Goal: Task Accomplishment & Management: Complete application form

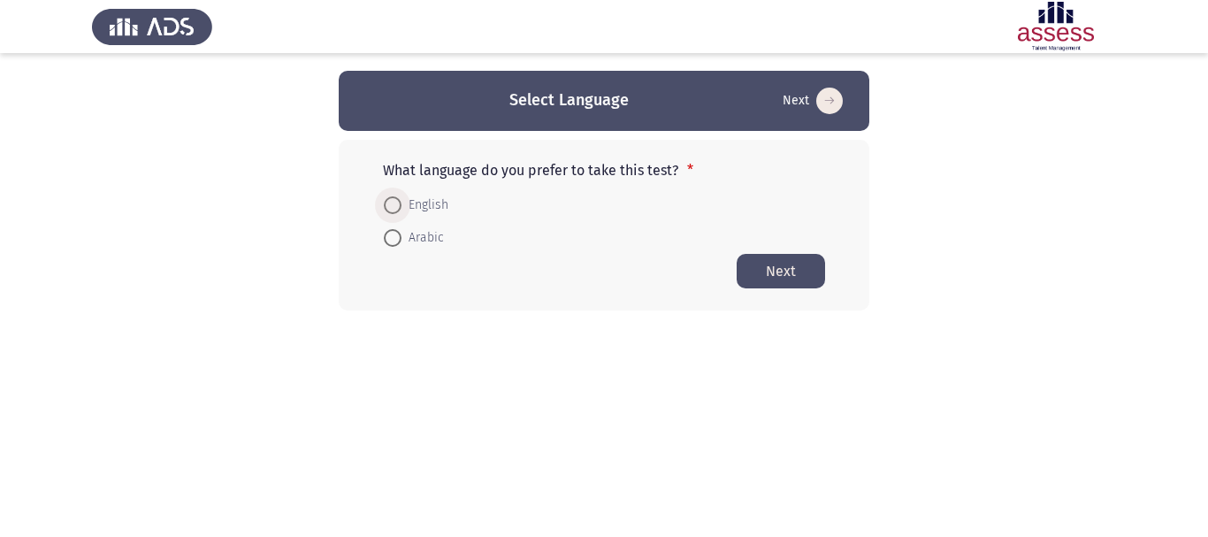
click at [411, 210] on span "English" at bounding box center [425, 205] width 47 height 21
click at [402, 210] on input "English" at bounding box center [393, 205] width 18 height 18
radio input "true"
click at [762, 268] on button "Next" at bounding box center [781, 270] width 88 height 34
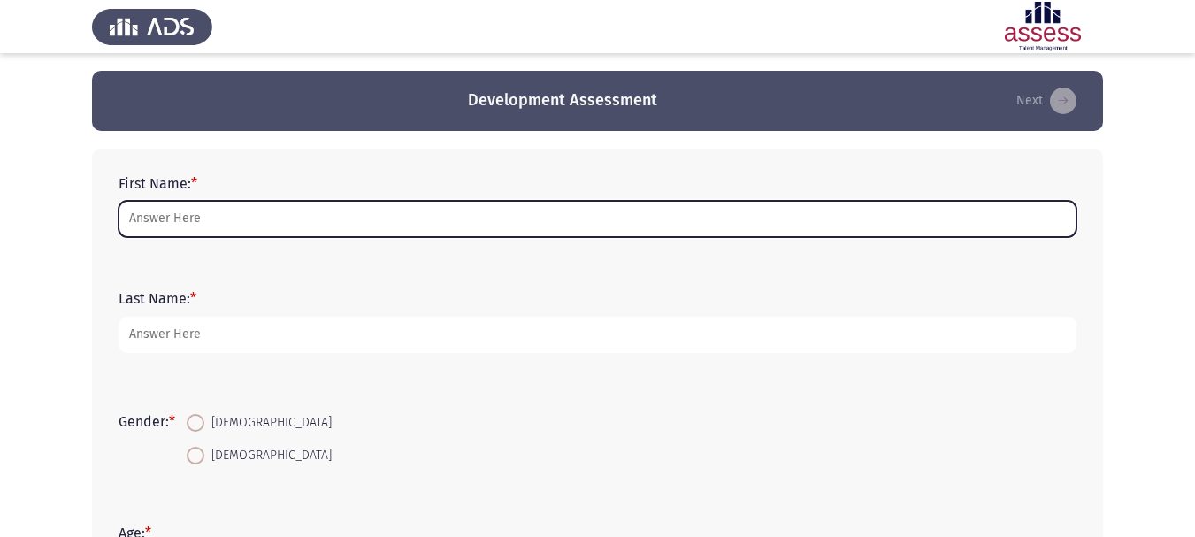
click at [261, 220] on input "First Name: *" at bounding box center [598, 219] width 958 height 36
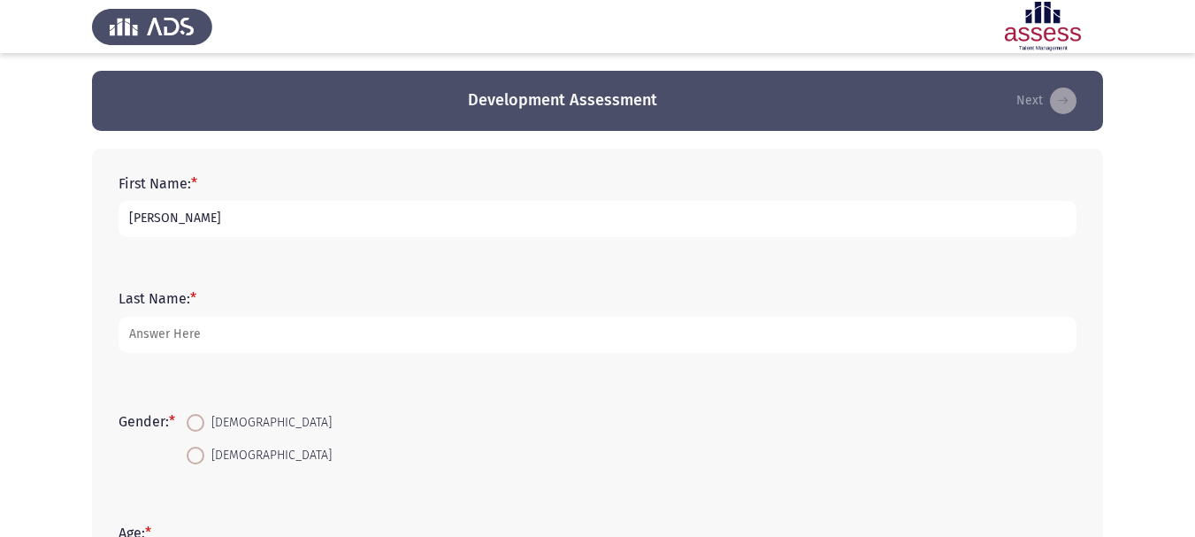
type input "Ola"
type input "Shabeb"
click at [200, 427] on span at bounding box center [196, 423] width 18 height 18
click at [200, 427] on input "[DEMOGRAPHIC_DATA]" at bounding box center [196, 423] width 18 height 18
radio input "true"
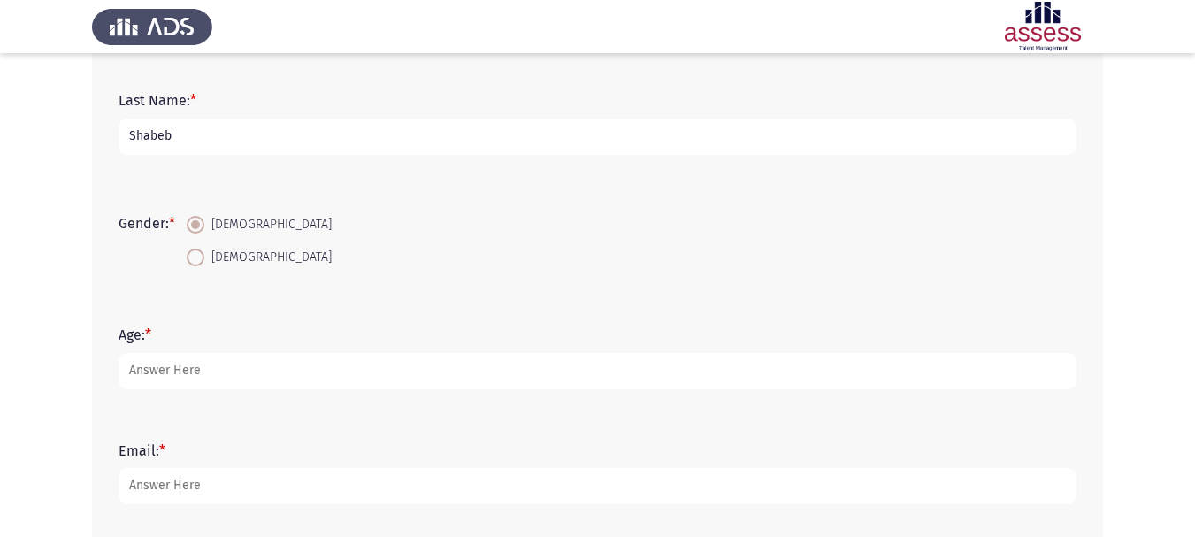
scroll to position [265, 0]
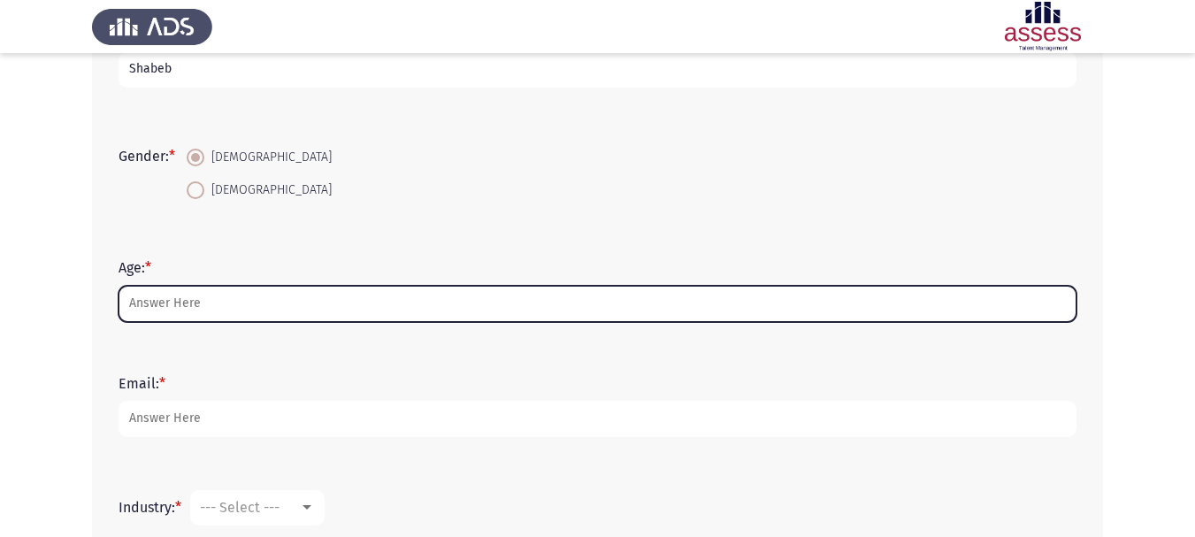
click at [214, 315] on input "Age: *" at bounding box center [598, 304] width 958 height 36
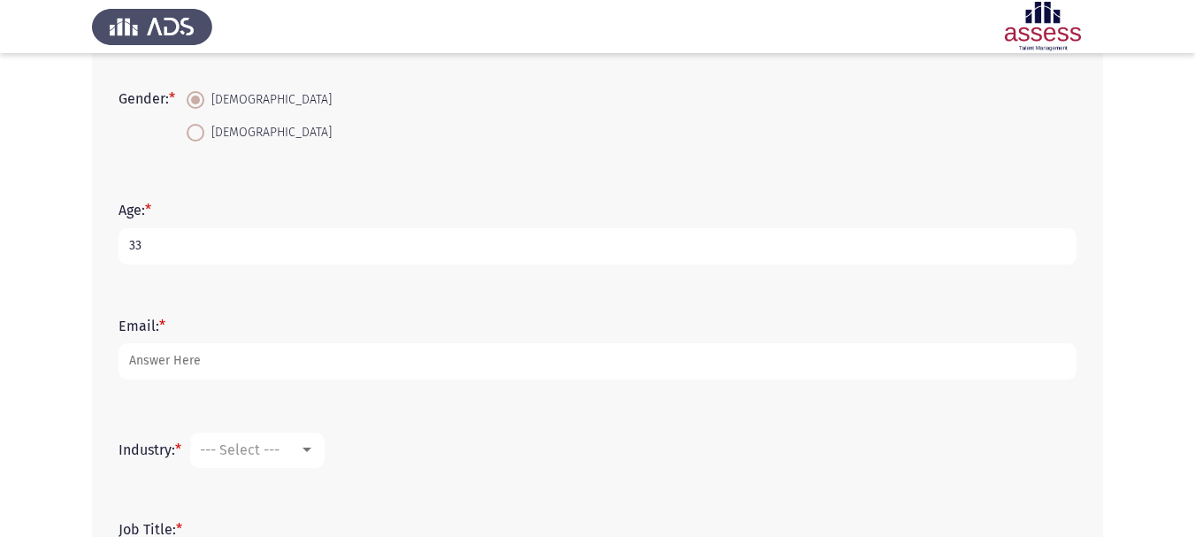
scroll to position [354, 0]
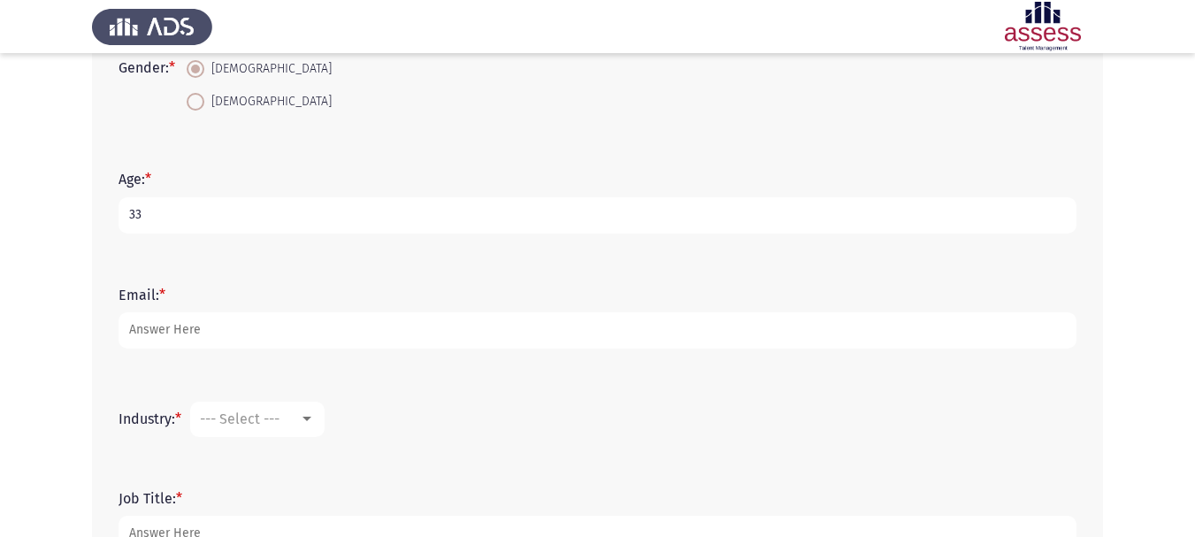
type input "33"
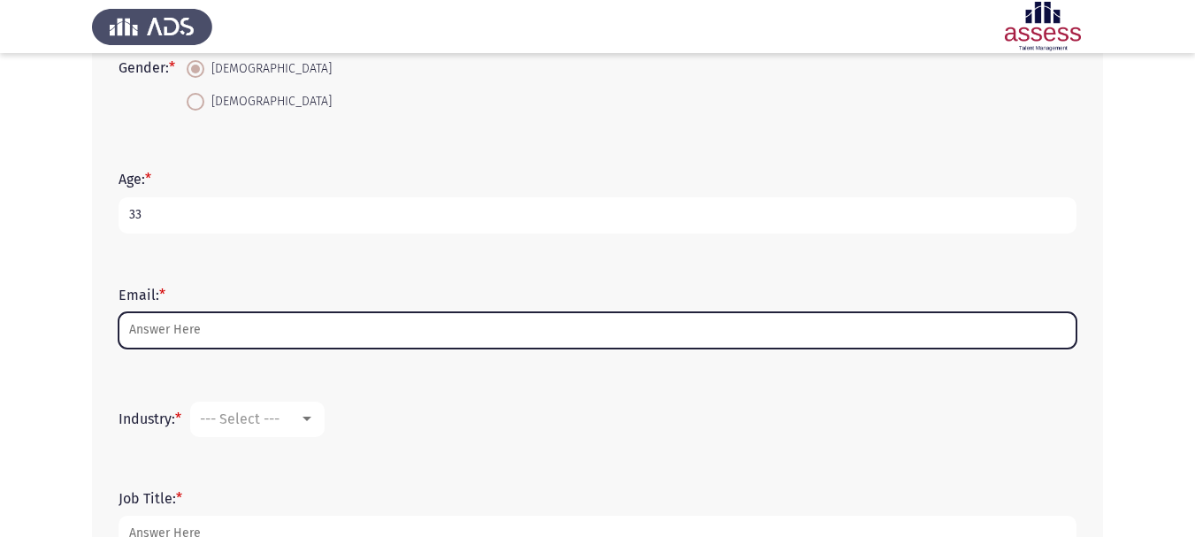
click at [212, 330] on input "Email: *" at bounding box center [598, 330] width 958 height 36
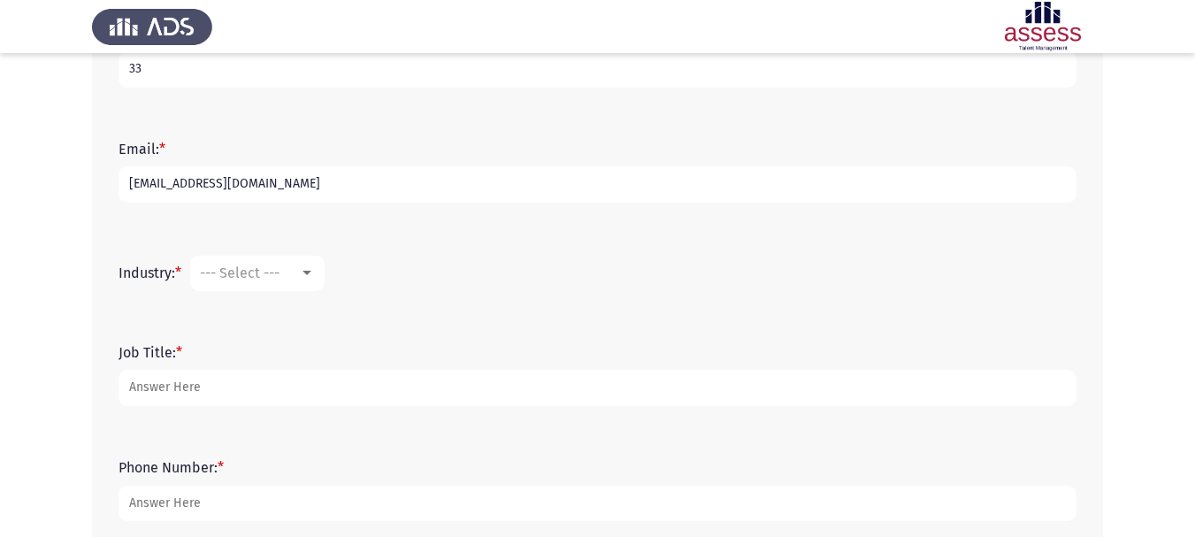
scroll to position [531, 0]
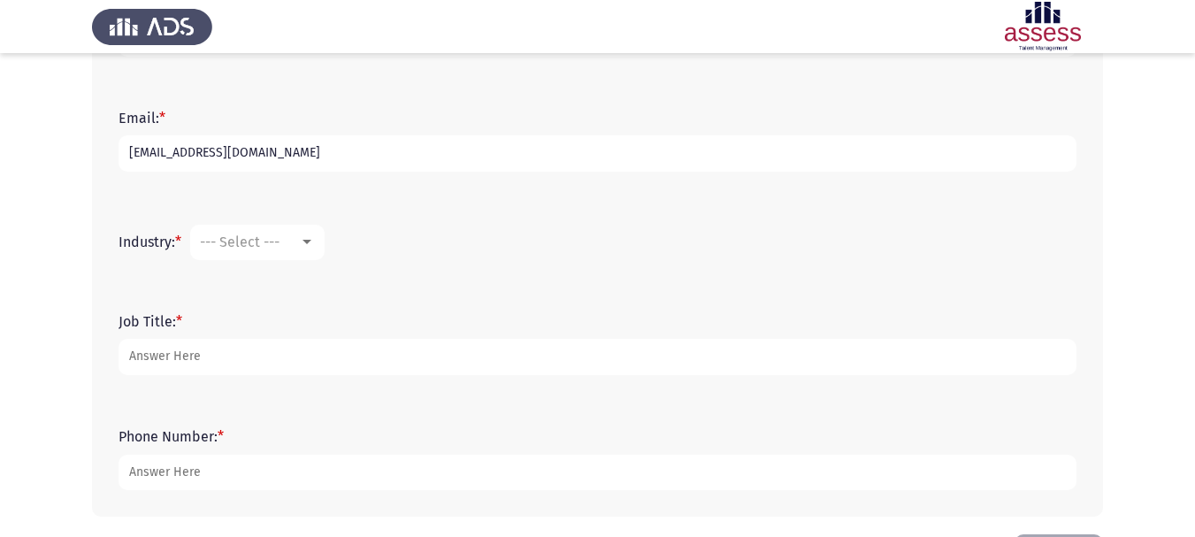
type input "[EMAIL_ADDRESS][DOMAIN_NAME]"
click at [290, 241] on div "--- Select ---" at bounding box center [249, 241] width 99 height 17
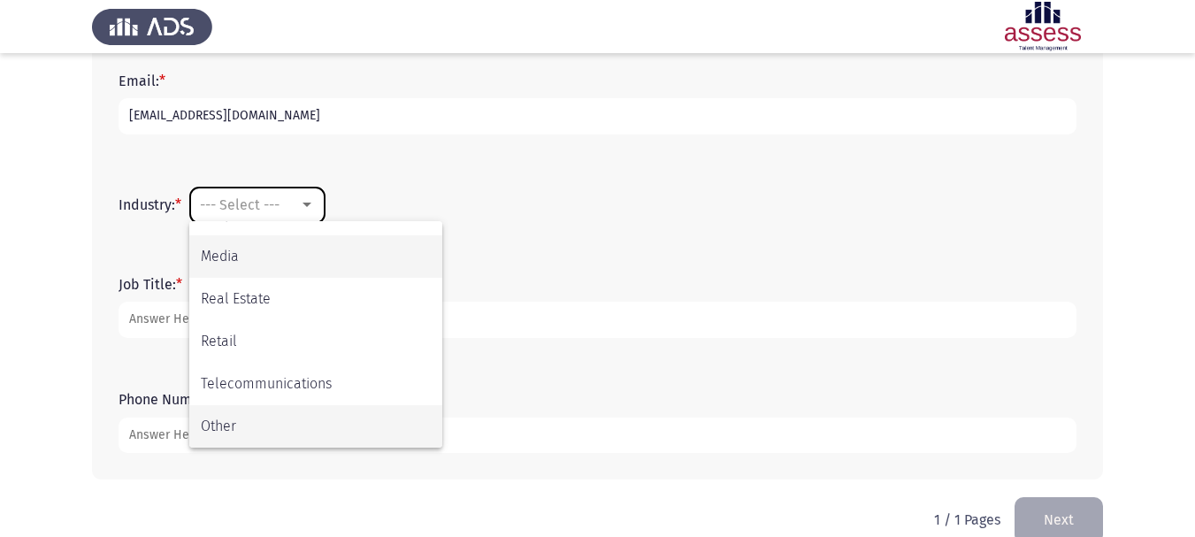
scroll to position [599, 0]
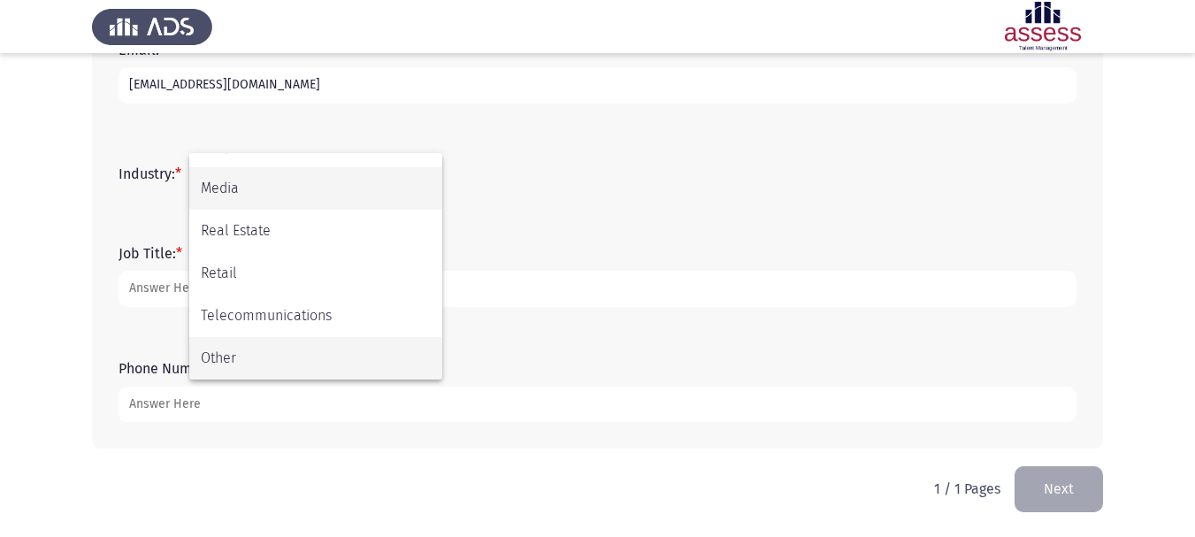
click at [281, 348] on span "Other" at bounding box center [316, 358] width 230 height 42
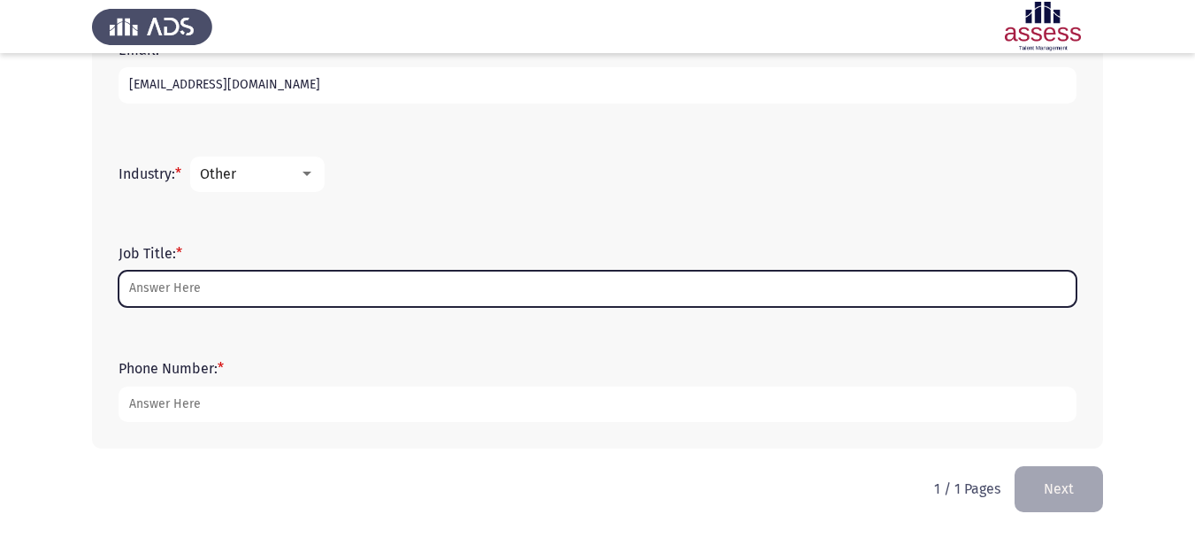
click at [214, 276] on input "Job Title: *" at bounding box center [598, 289] width 958 height 36
type input "G"
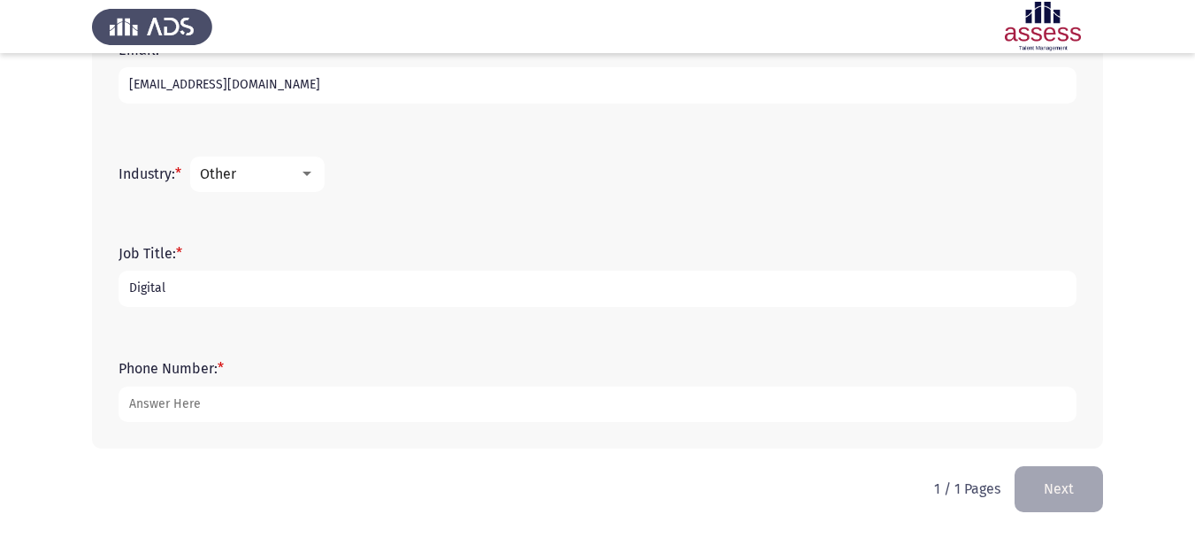
click at [219, 277] on input "Digital" at bounding box center [598, 289] width 958 height 36
type input "Digital Marketing Manager"
click at [230, 387] on form "Phone Number: *" at bounding box center [598, 391] width 958 height 62
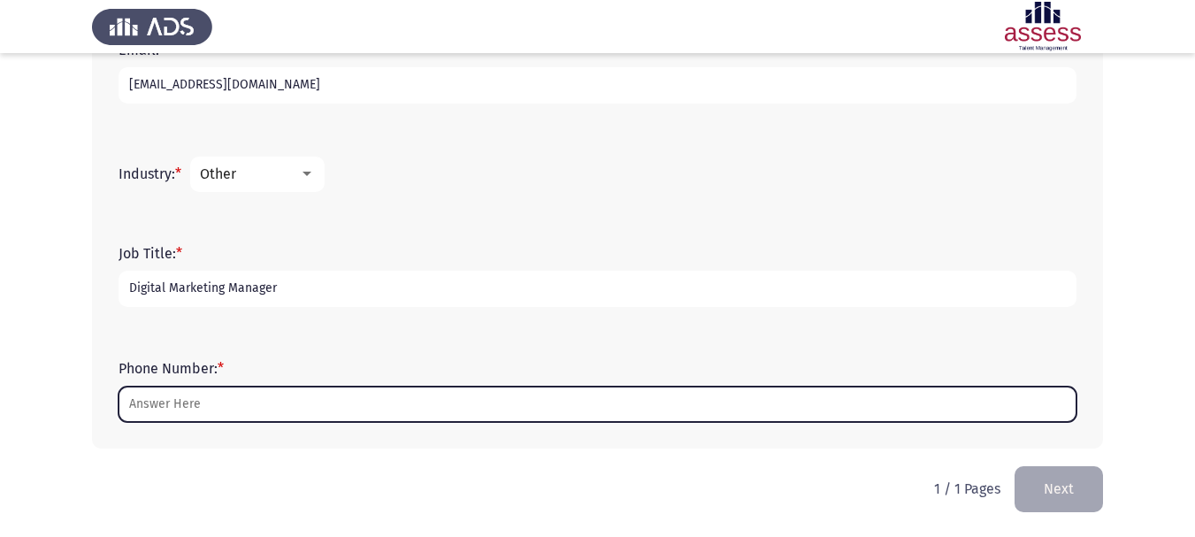
drag, startPoint x: 230, startPoint y: 388, endPoint x: 214, endPoint y: 399, distance: 19.1
click at [225, 393] on input "Phone Number: *" at bounding box center [598, 404] width 958 height 36
click at [214, 399] on input "Phone Number: *" at bounding box center [598, 404] width 958 height 36
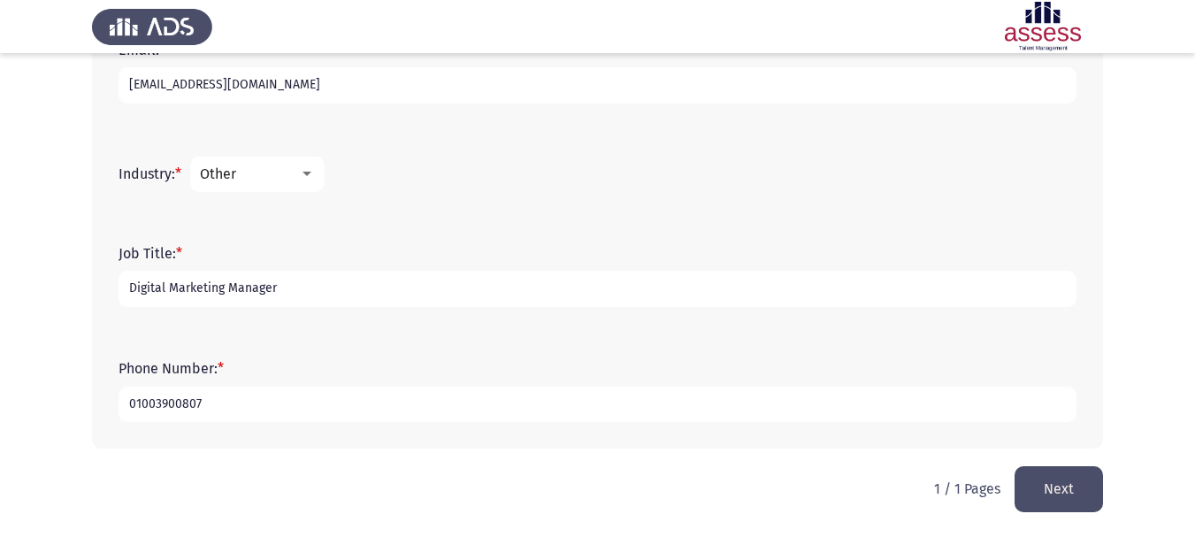
type input "01003900807"
click at [1052, 497] on button "Next" at bounding box center [1058, 488] width 88 height 45
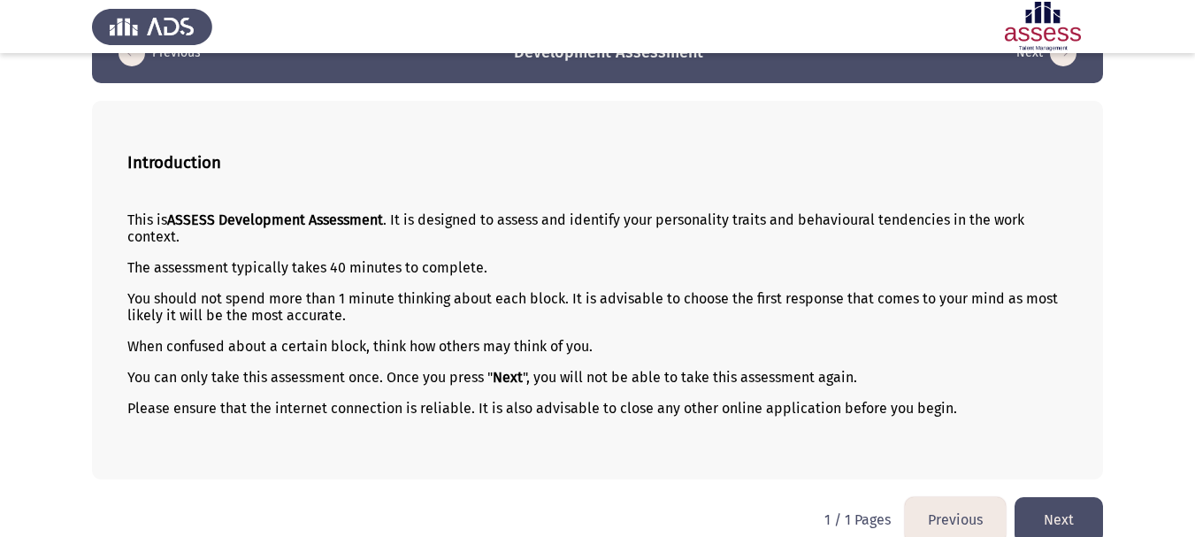
scroll to position [72, 0]
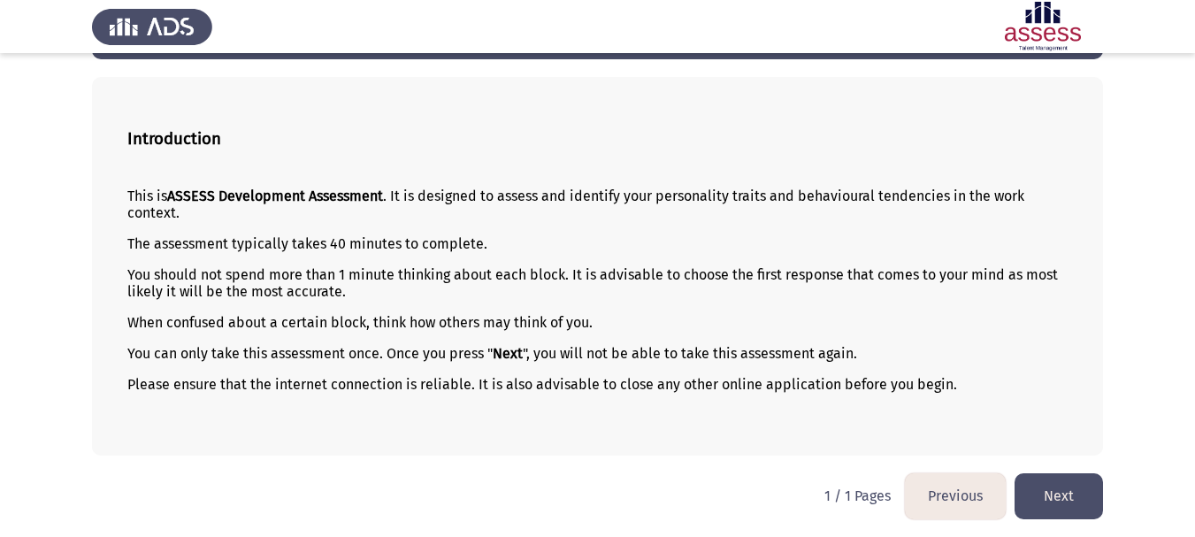
click at [1071, 497] on button "Next" at bounding box center [1058, 495] width 88 height 45
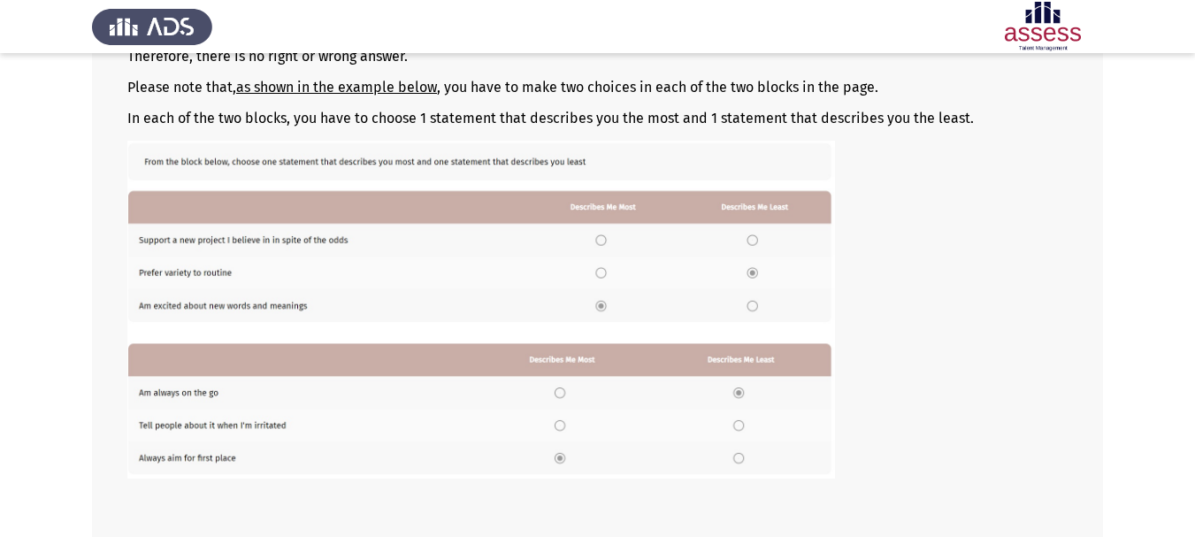
scroll to position [331, 0]
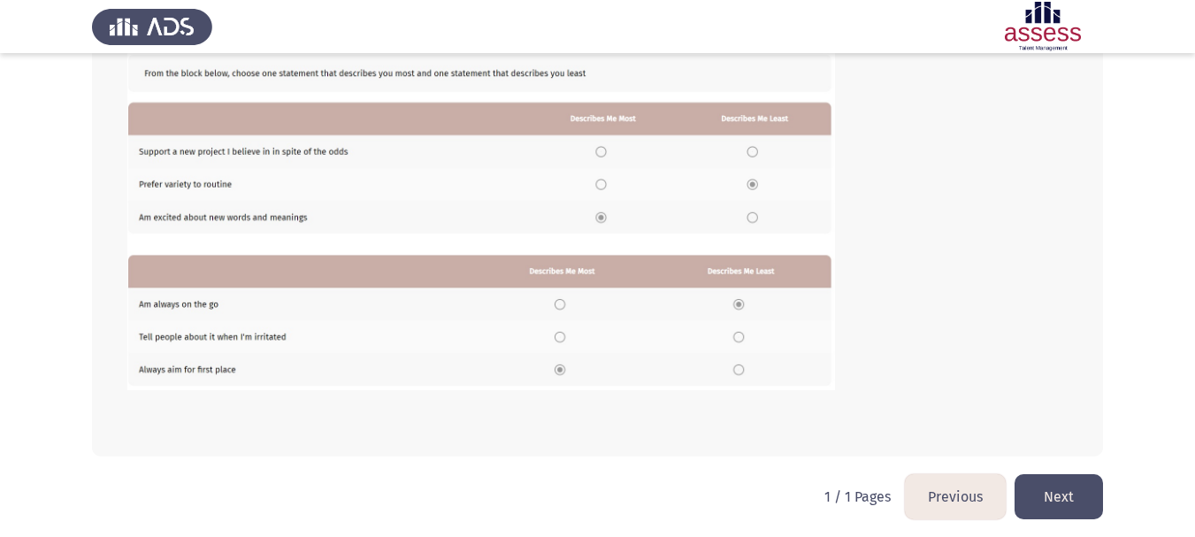
click at [1060, 501] on button "Next" at bounding box center [1058, 496] width 88 height 45
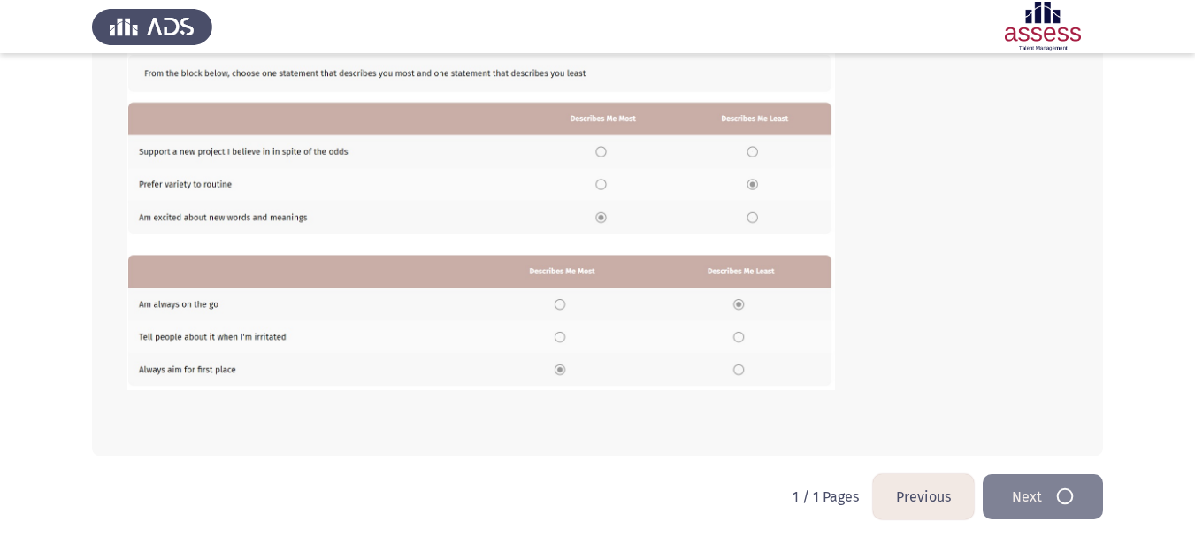
scroll to position [0, 0]
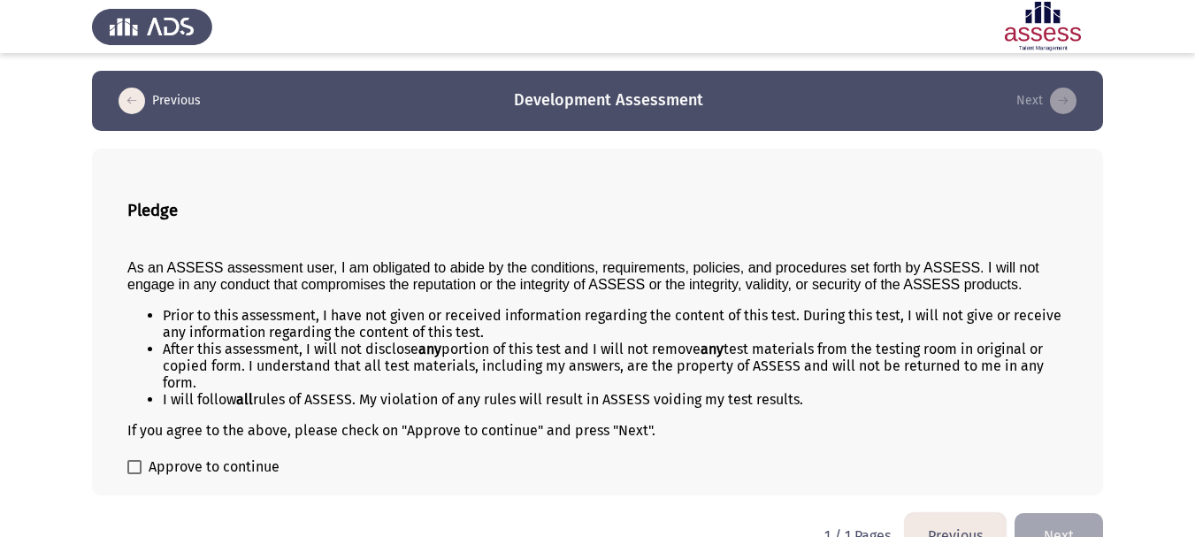
click at [149, 465] on span "Approve to continue" at bounding box center [214, 466] width 131 height 21
click at [134, 474] on input "Approve to continue" at bounding box center [134, 474] width 1 height 1
checkbox input "true"
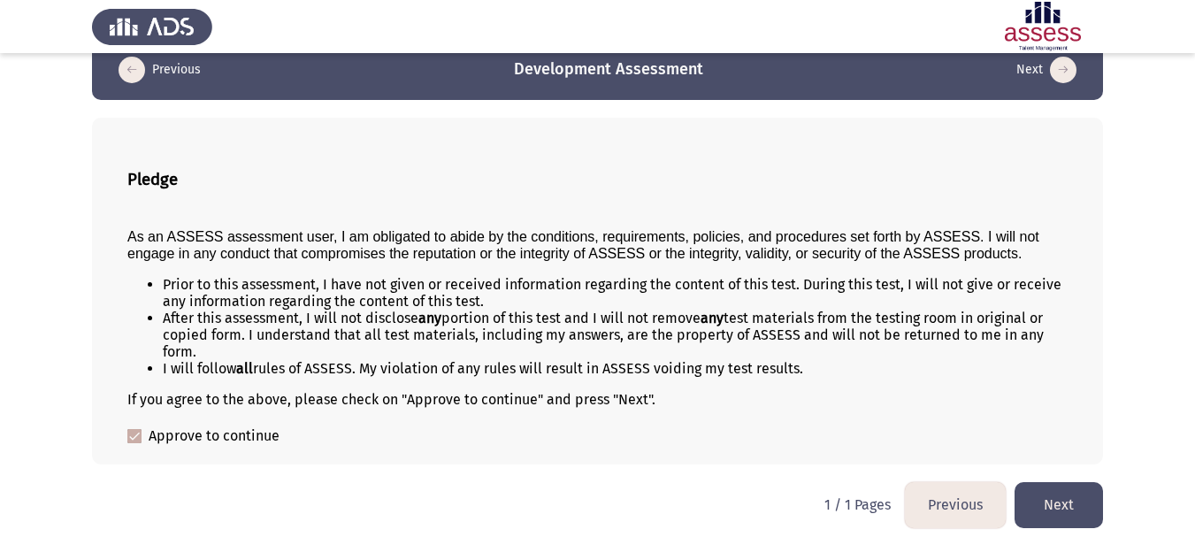
scroll to position [40, 0]
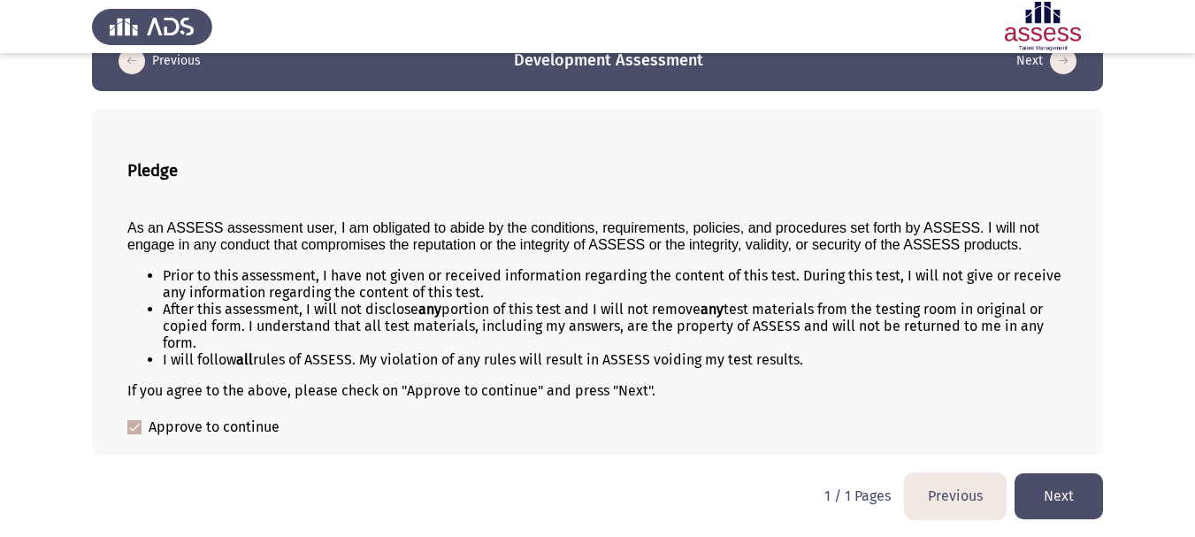
click at [1068, 496] on button "Next" at bounding box center [1058, 495] width 88 height 45
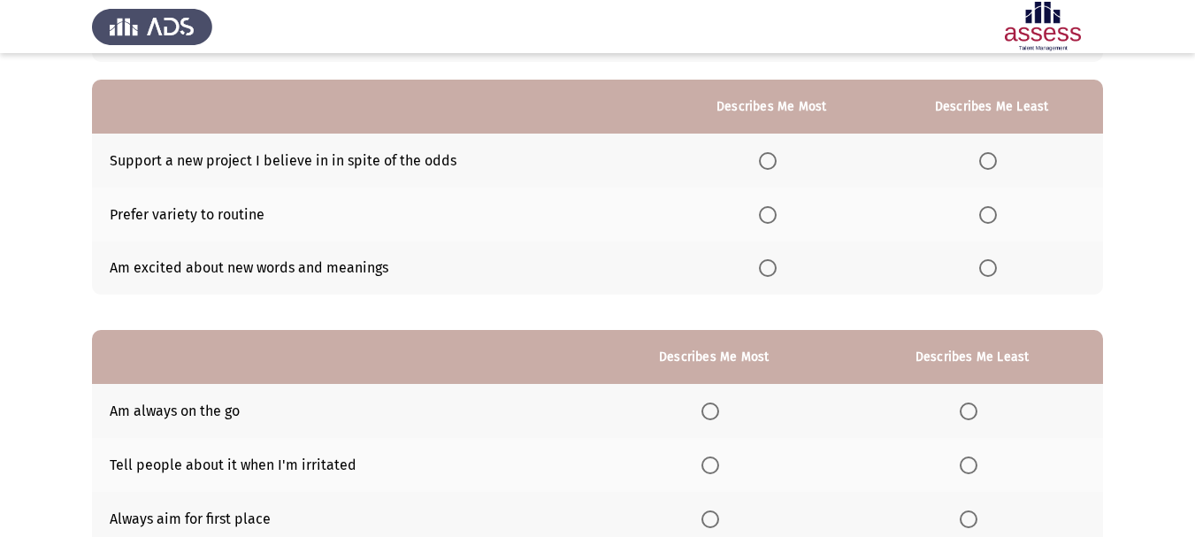
scroll to position [0, 0]
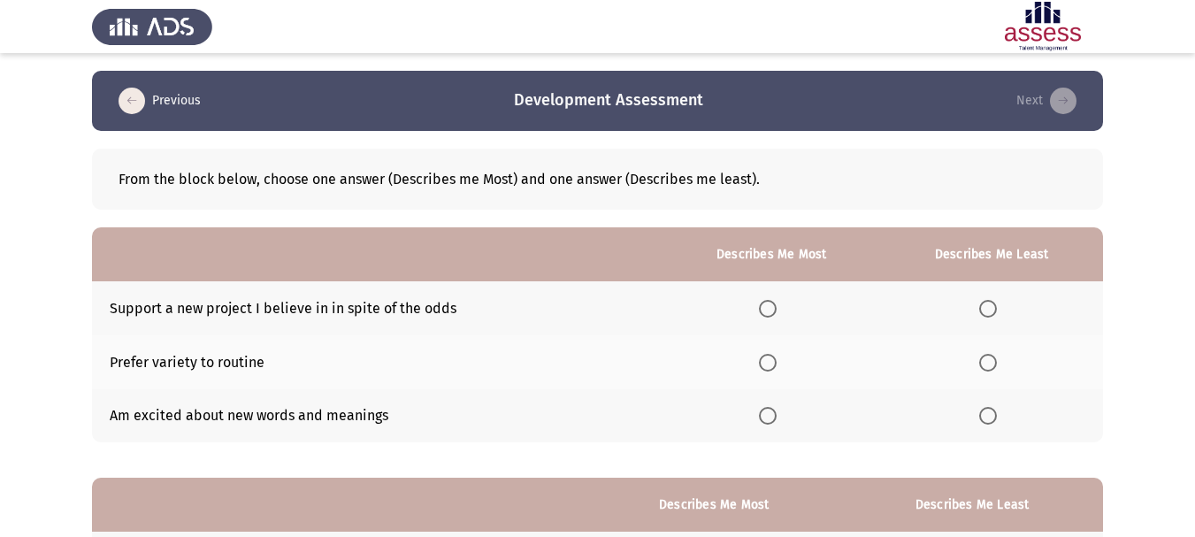
click at [771, 310] on span "Select an option" at bounding box center [768, 309] width 18 height 18
click at [771, 310] on input "Select an option" at bounding box center [768, 309] width 18 height 18
click at [988, 368] on span "Select an option" at bounding box center [988, 363] width 18 height 18
click at [988, 368] on input "Select an option" at bounding box center [988, 363] width 18 height 18
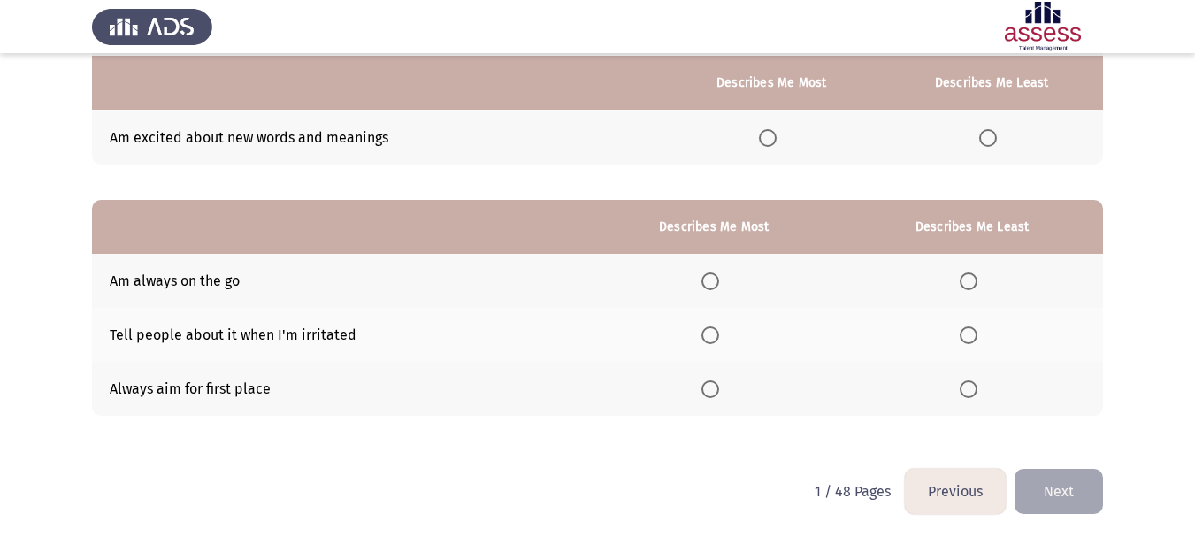
scroll to position [280, 0]
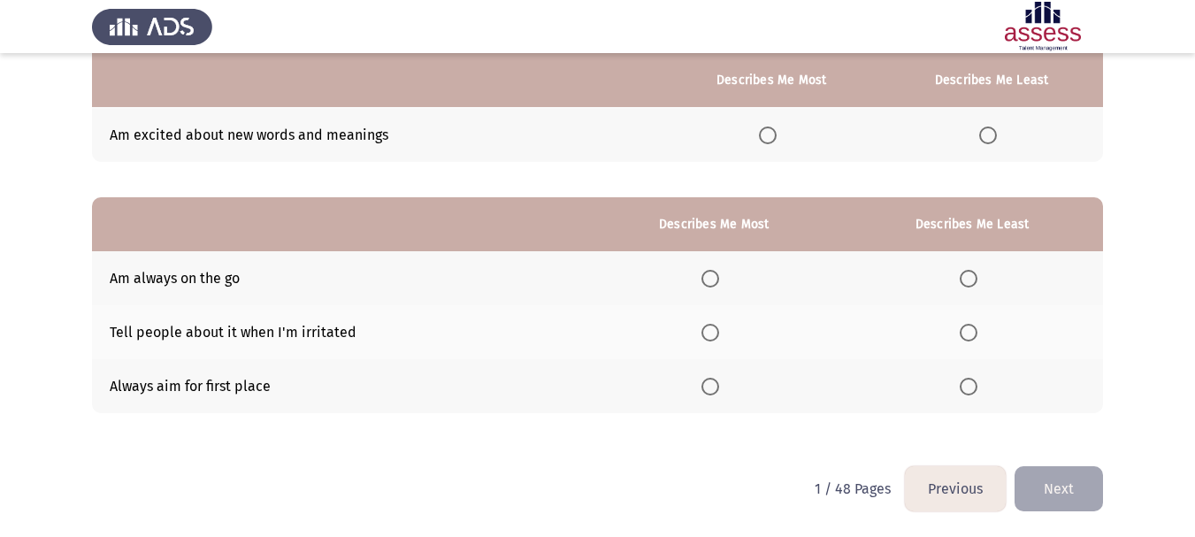
click at [712, 390] on span "Select an option" at bounding box center [710, 387] width 18 height 18
click at [712, 390] on input "Select an option" at bounding box center [710, 387] width 18 height 18
click at [205, 275] on td "Am always on the go" at bounding box center [339, 278] width 494 height 54
click at [968, 281] on span "Select an option" at bounding box center [969, 279] width 18 height 18
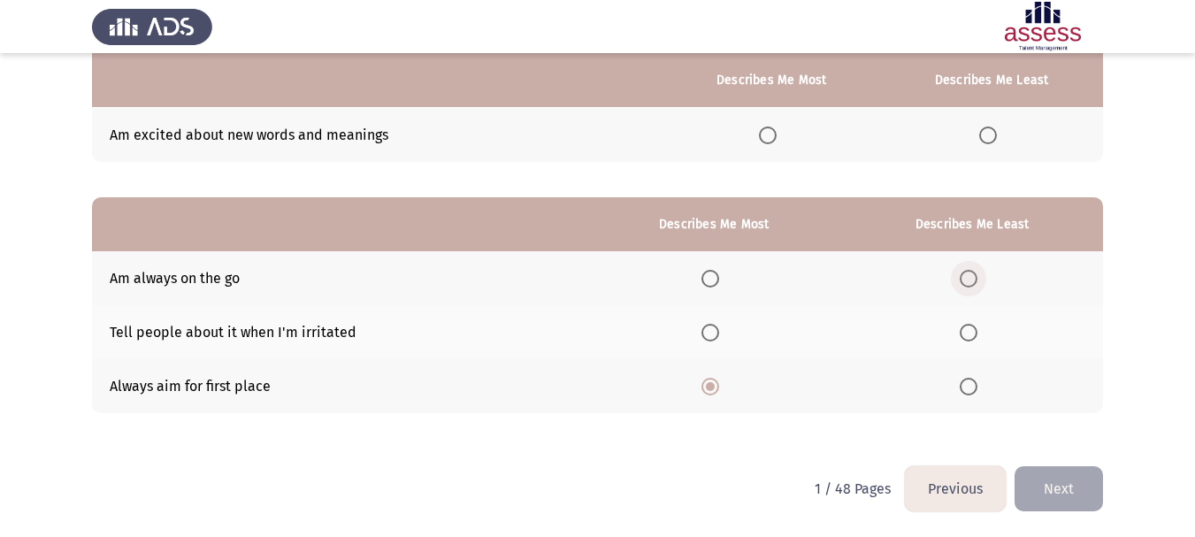
click at [968, 281] on input "Select an option" at bounding box center [969, 279] width 18 height 18
click at [1075, 500] on button "Next" at bounding box center [1058, 488] width 88 height 45
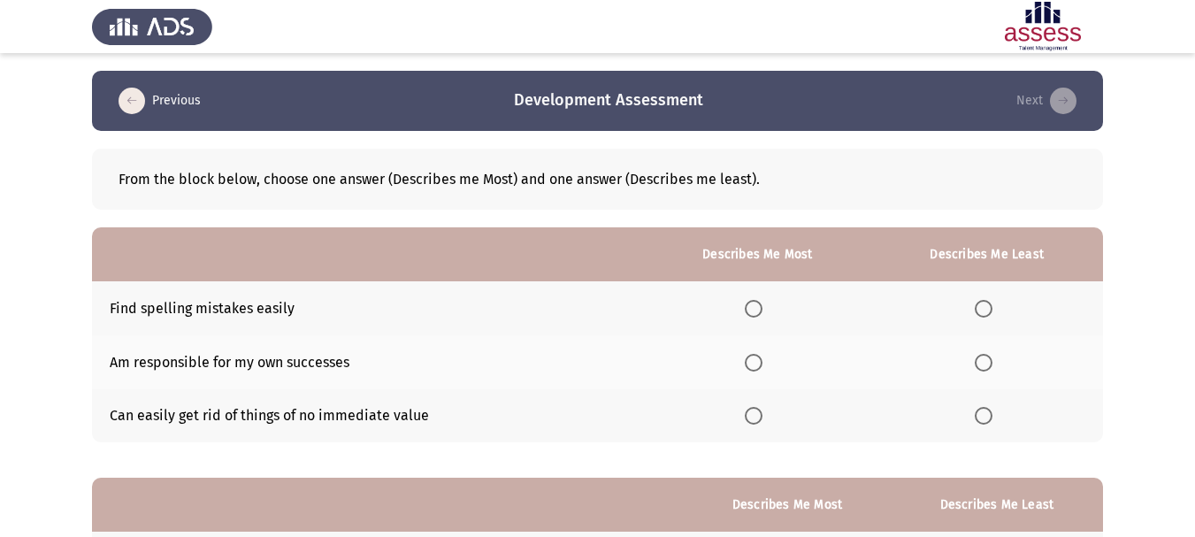
click at [751, 361] on span "Select an option" at bounding box center [754, 363] width 18 height 18
click at [751, 361] on input "Select an option" at bounding box center [754, 363] width 18 height 18
click at [988, 414] on span "Select an option" at bounding box center [984, 416] width 18 height 18
click at [988, 414] on input "Select an option" at bounding box center [984, 416] width 18 height 18
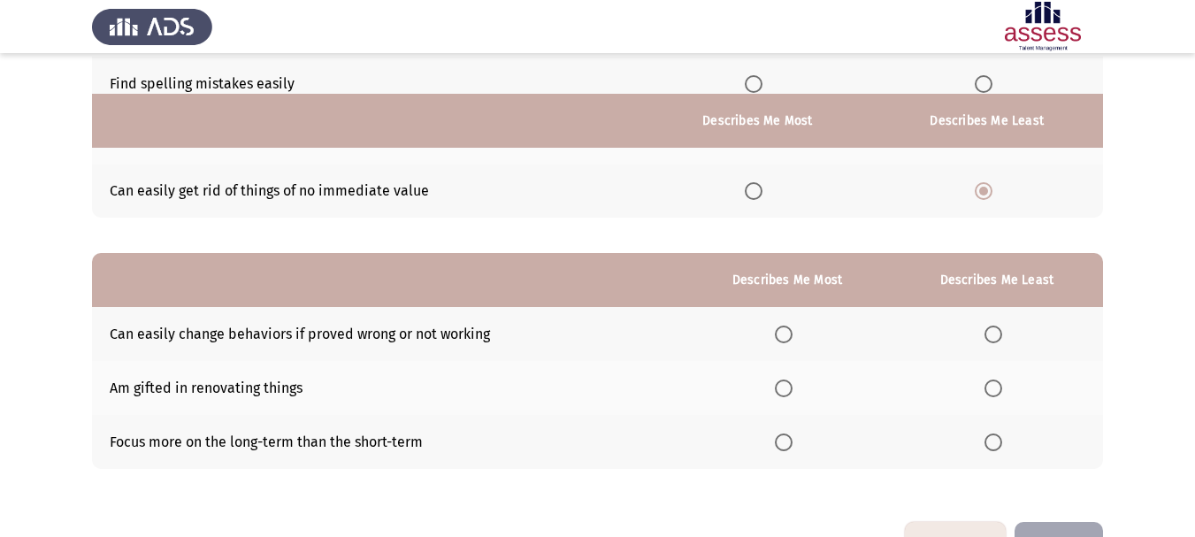
scroll to position [265, 0]
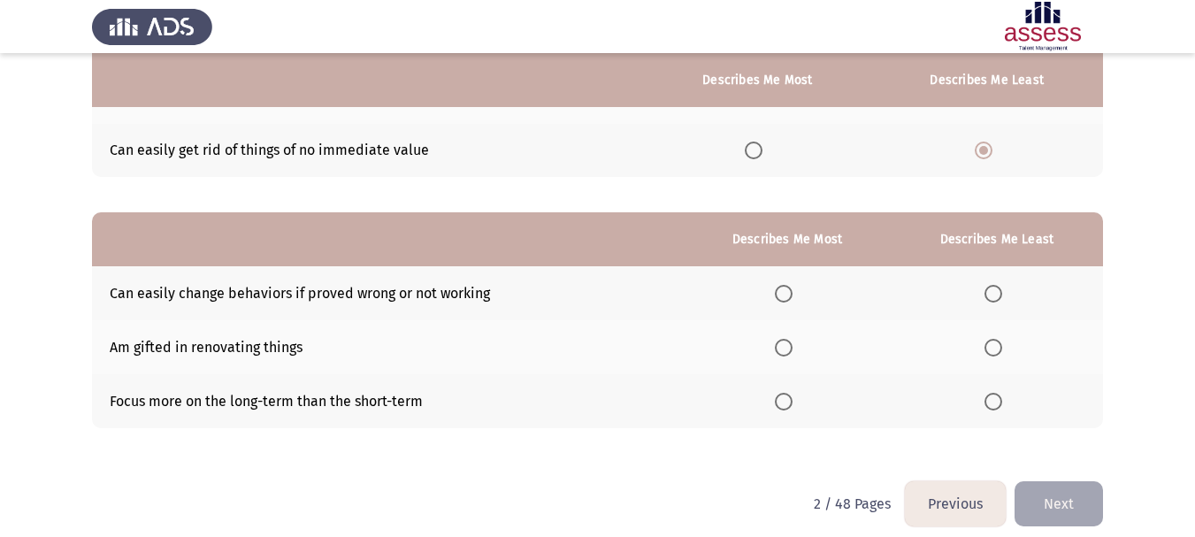
click at [792, 290] on span "Select an option" at bounding box center [784, 294] width 18 height 18
click at [792, 290] on input "Select an option" at bounding box center [784, 294] width 18 height 18
click at [786, 355] on span "Select an option" at bounding box center [784, 348] width 18 height 18
click at [786, 355] on input "Select an option" at bounding box center [784, 348] width 18 height 18
click at [792, 302] on span "Select an option" at bounding box center [784, 294] width 18 height 18
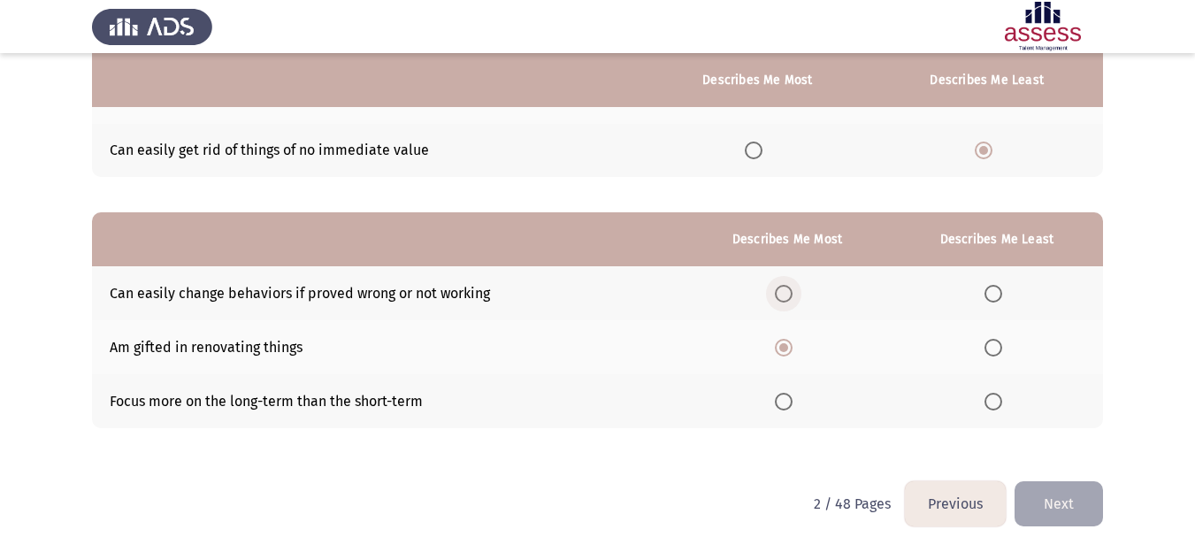
click at [792, 302] on input "Select an option" at bounding box center [784, 294] width 18 height 18
click at [980, 400] on th at bounding box center [997, 401] width 212 height 54
click at [986, 405] on span "Select an option" at bounding box center [993, 402] width 18 height 18
click at [986, 405] on input "Select an option" at bounding box center [993, 402] width 18 height 18
click at [987, 343] on span "Select an option" at bounding box center [993, 348] width 18 height 18
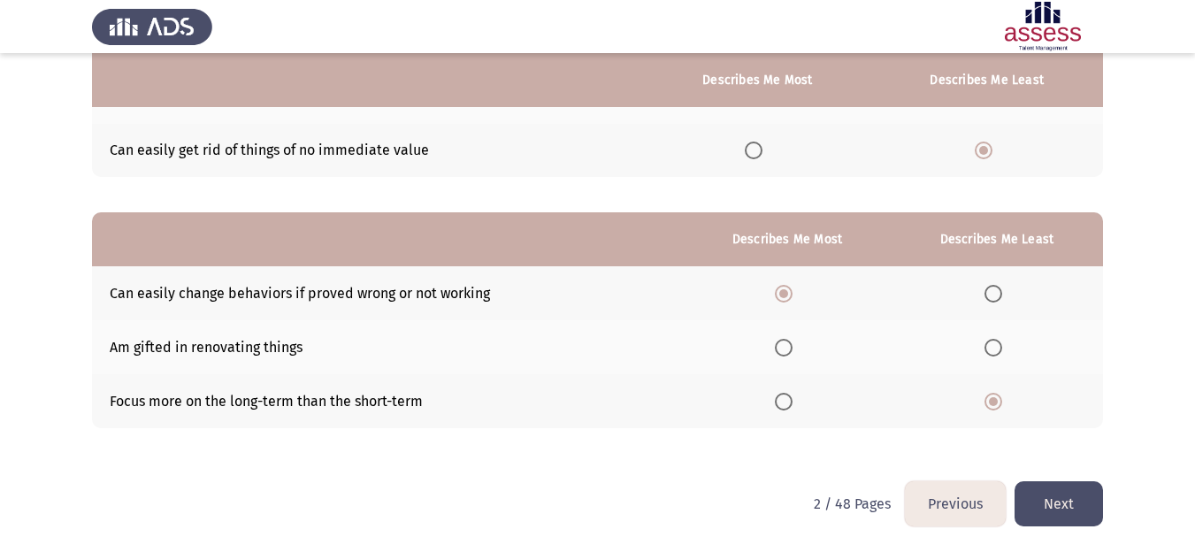
click at [987, 343] on input "Select an option" at bounding box center [993, 348] width 18 height 18
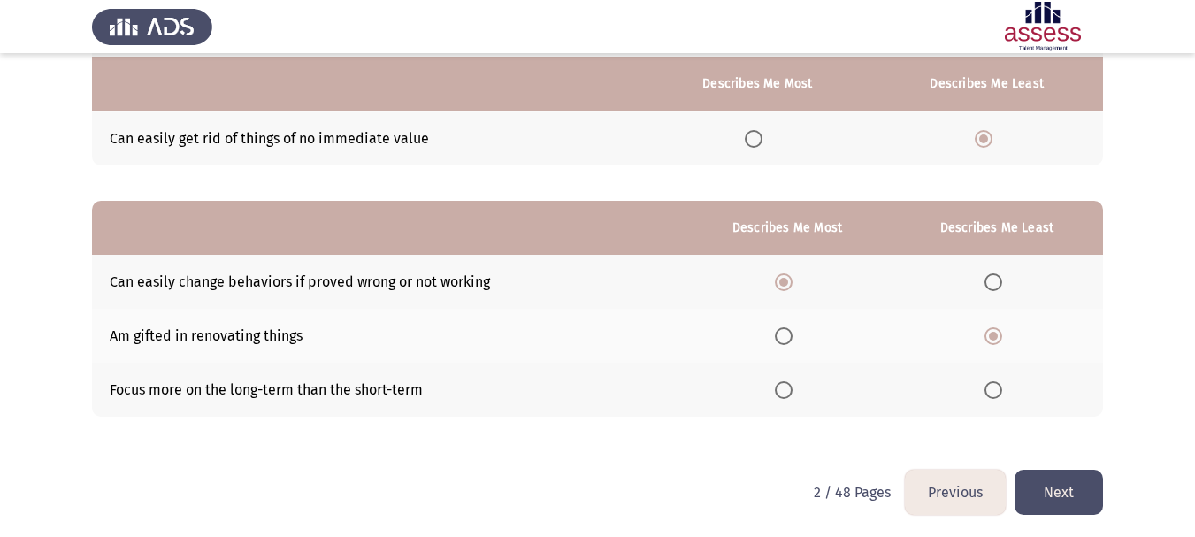
scroll to position [280, 0]
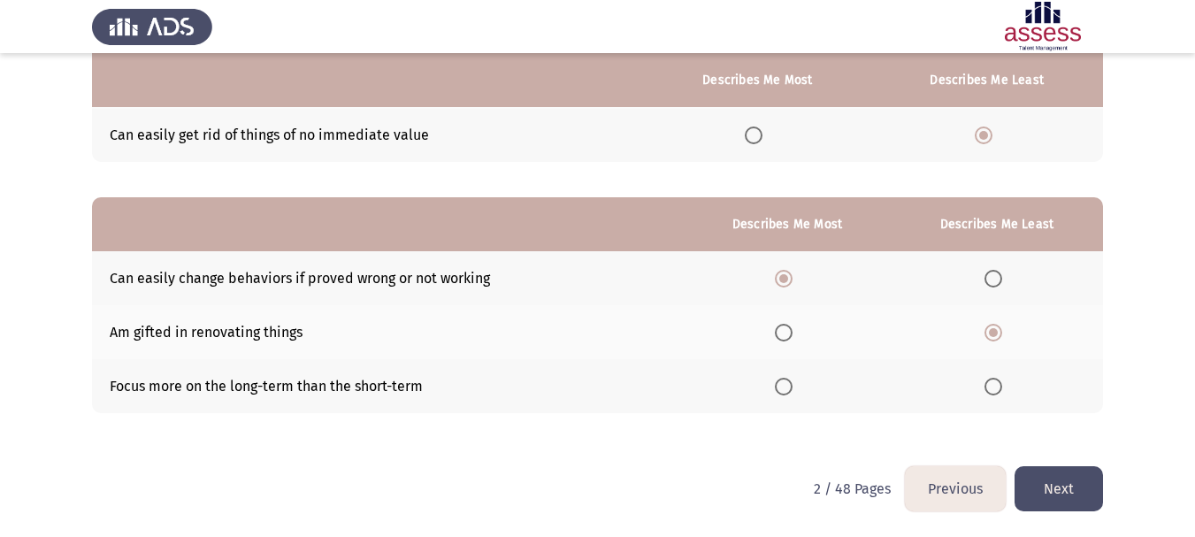
click at [1056, 494] on button "Next" at bounding box center [1058, 488] width 88 height 45
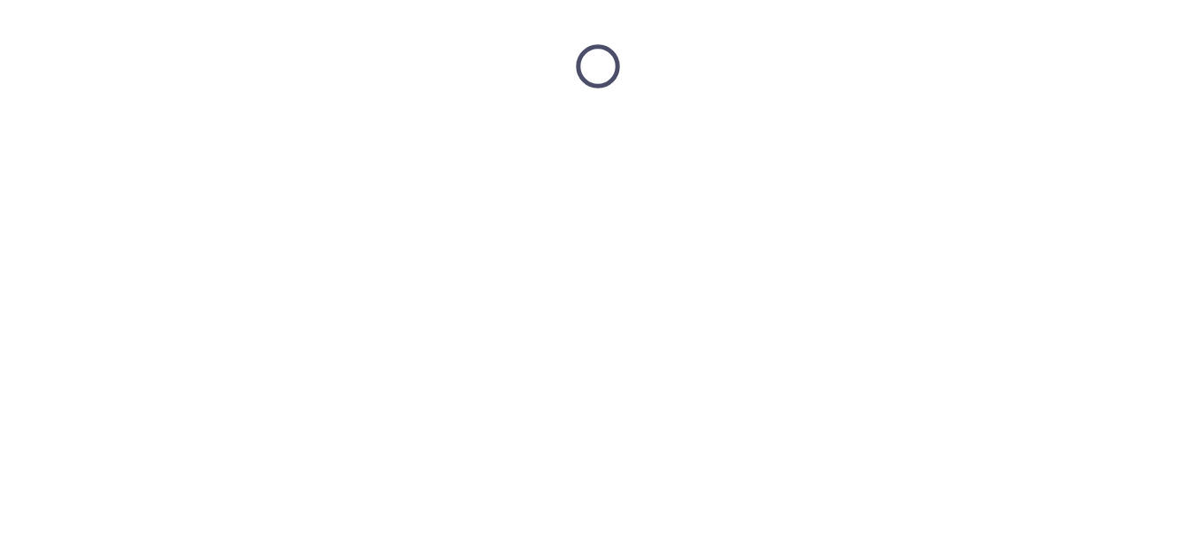
scroll to position [0, 0]
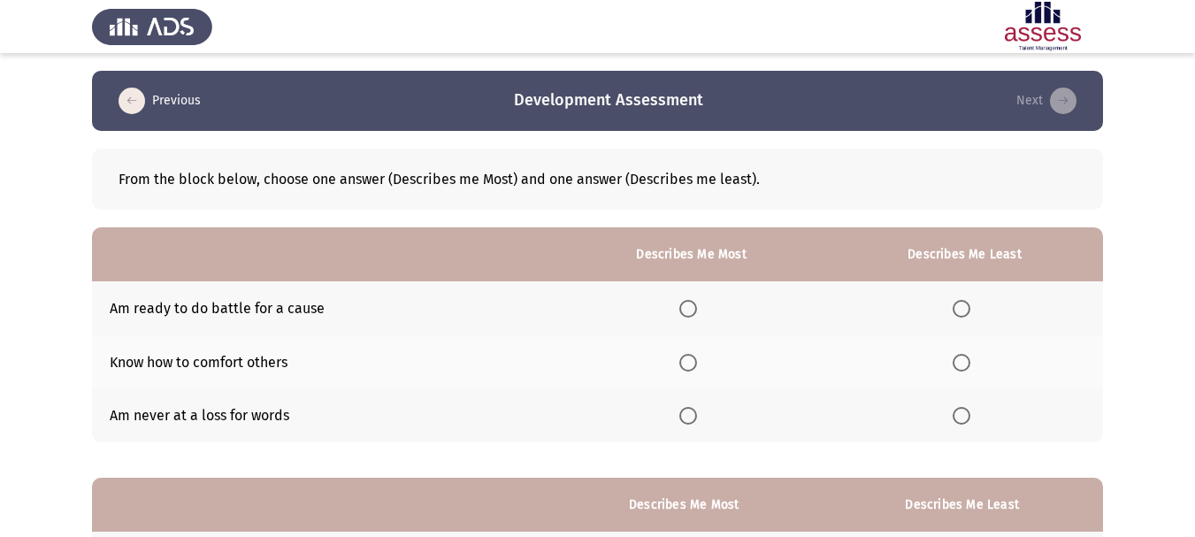
click at [960, 319] on th at bounding box center [964, 308] width 277 height 54
click at [960, 311] on span "Select an option" at bounding box center [962, 309] width 18 height 18
click at [960, 311] on input "Select an option" at bounding box center [962, 309] width 18 height 18
click at [694, 417] on span "Select an option" at bounding box center [688, 416] width 18 height 18
click at [694, 417] on input "Select an option" at bounding box center [688, 416] width 18 height 18
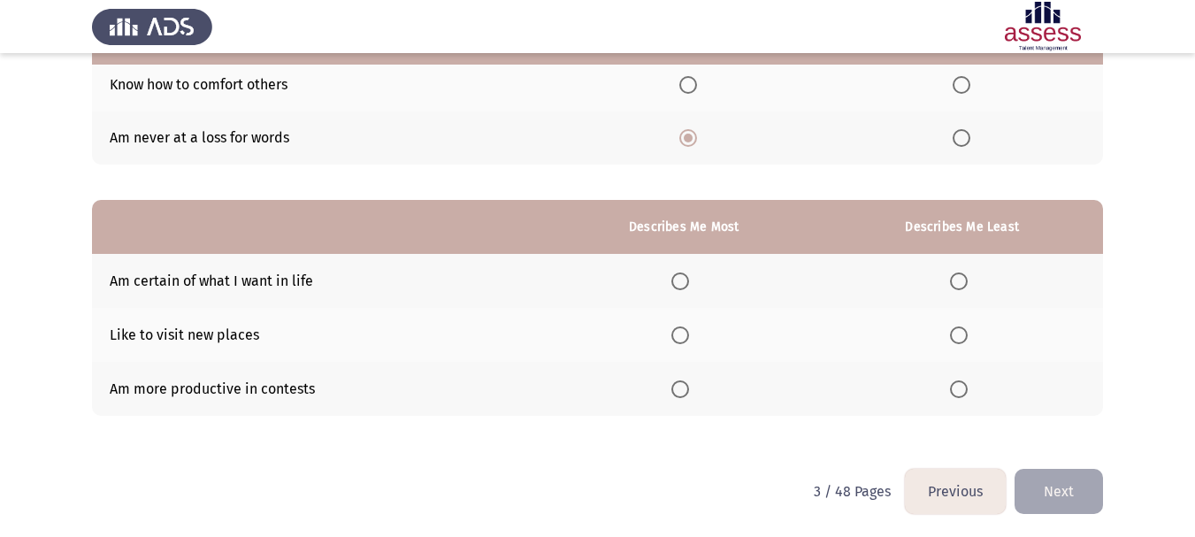
scroll to position [280, 0]
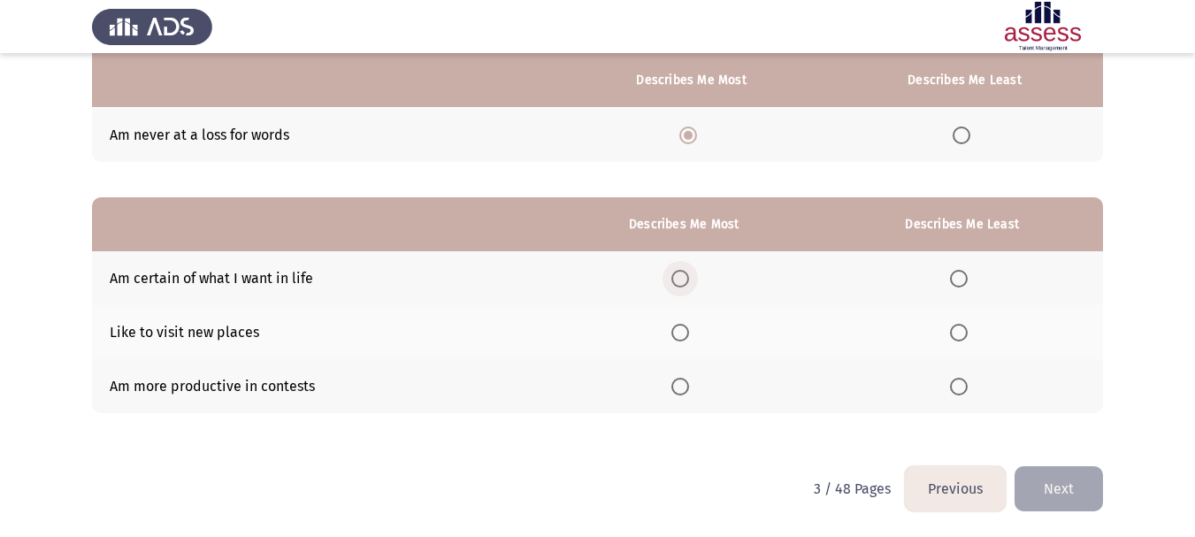
click at [686, 272] on span "Select an option" at bounding box center [680, 279] width 18 height 18
click at [686, 272] on input "Select an option" at bounding box center [680, 279] width 18 height 18
click at [943, 346] on th at bounding box center [962, 332] width 282 height 54
click at [954, 336] on span "Select an option" at bounding box center [959, 333] width 18 height 18
click at [954, 336] on input "Select an option" at bounding box center [959, 333] width 18 height 18
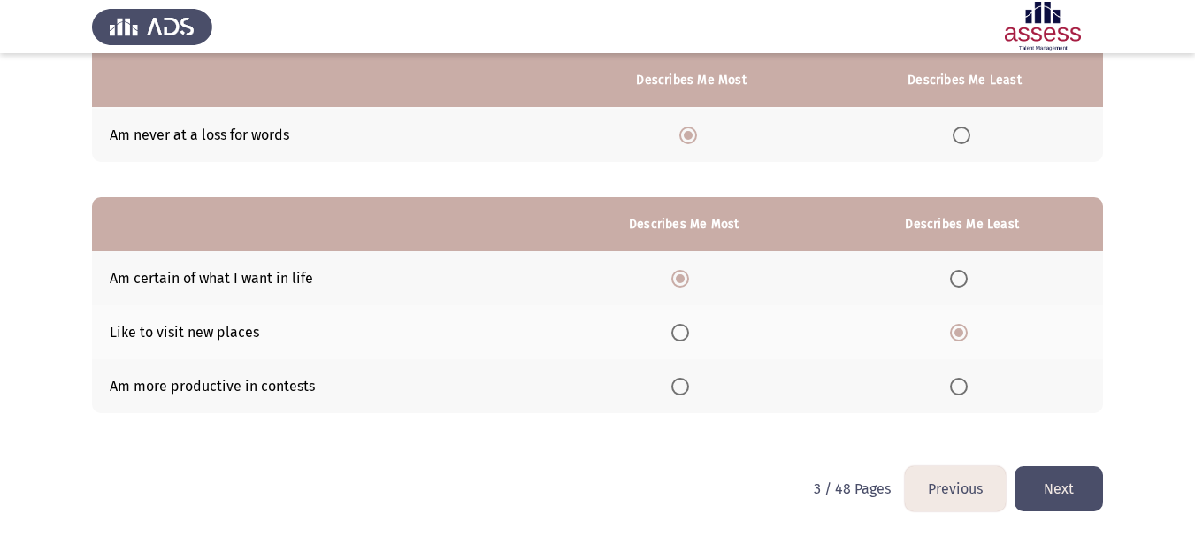
click at [1068, 490] on button "Next" at bounding box center [1058, 488] width 88 height 45
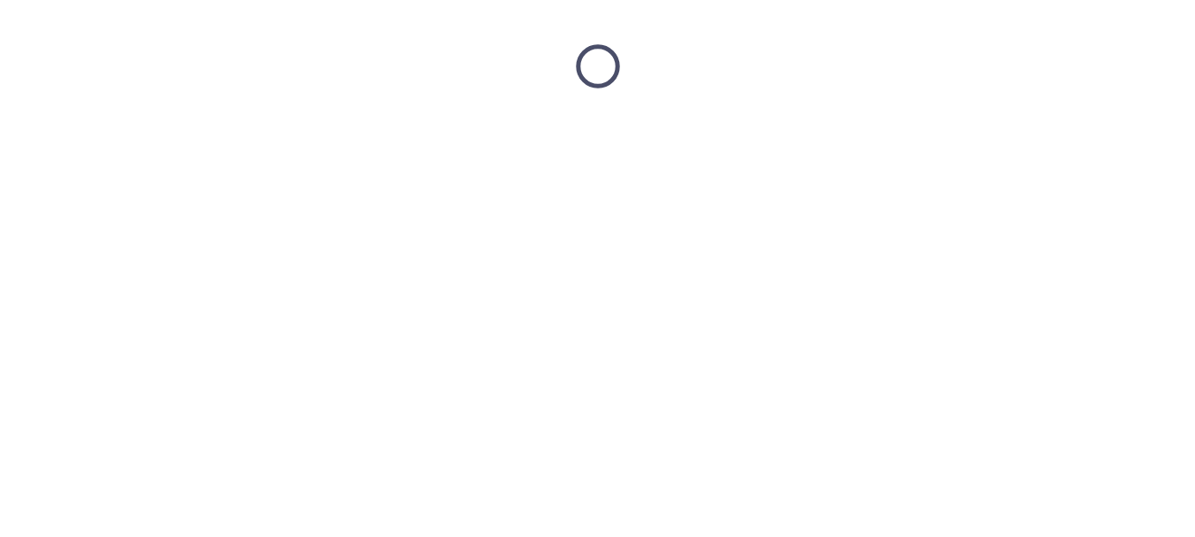
scroll to position [0, 0]
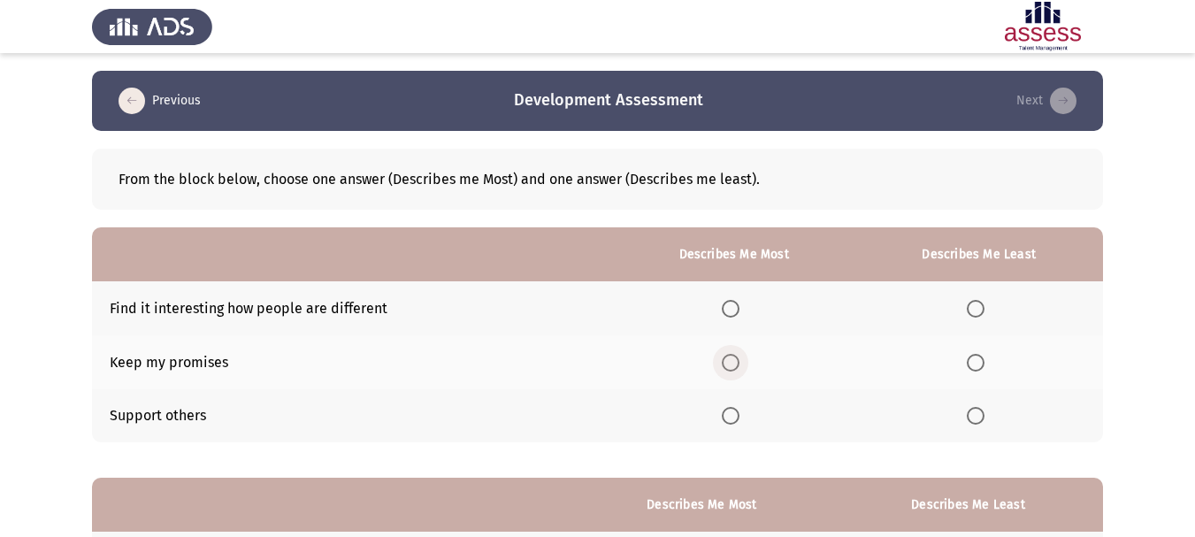
click at [732, 371] on span "Select an option" at bounding box center [731, 363] width 18 height 18
click at [732, 371] on input "Select an option" at bounding box center [731, 363] width 18 height 18
click at [969, 311] on span "Select an option" at bounding box center [976, 309] width 18 height 18
click at [969, 311] on input "Select an option" at bounding box center [976, 309] width 18 height 18
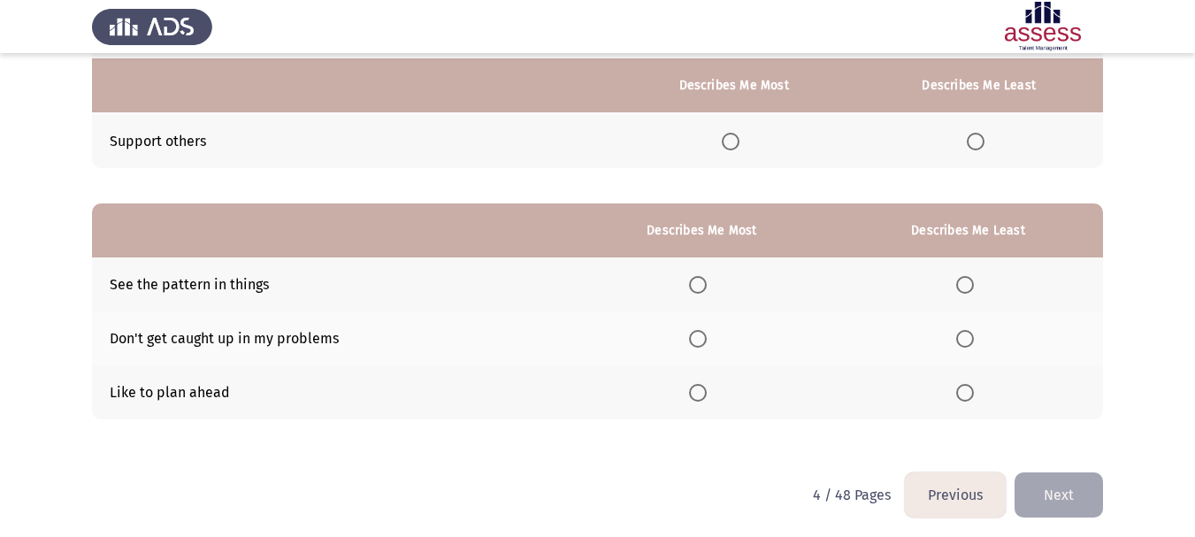
scroll to position [280, 0]
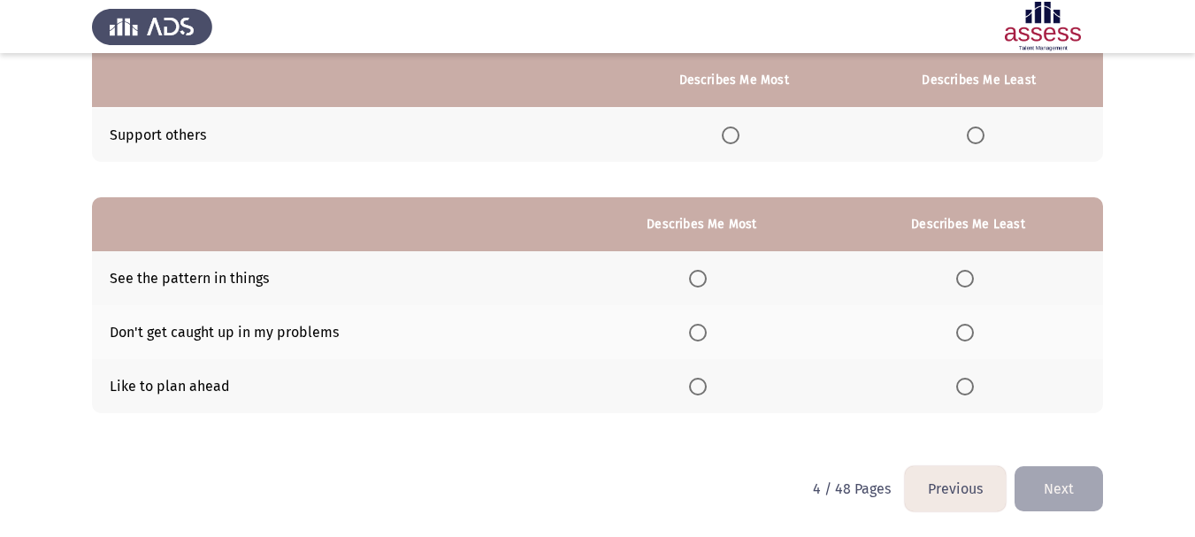
drag, startPoint x: 95, startPoint y: 336, endPoint x: 129, endPoint y: 335, distance: 34.5
click at [190, 337] on td "Don't get caught up in my problems" at bounding box center [331, 332] width 478 height 54
drag, startPoint x: 105, startPoint y: 333, endPoint x: 198, endPoint y: 333, distance: 92.9
click at [198, 333] on td "Don't get caught up in my problems" at bounding box center [331, 332] width 478 height 54
click at [963, 325] on span "Select an option" at bounding box center [965, 333] width 18 height 18
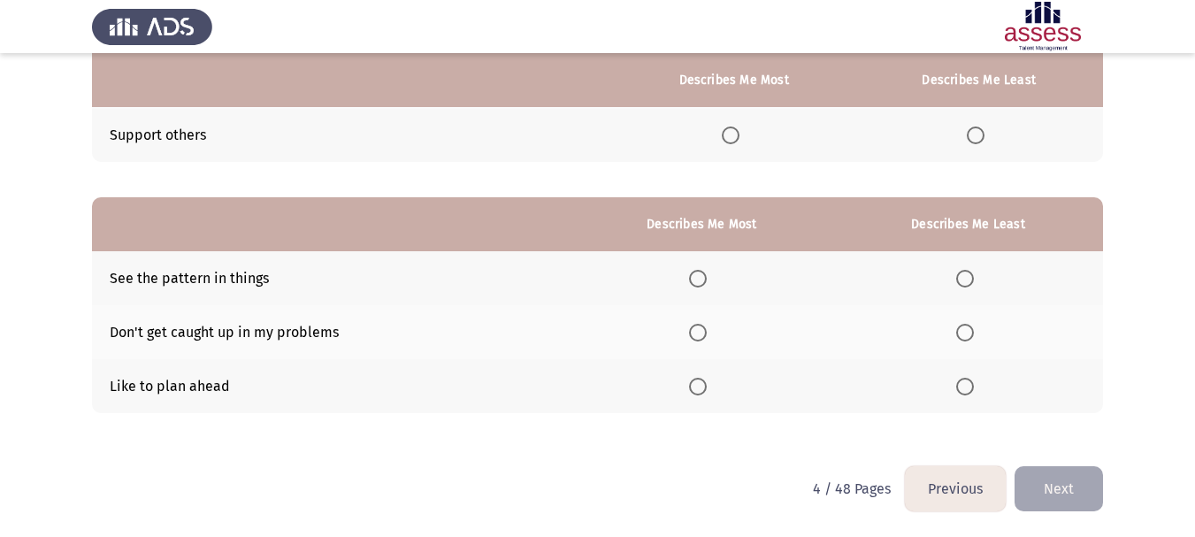
click at [963, 325] on input "Select an option" at bounding box center [965, 333] width 18 height 18
click at [698, 386] on span "Select an option" at bounding box center [698, 386] width 0 height 0
click at [702, 386] on input "Select an option" at bounding box center [698, 387] width 18 height 18
click at [1051, 473] on button "Next" at bounding box center [1058, 488] width 88 height 45
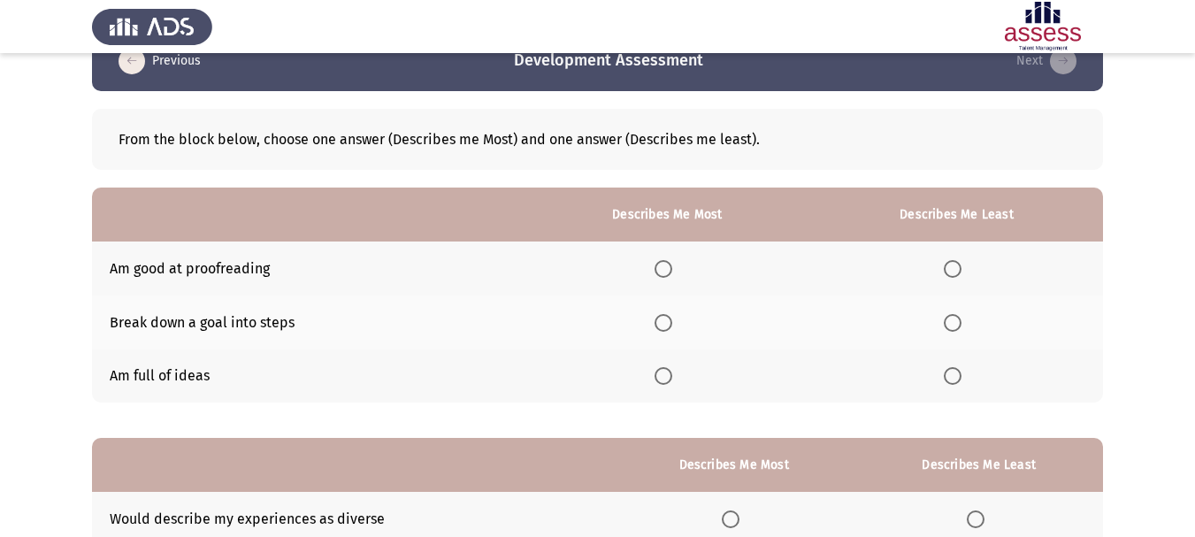
scroll to position [0, 0]
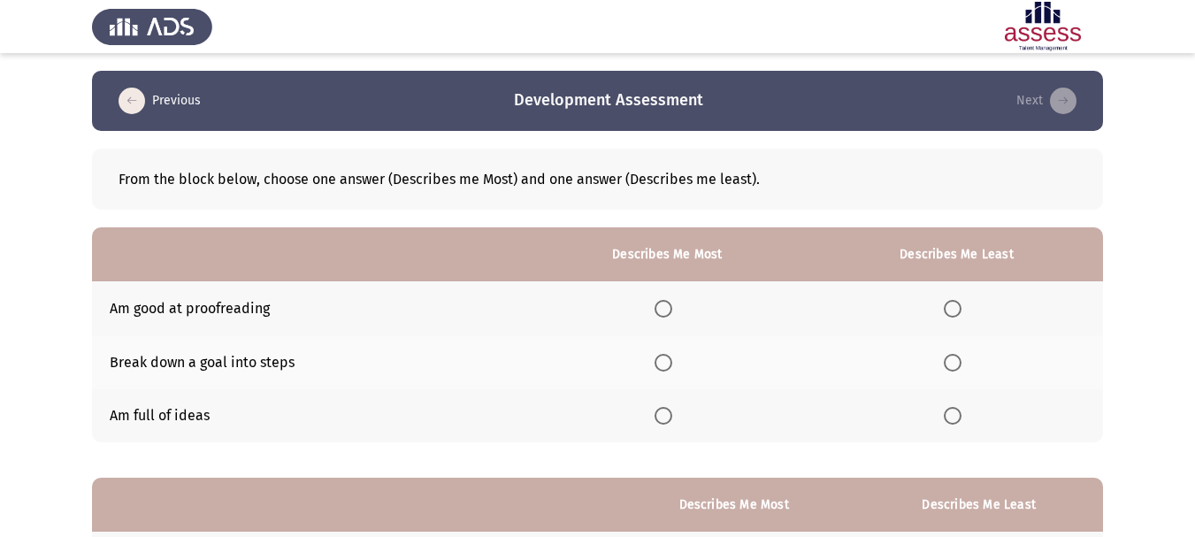
click at [671, 315] on span "Select an option" at bounding box center [663, 309] width 18 height 18
click at [671, 315] on input "Select an option" at bounding box center [663, 309] width 18 height 18
click at [961, 354] on span "Select an option" at bounding box center [953, 363] width 18 height 18
click at [961, 354] on input "Select an option" at bounding box center [953, 363] width 18 height 18
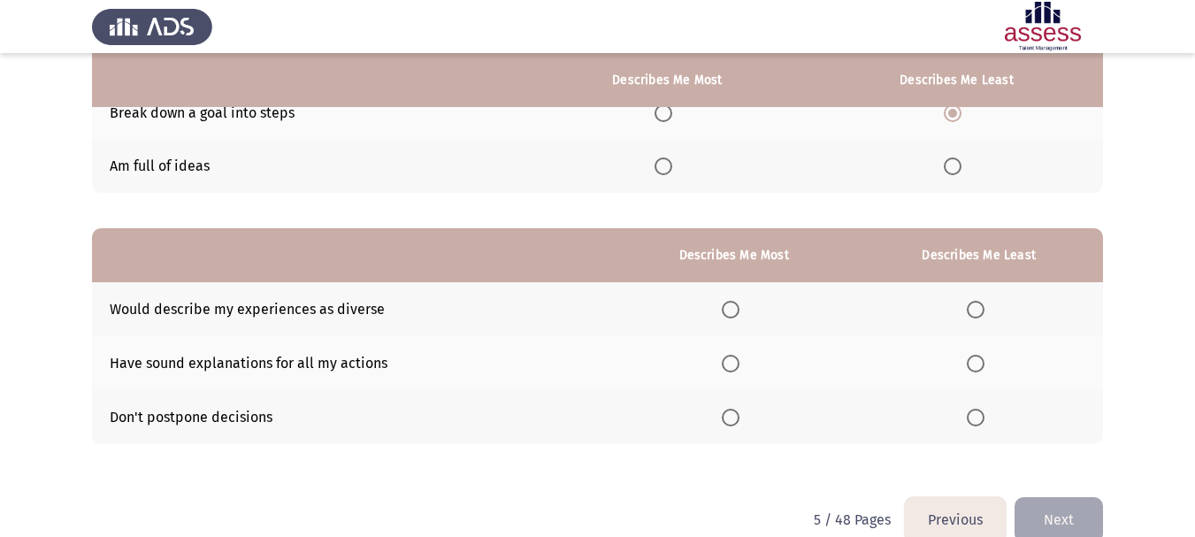
scroll to position [280, 0]
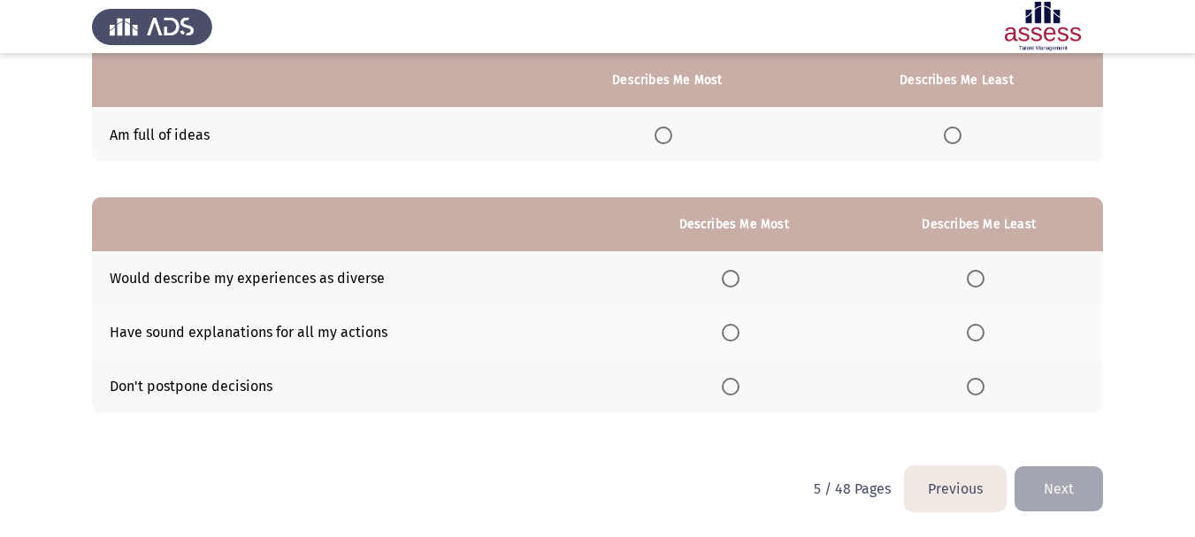
click at [738, 285] on span "Select an option" at bounding box center [731, 279] width 18 height 18
click at [738, 285] on input "Select an option" at bounding box center [731, 279] width 18 height 18
click at [733, 338] on span "Select an option" at bounding box center [731, 333] width 18 height 18
click at [733, 338] on input "Select an option" at bounding box center [731, 333] width 18 height 18
click at [978, 383] on span "Select an option" at bounding box center [976, 387] width 18 height 18
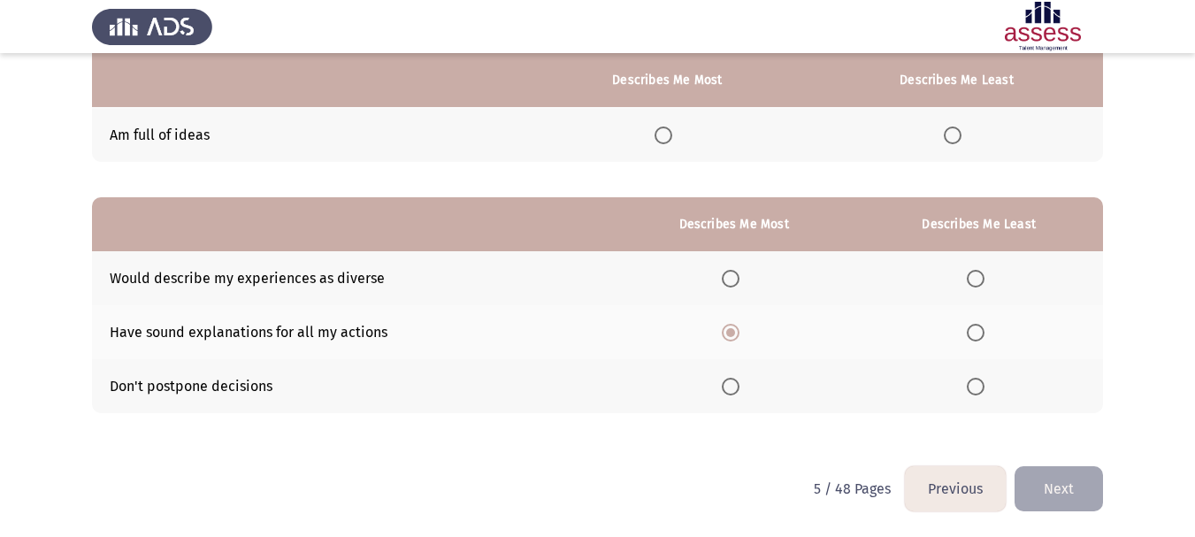
click at [978, 383] on input "Select an option" at bounding box center [976, 387] width 18 height 18
click at [1056, 489] on button "Next" at bounding box center [1058, 488] width 88 height 45
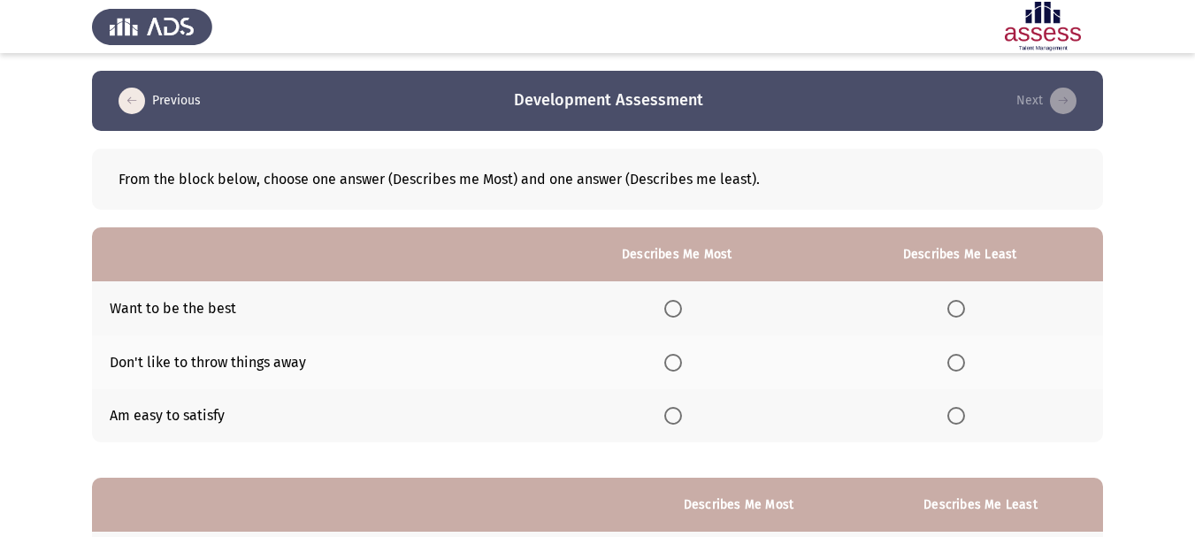
click at [667, 310] on th at bounding box center [676, 308] width 279 height 54
click at [677, 307] on span "Select an option" at bounding box center [673, 309] width 18 height 18
click at [677, 307] on input "Select an option" at bounding box center [673, 309] width 18 height 18
click at [953, 417] on span "Select an option" at bounding box center [956, 416] width 18 height 18
click at [953, 417] on input "Select an option" at bounding box center [956, 416] width 18 height 18
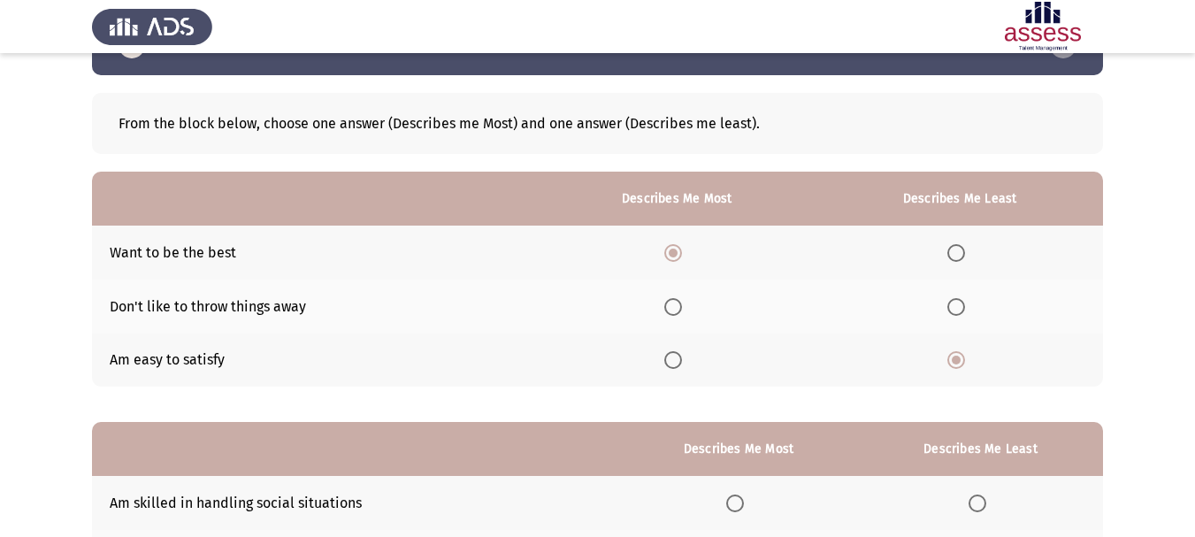
scroll to position [265, 0]
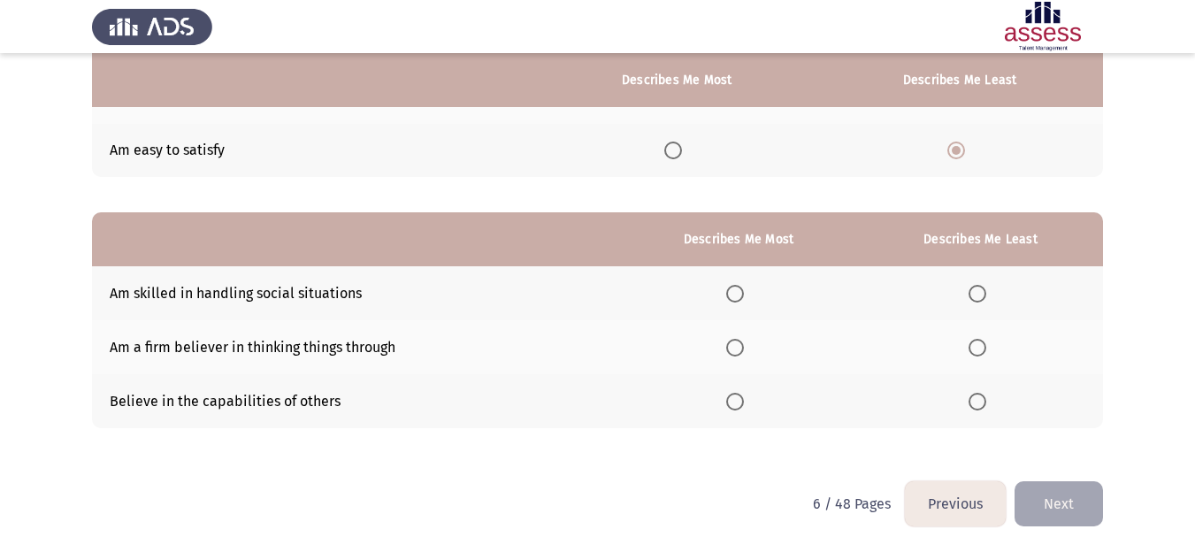
click at [727, 291] on th at bounding box center [738, 293] width 239 height 54
click at [738, 293] on span "Select an option" at bounding box center [735, 294] width 18 height 18
click at [738, 293] on input "Select an option" at bounding box center [735, 294] width 18 height 18
click at [984, 348] on span "Select an option" at bounding box center [977, 348] width 18 height 18
click at [984, 348] on input "Select an option" at bounding box center [977, 348] width 18 height 18
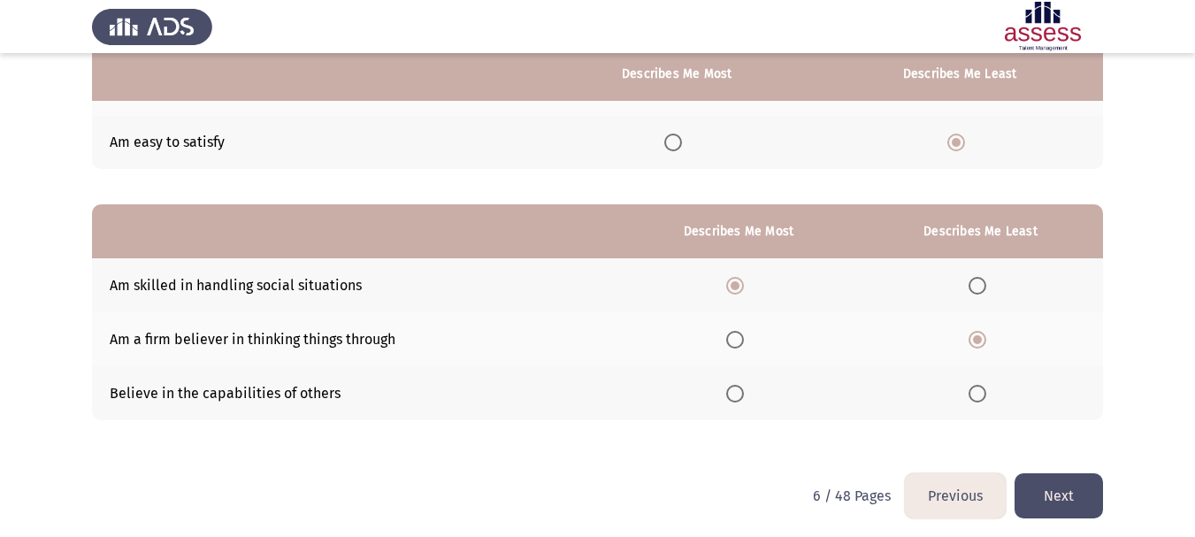
scroll to position [280, 0]
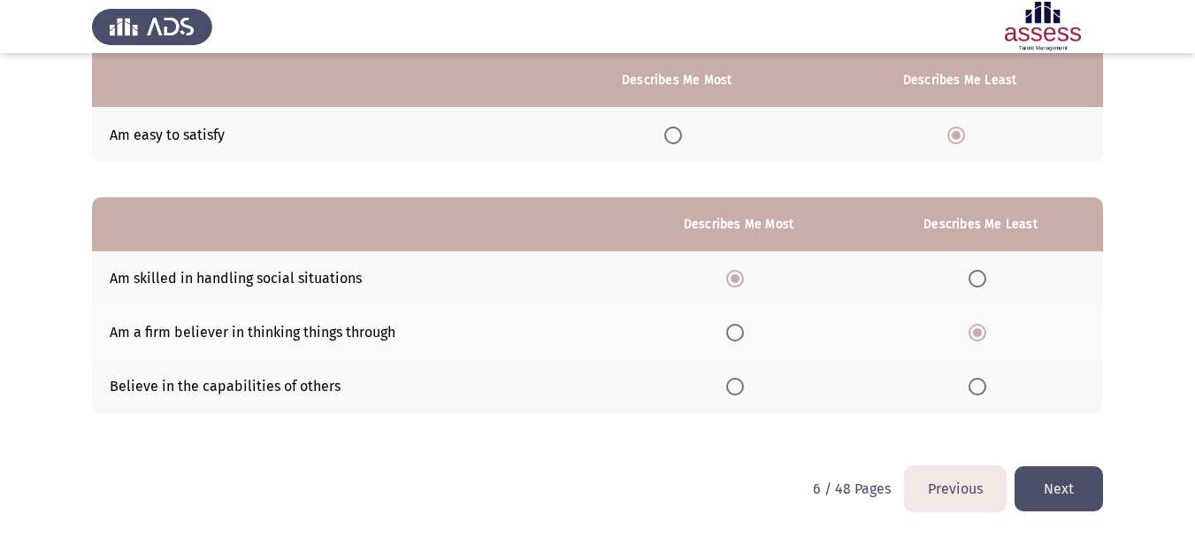
click at [1046, 481] on button "Next" at bounding box center [1058, 488] width 88 height 45
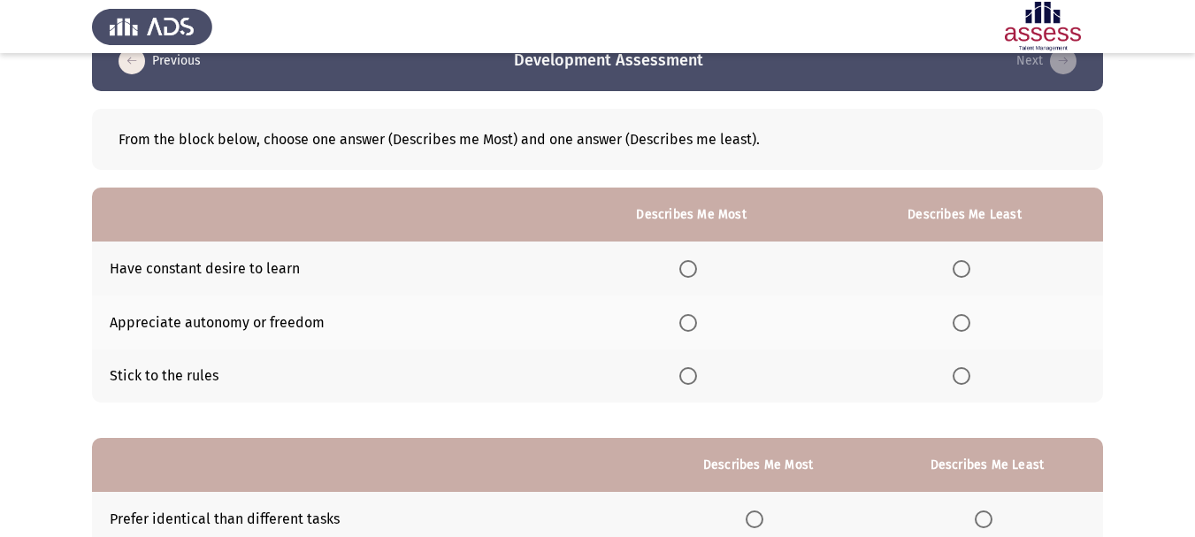
scroll to position [0, 0]
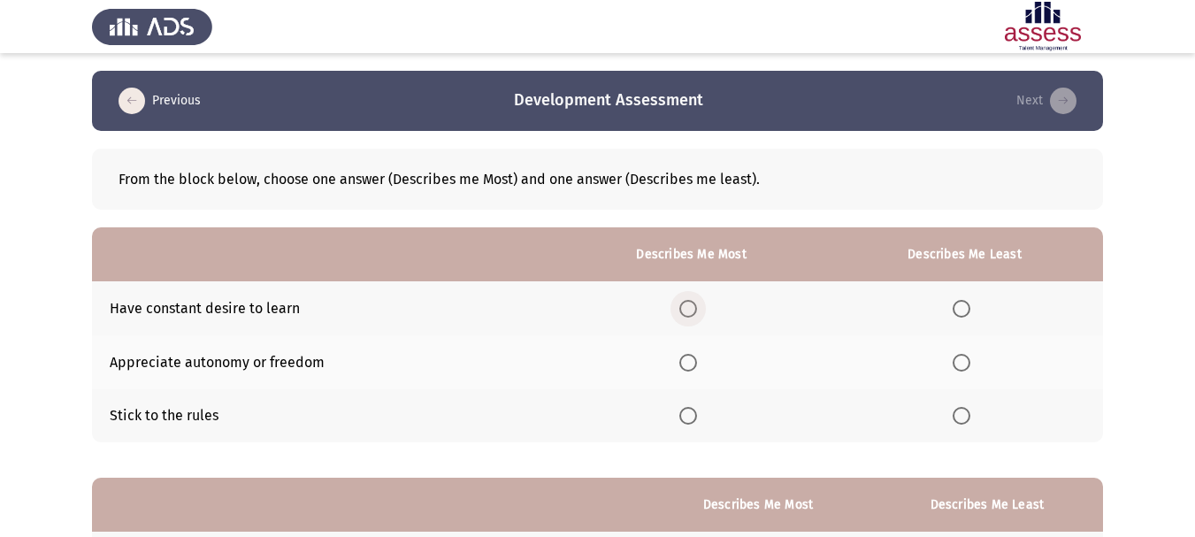
click at [695, 306] on span "Select an option" at bounding box center [688, 309] width 18 height 18
click at [695, 306] on input "Select an option" at bounding box center [688, 309] width 18 height 18
click at [697, 421] on span "Select an option" at bounding box center [688, 416] width 18 height 18
click at [697, 421] on input "Select an option" at bounding box center [688, 416] width 18 height 18
click at [968, 364] on span "Select an option" at bounding box center [962, 363] width 18 height 18
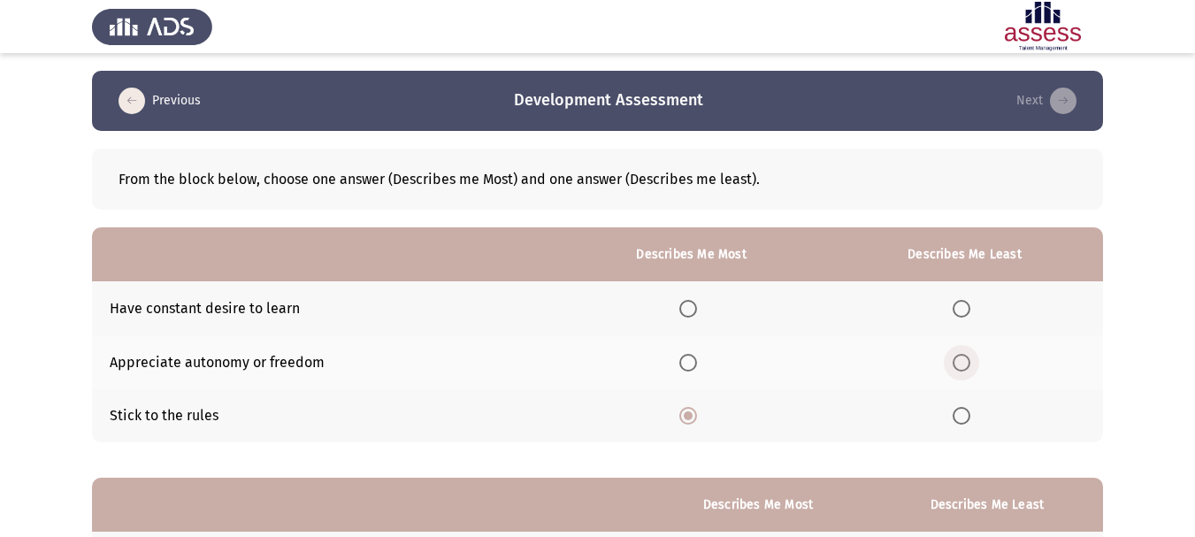
click at [968, 364] on input "Select an option" at bounding box center [962, 363] width 18 height 18
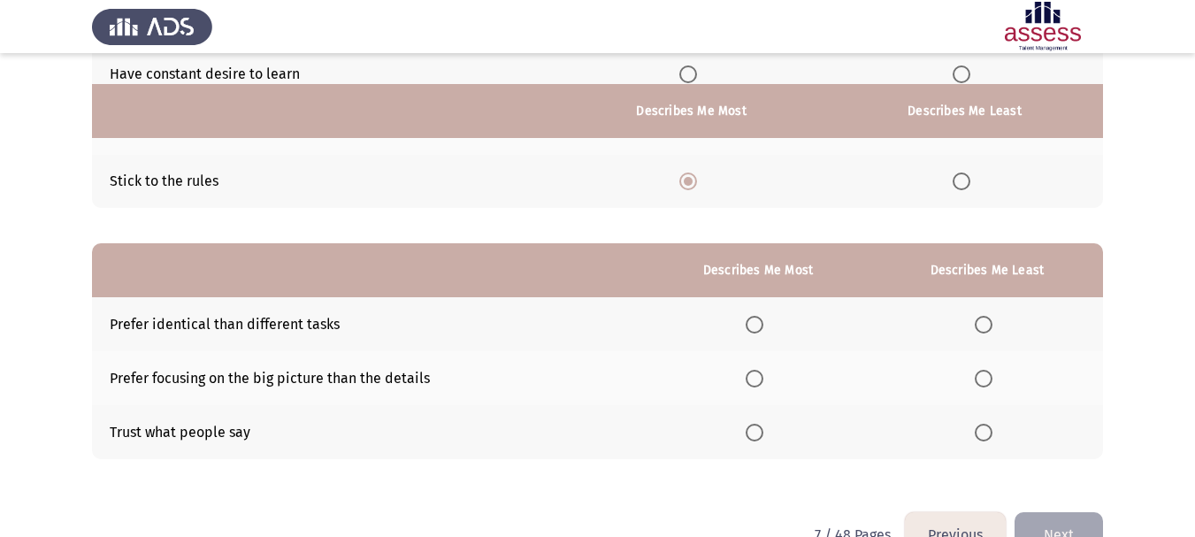
scroll to position [265, 0]
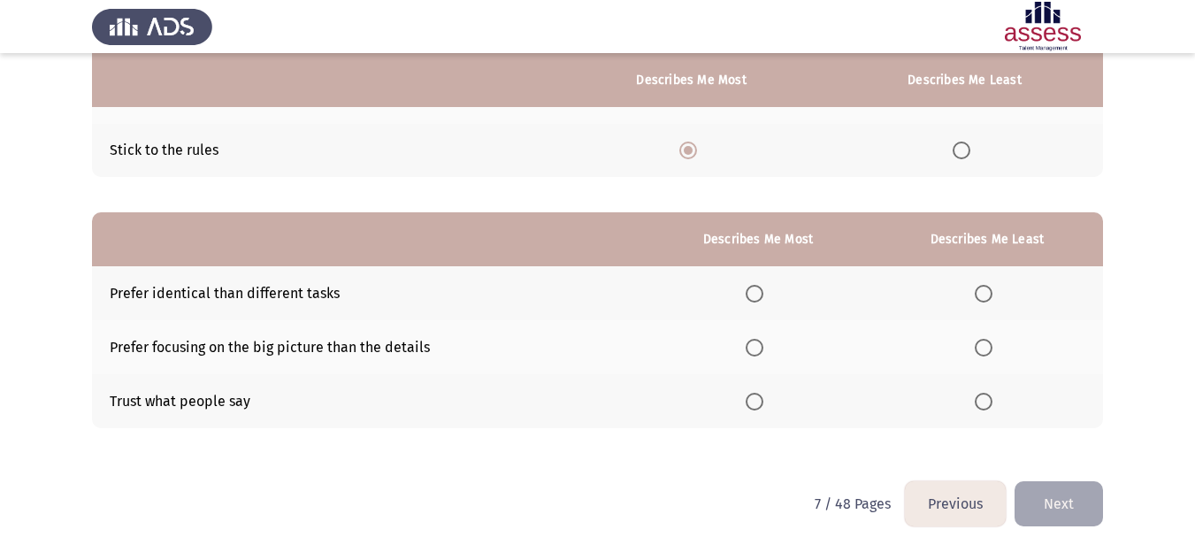
click at [996, 301] on label "Select an option" at bounding box center [987, 294] width 25 height 18
click at [992, 301] on input "Select an option" at bounding box center [984, 294] width 18 height 18
click at [991, 408] on span "Select an option" at bounding box center [984, 402] width 18 height 18
click at [991, 408] on input "Select an option" at bounding box center [984, 402] width 18 height 18
click at [751, 301] on span "Select an option" at bounding box center [755, 294] width 18 height 18
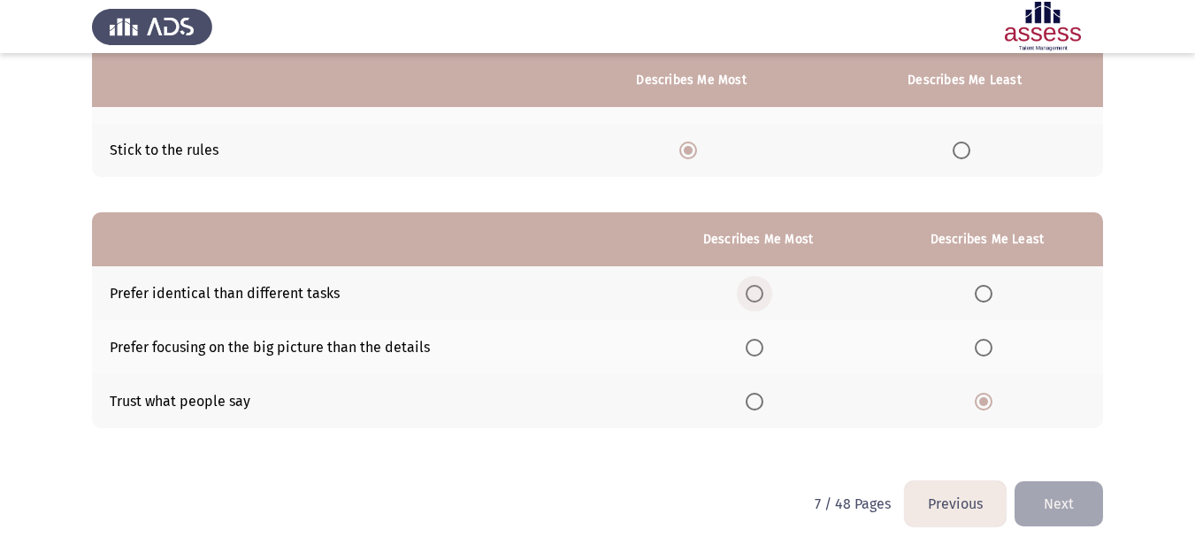
click at [751, 301] on input "Select an option" at bounding box center [755, 294] width 18 height 18
click at [751, 345] on span "Select an option" at bounding box center [755, 348] width 18 height 18
click at [751, 345] on input "Select an option" at bounding box center [755, 348] width 18 height 18
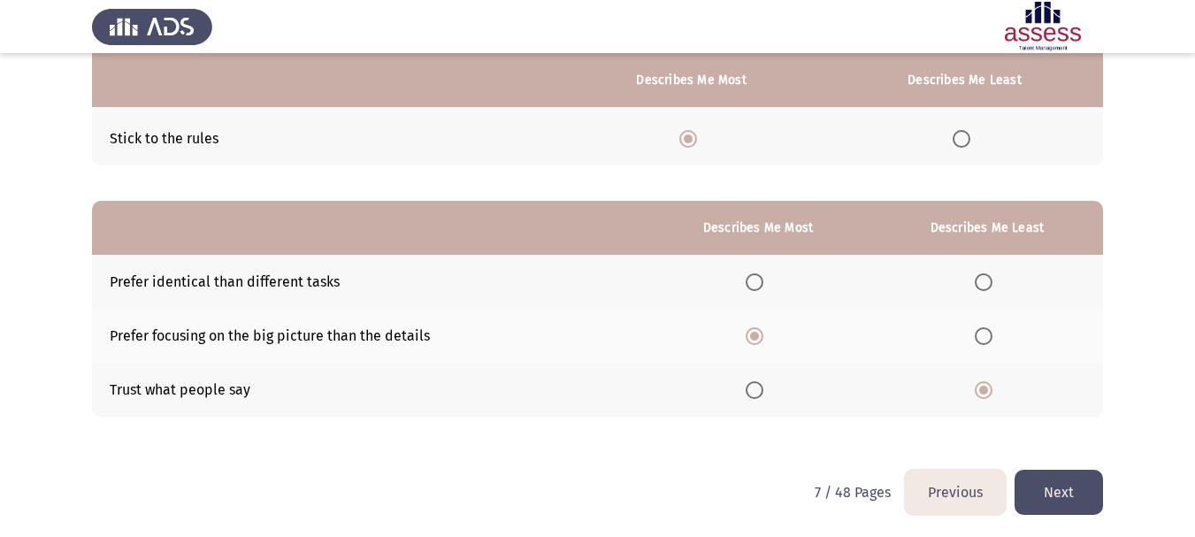
scroll to position [280, 0]
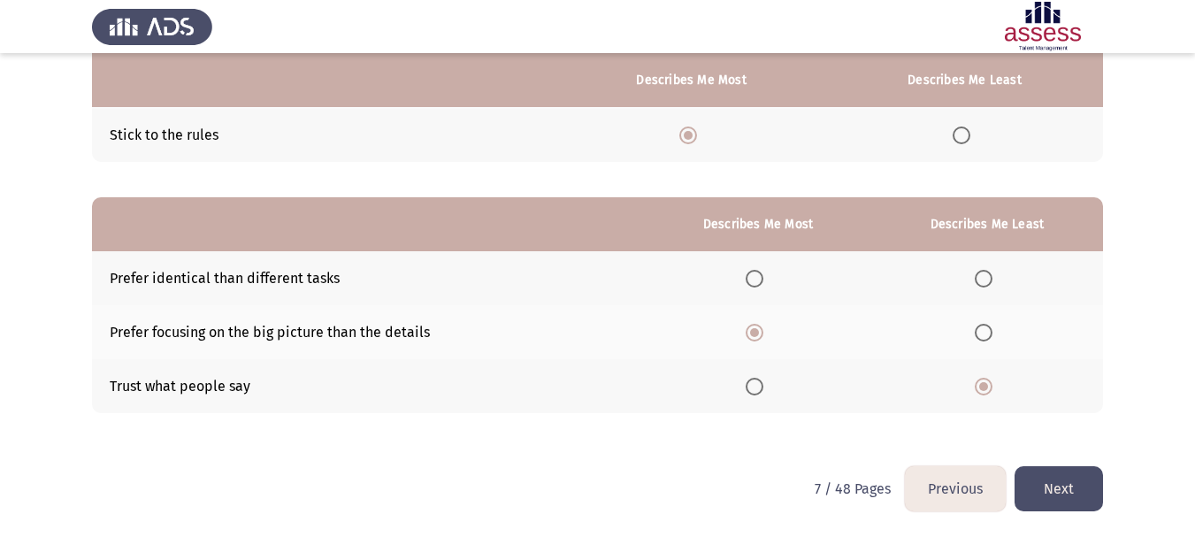
click at [1052, 505] on button "Next" at bounding box center [1058, 488] width 88 height 45
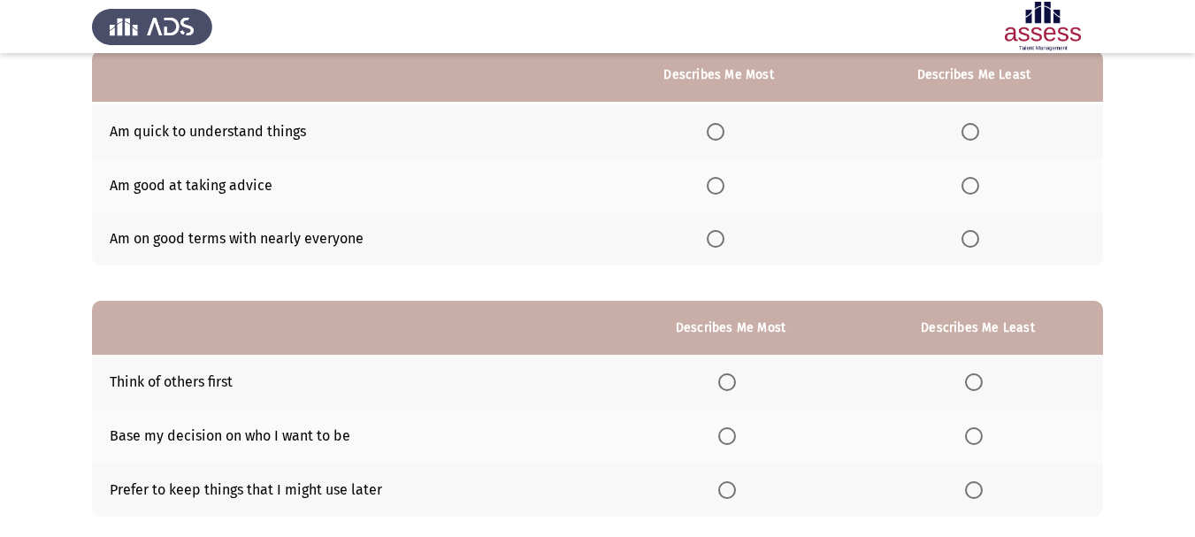
scroll to position [88, 0]
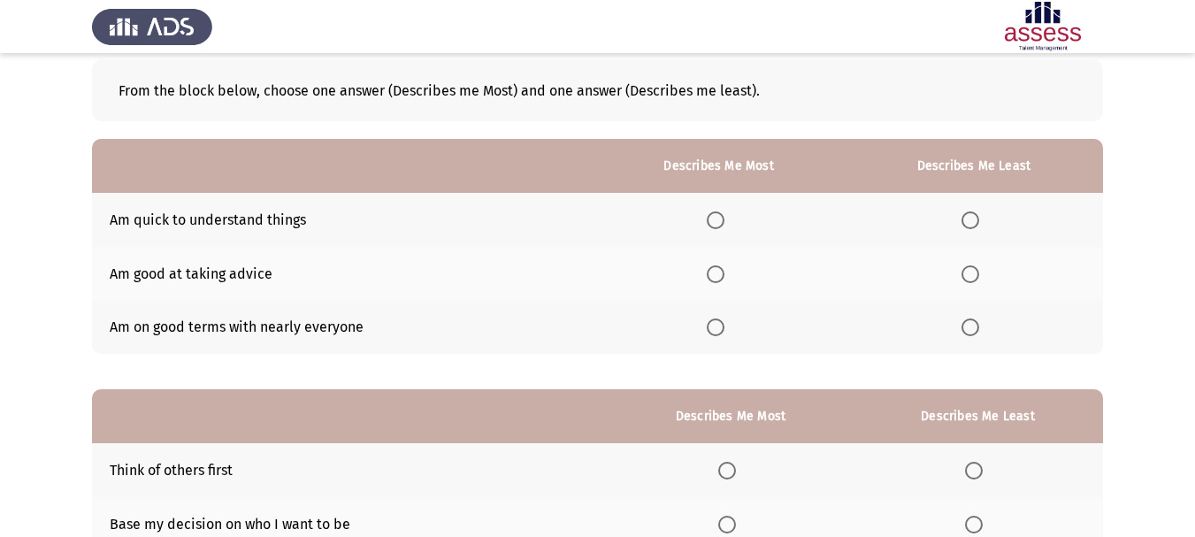
click at [716, 226] on span "Select an option" at bounding box center [716, 220] width 18 height 18
click at [716, 226] on input "Select an option" at bounding box center [716, 220] width 18 height 18
click at [976, 326] on span "Select an option" at bounding box center [970, 327] width 18 height 18
click at [976, 326] on input "Select an option" at bounding box center [970, 327] width 18 height 18
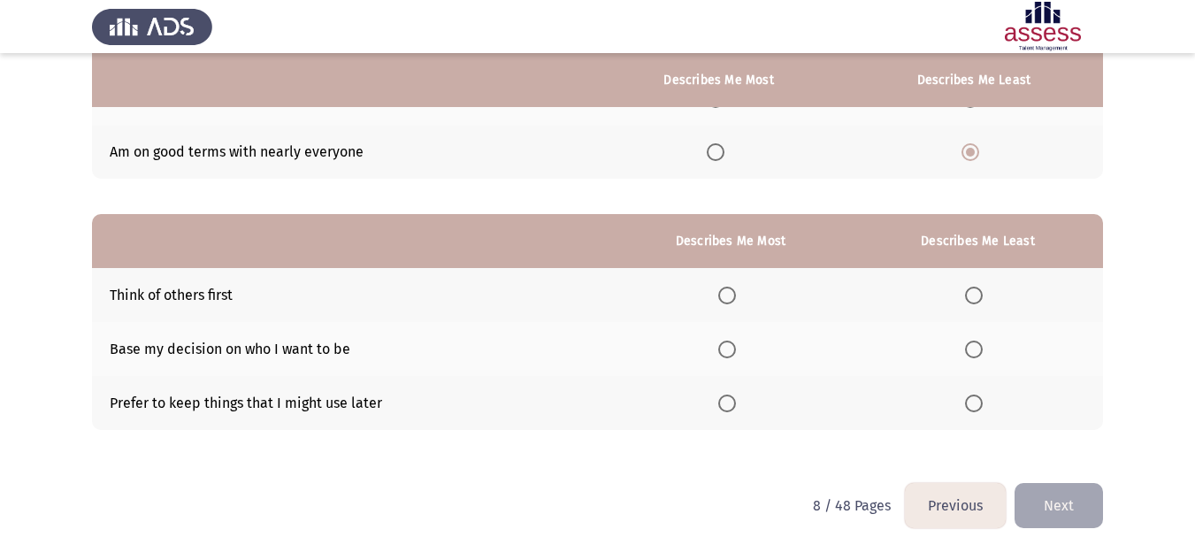
scroll to position [265, 0]
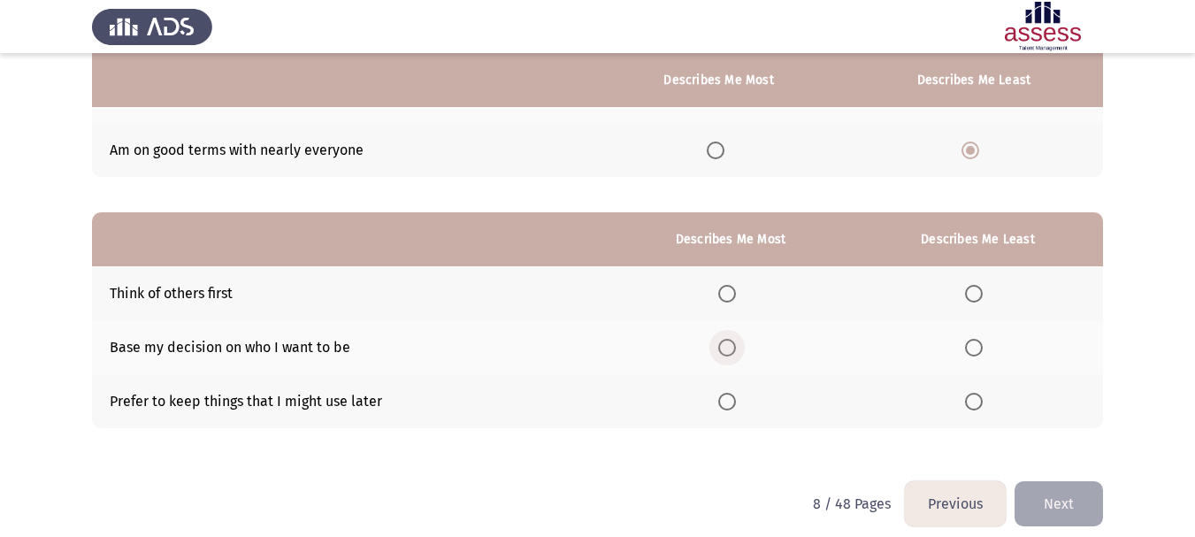
click at [723, 352] on span "Select an option" at bounding box center [727, 348] width 18 height 18
click at [723, 352] on input "Select an option" at bounding box center [727, 348] width 18 height 18
click at [978, 409] on th at bounding box center [978, 401] width 250 height 54
click at [978, 407] on span "Select an option" at bounding box center [974, 402] width 18 height 18
click at [978, 407] on input "Select an option" at bounding box center [974, 402] width 18 height 18
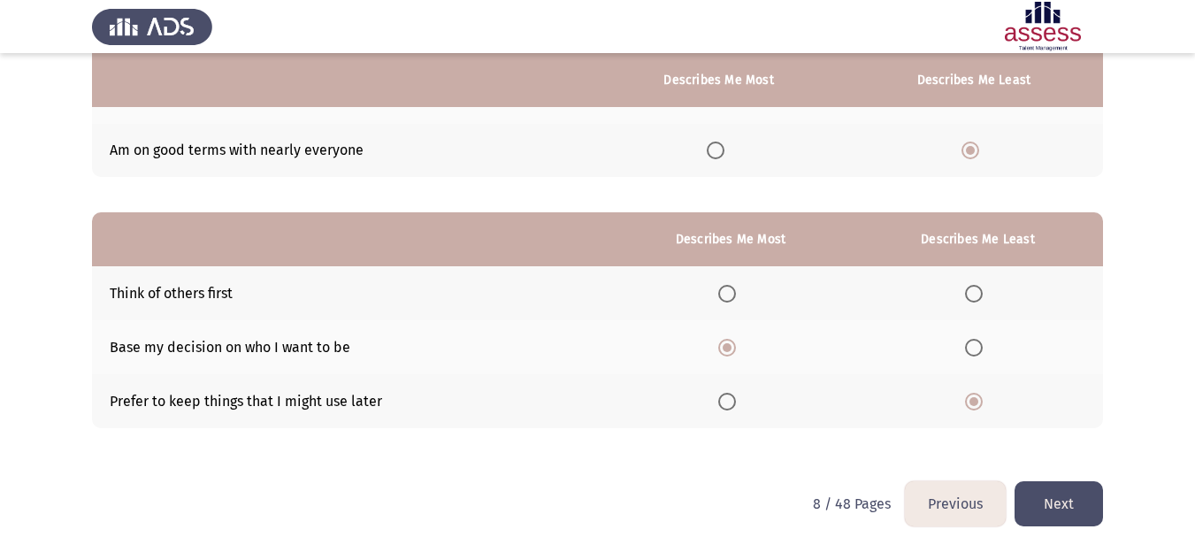
click at [1058, 492] on button "Next" at bounding box center [1058, 503] width 88 height 45
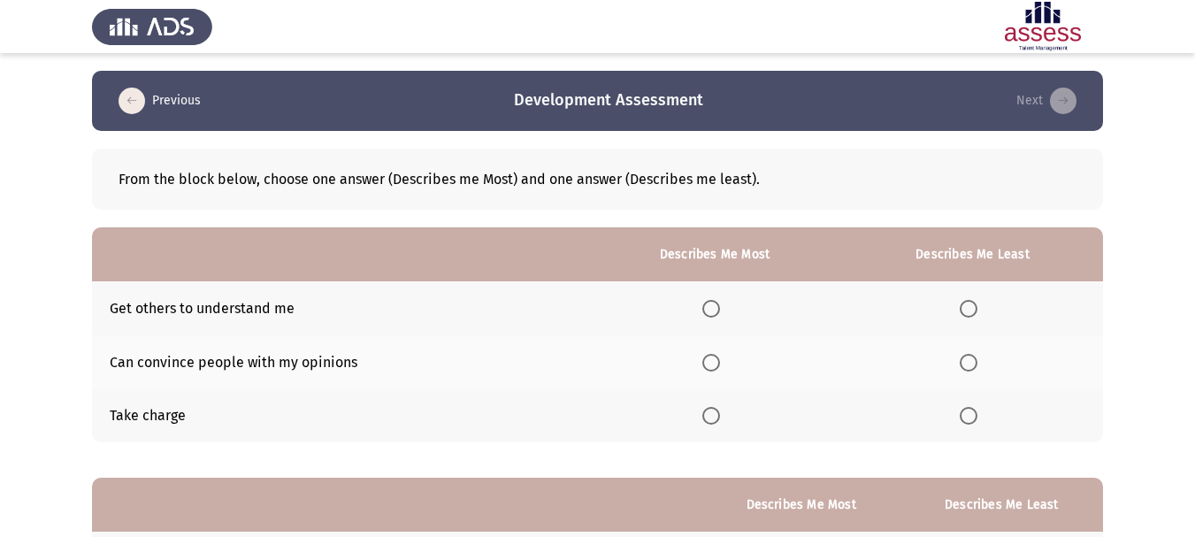
scroll to position [88, 0]
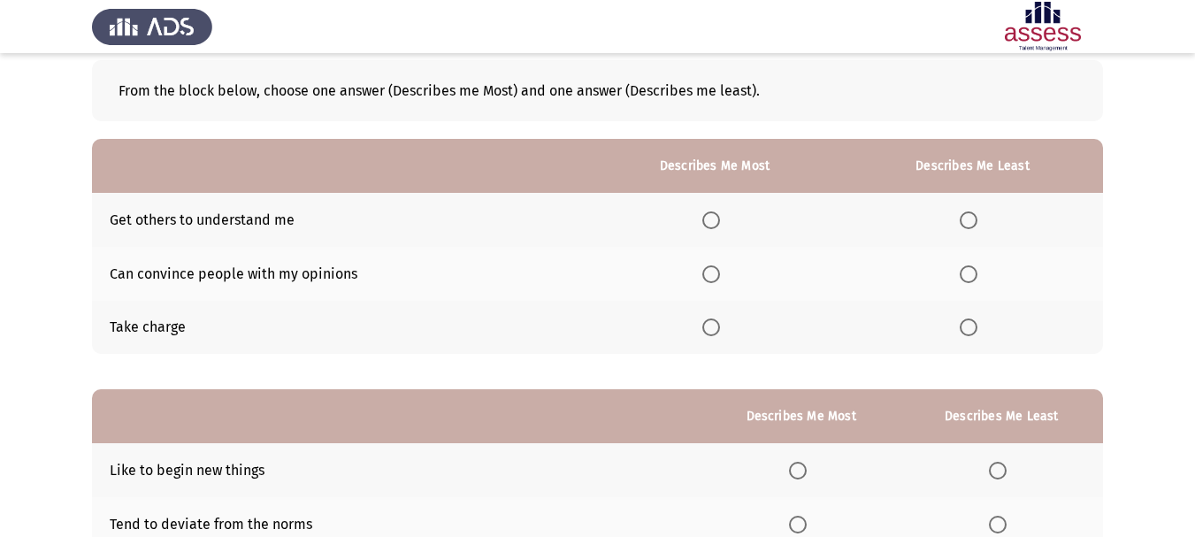
click at [710, 329] on span "Select an option" at bounding box center [711, 327] width 18 height 18
click at [710, 329] on input "Select an option" at bounding box center [711, 327] width 18 height 18
click at [964, 271] on span "Select an option" at bounding box center [969, 274] width 18 height 18
click at [964, 271] on input "Select an option" at bounding box center [969, 274] width 18 height 18
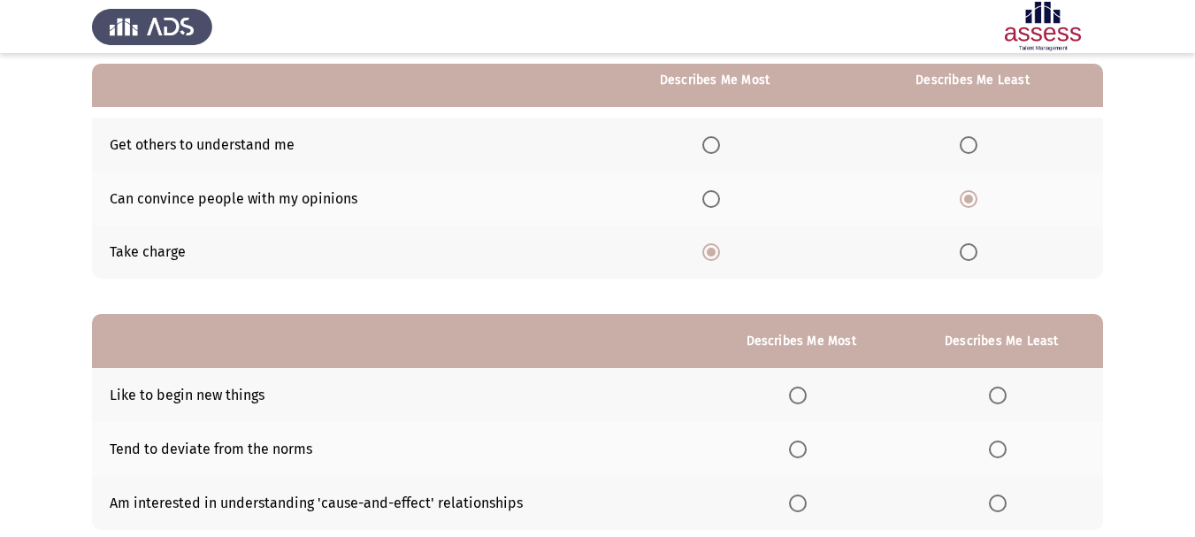
scroll to position [265, 0]
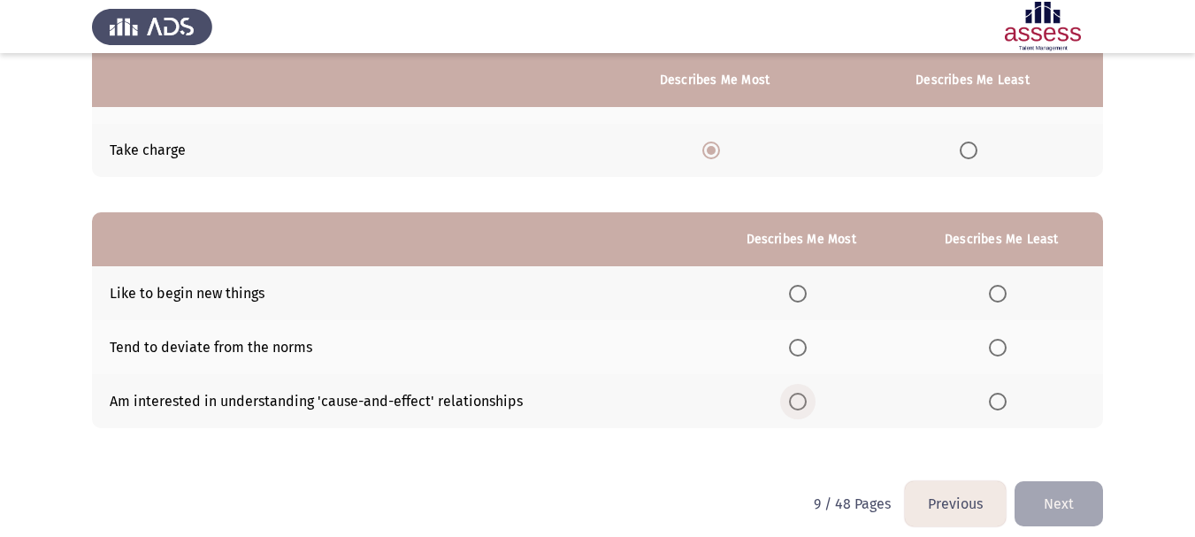
click at [794, 402] on span "Select an option" at bounding box center [798, 402] width 18 height 18
click at [794, 402] on input "Select an option" at bounding box center [798, 402] width 18 height 18
click at [1001, 348] on span "Select an option" at bounding box center [998, 348] width 18 height 18
click at [1001, 348] on input "Select an option" at bounding box center [998, 348] width 18 height 18
click at [1040, 495] on button "Next" at bounding box center [1058, 503] width 88 height 45
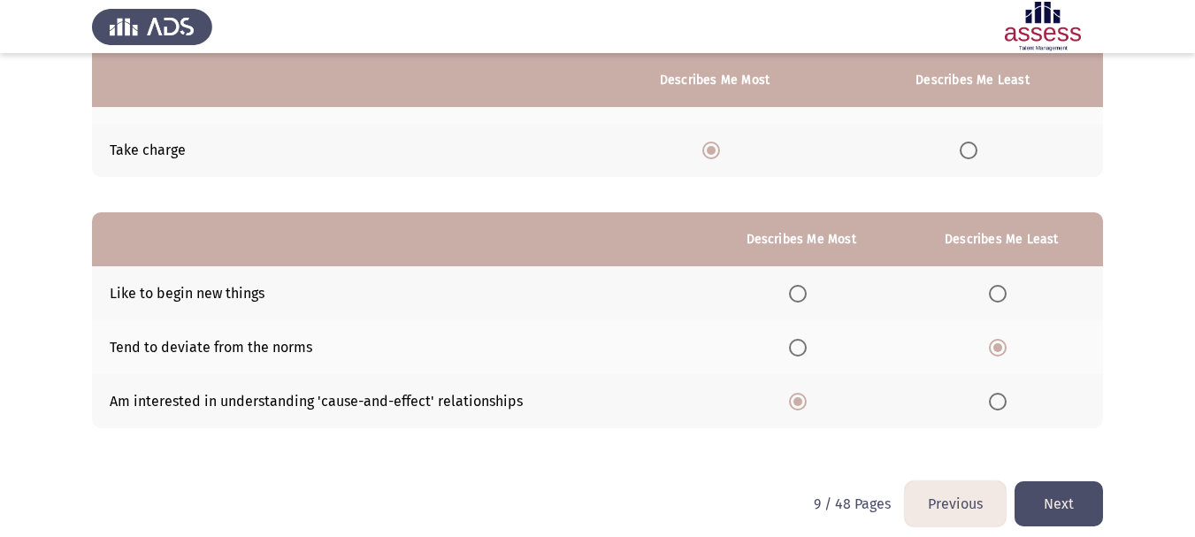
scroll to position [0, 0]
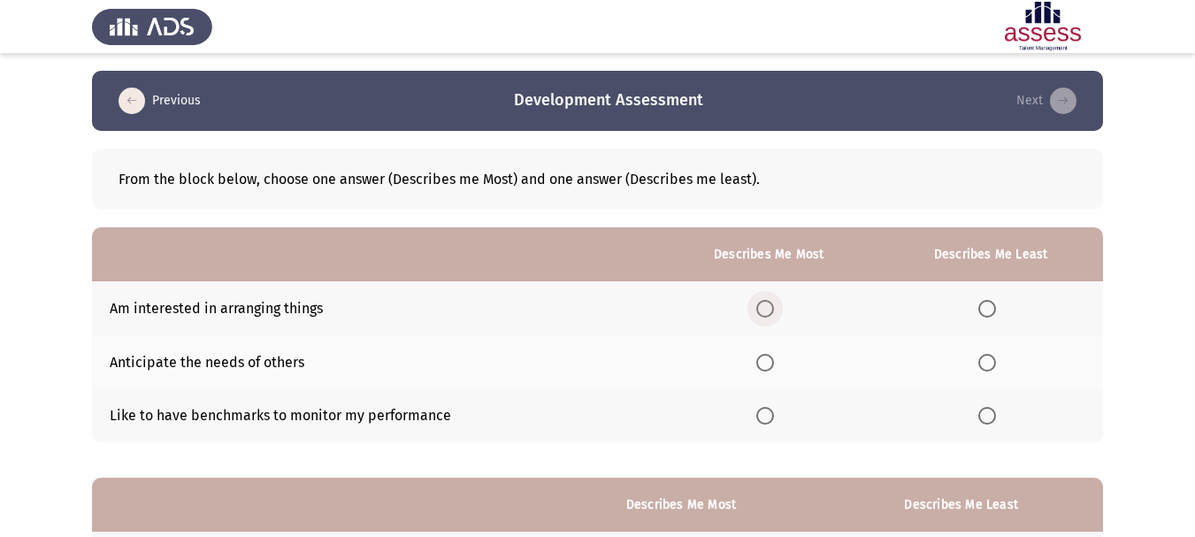
click at [779, 312] on label "Select an option" at bounding box center [768, 309] width 25 height 18
click at [774, 312] on input "Select an option" at bounding box center [765, 309] width 18 height 18
click at [999, 366] on label "Select an option" at bounding box center [990, 363] width 25 height 18
click at [996, 366] on input "Select an option" at bounding box center [987, 363] width 18 height 18
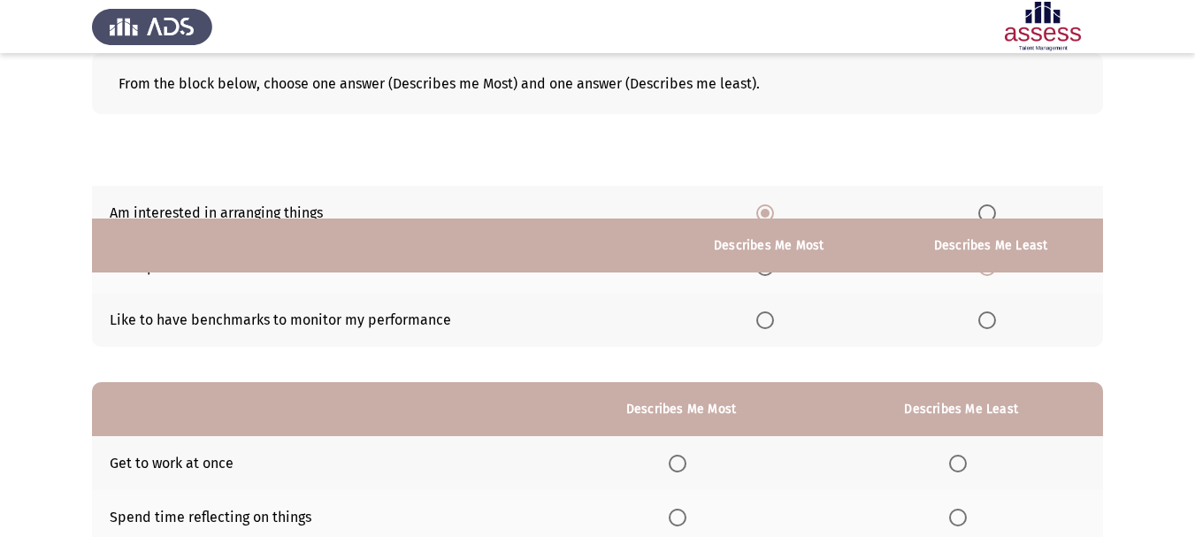
scroll to position [265, 0]
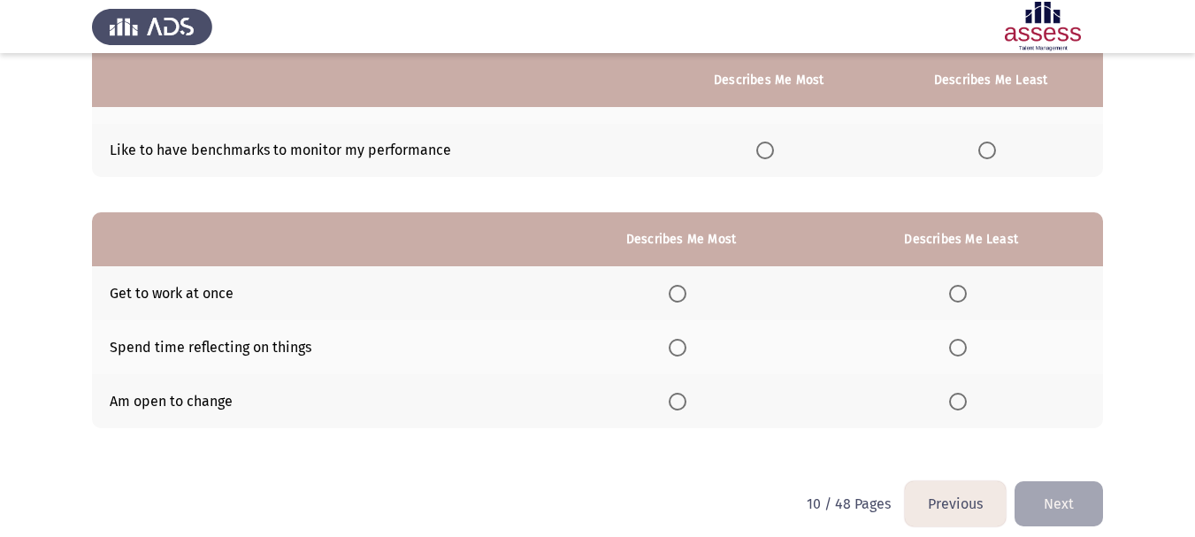
click at [672, 402] on span "Select an option" at bounding box center [678, 402] width 18 height 18
click at [672, 402] on input "Select an option" at bounding box center [678, 402] width 18 height 18
click at [966, 345] on span "Select an option" at bounding box center [958, 348] width 18 height 18
click at [966, 345] on input "Select an option" at bounding box center [958, 348] width 18 height 18
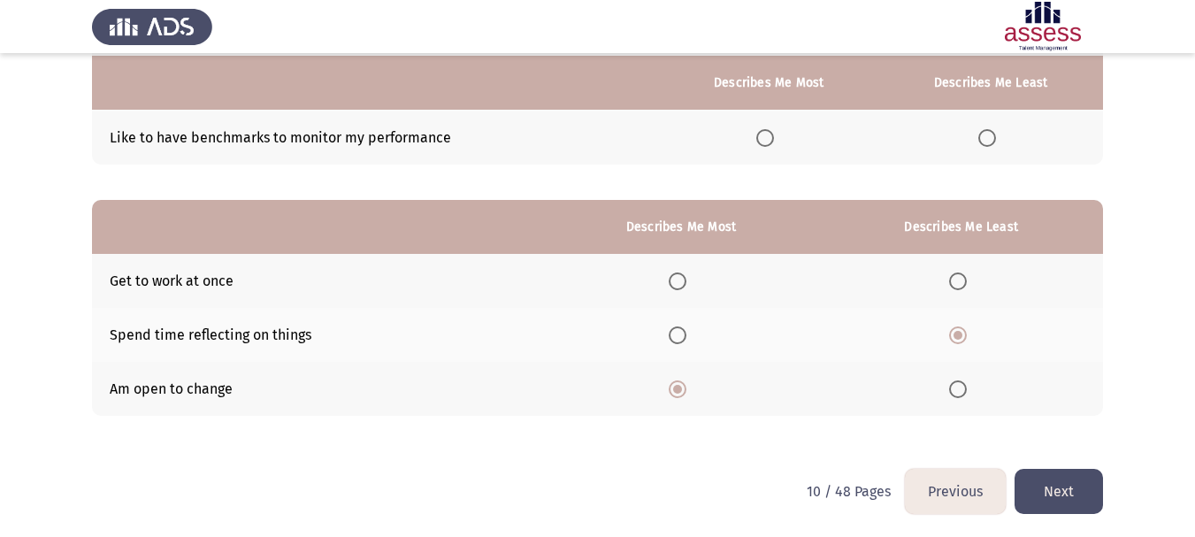
scroll to position [280, 0]
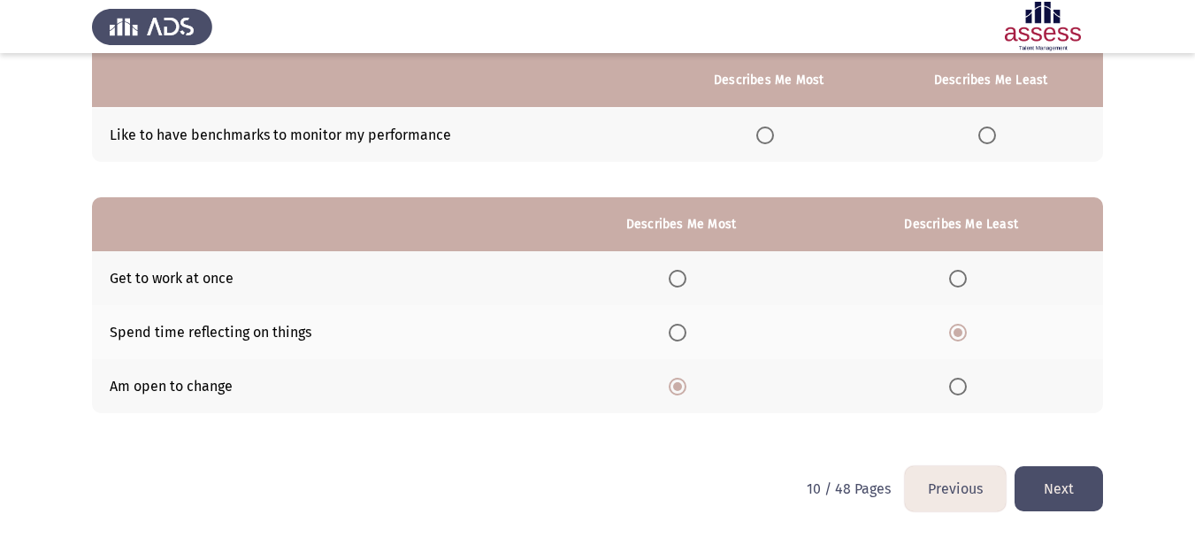
click at [1056, 478] on button "Next" at bounding box center [1058, 488] width 88 height 45
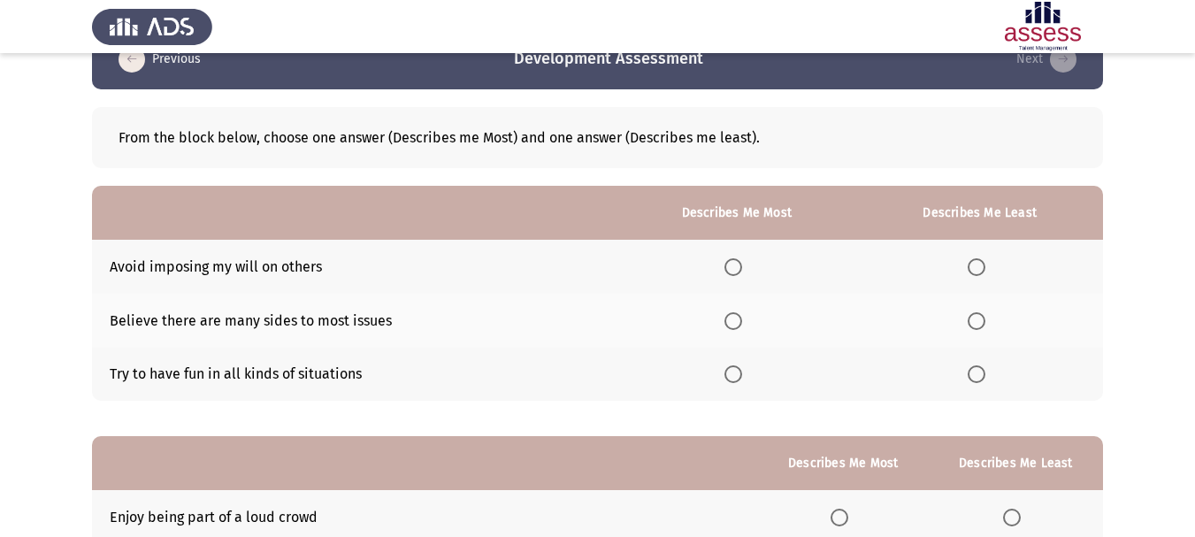
scroll to position [0, 0]
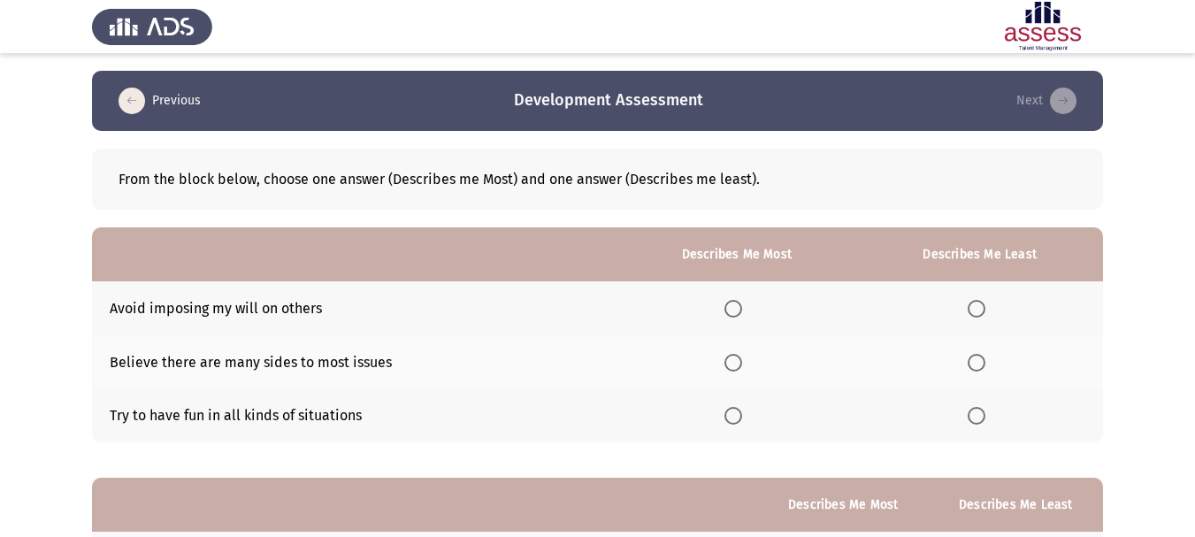
click at [726, 366] on th at bounding box center [736, 362] width 241 height 54
click at [732, 364] on span "Select an option" at bounding box center [733, 363] width 18 height 18
click at [732, 364] on input "Select an option" at bounding box center [733, 363] width 18 height 18
click at [975, 417] on span "Select an option" at bounding box center [977, 416] width 18 height 18
click at [975, 417] on input "Select an option" at bounding box center [977, 416] width 18 height 18
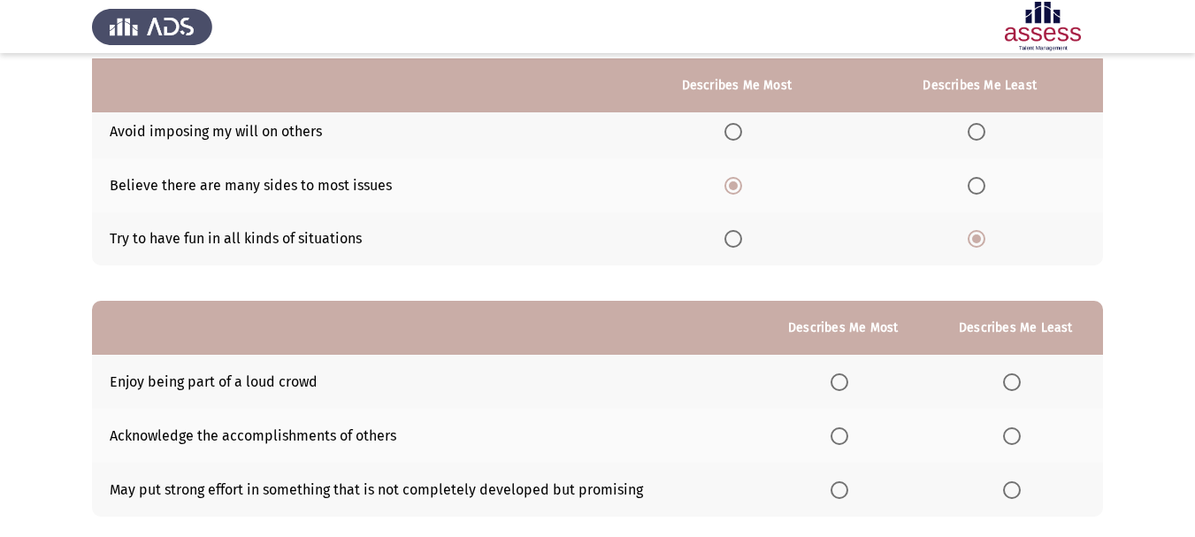
scroll to position [265, 0]
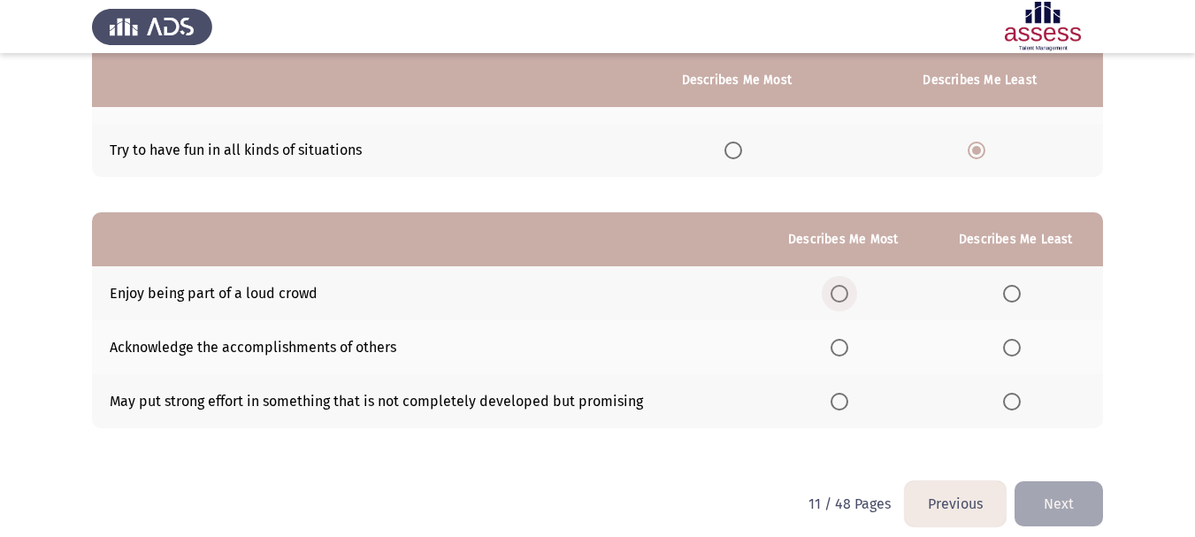
click at [841, 295] on span "Select an option" at bounding box center [839, 294] width 18 height 18
click at [841, 295] on input "Select an option" at bounding box center [839, 294] width 18 height 18
click at [1023, 405] on label "Select an option" at bounding box center [1015, 402] width 25 height 18
click at [1021, 405] on input "Select an option" at bounding box center [1012, 402] width 18 height 18
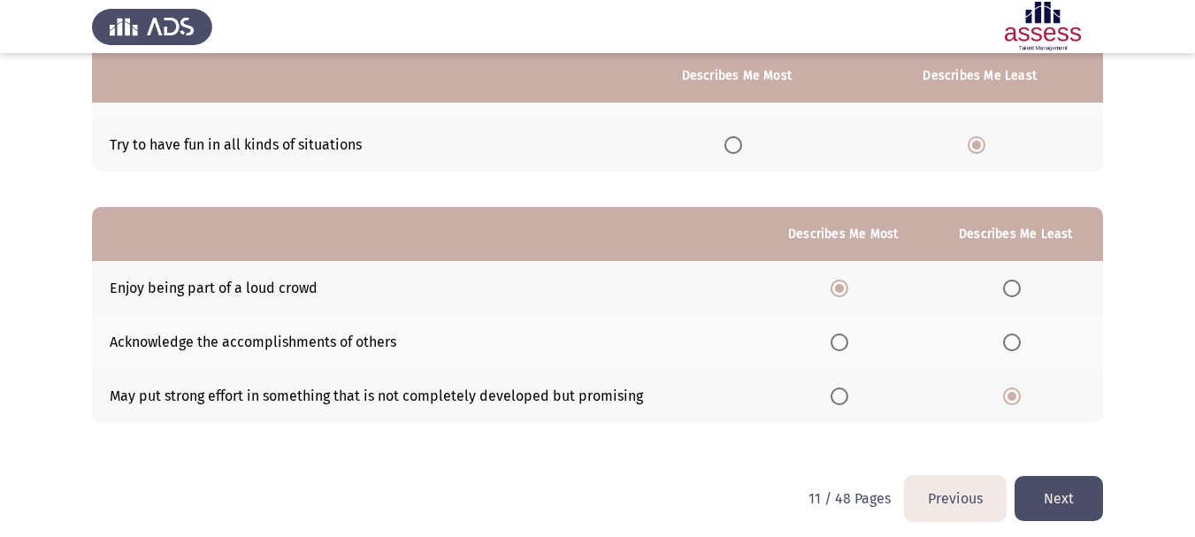
scroll to position [280, 0]
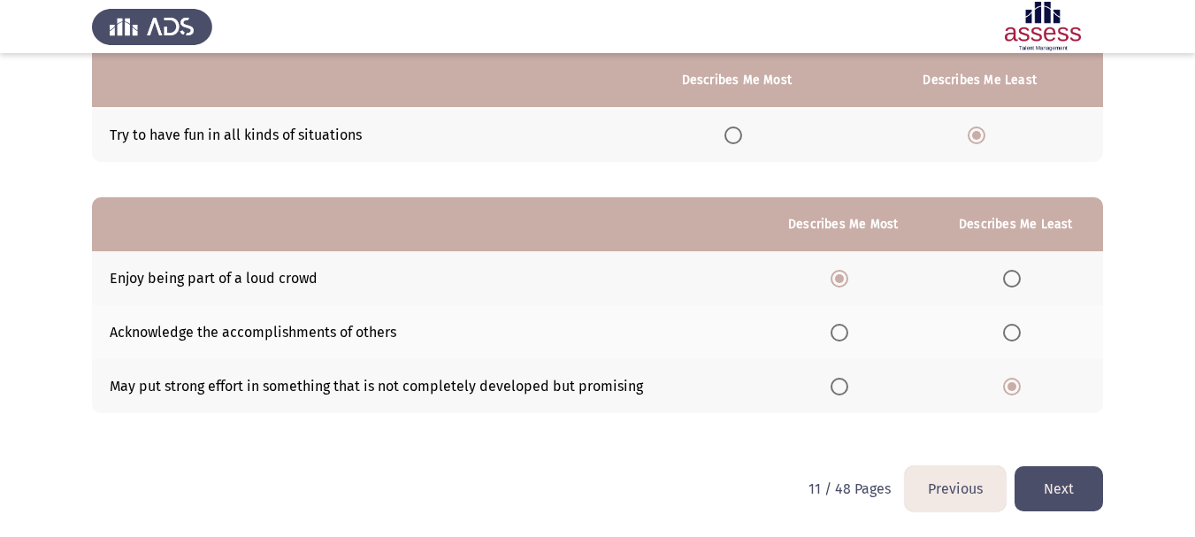
click at [1003, 330] on th at bounding box center [1016, 332] width 174 height 54
click at [1007, 330] on span "Select an option" at bounding box center [1012, 333] width 18 height 18
click at [1007, 330] on input "Select an option" at bounding box center [1012, 333] width 18 height 18
click at [1042, 490] on button "Next" at bounding box center [1058, 488] width 88 height 45
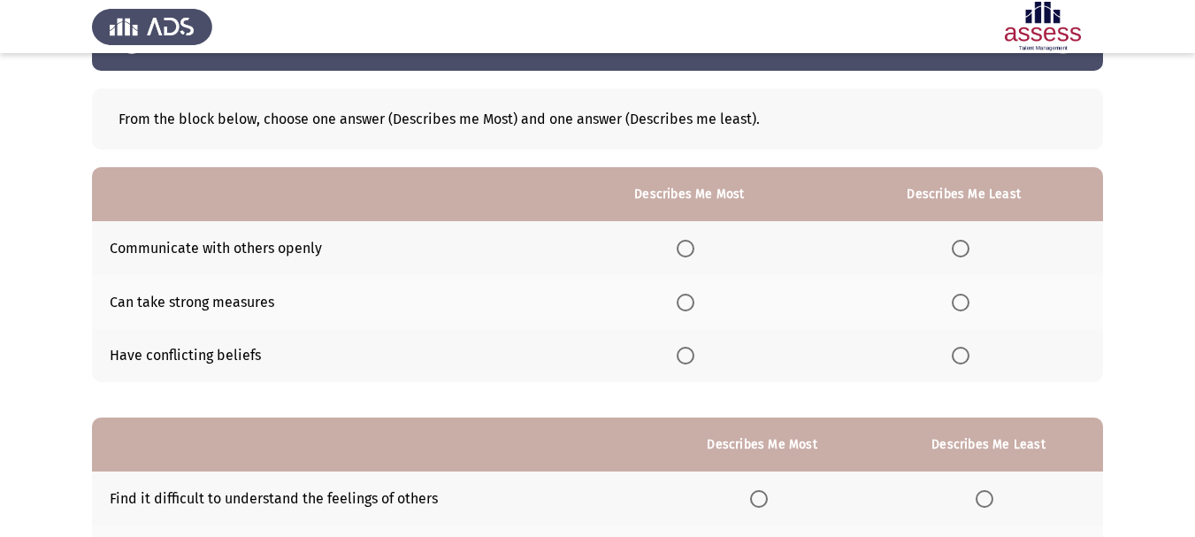
scroll to position [88, 0]
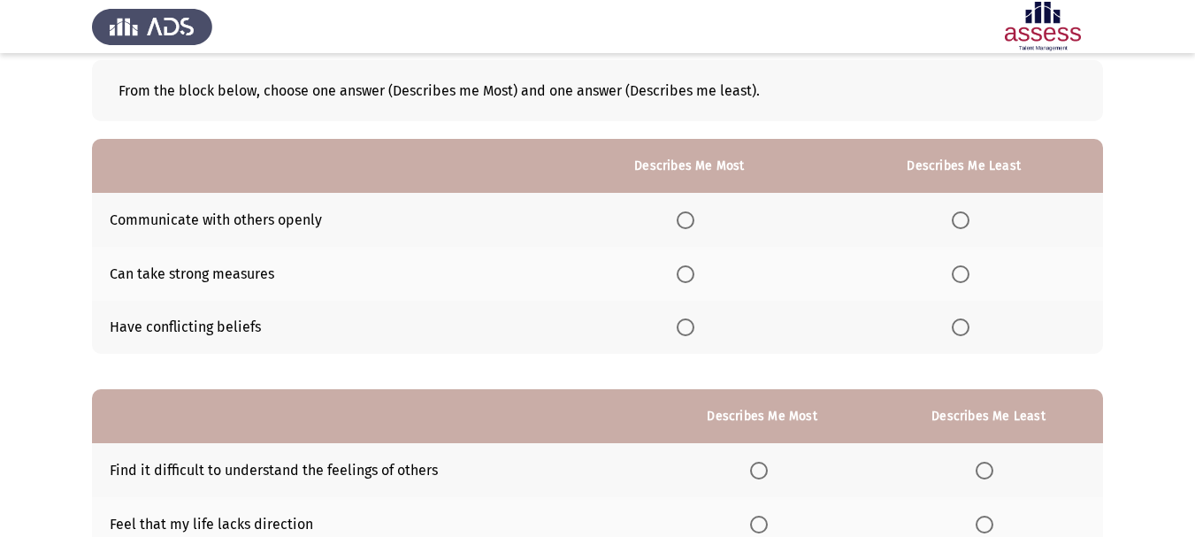
click at [694, 215] on span "Select an option" at bounding box center [686, 220] width 18 height 18
click at [694, 215] on input "Select an option" at bounding box center [686, 220] width 18 height 18
click at [959, 326] on span "Select an option" at bounding box center [961, 327] width 18 height 18
click at [959, 326] on input "Select an option" at bounding box center [961, 327] width 18 height 18
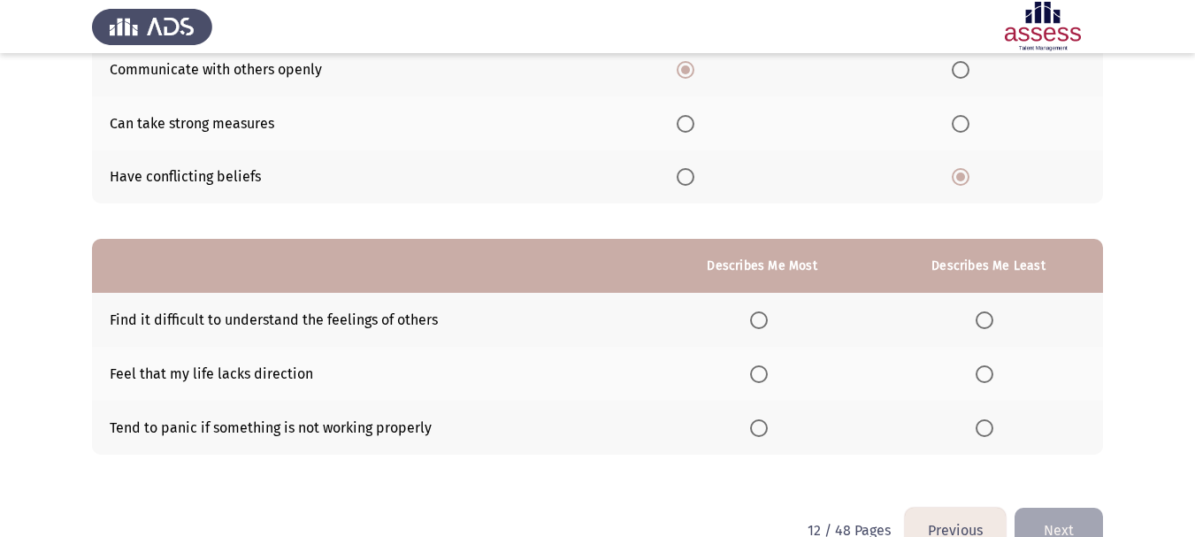
scroll to position [265, 0]
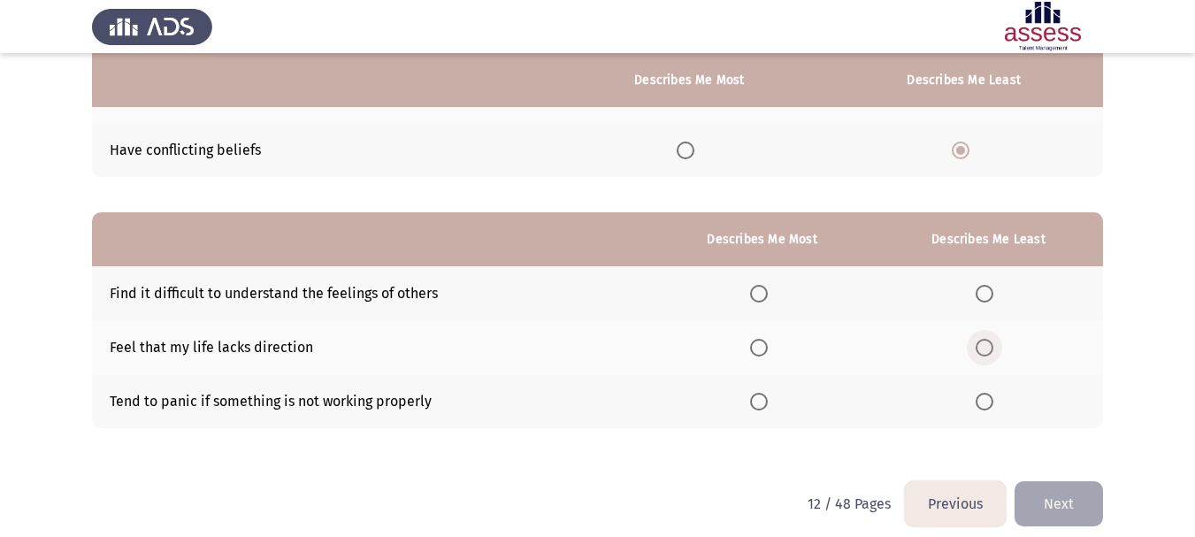
click at [993, 352] on span "Select an option" at bounding box center [985, 348] width 18 height 18
click at [993, 352] on input "Select an option" at bounding box center [985, 348] width 18 height 18
click at [775, 294] on label "Select an option" at bounding box center [762, 294] width 25 height 18
click at [768, 294] on input "Select an option" at bounding box center [759, 294] width 18 height 18
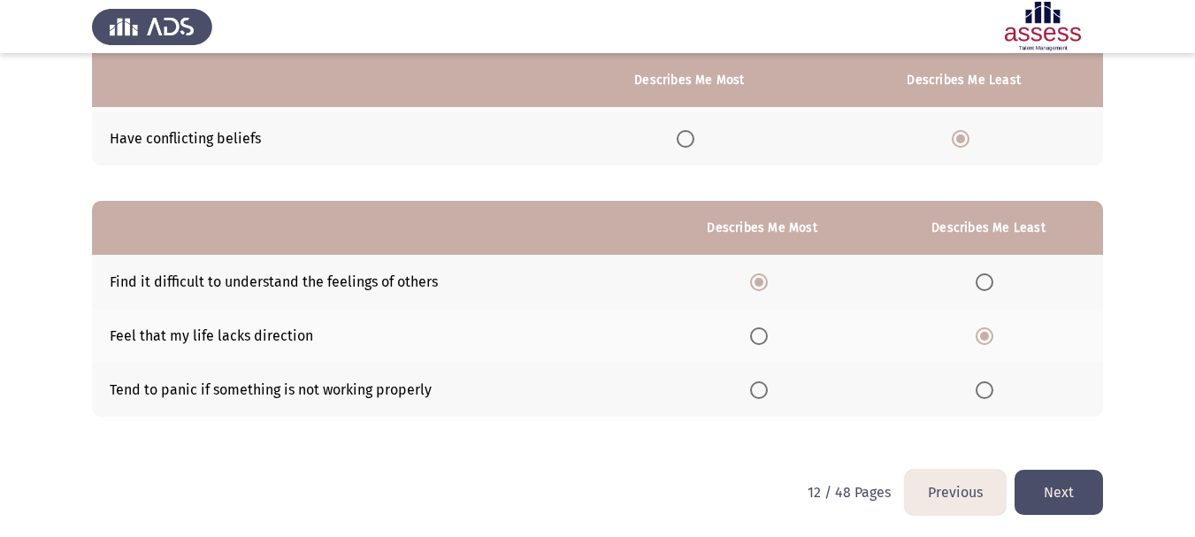
scroll to position [280, 0]
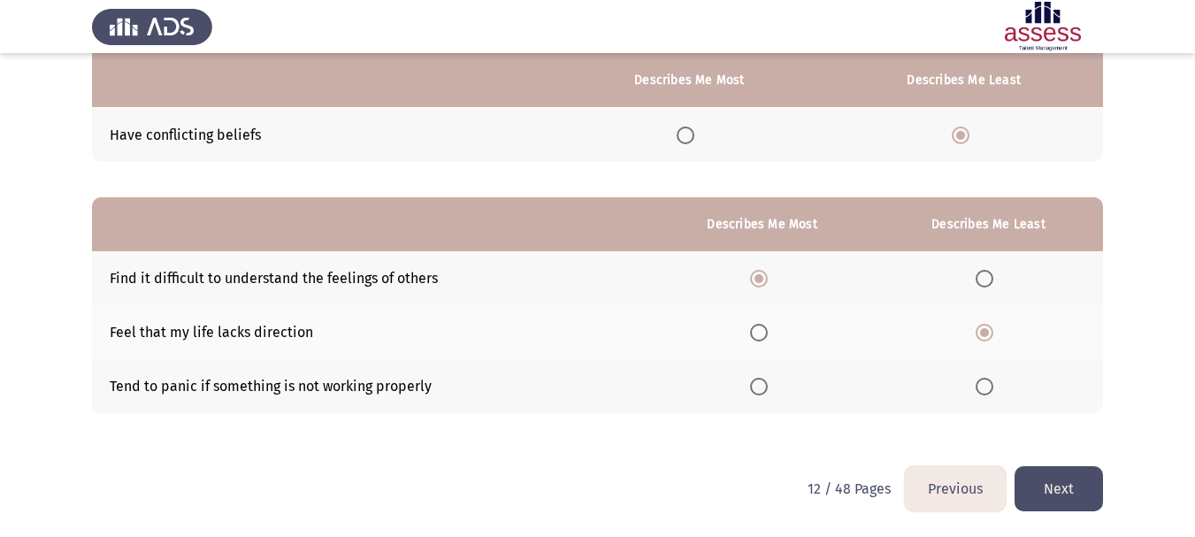
click at [1043, 497] on button "Next" at bounding box center [1058, 488] width 88 height 45
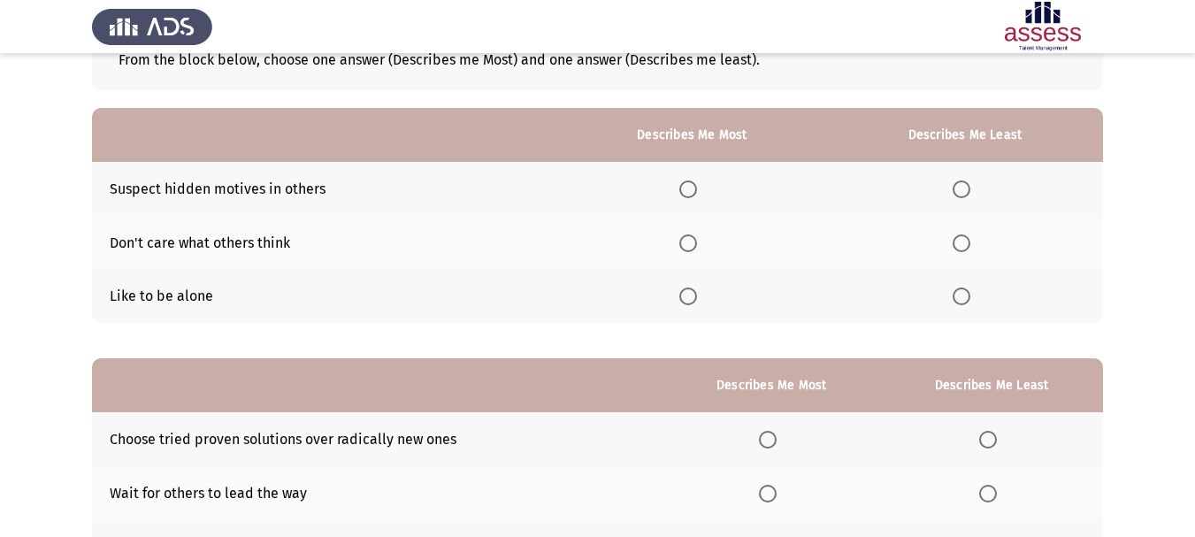
scroll to position [88, 0]
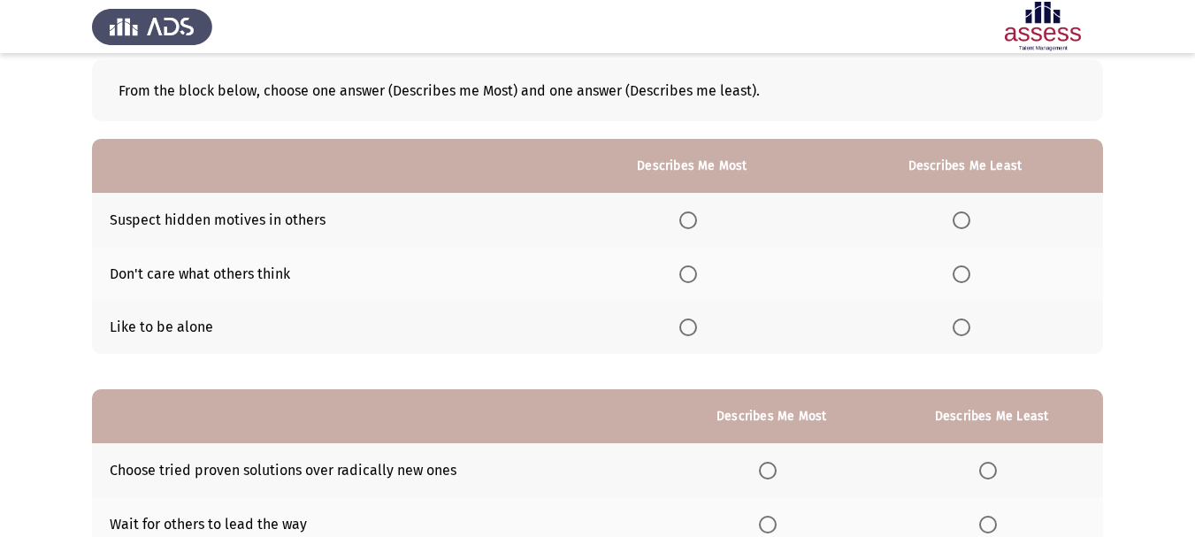
click at [962, 275] on span "Select an option" at bounding box center [962, 274] width 18 height 18
click at [962, 275] on input "Select an option" at bounding box center [962, 274] width 18 height 18
drag, startPoint x: 952, startPoint y: 321, endPoint x: 960, endPoint y: 325, distance: 9.9
click at [955, 324] on th at bounding box center [965, 328] width 276 height 54
click at [960, 325] on span "Select an option" at bounding box center [962, 327] width 18 height 18
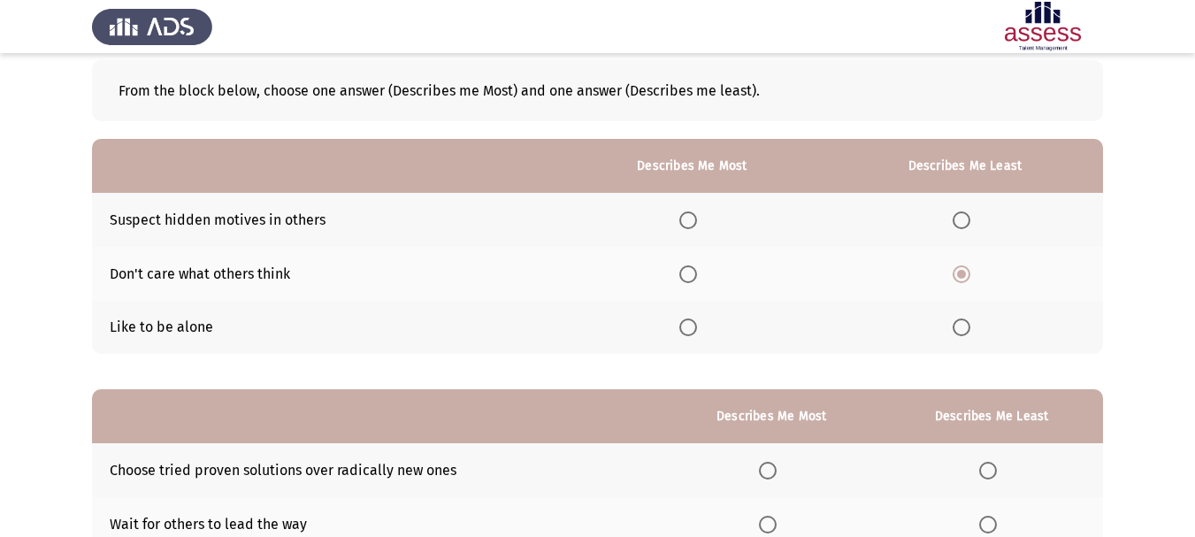
click at [960, 325] on input "Select an option" at bounding box center [962, 327] width 18 height 18
click at [692, 225] on span "Select an option" at bounding box center [688, 220] width 18 height 18
click at [692, 225] on input "Select an option" at bounding box center [688, 220] width 18 height 18
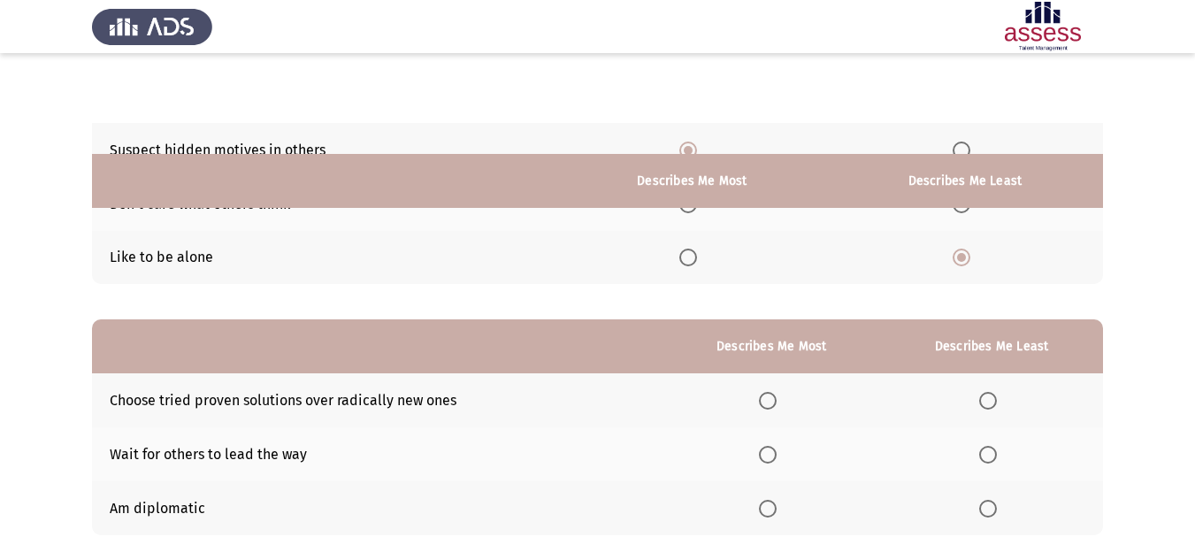
scroll to position [265, 0]
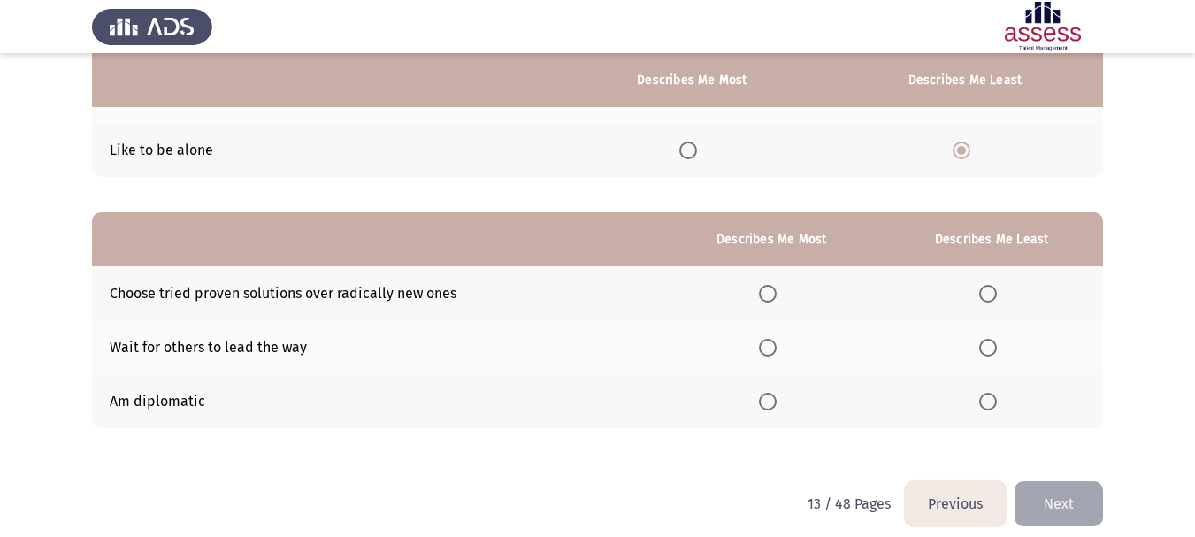
click at [992, 350] on span "Select an option" at bounding box center [988, 348] width 18 height 18
click at [992, 350] on input "Select an option" at bounding box center [988, 348] width 18 height 18
click at [983, 409] on span "Select an option" at bounding box center [988, 402] width 18 height 18
click at [983, 409] on input "Select an option" at bounding box center [988, 402] width 18 height 18
click at [774, 297] on span "Select an option" at bounding box center [768, 294] width 18 height 18
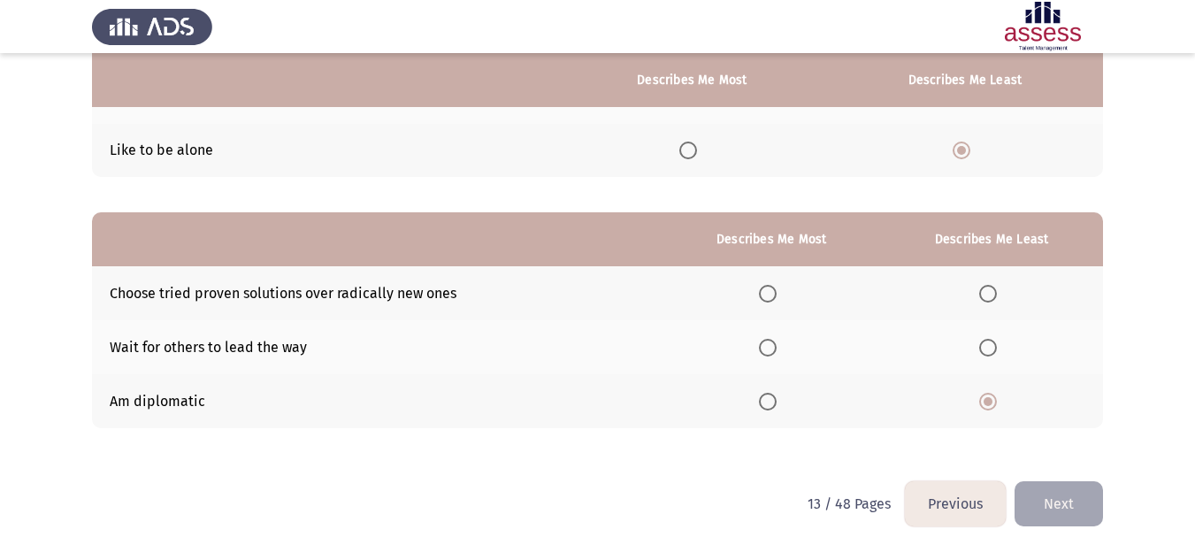
click at [774, 297] on input "Select an option" at bounding box center [768, 294] width 18 height 18
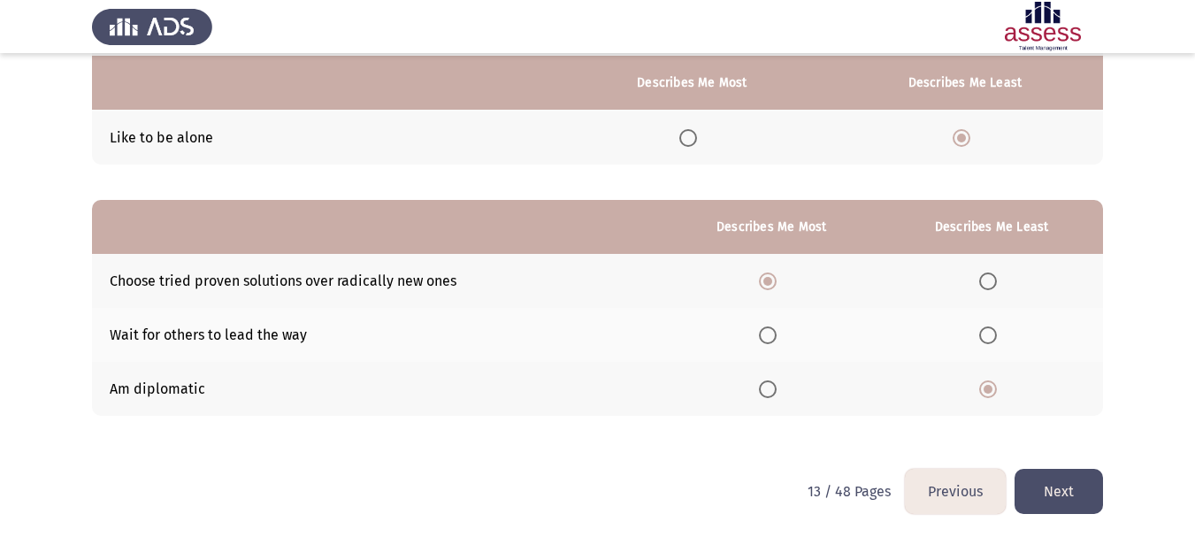
scroll to position [280, 0]
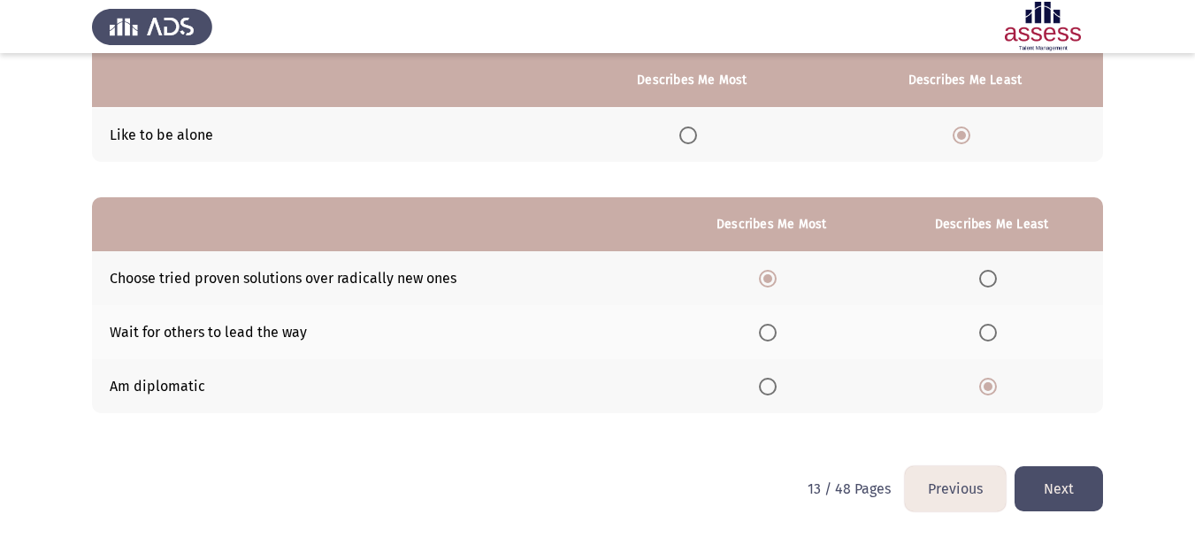
click at [1074, 494] on button "Next" at bounding box center [1058, 488] width 88 height 45
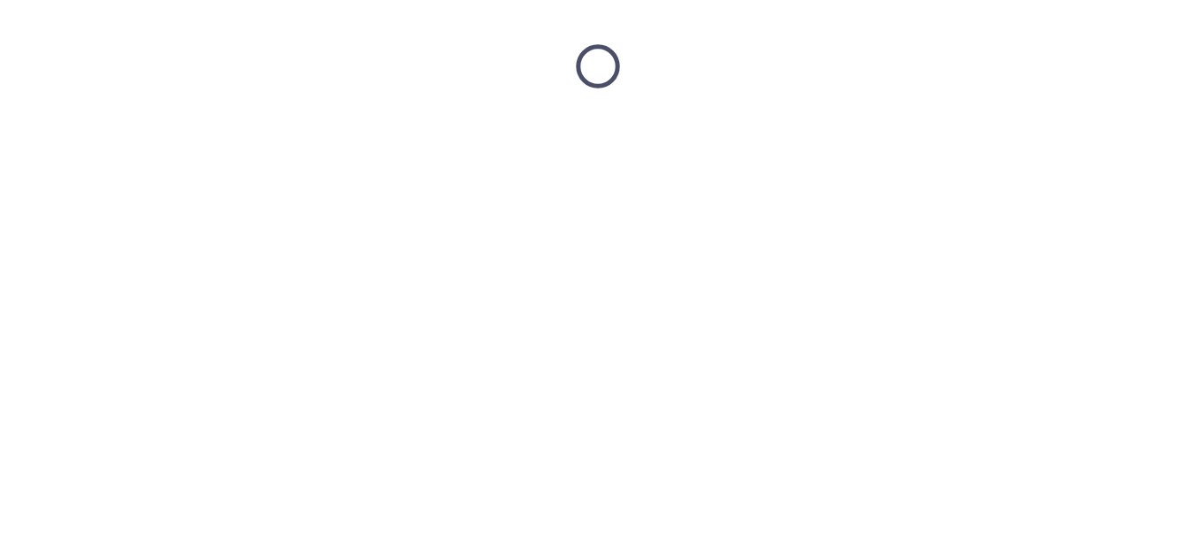
scroll to position [0, 0]
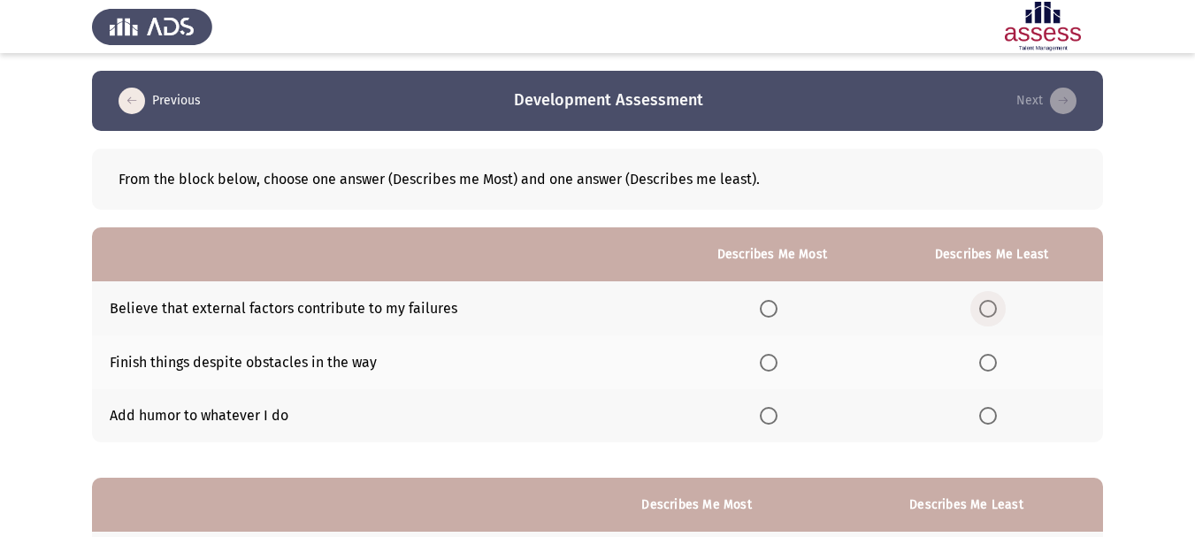
click at [988, 313] on span "Select an option" at bounding box center [988, 309] width 18 height 18
click at [988, 313] on input "Select an option" at bounding box center [988, 309] width 18 height 18
click at [769, 363] on span "Select an option" at bounding box center [769, 363] width 0 height 0
click at [769, 363] on input "Select an option" at bounding box center [769, 363] width 18 height 18
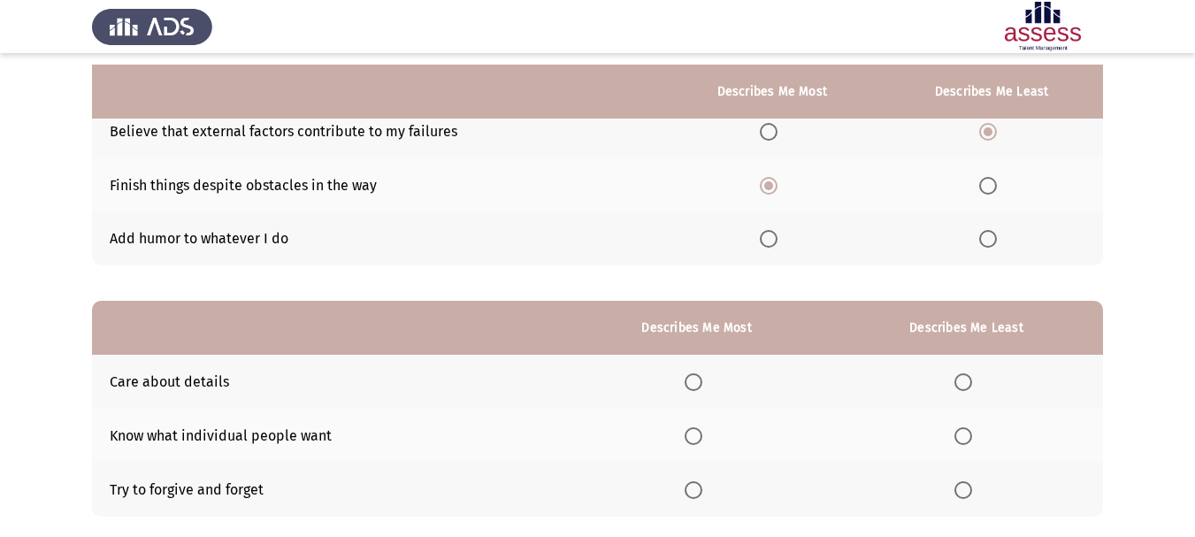
scroll to position [265, 0]
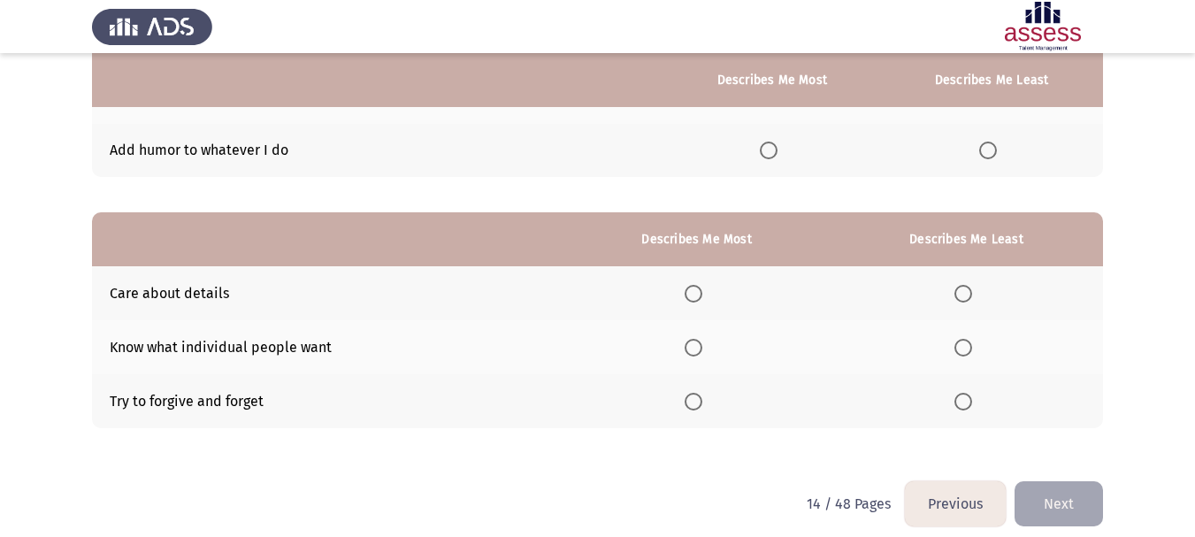
click at [700, 294] on span "Select an option" at bounding box center [694, 294] width 18 height 18
click at [700, 294] on input "Select an option" at bounding box center [694, 294] width 18 height 18
click at [960, 401] on span "Select an option" at bounding box center [963, 402] width 18 height 18
click at [960, 401] on input "Select an option" at bounding box center [963, 402] width 18 height 18
click at [1075, 509] on button "Next" at bounding box center [1058, 503] width 88 height 45
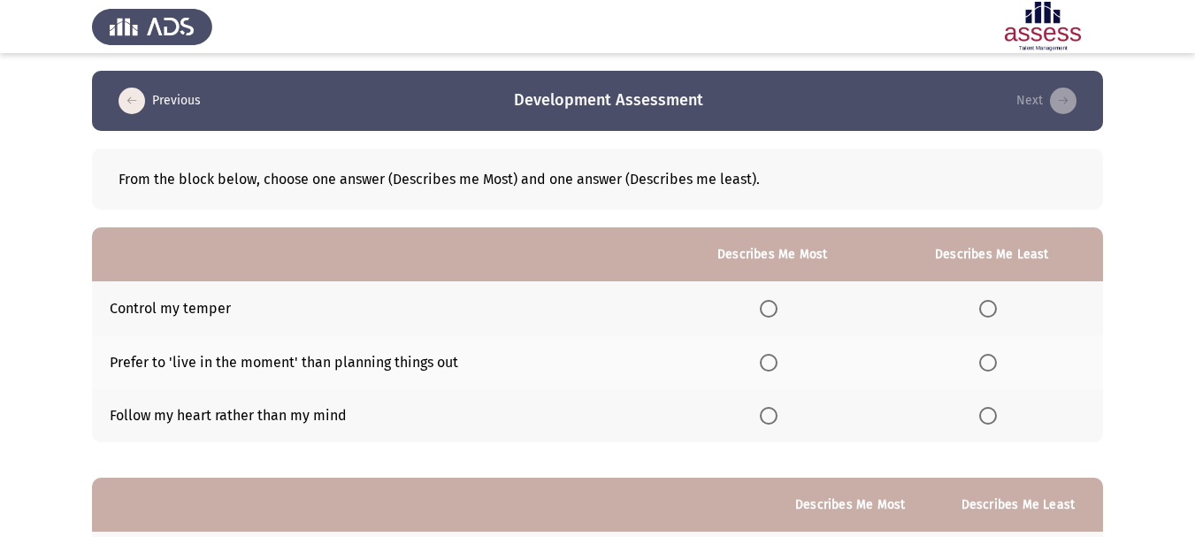
scroll to position [88, 0]
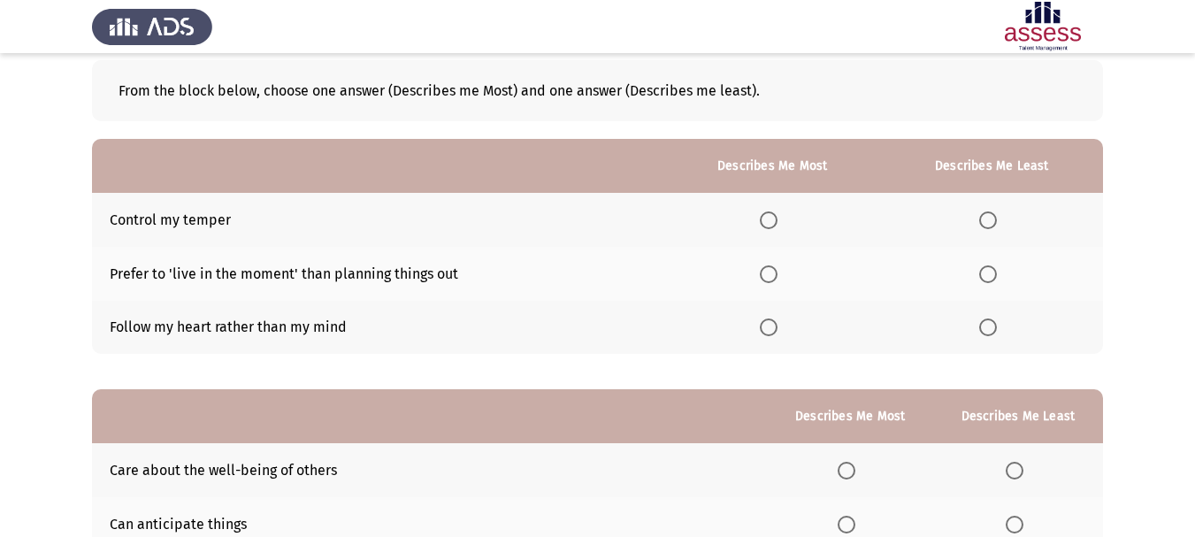
click at [985, 220] on span "Select an option" at bounding box center [988, 220] width 18 height 18
click at [985, 220] on input "Select an option" at bounding box center [988, 220] width 18 height 18
click at [767, 280] on span "Select an option" at bounding box center [769, 274] width 18 height 18
click at [767, 280] on input "Select an option" at bounding box center [769, 274] width 18 height 18
click at [984, 333] on span "Select an option" at bounding box center [988, 327] width 18 height 18
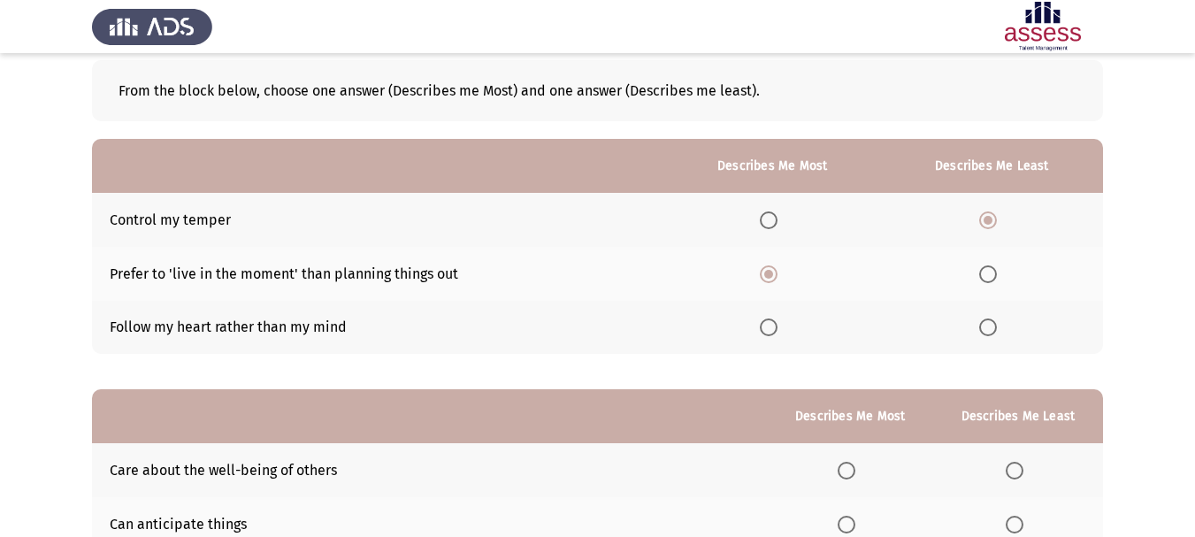
click at [984, 333] on input "Select an option" at bounding box center [988, 327] width 18 height 18
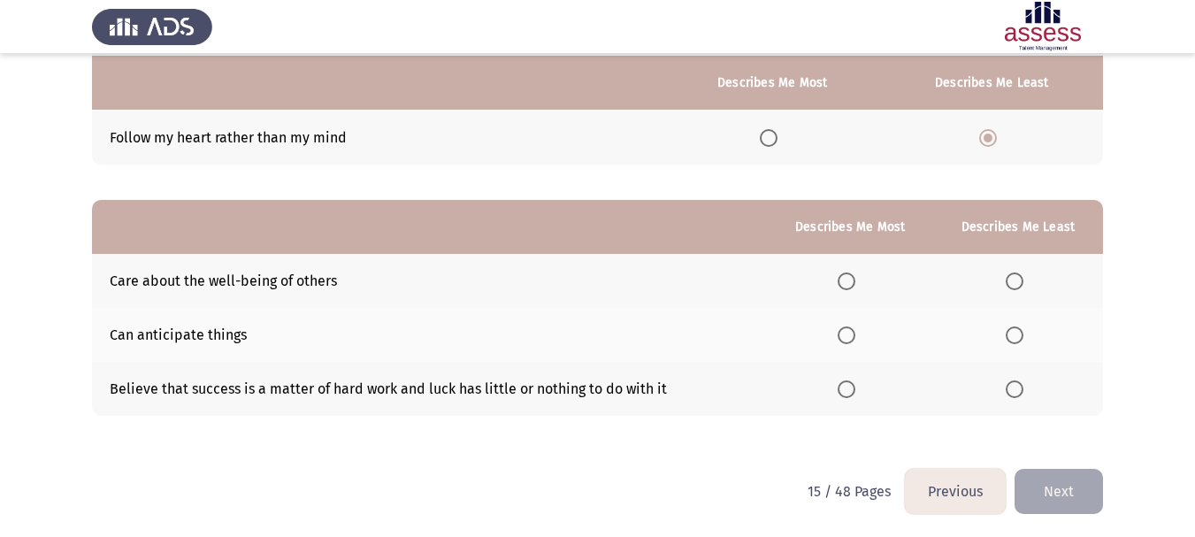
scroll to position [280, 0]
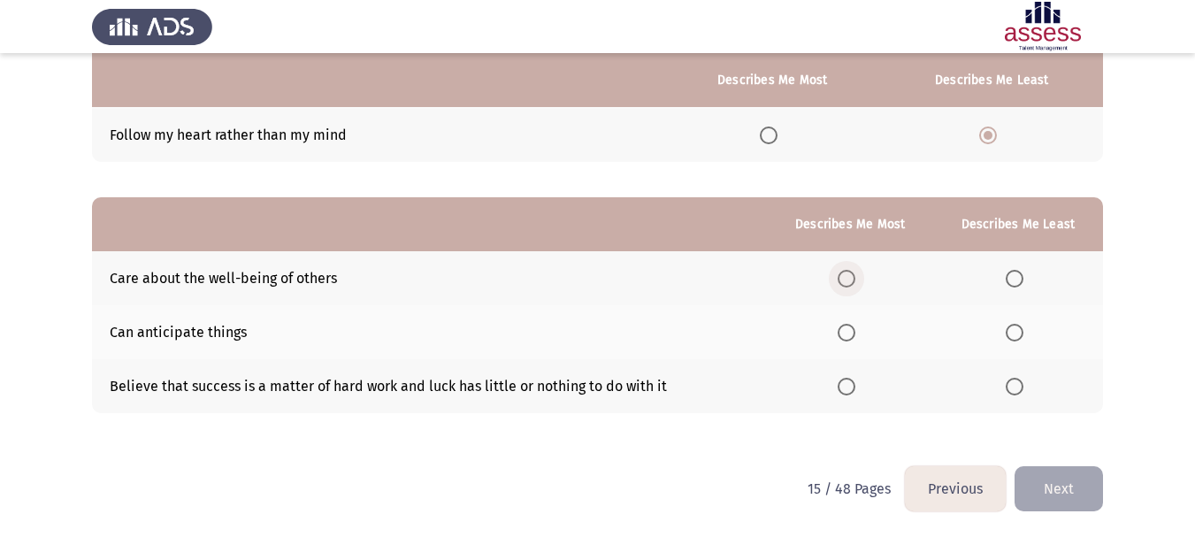
click at [848, 286] on span "Select an option" at bounding box center [847, 279] width 18 height 18
click at [848, 286] on input "Select an option" at bounding box center [847, 279] width 18 height 18
click at [841, 391] on span "Select an option" at bounding box center [847, 387] width 18 height 18
click at [841, 391] on input "Select an option" at bounding box center [847, 387] width 18 height 18
click at [1014, 280] on span "Select an option" at bounding box center [1015, 279] width 18 height 18
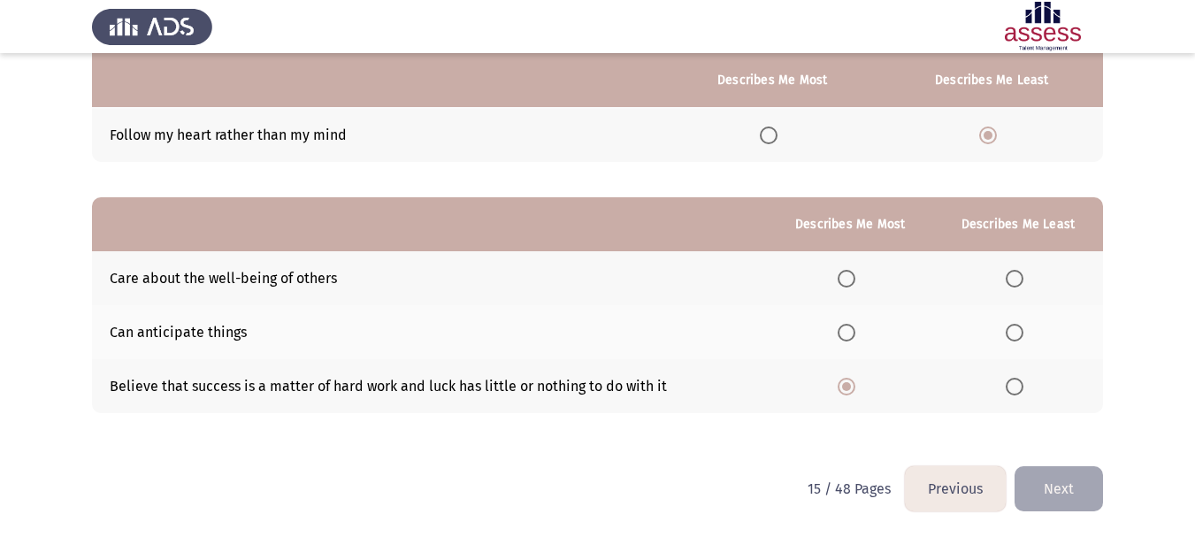
click at [1014, 280] on input "Select an option" at bounding box center [1015, 279] width 18 height 18
click at [1068, 483] on button "Next" at bounding box center [1058, 488] width 88 height 45
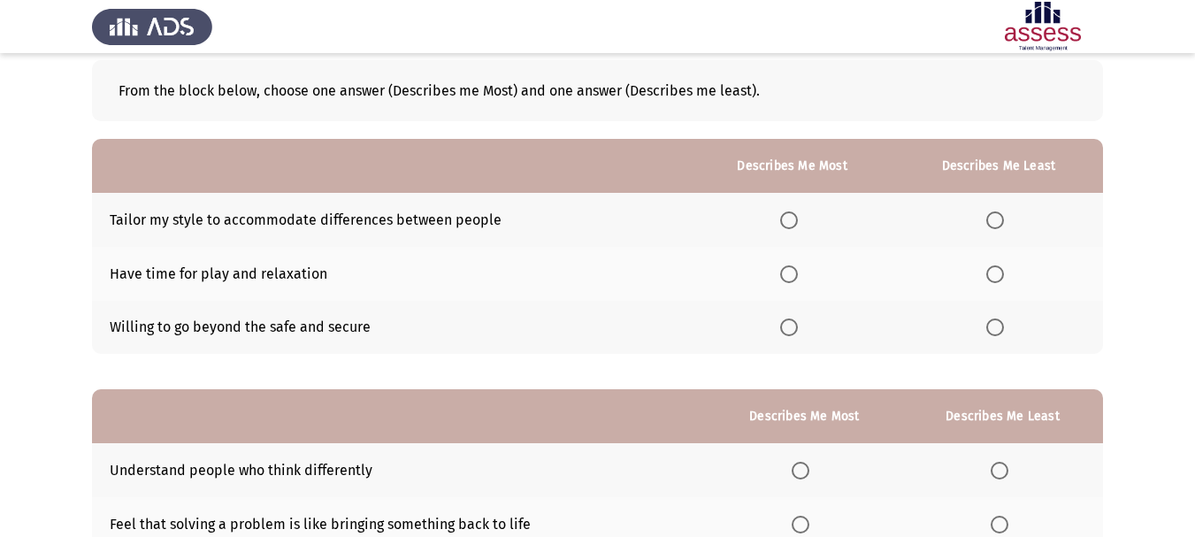
scroll to position [177, 0]
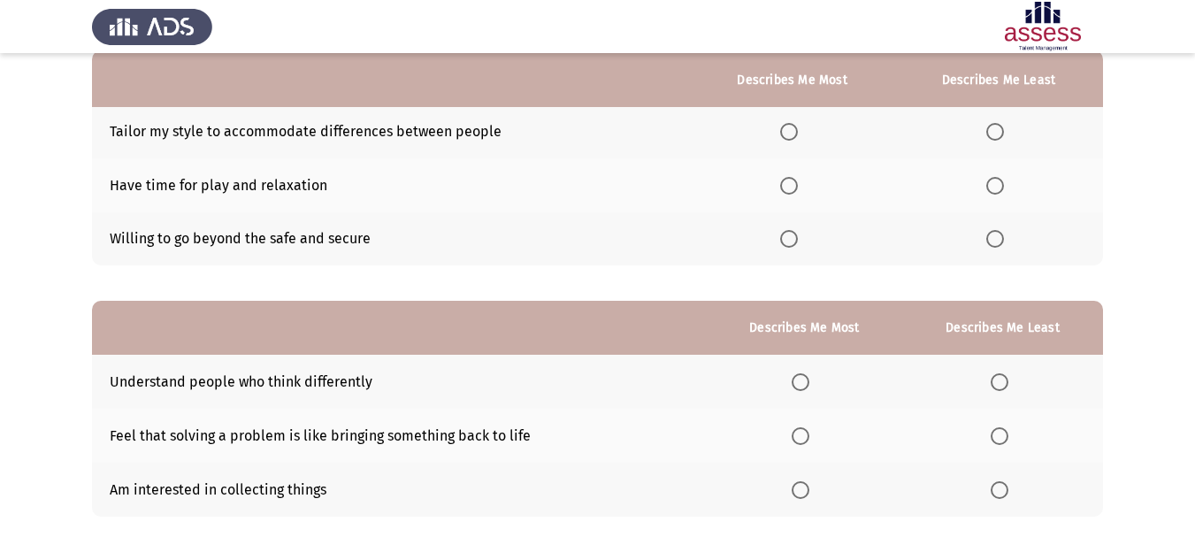
click at [992, 245] on span "Select an option" at bounding box center [995, 239] width 18 height 18
click at [992, 245] on input "Select an option" at bounding box center [995, 239] width 18 height 18
click at [785, 139] on th at bounding box center [792, 131] width 203 height 54
click at [786, 137] on span "Select an option" at bounding box center [789, 132] width 18 height 18
click at [786, 137] on input "Select an option" at bounding box center [789, 132] width 18 height 18
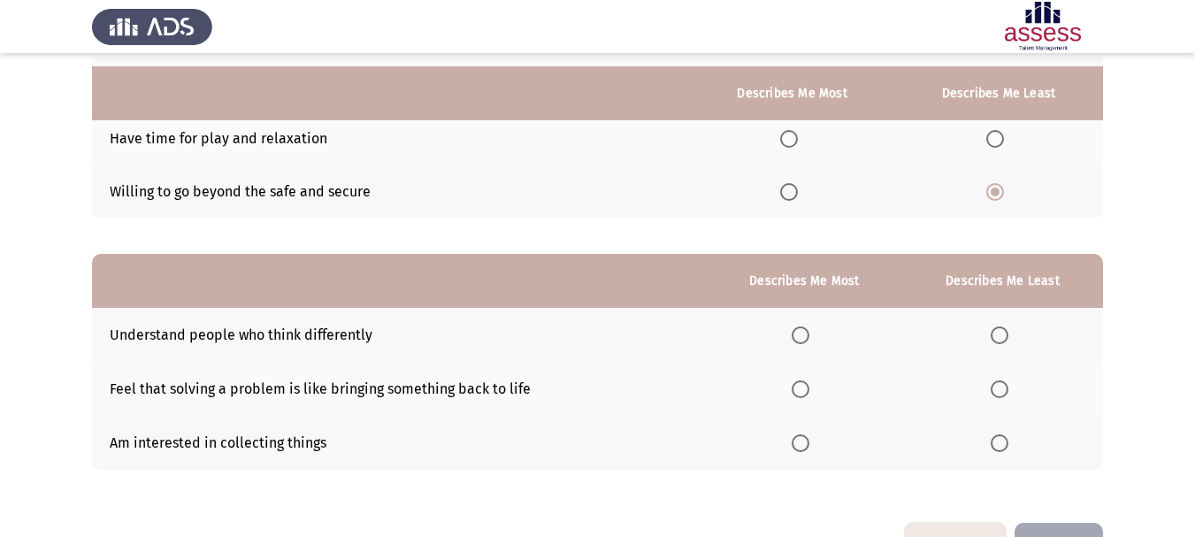
scroll to position [265, 0]
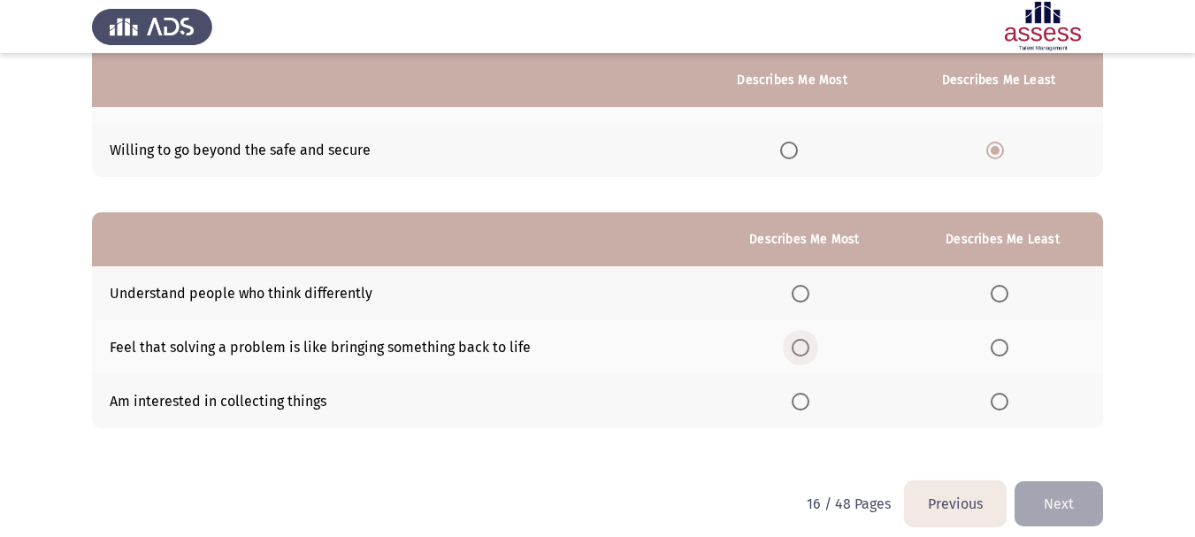
click at [809, 351] on span "Select an option" at bounding box center [801, 348] width 18 height 18
click at [809, 351] on input "Select an option" at bounding box center [801, 348] width 18 height 18
click at [999, 403] on span "Select an option" at bounding box center [1000, 402] width 18 height 18
click at [999, 403] on input "Select an option" at bounding box center [1000, 402] width 18 height 18
click at [1054, 494] on button "Next" at bounding box center [1058, 503] width 88 height 45
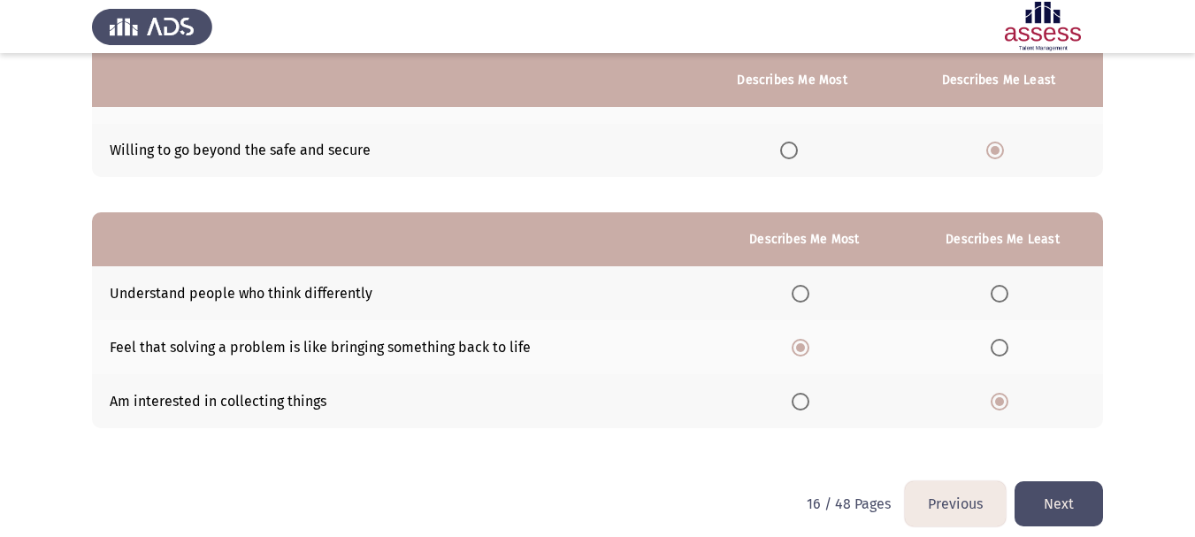
scroll to position [0, 0]
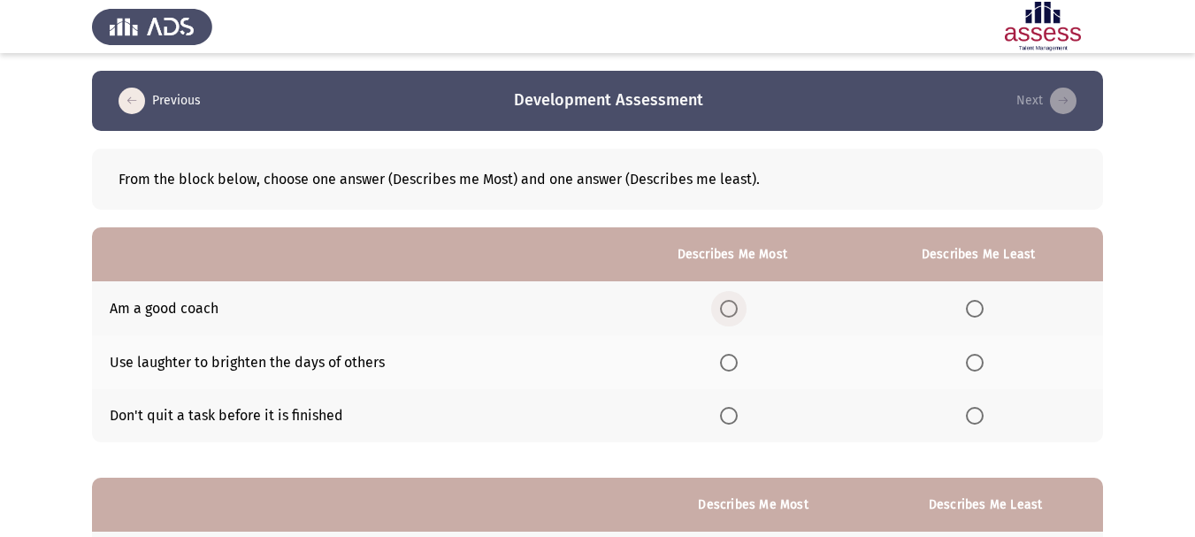
click at [738, 305] on span "Select an option" at bounding box center [729, 309] width 18 height 18
click at [738, 305] on input "Select an option" at bounding box center [729, 309] width 18 height 18
click at [738, 415] on span "Select an option" at bounding box center [729, 416] width 18 height 18
click at [738, 415] on input "Select an option" at bounding box center [729, 416] width 18 height 18
click at [983, 365] on span "Select an option" at bounding box center [975, 363] width 18 height 18
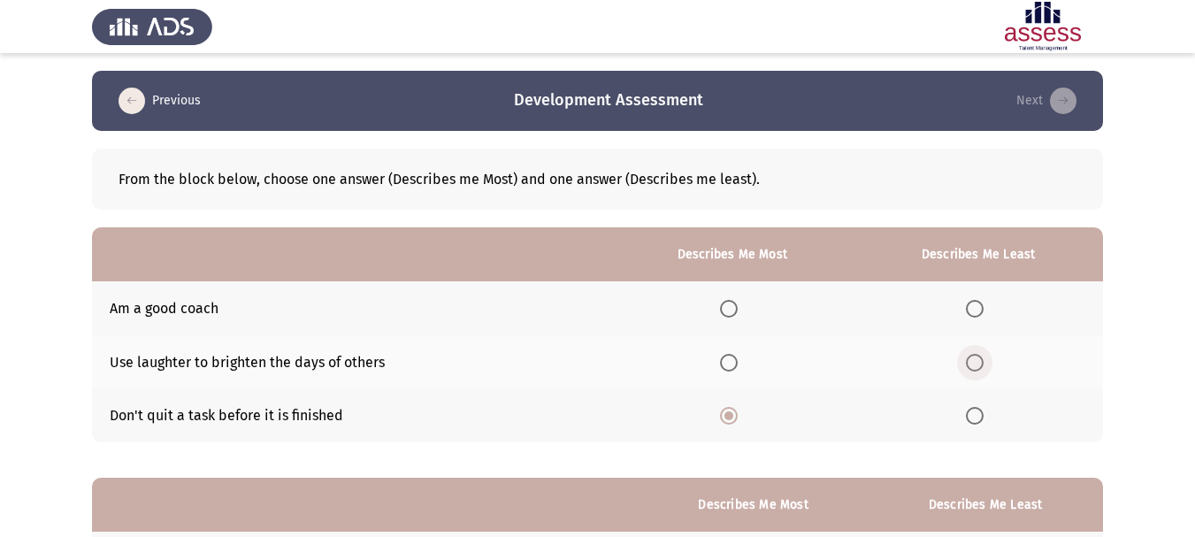
click at [983, 365] on input "Select an option" at bounding box center [975, 363] width 18 height 18
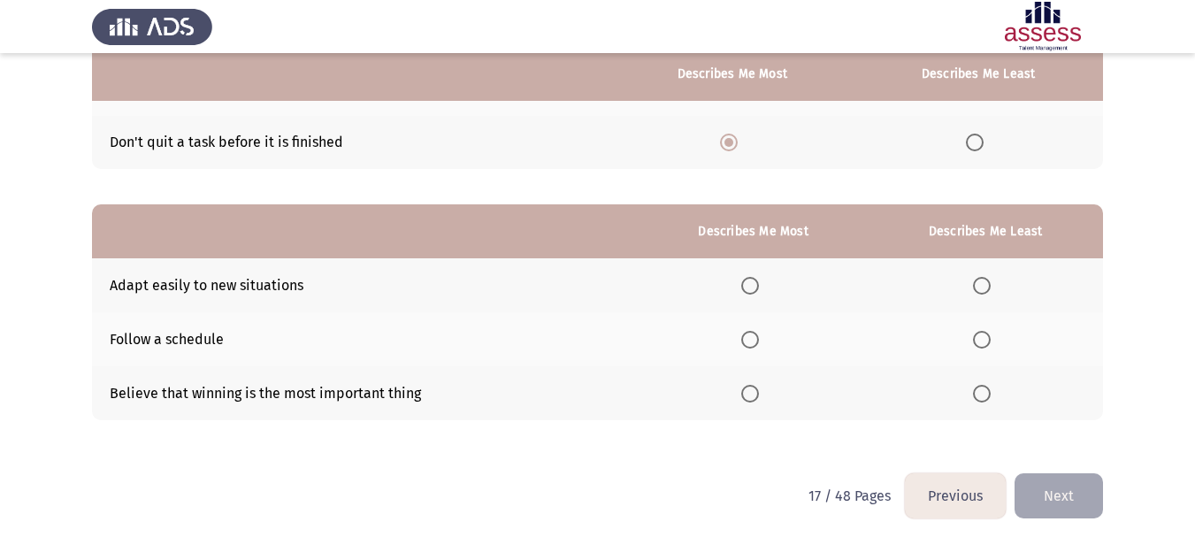
scroll to position [280, 0]
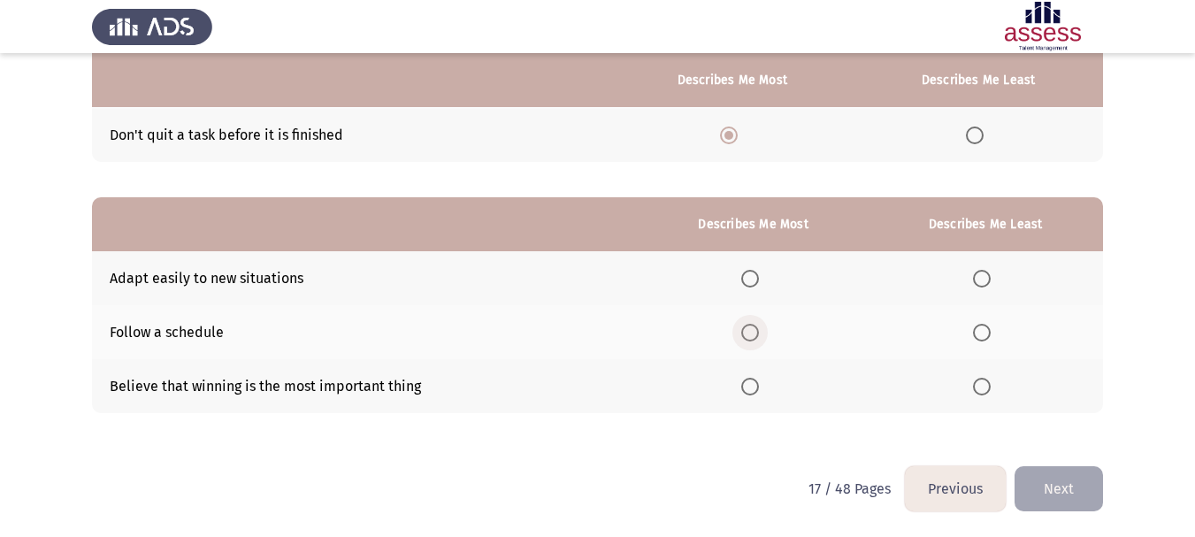
click at [759, 332] on span "Select an option" at bounding box center [750, 333] width 18 height 18
click at [759, 332] on input "Select an option" at bounding box center [750, 333] width 18 height 18
click at [976, 384] on span "Select an option" at bounding box center [982, 387] width 18 height 18
click at [976, 384] on input "Select an option" at bounding box center [982, 387] width 18 height 18
click at [986, 272] on span "Select an option" at bounding box center [982, 279] width 18 height 18
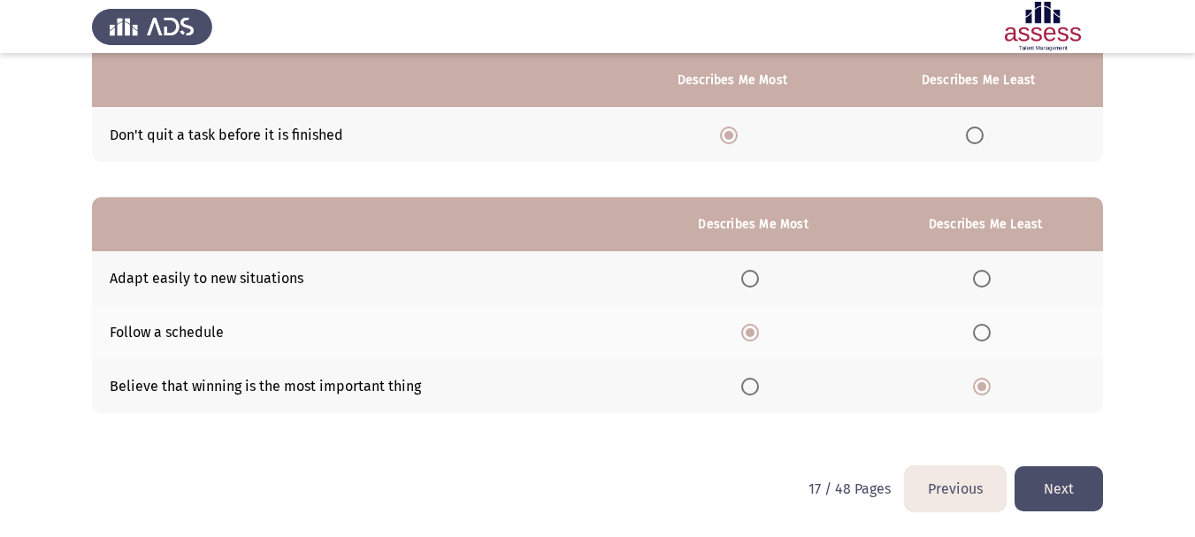
click at [986, 272] on input "Select an option" at bounding box center [982, 279] width 18 height 18
click at [977, 394] on span "Select an option" at bounding box center [982, 387] width 18 height 18
click at [977, 394] on input "Select an option" at bounding box center [982, 387] width 18 height 18
click at [1036, 481] on button "Next" at bounding box center [1058, 488] width 88 height 45
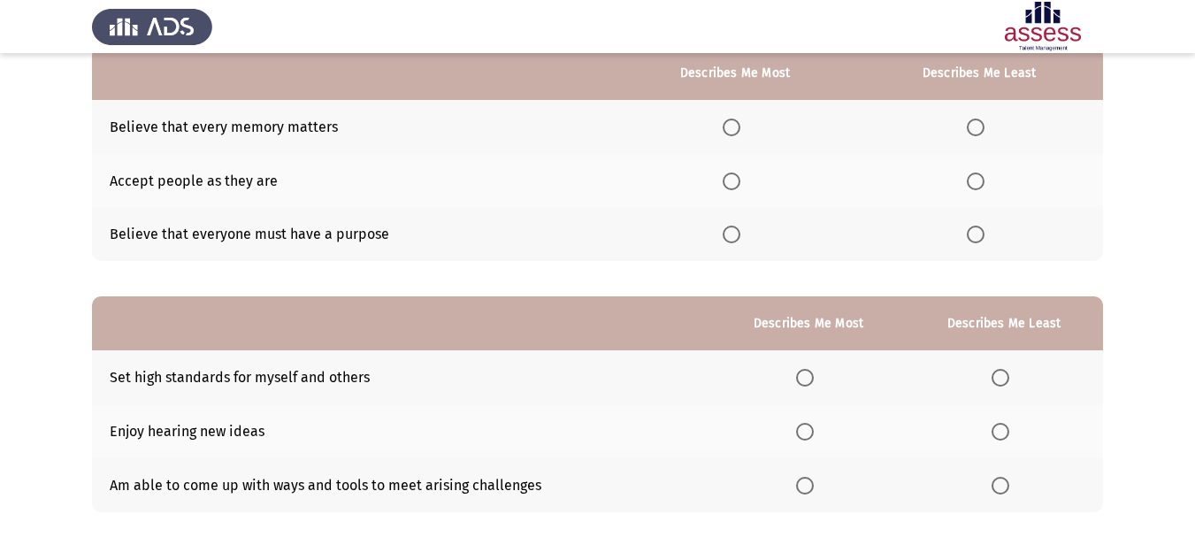
scroll to position [15, 0]
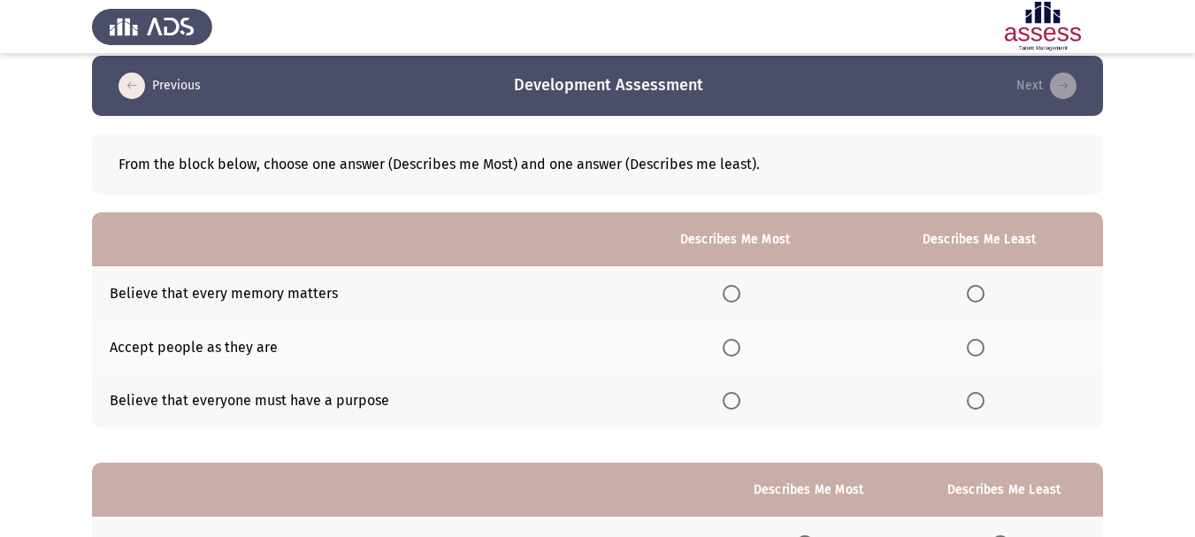
click at [740, 403] on span "Select an option" at bounding box center [732, 401] width 18 height 18
click at [740, 403] on input "Select an option" at bounding box center [732, 401] width 18 height 18
click at [984, 341] on span "Select an option" at bounding box center [976, 348] width 18 height 18
click at [984, 341] on input "Select an option" at bounding box center [976, 348] width 18 height 18
click at [973, 300] on span "Select an option" at bounding box center [976, 294] width 18 height 18
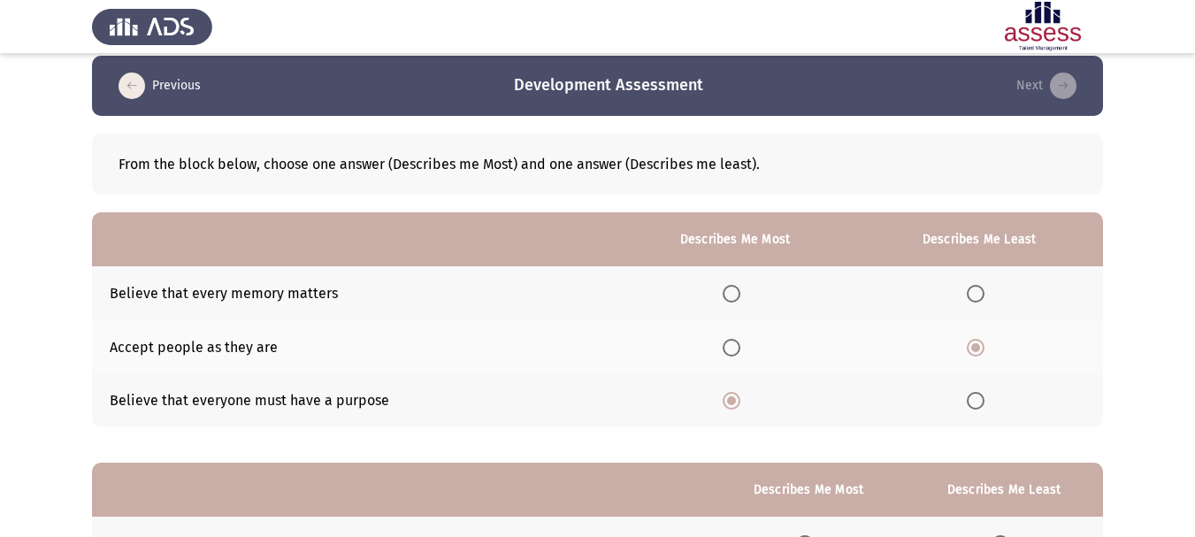
click at [973, 300] on input "Select an option" at bounding box center [976, 294] width 18 height 18
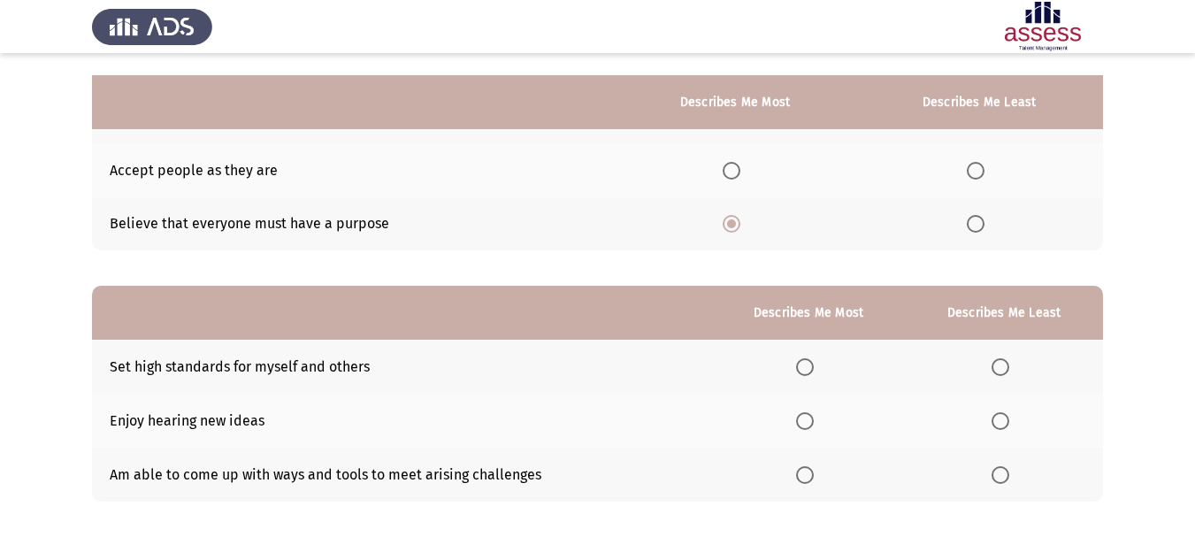
scroll to position [280, 0]
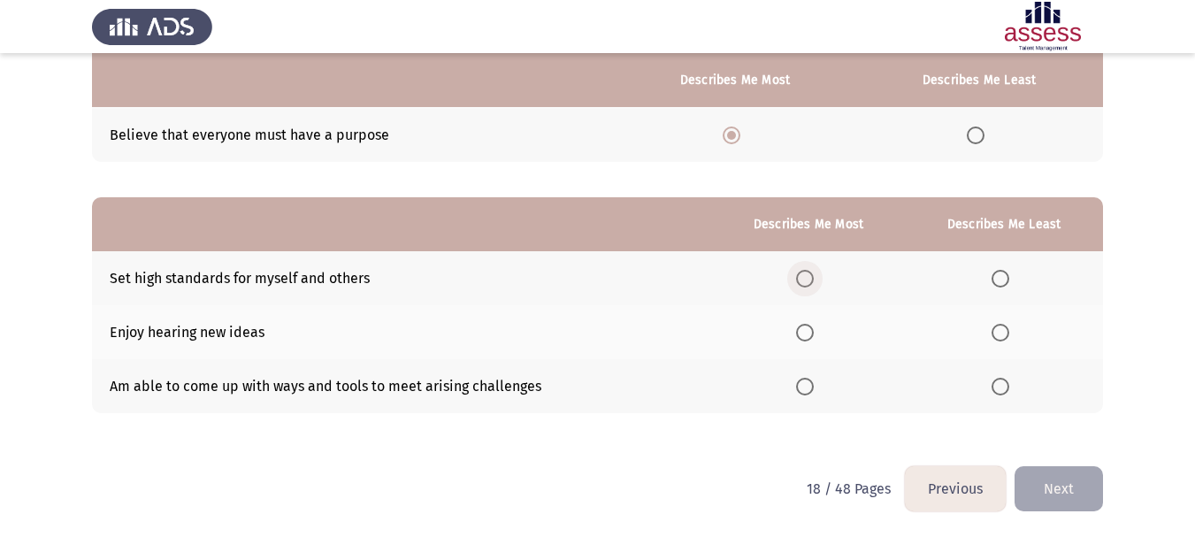
click at [804, 274] on span "Select an option" at bounding box center [805, 279] width 18 height 18
click at [804, 274] on input "Select an option" at bounding box center [805, 279] width 18 height 18
click at [1008, 386] on span "Select an option" at bounding box center [1000, 387] width 18 height 18
click at [1008, 386] on input "Select an option" at bounding box center [1000, 387] width 18 height 18
click at [1042, 486] on button "Next" at bounding box center [1058, 488] width 88 height 45
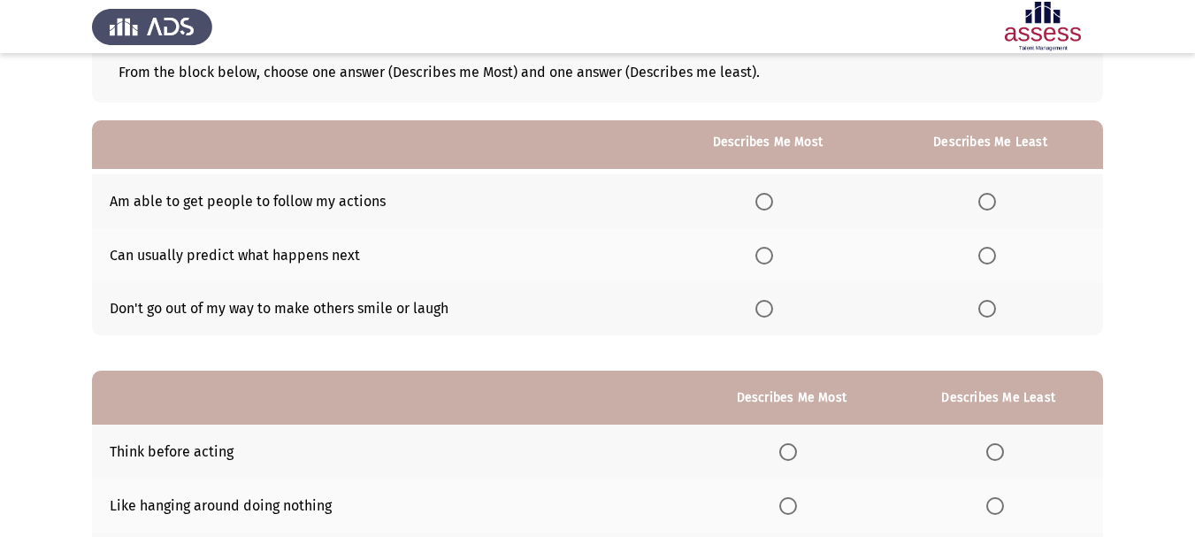
scroll to position [177, 0]
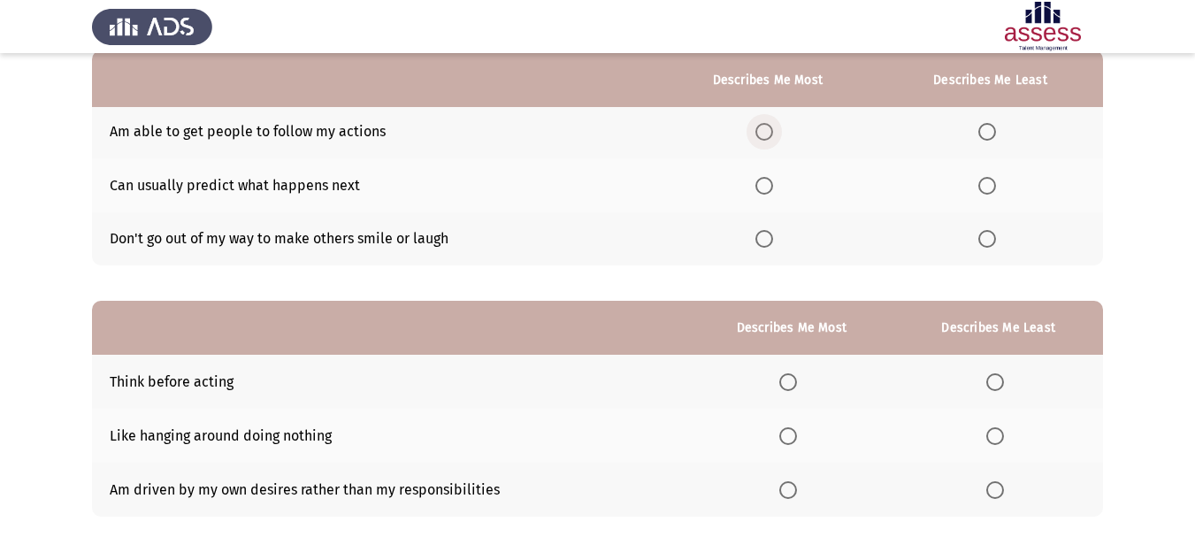
click at [768, 134] on span "Select an option" at bounding box center [764, 132] width 18 height 18
click at [768, 134] on input "Select an option" at bounding box center [764, 132] width 18 height 18
click at [991, 246] on span "Select an option" at bounding box center [987, 239] width 18 height 18
click at [991, 246] on input "Select an option" at bounding box center [987, 239] width 18 height 18
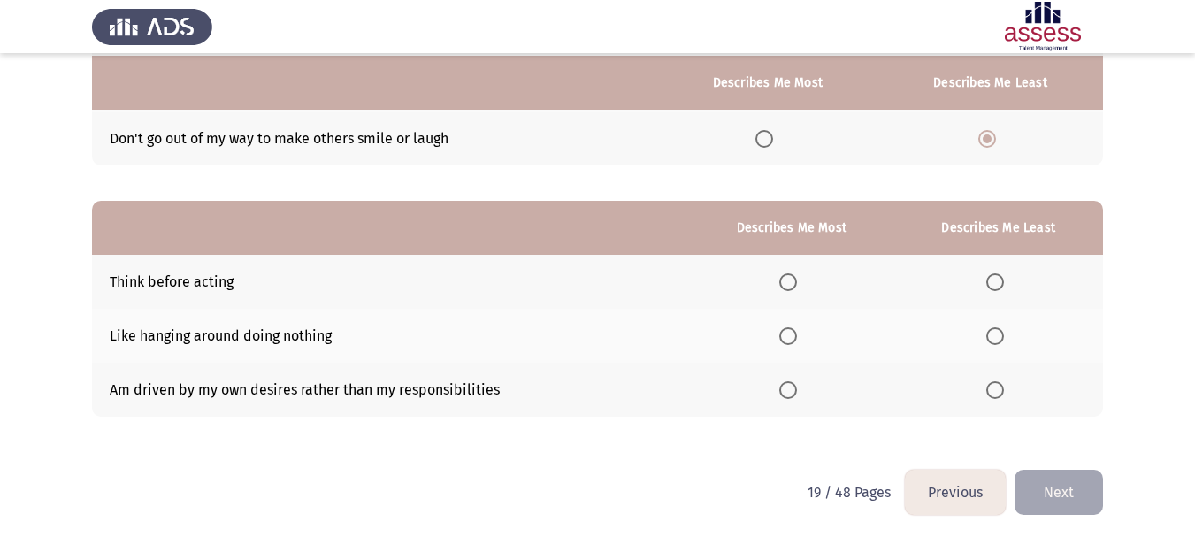
scroll to position [280, 0]
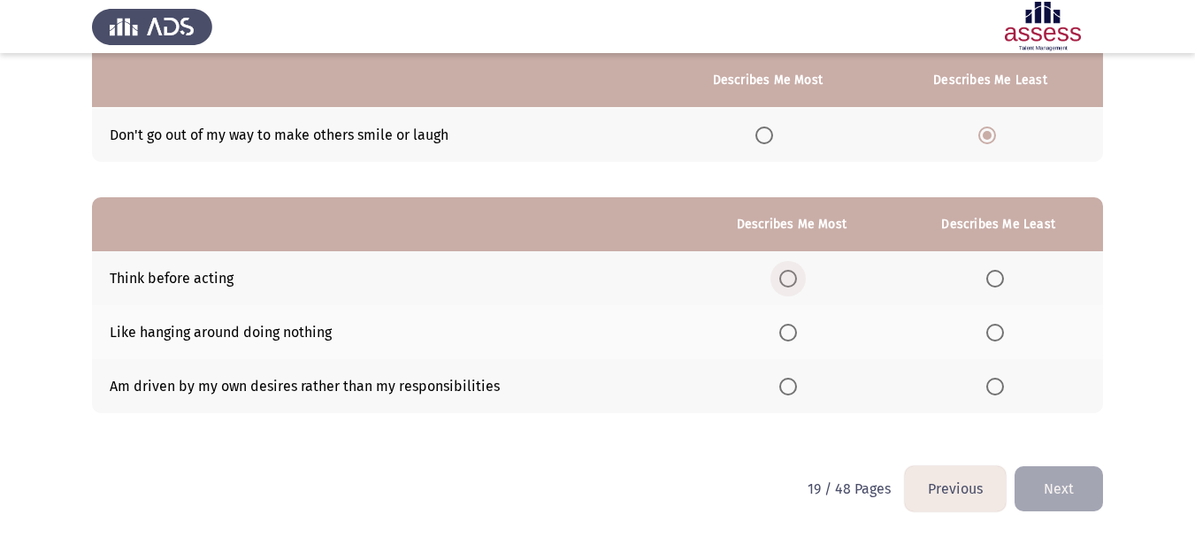
click at [804, 277] on label "Select an option" at bounding box center [791, 279] width 25 height 18
click at [797, 277] on input "Select an option" at bounding box center [788, 279] width 18 height 18
click at [987, 331] on span "Select an option" at bounding box center [995, 333] width 18 height 18
click at [987, 331] on input "Select an option" at bounding box center [995, 333] width 18 height 18
click at [1048, 489] on button "Next" at bounding box center [1058, 488] width 88 height 45
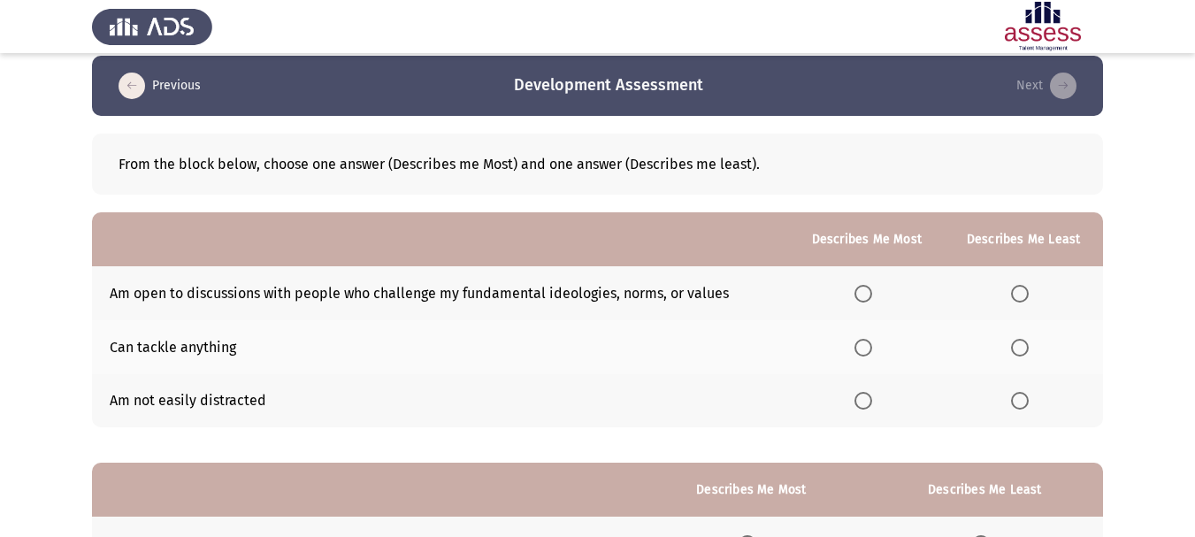
scroll to position [0, 0]
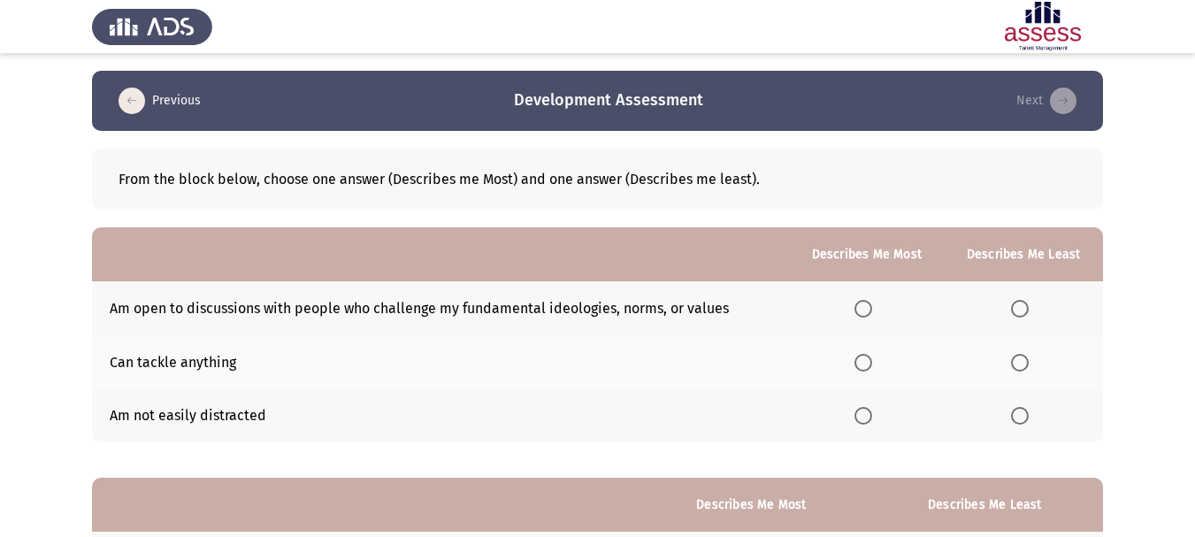
click at [1023, 310] on span "Select an option" at bounding box center [1020, 309] width 18 height 18
click at [1023, 310] on input "Select an option" at bounding box center [1020, 309] width 18 height 18
click at [865, 409] on span "Select an option" at bounding box center [863, 416] width 18 height 18
click at [865, 409] on input "Select an option" at bounding box center [863, 416] width 18 height 18
click at [869, 367] on span "Select an option" at bounding box center [863, 363] width 18 height 18
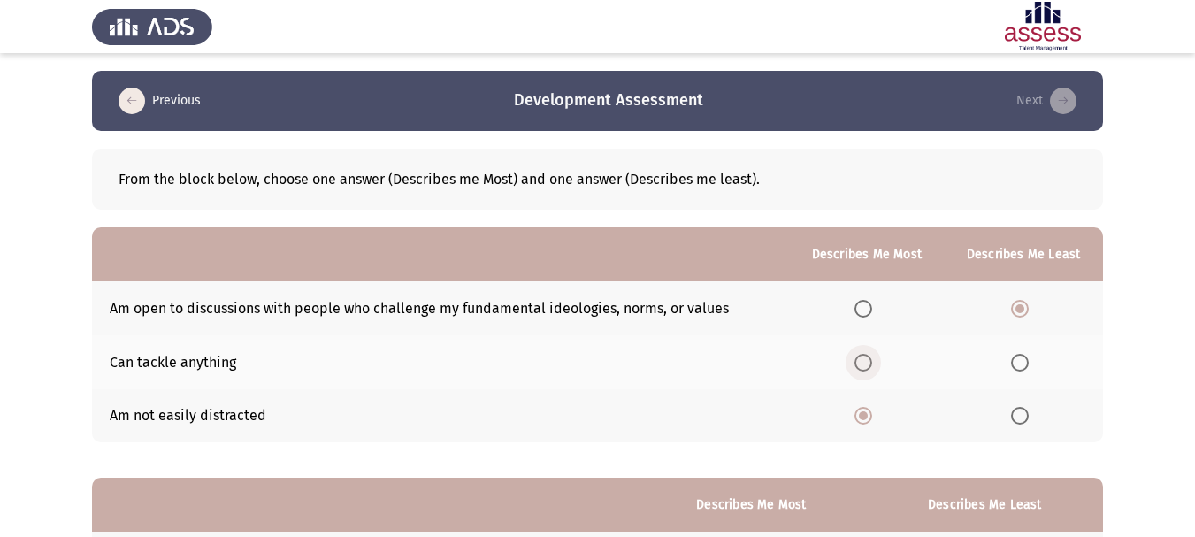
click at [869, 367] on input "Select an option" at bounding box center [863, 363] width 18 height 18
click at [872, 417] on span "Select an option" at bounding box center [863, 416] width 18 height 18
click at [872, 417] on input "Select an option" at bounding box center [863, 416] width 18 height 18
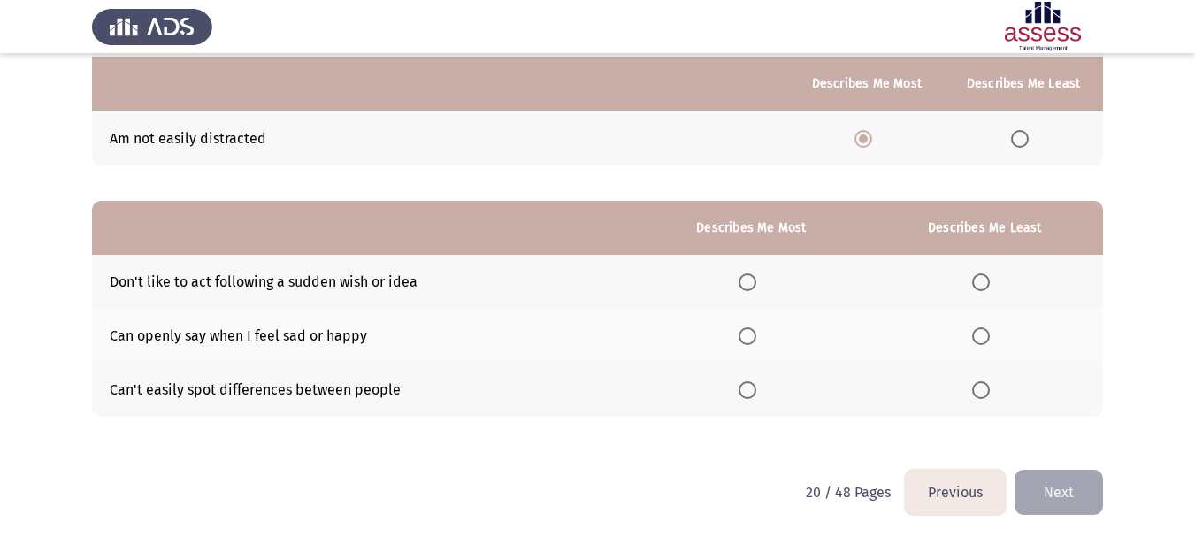
scroll to position [280, 0]
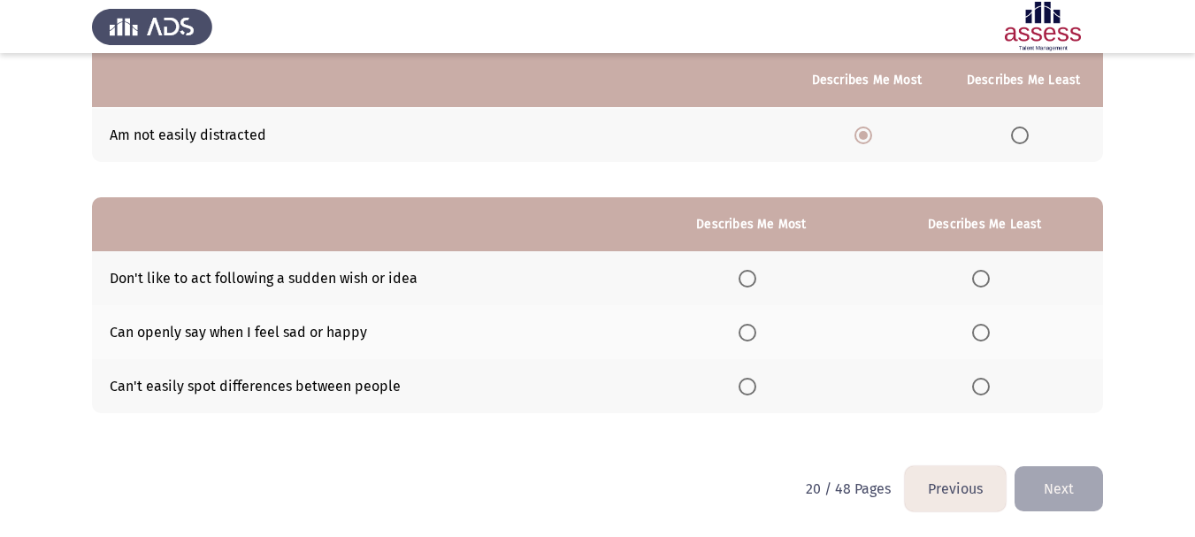
click at [762, 335] on label "Select an option" at bounding box center [750, 333] width 25 height 18
click at [756, 335] on input "Select an option" at bounding box center [747, 333] width 18 height 18
click at [997, 390] on label "Select an option" at bounding box center [984, 387] width 25 height 18
click at [990, 390] on input "Select an option" at bounding box center [981, 387] width 18 height 18
click at [1046, 480] on button "Next" at bounding box center [1058, 488] width 88 height 45
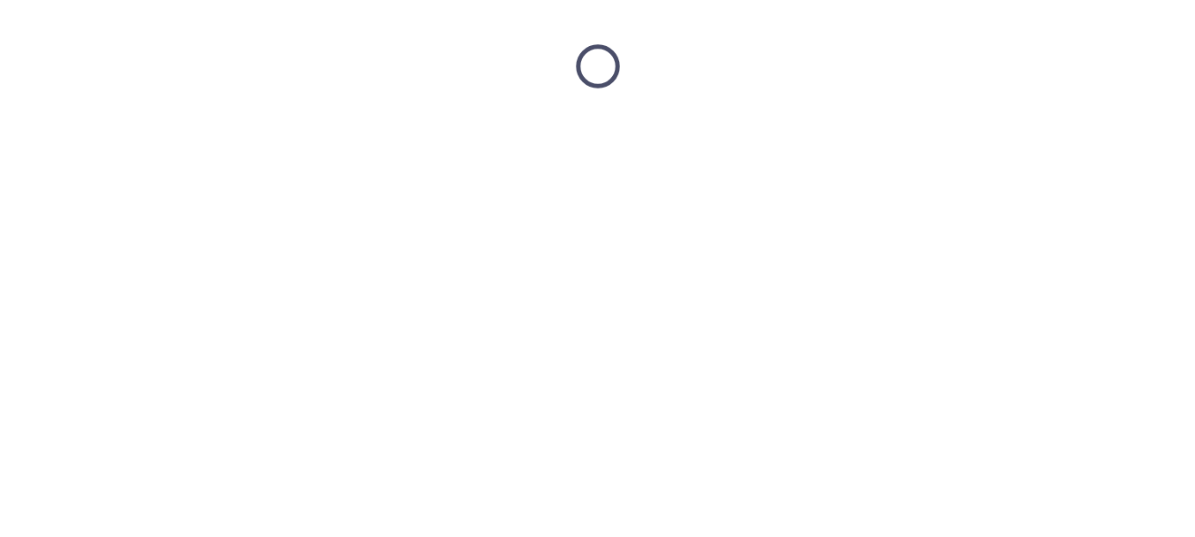
scroll to position [0, 0]
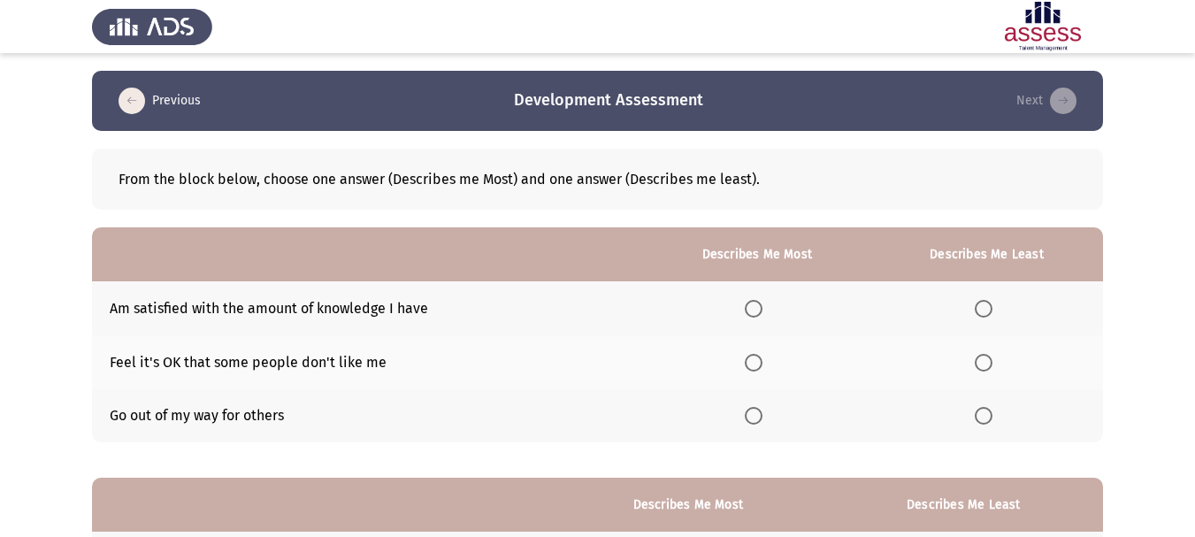
click at [760, 312] on span "Select an option" at bounding box center [754, 309] width 18 height 18
click at [760, 312] on input "Select an option" at bounding box center [754, 309] width 18 height 18
click at [989, 424] on span "Select an option" at bounding box center [984, 416] width 18 height 18
click at [989, 424] on input "Select an option" at bounding box center [984, 416] width 18 height 18
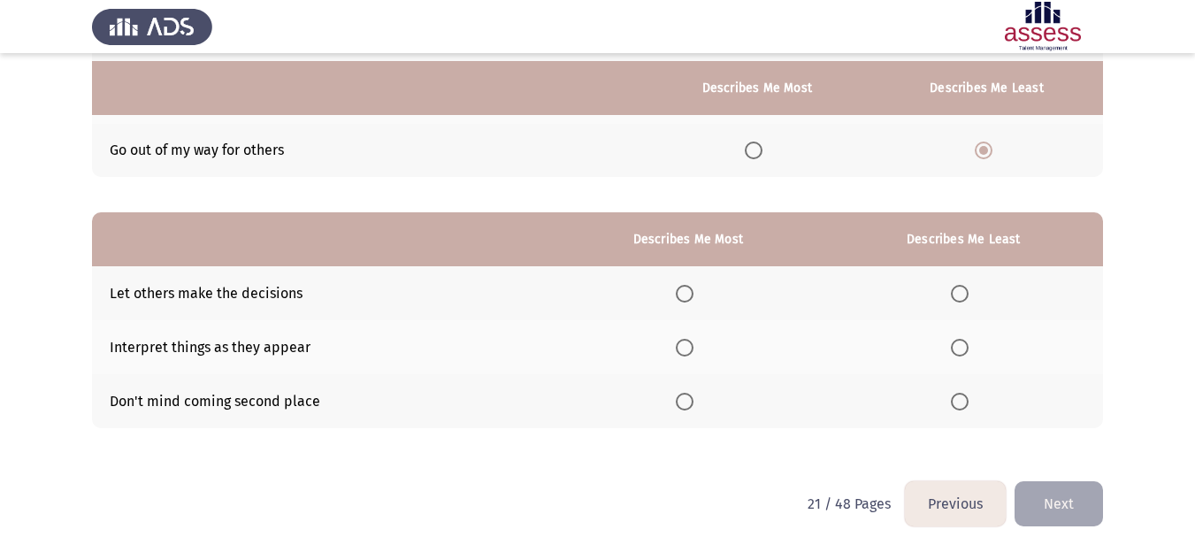
scroll to position [280, 0]
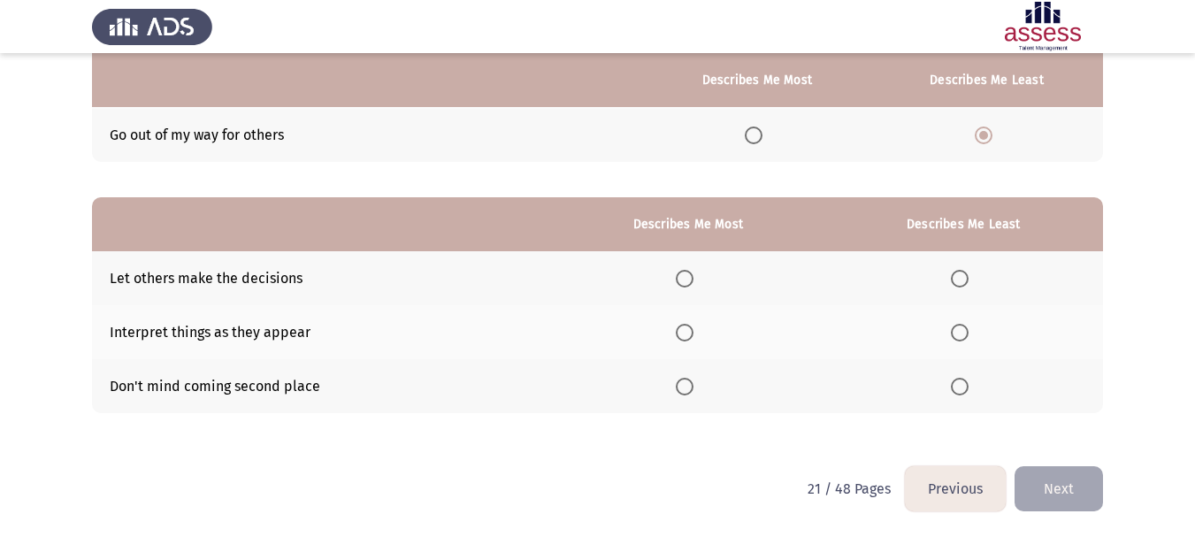
click at [682, 386] on span "Select an option" at bounding box center [685, 387] width 18 height 18
click at [682, 386] on input "Select an option" at bounding box center [685, 387] width 18 height 18
click at [973, 276] on label "Select an option" at bounding box center [963, 279] width 25 height 18
click at [968, 276] on input "Select an option" at bounding box center [960, 279] width 18 height 18
click at [1072, 486] on button "Next" at bounding box center [1058, 488] width 88 height 45
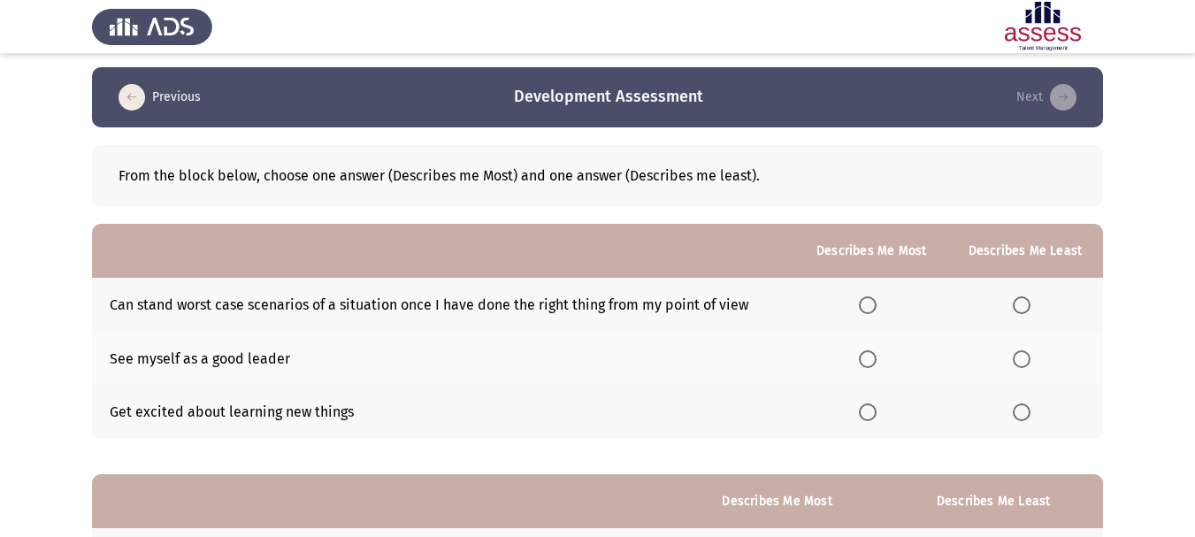
scroll to position [0, 0]
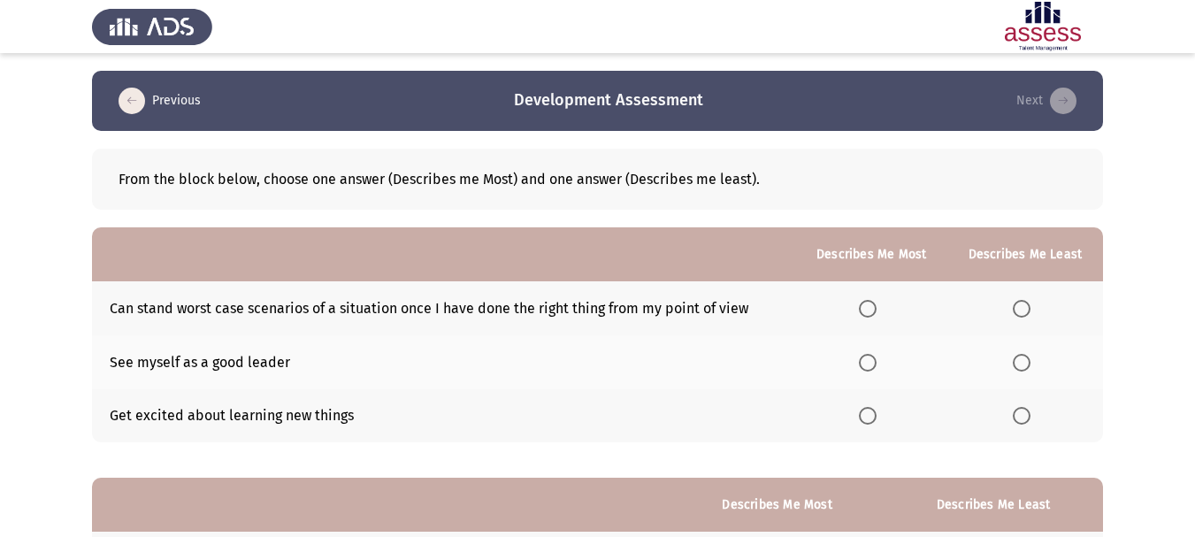
click at [882, 364] on label "Select an option" at bounding box center [871, 363] width 25 height 18
click at [876, 364] on input "Select an option" at bounding box center [868, 363] width 18 height 18
click at [1028, 312] on span "Select an option" at bounding box center [1022, 309] width 18 height 18
click at [1028, 312] on input "Select an option" at bounding box center [1022, 309] width 18 height 18
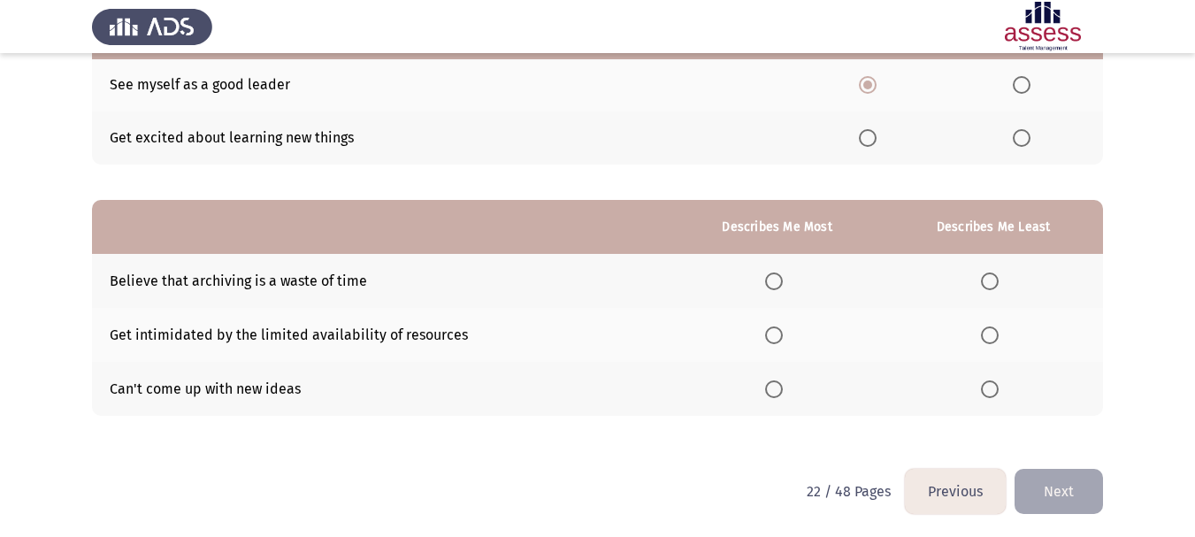
scroll to position [280, 0]
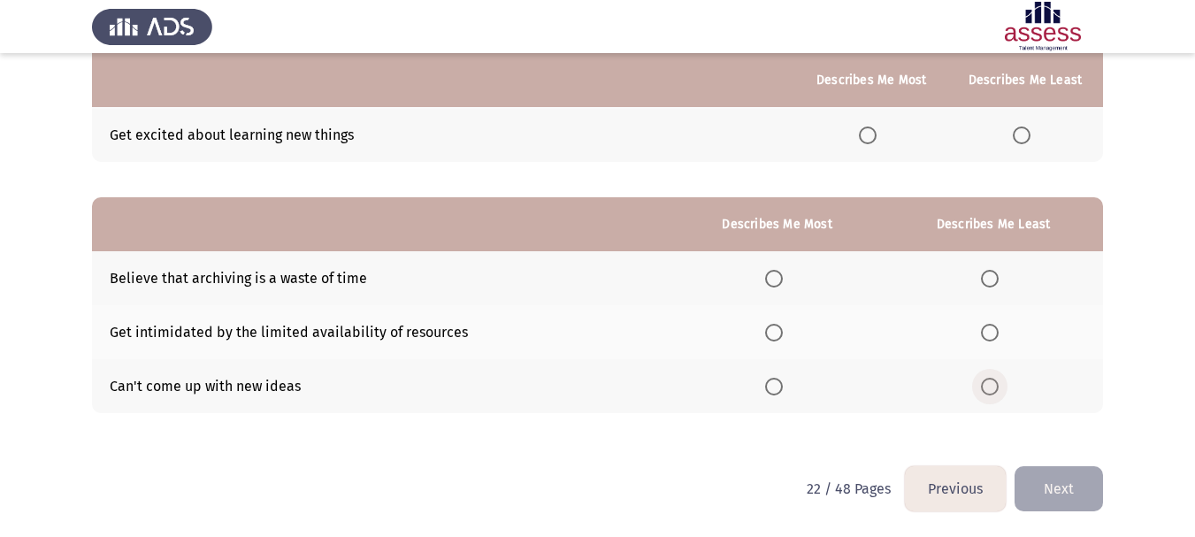
click at [991, 380] on span "Select an option" at bounding box center [990, 387] width 18 height 18
click at [991, 380] on input "Select an option" at bounding box center [990, 387] width 18 height 18
click at [771, 333] on span "Select an option" at bounding box center [774, 333] width 18 height 18
click at [771, 333] on input "Select an option" at bounding box center [774, 333] width 18 height 18
click at [1060, 488] on button "Next" at bounding box center [1058, 488] width 88 height 45
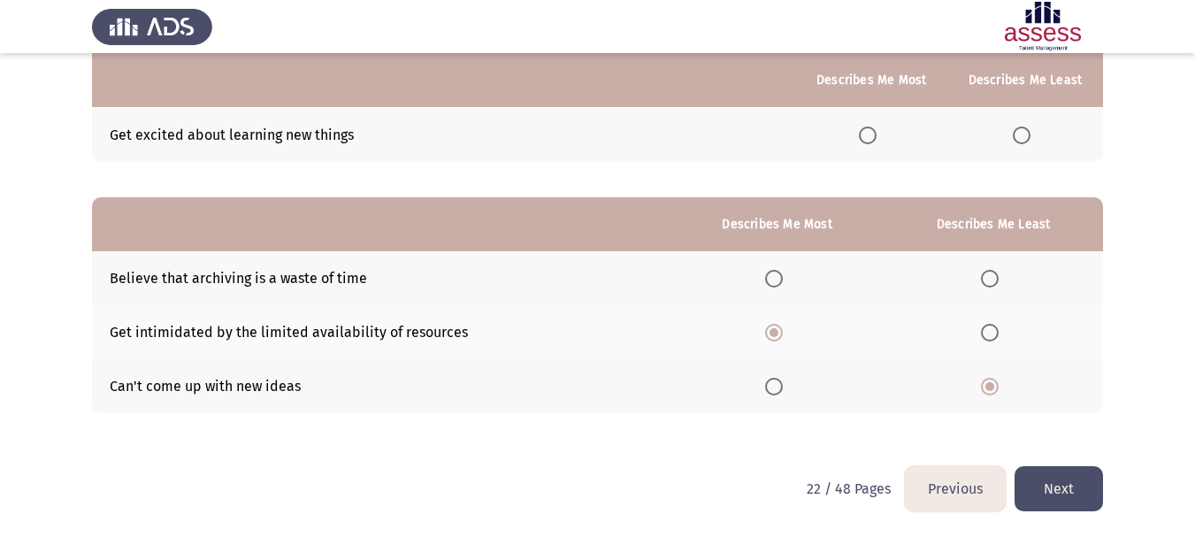
scroll to position [0, 0]
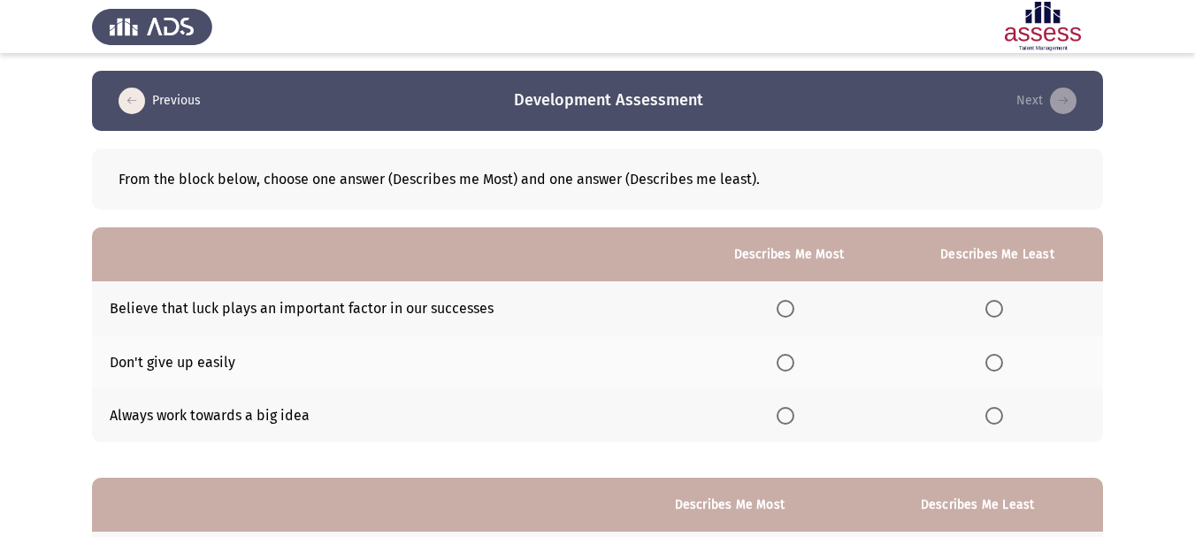
click at [793, 369] on span "Select an option" at bounding box center [786, 363] width 18 height 18
click at [793, 369] on input "Select an option" at bounding box center [786, 363] width 18 height 18
click at [783, 417] on span "Select an option" at bounding box center [786, 416] width 18 height 18
click at [783, 417] on input "Select an option" at bounding box center [786, 416] width 18 height 18
click at [1002, 309] on span "Select an option" at bounding box center [994, 309] width 18 height 18
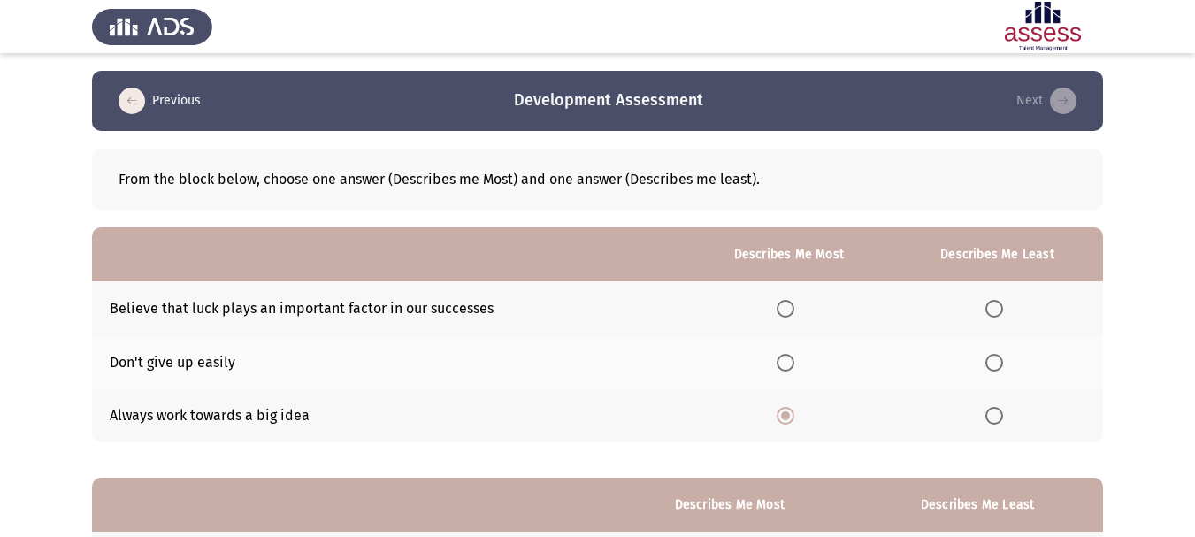
click at [1002, 309] on input "Select an option" at bounding box center [994, 309] width 18 height 18
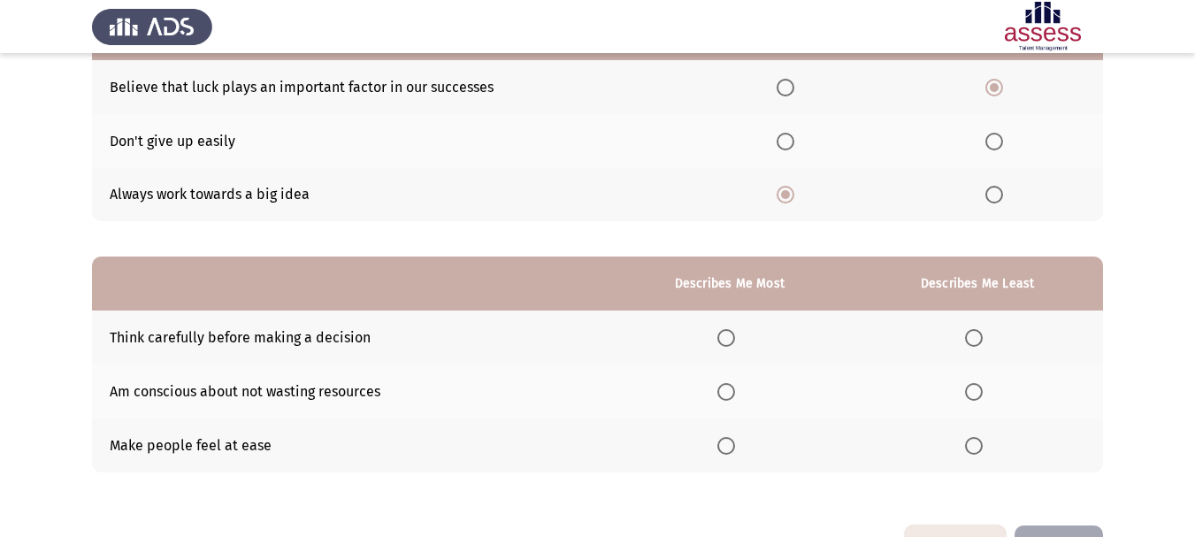
scroll to position [265, 0]
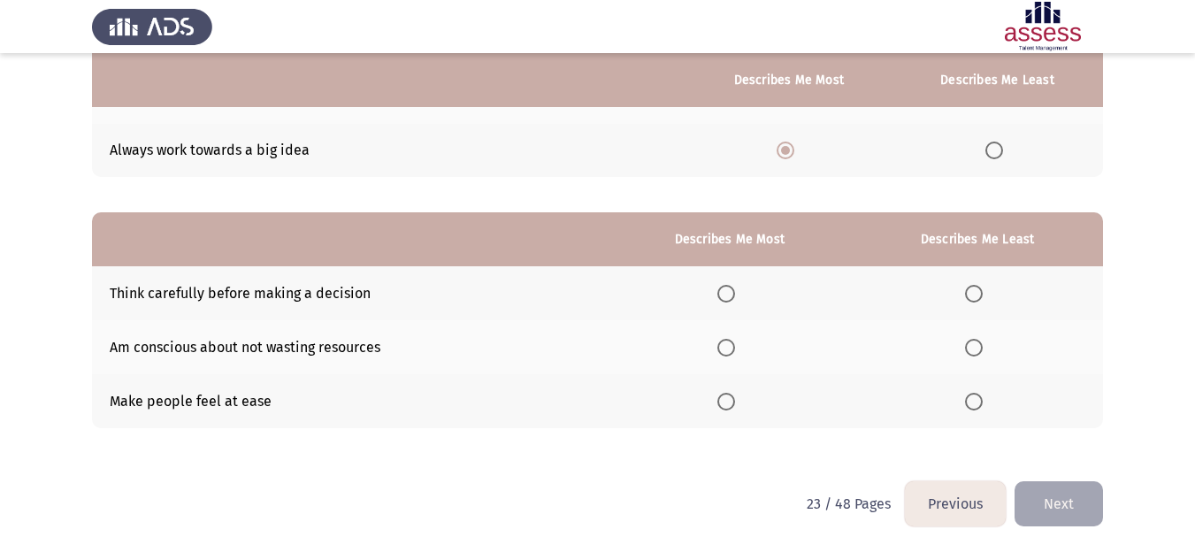
click at [731, 302] on span "Select an option" at bounding box center [726, 294] width 18 height 18
click at [731, 302] on input "Select an option" at bounding box center [726, 294] width 18 height 18
click at [986, 351] on label "Select an option" at bounding box center [977, 348] width 25 height 18
click at [983, 351] on input "Select an option" at bounding box center [974, 348] width 18 height 18
click at [973, 407] on span "Select an option" at bounding box center [974, 402] width 18 height 18
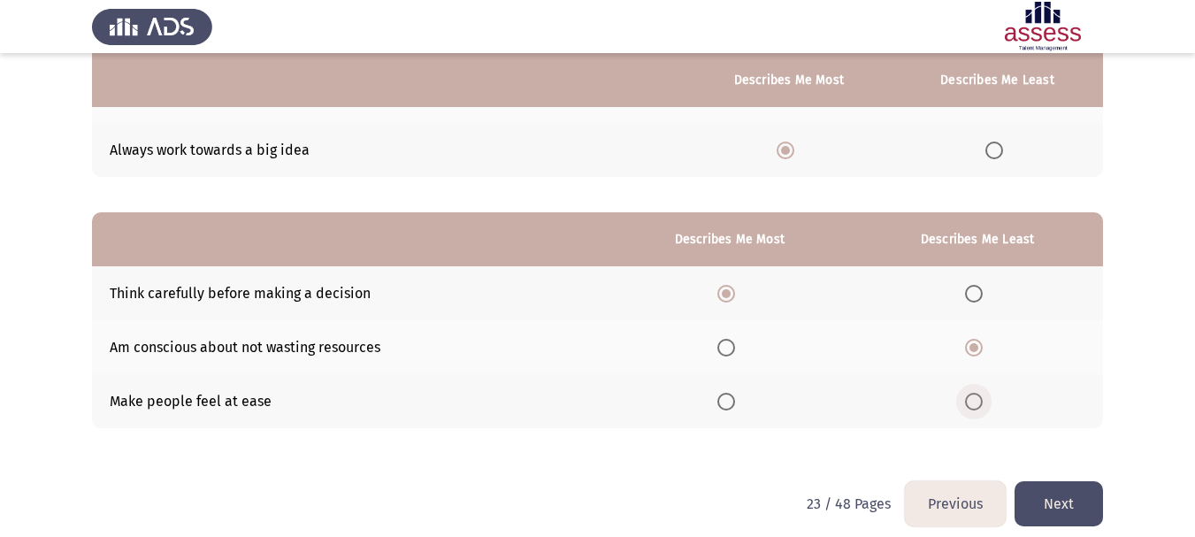
click at [973, 407] on input "Select an option" at bounding box center [974, 402] width 18 height 18
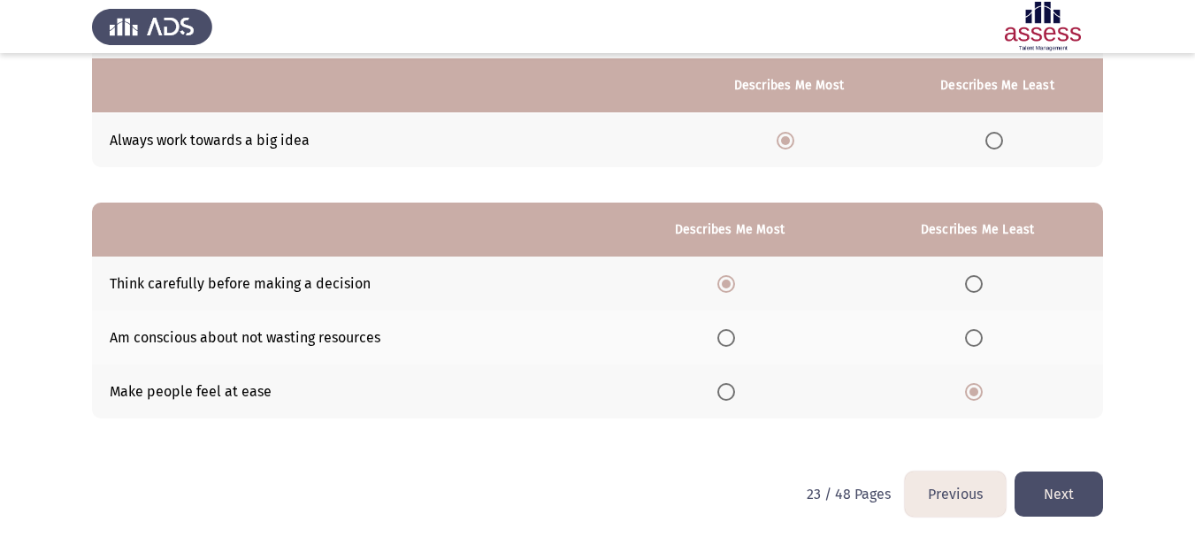
scroll to position [280, 0]
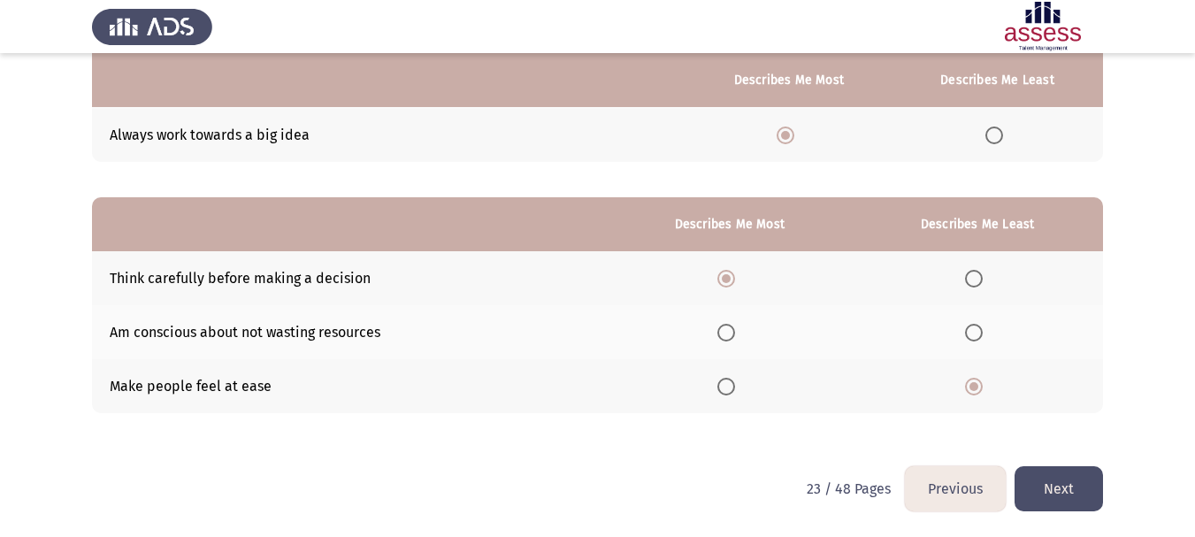
click at [1037, 478] on button "Next" at bounding box center [1058, 488] width 88 height 45
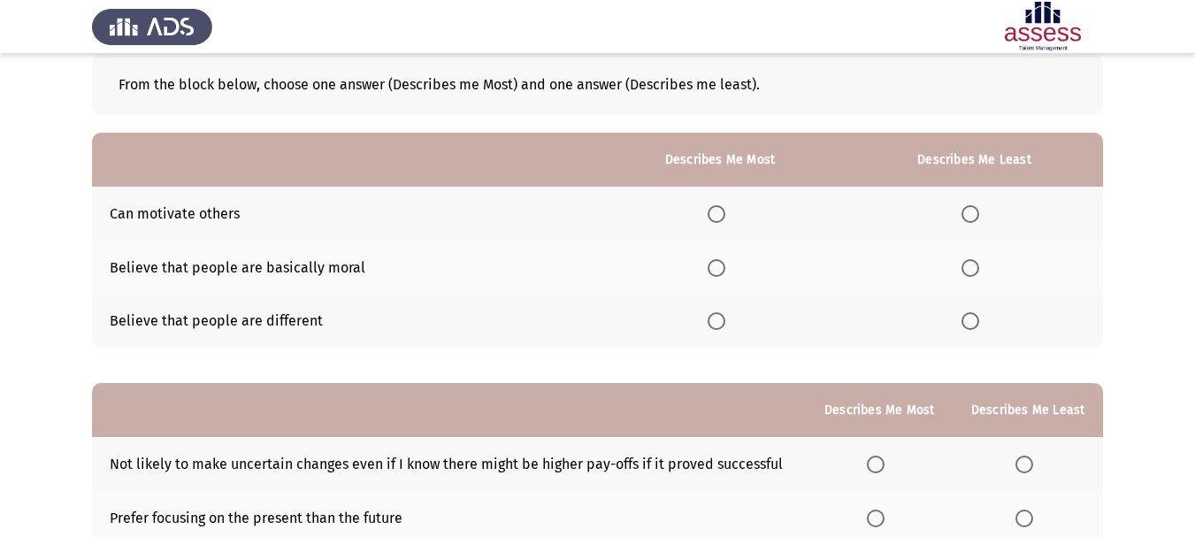
scroll to position [0, 0]
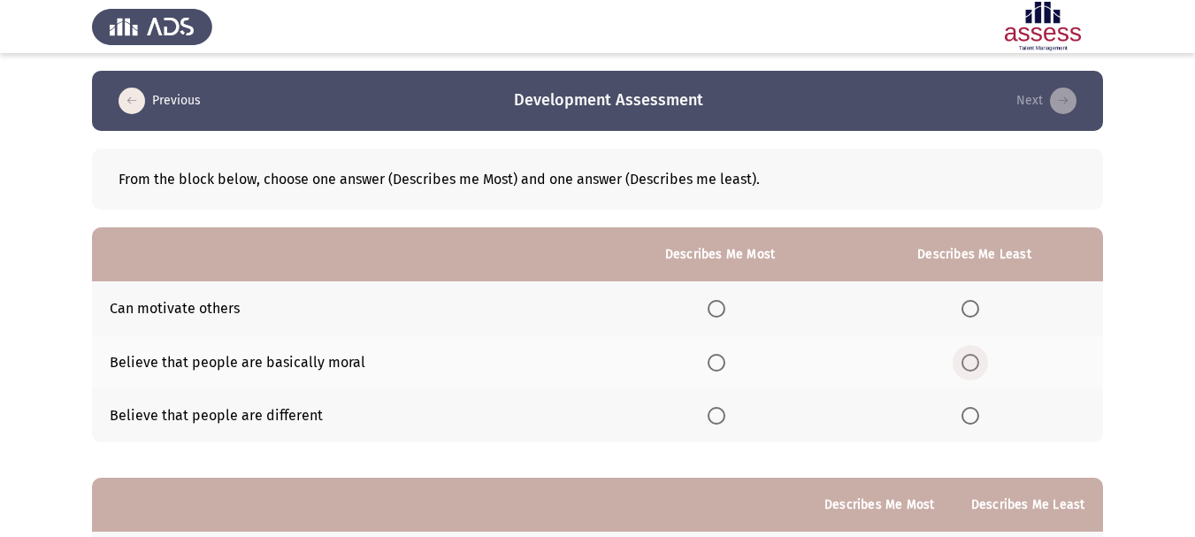
click at [966, 363] on span "Select an option" at bounding box center [970, 363] width 18 height 18
click at [966, 363] on input "Select an option" at bounding box center [970, 363] width 18 height 18
click at [721, 417] on span "Select an option" at bounding box center [717, 416] width 18 height 18
click at [721, 417] on input "Select an option" at bounding box center [717, 416] width 18 height 18
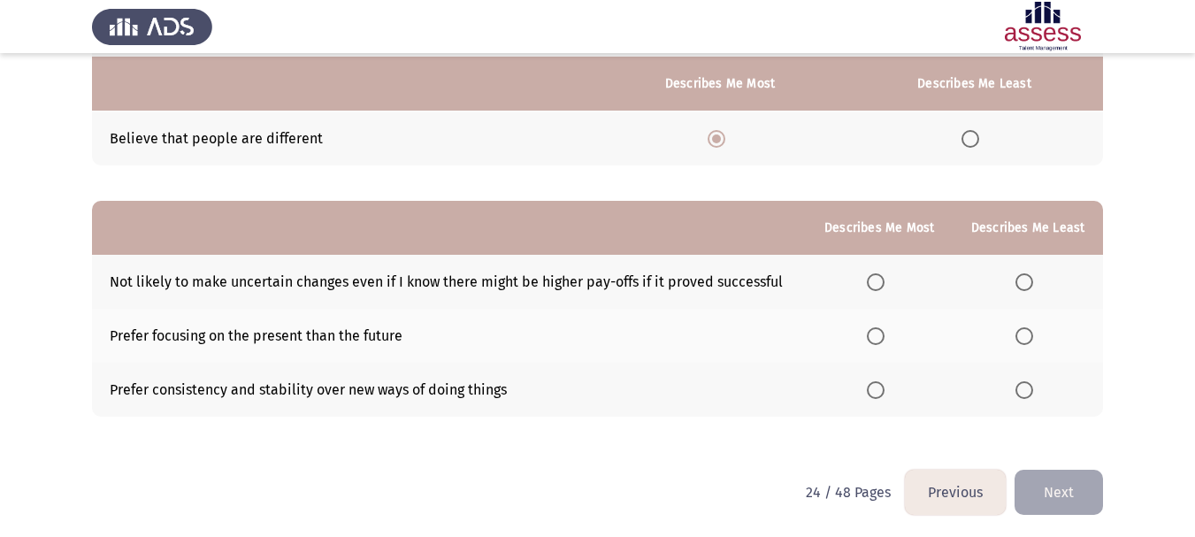
scroll to position [280, 0]
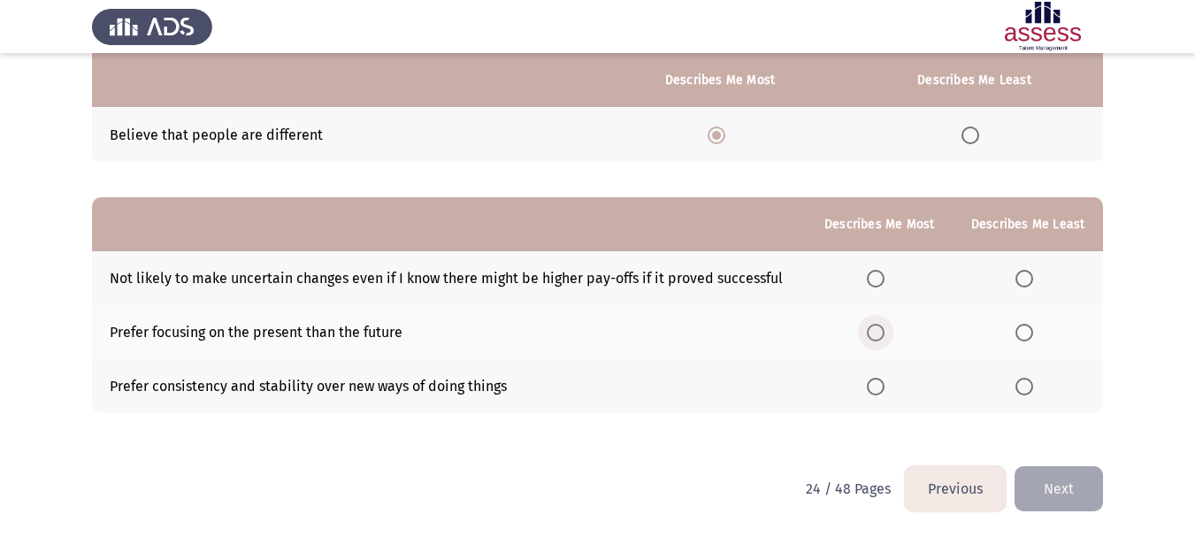
click at [872, 335] on span "Select an option" at bounding box center [876, 333] width 18 height 18
click at [872, 335] on input "Select an option" at bounding box center [876, 333] width 18 height 18
click at [869, 384] on th at bounding box center [879, 386] width 147 height 54
click at [872, 384] on span "Select an option" at bounding box center [876, 387] width 18 height 18
click at [872, 384] on input "Select an option" at bounding box center [876, 387] width 18 height 18
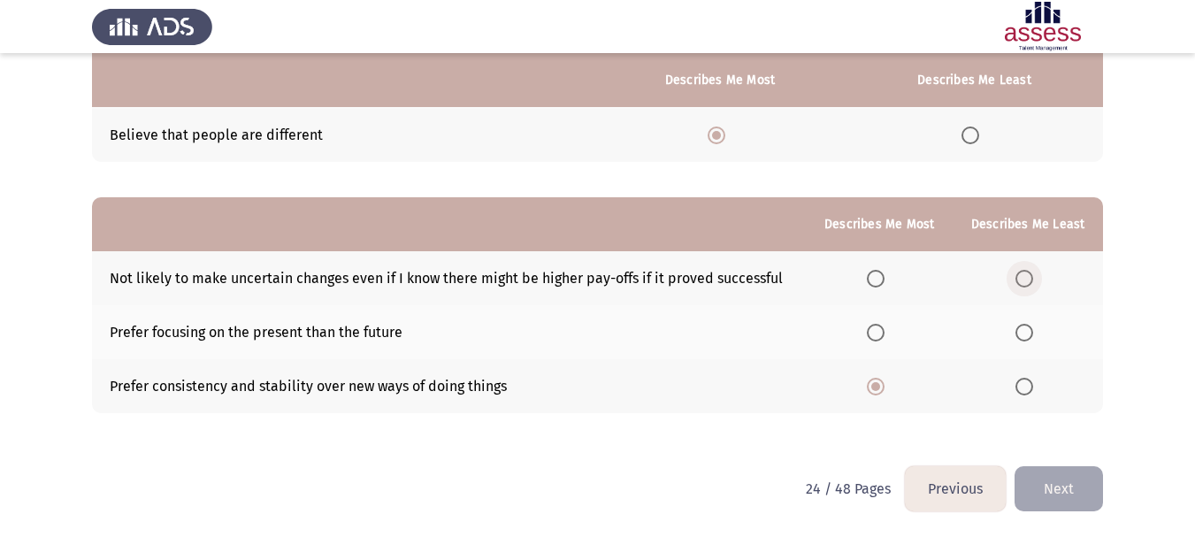
click at [1024, 285] on span "Select an option" at bounding box center [1024, 279] width 18 height 18
click at [1024, 285] on input "Select an option" at bounding box center [1024, 279] width 18 height 18
click at [1058, 495] on button "Next" at bounding box center [1058, 488] width 88 height 45
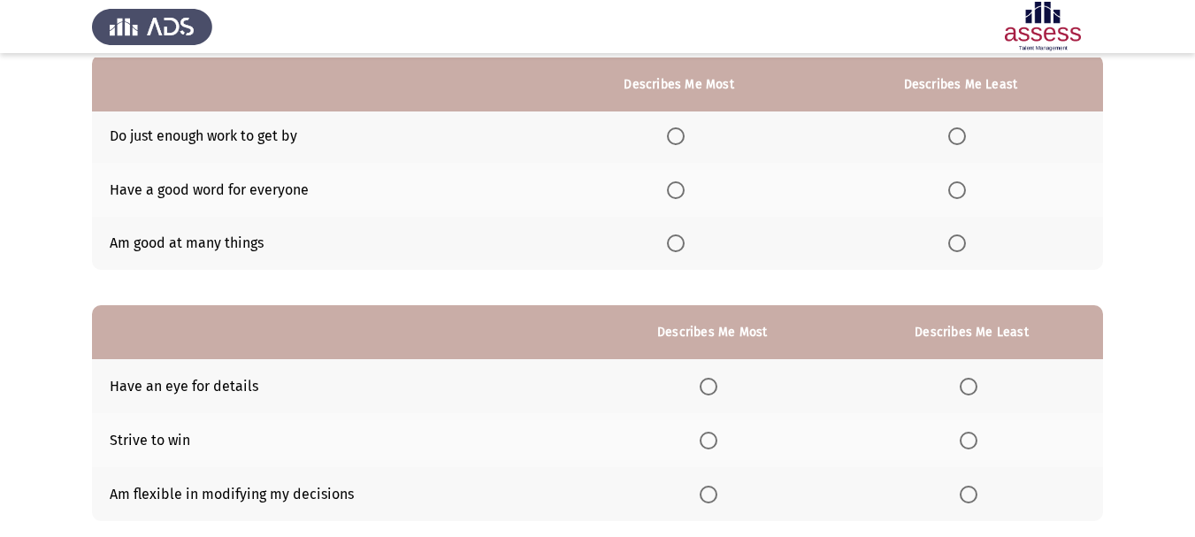
scroll to position [177, 0]
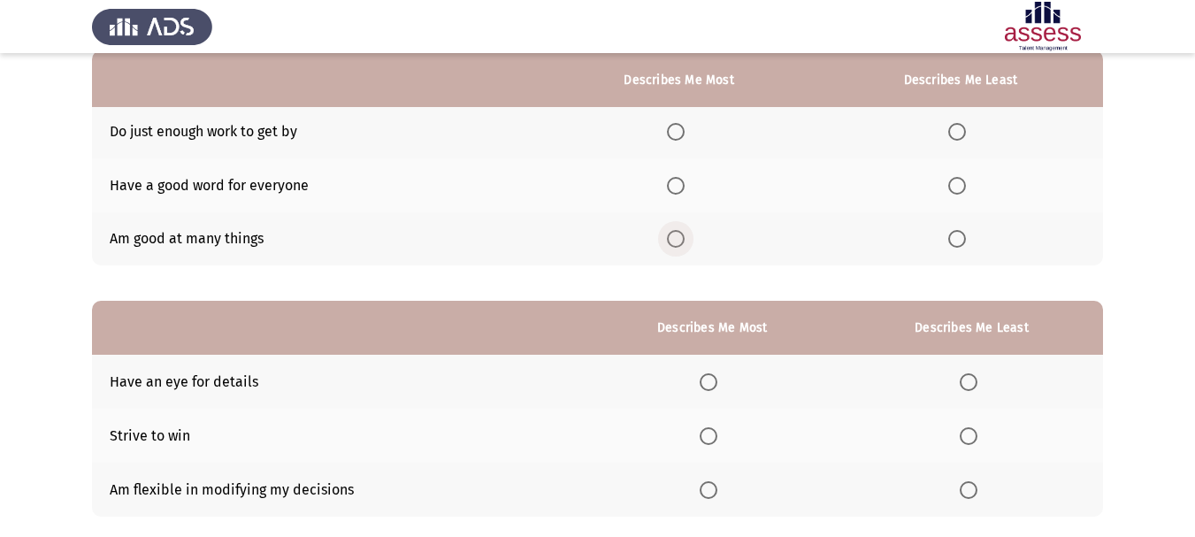
click at [679, 230] on span "Select an option" at bounding box center [676, 239] width 18 height 18
click at [679, 230] on input "Select an option" at bounding box center [676, 239] width 18 height 18
click at [956, 127] on span "Select an option" at bounding box center [957, 132] width 18 height 18
click at [956, 127] on input "Select an option" at bounding box center [957, 132] width 18 height 18
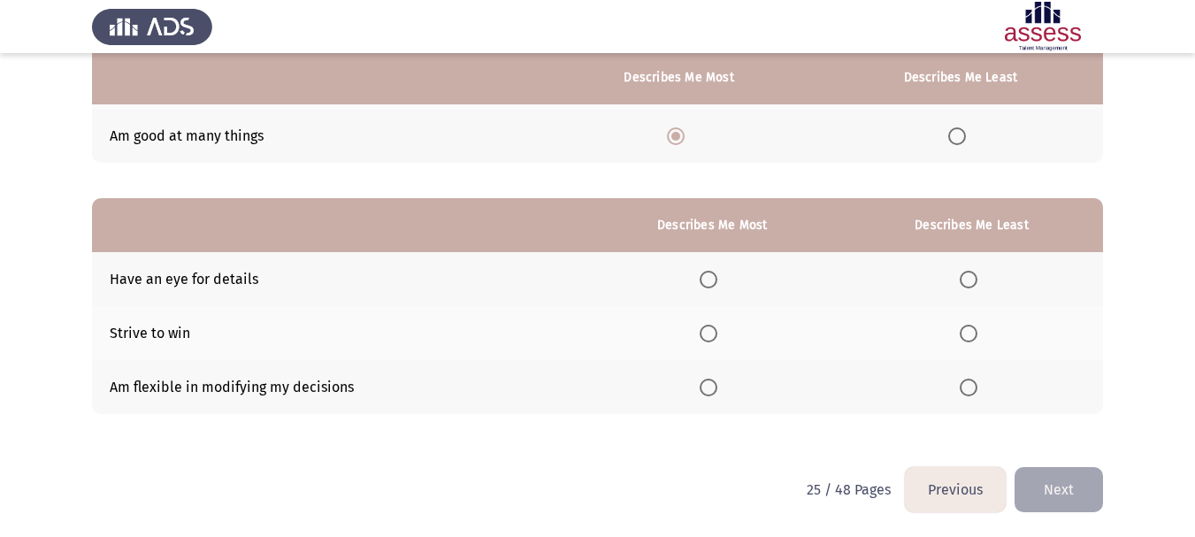
scroll to position [280, 0]
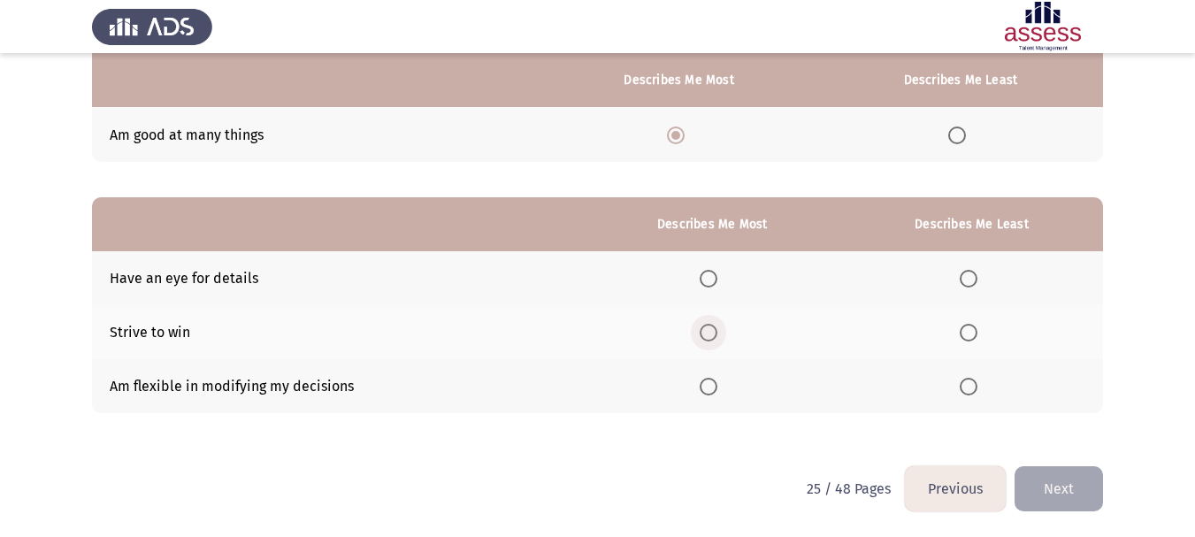
click at [715, 331] on span "Select an option" at bounding box center [709, 333] width 18 height 18
click at [715, 331] on input "Select an option" at bounding box center [709, 333] width 18 height 18
click at [969, 385] on span "Select an option" at bounding box center [969, 387] width 18 height 18
click at [969, 385] on input "Select an option" at bounding box center [969, 387] width 18 height 18
click at [1052, 486] on button "Next" at bounding box center [1058, 488] width 88 height 45
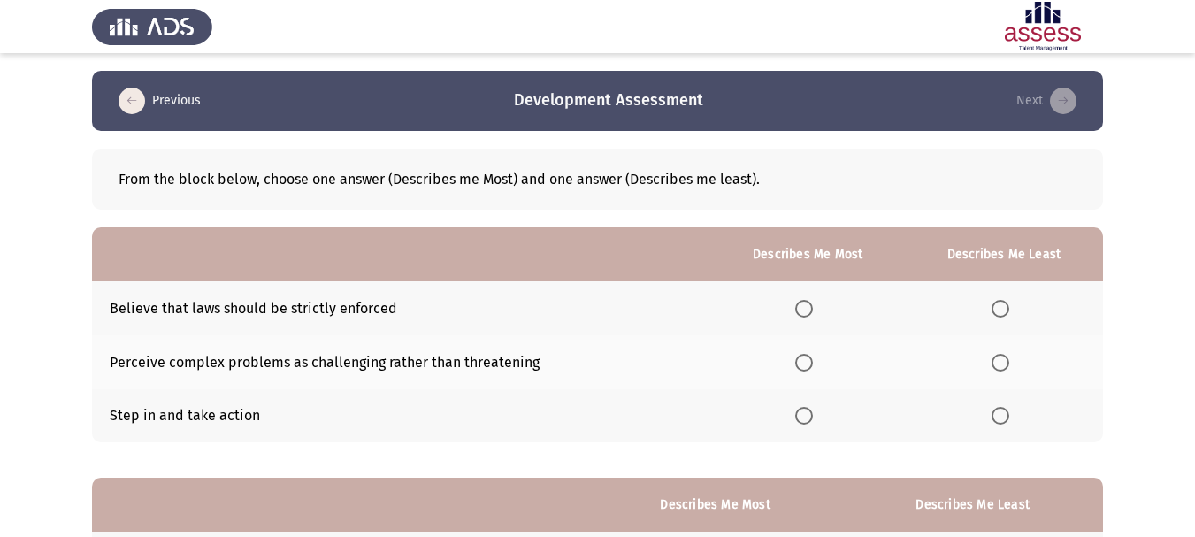
scroll to position [88, 0]
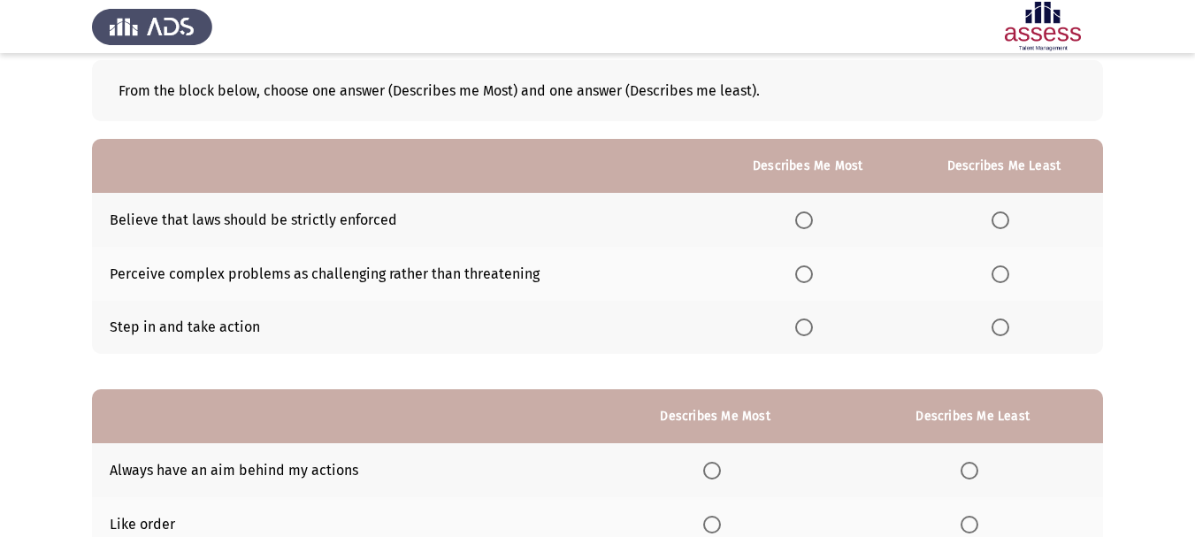
click at [805, 217] on span "Select an option" at bounding box center [804, 220] width 18 height 18
click at [805, 217] on input "Select an option" at bounding box center [804, 220] width 18 height 18
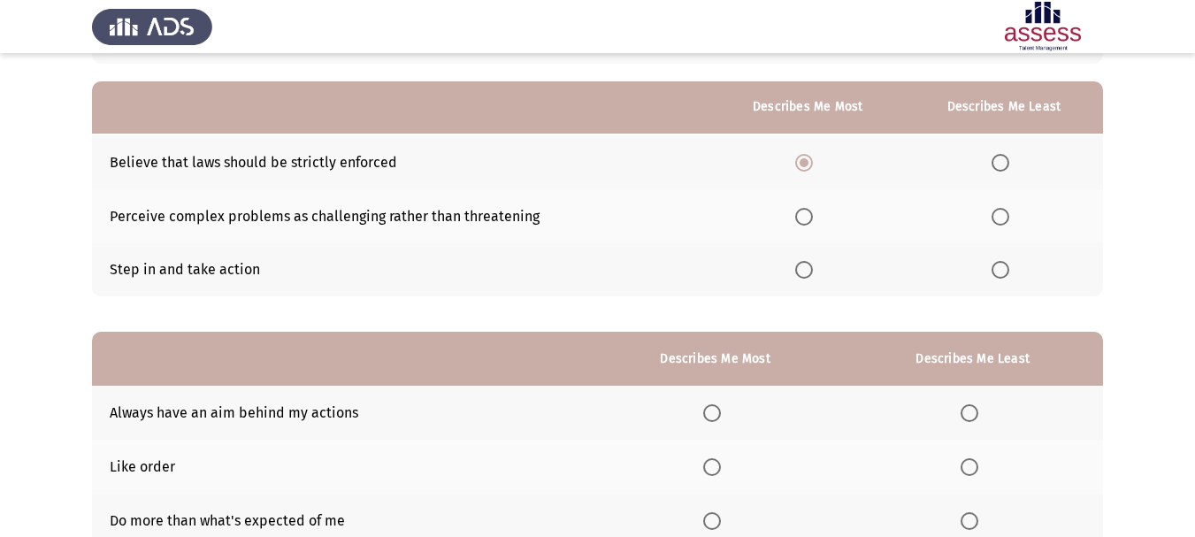
scroll to position [177, 0]
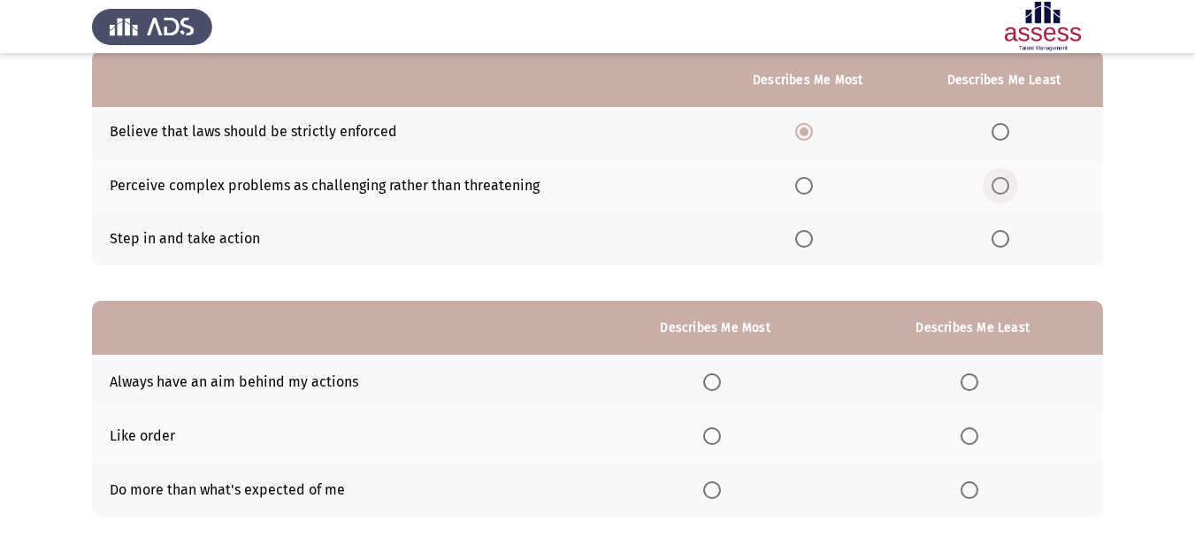
click at [1008, 189] on span "Select an option" at bounding box center [1000, 186] width 18 height 18
click at [1008, 189] on input "Select an option" at bounding box center [1000, 186] width 18 height 18
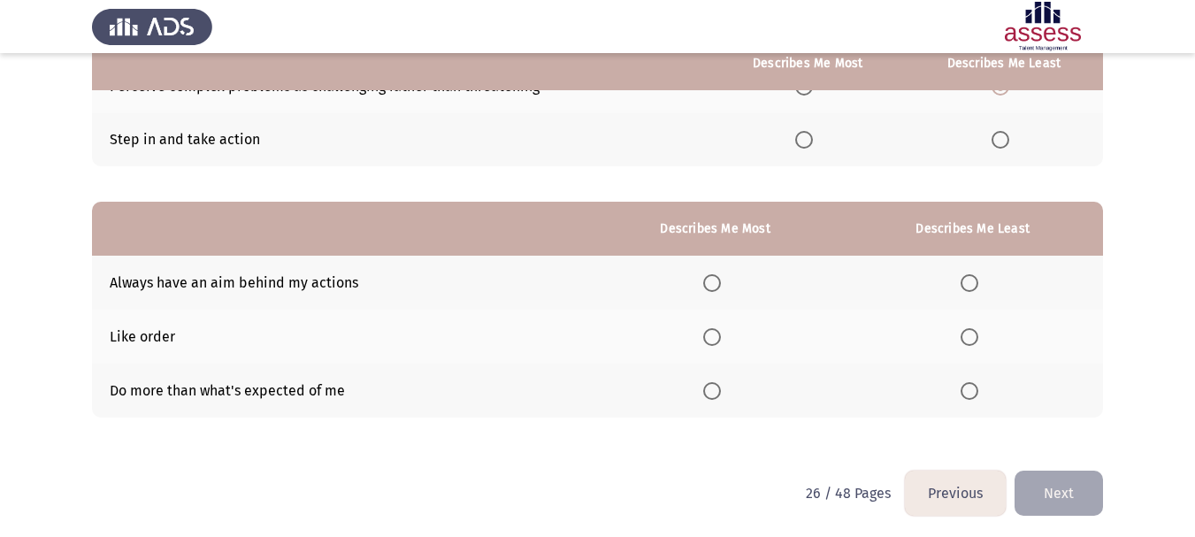
scroll to position [280, 0]
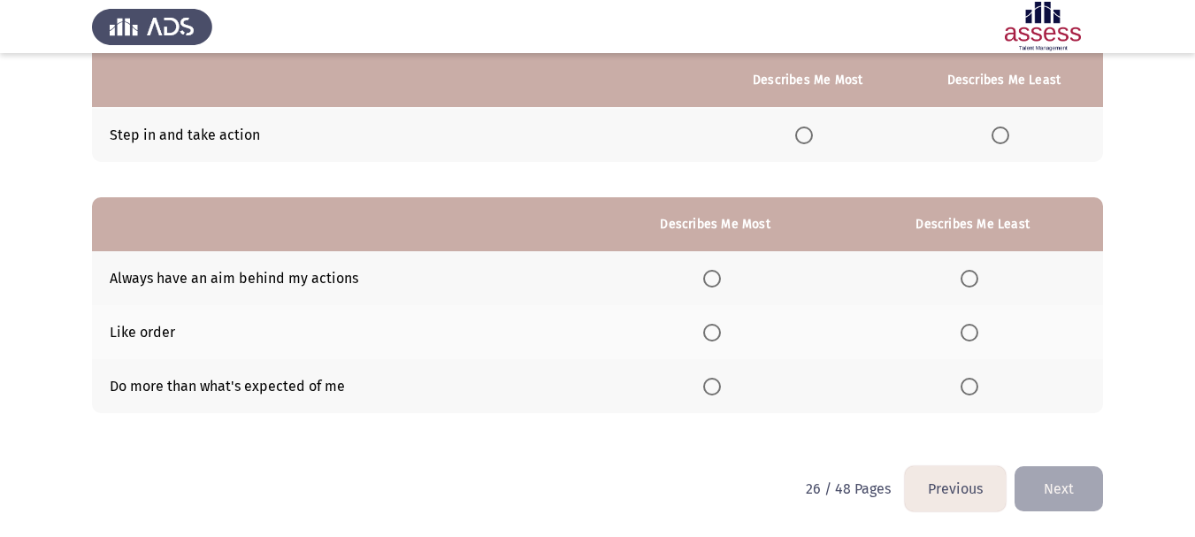
click at [715, 280] on span "Select an option" at bounding box center [712, 279] width 18 height 18
click at [715, 280] on input "Select an option" at bounding box center [712, 279] width 18 height 18
click at [972, 332] on span "Select an option" at bounding box center [969, 333] width 18 height 18
click at [972, 332] on input "Select an option" at bounding box center [969, 333] width 18 height 18
click at [1056, 478] on button "Next" at bounding box center [1058, 488] width 88 height 45
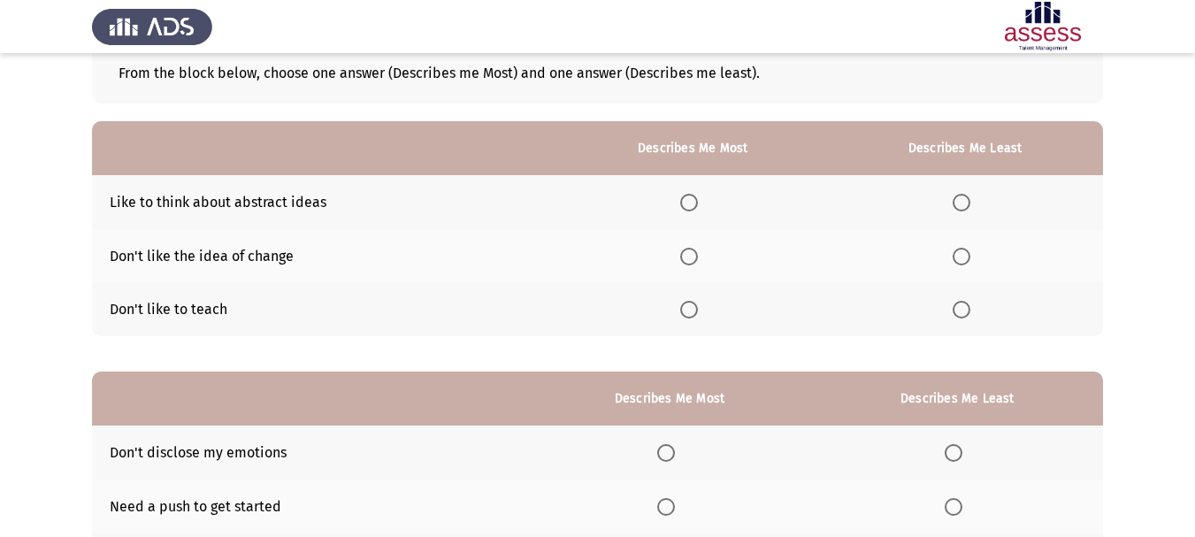
scroll to position [0, 0]
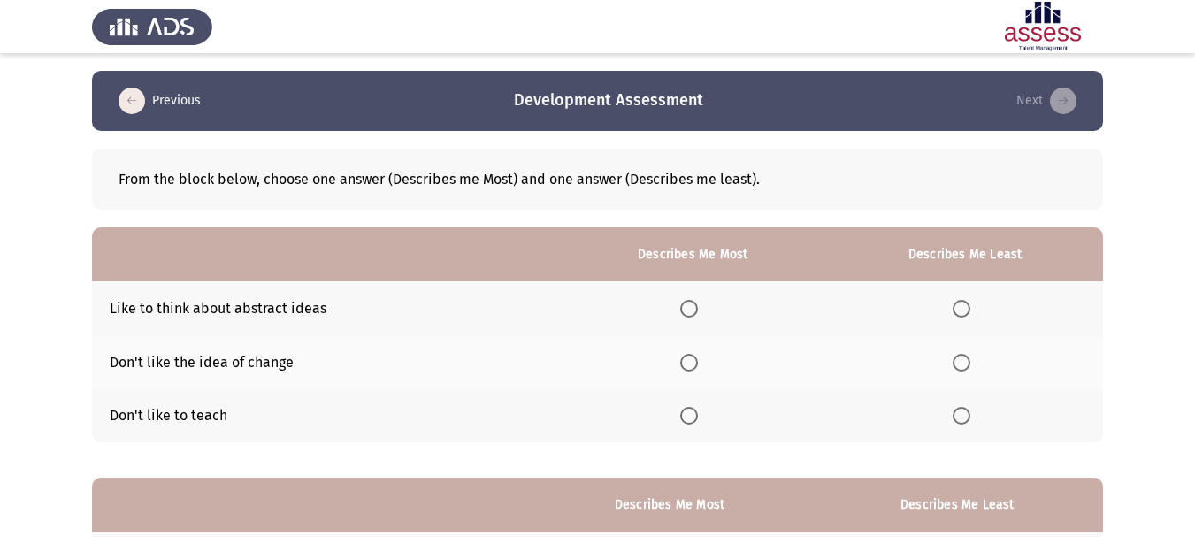
click at [696, 312] on span "Select an option" at bounding box center [689, 309] width 18 height 18
click at [696, 312] on input "Select an option" at bounding box center [689, 309] width 18 height 18
click at [966, 415] on span "Select an option" at bounding box center [962, 416] width 18 height 18
click at [966, 415] on input "Select an option" at bounding box center [962, 416] width 18 height 18
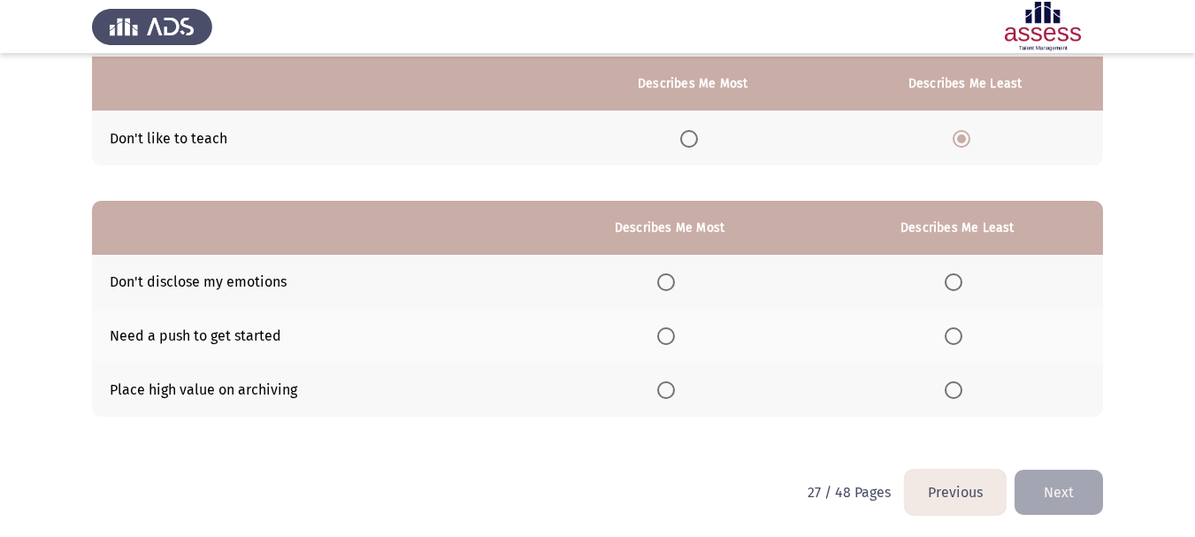
scroll to position [280, 0]
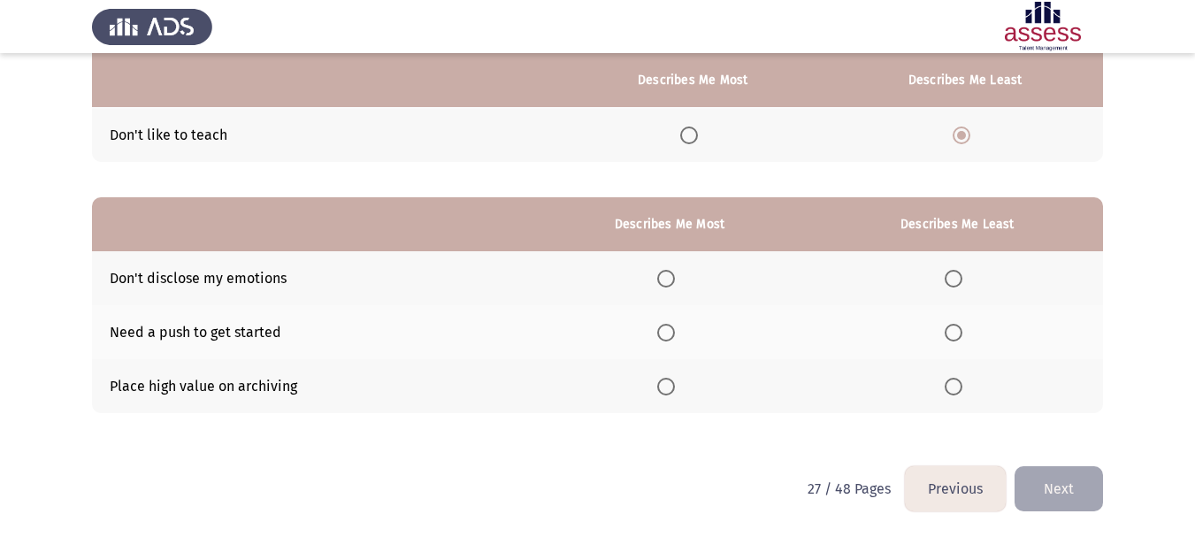
click at [664, 278] on span "Select an option" at bounding box center [666, 279] width 18 height 18
click at [664, 278] on input "Select an option" at bounding box center [666, 279] width 18 height 18
click at [962, 392] on span "Select an option" at bounding box center [954, 387] width 18 height 18
click at [962, 392] on input "Select an option" at bounding box center [954, 387] width 18 height 18
click at [1051, 486] on button "Next" at bounding box center [1058, 488] width 88 height 45
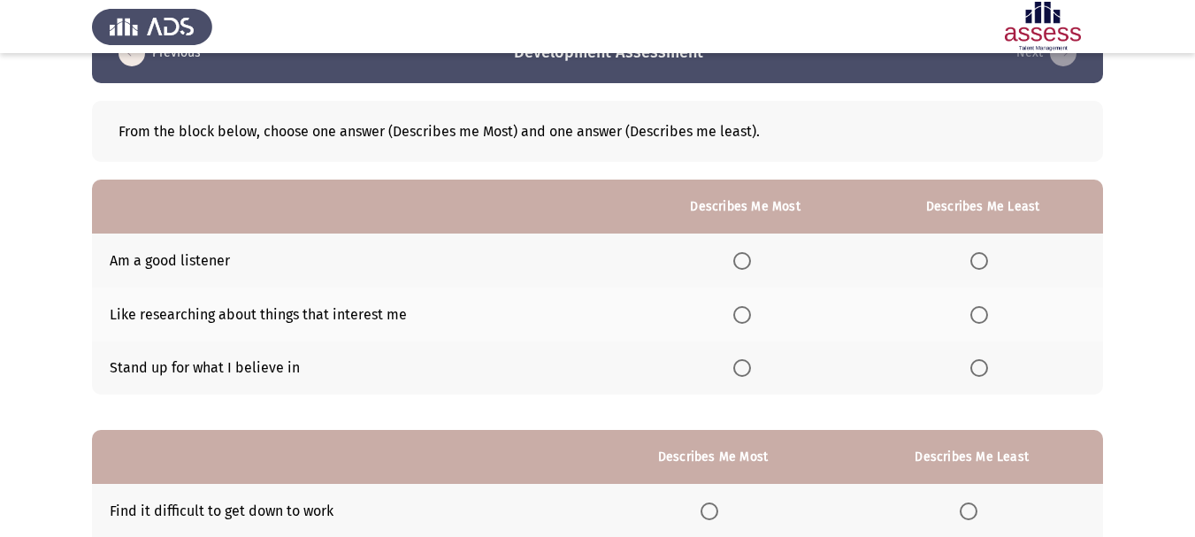
scroll to position [88, 0]
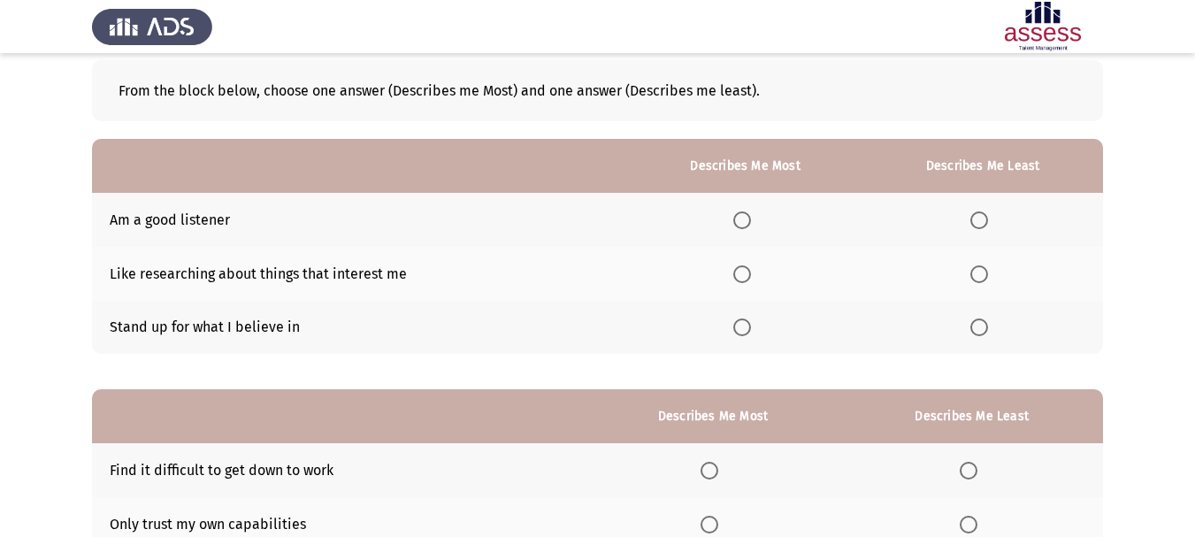
click at [744, 218] on span "Select an option" at bounding box center [742, 220] width 18 height 18
click at [744, 218] on input "Select an option" at bounding box center [742, 220] width 18 height 18
click at [980, 275] on span "Select an option" at bounding box center [979, 274] width 18 height 18
click at [980, 275] on input "Select an option" at bounding box center [979, 274] width 18 height 18
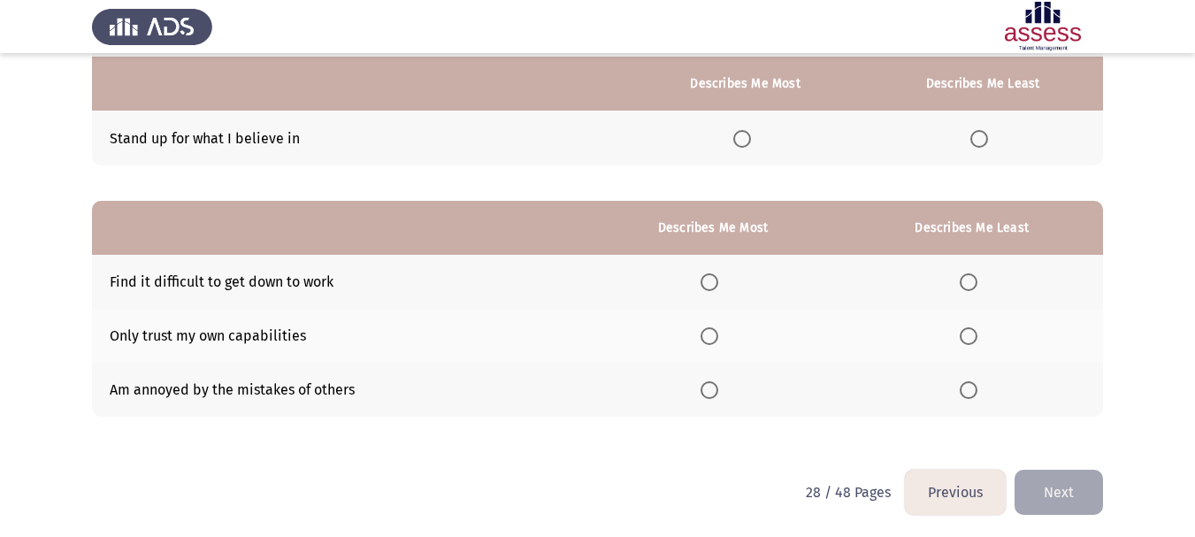
scroll to position [280, 0]
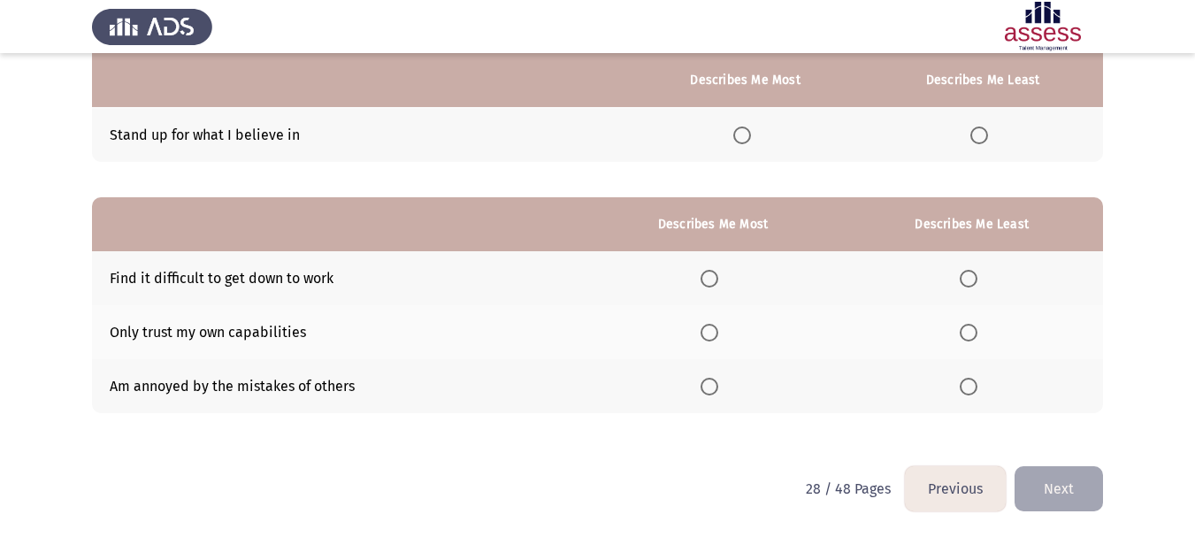
click at [711, 325] on span "Select an option" at bounding box center [709, 333] width 18 height 18
click at [711, 325] on input "Select an option" at bounding box center [709, 333] width 18 height 18
click at [974, 279] on span "Select an option" at bounding box center [969, 279] width 18 height 18
click at [974, 279] on input "Select an option" at bounding box center [969, 279] width 18 height 18
click at [1071, 476] on button "Next" at bounding box center [1058, 488] width 88 height 45
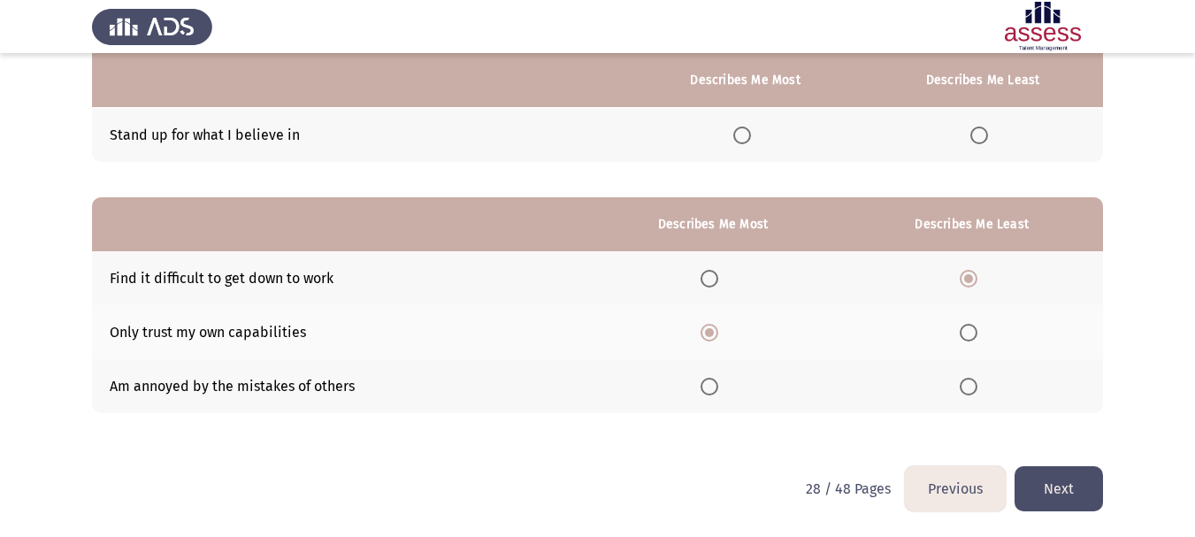
scroll to position [0, 0]
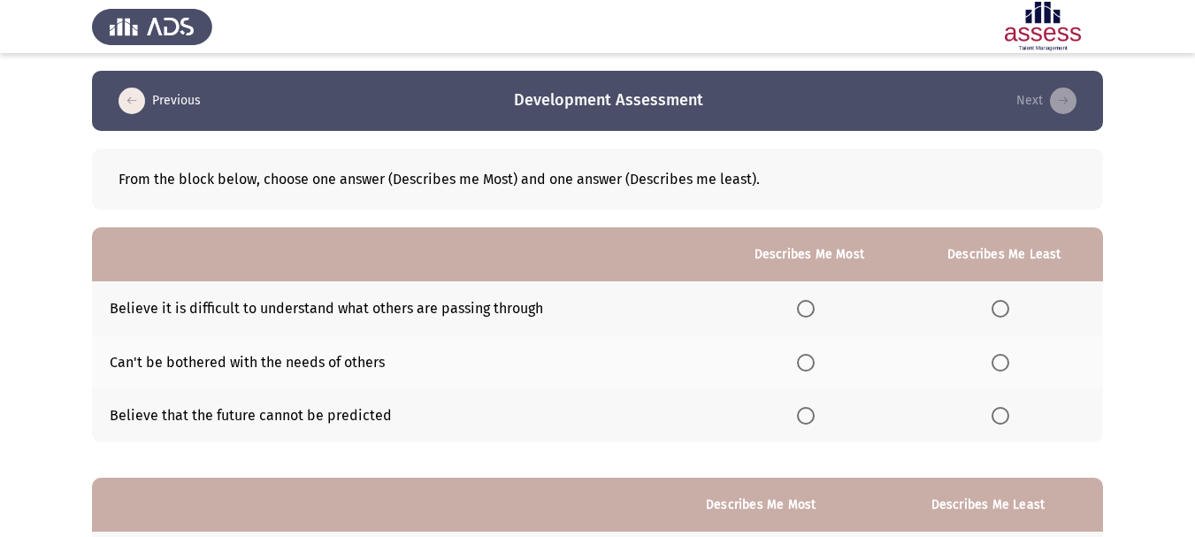
click at [1009, 363] on span "Select an option" at bounding box center [1000, 363] width 18 height 18
click at [1009, 363] on input "Select an option" at bounding box center [1000, 363] width 18 height 18
click at [807, 413] on span "Select an option" at bounding box center [806, 416] width 18 height 18
click at [807, 413] on input "Select an option" at bounding box center [806, 416] width 18 height 18
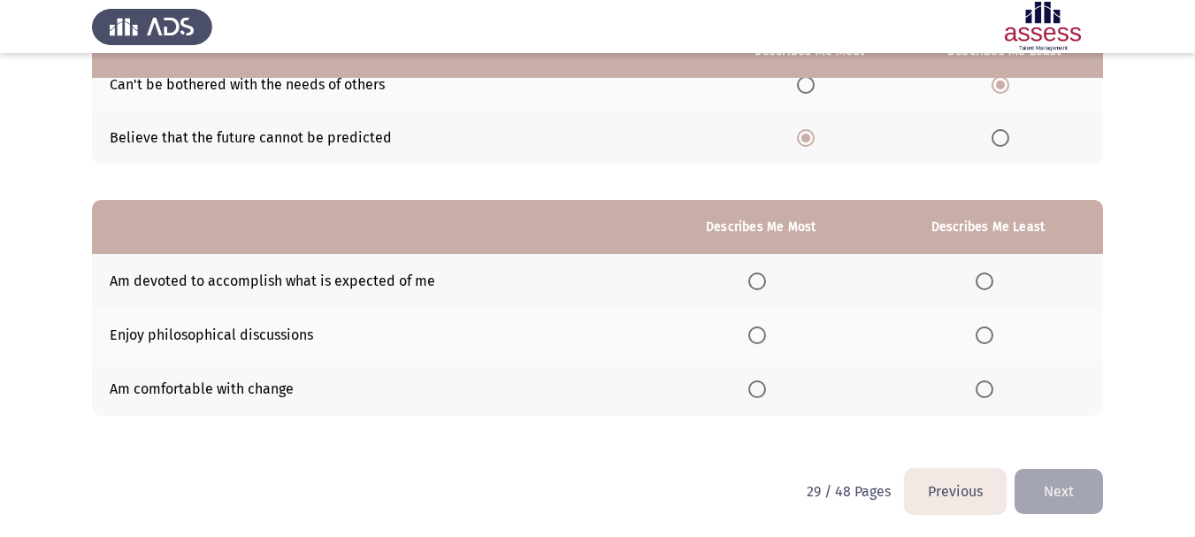
scroll to position [280, 0]
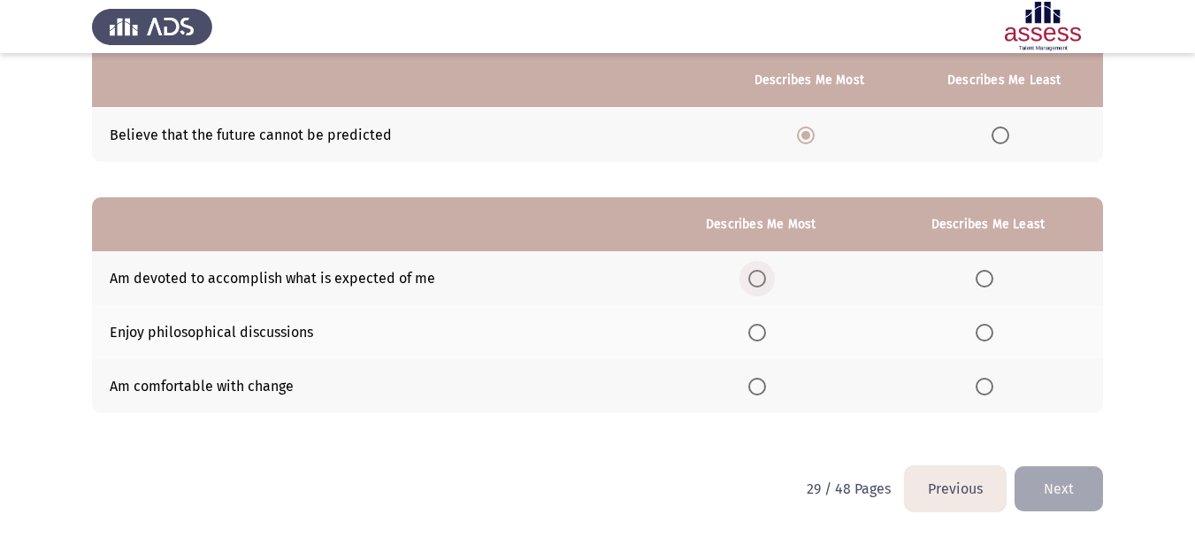
click at [756, 282] on span "Select an option" at bounding box center [757, 279] width 18 height 18
click at [756, 282] on input "Select an option" at bounding box center [757, 279] width 18 height 18
click at [982, 332] on span "Select an option" at bounding box center [985, 333] width 18 height 18
click at [982, 332] on input "Select an option" at bounding box center [985, 333] width 18 height 18
click at [766, 394] on span "Select an option" at bounding box center [757, 387] width 18 height 18
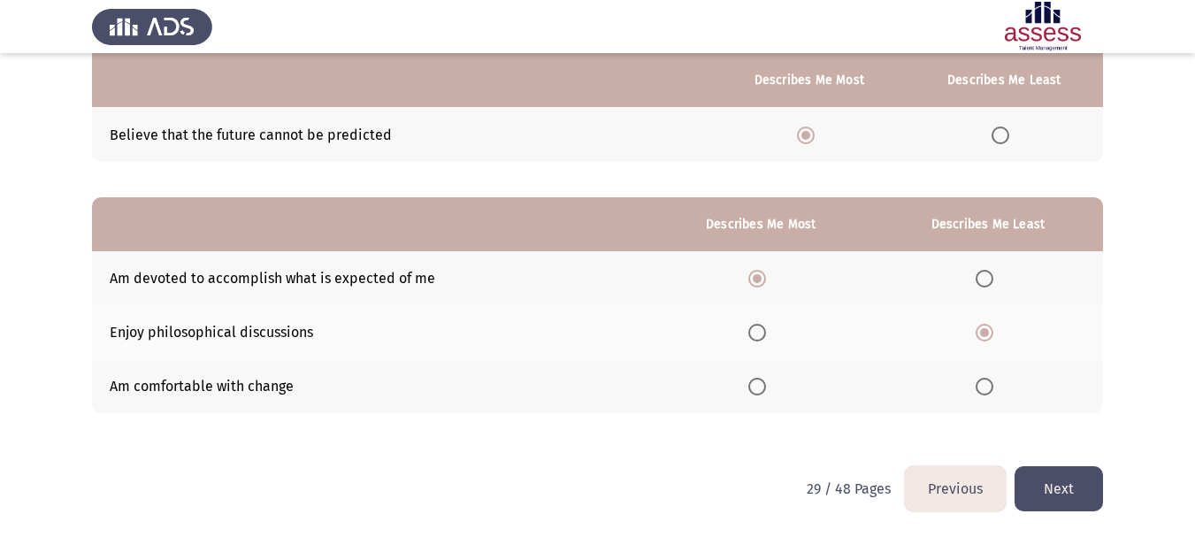
click at [766, 394] on input "Select an option" at bounding box center [757, 387] width 18 height 18
click at [759, 337] on span "Select an option" at bounding box center [757, 333] width 18 height 18
click at [759, 337] on input "Select an option" at bounding box center [757, 333] width 18 height 18
click at [763, 294] on th at bounding box center [760, 278] width 225 height 54
click at [762, 292] on th at bounding box center [760, 278] width 225 height 54
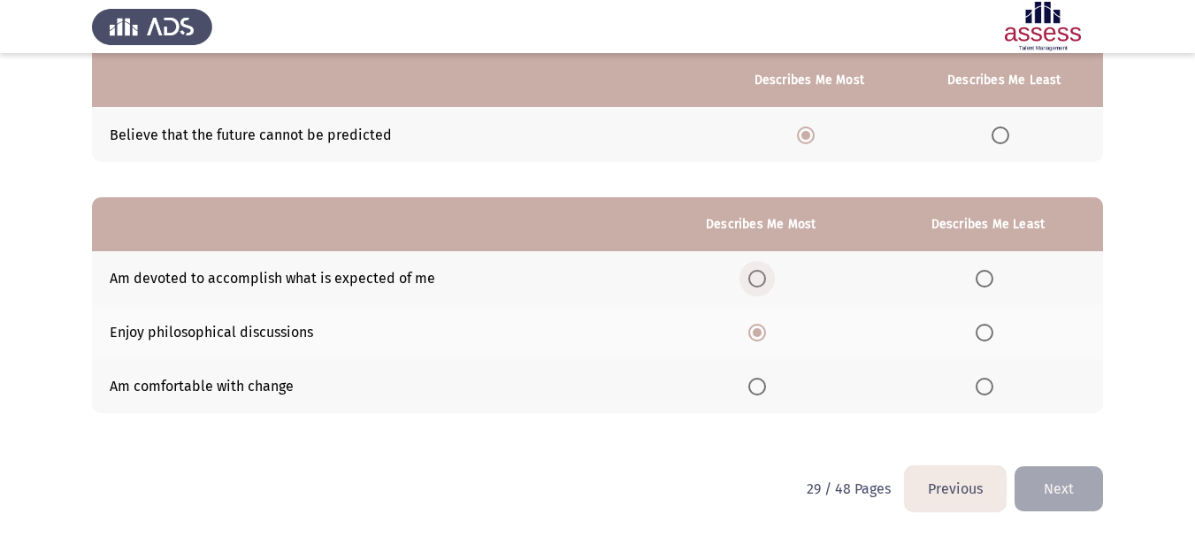
click at [763, 286] on span "Select an option" at bounding box center [757, 279] width 18 height 18
click at [763, 286] on input "Select an option" at bounding box center [757, 279] width 18 height 18
click at [998, 332] on label "Select an option" at bounding box center [988, 333] width 25 height 18
click at [993, 332] on input "Select an option" at bounding box center [985, 333] width 18 height 18
click at [1074, 495] on button "Next" at bounding box center [1058, 488] width 88 height 45
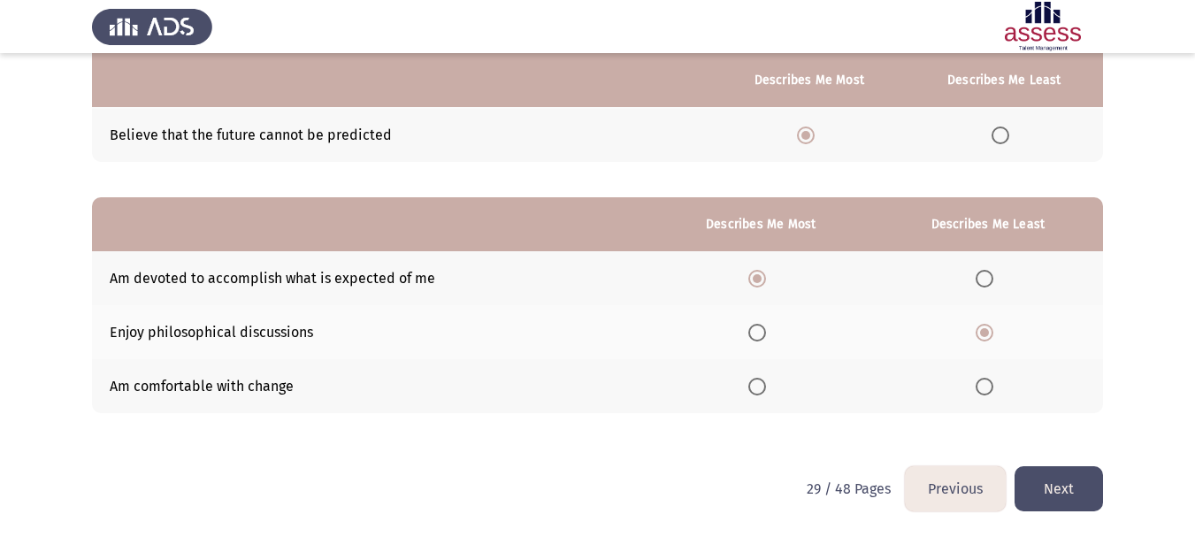
scroll to position [0, 0]
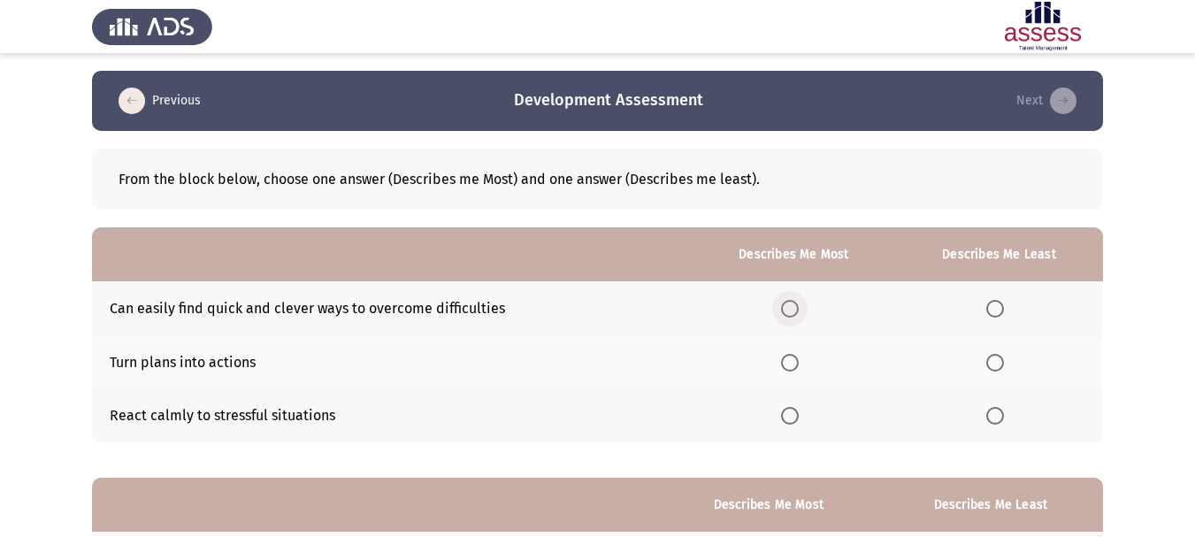
click at [792, 310] on span "Select an option" at bounding box center [790, 309] width 18 height 18
click at [792, 310] on input "Select an option" at bounding box center [790, 309] width 18 height 18
click at [1007, 425] on th at bounding box center [999, 416] width 208 height 54
click at [1004, 422] on span "Select an option" at bounding box center [995, 416] width 18 height 18
click at [1004, 422] on input "Select an option" at bounding box center [995, 416] width 18 height 18
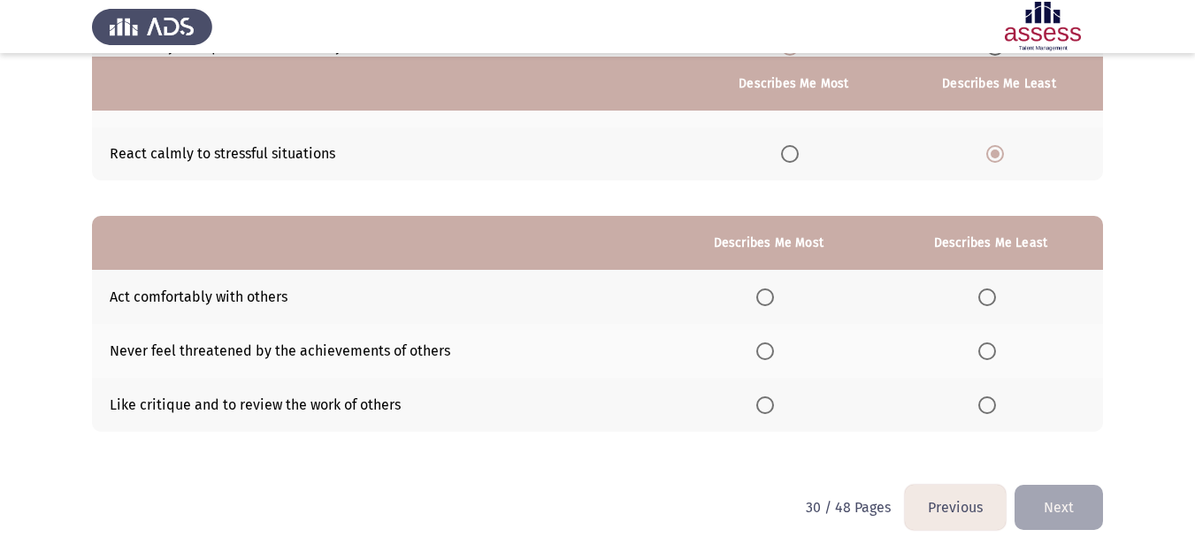
scroll to position [265, 0]
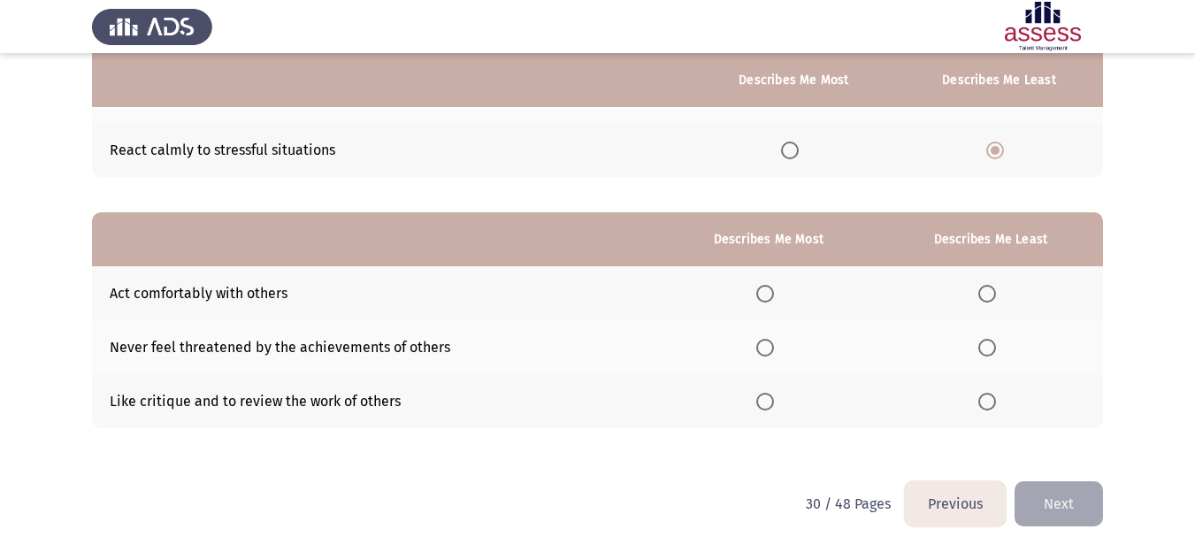
click at [763, 294] on span "Select an option" at bounding box center [765, 294] width 18 height 18
click at [763, 294] on input "Select an option" at bounding box center [765, 294] width 18 height 18
click at [766, 348] on span "Select an option" at bounding box center [765, 348] width 18 height 18
click at [766, 348] on input "Select an option" at bounding box center [765, 348] width 18 height 18
click at [987, 405] on span "Select an option" at bounding box center [987, 402] width 18 height 18
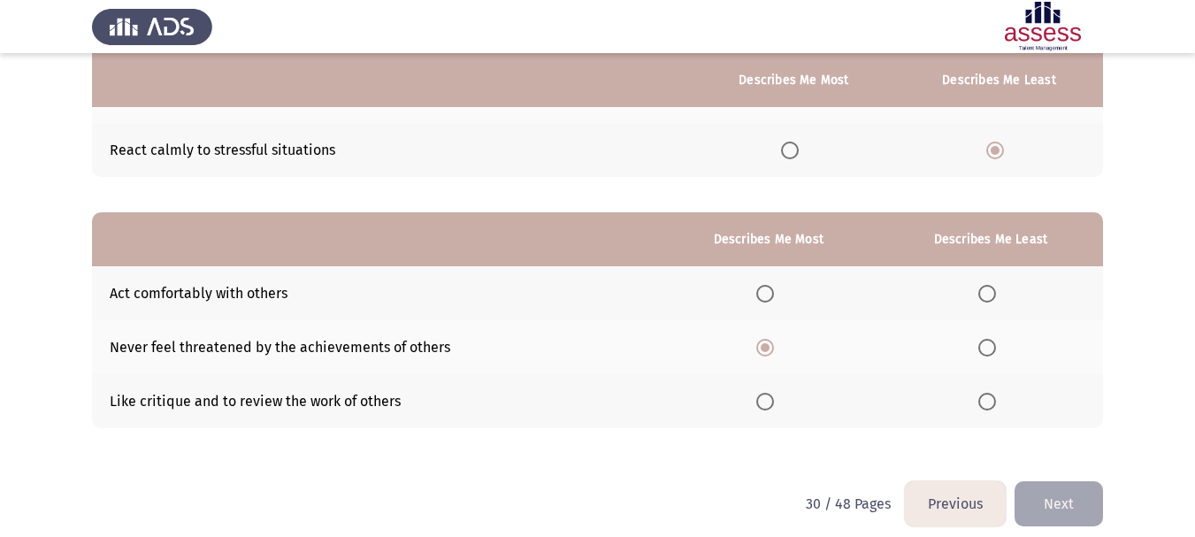
click at [987, 405] on input "Select an option" at bounding box center [987, 402] width 18 height 18
click at [1077, 488] on button "Next" at bounding box center [1058, 503] width 88 height 45
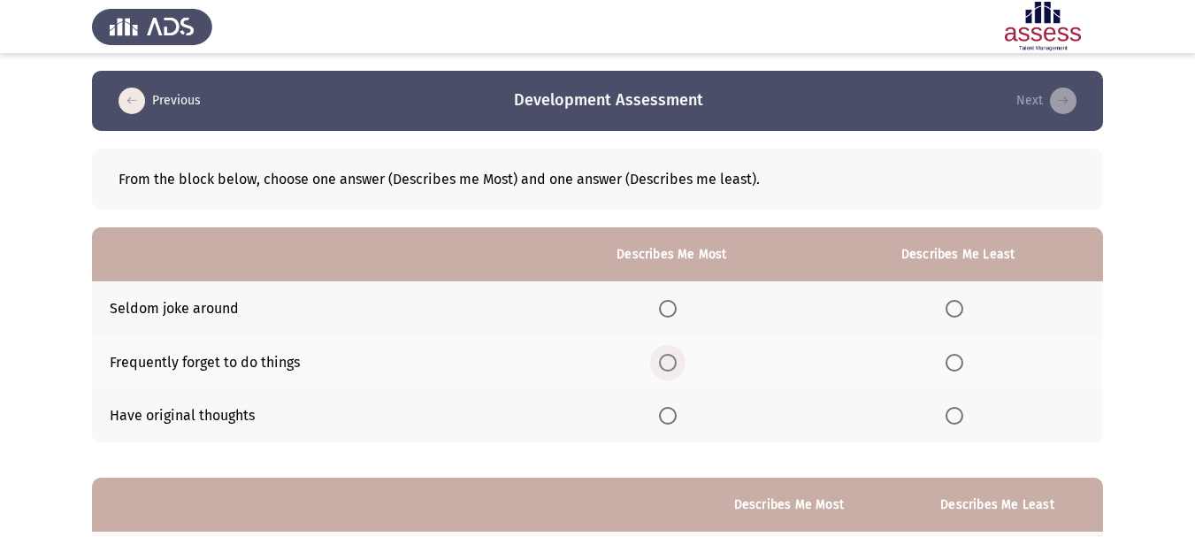
click at [677, 369] on span "Select an option" at bounding box center [668, 363] width 18 height 18
click at [677, 369] on input "Select an option" at bounding box center [668, 363] width 18 height 18
click at [963, 302] on span "Select an option" at bounding box center [954, 309] width 18 height 18
click at [963, 302] on input "Select an option" at bounding box center [954, 309] width 18 height 18
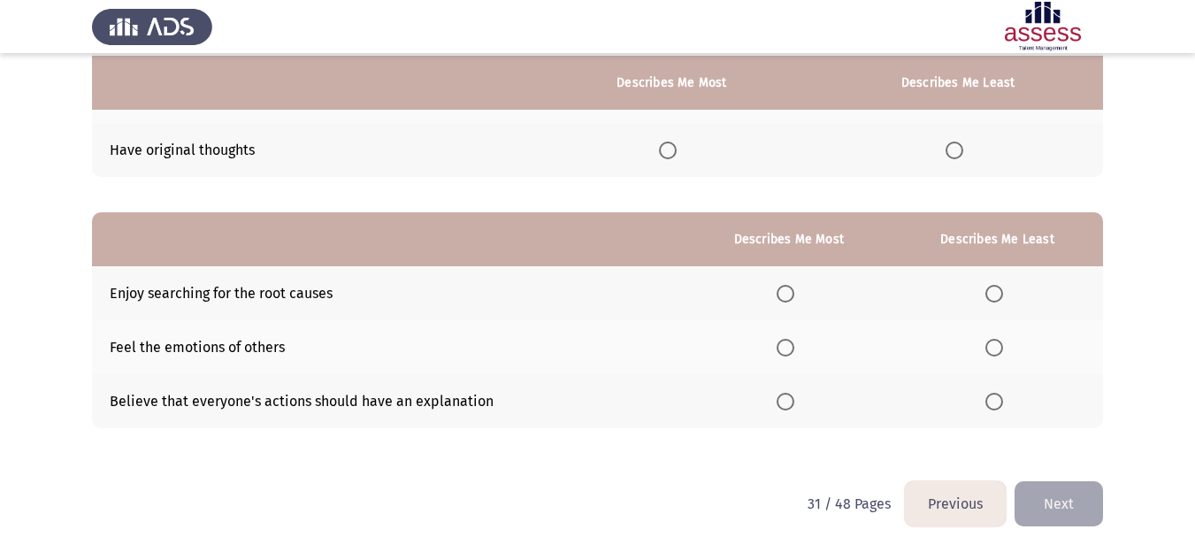
scroll to position [280, 0]
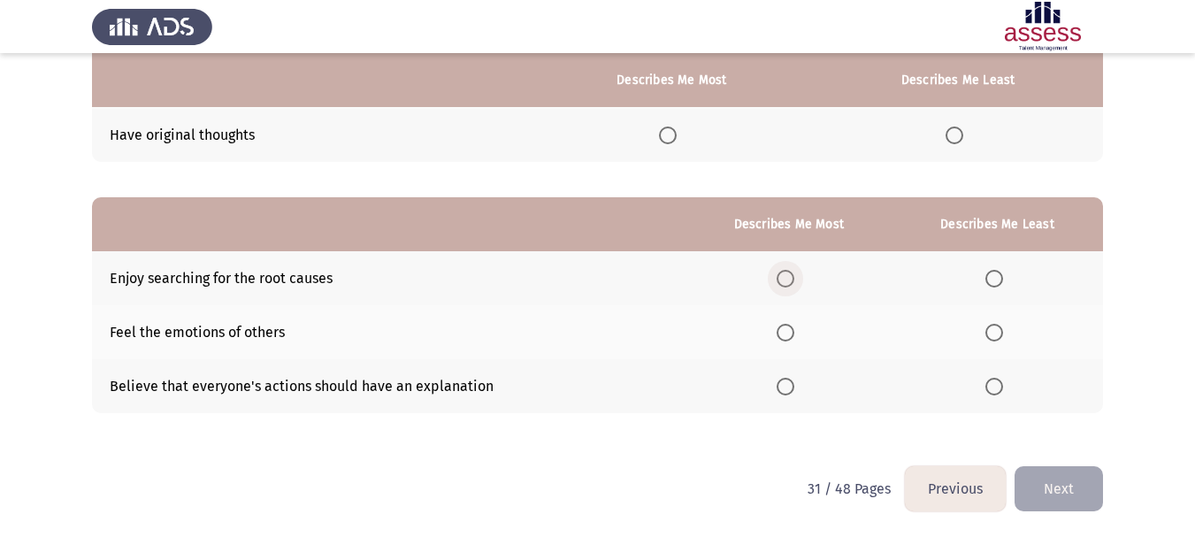
click at [794, 279] on span "Select an option" at bounding box center [786, 279] width 18 height 18
click at [794, 279] on input "Select an option" at bounding box center [786, 279] width 18 height 18
click at [990, 332] on span "Select an option" at bounding box center [994, 333] width 18 height 18
click at [990, 332] on input "Select an option" at bounding box center [994, 333] width 18 height 18
click at [1071, 493] on button "Next" at bounding box center [1058, 488] width 88 height 45
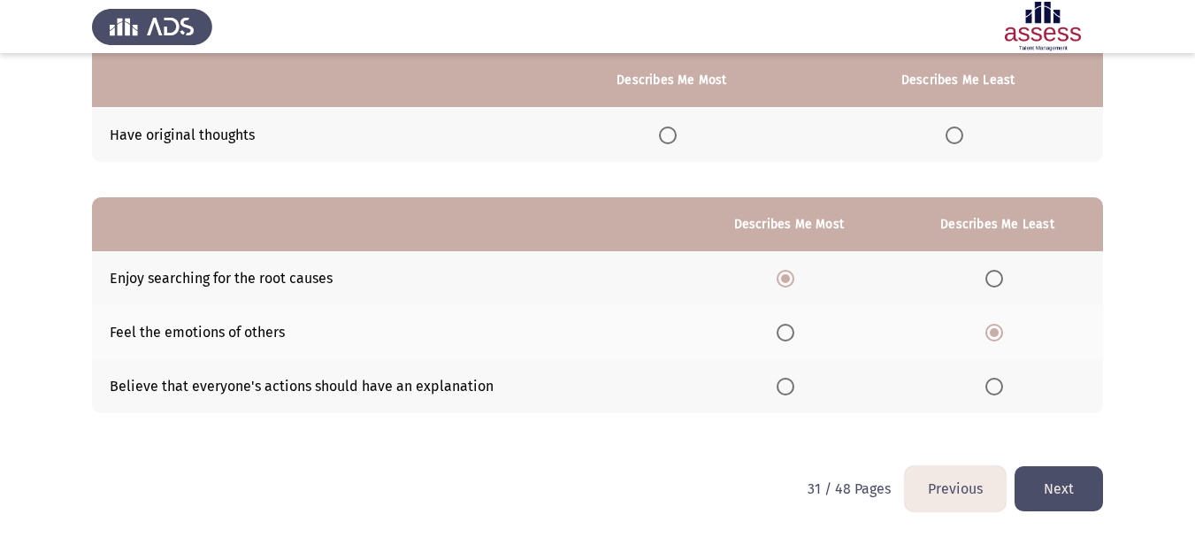
scroll to position [0, 0]
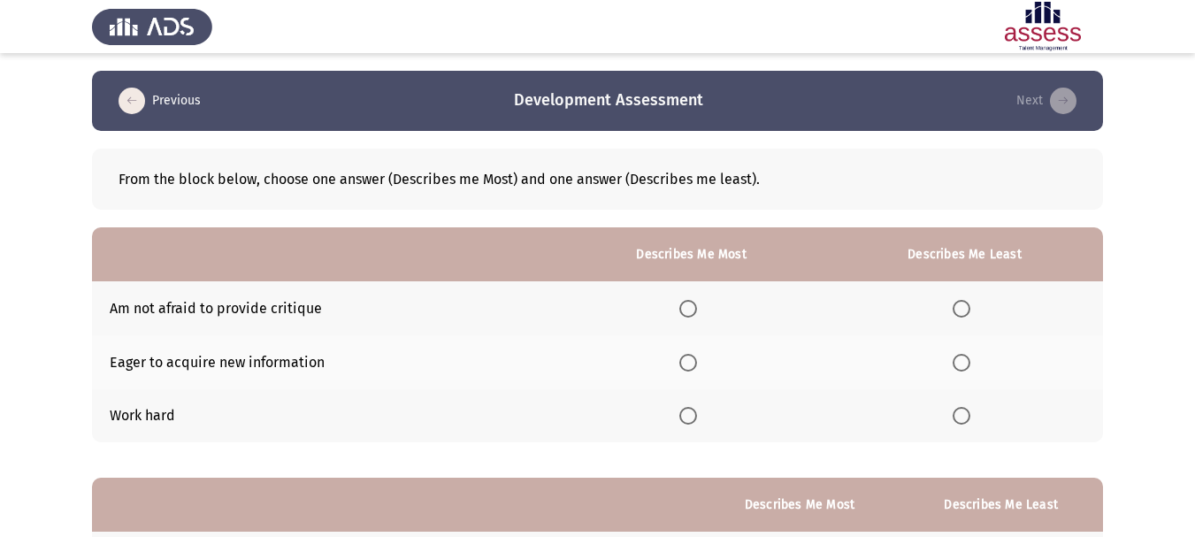
click at [693, 422] on span "Select an option" at bounding box center [688, 416] width 18 height 18
click at [693, 422] on input "Select an option" at bounding box center [688, 416] width 18 height 18
click at [960, 310] on span "Select an option" at bounding box center [962, 309] width 18 height 18
click at [960, 310] on input "Select an option" at bounding box center [962, 309] width 18 height 18
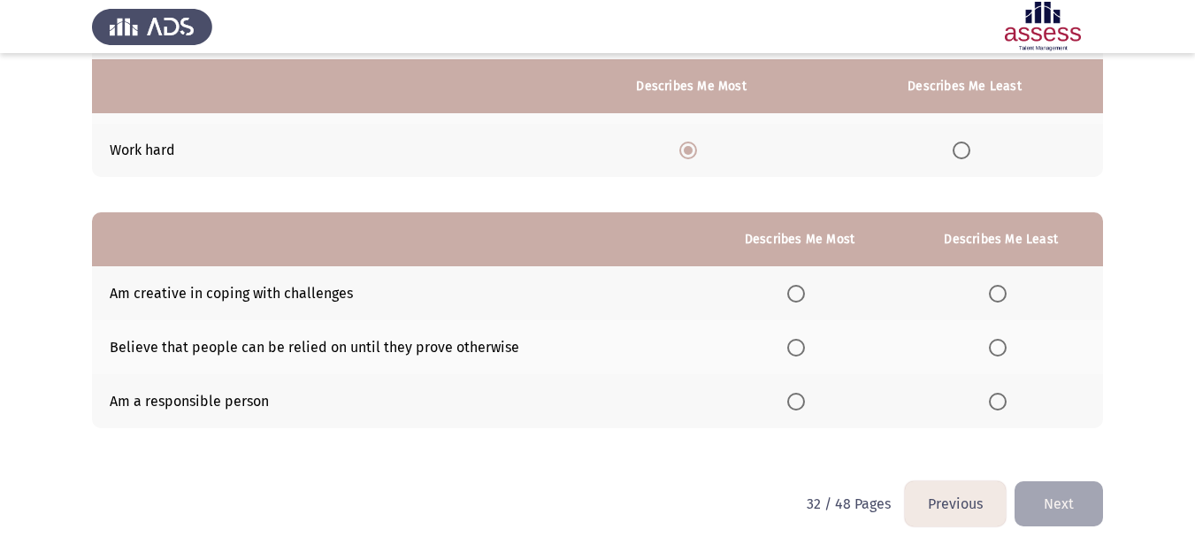
scroll to position [280, 0]
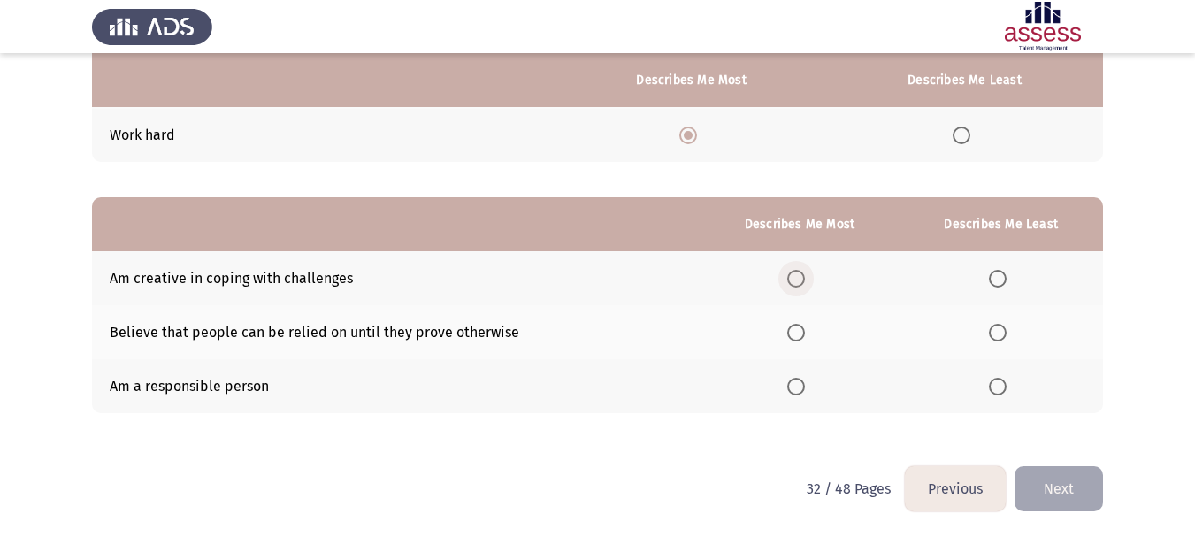
click at [800, 276] on span "Select an option" at bounding box center [796, 279] width 18 height 18
click at [800, 276] on input "Select an option" at bounding box center [796, 279] width 18 height 18
click at [1011, 332] on label "Select an option" at bounding box center [1001, 333] width 25 height 18
click at [1006, 332] on input "Select an option" at bounding box center [998, 333] width 18 height 18
click at [801, 382] on span "Select an option" at bounding box center [796, 387] width 18 height 18
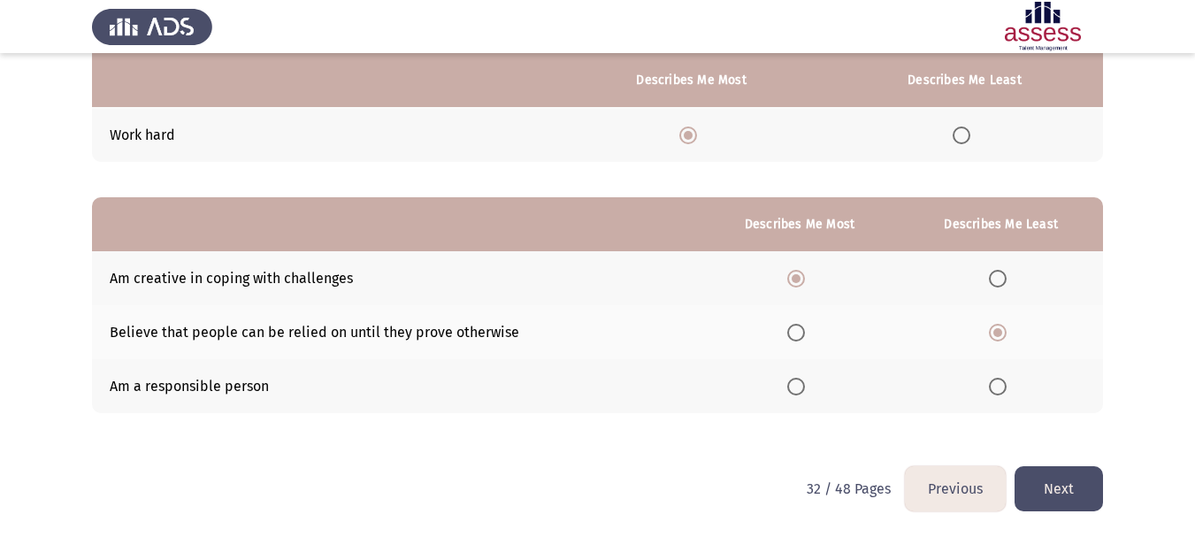
click at [801, 382] on input "Select an option" at bounding box center [796, 387] width 18 height 18
click at [1071, 485] on button "Next" at bounding box center [1058, 488] width 88 height 45
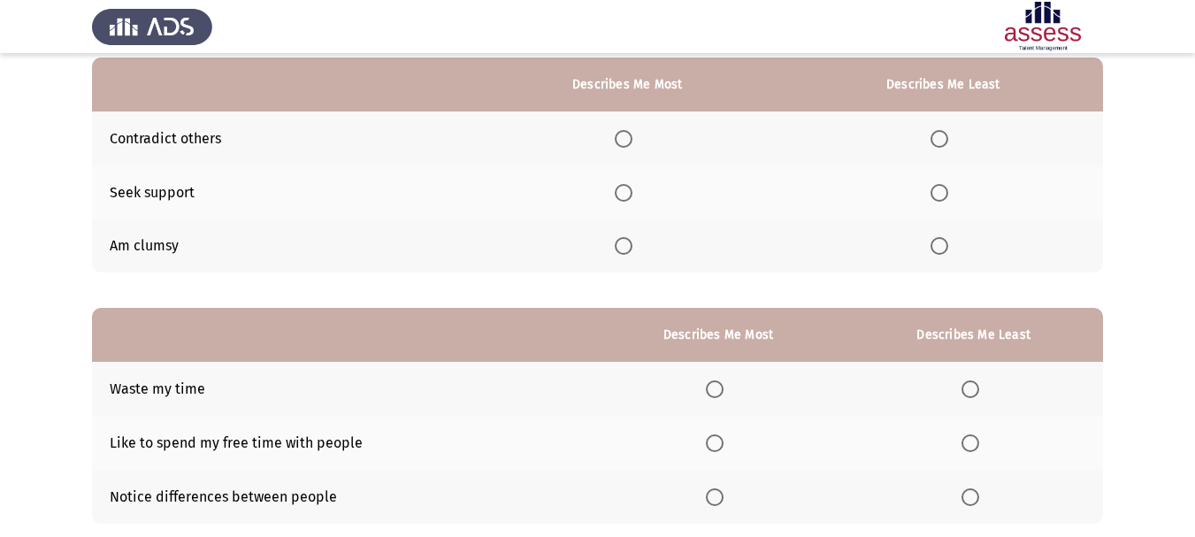
scroll to position [177, 0]
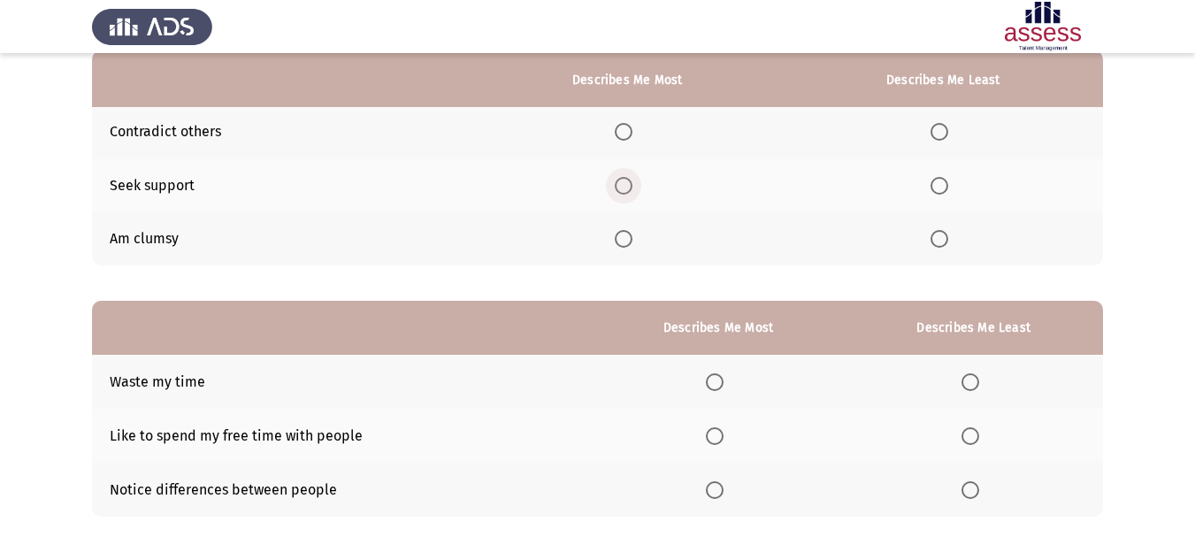
click at [630, 190] on span "Select an option" at bounding box center [624, 186] width 18 height 18
click at [630, 190] on input "Select an option" at bounding box center [624, 186] width 18 height 18
click at [934, 236] on span "Select an option" at bounding box center [939, 239] width 18 height 18
click at [934, 236] on input "Select an option" at bounding box center [939, 239] width 18 height 18
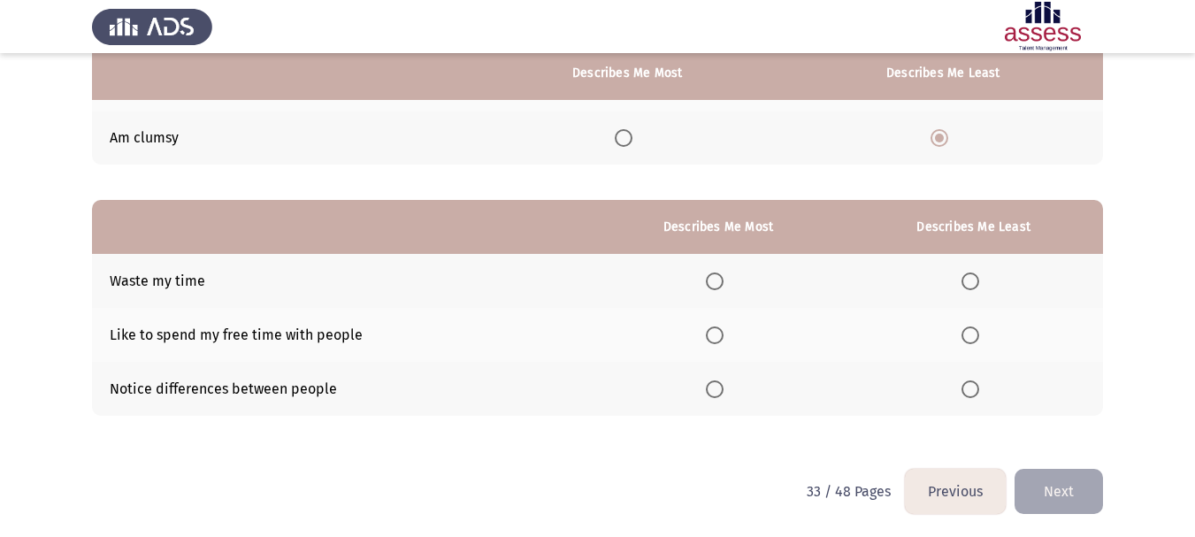
scroll to position [280, 0]
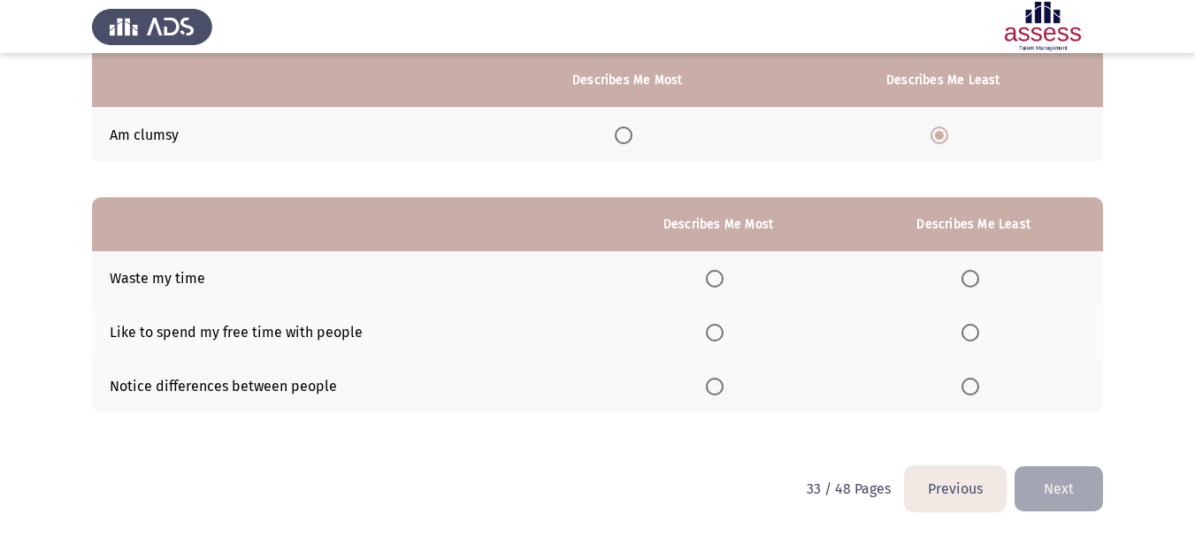
click at [720, 333] on span "Select an option" at bounding box center [715, 333] width 18 height 18
click at [720, 333] on input "Select an option" at bounding box center [715, 333] width 18 height 18
click at [973, 280] on span "Select an option" at bounding box center [970, 279] width 18 height 18
click at [973, 280] on input "Select an option" at bounding box center [970, 279] width 18 height 18
click at [1039, 483] on button "Next" at bounding box center [1058, 488] width 88 height 45
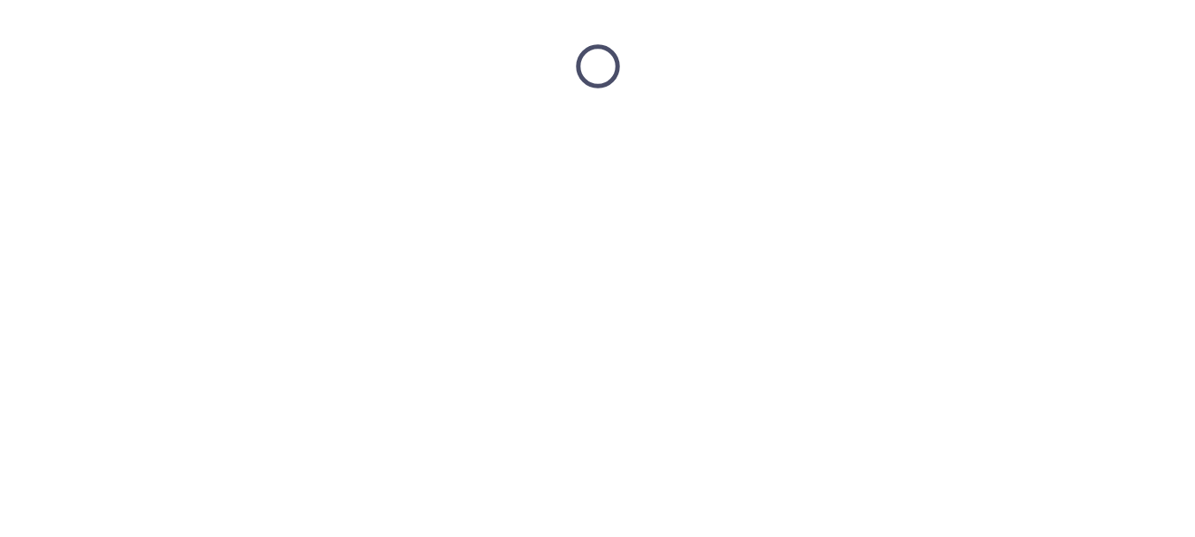
scroll to position [0, 0]
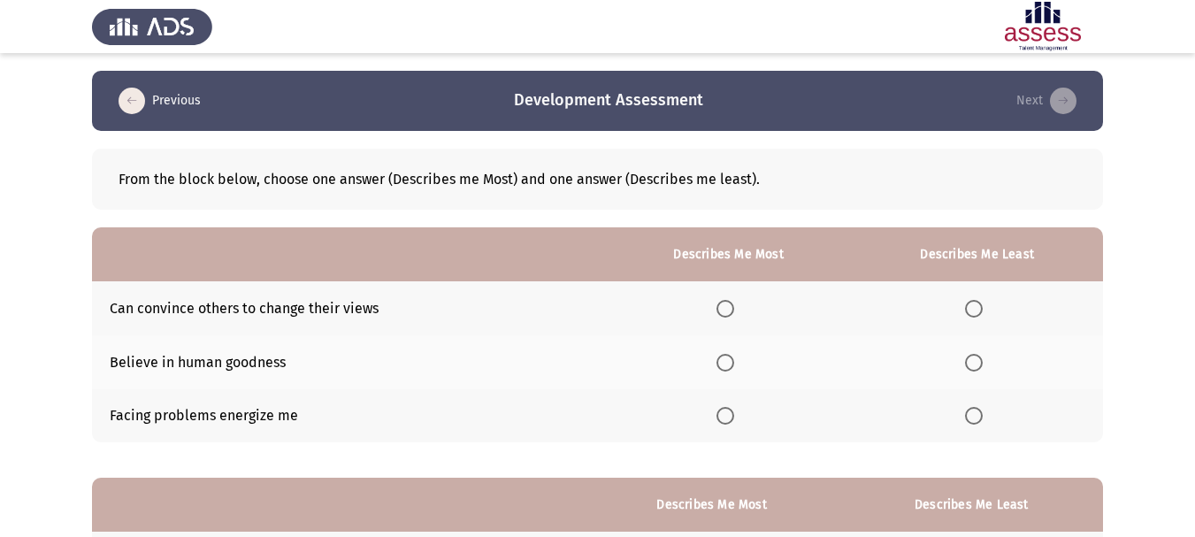
click at [725, 369] on span "Select an option" at bounding box center [725, 363] width 18 height 18
click at [725, 369] on input "Select an option" at bounding box center [725, 363] width 18 height 18
click at [974, 409] on span "Select an option" at bounding box center [974, 416] width 18 height 18
click at [974, 409] on input "Select an option" at bounding box center [974, 416] width 18 height 18
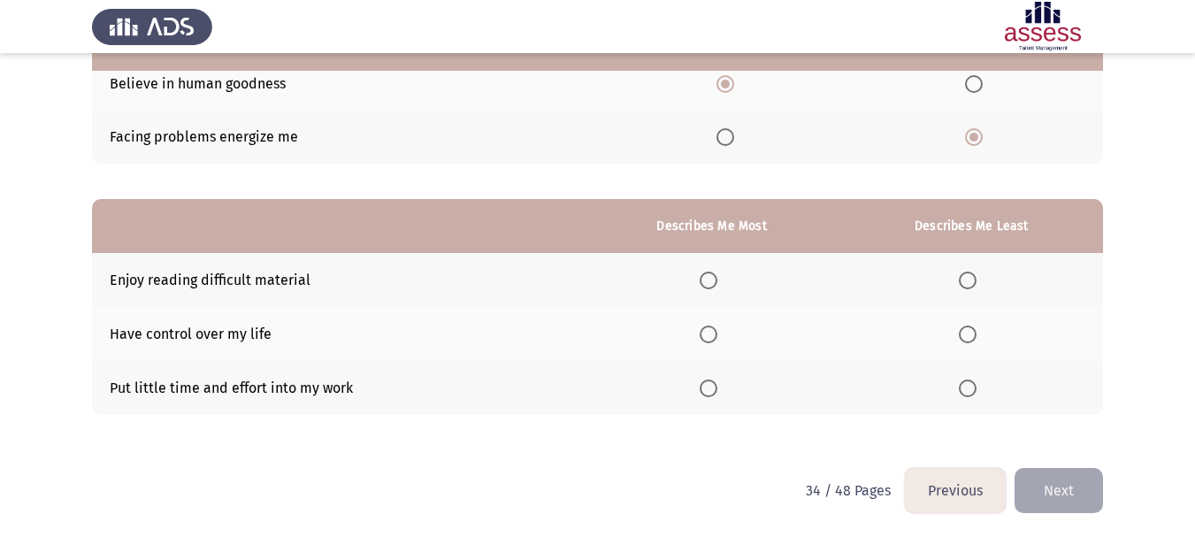
scroll to position [280, 0]
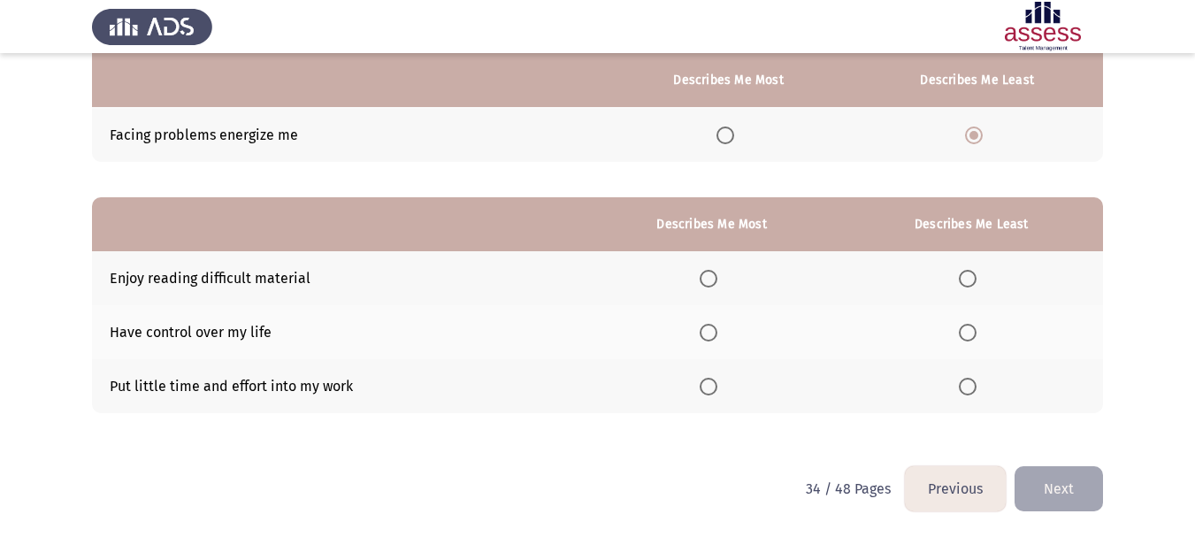
click at [708, 333] on span "Select an option" at bounding box center [709, 333] width 18 height 18
click at [708, 333] on input "Select an option" at bounding box center [709, 333] width 18 height 18
click at [969, 284] on span "Select an option" at bounding box center [968, 279] width 18 height 18
click at [969, 284] on input "Select an option" at bounding box center [968, 279] width 18 height 18
click at [1053, 484] on button "Next" at bounding box center [1058, 488] width 88 height 45
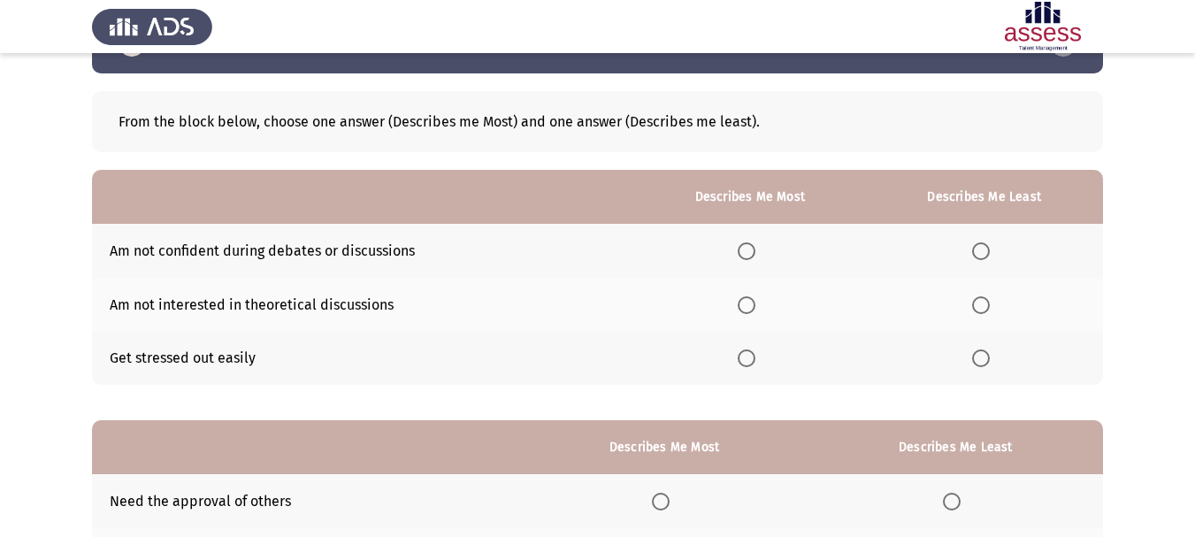
scroll to position [88, 0]
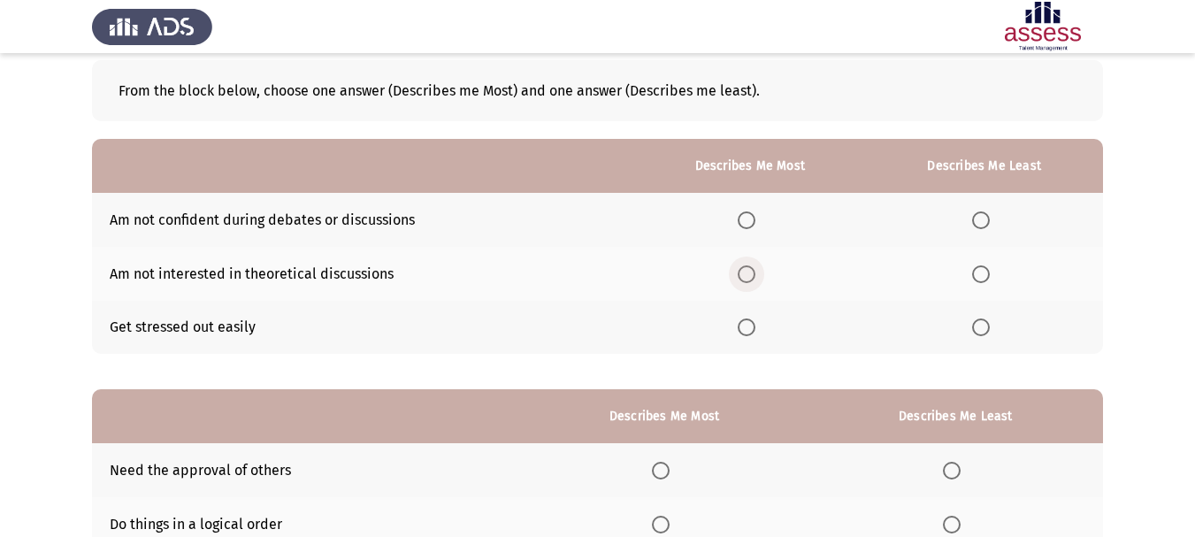
click at [746, 279] on span "Select an option" at bounding box center [747, 274] width 18 height 18
click at [746, 279] on input "Select an option" at bounding box center [747, 274] width 18 height 18
click at [983, 216] on span "Select an option" at bounding box center [981, 220] width 18 height 18
click at [983, 216] on input "Select an option" at bounding box center [981, 220] width 18 height 18
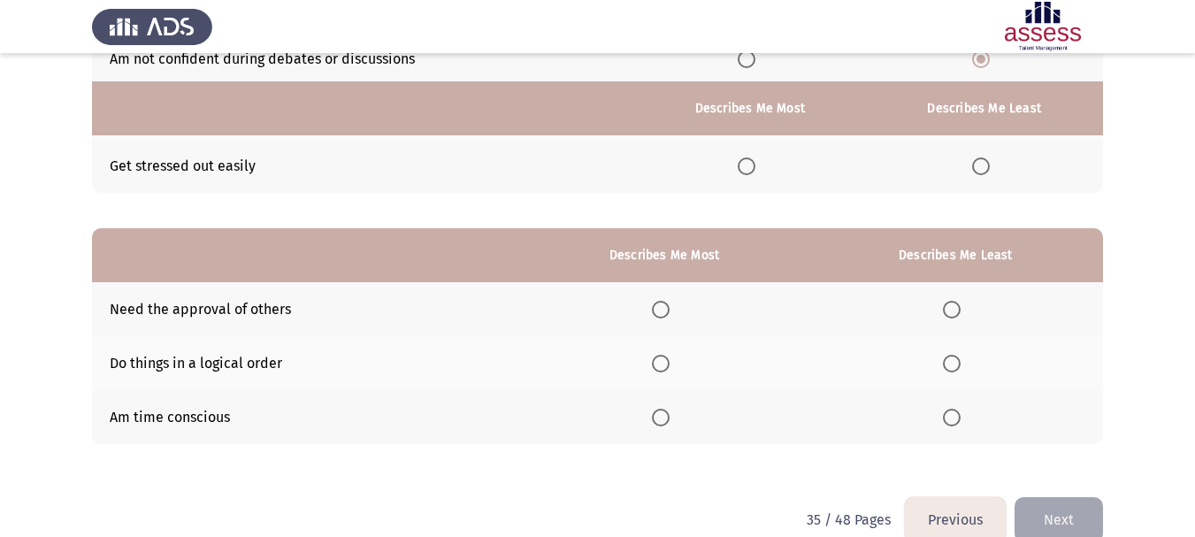
scroll to position [280, 0]
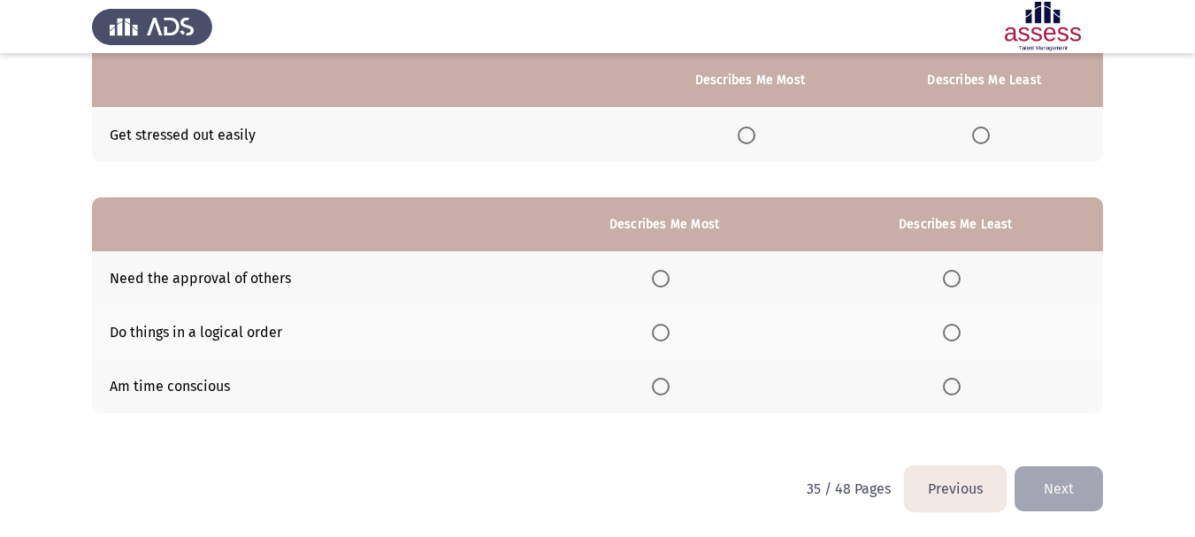
click at [665, 283] on span "Select an option" at bounding box center [661, 279] width 18 height 18
click at [665, 283] on input "Select an option" at bounding box center [661, 279] width 18 height 18
click at [670, 331] on span "Select an option" at bounding box center [661, 333] width 18 height 18
click at [670, 331] on input "Select an option" at bounding box center [661, 333] width 18 height 18
click at [960, 275] on span "Select an option" at bounding box center [952, 279] width 18 height 18
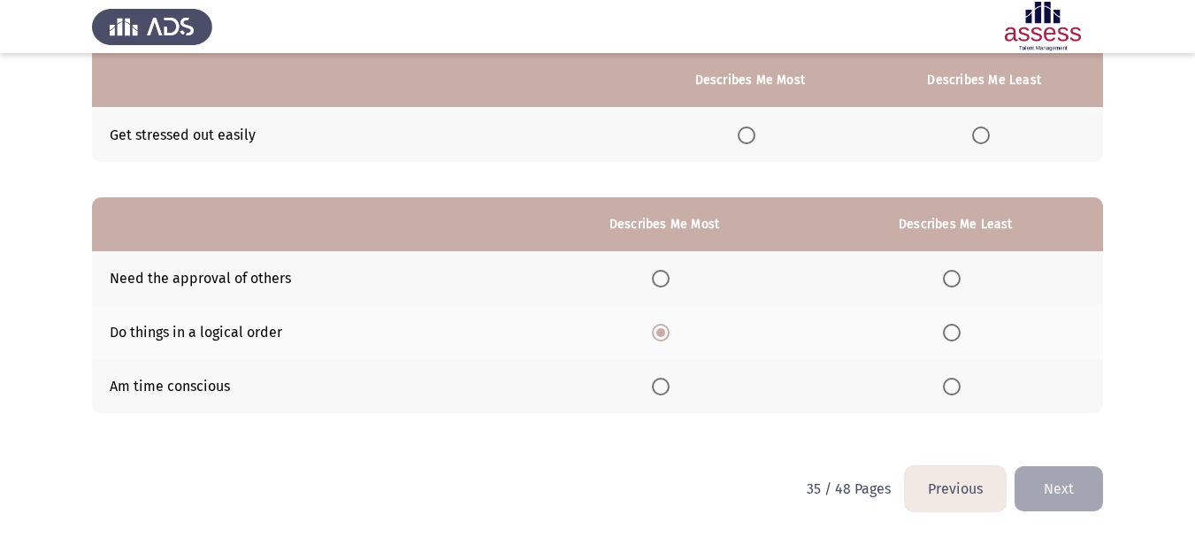
click at [960, 275] on input "Select an option" at bounding box center [952, 279] width 18 height 18
click at [1061, 478] on button "Next" at bounding box center [1058, 488] width 88 height 45
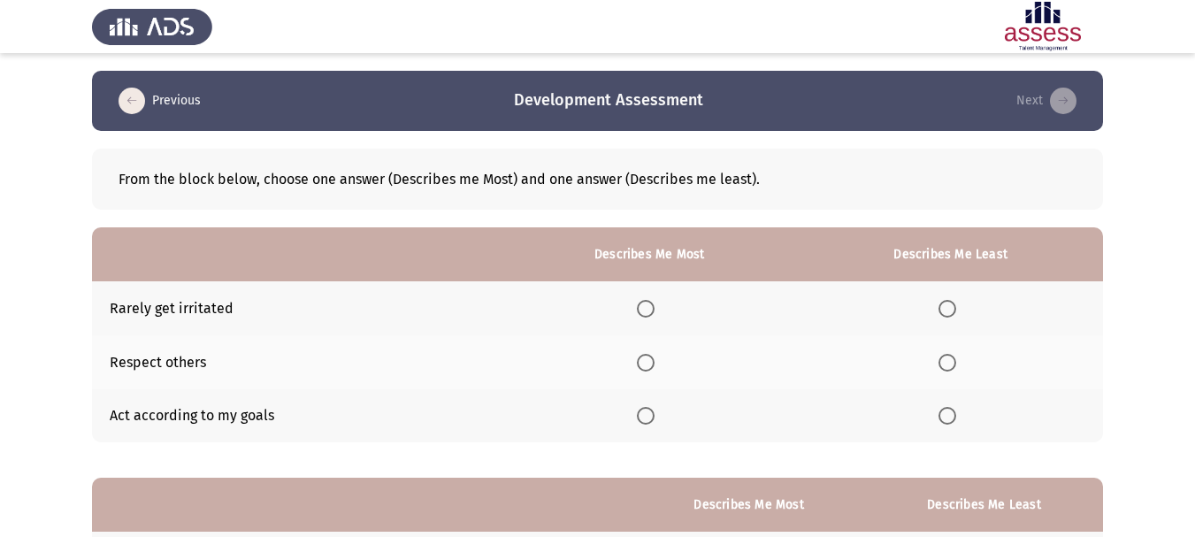
click at [654, 364] on span "Select an option" at bounding box center [646, 363] width 18 height 18
click at [654, 364] on input "Select an option" at bounding box center [646, 363] width 18 height 18
click at [938, 307] on th at bounding box center [950, 308] width 305 height 54
click at [938, 310] on th at bounding box center [950, 308] width 305 height 54
click at [942, 310] on span "Select an option" at bounding box center [947, 309] width 18 height 18
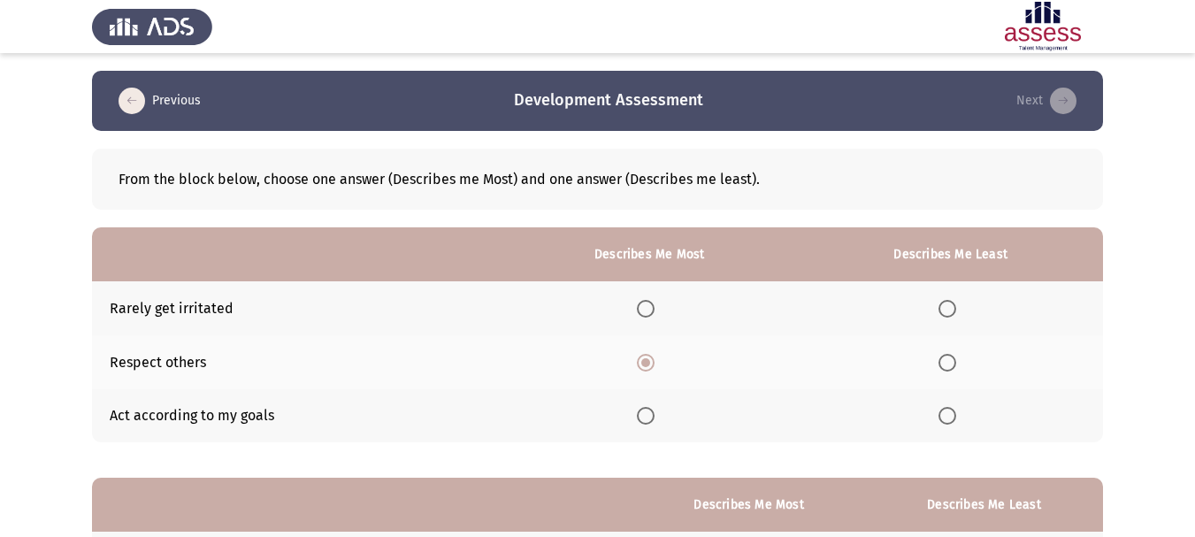
click at [942, 310] on input "Select an option" at bounding box center [947, 309] width 18 height 18
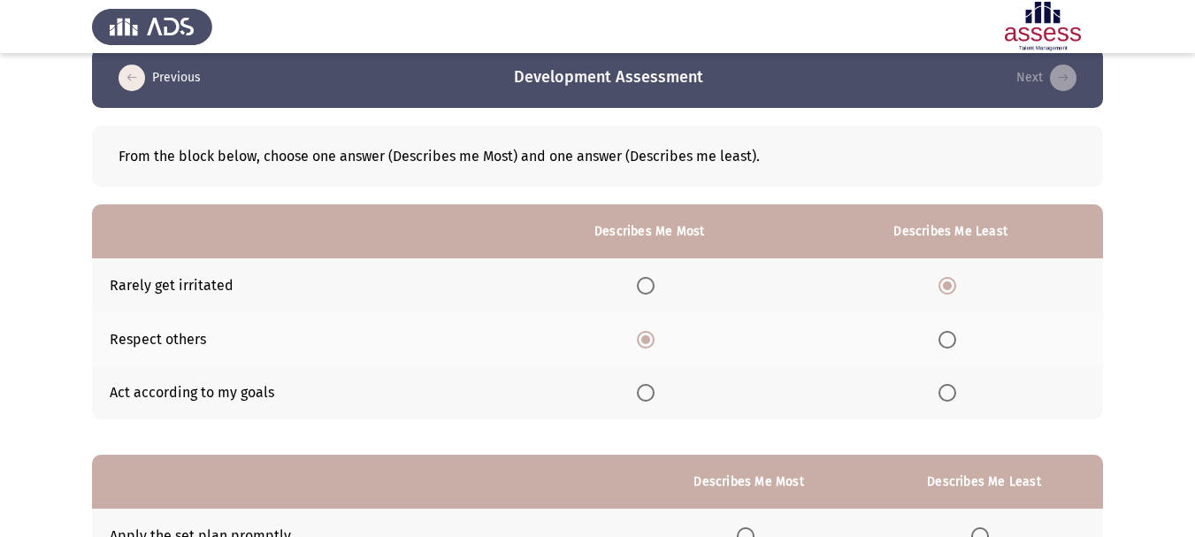
scroll to position [265, 0]
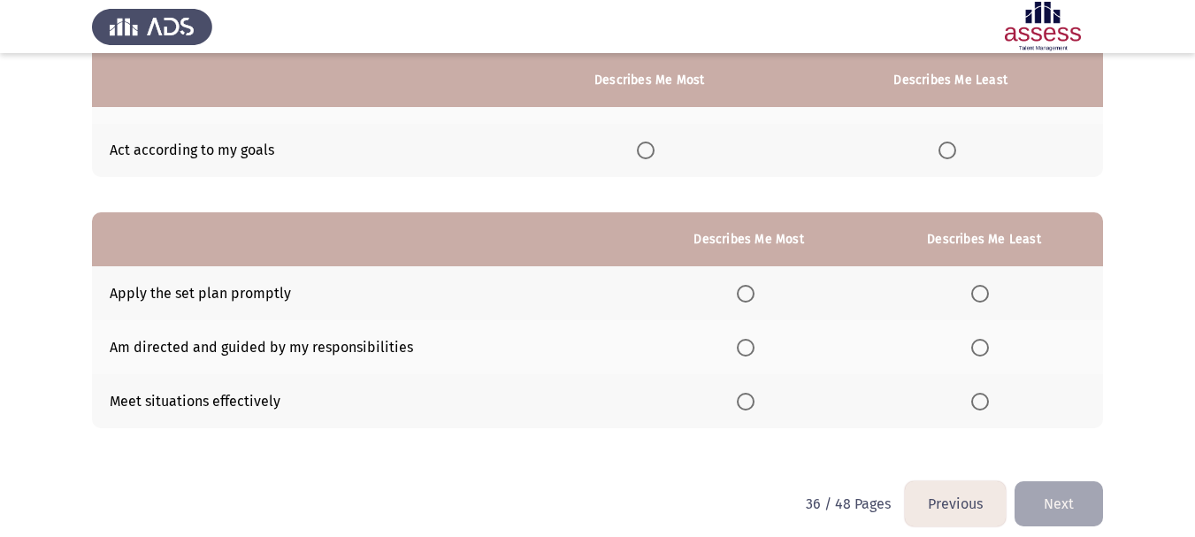
click at [744, 341] on span "Select an option" at bounding box center [746, 348] width 18 height 18
click at [744, 341] on input "Select an option" at bounding box center [746, 348] width 18 height 18
click at [971, 295] on th at bounding box center [984, 293] width 238 height 54
click at [976, 296] on span "Select an option" at bounding box center [980, 294] width 18 height 18
click at [976, 296] on input "Select an option" at bounding box center [980, 294] width 18 height 18
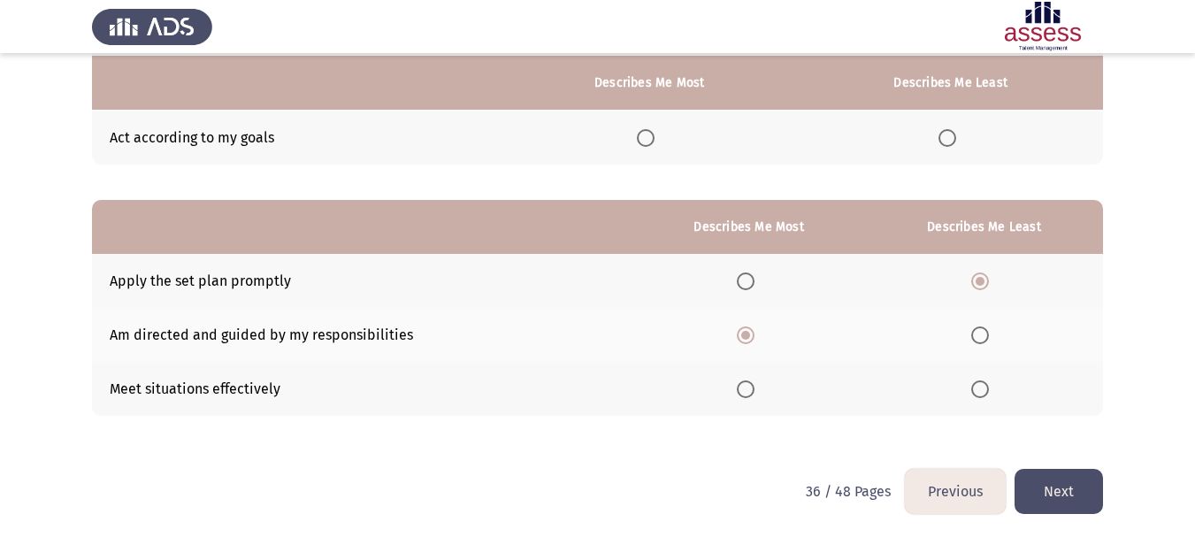
scroll to position [280, 0]
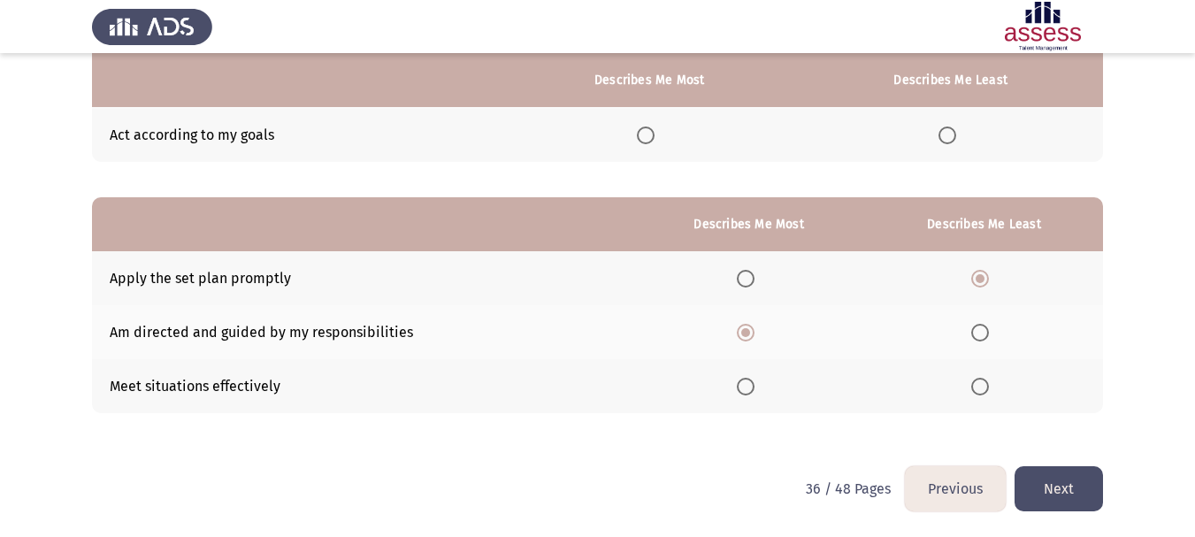
click at [1066, 478] on button "Next" at bounding box center [1058, 488] width 88 height 45
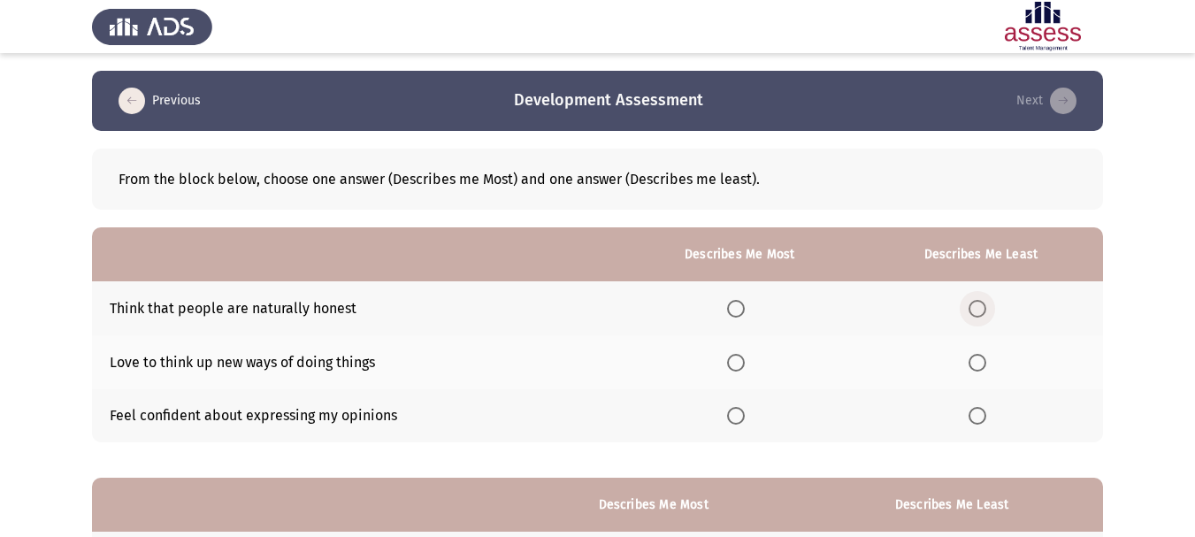
click at [979, 310] on span "Select an option" at bounding box center [977, 309] width 18 height 18
click at [979, 310] on input "Select an option" at bounding box center [977, 309] width 18 height 18
click at [731, 412] on span "Select an option" at bounding box center [736, 416] width 18 height 18
click at [731, 412] on input "Select an option" at bounding box center [736, 416] width 18 height 18
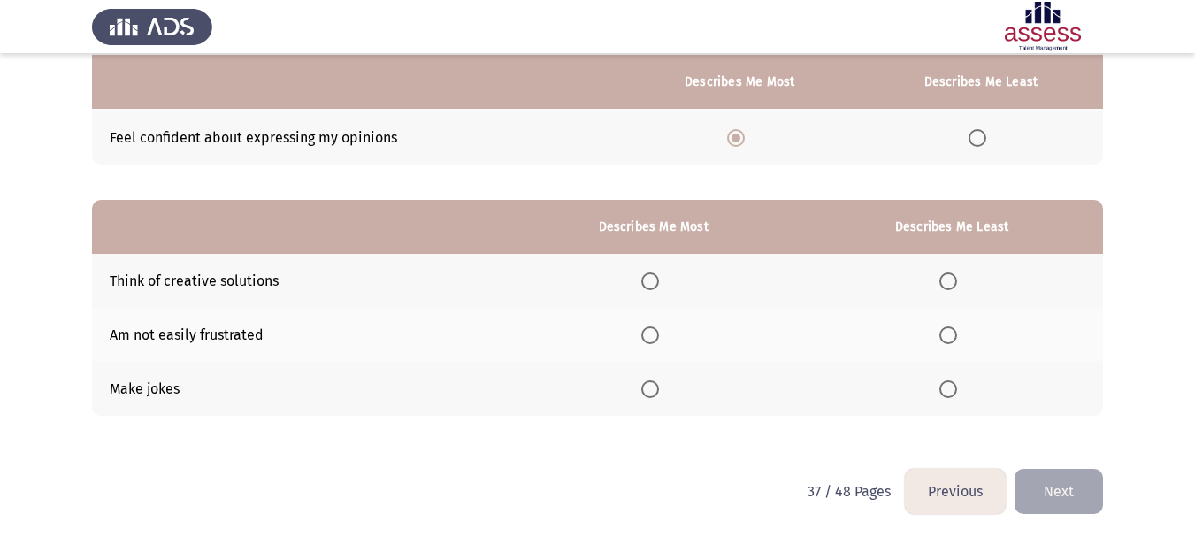
scroll to position [280, 0]
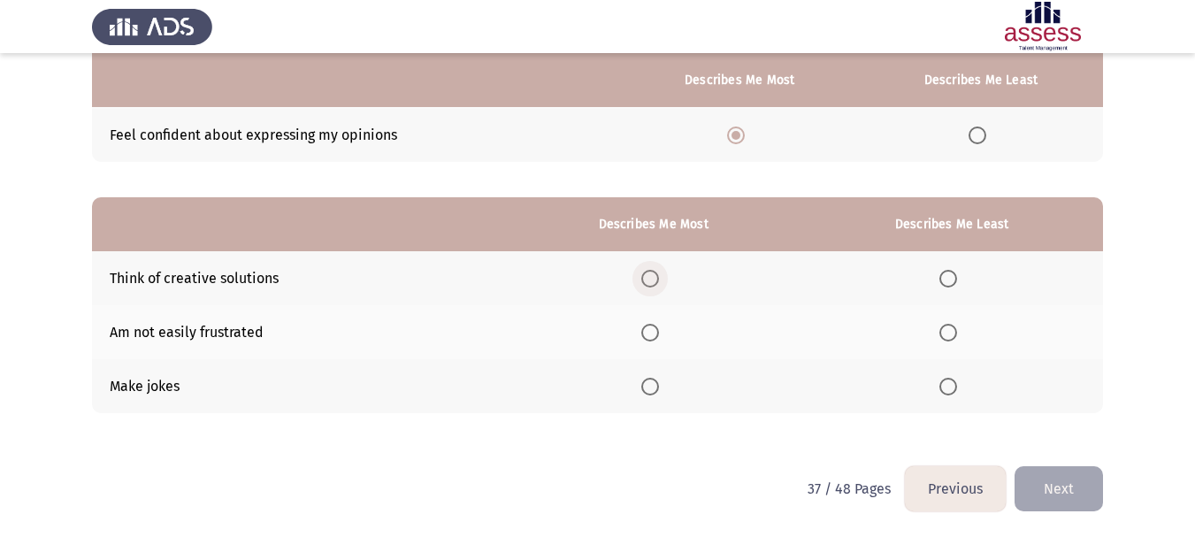
click at [655, 275] on span "Select an option" at bounding box center [650, 279] width 18 height 18
click at [655, 275] on input "Select an option" at bounding box center [650, 279] width 18 height 18
click at [948, 340] on span "Select an option" at bounding box center [948, 333] width 18 height 18
click at [948, 340] on input "Select an option" at bounding box center [948, 333] width 18 height 18
click at [1061, 484] on button "Next" at bounding box center [1058, 488] width 88 height 45
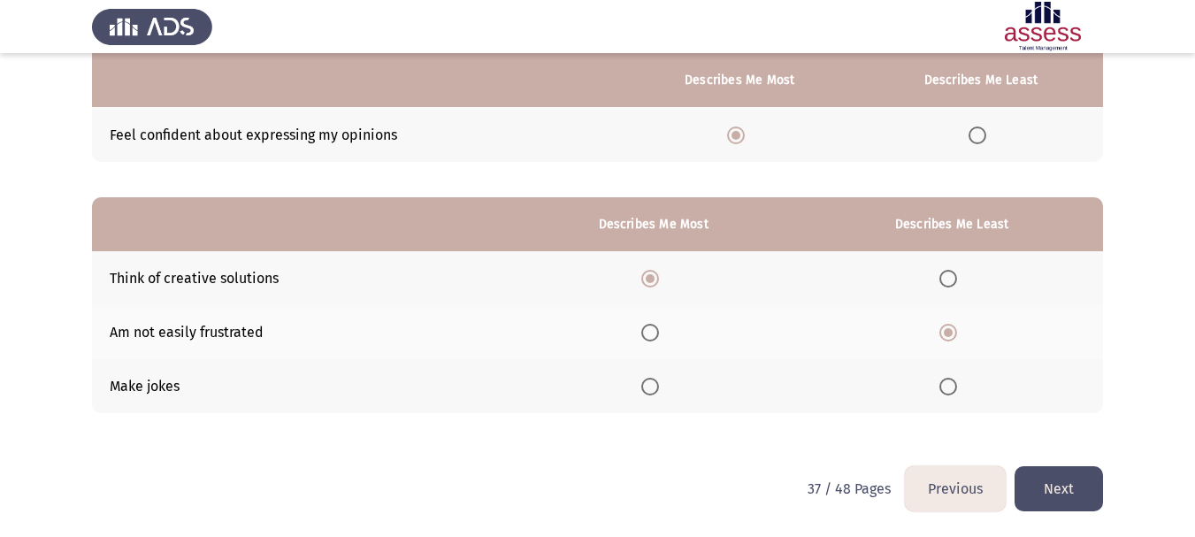
scroll to position [0, 0]
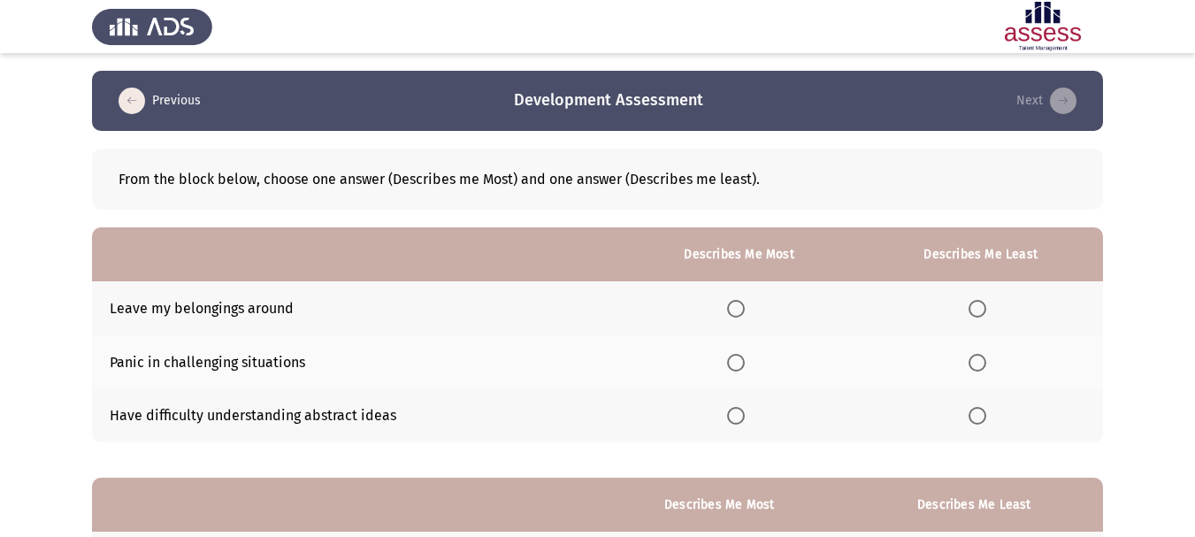
click at [982, 307] on span "Select an option" at bounding box center [977, 309] width 18 height 18
click at [982, 307] on input "Select an option" at bounding box center [977, 309] width 18 height 18
click at [746, 350] on th at bounding box center [739, 362] width 239 height 54
click at [736, 363] on span "Select an option" at bounding box center [736, 363] width 0 height 0
click at [738, 363] on input "Select an option" at bounding box center [736, 363] width 18 height 18
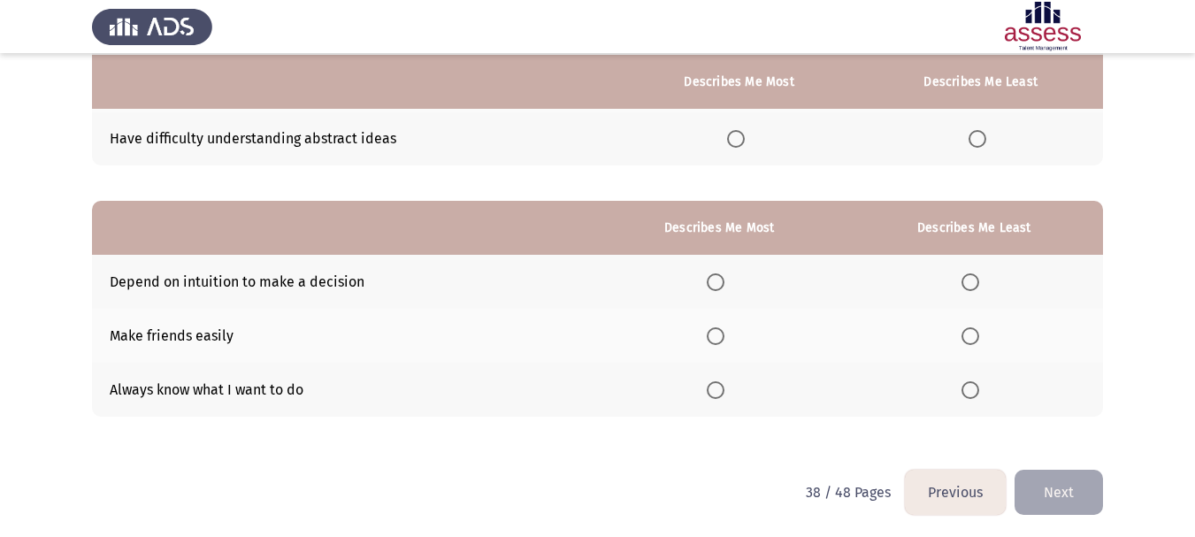
scroll to position [280, 0]
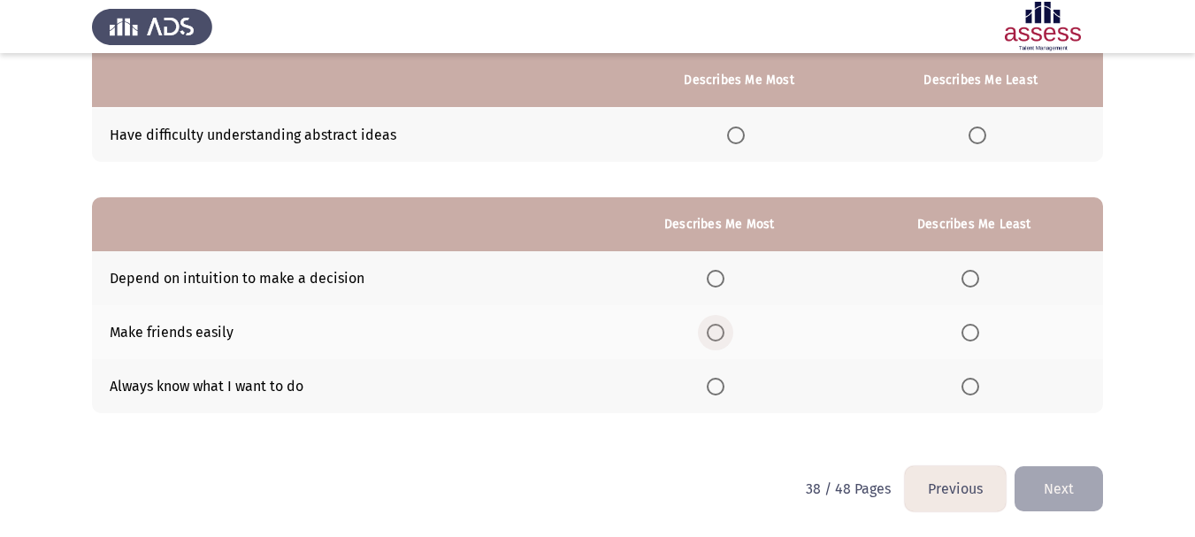
click at [730, 333] on label "Select an option" at bounding box center [719, 333] width 25 height 18
click at [724, 333] on input "Select an option" at bounding box center [716, 333] width 18 height 18
click at [983, 281] on label "Select an option" at bounding box center [973, 279] width 25 height 18
click at [979, 281] on input "Select an option" at bounding box center [970, 279] width 18 height 18
click at [1065, 481] on button "Next" at bounding box center [1058, 488] width 88 height 45
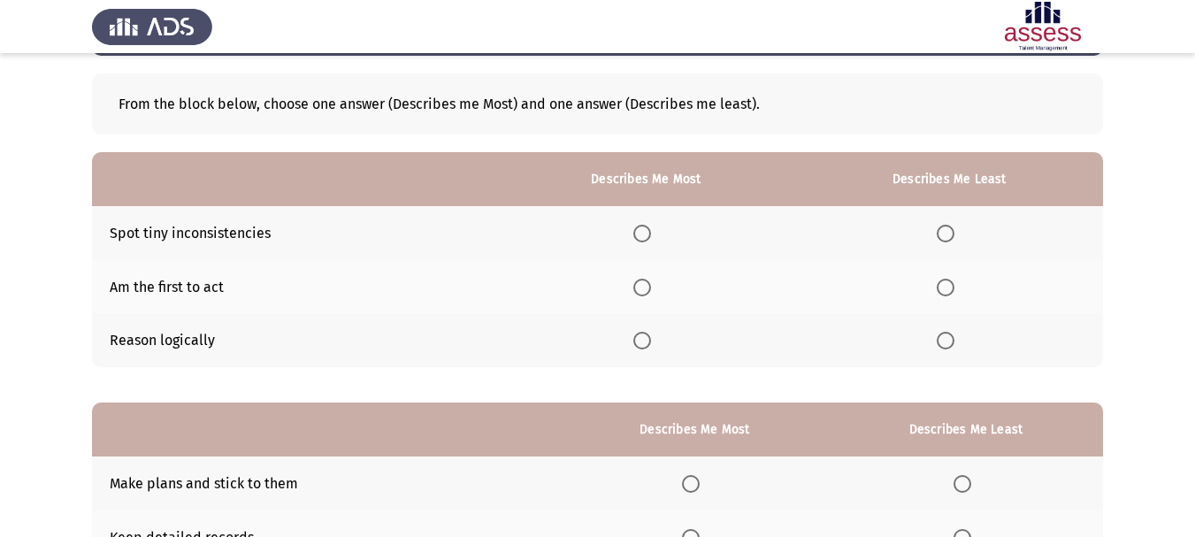
scroll to position [177, 0]
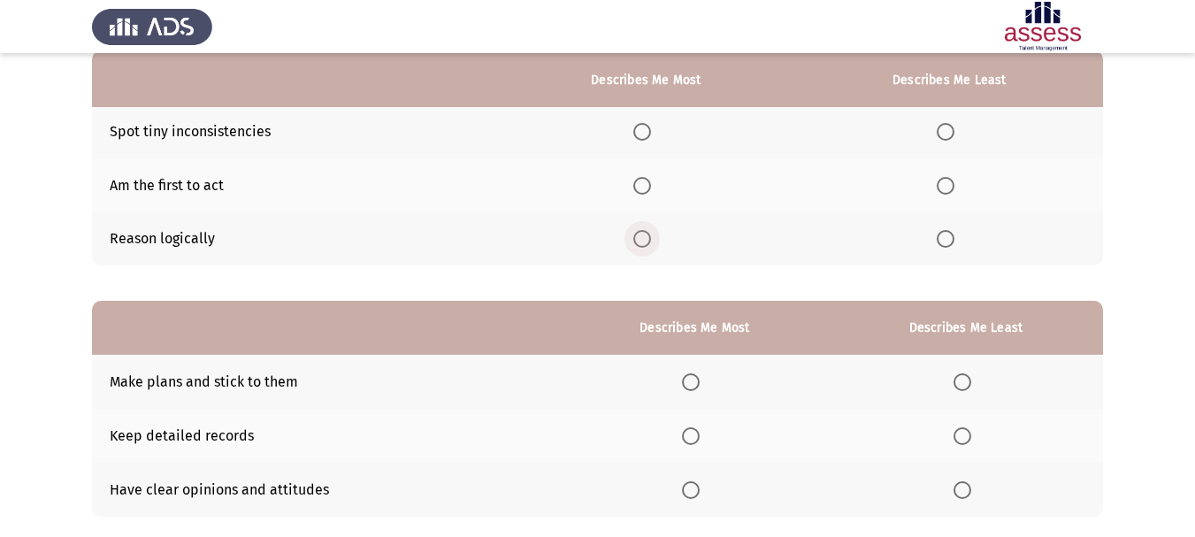
click at [655, 236] on label "Select an option" at bounding box center [645, 239] width 25 height 18
click at [651, 236] on input "Select an option" at bounding box center [642, 239] width 18 height 18
click at [953, 179] on span "Select an option" at bounding box center [946, 186] width 18 height 18
click at [953, 179] on input "Select an option" at bounding box center [946, 186] width 18 height 18
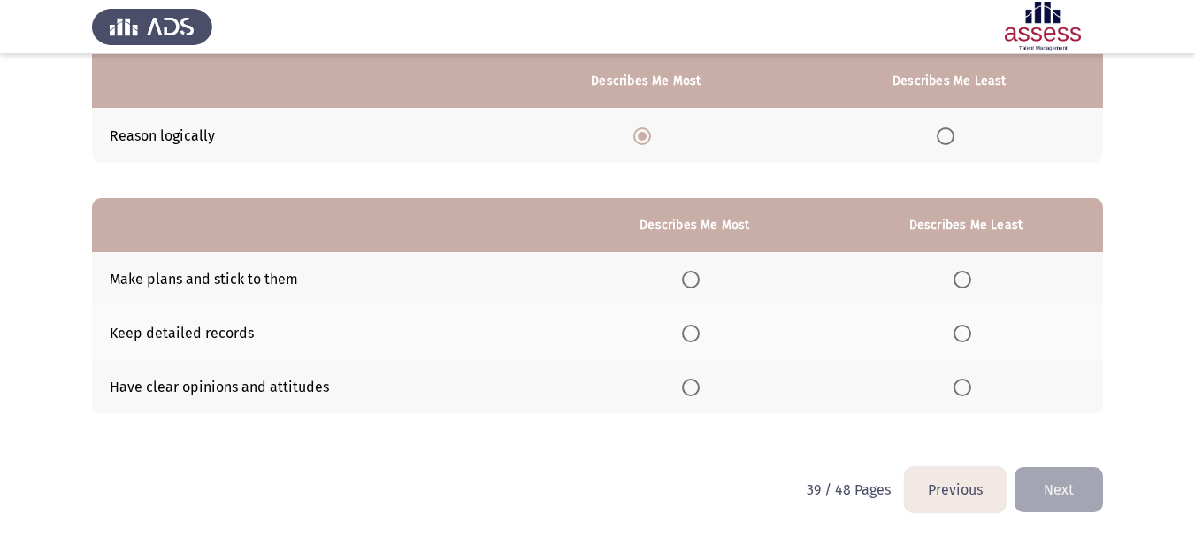
scroll to position [280, 0]
click at [695, 335] on span "Select an option" at bounding box center [691, 333] width 18 height 18
click at [695, 335] on input "Select an option" at bounding box center [691, 333] width 18 height 18
click at [691, 390] on span "Select an option" at bounding box center [691, 387] width 18 height 18
click at [691, 390] on input "Select an option" at bounding box center [691, 387] width 18 height 18
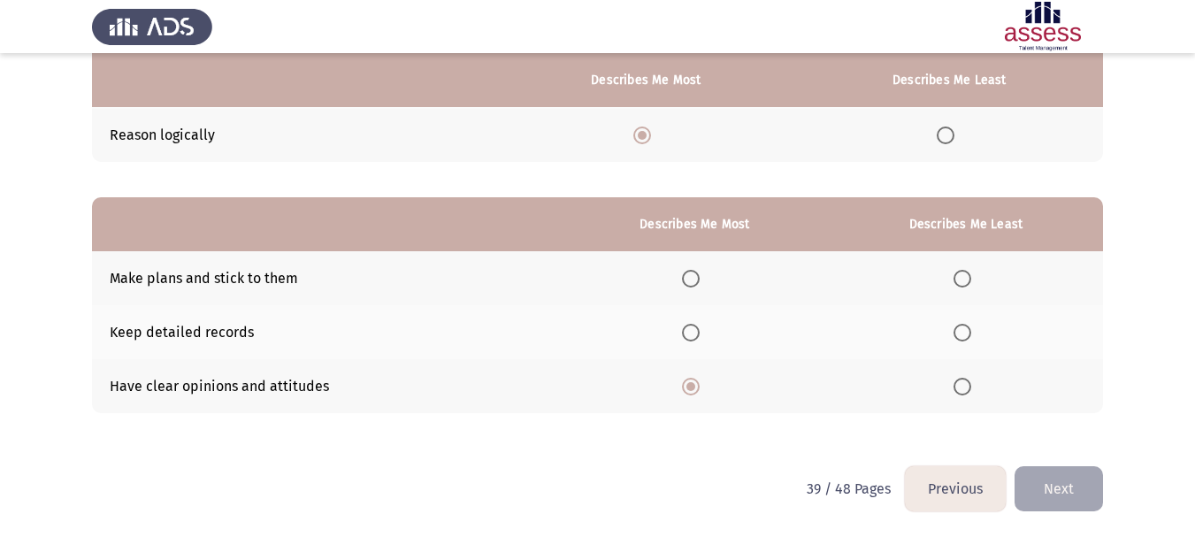
click at [958, 334] on span "Select an option" at bounding box center [962, 333] width 18 height 18
click at [958, 334] on input "Select an option" at bounding box center [962, 333] width 18 height 18
click at [1055, 486] on button "Next" at bounding box center [1058, 488] width 88 height 45
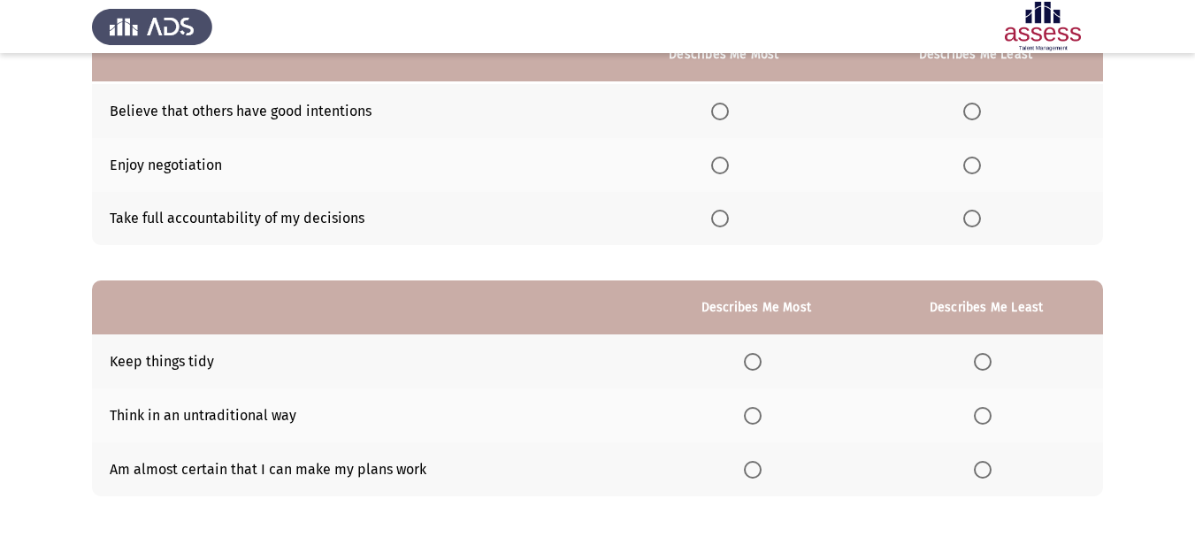
scroll to position [103, 0]
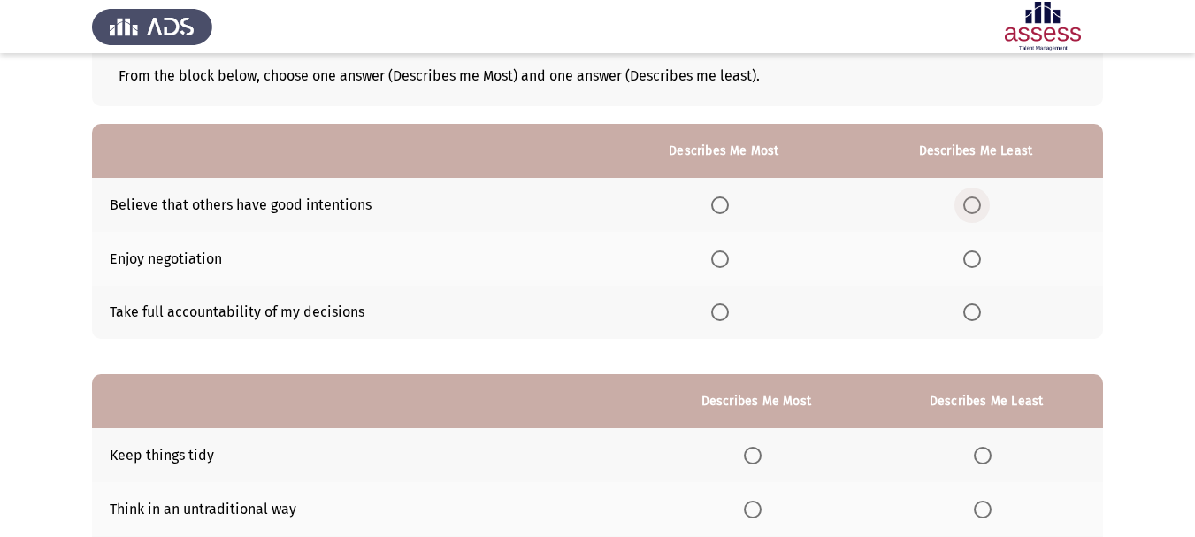
click at [980, 207] on span "Select an option" at bounding box center [972, 205] width 18 height 18
click at [980, 207] on input "Select an option" at bounding box center [972, 205] width 18 height 18
click at [724, 310] on span "Select an option" at bounding box center [720, 312] width 18 height 18
click at [724, 310] on input "Select an option" at bounding box center [720, 312] width 18 height 18
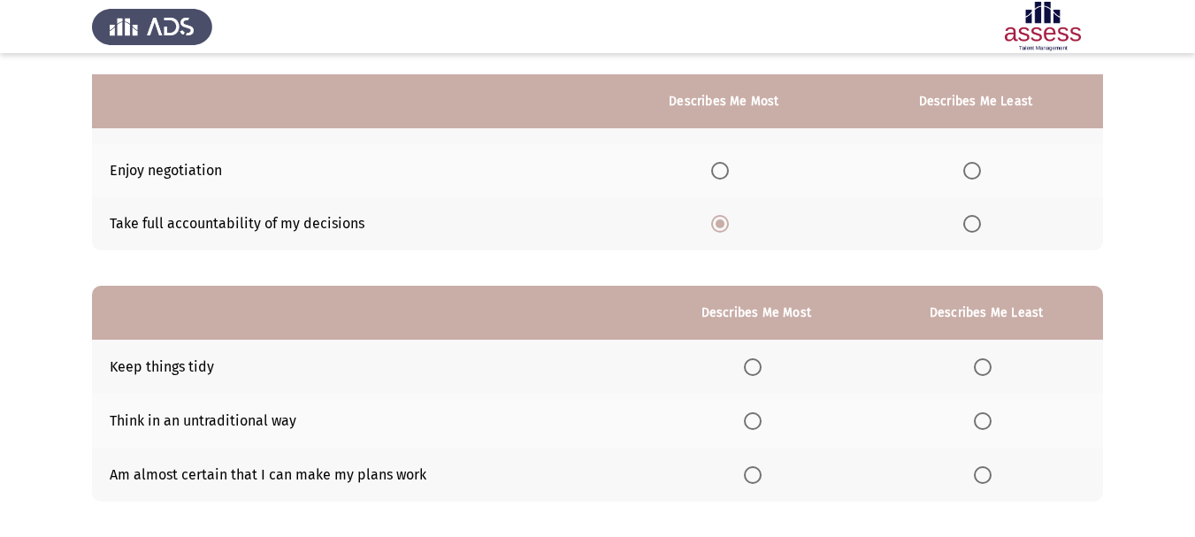
scroll to position [280, 0]
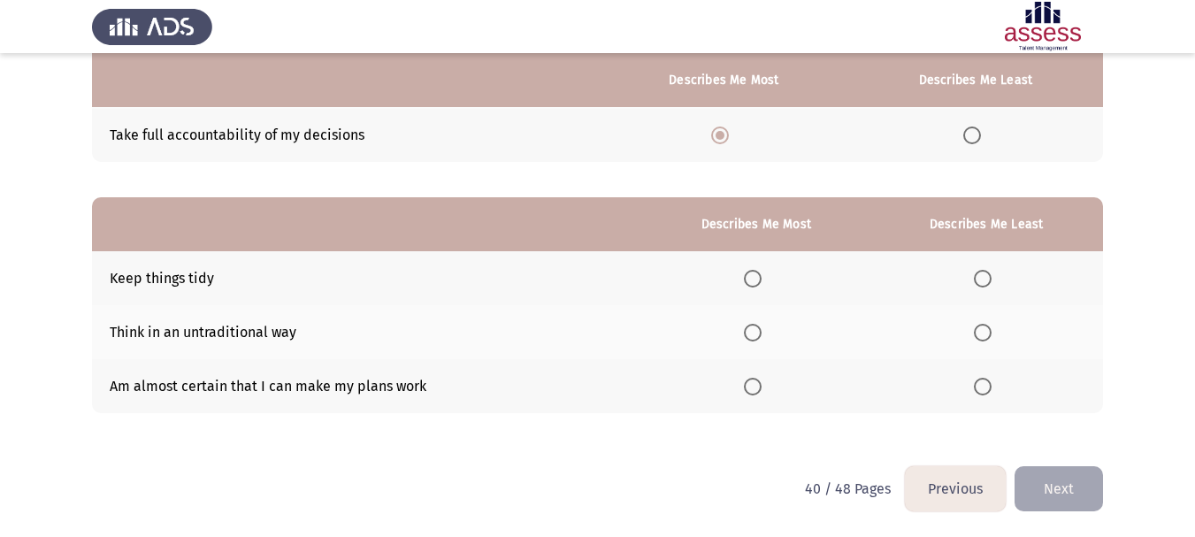
click at [761, 280] on span "Select an option" at bounding box center [753, 279] width 18 height 18
click at [761, 280] on input "Select an option" at bounding box center [753, 279] width 18 height 18
click at [991, 338] on span "Select an option" at bounding box center [983, 333] width 18 height 18
click at [991, 338] on input "Select an option" at bounding box center [983, 333] width 18 height 18
click at [1064, 496] on button "Next" at bounding box center [1058, 488] width 88 height 45
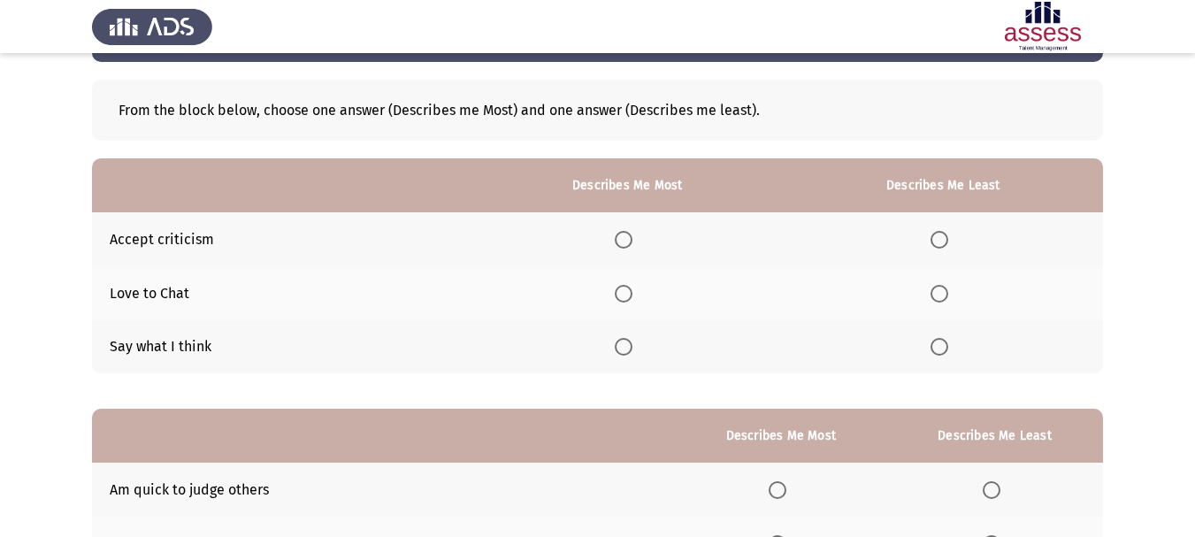
scroll to position [88, 0]
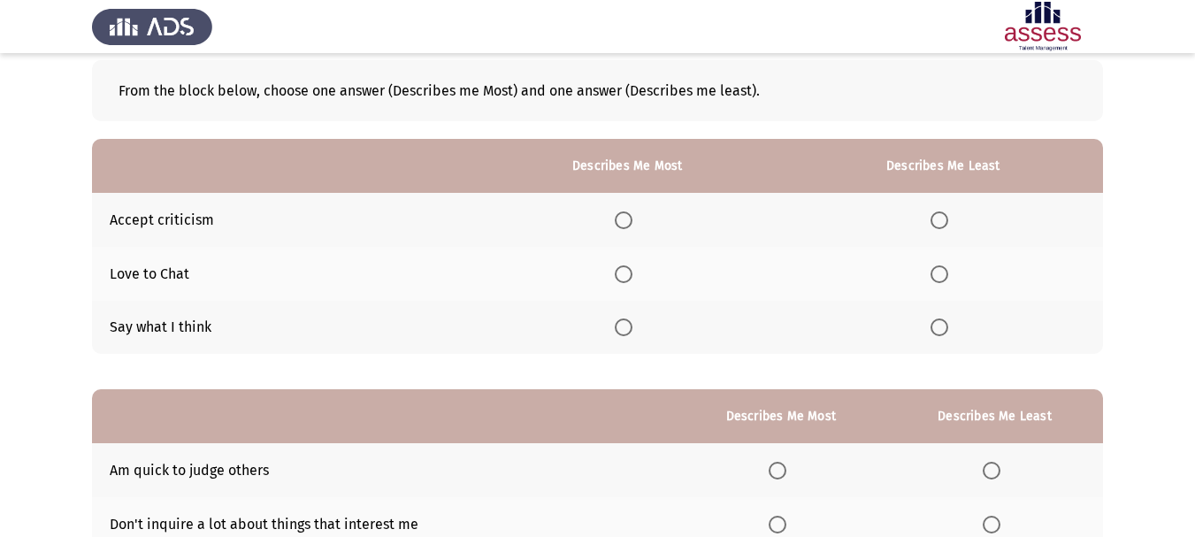
click at [639, 277] on label "Select an option" at bounding box center [627, 274] width 25 height 18
click at [632, 277] on input "Select an option" at bounding box center [624, 274] width 18 height 18
click at [940, 218] on span "Select an option" at bounding box center [939, 220] width 18 height 18
click at [940, 218] on input "Select an option" at bounding box center [939, 220] width 18 height 18
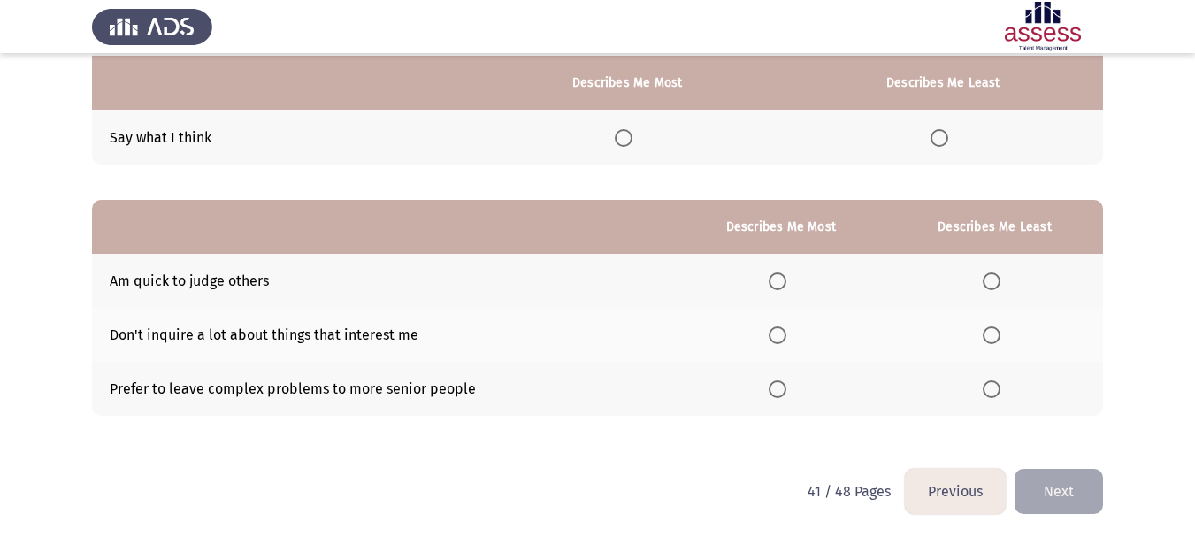
scroll to position [280, 0]
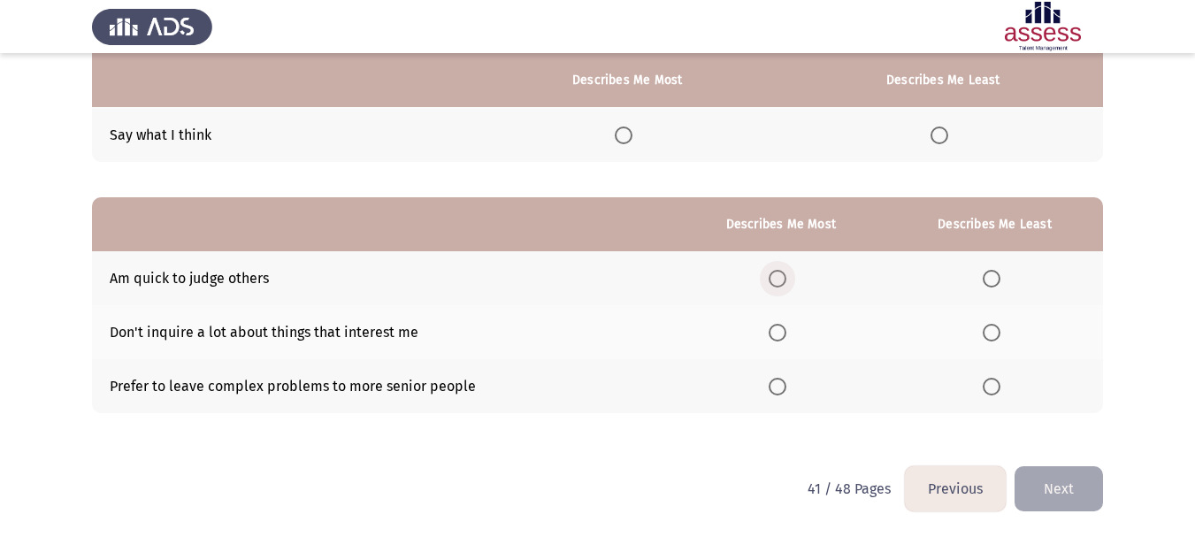
click at [780, 282] on span "Select an option" at bounding box center [778, 279] width 18 height 18
click at [780, 282] on input "Select an option" at bounding box center [778, 279] width 18 height 18
click at [997, 385] on span "Select an option" at bounding box center [992, 387] width 18 height 18
click at [997, 385] on input "Select an option" at bounding box center [992, 387] width 18 height 18
click at [1076, 493] on button "Next" at bounding box center [1058, 488] width 88 height 45
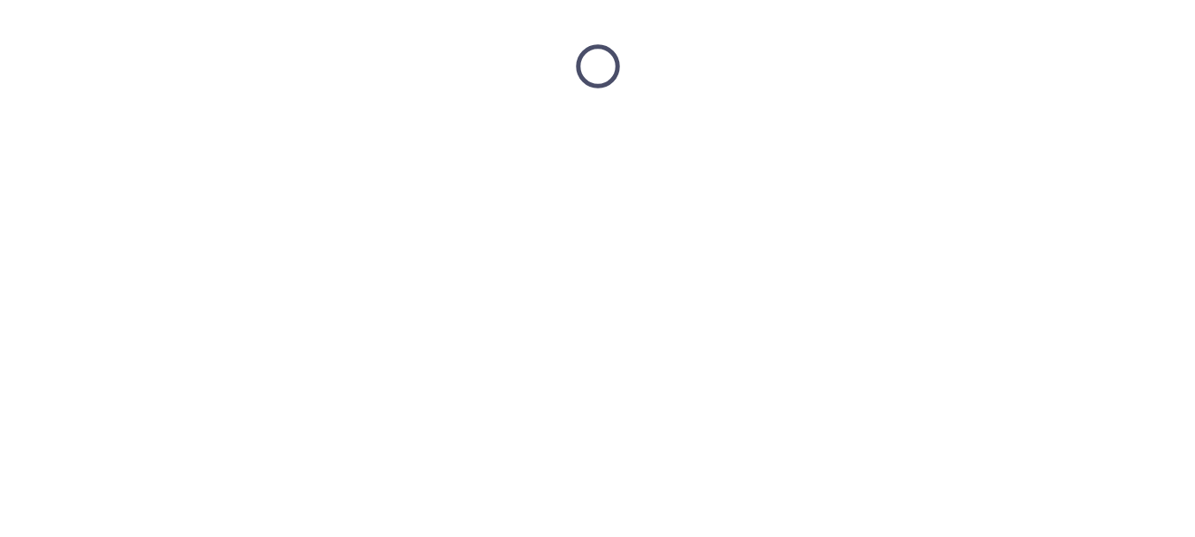
scroll to position [0, 0]
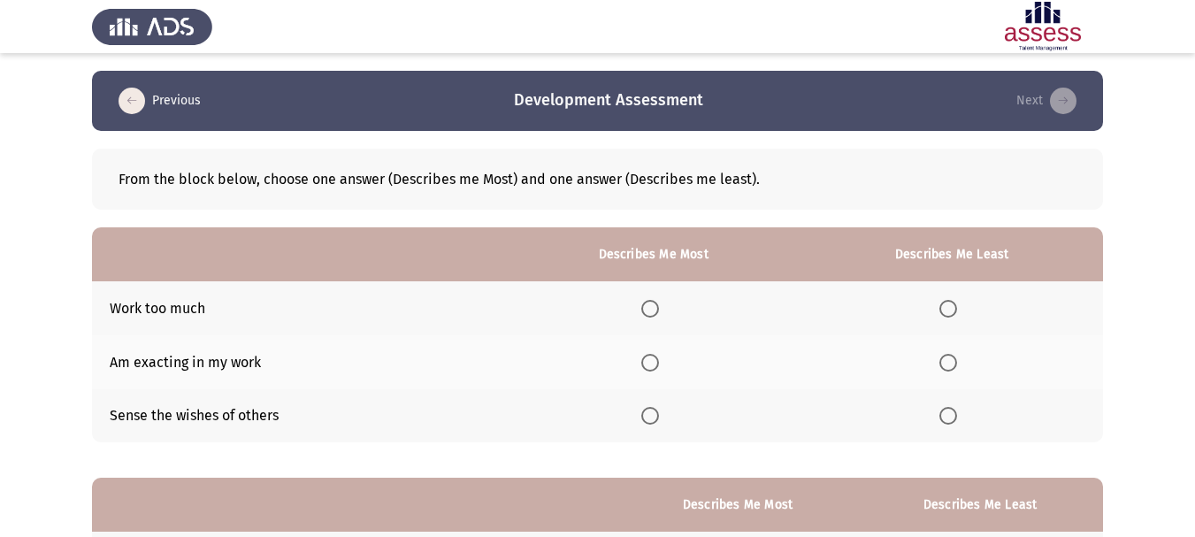
click at [656, 310] on span "Select an option" at bounding box center [650, 309] width 18 height 18
click at [656, 310] on input "Select an option" at bounding box center [650, 309] width 18 height 18
click at [946, 417] on span "Select an option" at bounding box center [948, 416] width 18 height 18
click at [946, 417] on input "Select an option" at bounding box center [948, 416] width 18 height 18
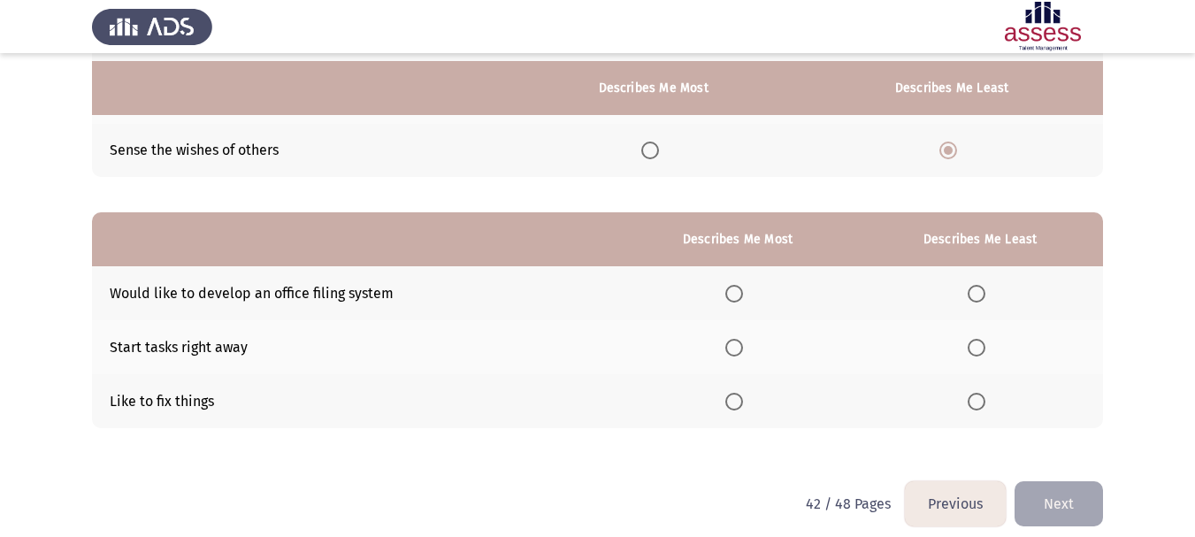
scroll to position [280, 0]
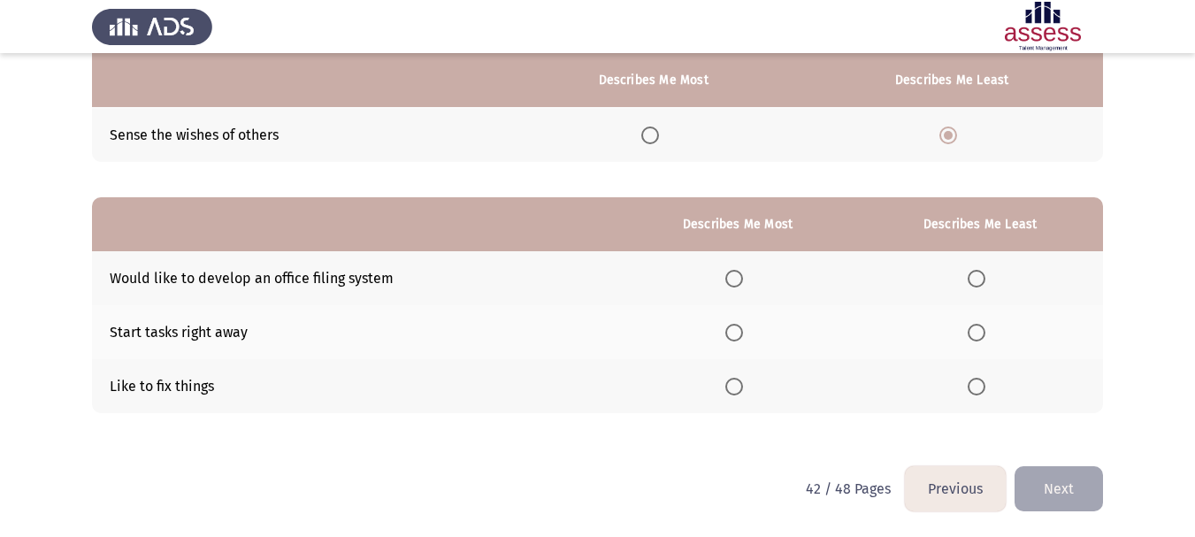
click at [738, 284] on span "Select an option" at bounding box center [734, 279] width 18 height 18
click at [738, 284] on input "Select an option" at bounding box center [734, 279] width 18 height 18
click at [738, 333] on span "Select an option" at bounding box center [734, 333] width 18 height 18
click at [738, 333] on input "Select an option" at bounding box center [734, 333] width 18 height 18
click at [745, 290] on th at bounding box center [738, 278] width 240 height 54
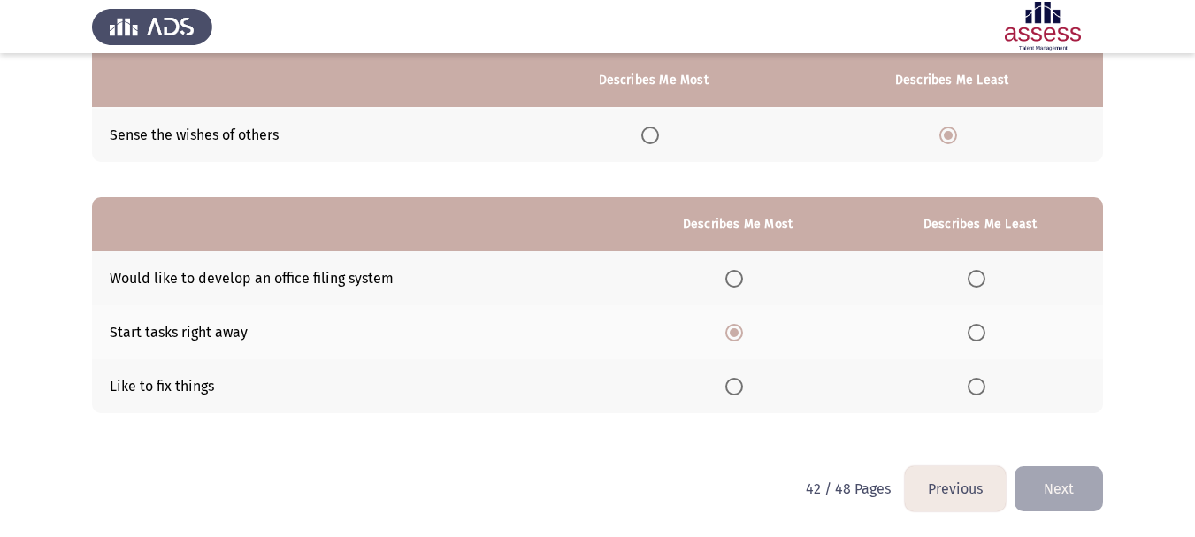
click at [743, 287] on span "Select an option" at bounding box center [734, 279] width 18 height 18
click at [743, 287] on input "Select an option" at bounding box center [734, 279] width 18 height 18
click at [740, 331] on span "Select an option" at bounding box center [734, 333] width 18 height 18
click at [740, 331] on input "Select an option" at bounding box center [734, 333] width 18 height 18
click at [976, 284] on span "Select an option" at bounding box center [977, 279] width 18 height 18
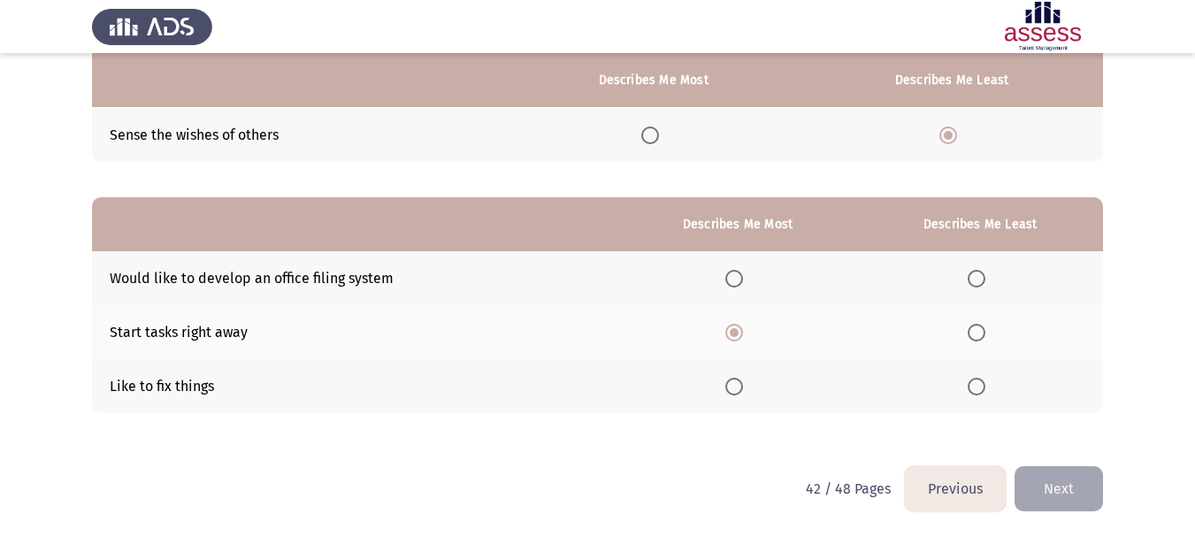
click at [976, 284] on input "Select an option" at bounding box center [977, 279] width 18 height 18
click at [983, 388] on span "Select an option" at bounding box center [977, 387] width 18 height 18
click at [983, 388] on input "Select an option" at bounding box center [977, 387] width 18 height 18
click at [1048, 502] on button "Next" at bounding box center [1058, 488] width 88 height 45
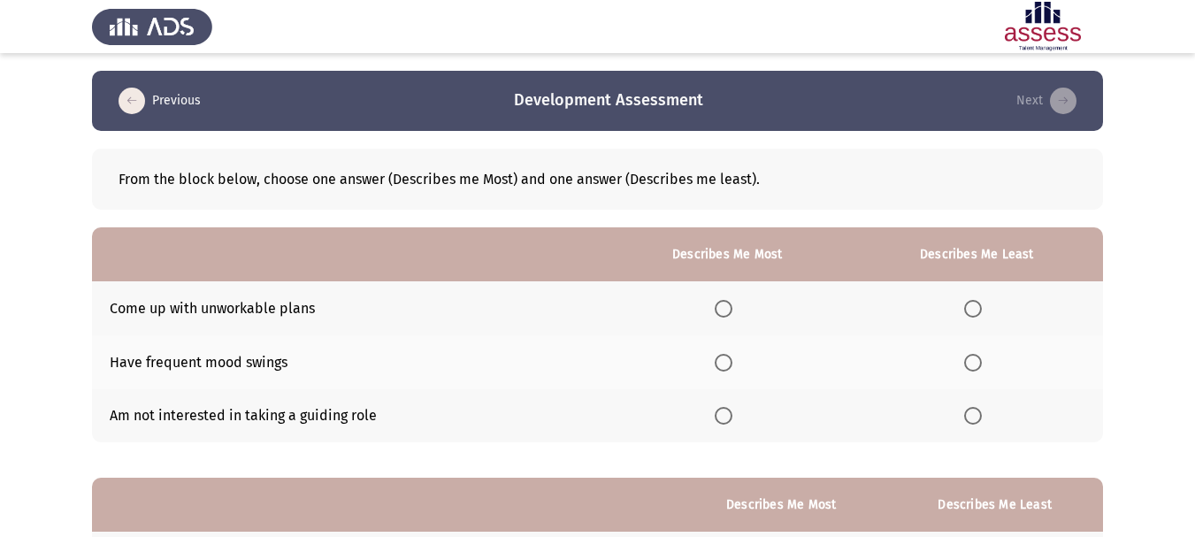
click at [980, 302] on span "Select an option" at bounding box center [973, 309] width 18 height 18
click at [980, 302] on input "Select an option" at bounding box center [973, 309] width 18 height 18
click at [728, 366] on span "Select an option" at bounding box center [724, 363] width 18 height 18
click at [728, 366] on input "Select an option" at bounding box center [724, 363] width 18 height 18
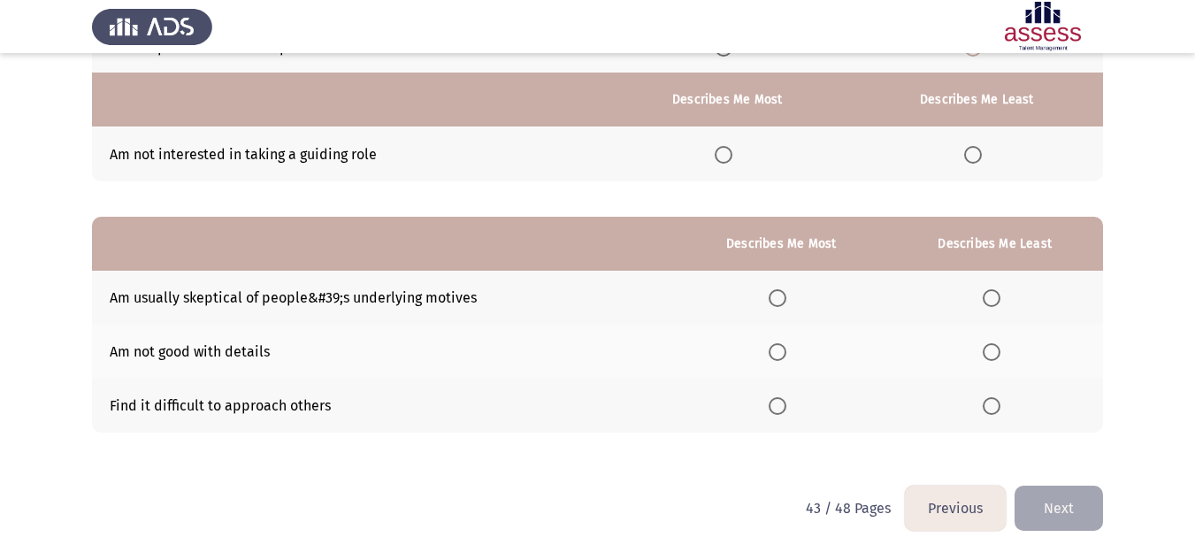
scroll to position [280, 0]
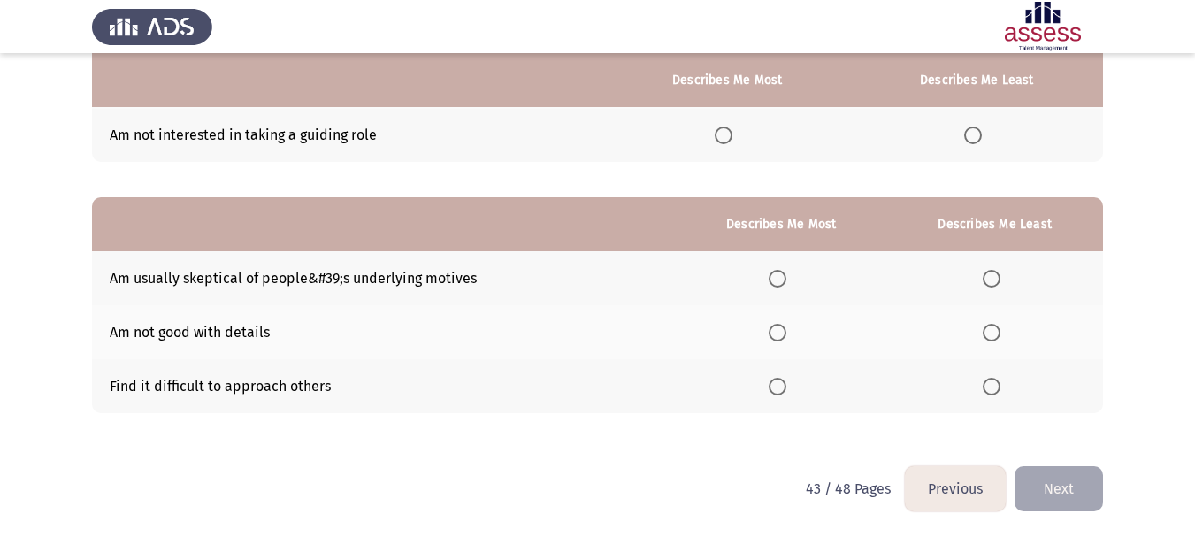
click at [991, 328] on span "Select an option" at bounding box center [992, 333] width 18 height 18
click at [991, 328] on input "Select an option" at bounding box center [992, 333] width 18 height 18
click at [781, 282] on span "Select an option" at bounding box center [778, 279] width 18 height 18
click at [781, 282] on input "Select an option" at bounding box center [778, 279] width 18 height 18
click at [1088, 480] on button "Next" at bounding box center [1058, 488] width 88 height 45
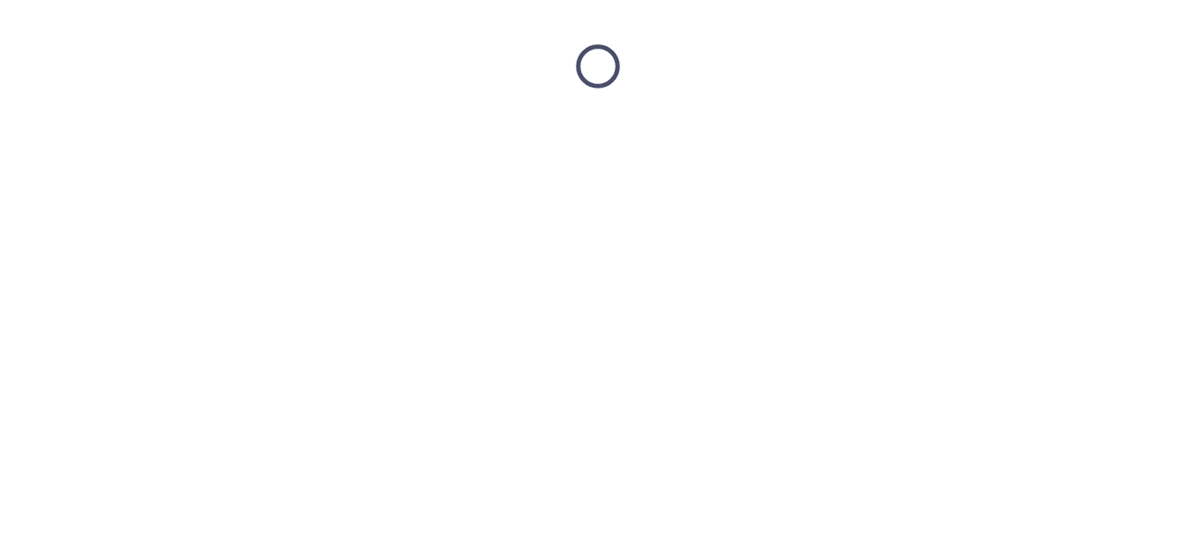
scroll to position [0, 0]
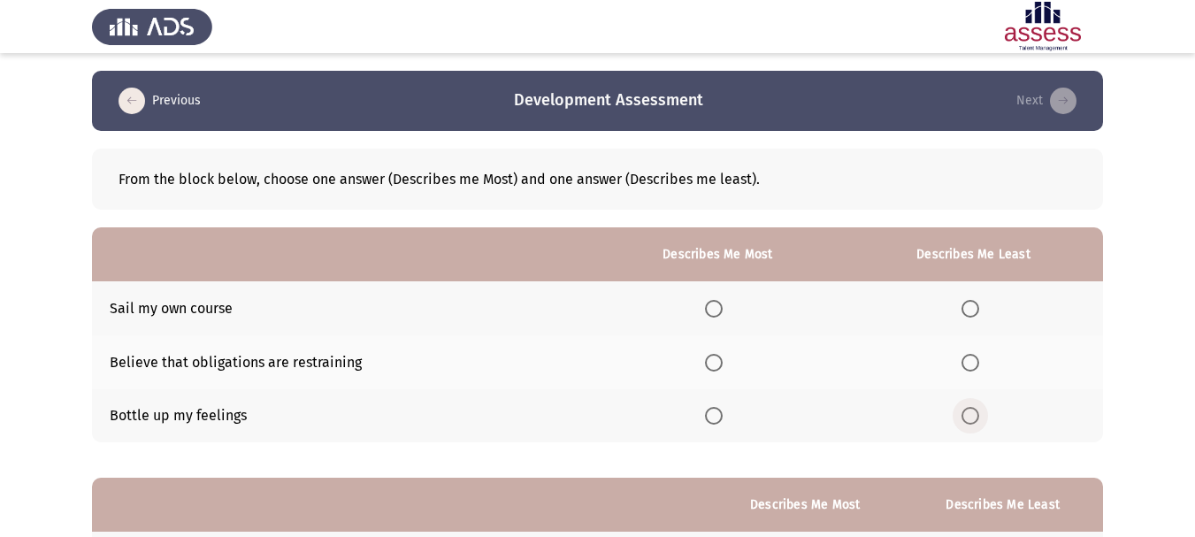
click at [966, 415] on span "Select an option" at bounding box center [970, 416] width 18 height 18
click at [966, 415] on input "Select an option" at bounding box center [970, 416] width 18 height 18
click at [703, 361] on th at bounding box center [718, 362] width 253 height 54
click at [708, 359] on span "Select an option" at bounding box center [714, 363] width 18 height 18
click at [708, 359] on input "Select an option" at bounding box center [714, 363] width 18 height 18
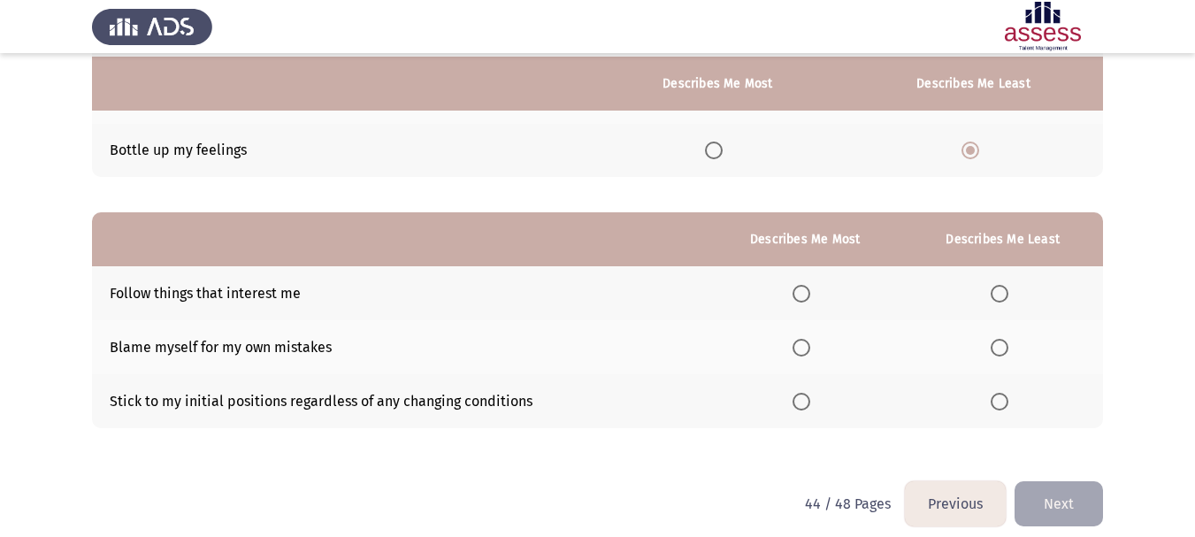
scroll to position [280, 0]
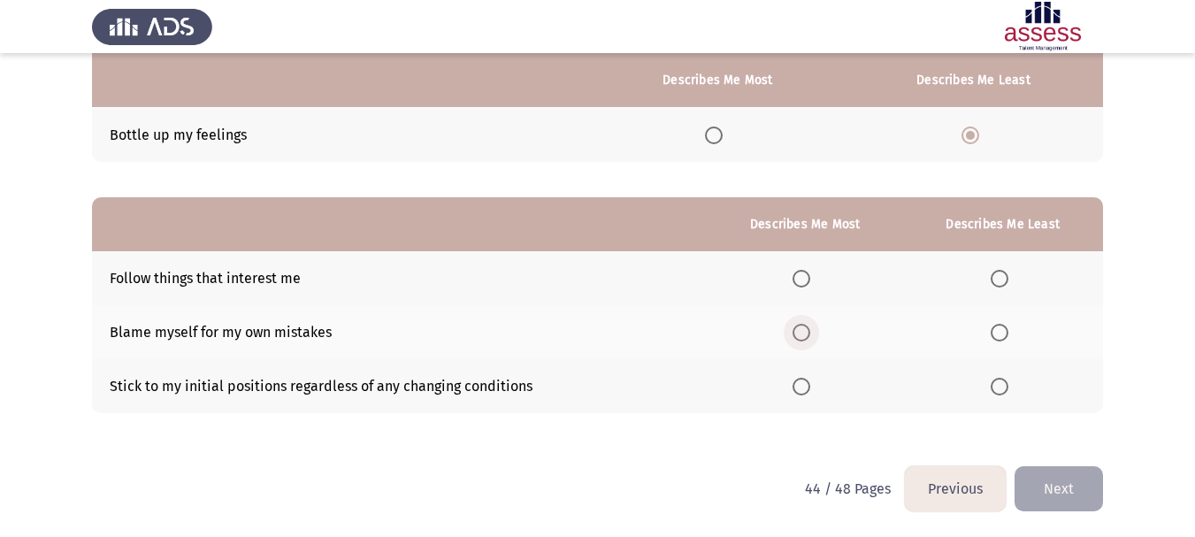
click at [806, 340] on span "Select an option" at bounding box center [801, 333] width 18 height 18
click at [806, 340] on input "Select an option" at bounding box center [801, 333] width 18 height 18
click at [1010, 388] on label "Select an option" at bounding box center [1003, 387] width 25 height 18
click at [1008, 388] on input "Select an option" at bounding box center [1000, 387] width 18 height 18
click at [1052, 485] on button "Next" at bounding box center [1058, 488] width 88 height 45
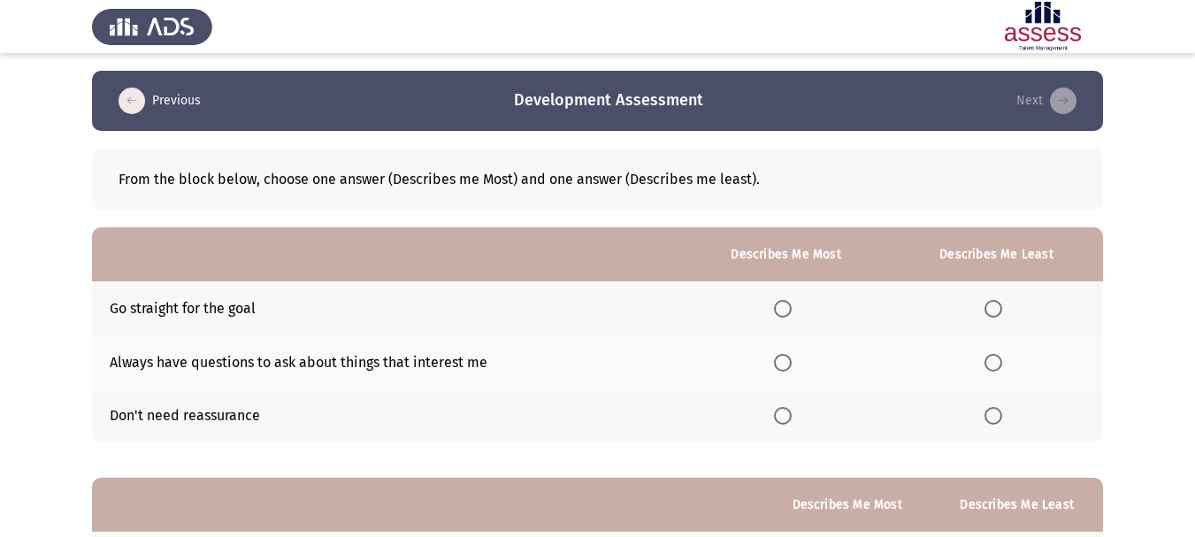
scroll to position [88, 0]
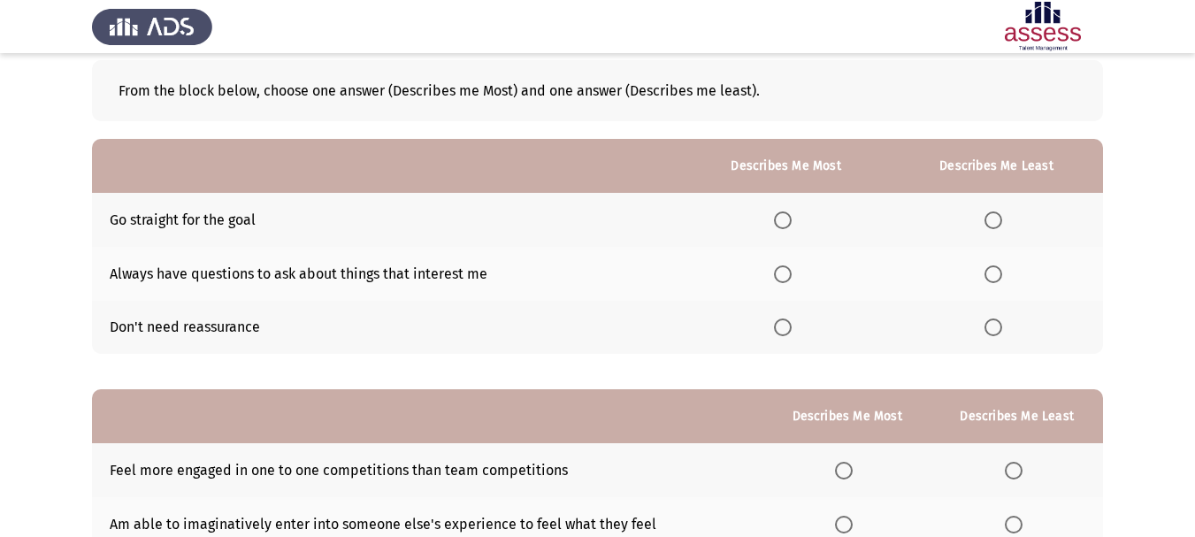
click at [991, 323] on span "Select an option" at bounding box center [993, 327] width 18 height 18
click at [991, 323] on input "Select an option" at bounding box center [993, 327] width 18 height 18
click at [792, 222] on span "Select an option" at bounding box center [783, 220] width 18 height 18
click at [792, 222] on input "Select an option" at bounding box center [783, 220] width 18 height 18
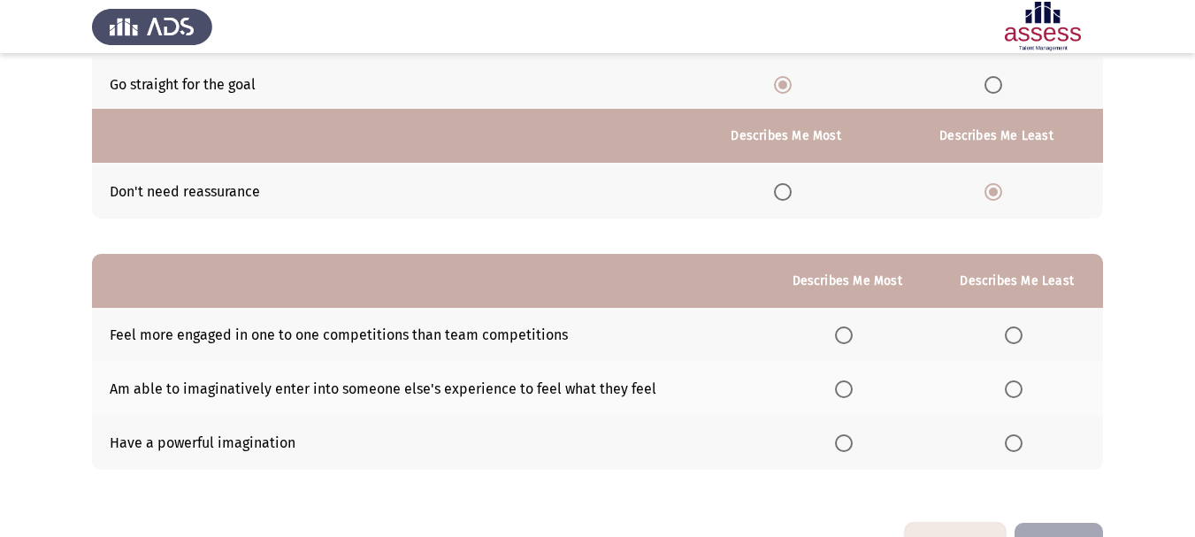
scroll to position [280, 0]
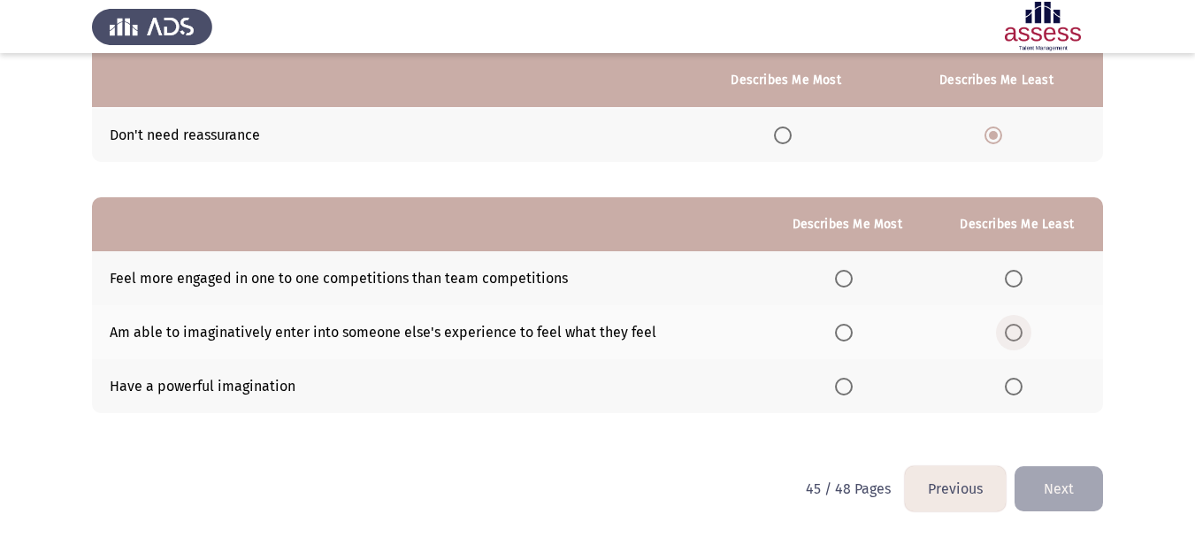
click at [1020, 331] on span "Select an option" at bounding box center [1014, 333] width 18 height 18
click at [1020, 331] on input "Select an option" at bounding box center [1014, 333] width 18 height 18
click at [853, 382] on span "Select an option" at bounding box center [844, 387] width 18 height 18
click at [853, 382] on input "Select an option" at bounding box center [844, 387] width 18 height 18
click at [1073, 491] on button "Next" at bounding box center [1058, 488] width 88 height 45
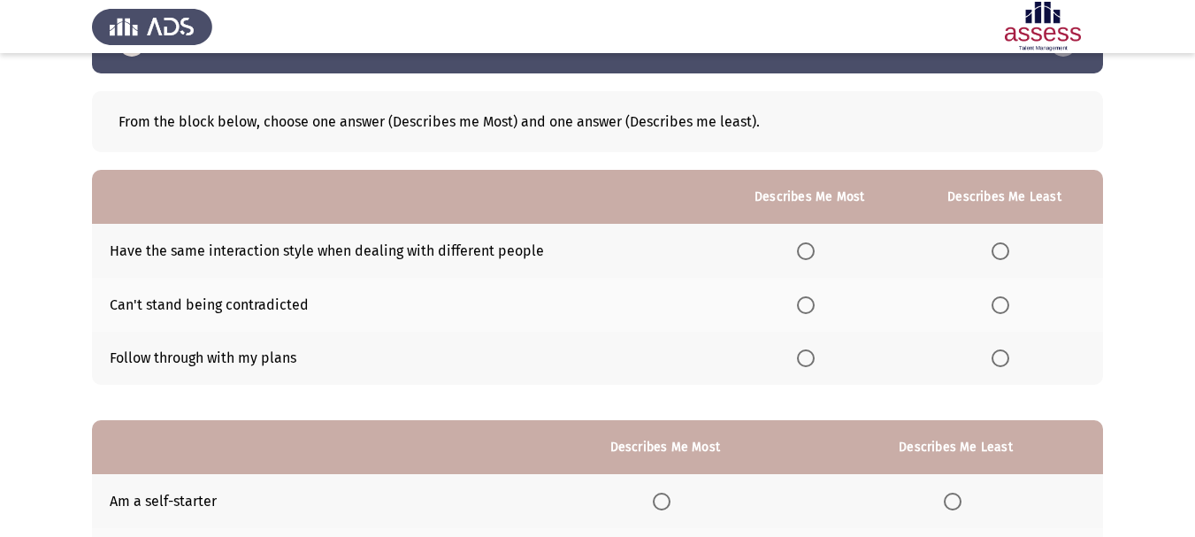
scroll to position [88, 0]
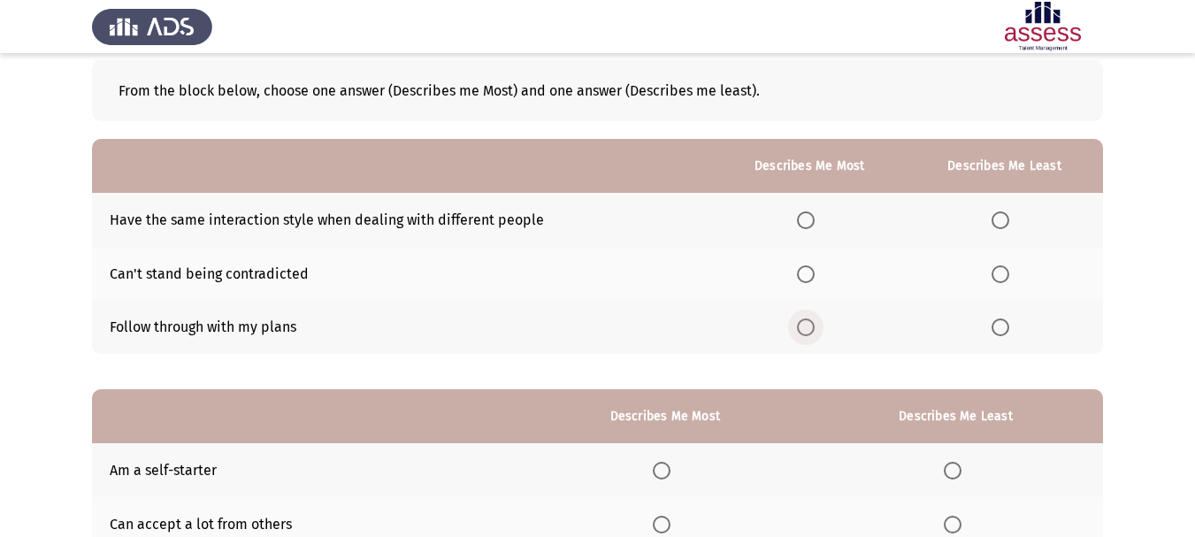
click at [815, 333] on span "Select an option" at bounding box center [806, 327] width 18 height 18
click at [815, 333] on input "Select an option" at bounding box center [806, 327] width 18 height 18
click at [999, 222] on th at bounding box center [1004, 220] width 197 height 54
click at [997, 222] on span "Select an option" at bounding box center [1000, 220] width 18 height 18
click at [997, 222] on input "Select an option" at bounding box center [1000, 220] width 18 height 18
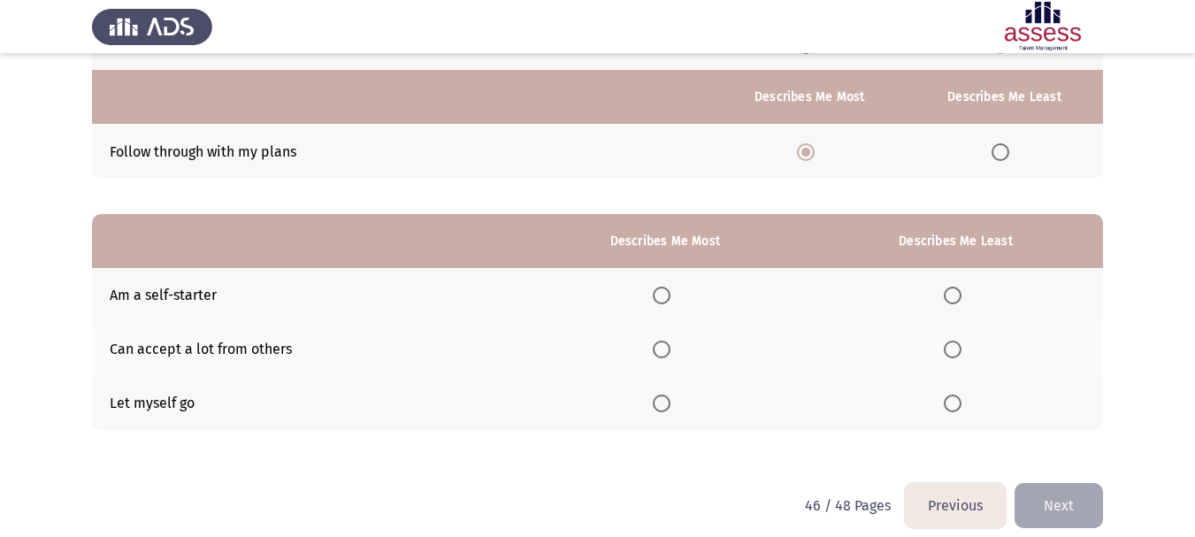
scroll to position [280, 0]
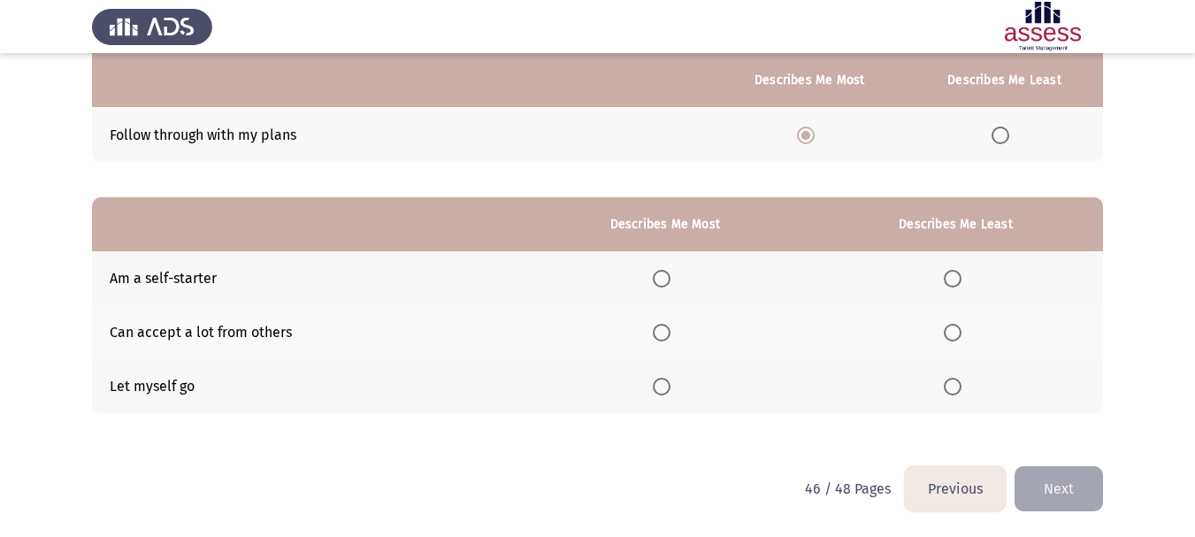
click at [670, 279] on span "Select an option" at bounding box center [662, 279] width 18 height 18
click at [670, 279] on input "Select an option" at bounding box center [662, 279] width 18 height 18
click at [952, 338] on span "Select an option" at bounding box center [953, 333] width 18 height 18
click at [952, 338] on input "Select an option" at bounding box center [953, 333] width 18 height 18
click at [1059, 480] on button "Next" at bounding box center [1058, 488] width 88 height 45
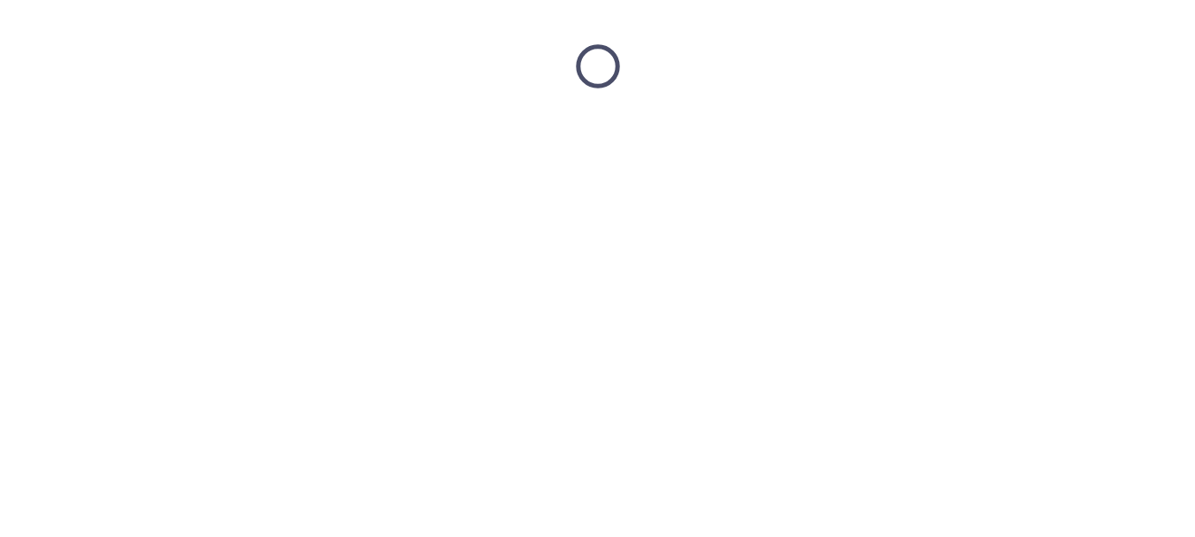
scroll to position [0, 0]
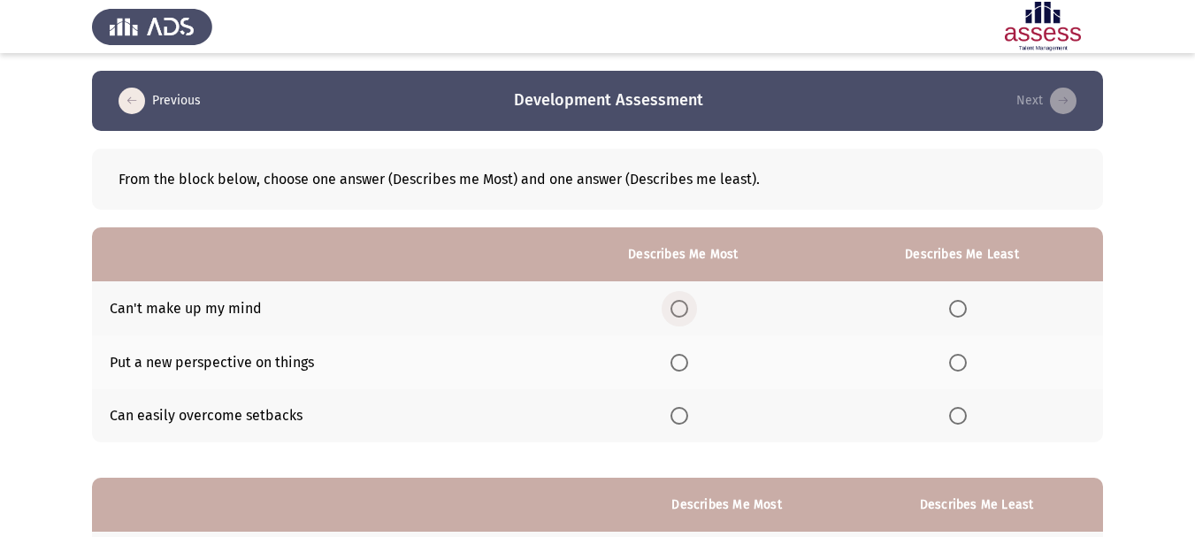
click at [681, 309] on span "Select an option" at bounding box center [679, 309] width 18 height 18
click at [681, 309] on input "Select an option" at bounding box center [679, 309] width 18 height 18
click at [960, 417] on span "Select an option" at bounding box center [958, 416] width 18 height 18
click at [960, 417] on input "Select an option" at bounding box center [958, 416] width 18 height 18
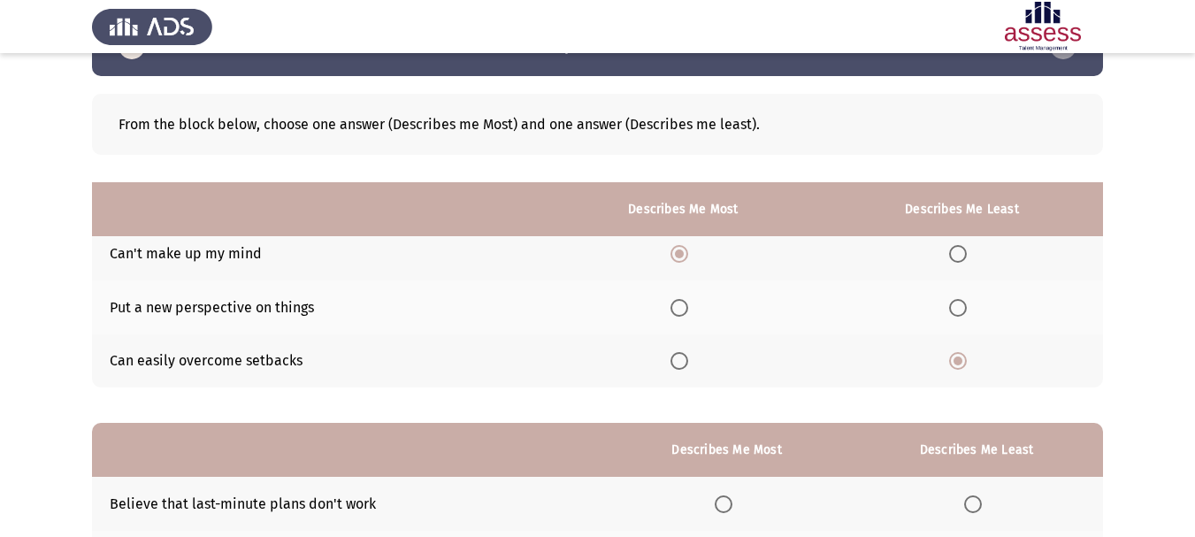
scroll to position [265, 0]
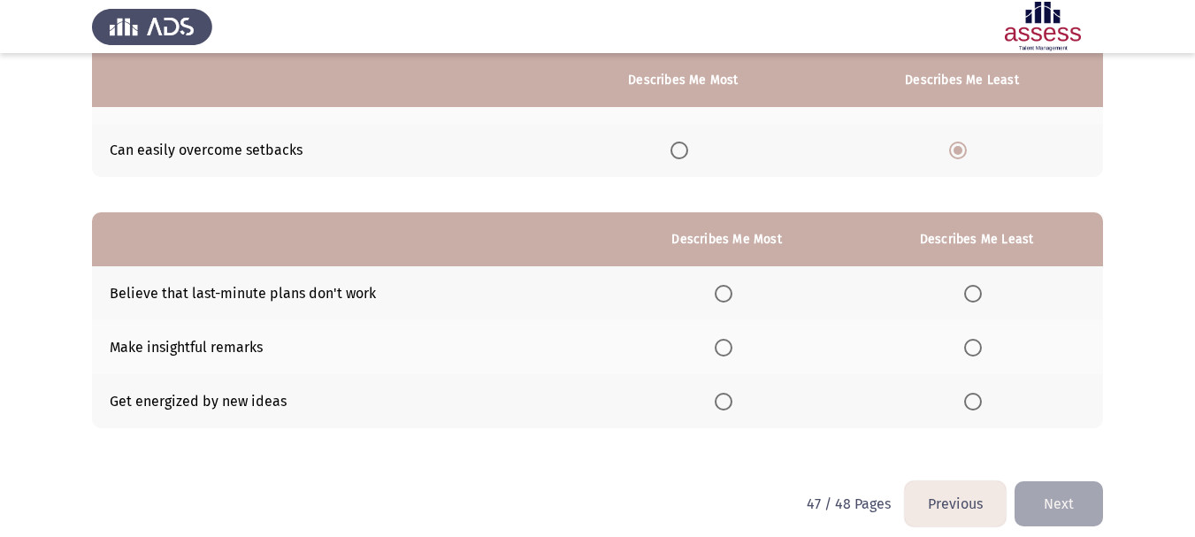
click at [723, 403] on span "Select an option" at bounding box center [724, 402] width 18 height 18
click at [723, 403] on input "Select an option" at bounding box center [724, 402] width 18 height 18
click at [975, 300] on span "Select an option" at bounding box center [973, 294] width 18 height 18
click at [975, 300] on input "Select an option" at bounding box center [973, 294] width 18 height 18
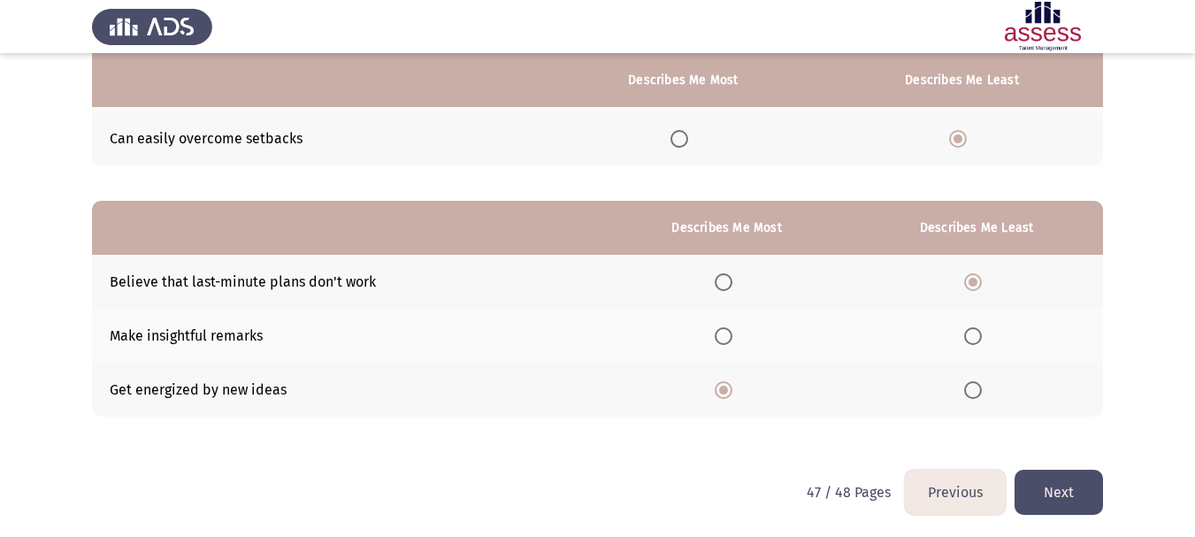
scroll to position [280, 0]
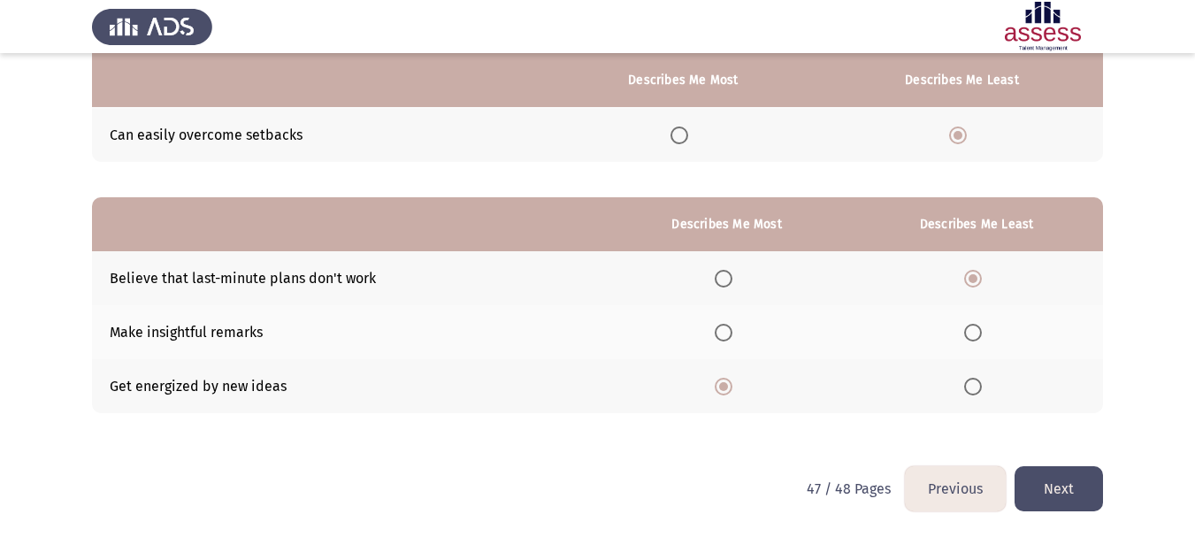
click at [1048, 482] on button "Next" at bounding box center [1058, 488] width 88 height 45
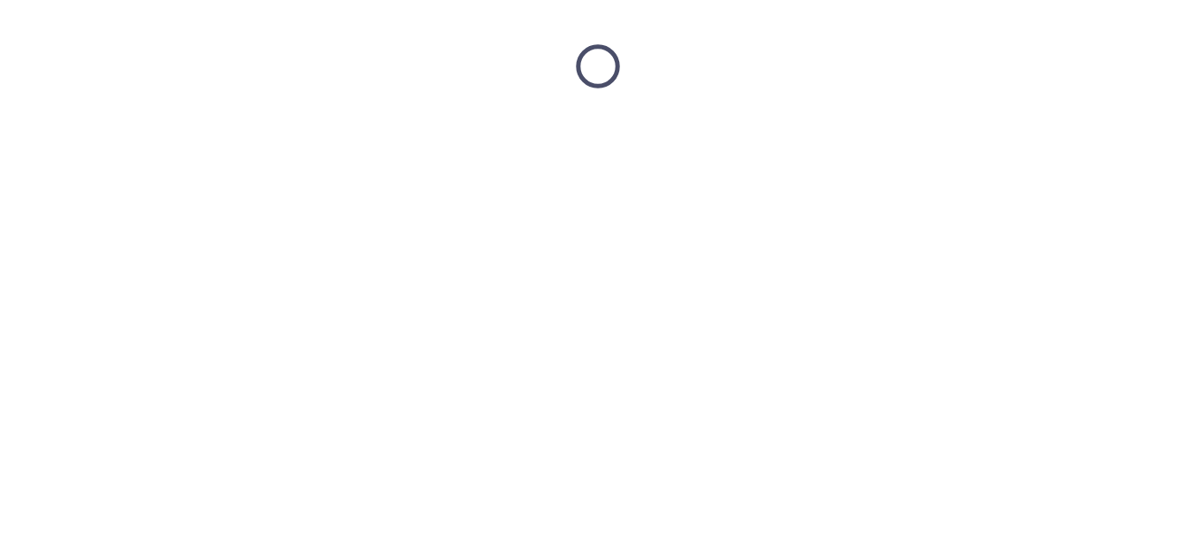
scroll to position [0, 0]
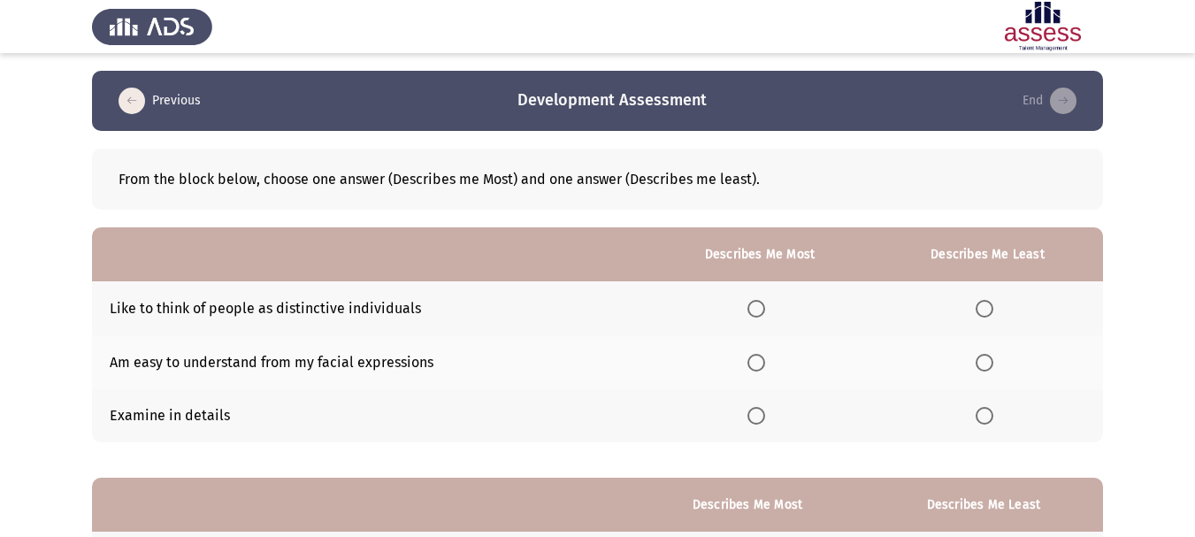
click at [757, 362] on span "Select an option" at bounding box center [756, 363] width 18 height 18
click at [757, 362] on input "Select an option" at bounding box center [756, 363] width 18 height 18
click at [991, 308] on span "Select an option" at bounding box center [985, 309] width 18 height 18
click at [991, 308] on input "Select an option" at bounding box center [985, 309] width 18 height 18
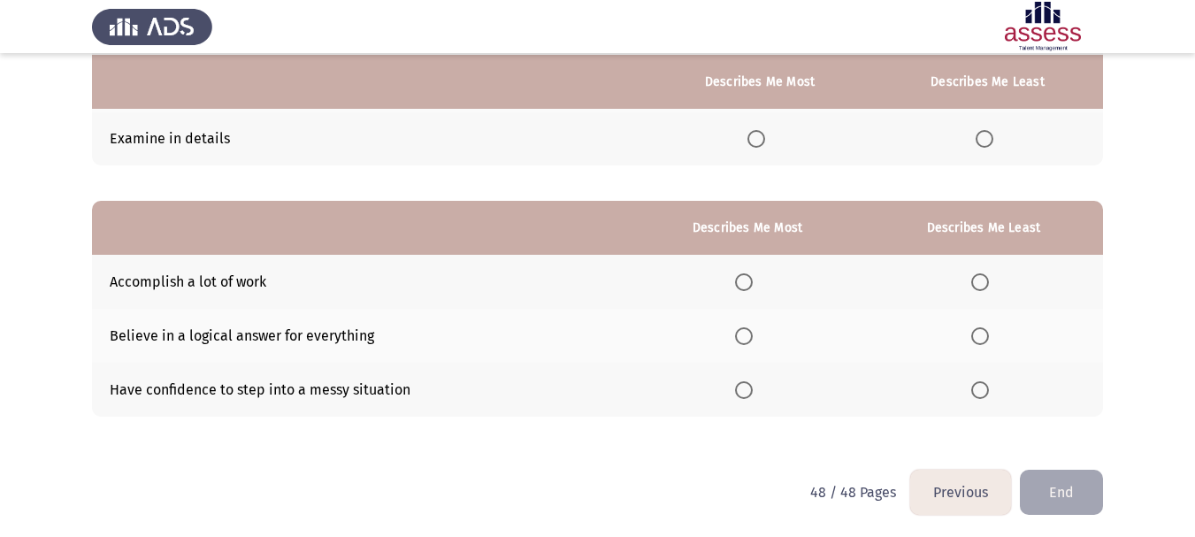
scroll to position [280, 0]
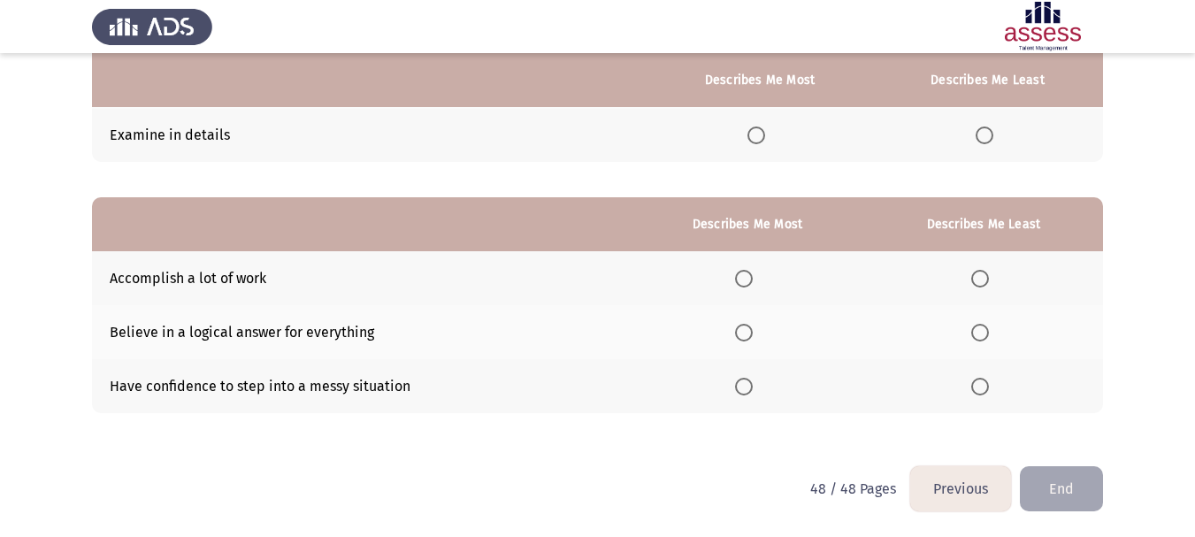
click at [749, 332] on span "Select an option" at bounding box center [744, 333] width 18 height 18
click at [749, 332] on input "Select an option" at bounding box center [744, 333] width 18 height 18
click at [979, 395] on th at bounding box center [983, 386] width 239 height 54
click at [979, 392] on span "Select an option" at bounding box center [980, 387] width 18 height 18
click at [979, 392] on input "Select an option" at bounding box center [980, 387] width 18 height 18
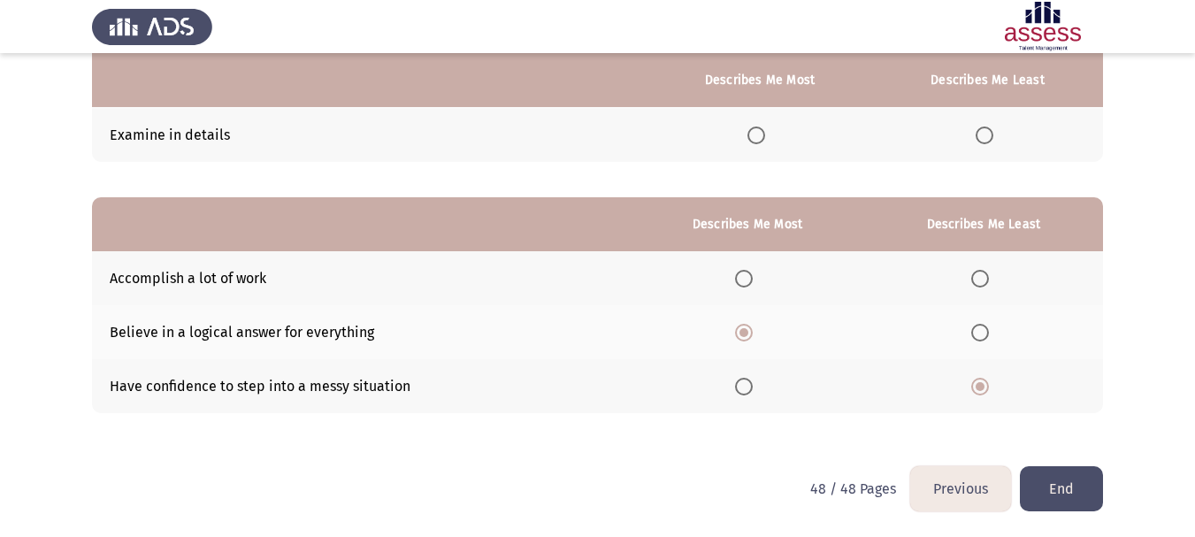
click at [1080, 490] on button "End" at bounding box center [1061, 488] width 83 height 45
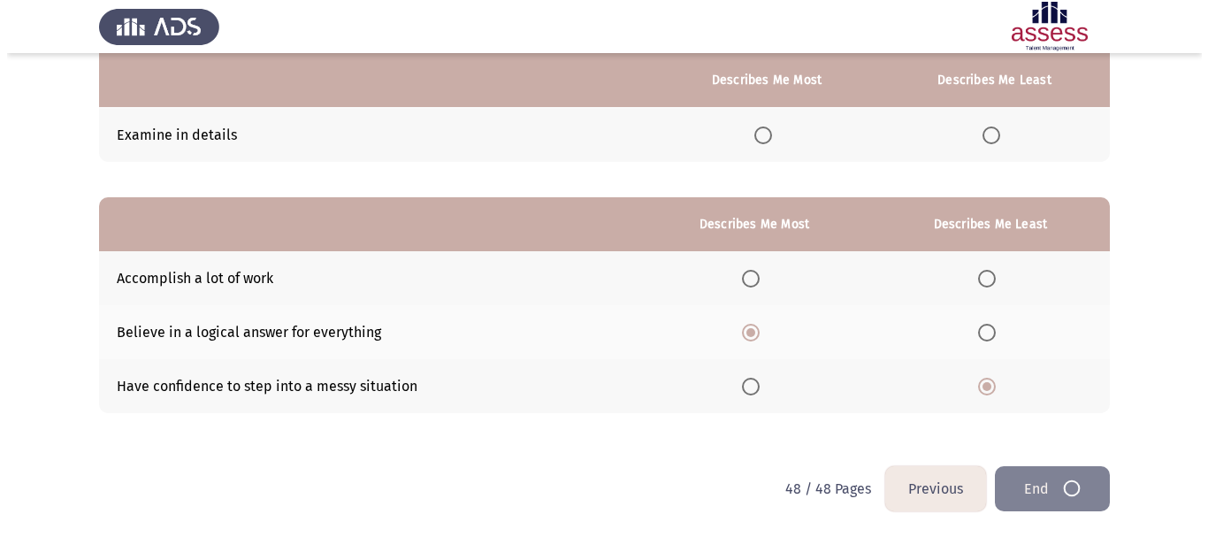
scroll to position [0, 0]
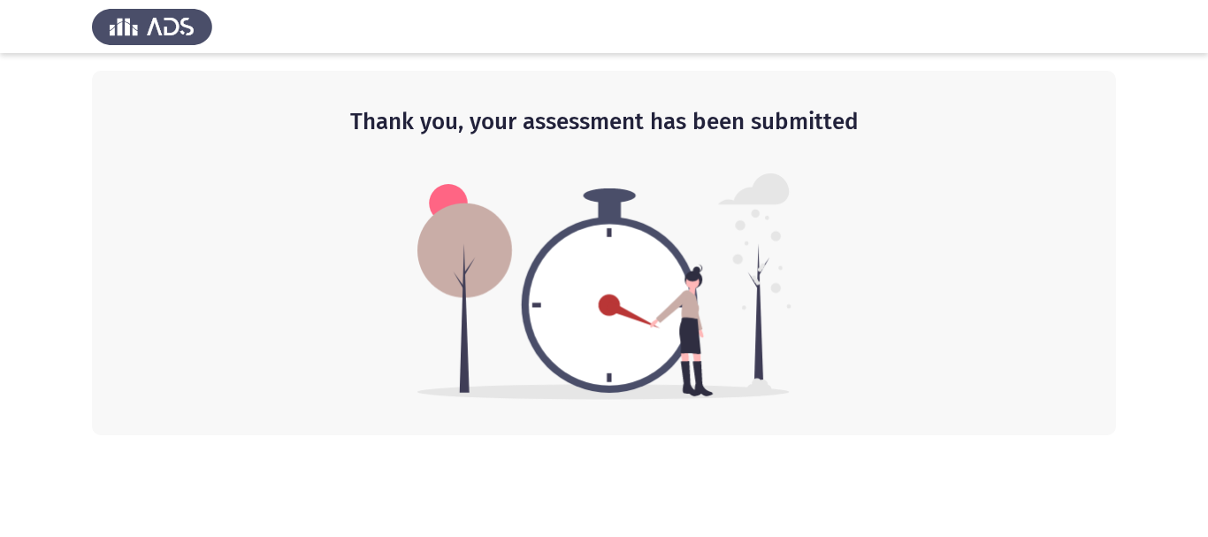
click at [157, 19] on img at bounding box center [152, 27] width 120 height 50
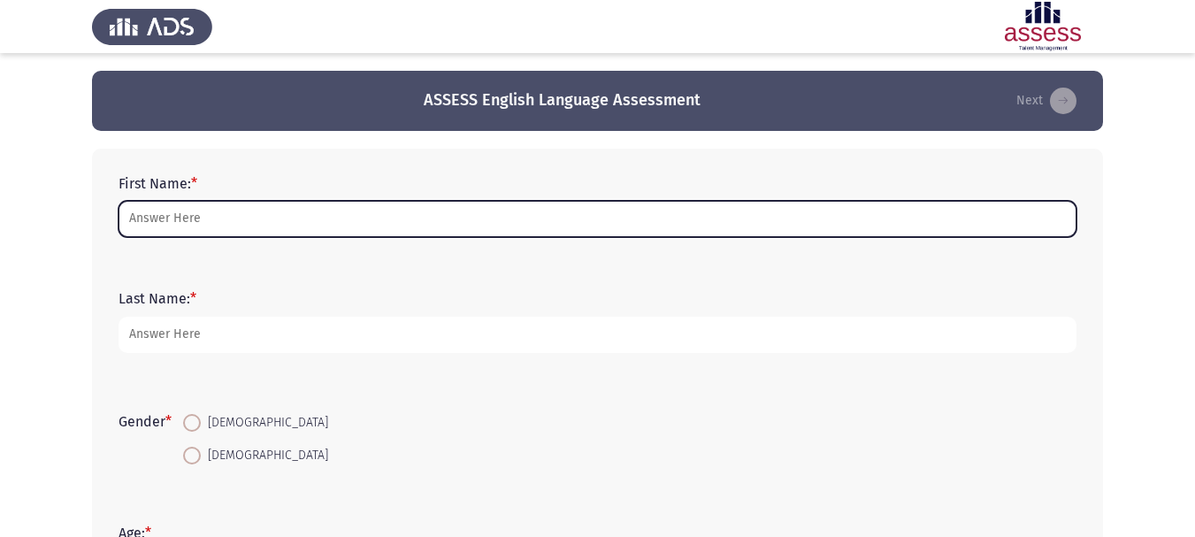
click at [363, 232] on input "First Name: *" at bounding box center [598, 219] width 958 height 36
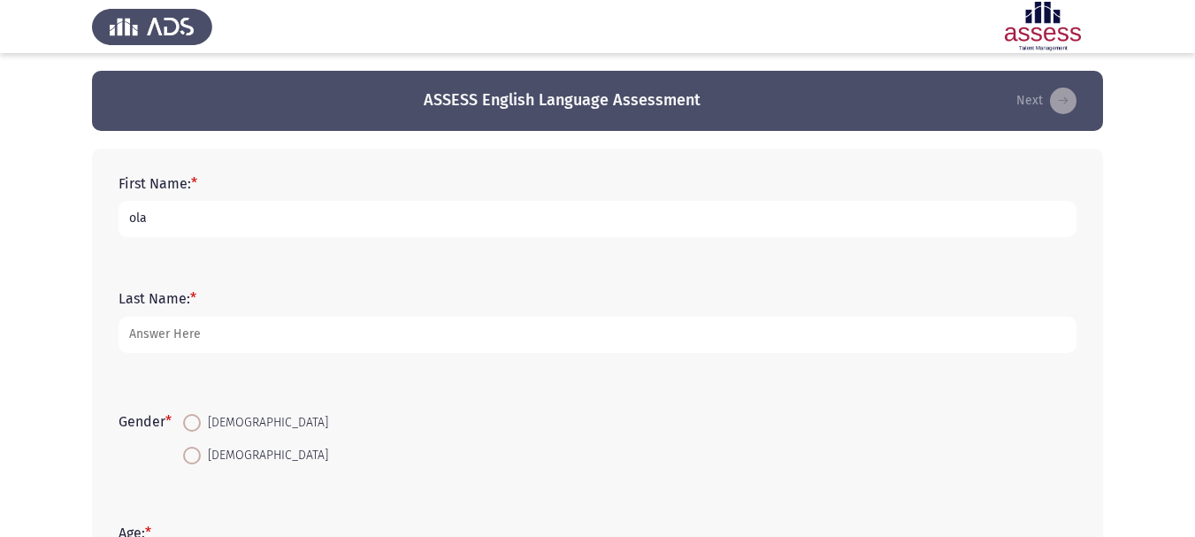
type input "ola"
type input "Shabeb"
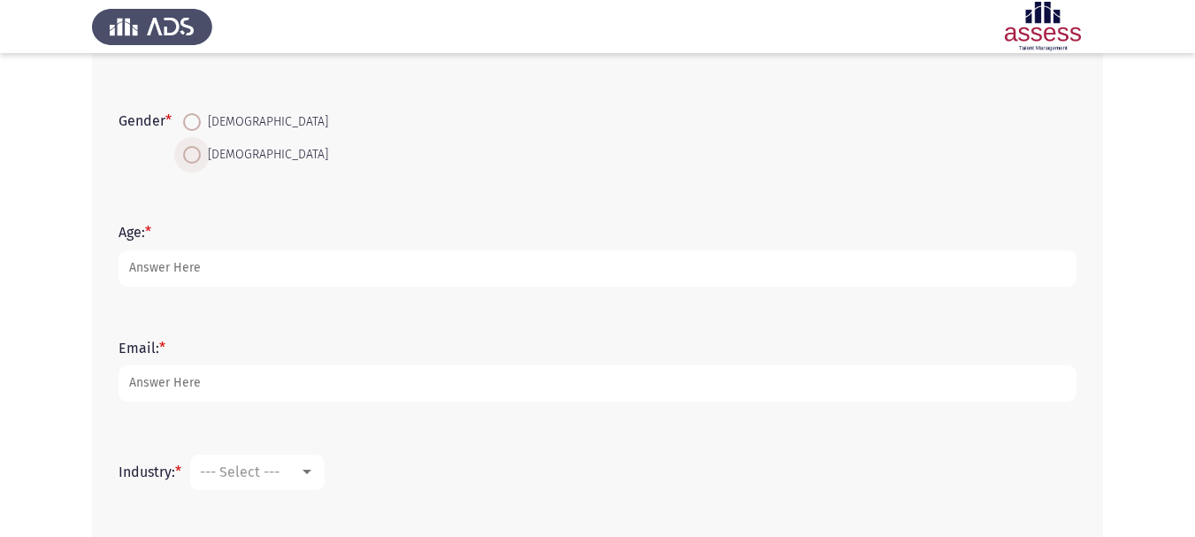
click at [201, 155] on span at bounding box center [192, 155] width 18 height 18
click at [201, 155] on input "[DEMOGRAPHIC_DATA]" at bounding box center [192, 155] width 18 height 18
radio input "true"
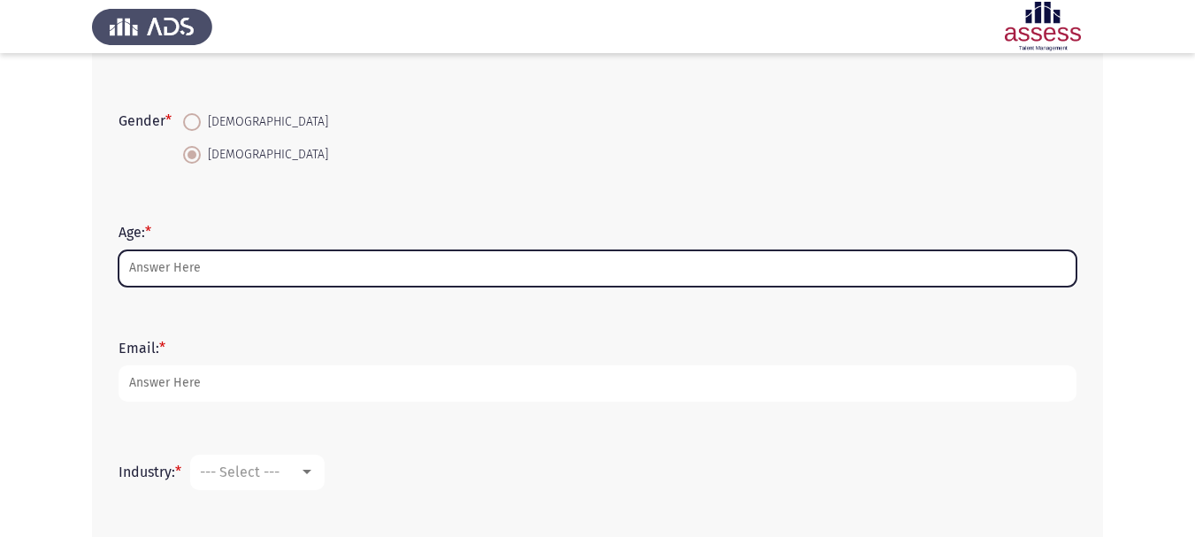
click at [205, 264] on input "Age: *" at bounding box center [598, 268] width 958 height 36
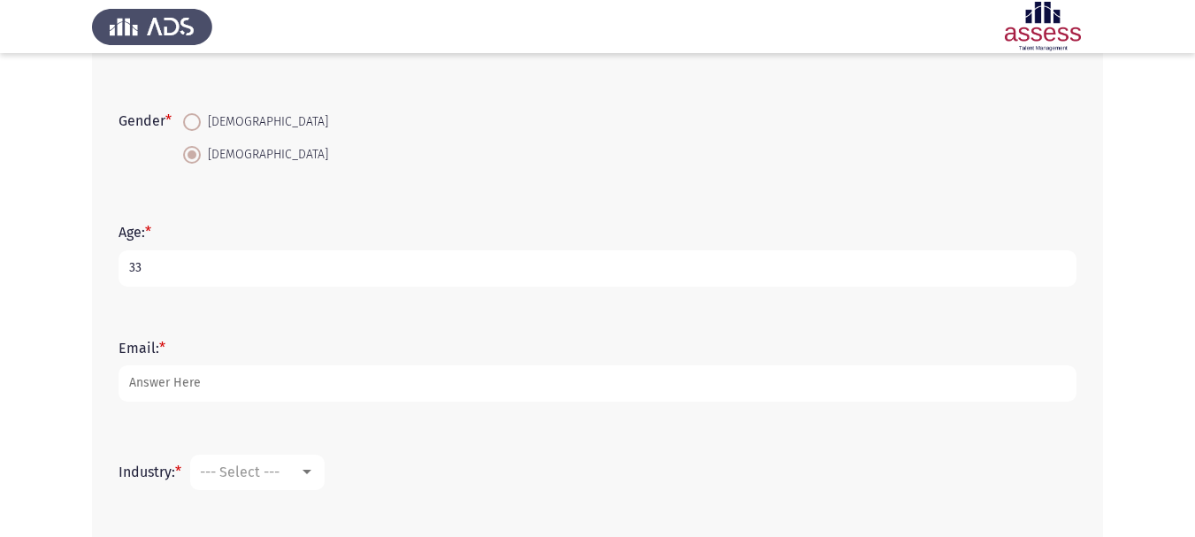
type input "33"
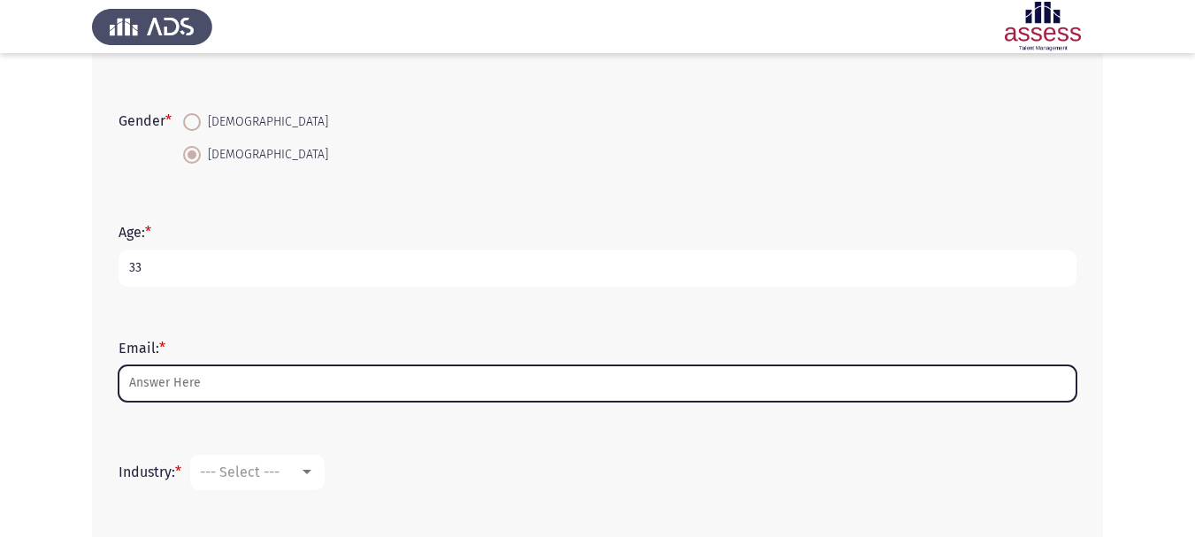
click at [233, 389] on input "Email: *" at bounding box center [598, 383] width 958 height 36
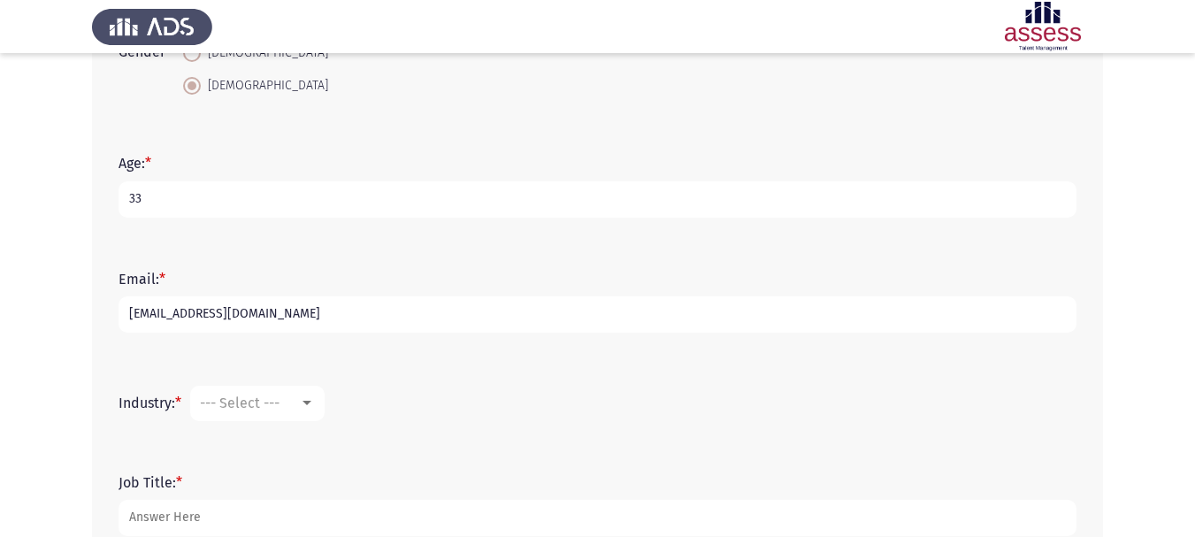
scroll to position [478, 0]
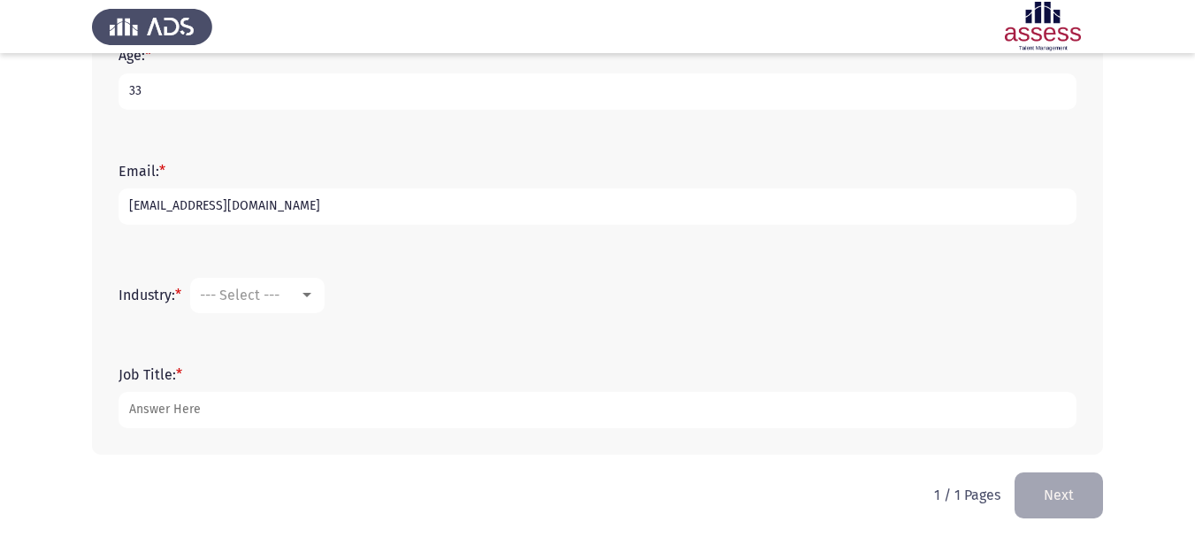
type input "[EMAIL_ADDRESS][DOMAIN_NAME]"
click at [292, 294] on div "--- Select ---" at bounding box center [249, 295] width 99 height 17
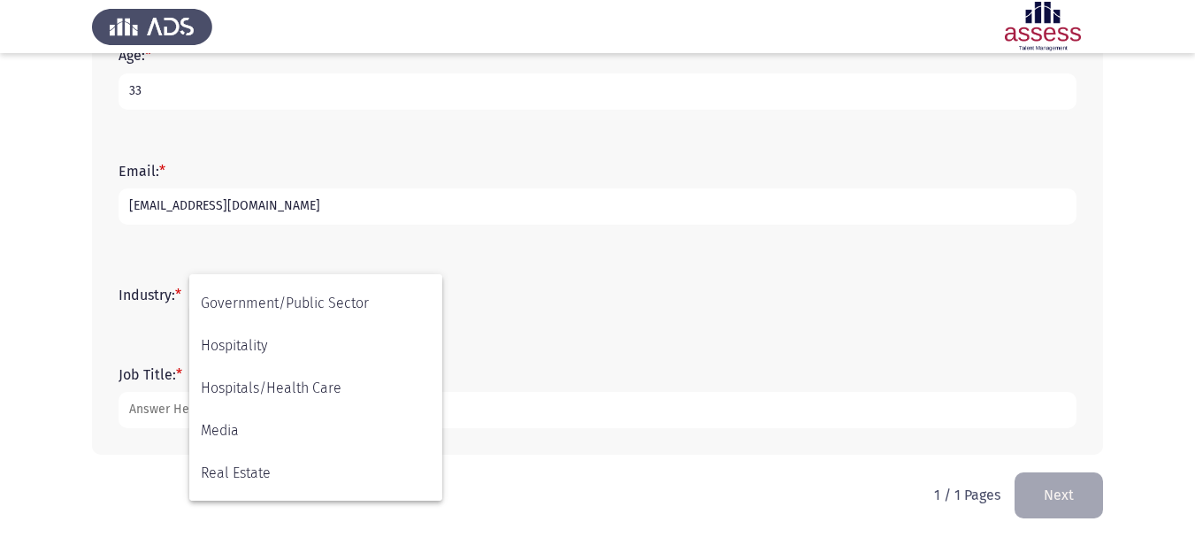
scroll to position [580, 0]
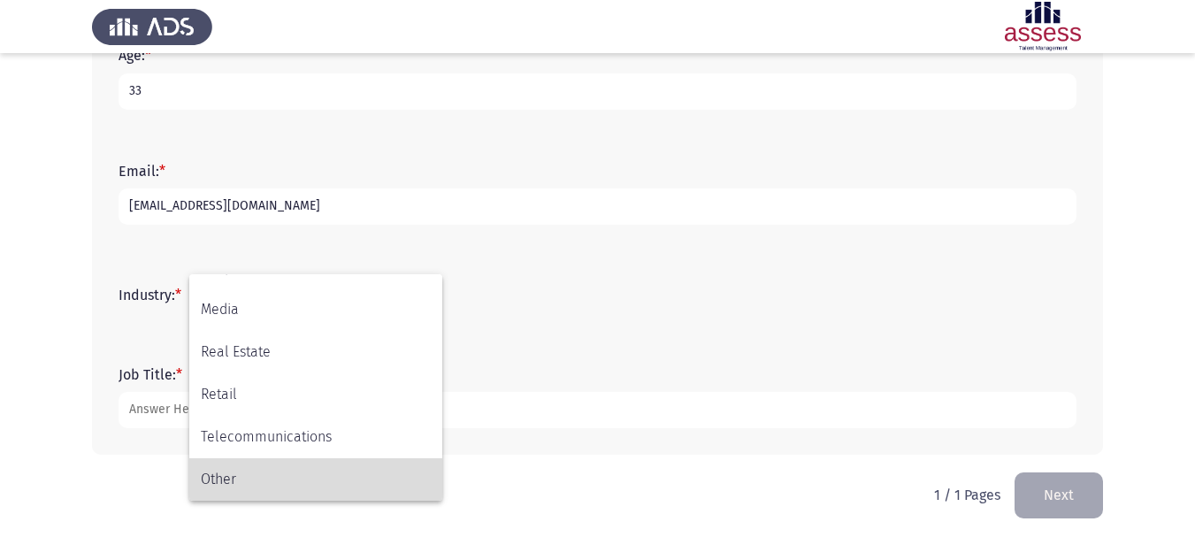
click at [309, 473] on span "Other" at bounding box center [316, 479] width 230 height 42
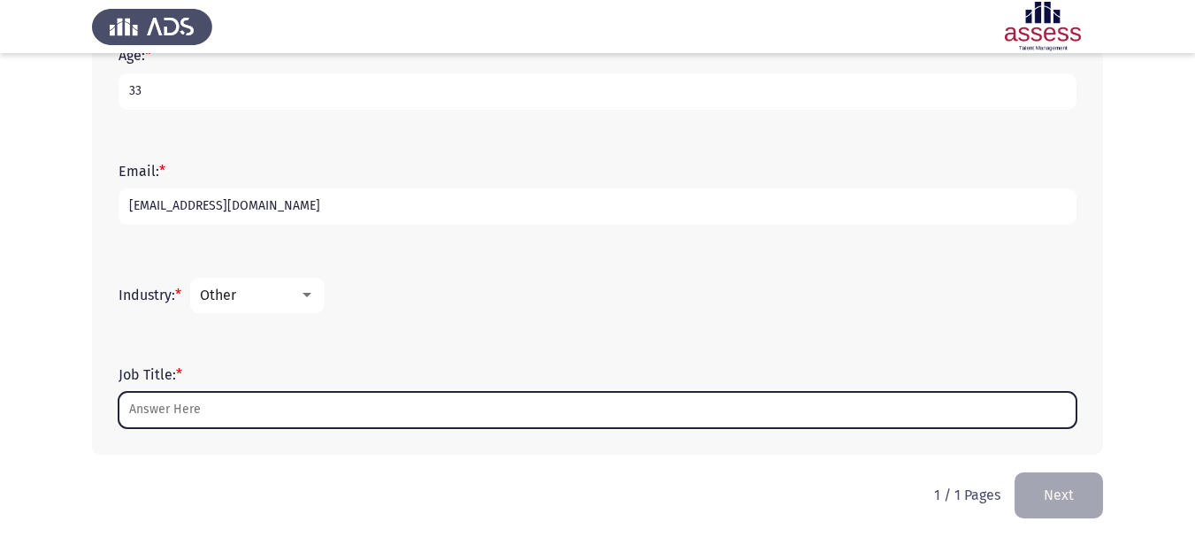
click at [230, 406] on input "Job Title: *" at bounding box center [598, 410] width 958 height 36
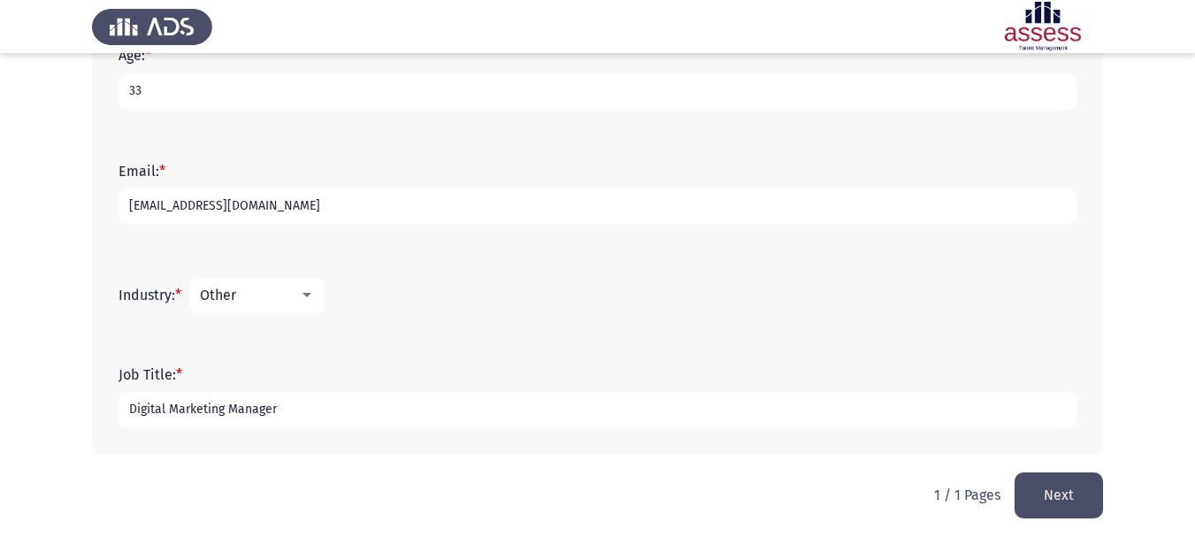
scroll to position [484, 0]
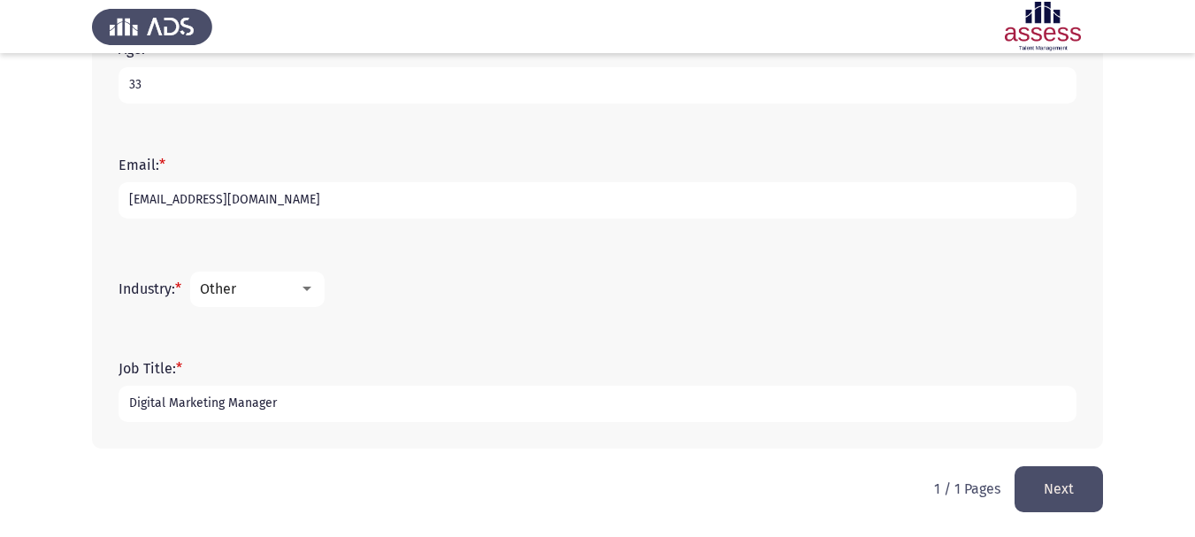
type input "Digital Marketing Manager"
click at [1061, 496] on button "Next" at bounding box center [1058, 488] width 88 height 45
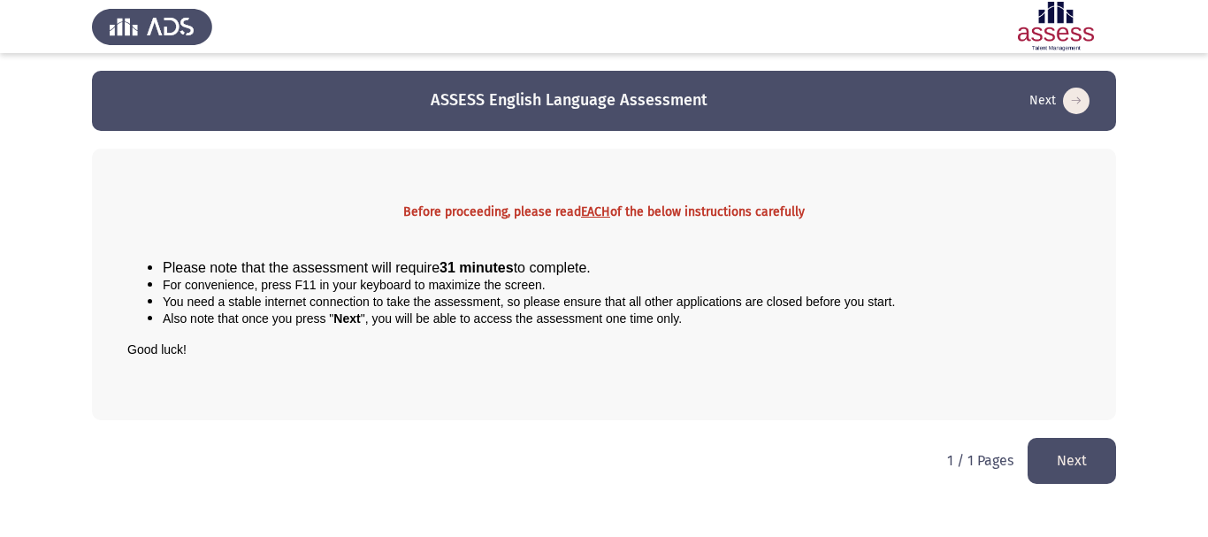
click at [1061, 466] on button "Next" at bounding box center [1072, 460] width 88 height 45
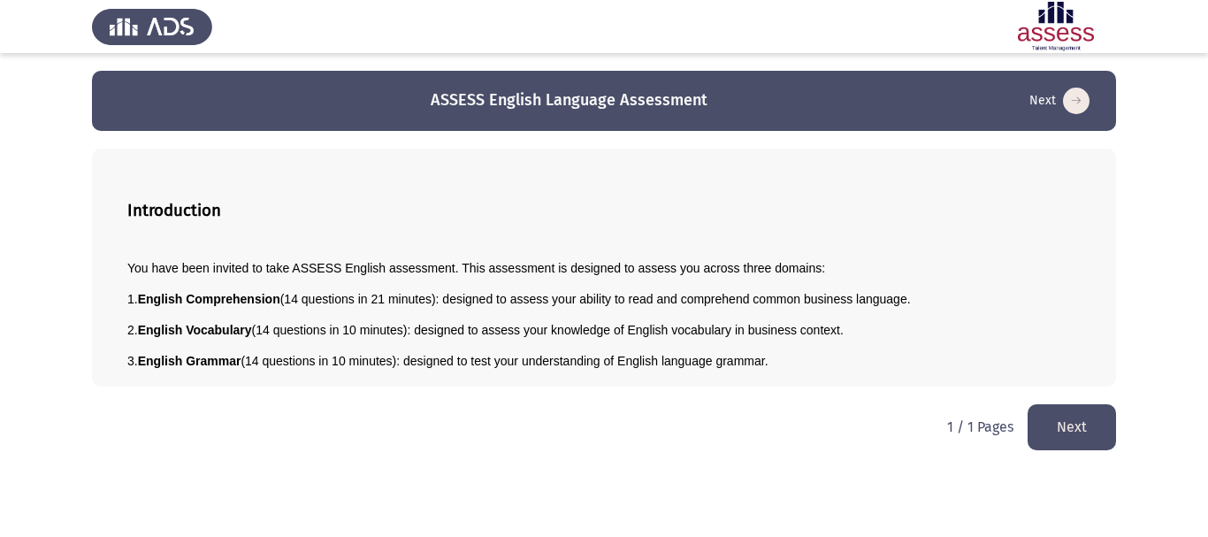
click at [1063, 424] on button "Next" at bounding box center [1072, 426] width 88 height 45
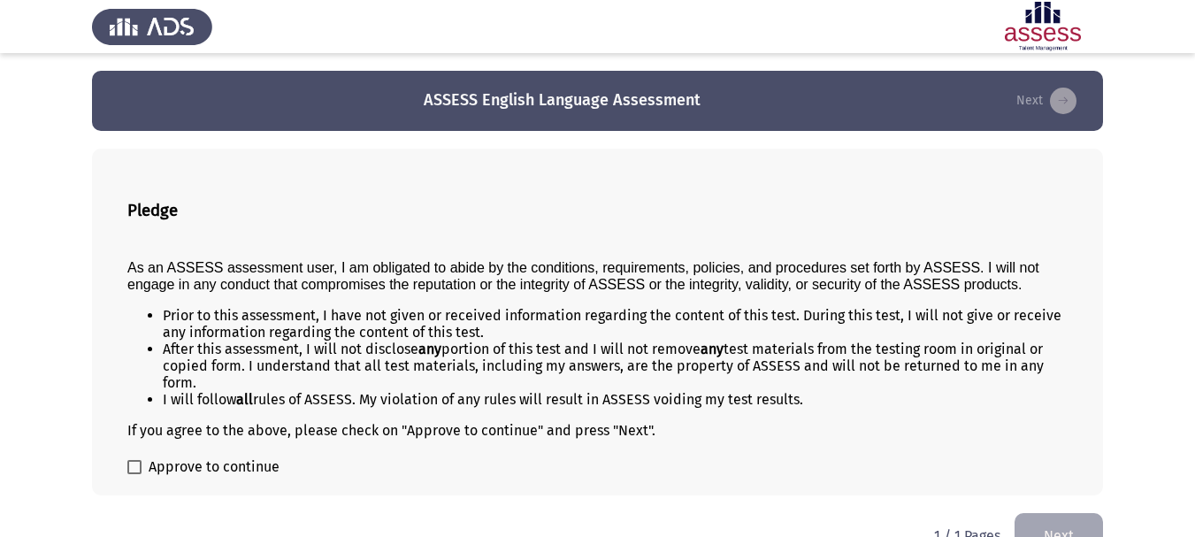
click at [141, 460] on span at bounding box center [134, 467] width 14 height 14
click at [134, 474] on input "Approve to continue" at bounding box center [134, 474] width 1 height 1
checkbox input "true"
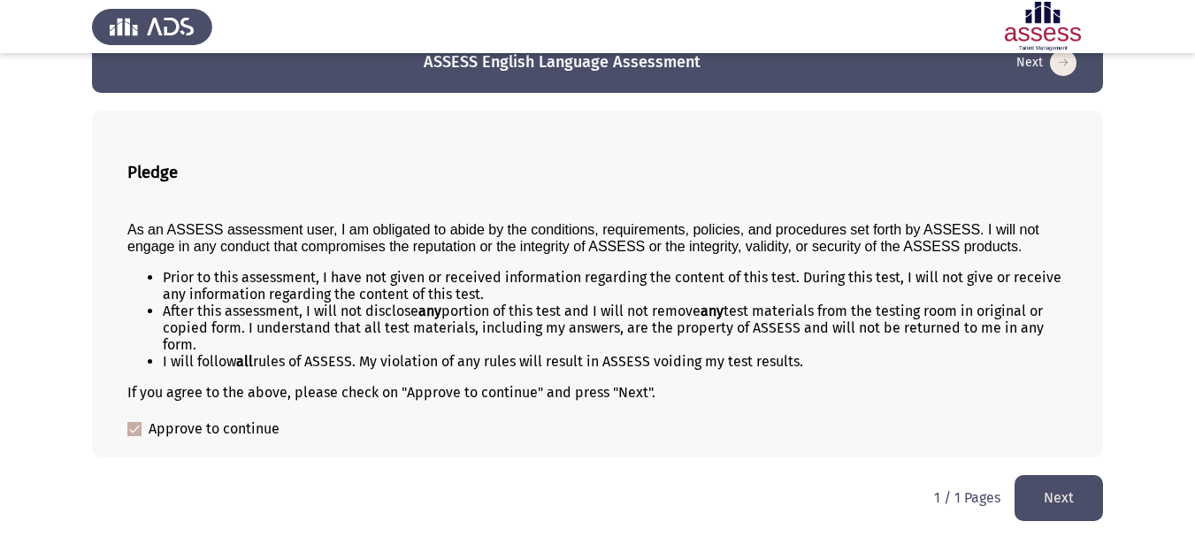
scroll to position [40, 0]
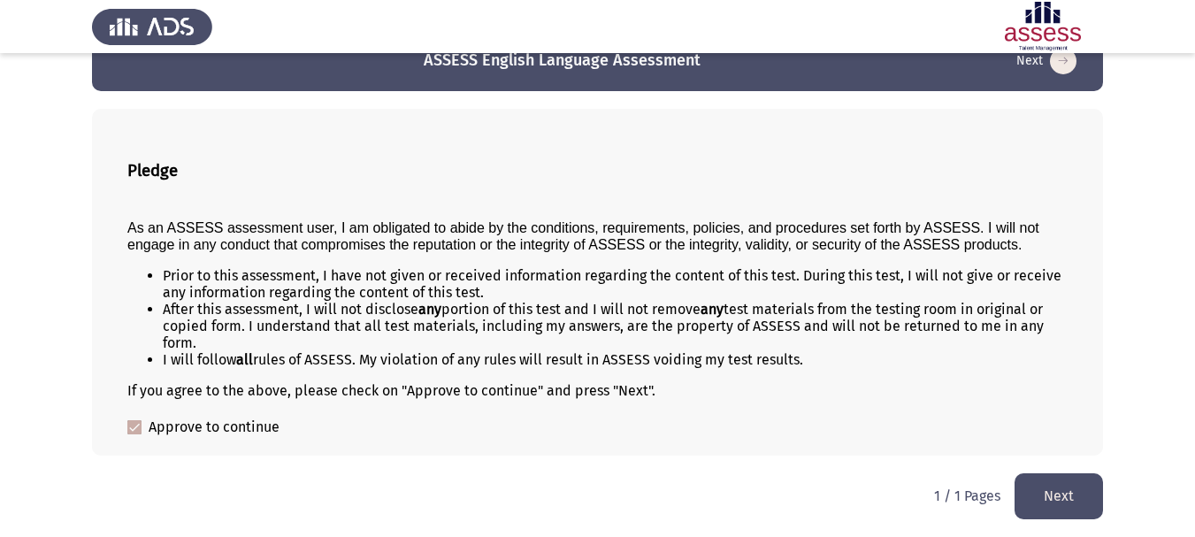
click at [1075, 497] on button "Next" at bounding box center [1058, 495] width 88 height 45
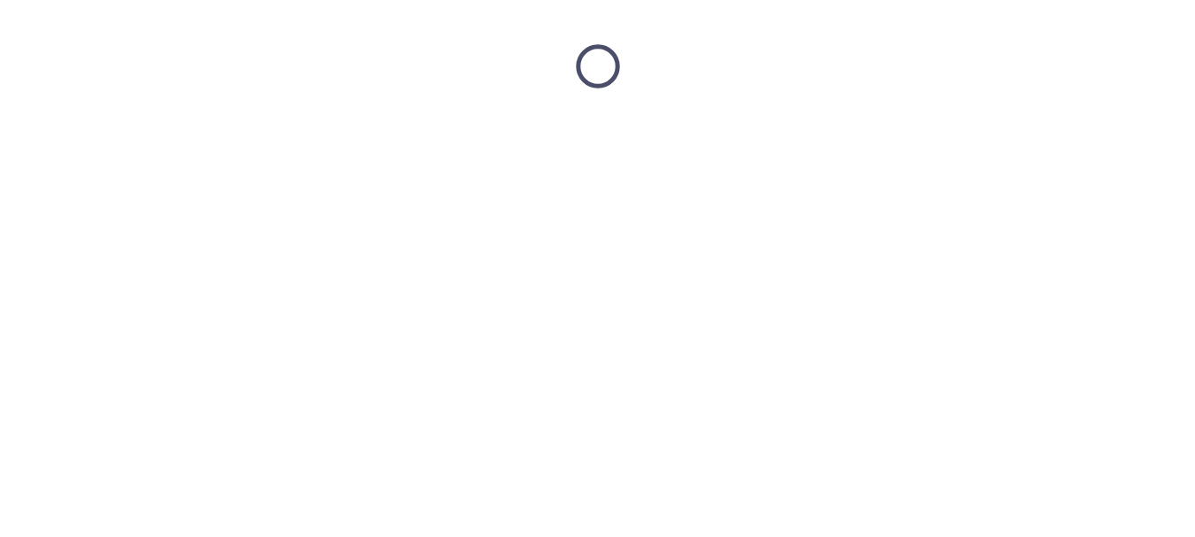
scroll to position [0, 0]
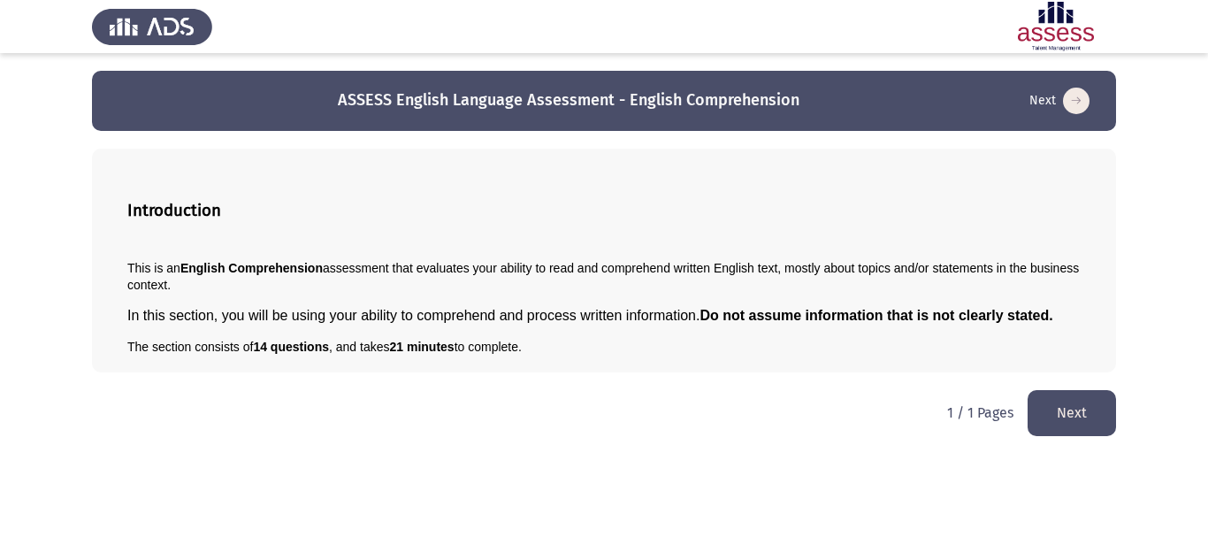
click at [1085, 420] on button "Next" at bounding box center [1072, 412] width 88 height 45
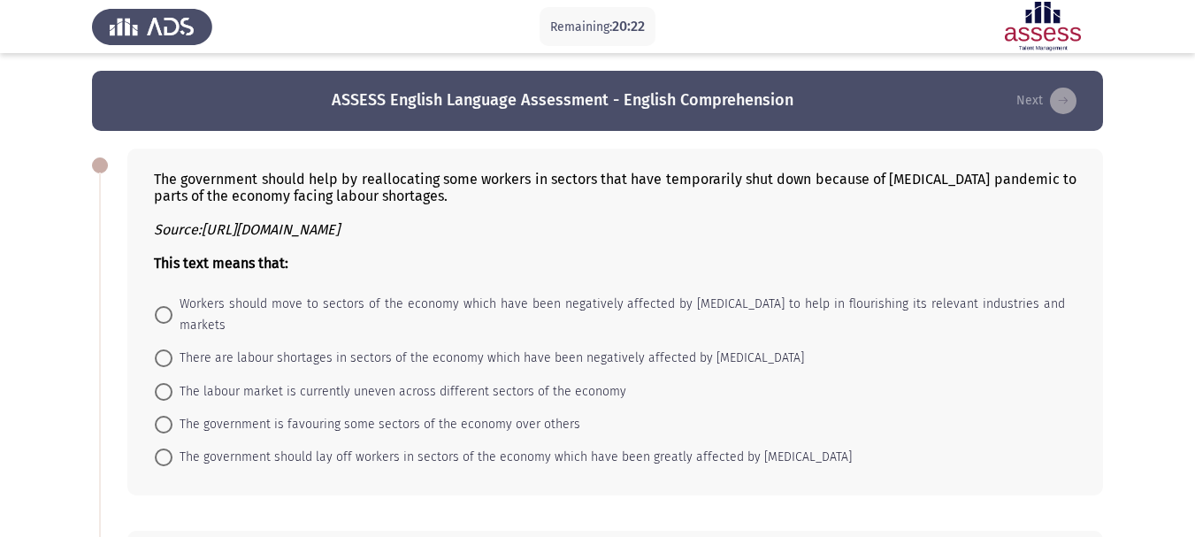
click at [165, 448] on span at bounding box center [164, 457] width 18 height 18
click at [165, 448] on input "The government should lay off workers in sectors of the economy which have been…" at bounding box center [164, 457] width 18 height 18
radio input "true"
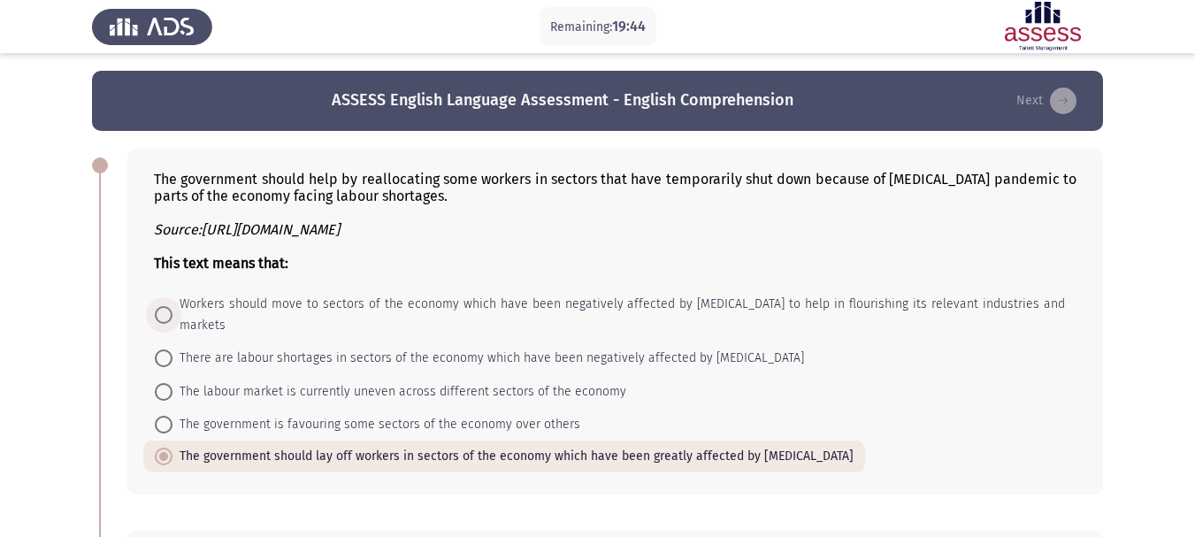
click at [472, 310] on span "Workers should move to sectors of the economy which have been negatively affect…" at bounding box center [618, 315] width 892 height 42
click at [172, 310] on input "Workers should move to sectors of the economy which have been negatively affect…" at bounding box center [164, 315] width 18 height 18
radio input "true"
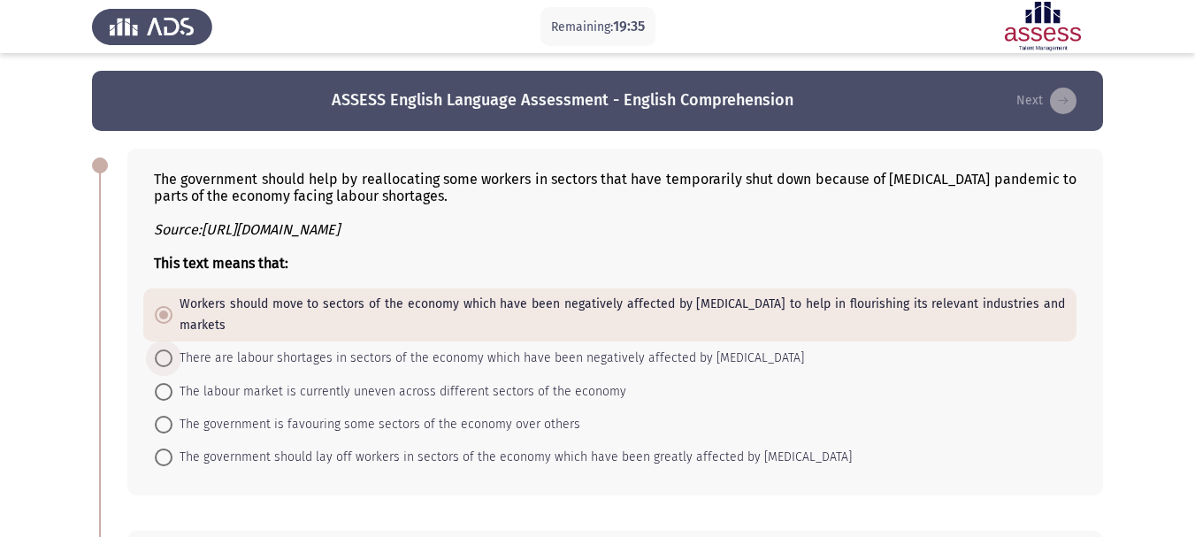
click at [364, 348] on span "There are labour shortages in sectors of the economy which have been negatively…" at bounding box center [487, 358] width 631 height 21
click at [172, 349] on input "There are labour shortages in sectors of the economy which have been negatively…" at bounding box center [164, 358] width 18 height 18
radio input "true"
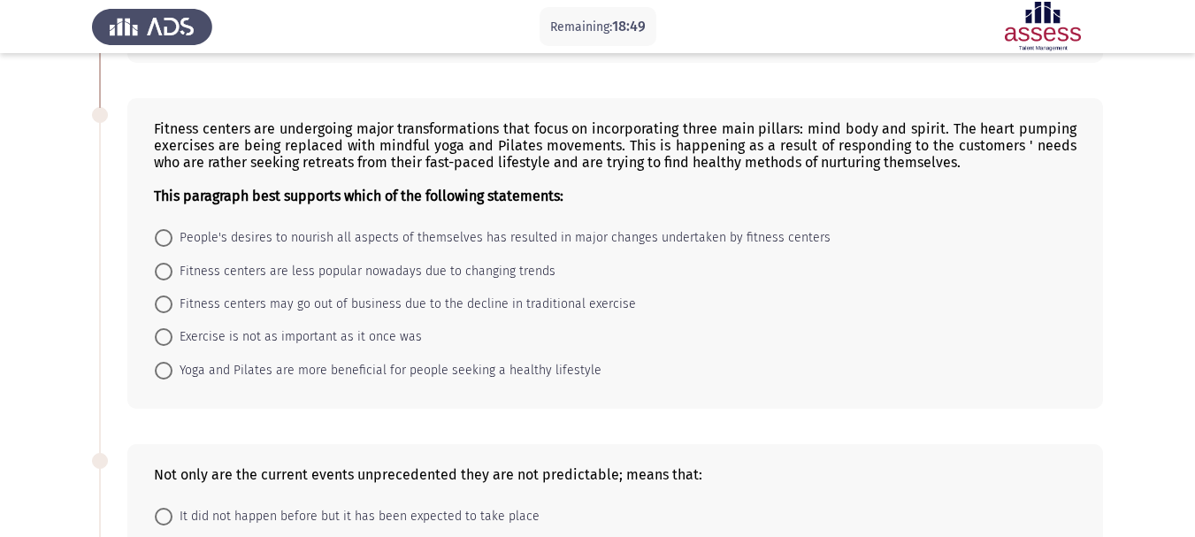
scroll to position [442, 0]
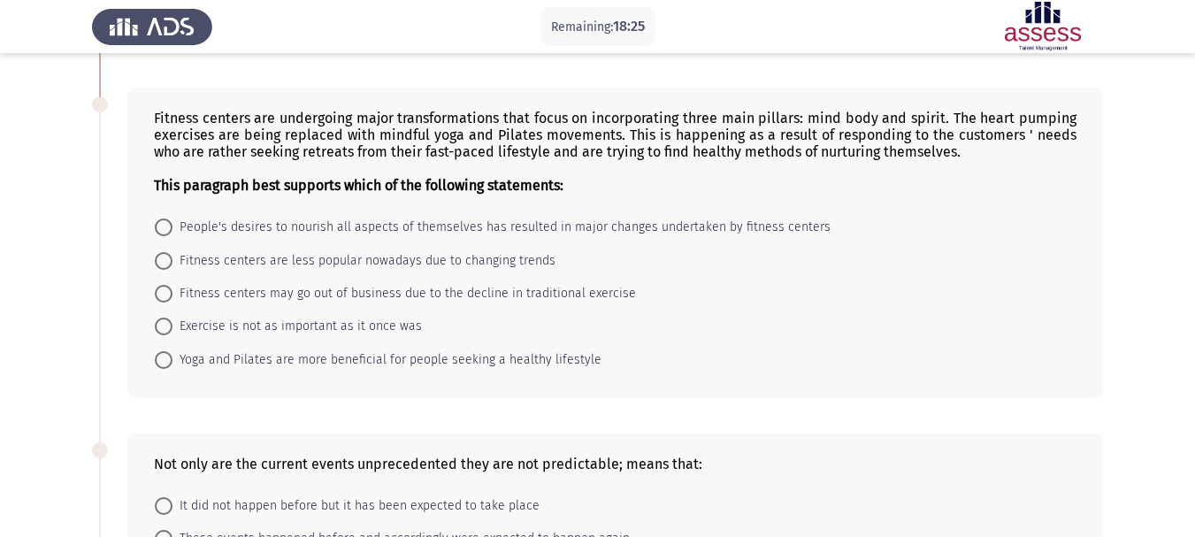
click at [166, 351] on span at bounding box center [164, 360] width 18 height 18
click at [166, 351] on input "Yoga and Pilates are more beneficial for people seeking a healthy lifestyle" at bounding box center [164, 360] width 18 height 18
radio input "true"
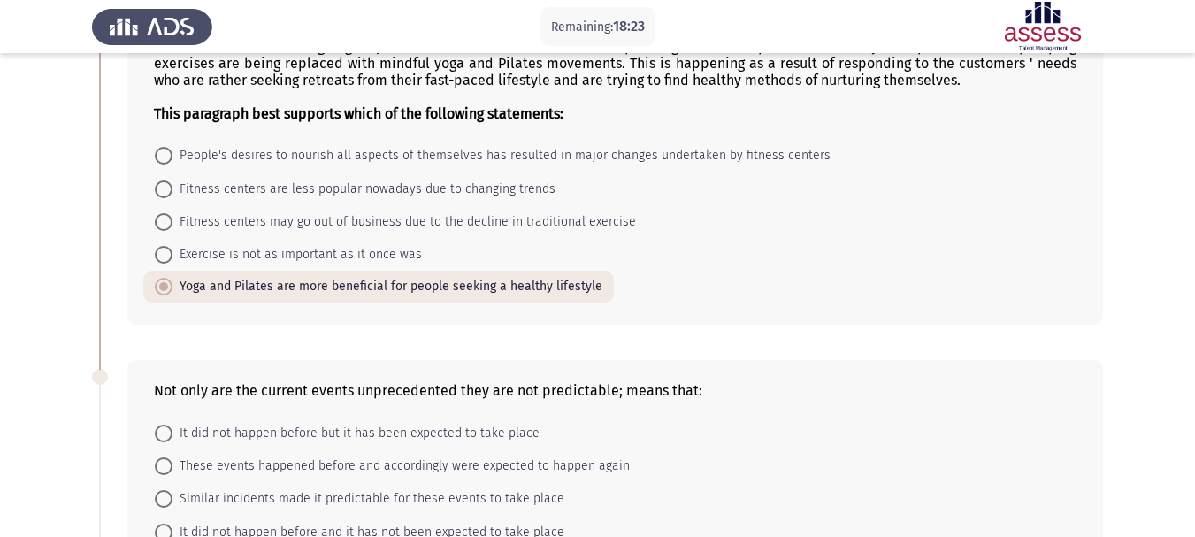
scroll to position [619, 0]
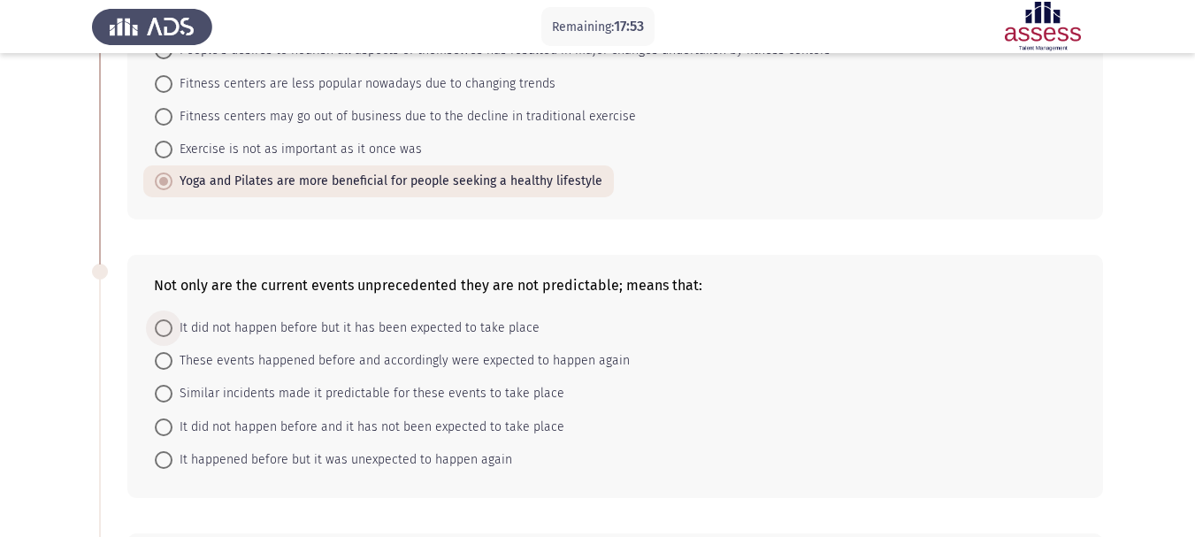
click at [392, 318] on span "It did not happen before but it has been expected to take place" at bounding box center [355, 328] width 367 height 21
click at [172, 319] on input "It did not happen before but it has been expected to take place" at bounding box center [164, 328] width 18 height 18
radio input "true"
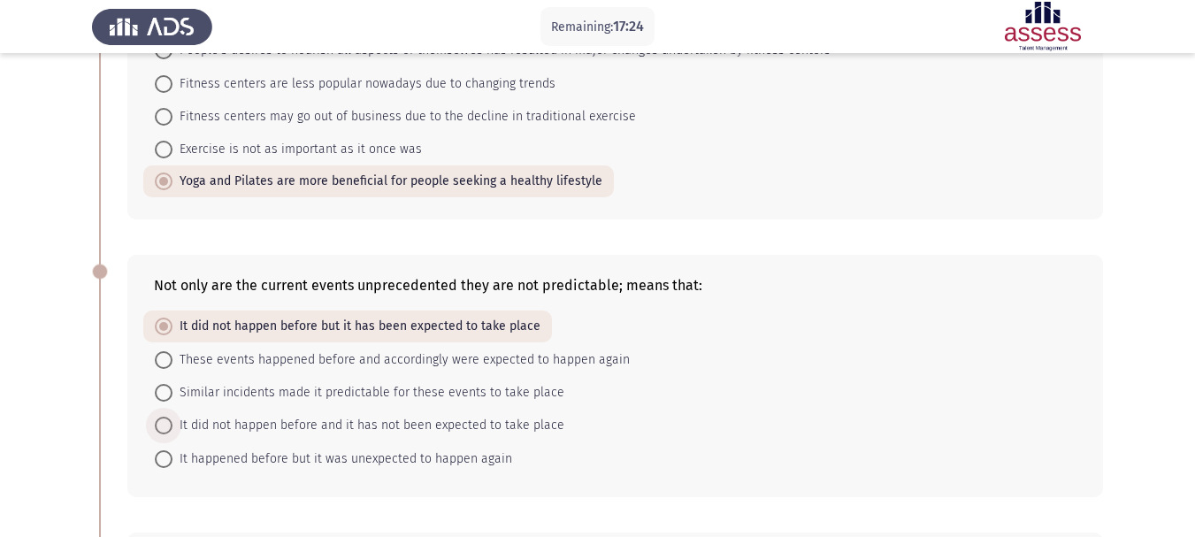
click at [218, 415] on span "It did not happen before and it has not been expected to take place" at bounding box center [368, 425] width 392 height 21
click at [172, 417] on input "It did not happen before and it has not been expected to take place" at bounding box center [164, 426] width 18 height 18
radio input "true"
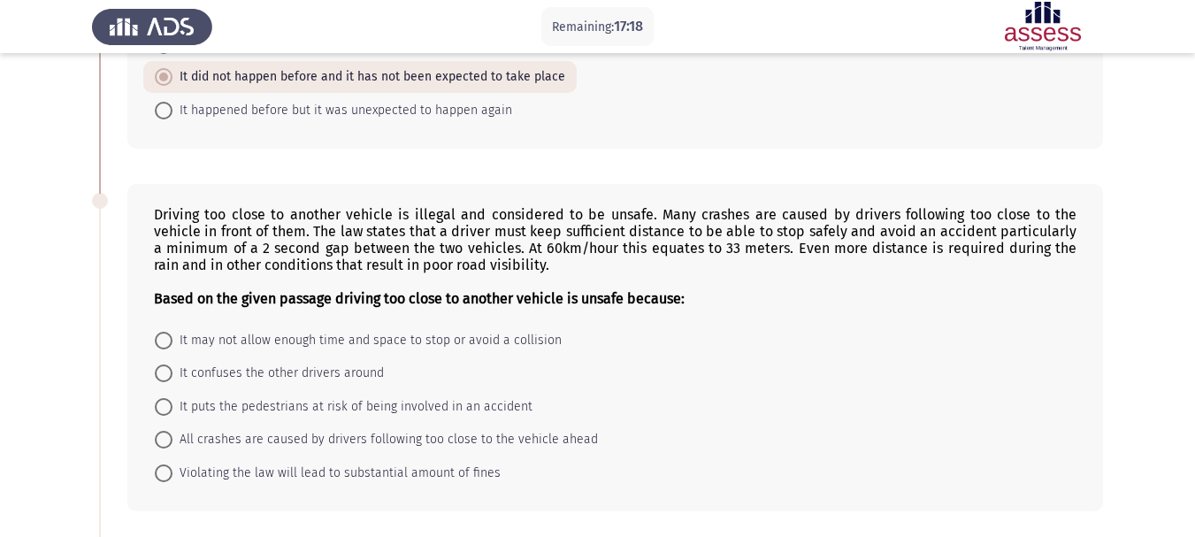
scroll to position [973, 0]
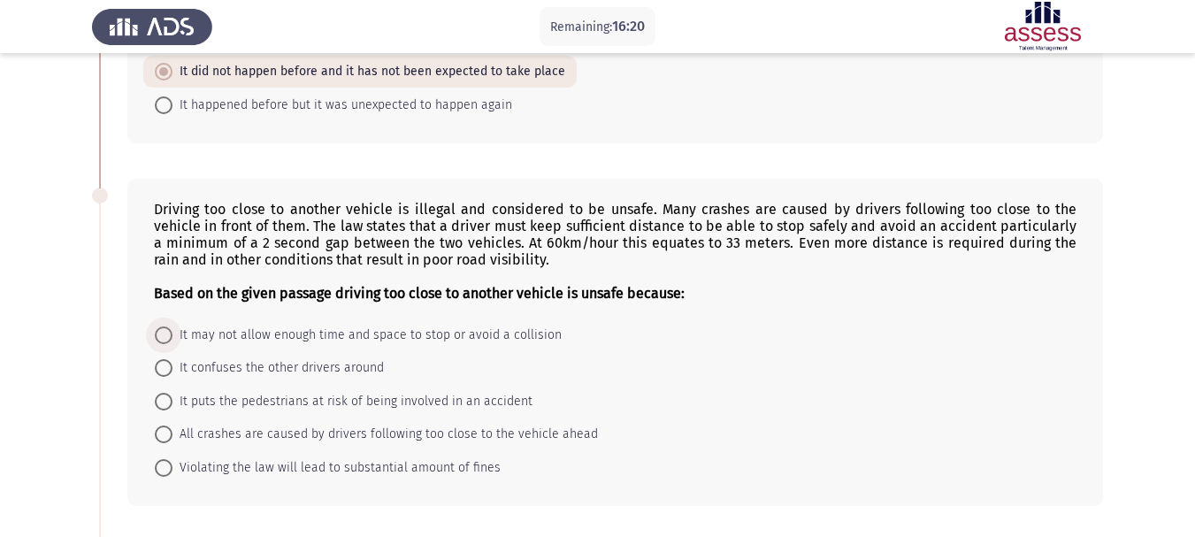
click at [220, 325] on span "It may not allow enough time and space to stop or avoid a collision" at bounding box center [366, 335] width 389 height 21
click at [172, 326] on input "It may not allow enough time and space to stop or avoid a collision" at bounding box center [164, 335] width 18 height 18
radio input "true"
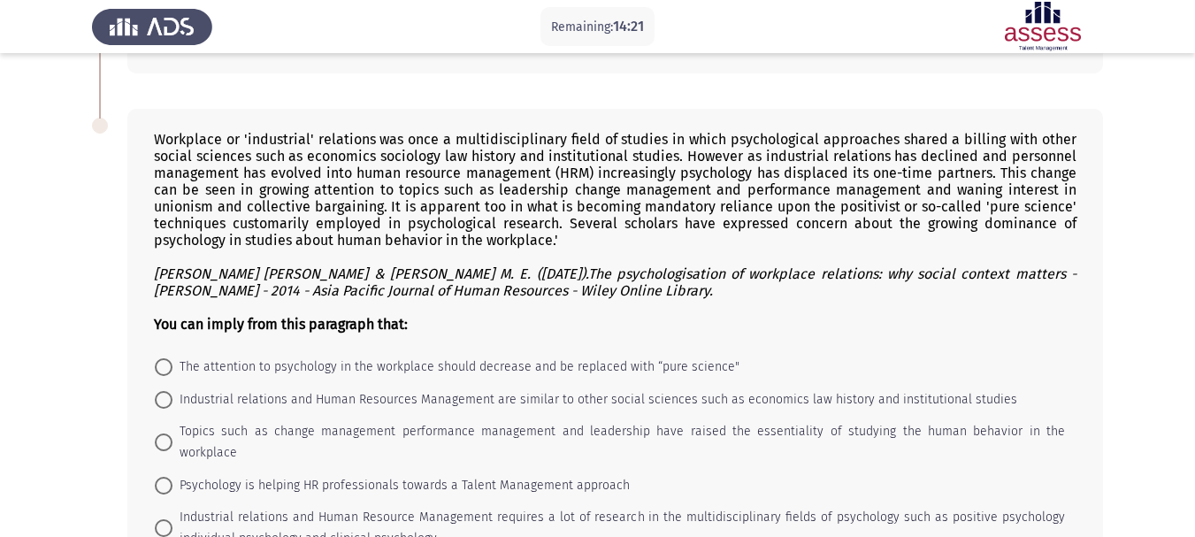
scroll to position [1492, 0]
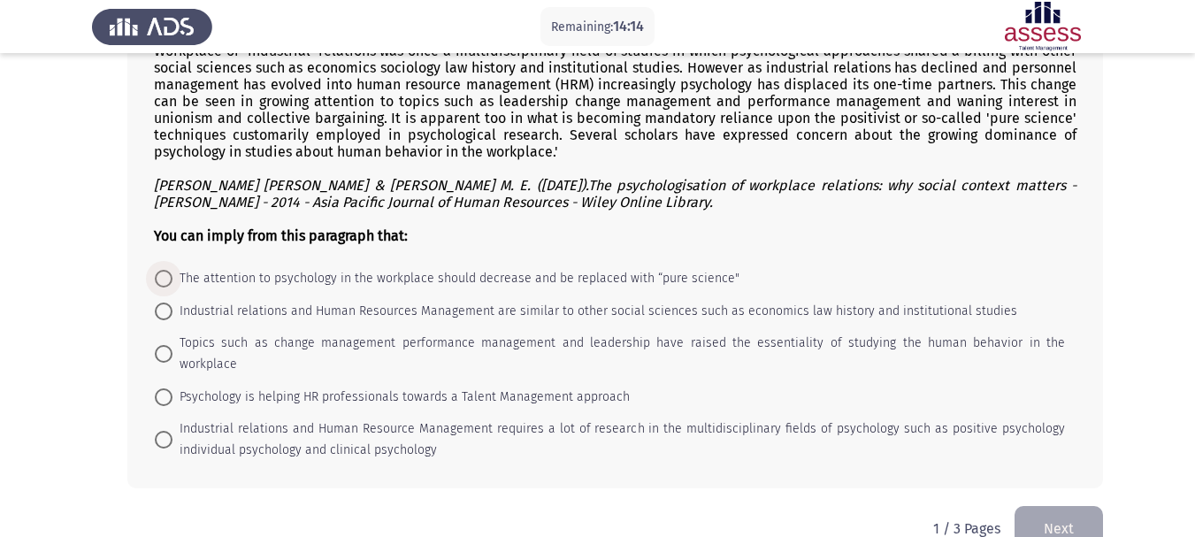
click at [257, 268] on span "The attention to psychology in the workplace should decrease and be replaced wi…" at bounding box center [455, 278] width 567 height 21
click at [172, 270] on input "The attention to psychology in the workplace should decrease and be replaced wi…" at bounding box center [164, 279] width 18 height 18
radio input "true"
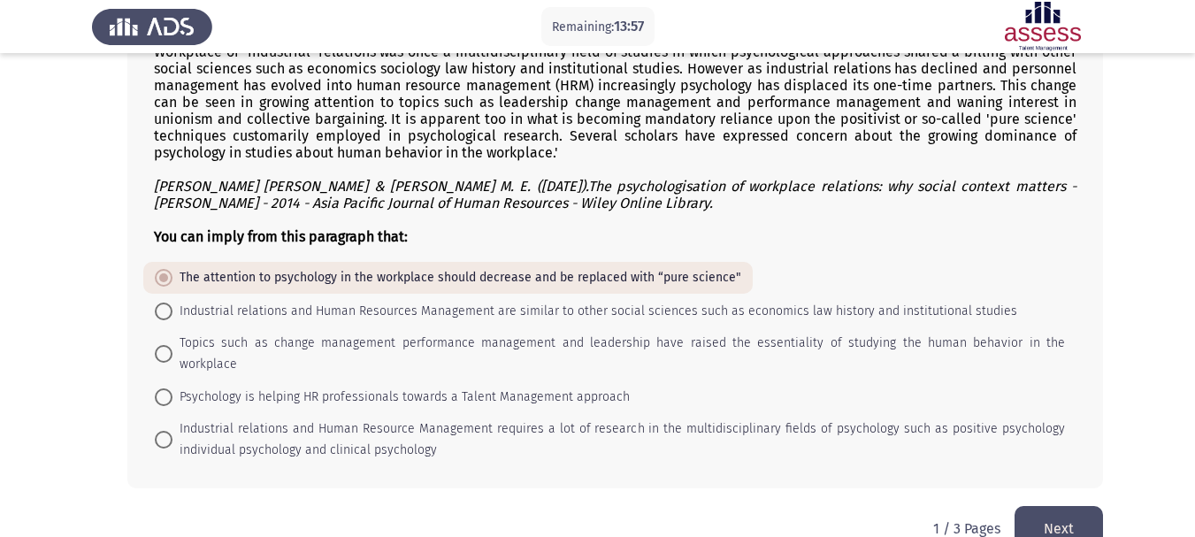
click at [636, 333] on span "Topics such as change management performance management and leadership have rai…" at bounding box center [618, 354] width 892 height 42
click at [172, 345] on input "Topics such as change management performance management and leadership have rai…" at bounding box center [164, 354] width 18 height 18
radio input "true"
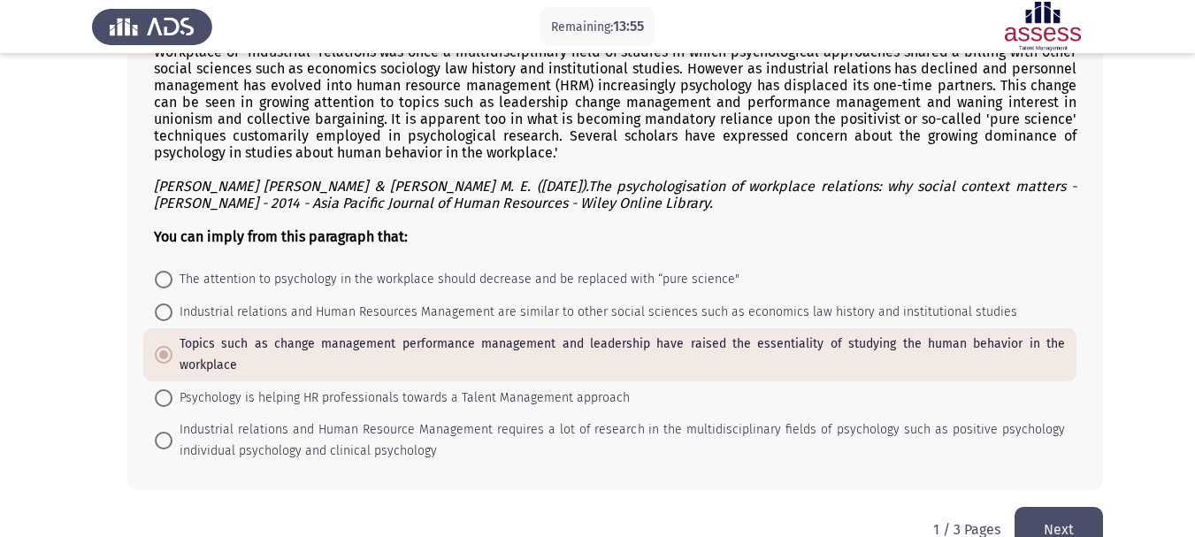
click at [429, 269] on span "The attention to psychology in the workplace should decrease and be replaced wi…" at bounding box center [455, 279] width 567 height 21
click at [172, 271] on input "The attention to psychology in the workplace should decrease and be replaced wi…" at bounding box center [164, 280] width 18 height 18
radio input "true"
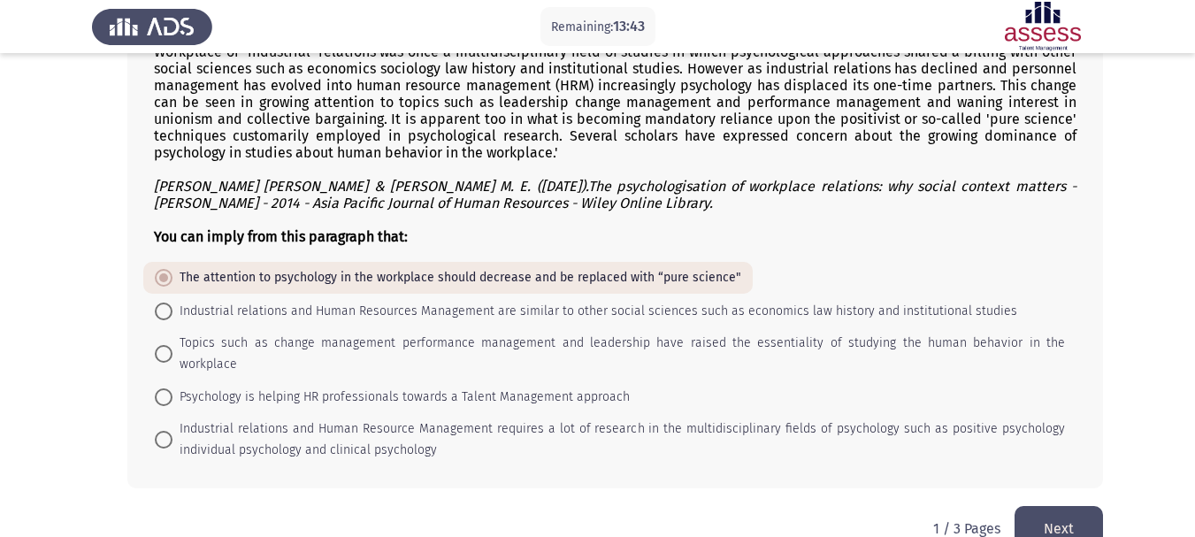
click at [1059, 506] on button "Next" at bounding box center [1058, 528] width 88 height 45
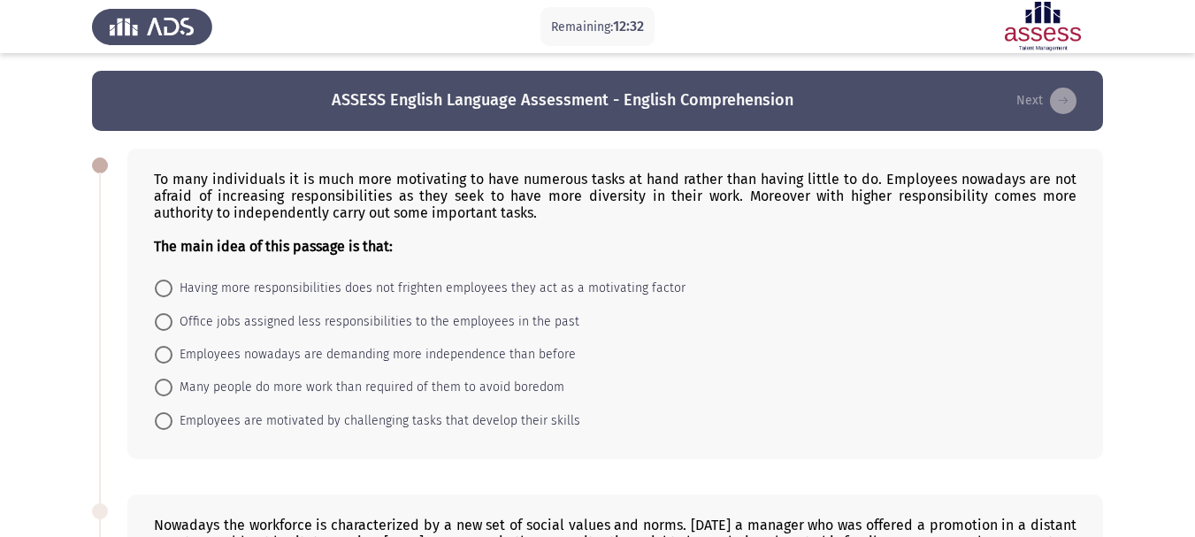
click at [198, 286] on span "Having more responsibilities does not frighten employees they act as a motivati…" at bounding box center [428, 288] width 513 height 21
click at [172, 286] on input "Having more responsibilities does not frighten employees they act as a motivati…" at bounding box center [164, 288] width 18 height 18
radio input "true"
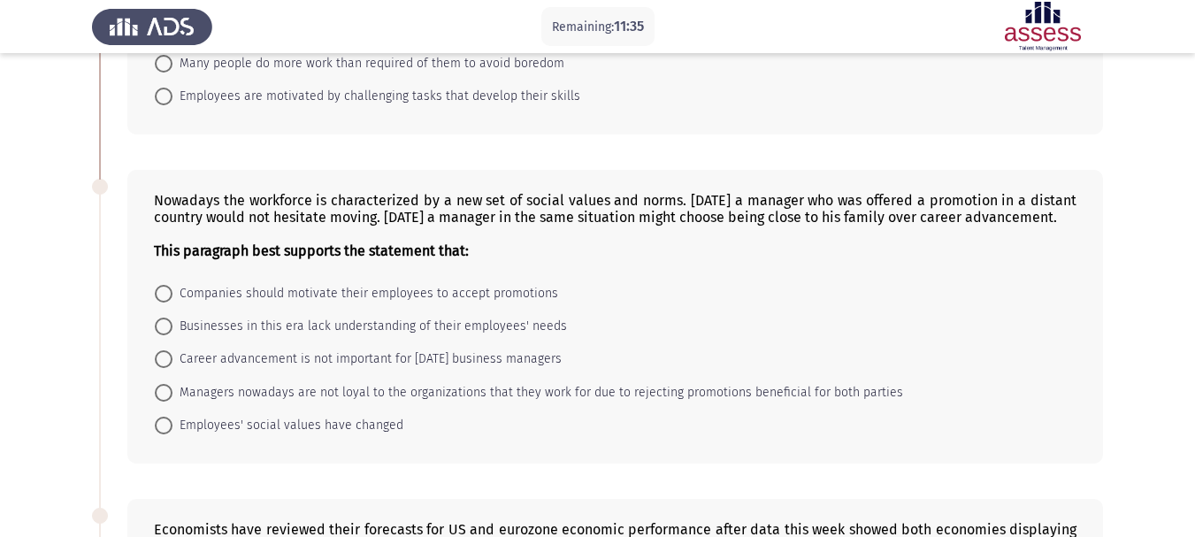
scroll to position [354, 0]
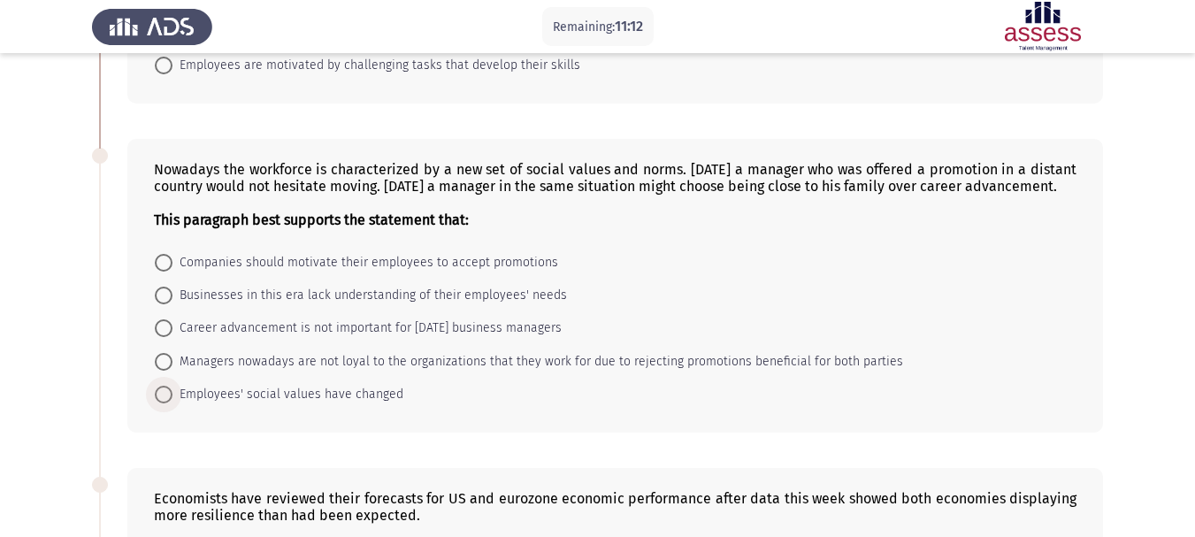
click at [283, 405] on span "Employees' social values have changed" at bounding box center [287, 394] width 231 height 21
click at [172, 403] on input "Employees' social values have changed" at bounding box center [164, 395] width 18 height 18
radio input "true"
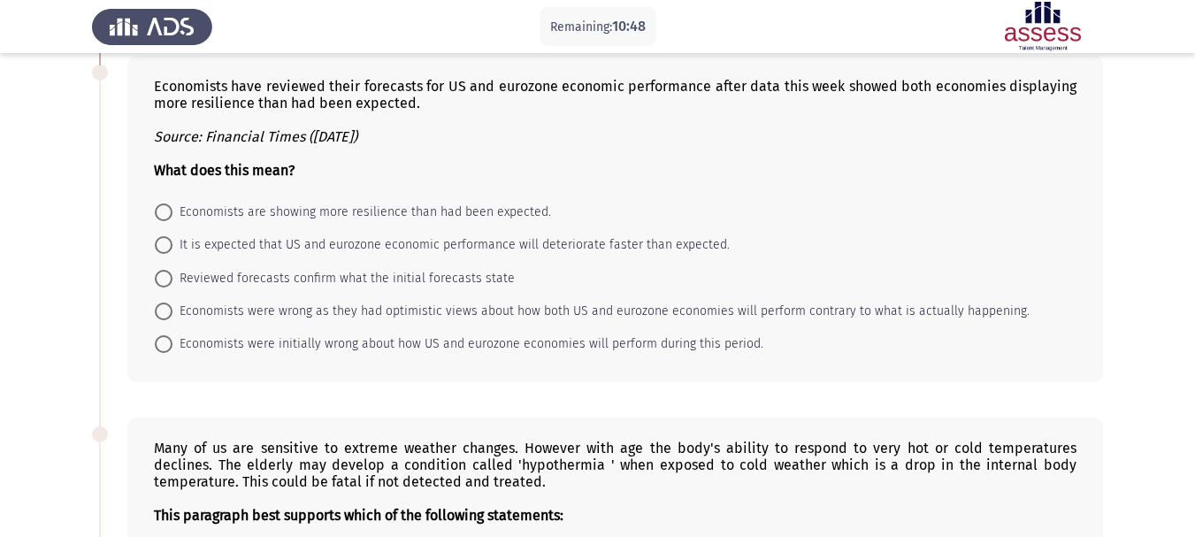
scroll to position [796, 0]
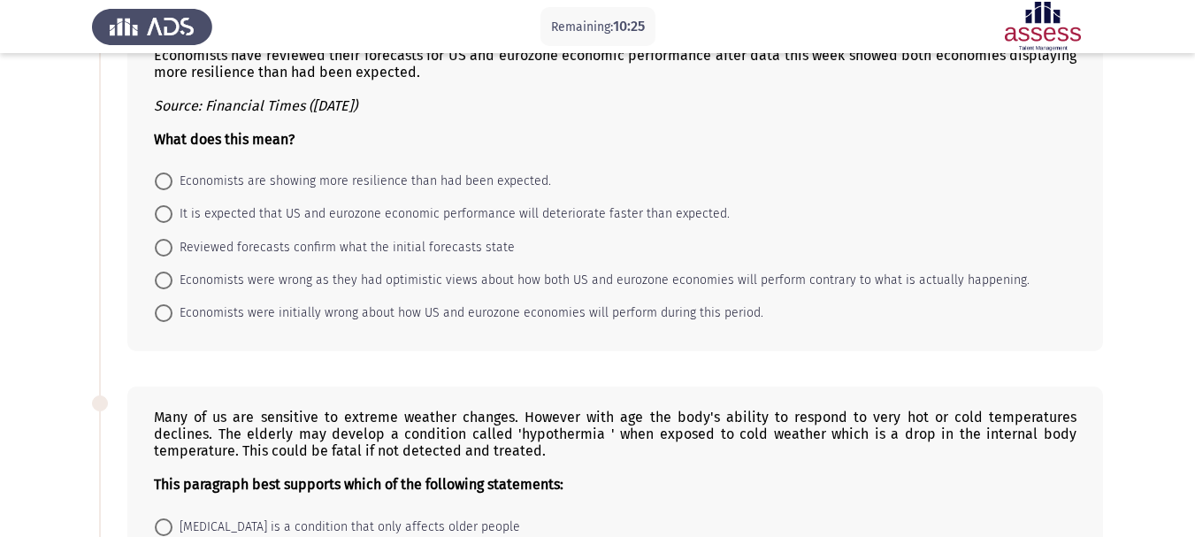
drag, startPoint x: 261, startPoint y: 210, endPoint x: 274, endPoint y: 218, distance: 15.5
click at [398, 192] on span "Economists are showing more resilience than had been expected." at bounding box center [361, 181] width 379 height 21
click at [172, 190] on input "Economists are showing more resilience than had been expected." at bounding box center [164, 181] width 18 height 18
radio input "true"
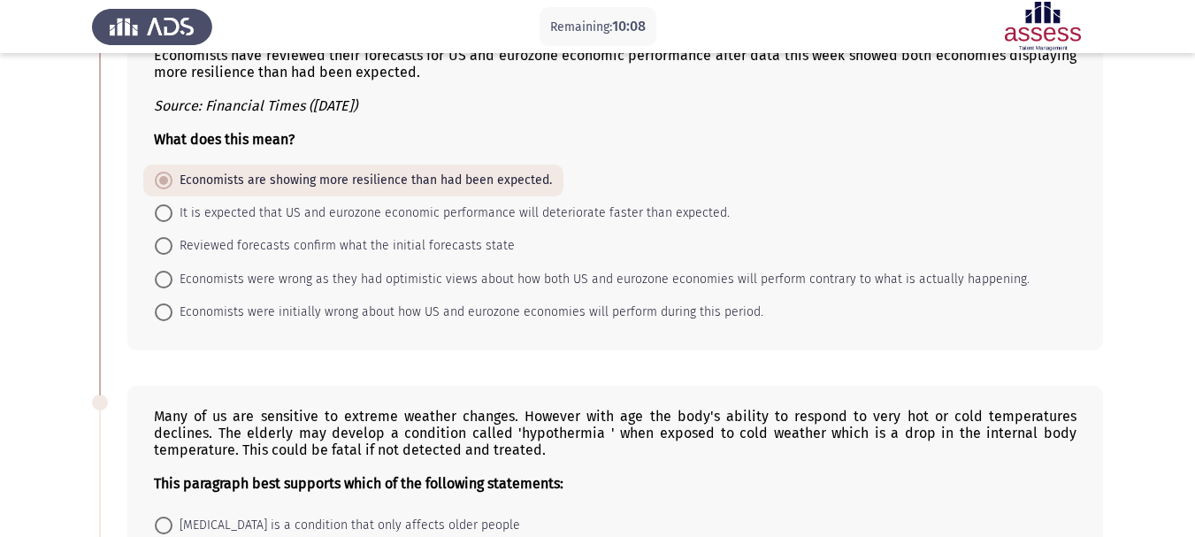
scroll to position [832, 0]
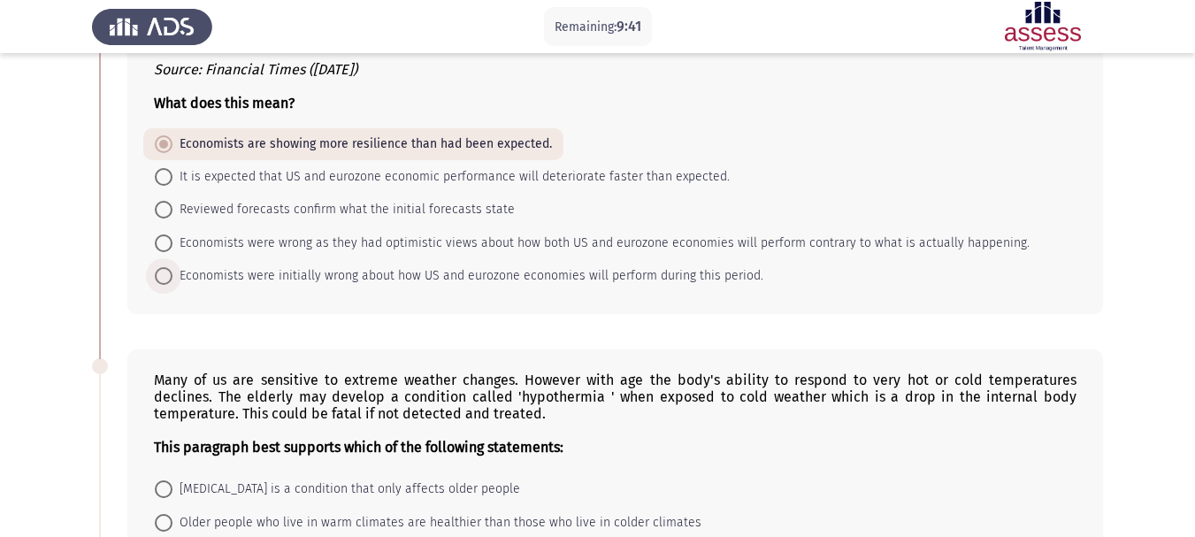
click at [690, 287] on span "Economists were initially wrong about how US and eurozone economies will perfor…" at bounding box center [467, 275] width 591 height 21
click at [172, 285] on input "Economists were initially wrong about how US and eurozone economies will perfor…" at bounding box center [164, 276] width 18 height 18
radio input "true"
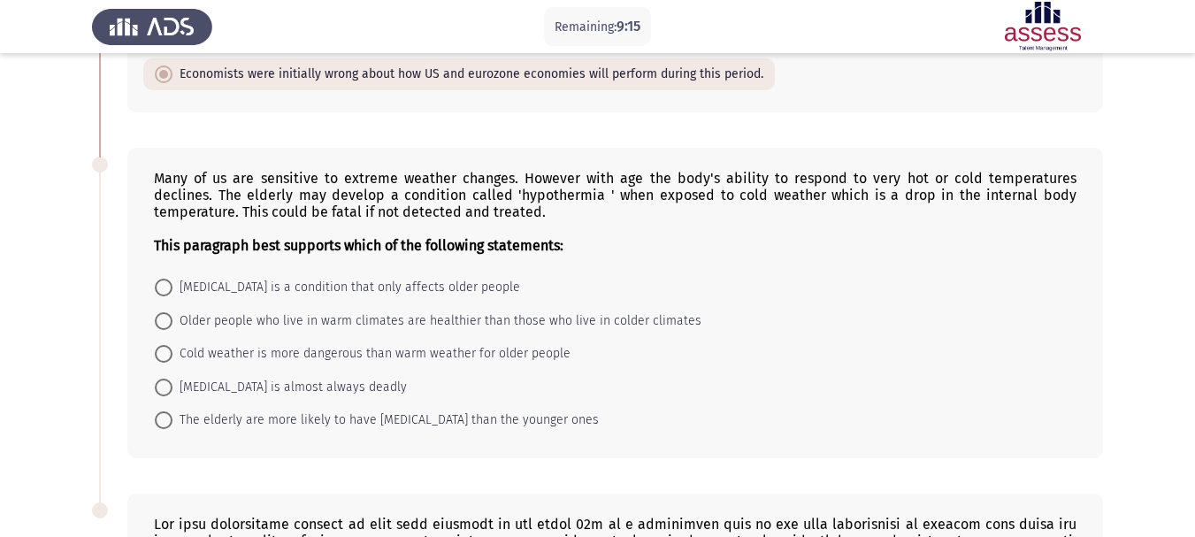
scroll to position [1038, 0]
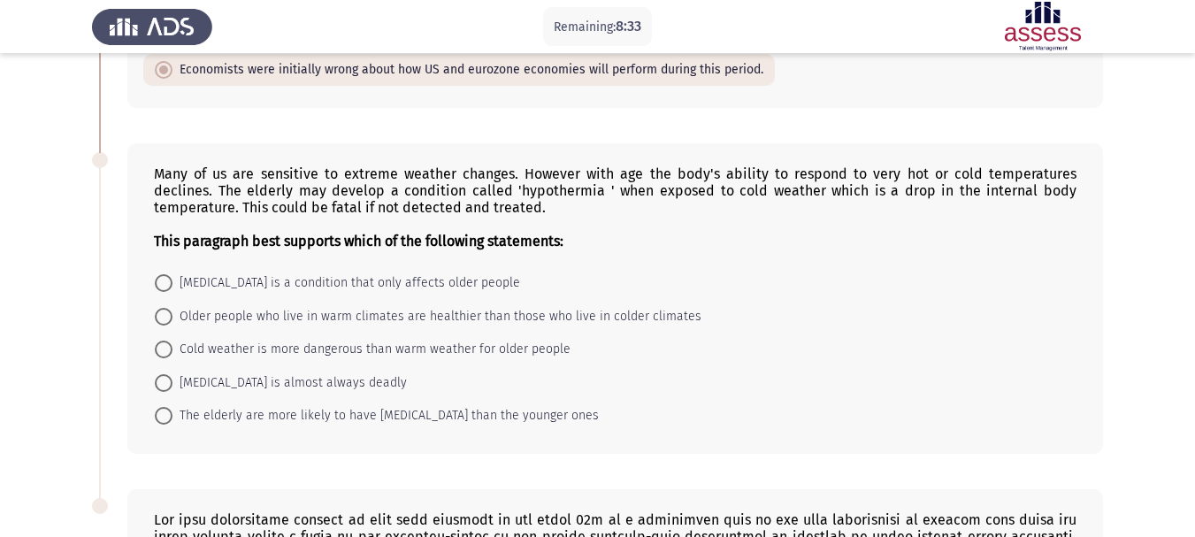
click at [210, 426] on span "The elderly are more likely to have [MEDICAL_DATA] than the younger ones" at bounding box center [385, 415] width 426 height 21
click at [172, 425] on input "The elderly are more likely to have [MEDICAL_DATA] than the younger ones" at bounding box center [164, 416] width 18 height 18
radio input "true"
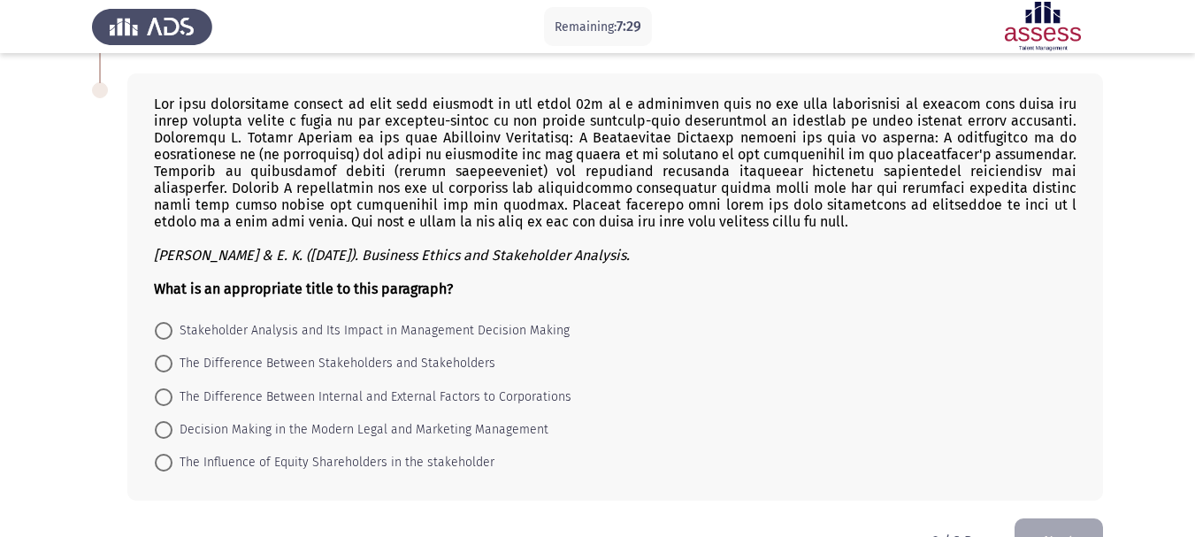
scroll to position [1457, 0]
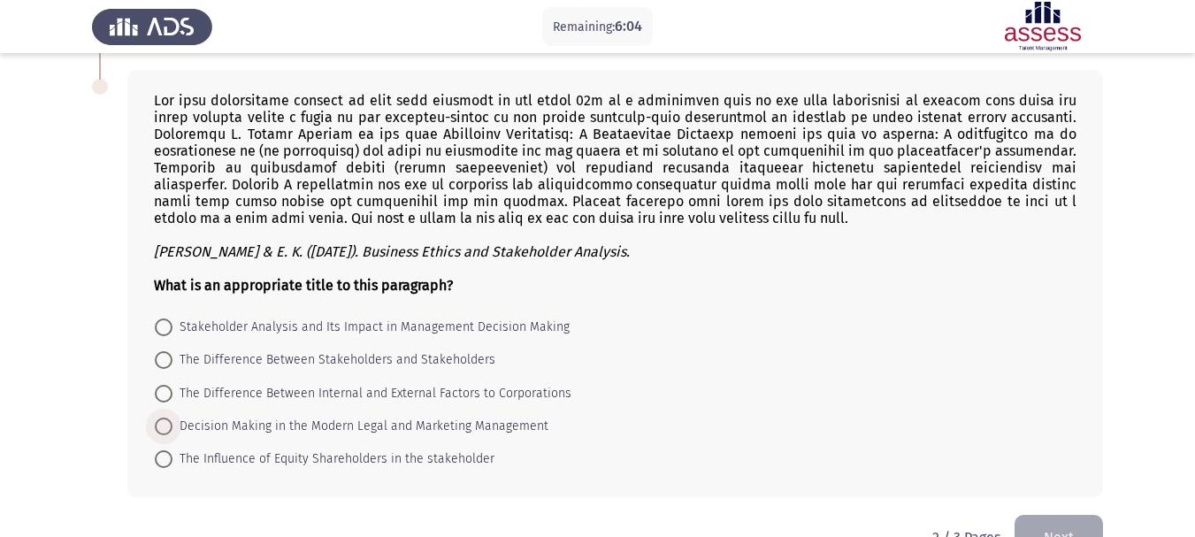
click at [291, 437] on span "Decision Making in the Modern Legal and Marketing Management" at bounding box center [360, 426] width 376 height 21
click at [172, 435] on input "Decision Making in the Modern Legal and Marketing Management" at bounding box center [164, 426] width 18 height 18
radio input "true"
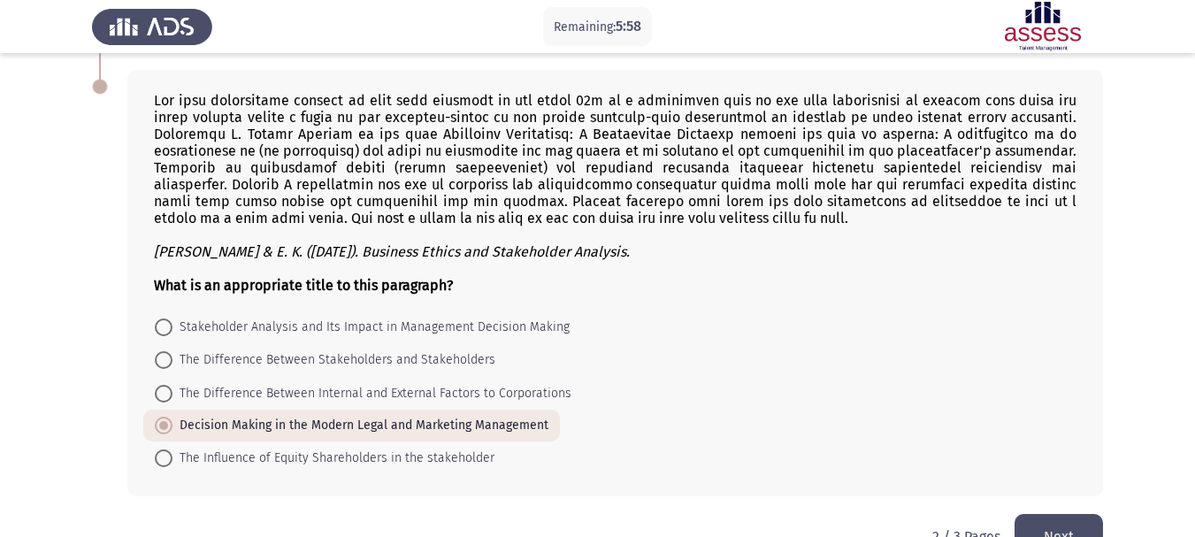
scroll to position [1521, 0]
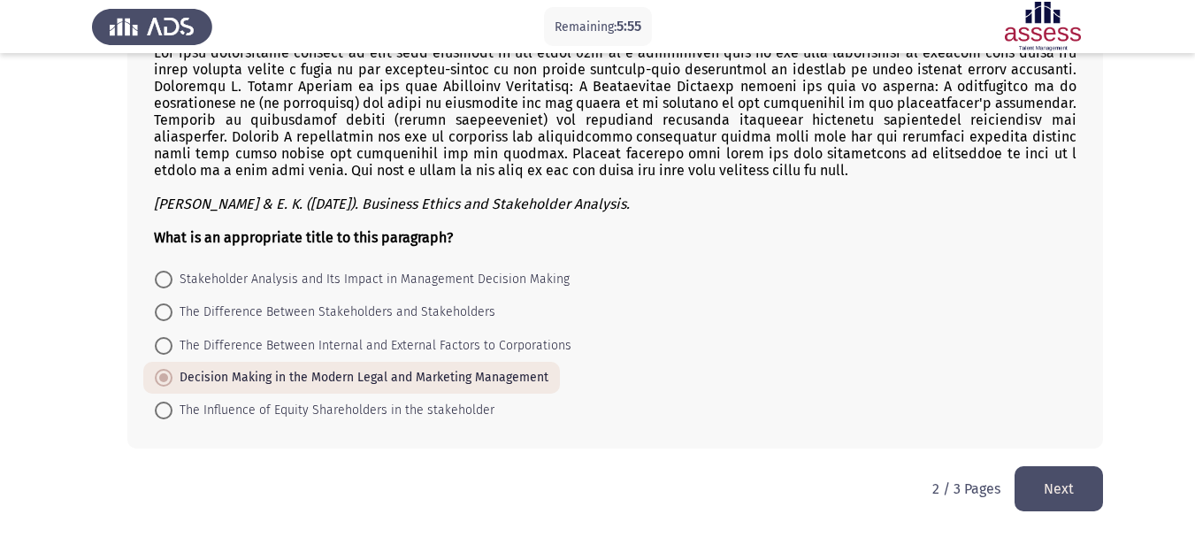
click at [1052, 502] on button "Next" at bounding box center [1058, 488] width 88 height 45
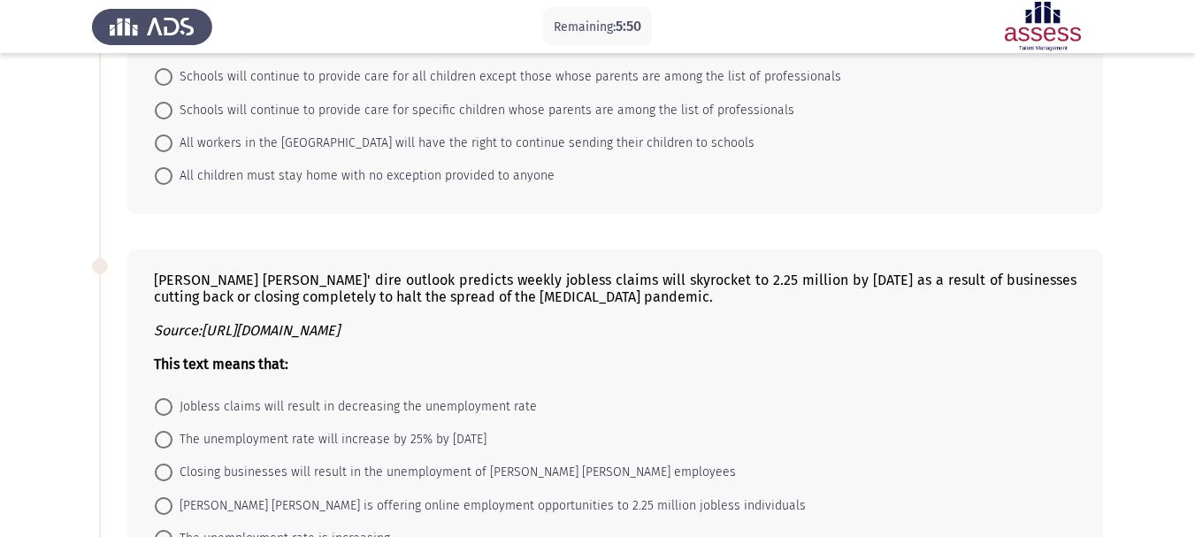
scroll to position [693, 0]
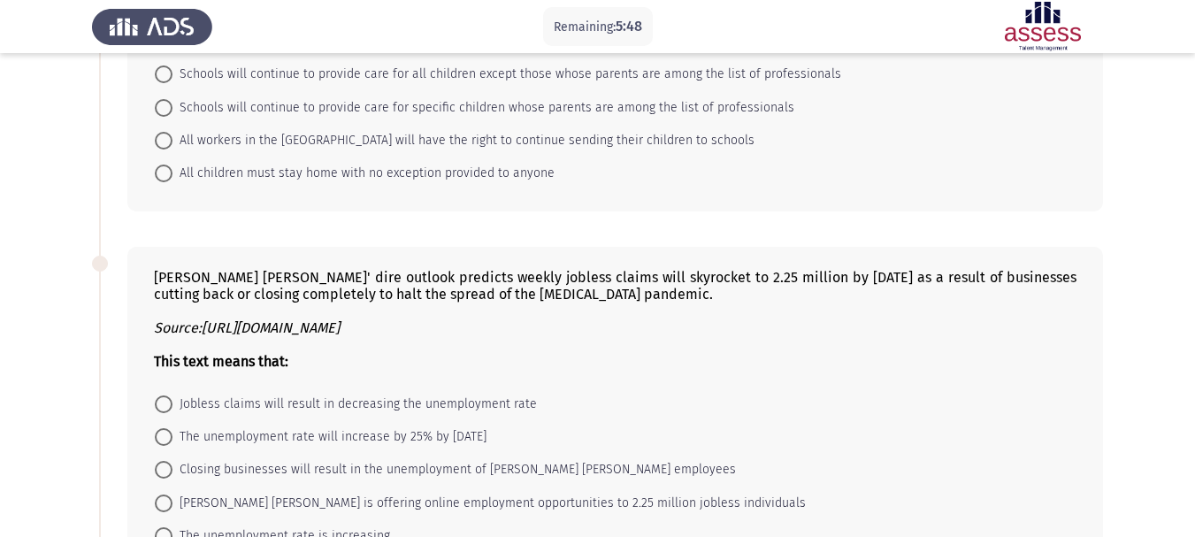
drag, startPoint x: 1191, startPoint y: 286, endPoint x: 1201, endPoint y: 283, distance: 10.1
click at [1194, 283] on html "Remaining: 5:48 ASSESS English Language Assessment - English Comprehension Next…" at bounding box center [597, 200] width 1195 height 1786
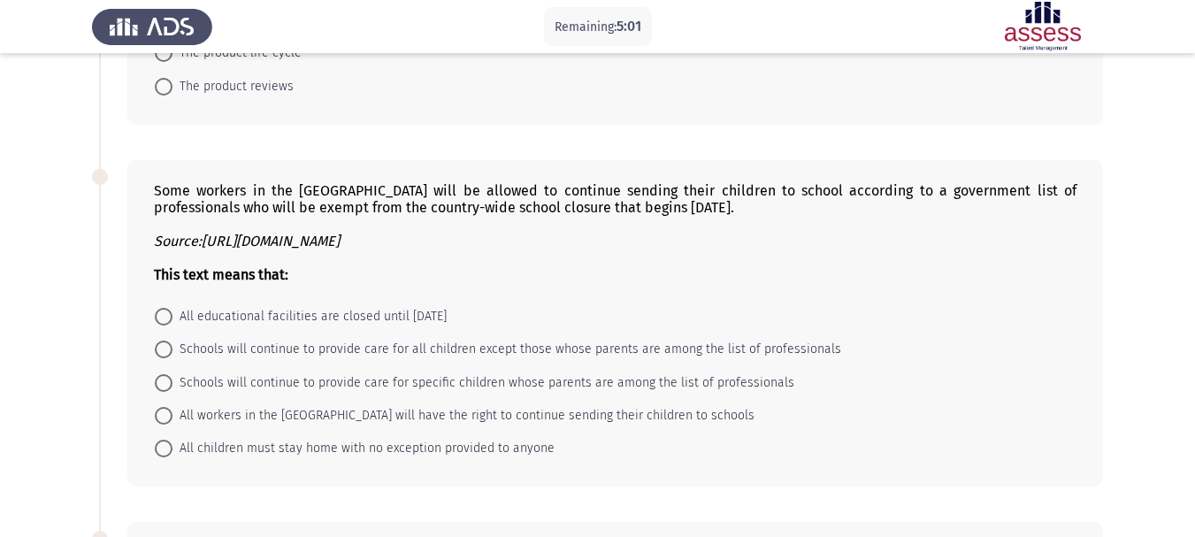
scroll to position [421, 0]
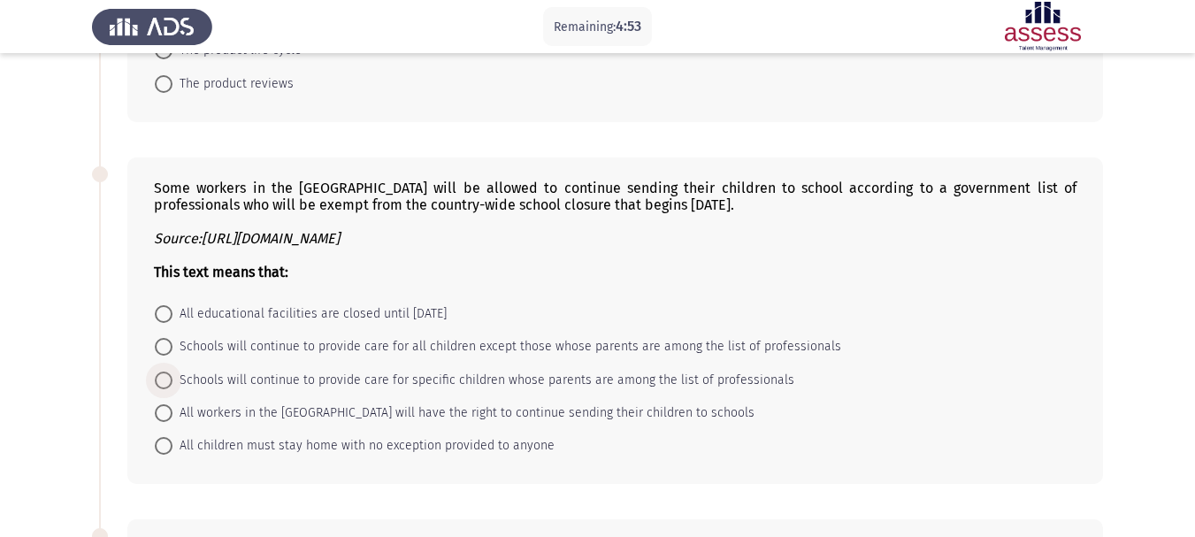
click at [707, 384] on span "Schools will continue to provide care for specific children whose parents are a…" at bounding box center [483, 380] width 622 height 21
click at [172, 384] on input "Schools will continue to provide care for specific children whose parents are a…" at bounding box center [164, 380] width 18 height 18
radio input "true"
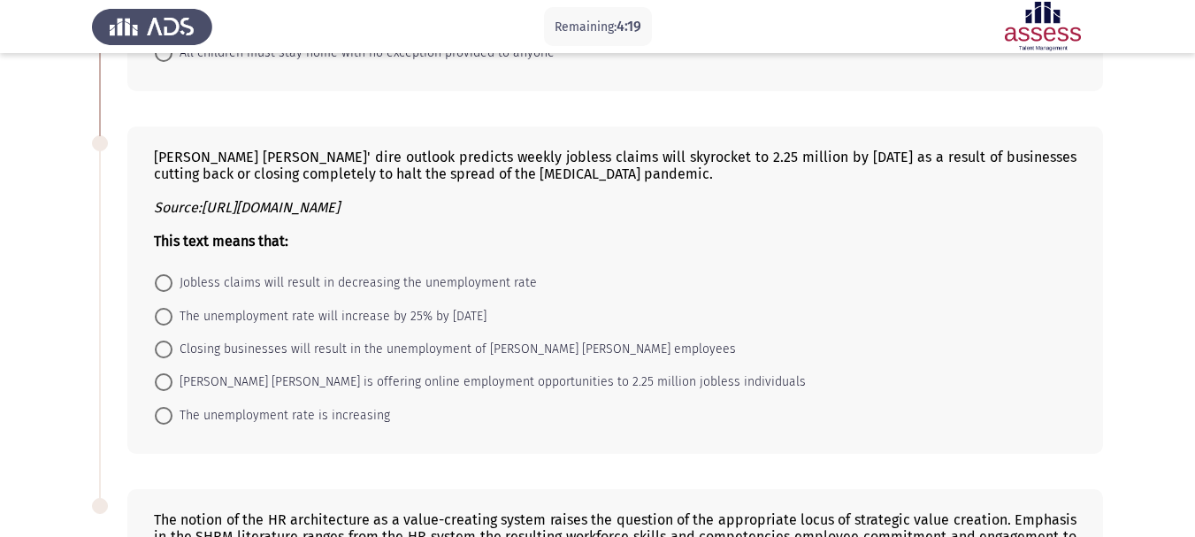
scroll to position [844, 0]
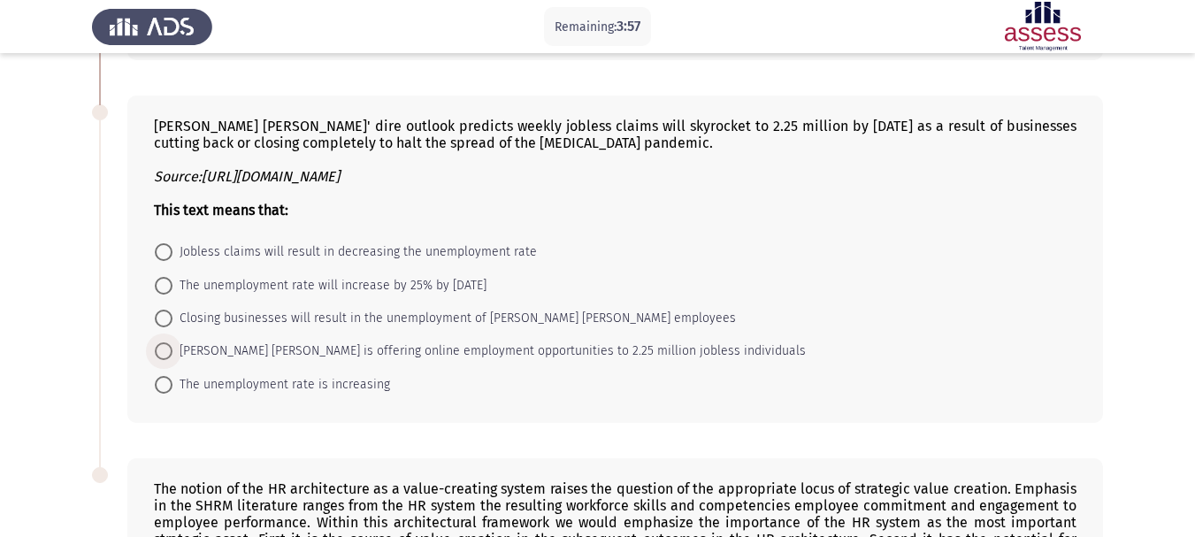
click at [161, 353] on span at bounding box center [164, 351] width 18 height 18
click at [161, 353] on input "[PERSON_NAME] [PERSON_NAME] is offering online employment opportunities to 2.25…" at bounding box center [164, 351] width 18 height 18
radio input "true"
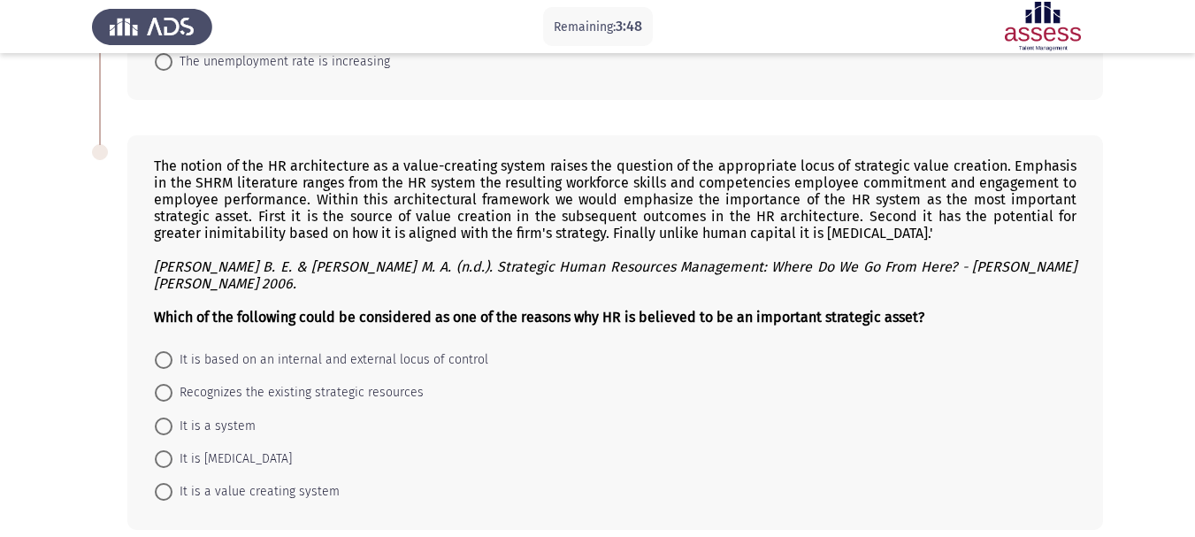
scroll to position [1229, 0]
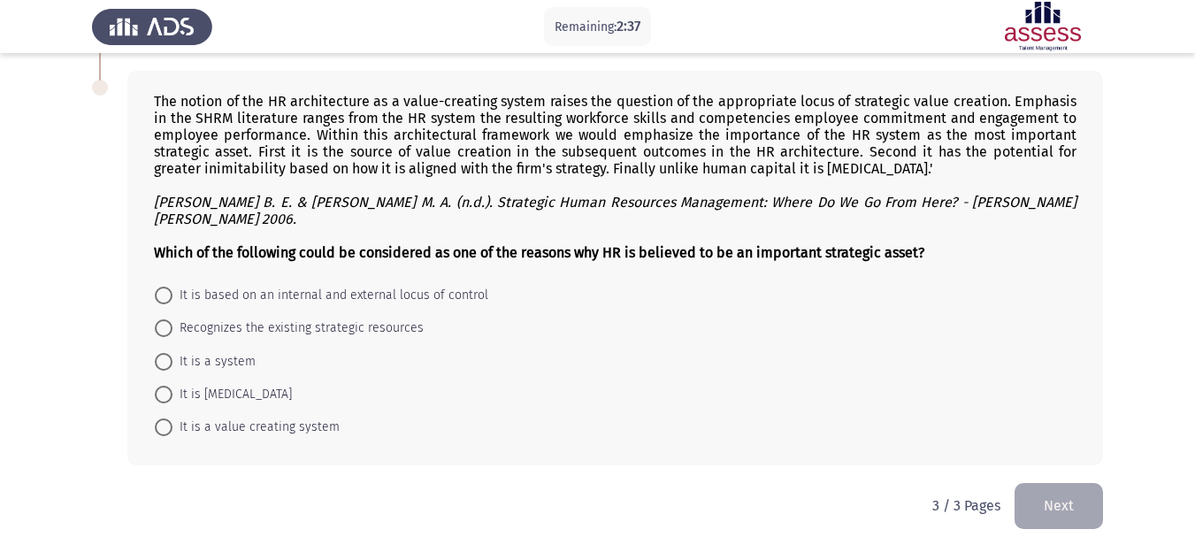
click at [172, 386] on span at bounding box center [164, 395] width 18 height 18
click at [172, 386] on input "It is [MEDICAL_DATA]" at bounding box center [164, 395] width 18 height 18
radio input "true"
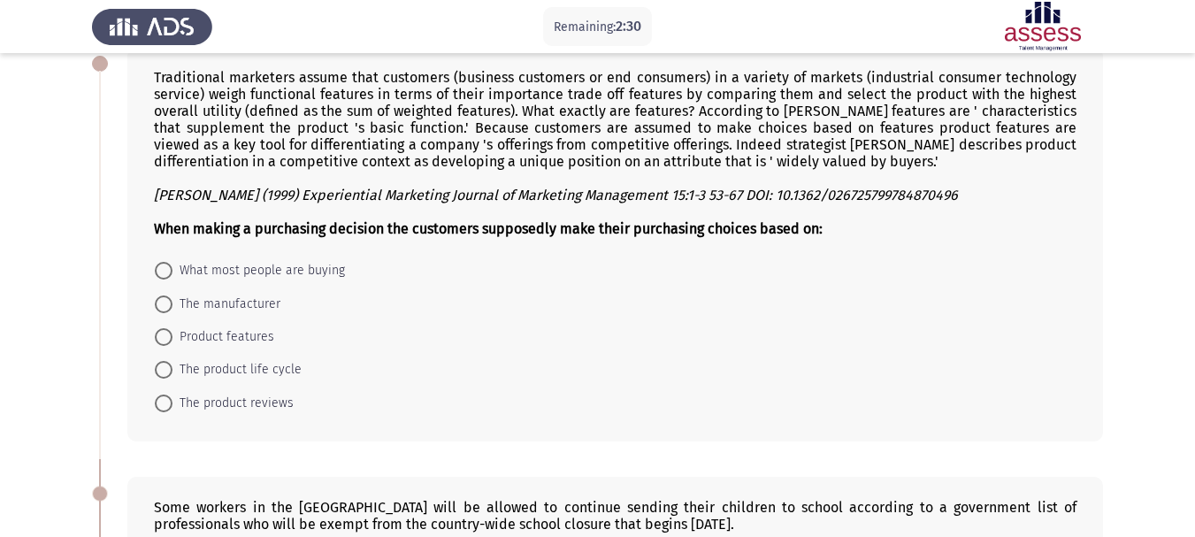
scroll to position [0, 0]
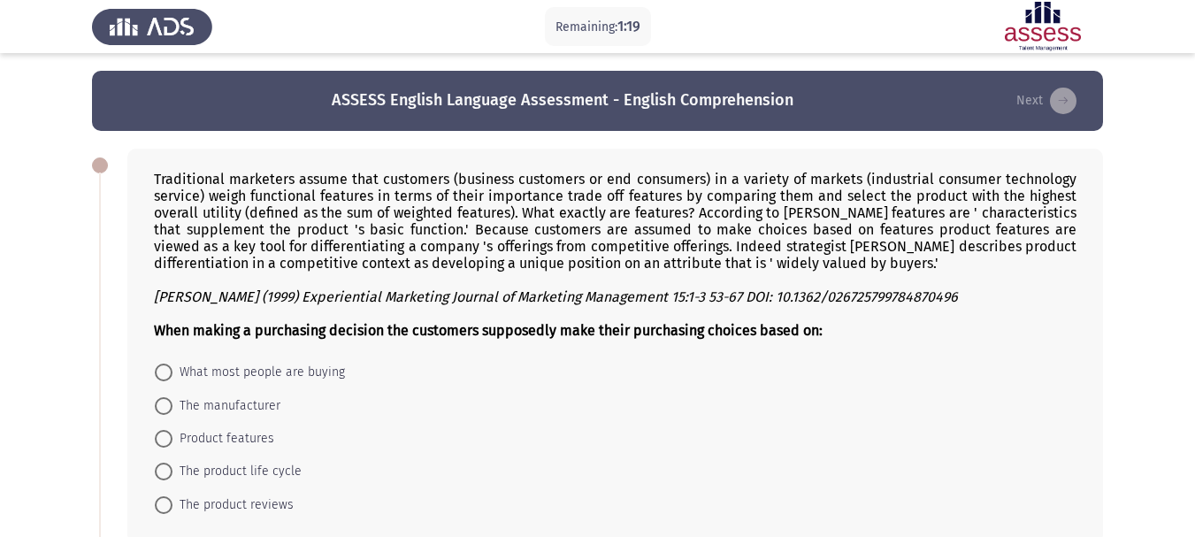
click at [257, 440] on span "Product features" at bounding box center [223, 438] width 102 height 21
click at [172, 440] on input "Product features" at bounding box center [164, 439] width 18 height 18
radio input "true"
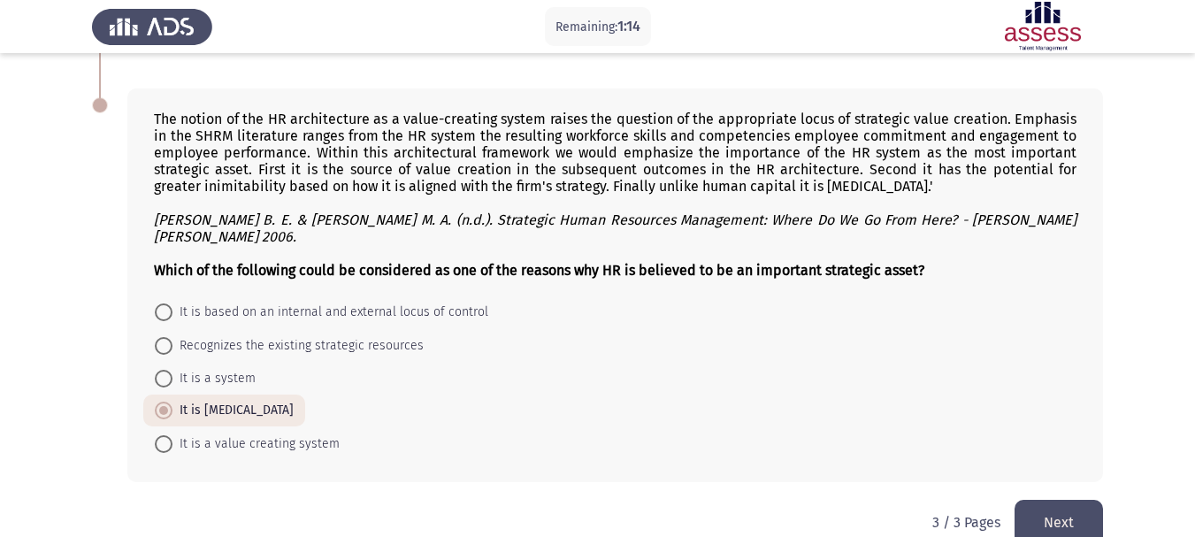
scroll to position [1228, 0]
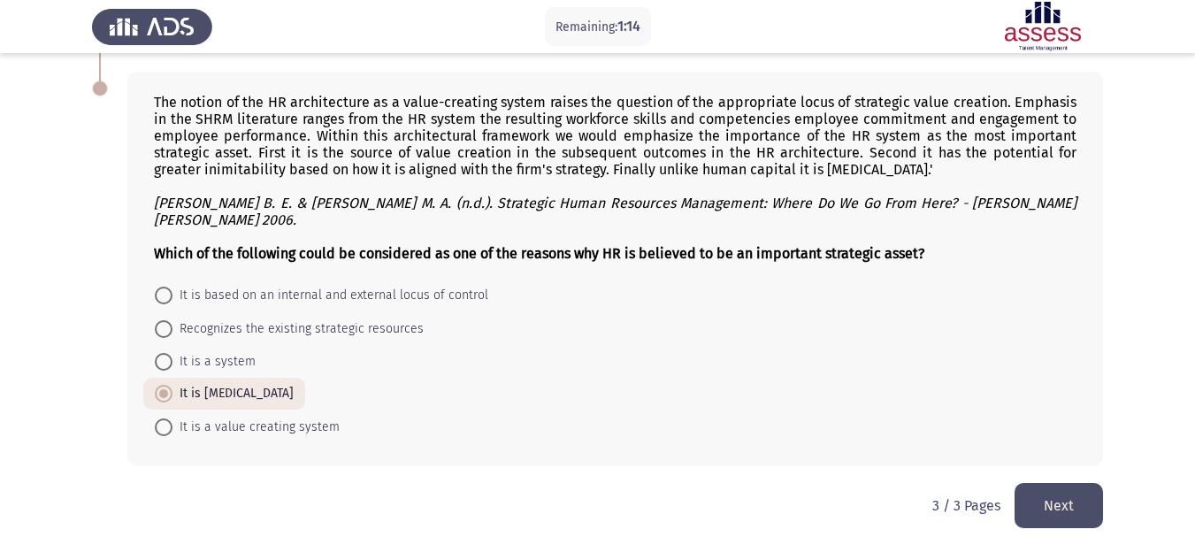
click at [1065, 489] on button "Next" at bounding box center [1058, 505] width 88 height 45
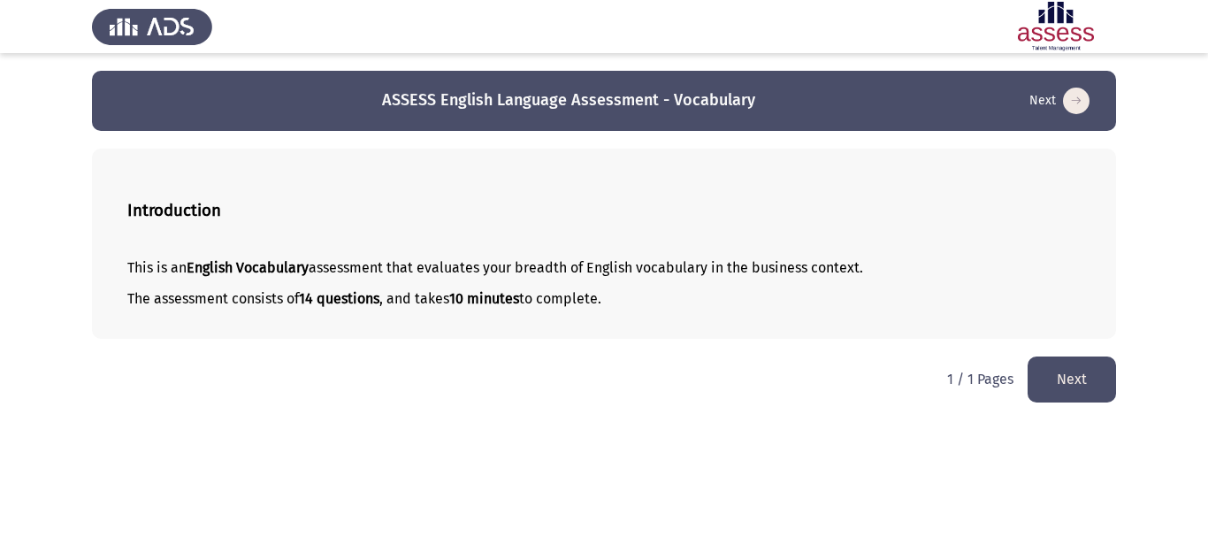
click at [1074, 380] on button "Next" at bounding box center [1072, 378] width 88 height 45
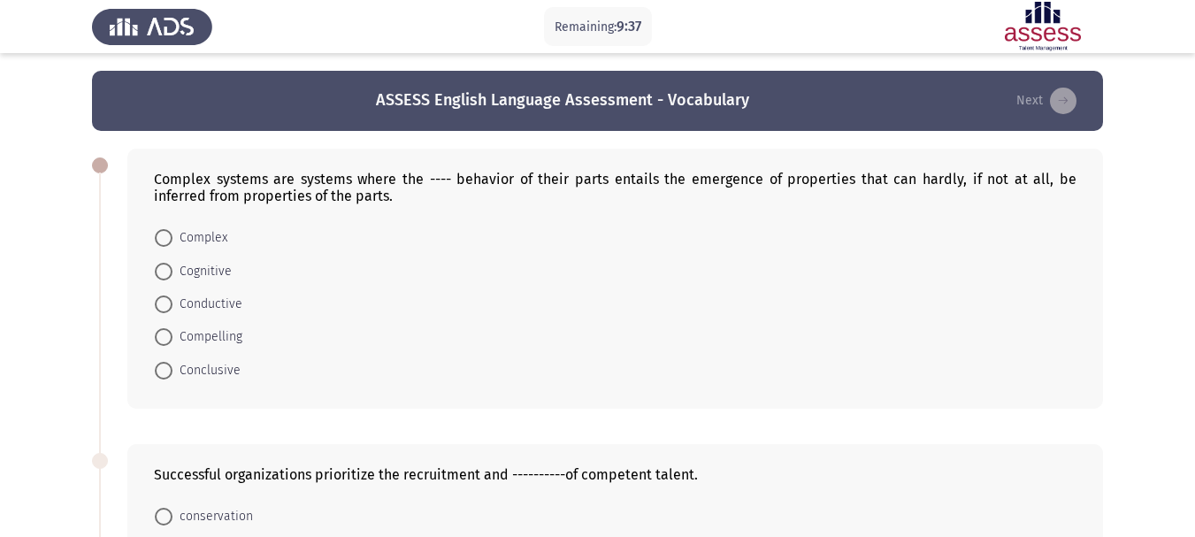
click at [199, 238] on span "Complex" at bounding box center [199, 237] width 55 height 21
click at [172, 238] on input "Complex" at bounding box center [164, 238] width 18 height 18
radio input "true"
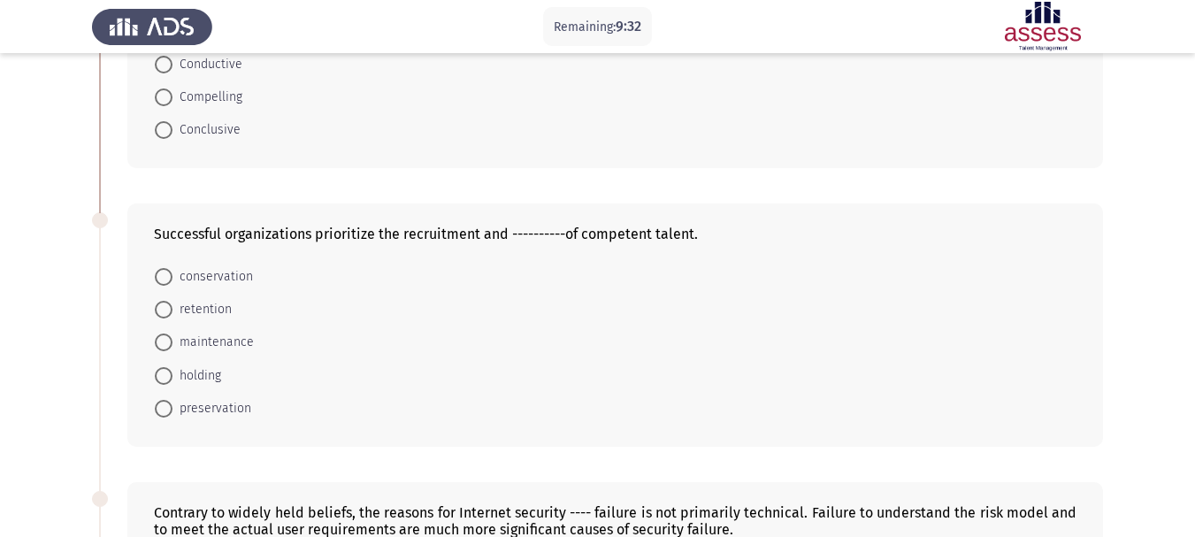
scroll to position [265, 0]
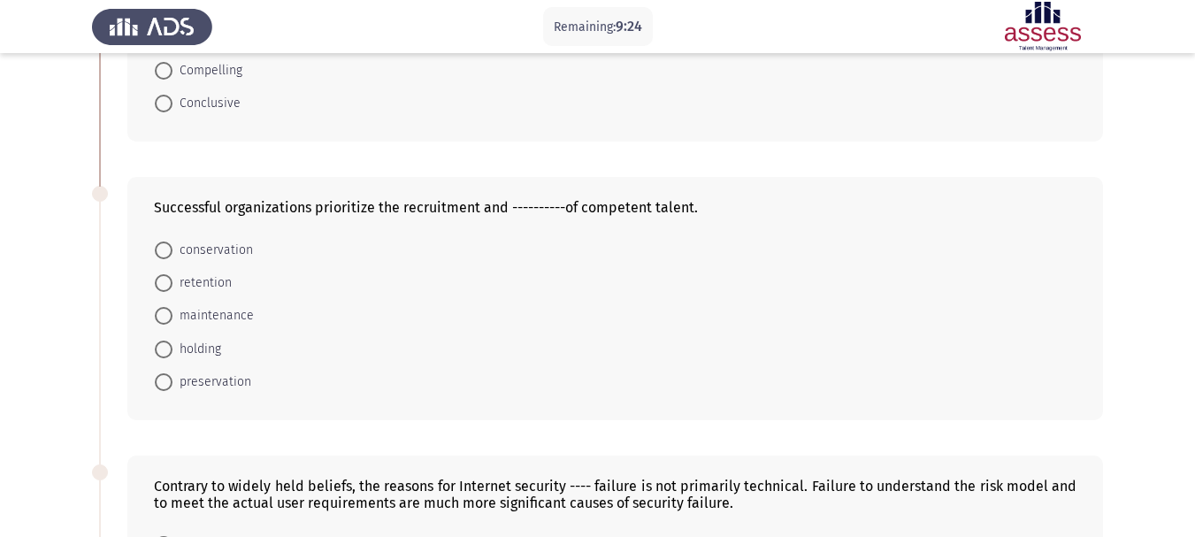
click at [175, 286] on span "retention" at bounding box center [201, 282] width 59 height 21
click at [172, 286] on input "retention" at bounding box center [164, 283] width 18 height 18
radio input "true"
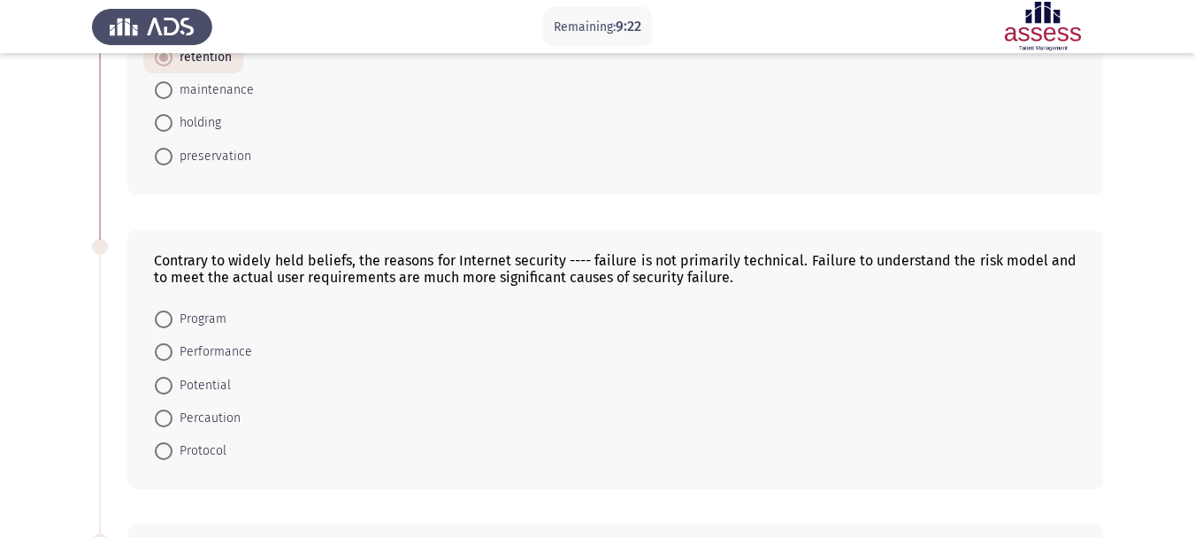
scroll to position [531, 0]
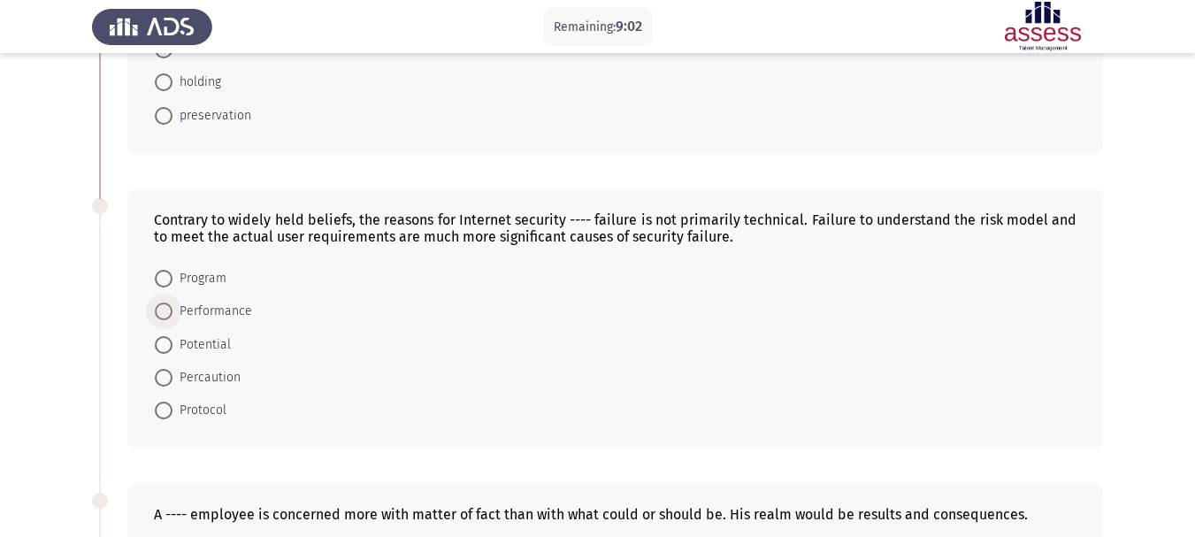
click at [197, 315] on span "Performance" at bounding box center [212, 311] width 80 height 21
click at [172, 315] on input "Performance" at bounding box center [164, 311] width 18 height 18
radio input "true"
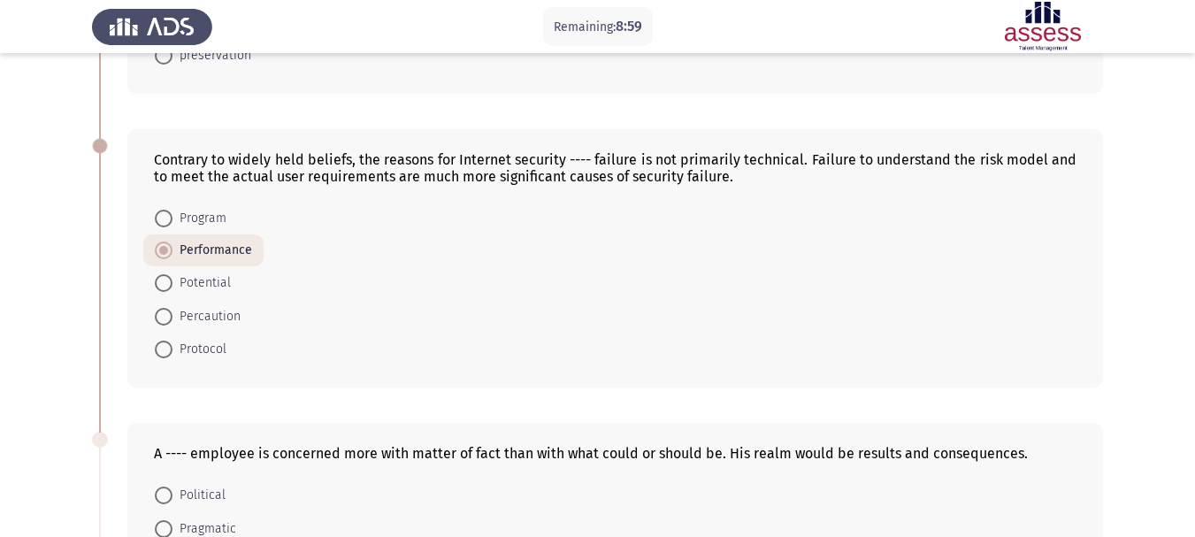
scroll to position [619, 0]
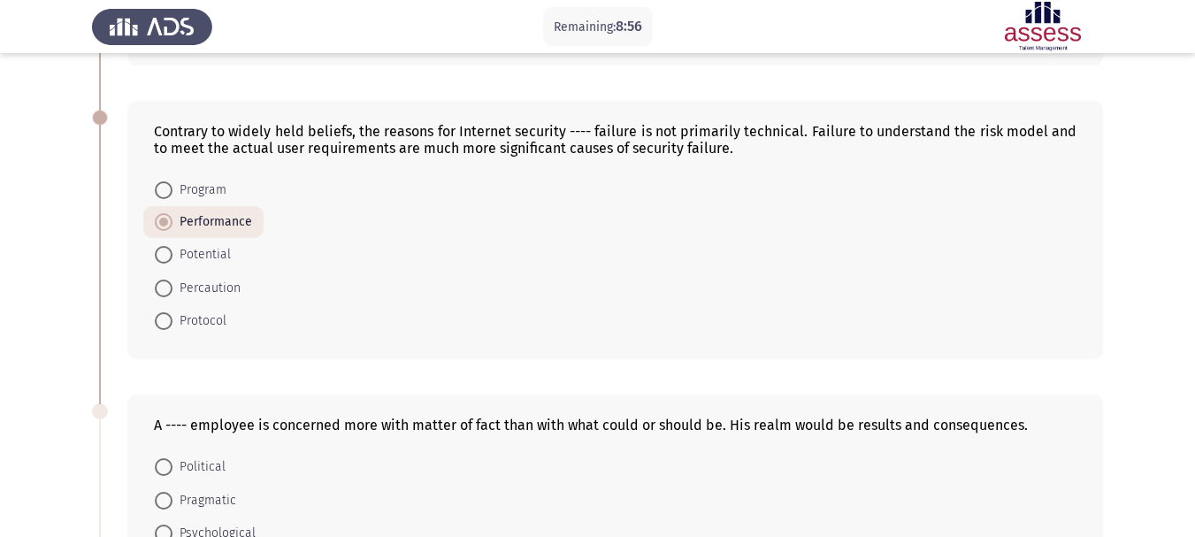
click at [217, 287] on span "Percaution" at bounding box center [206, 288] width 68 height 21
click at [172, 287] on input "Percaution" at bounding box center [164, 288] width 18 height 18
radio input "true"
click at [208, 318] on span "Protocol" at bounding box center [199, 320] width 54 height 21
click at [172, 318] on input "Protocol" at bounding box center [164, 321] width 18 height 18
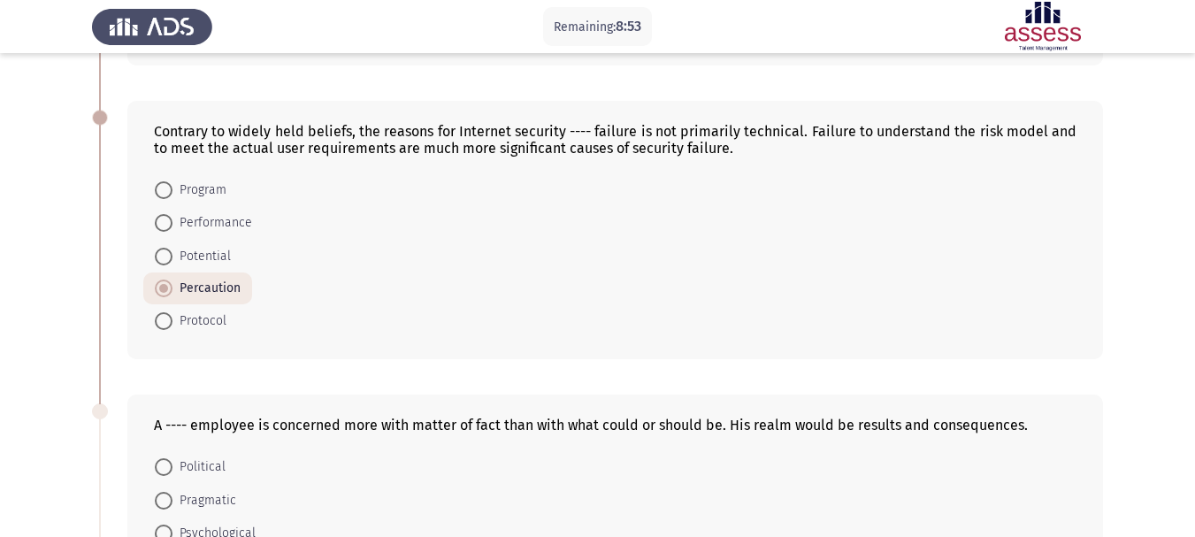
radio input "true"
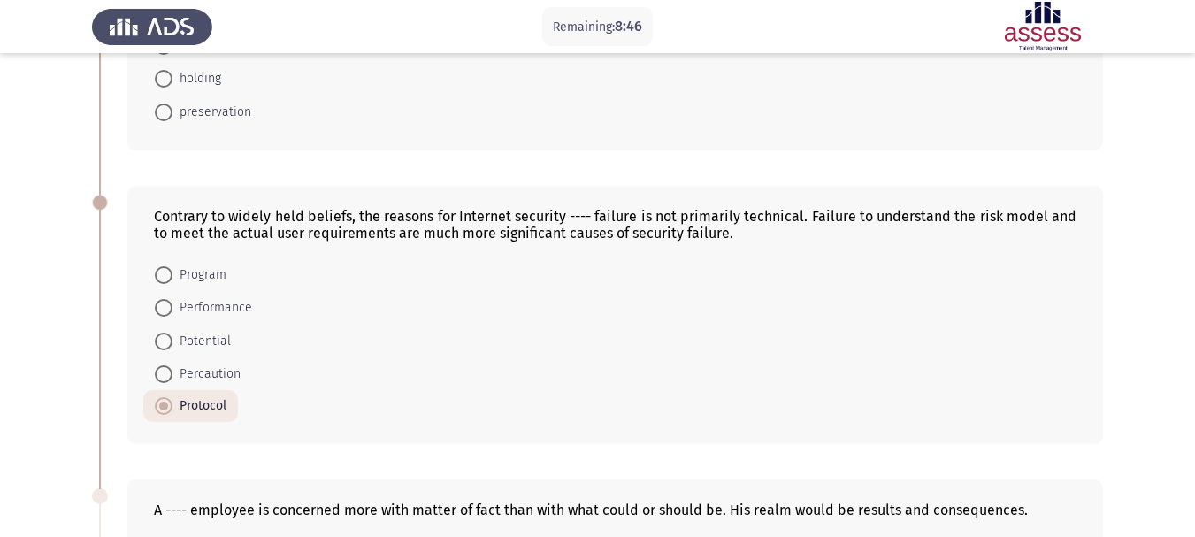
scroll to position [531, 0]
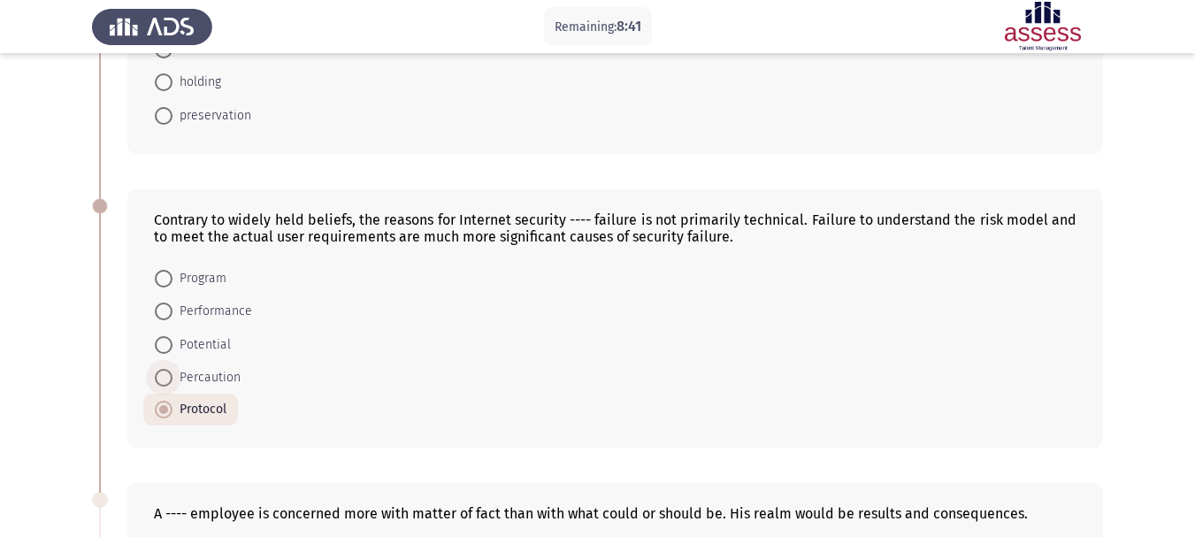
click at [221, 381] on span "Percaution" at bounding box center [206, 377] width 68 height 21
click at [172, 381] on input "Percaution" at bounding box center [164, 378] width 18 height 18
radio input "true"
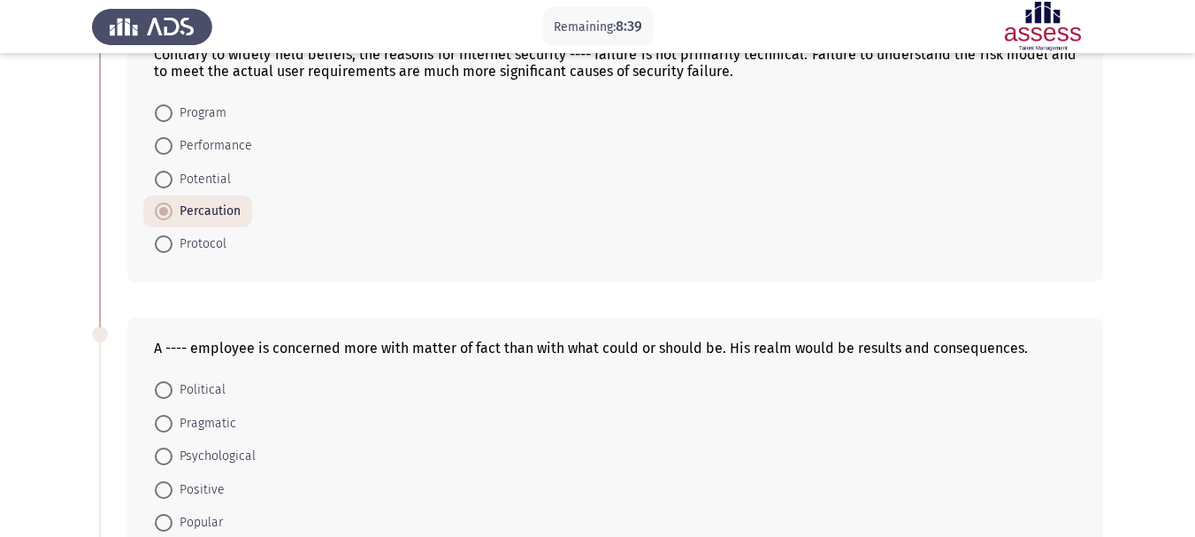
scroll to position [708, 0]
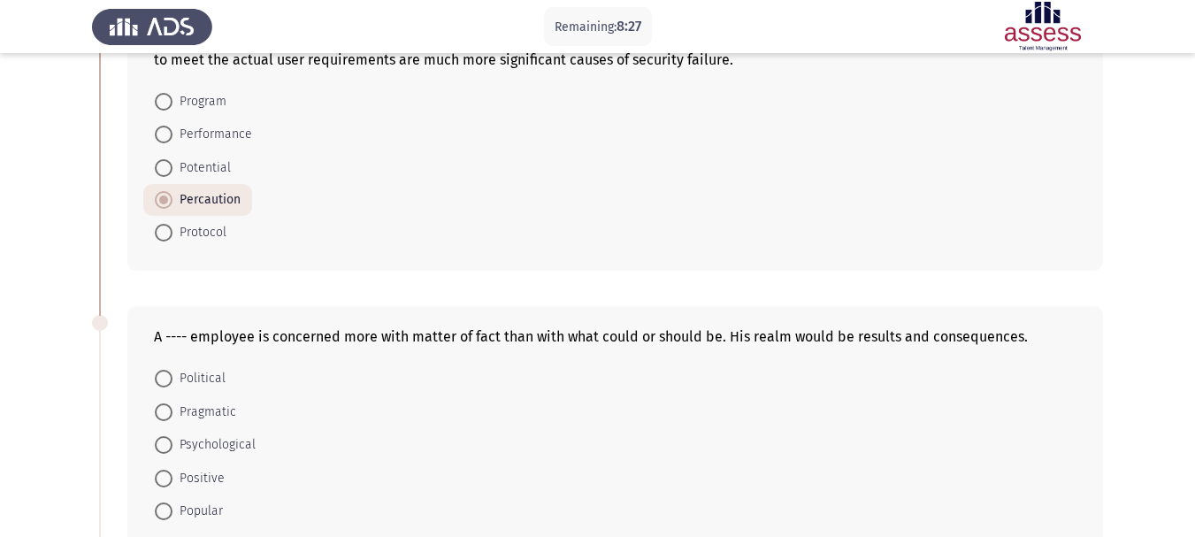
click at [198, 372] on span "Political" at bounding box center [198, 378] width 53 height 21
click at [172, 372] on input "Political" at bounding box center [164, 379] width 18 height 18
radio input "true"
click at [214, 479] on span "Positive" at bounding box center [198, 476] width 52 height 21
click at [172, 479] on input "Positive" at bounding box center [164, 477] width 18 height 18
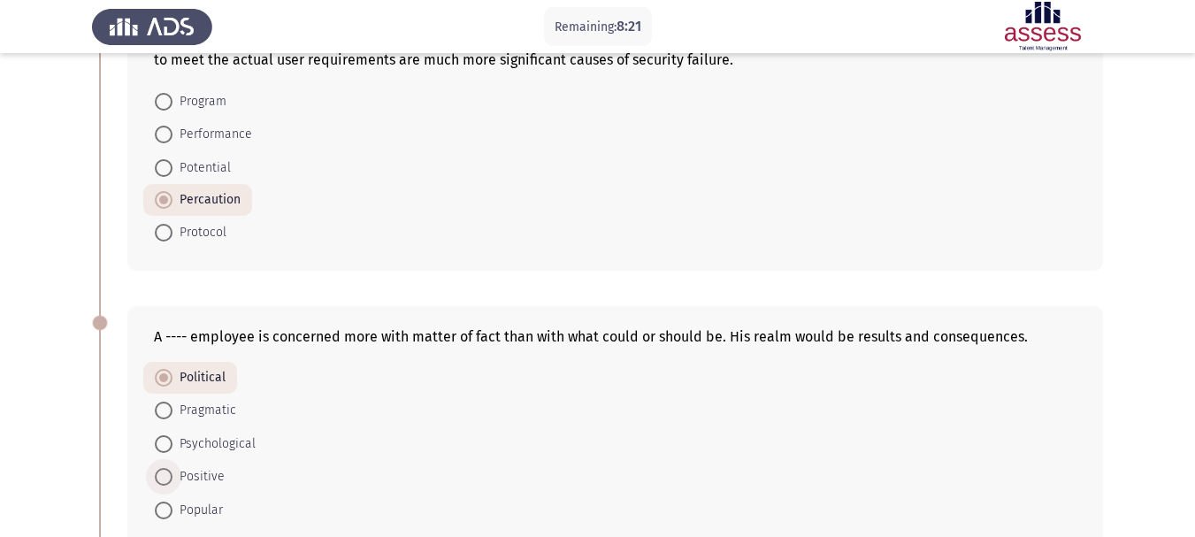
radio input "true"
click at [228, 413] on span "Pragmatic" at bounding box center [204, 412] width 64 height 21
click at [172, 413] on input "Pragmatic" at bounding box center [164, 412] width 18 height 18
radio input "true"
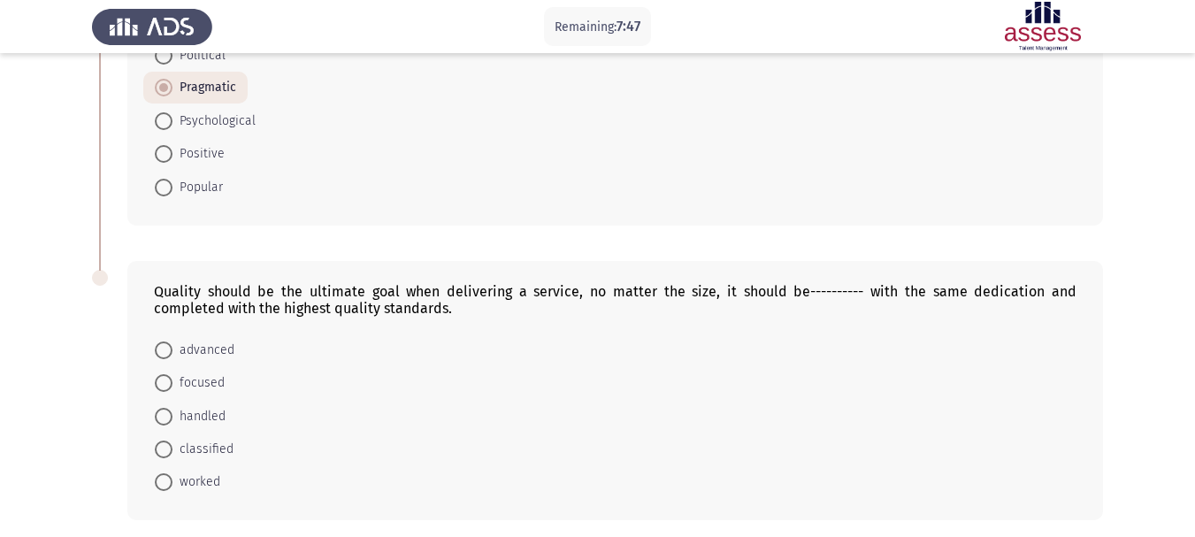
scroll to position [1061, 0]
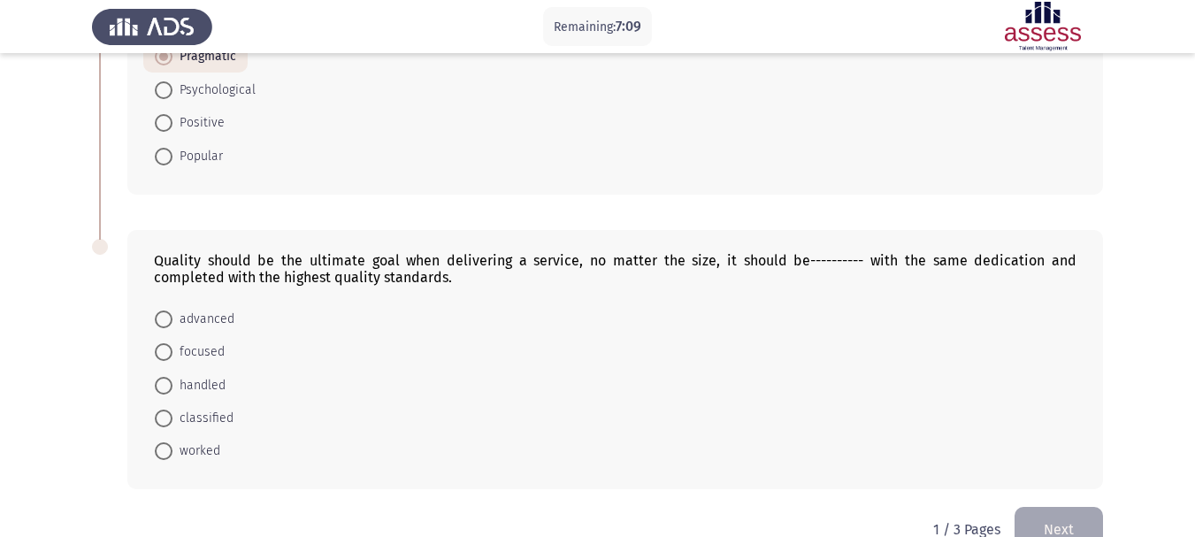
click at [218, 452] on span "worked" at bounding box center [196, 450] width 48 height 21
click at [172, 452] on input "worked" at bounding box center [164, 451] width 18 height 18
radio input "true"
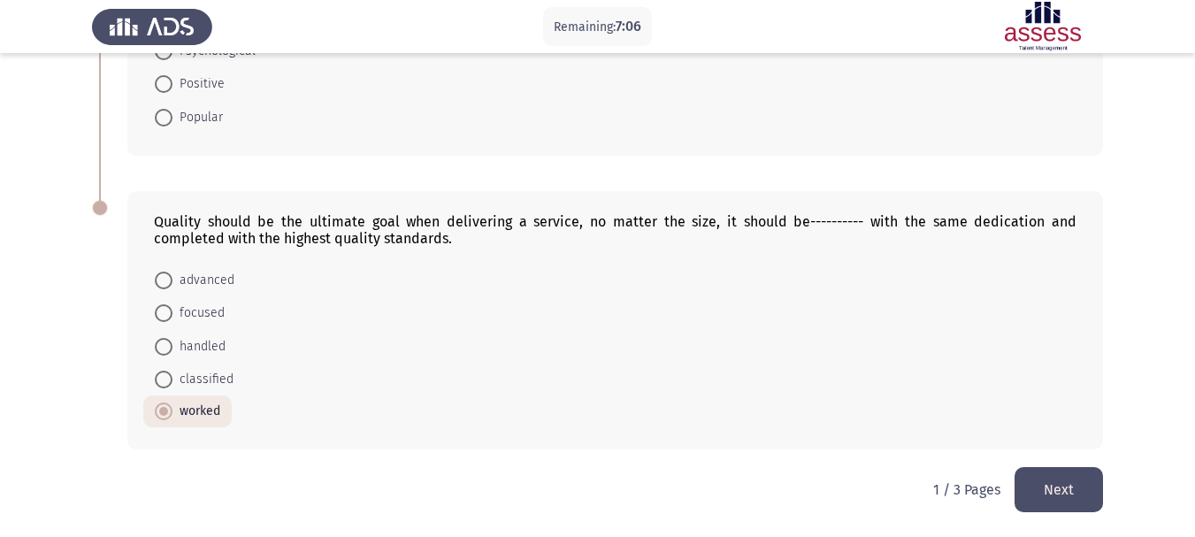
scroll to position [1101, 0]
click at [1051, 493] on button "Next" at bounding box center [1058, 488] width 88 height 45
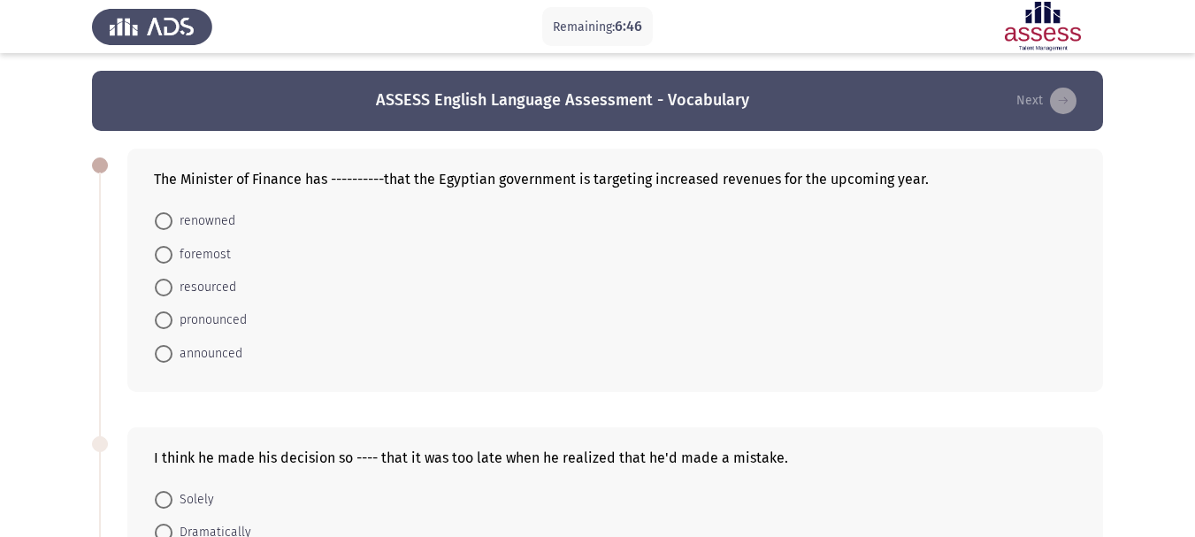
click at [241, 352] on span "announced" at bounding box center [207, 353] width 70 height 21
click at [172, 352] on input "announced" at bounding box center [164, 354] width 18 height 18
radio input "true"
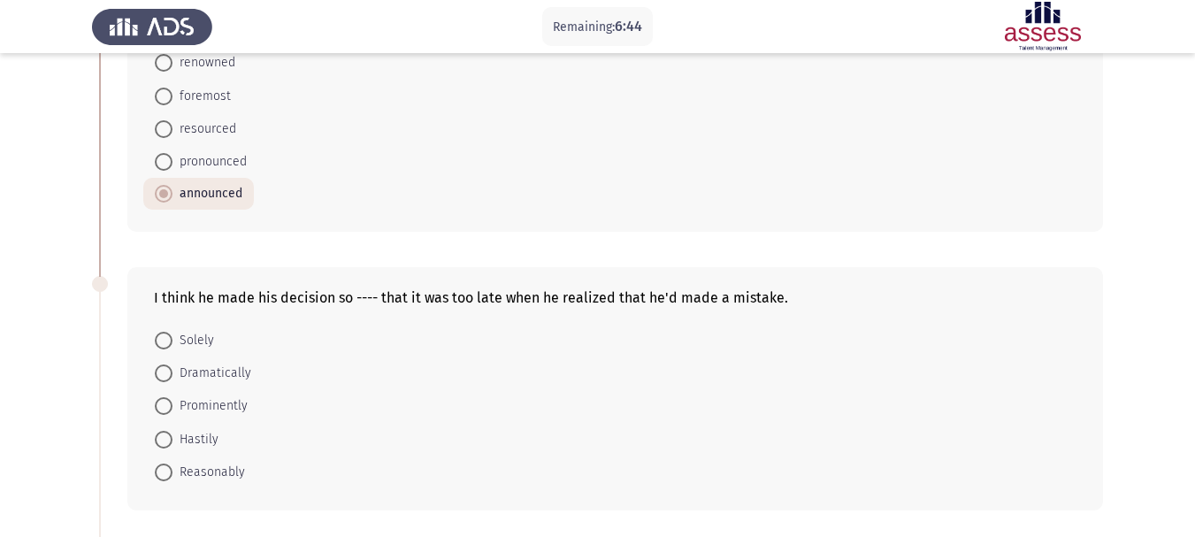
scroll to position [177, 0]
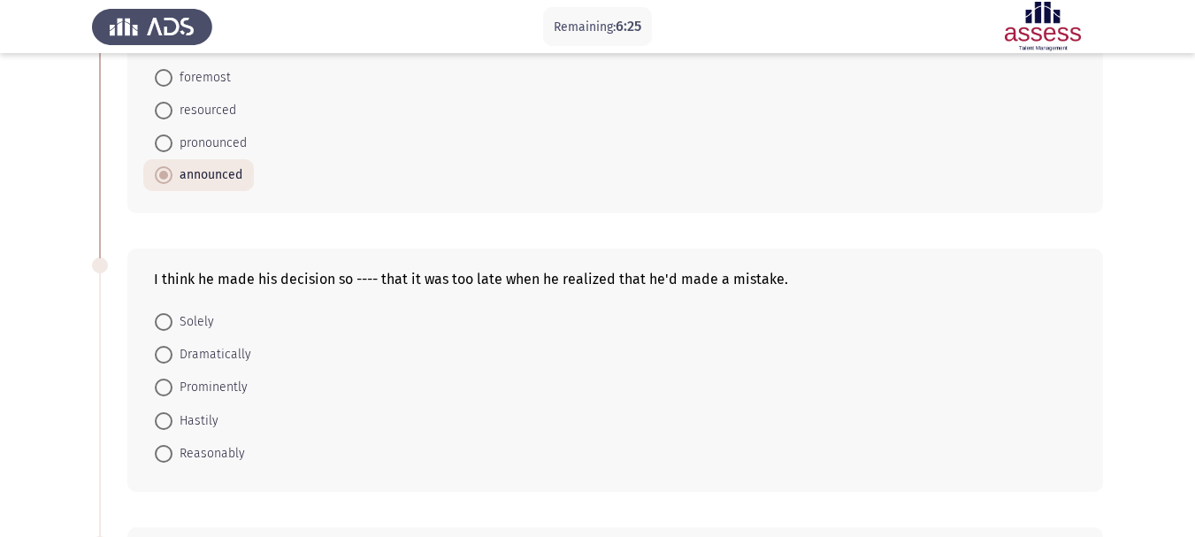
click at [196, 325] on span "Solely" at bounding box center [193, 321] width 42 height 21
click at [172, 325] on input "Solely" at bounding box center [164, 322] width 18 height 18
radio input "true"
click at [173, 424] on span "Hastily" at bounding box center [195, 419] width 46 height 21
click at [172, 424] on input "Hastily" at bounding box center [164, 419] width 18 height 18
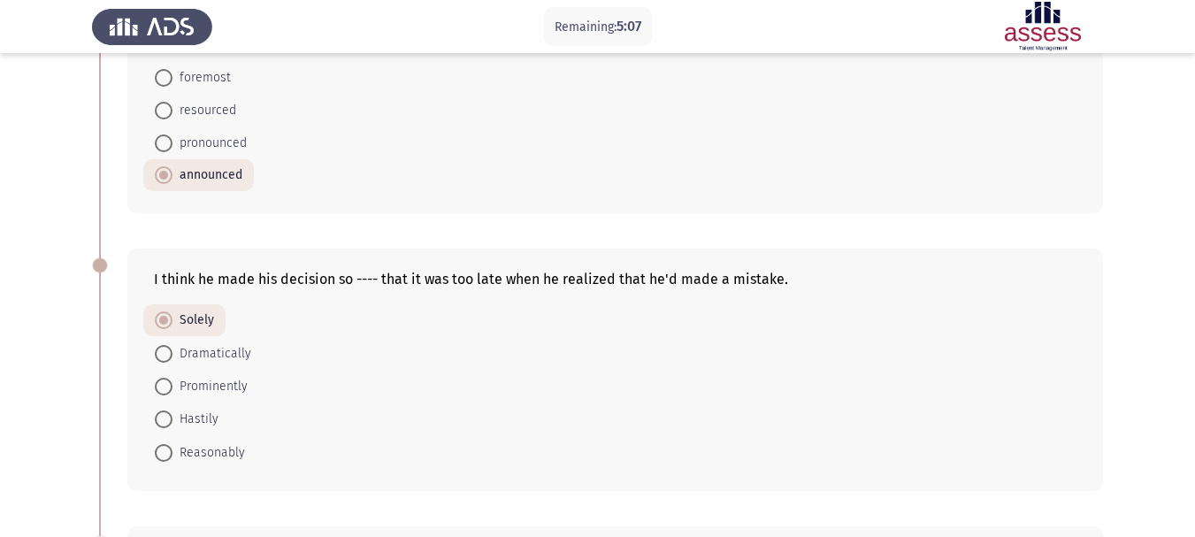
radio input "true"
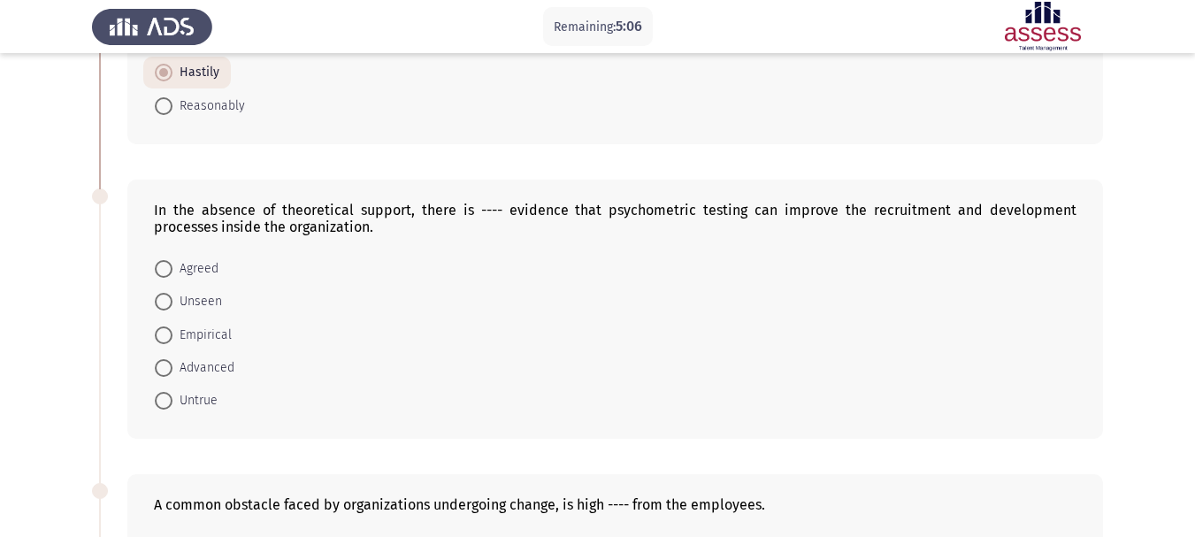
scroll to position [531, 0]
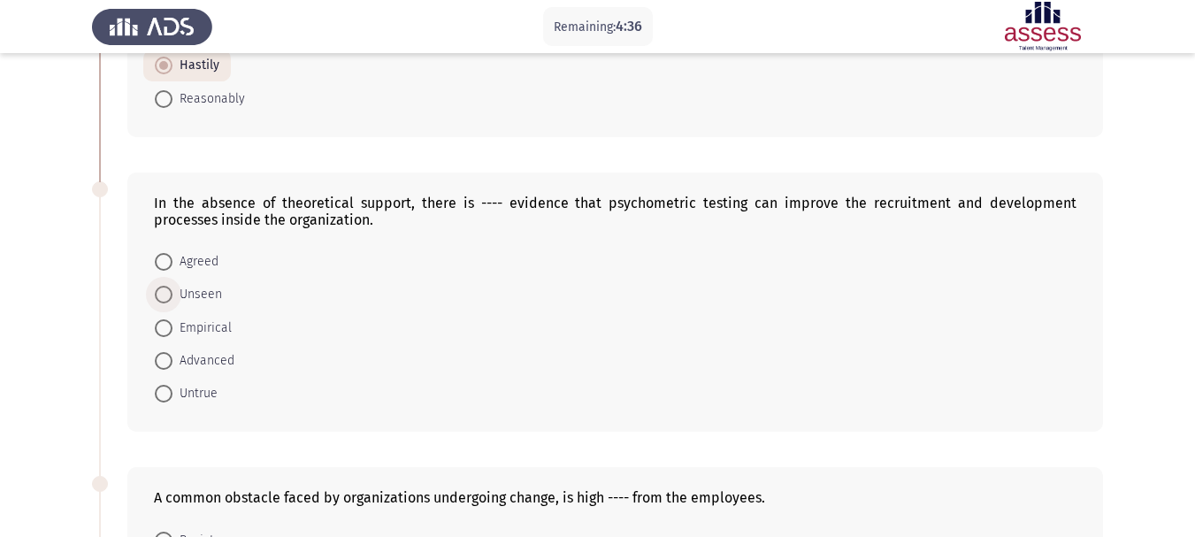
click at [201, 301] on span "Unseen" at bounding box center [197, 294] width 50 height 21
click at [172, 301] on input "Unseen" at bounding box center [164, 295] width 18 height 18
radio input "true"
click at [210, 329] on span "Empirical" at bounding box center [201, 326] width 59 height 21
click at [172, 329] on input "Empirical" at bounding box center [164, 327] width 18 height 18
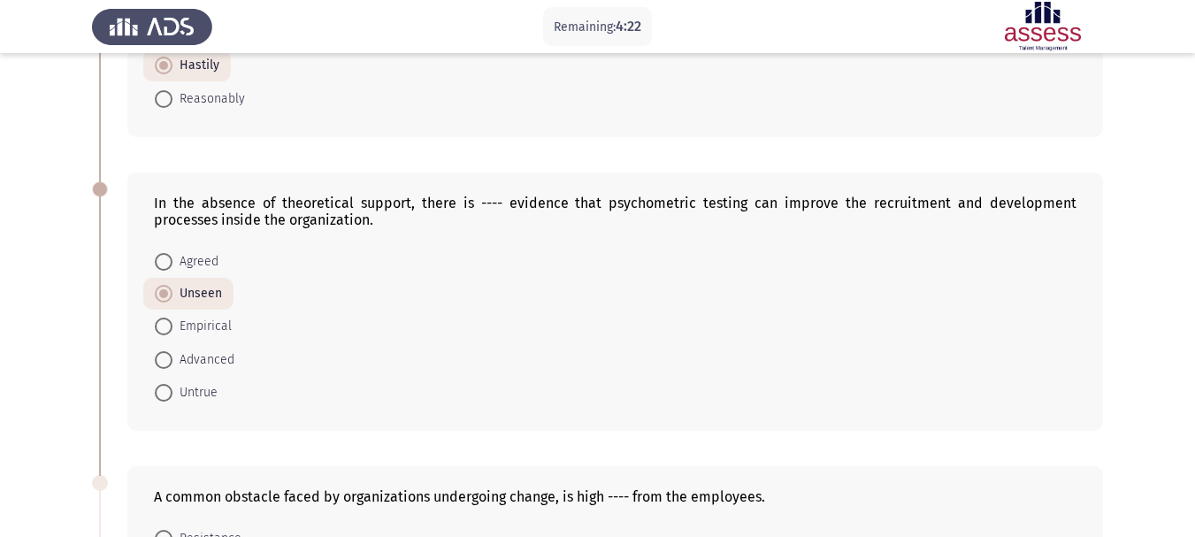
radio input "true"
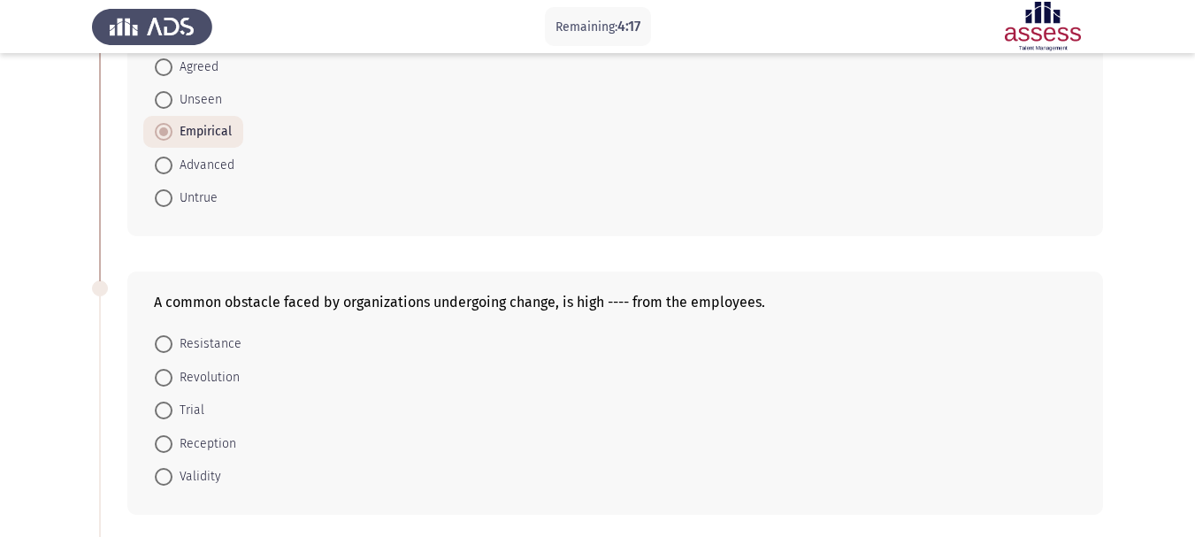
scroll to position [716, 0]
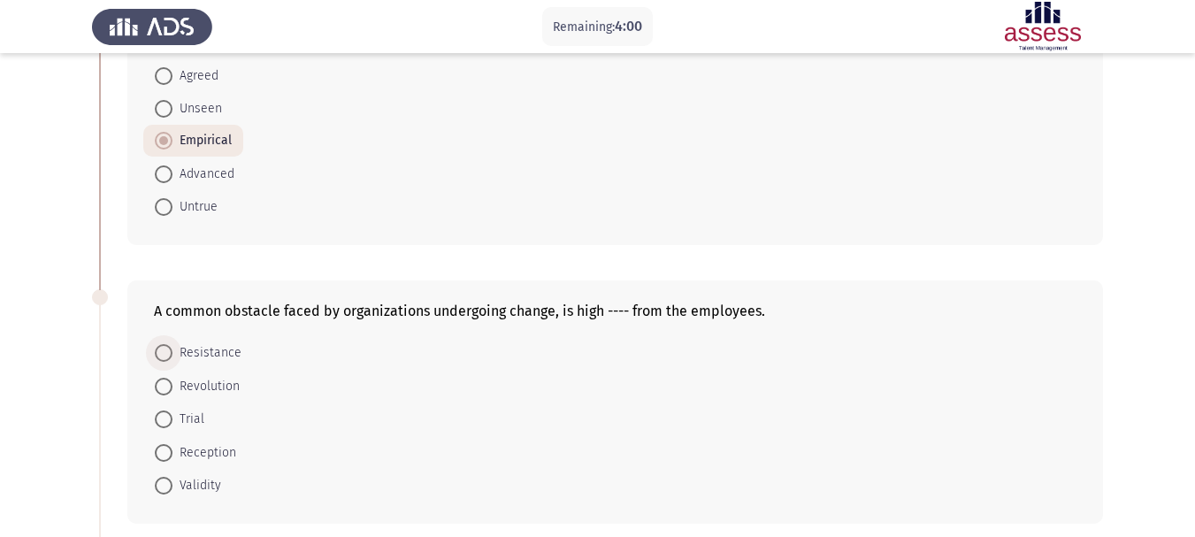
click at [220, 356] on span "Resistance" at bounding box center [206, 352] width 69 height 21
click at [172, 356] on input "Resistance" at bounding box center [164, 353] width 18 height 18
radio input "true"
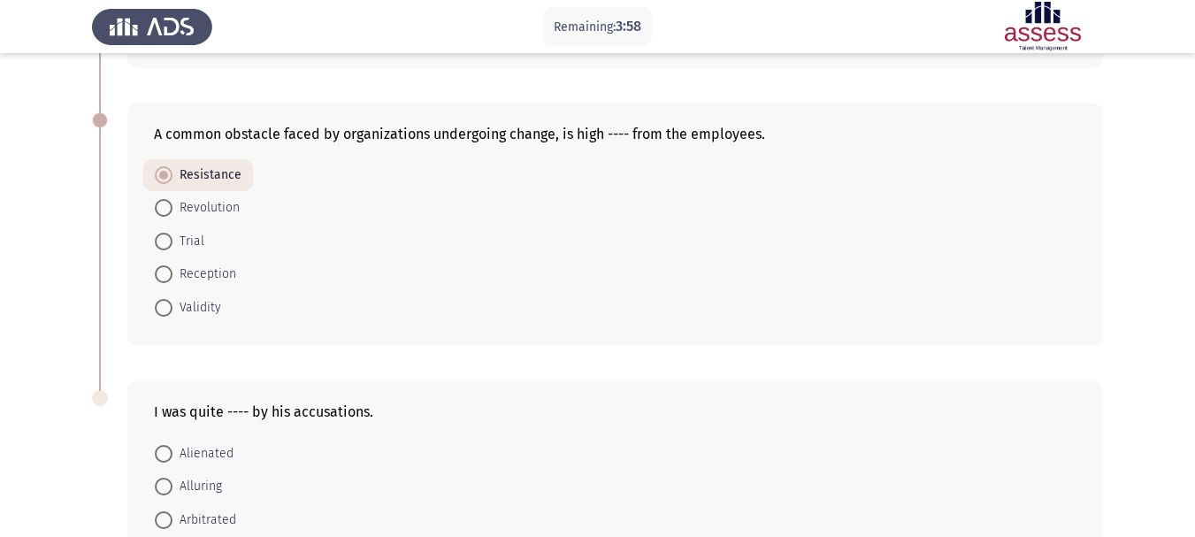
scroll to position [982, 0]
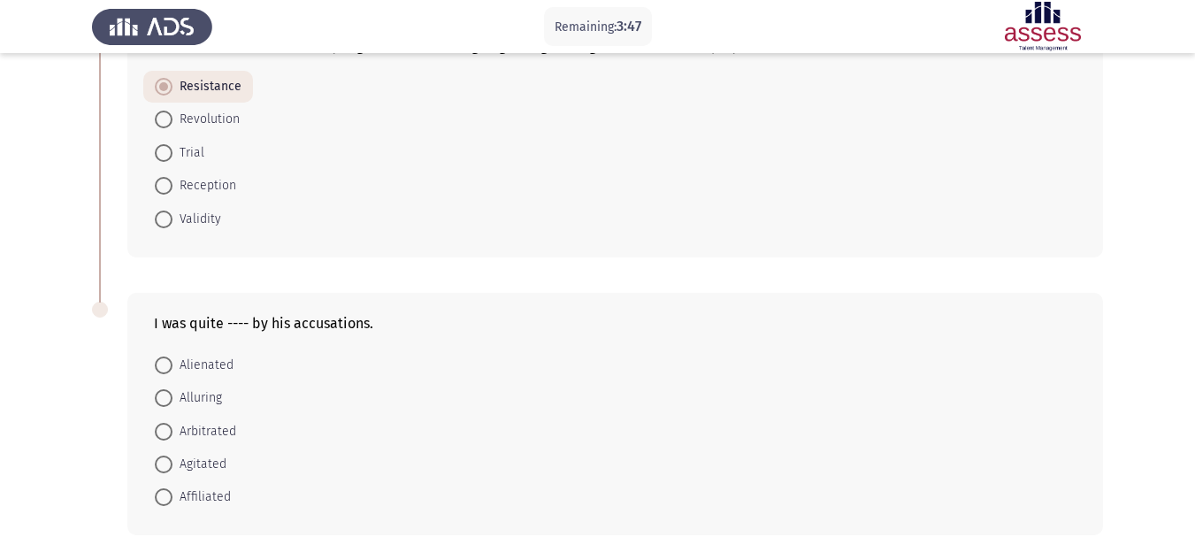
click at [221, 364] on span "Alienated" at bounding box center [202, 365] width 61 height 21
click at [172, 364] on input "Alienated" at bounding box center [164, 365] width 18 height 18
radio input "true"
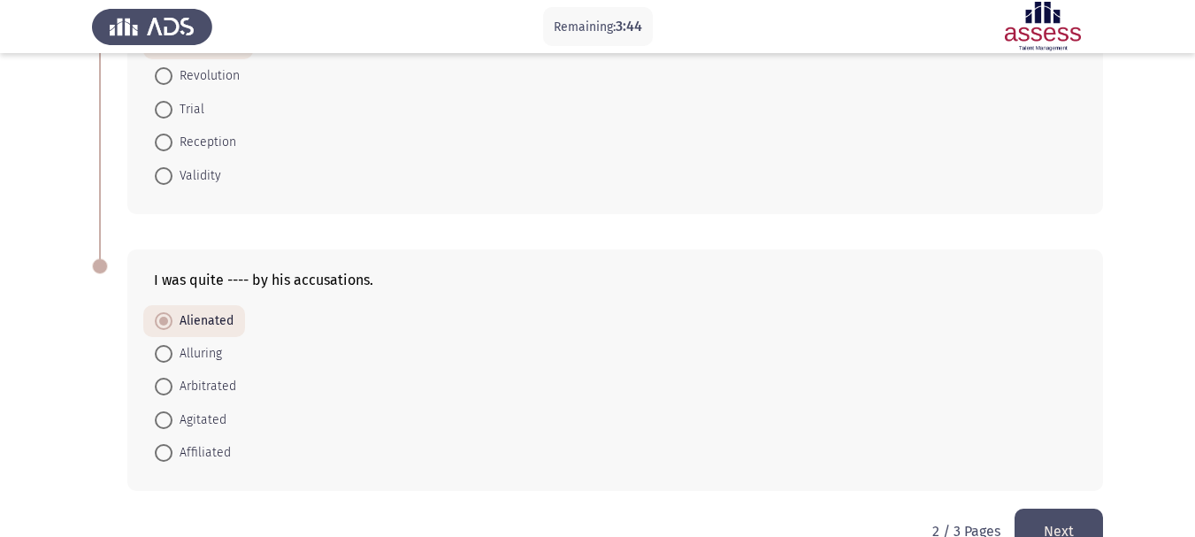
scroll to position [1068, 0]
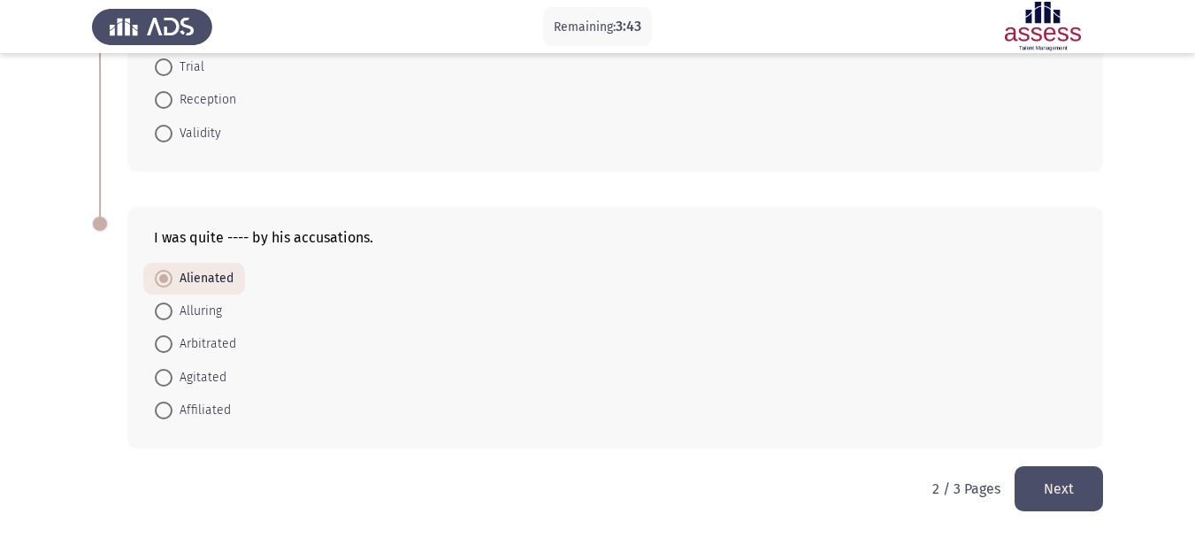
click at [1032, 484] on button "Next" at bounding box center [1058, 488] width 88 height 45
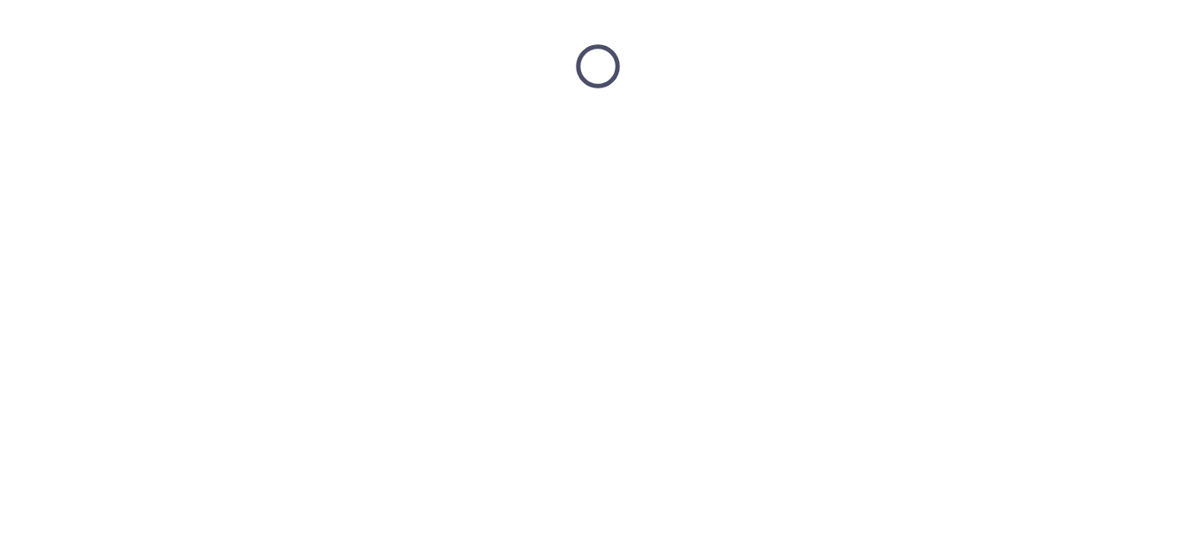
scroll to position [0, 0]
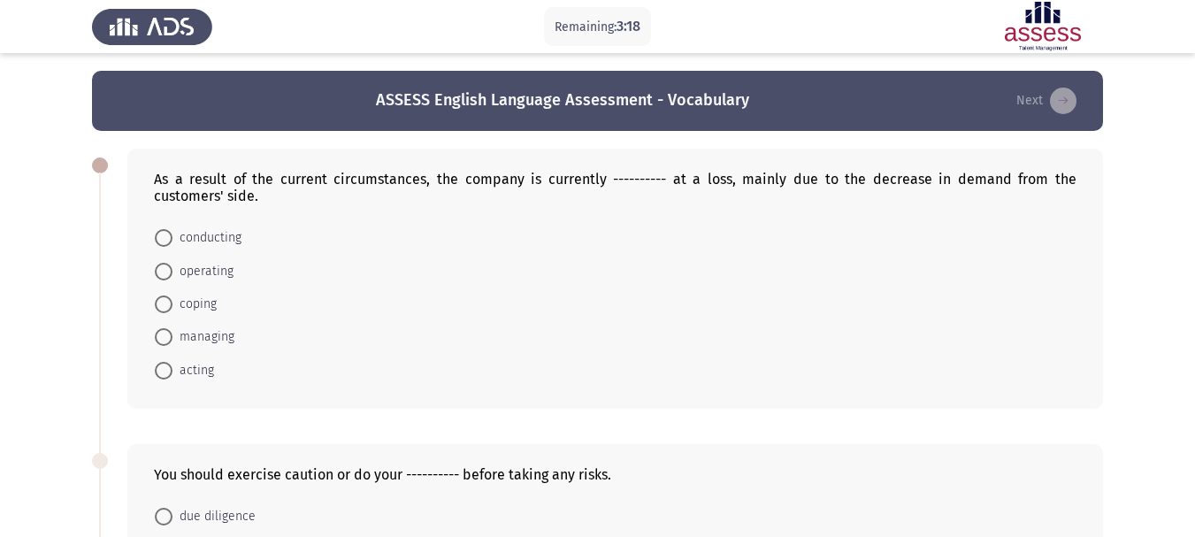
click at [215, 275] on span "operating" at bounding box center [202, 271] width 61 height 21
click at [172, 275] on input "operating" at bounding box center [164, 272] width 18 height 18
radio input "true"
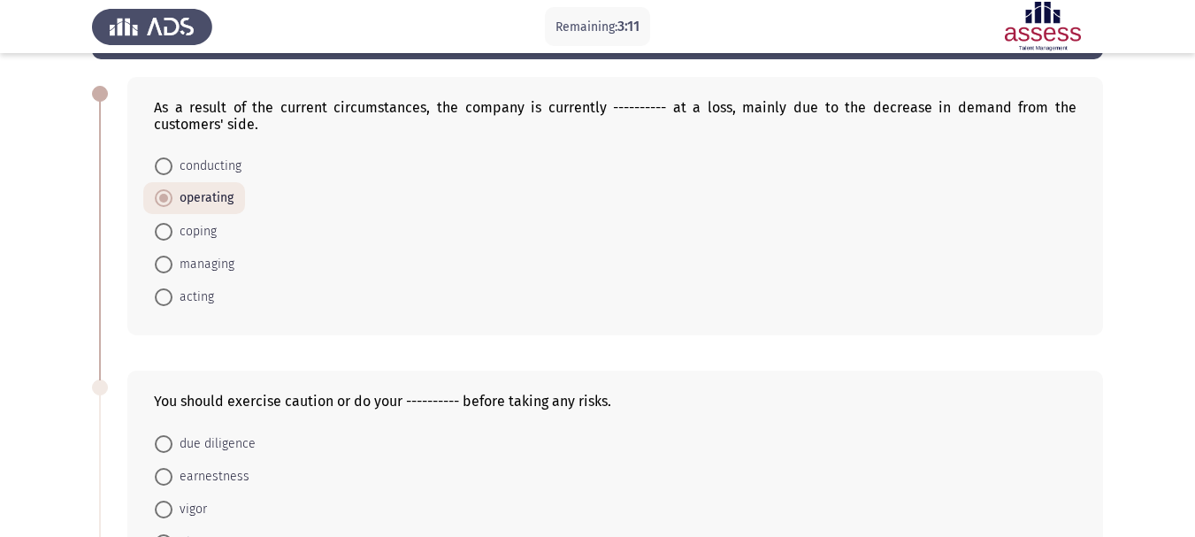
scroll to position [177, 0]
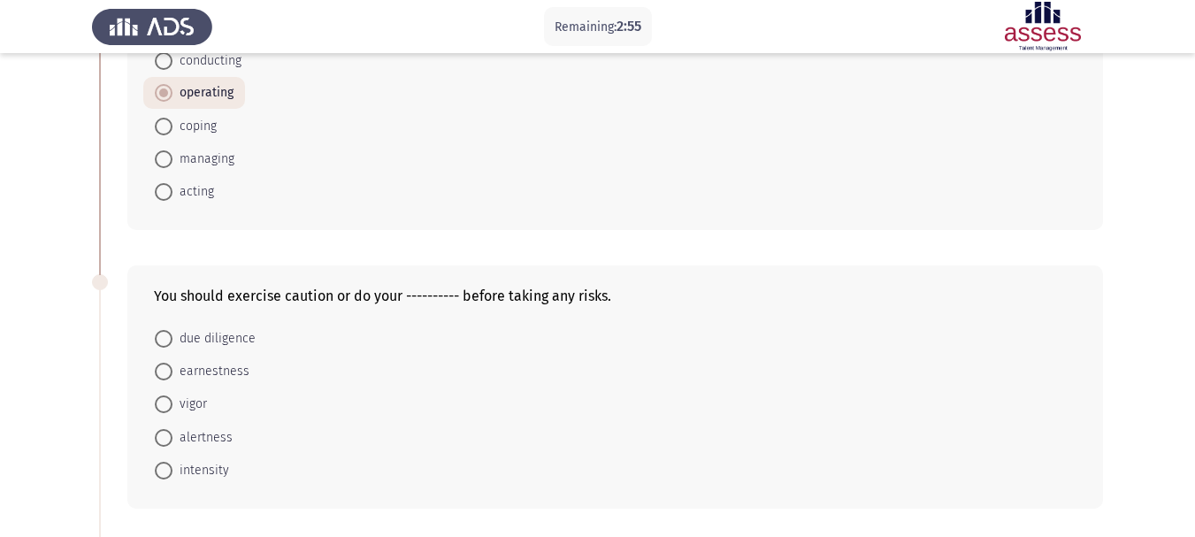
click at [210, 473] on span "intensity" at bounding box center [200, 470] width 57 height 21
click at [172, 473] on input "intensity" at bounding box center [164, 471] width 18 height 18
radio input "true"
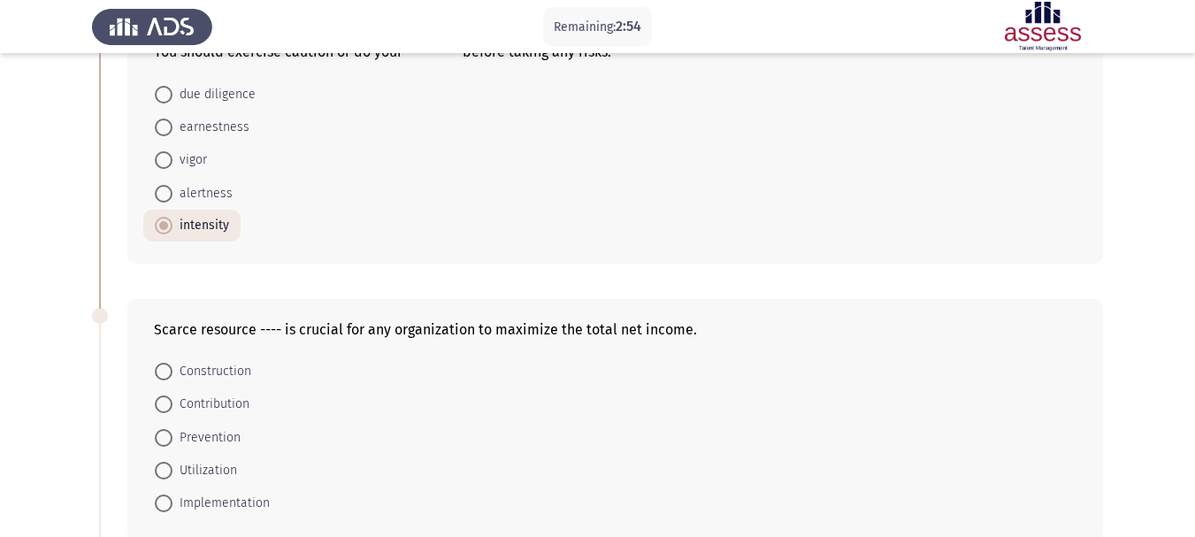
scroll to position [442, 0]
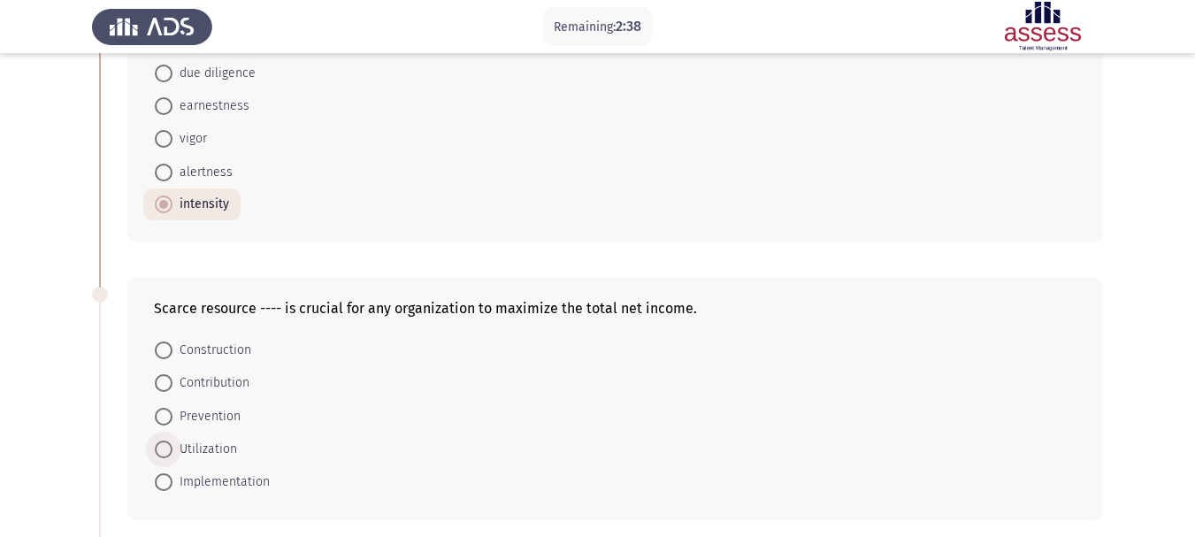
click at [216, 455] on span "Utilization" at bounding box center [204, 449] width 65 height 21
click at [172, 455] on input "Utilization" at bounding box center [164, 449] width 18 height 18
radio input "true"
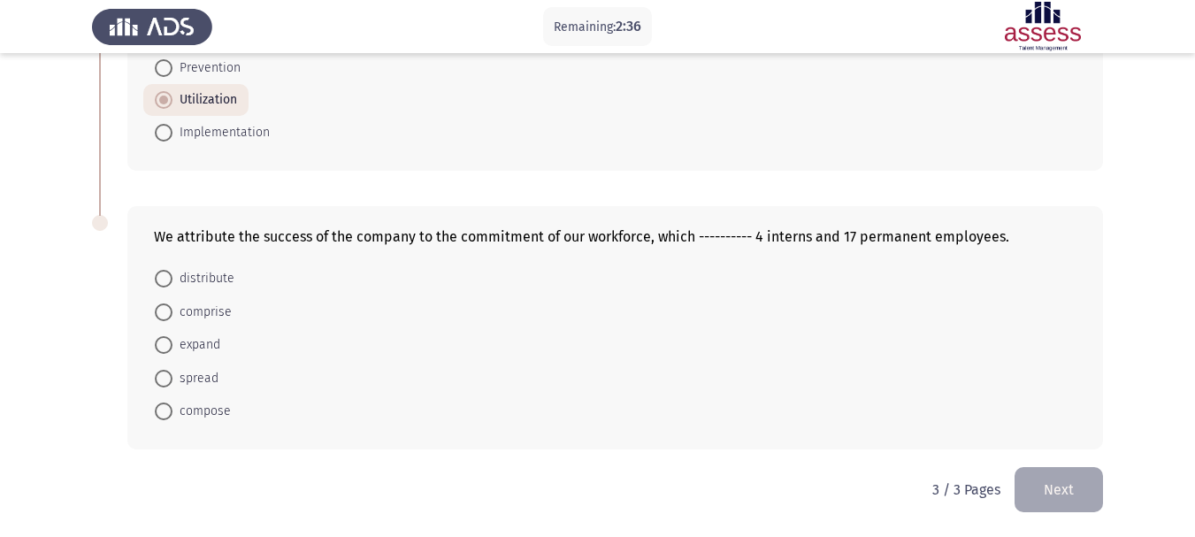
scroll to position [792, 0]
click at [218, 281] on span "distribute" at bounding box center [203, 277] width 62 height 21
click at [172, 281] on input "distribute" at bounding box center [164, 278] width 18 height 18
radio input "true"
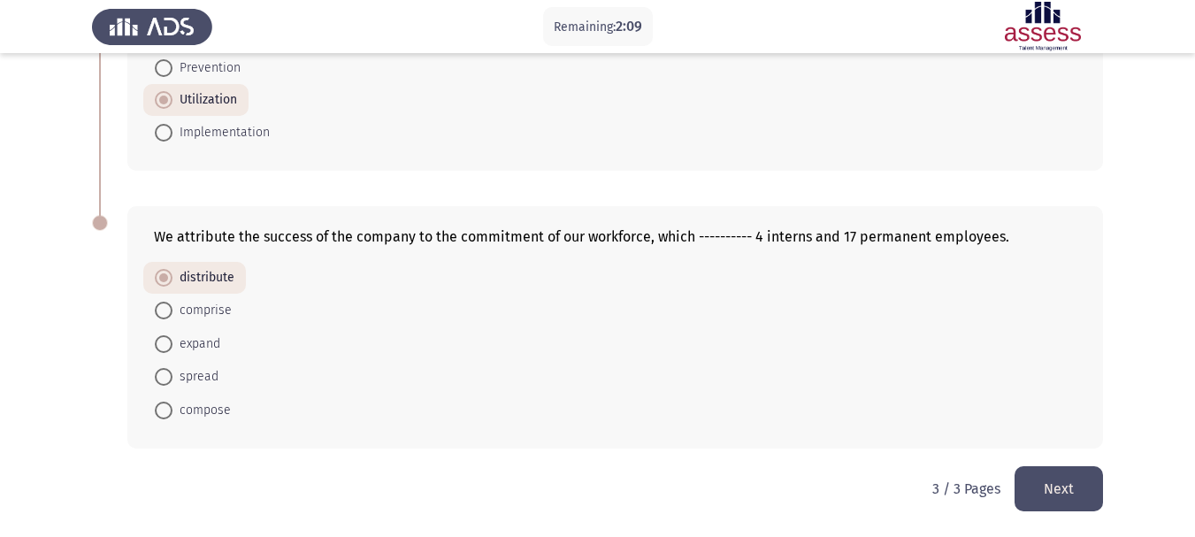
click at [1047, 484] on button "Next" at bounding box center [1058, 488] width 88 height 45
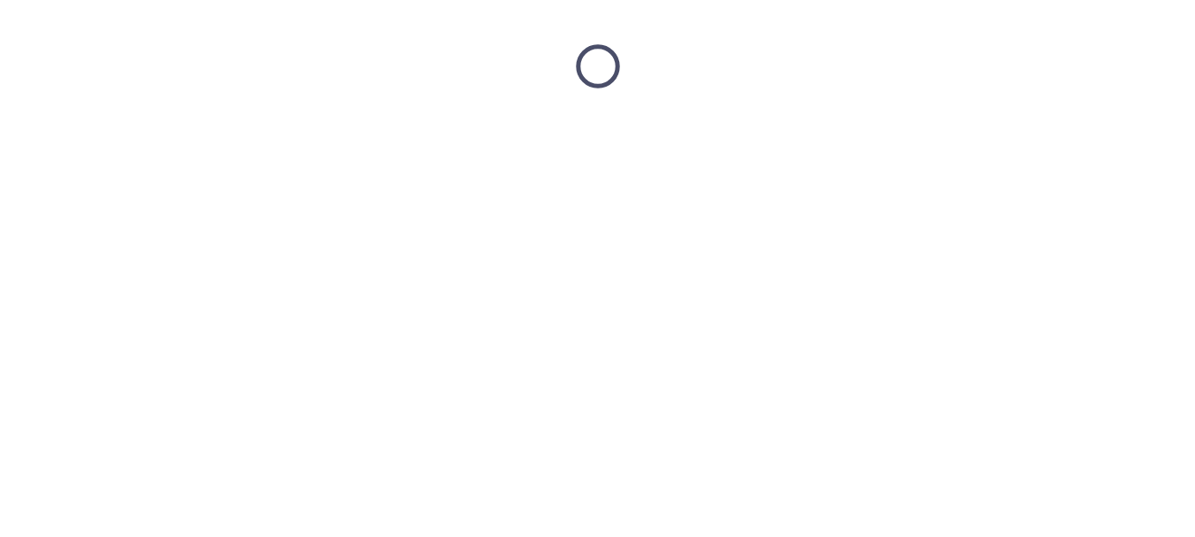
scroll to position [0, 0]
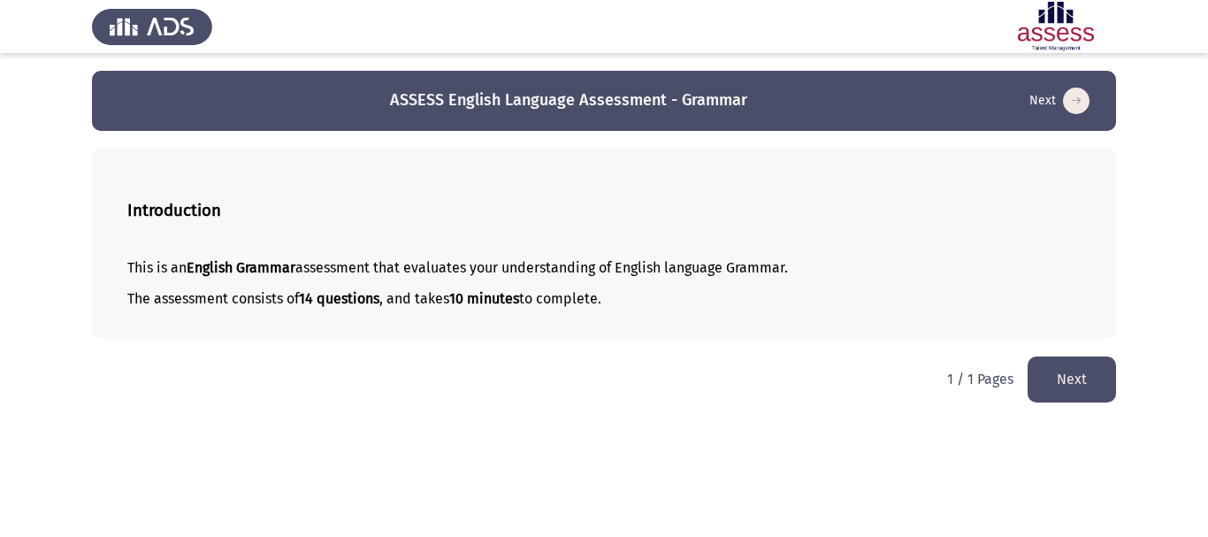
click at [1048, 384] on button "Next" at bounding box center [1072, 378] width 88 height 45
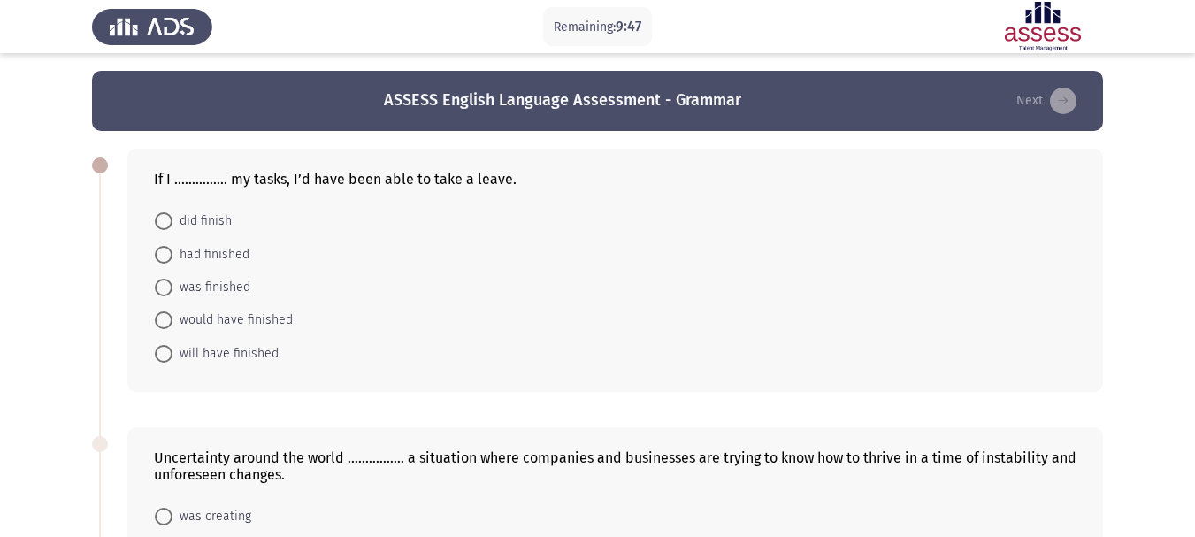
click at [183, 251] on span "had finished" at bounding box center [210, 254] width 77 height 21
click at [172, 251] on input "had finished" at bounding box center [164, 255] width 18 height 18
radio input "true"
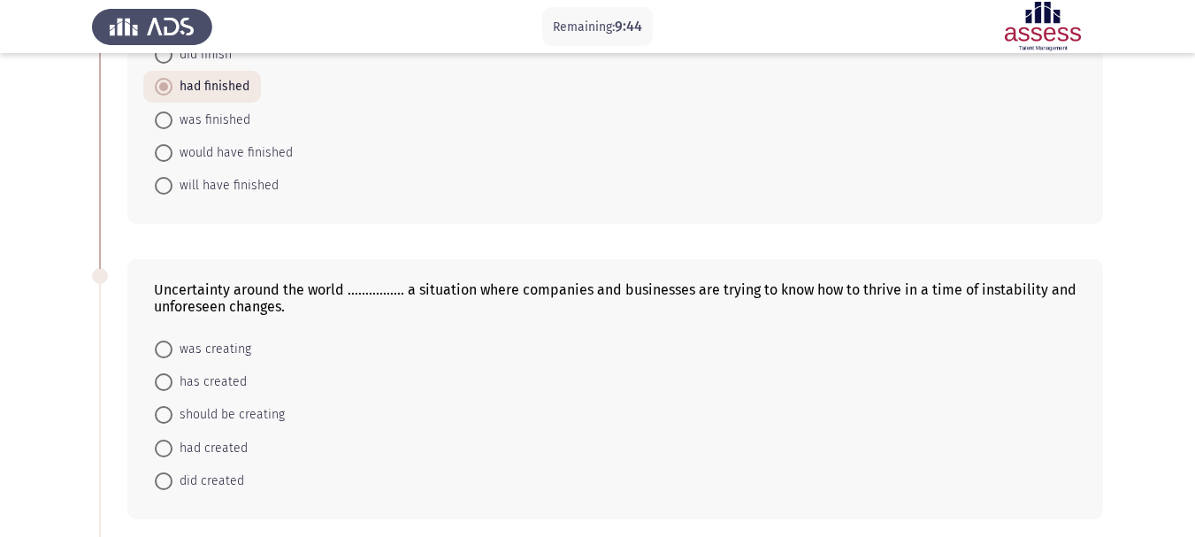
scroll to position [177, 0]
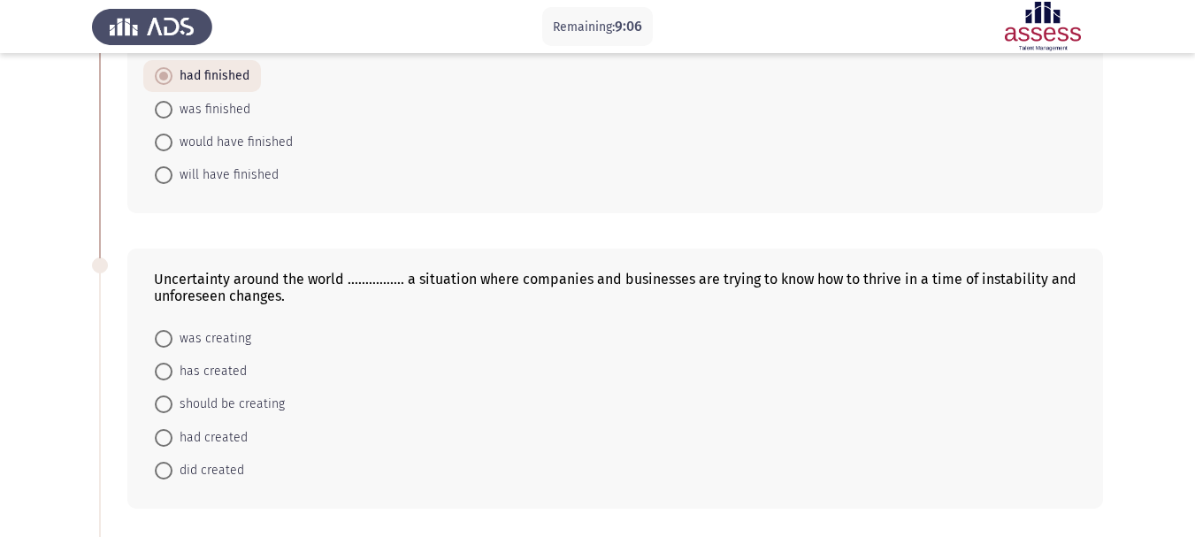
click at [230, 346] on span "was creating" at bounding box center [211, 338] width 79 height 21
click at [172, 346] on input "was creating" at bounding box center [164, 339] width 18 height 18
radio input "true"
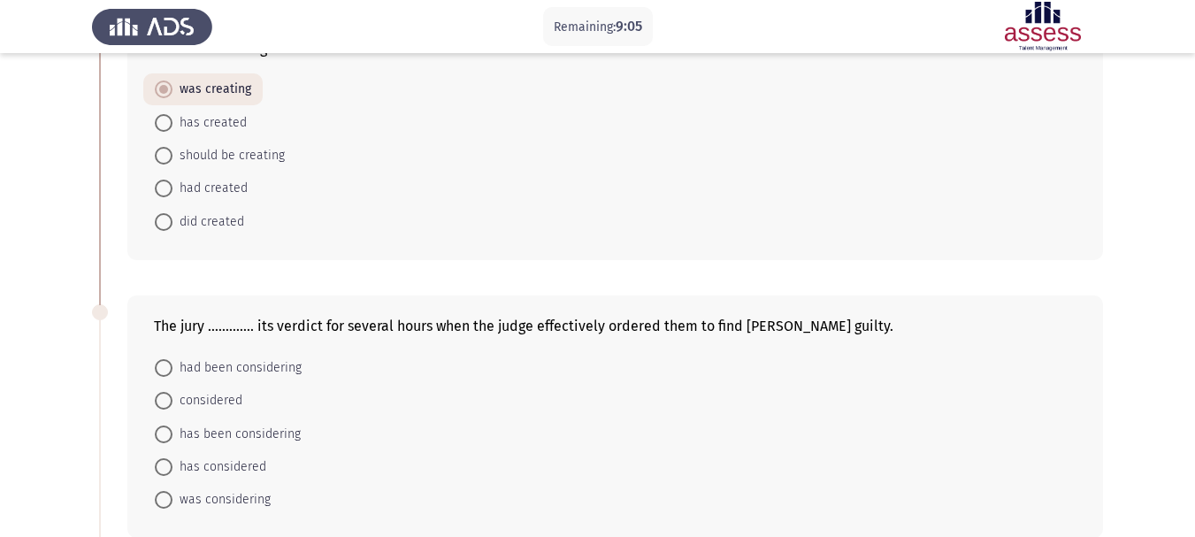
scroll to position [442, 0]
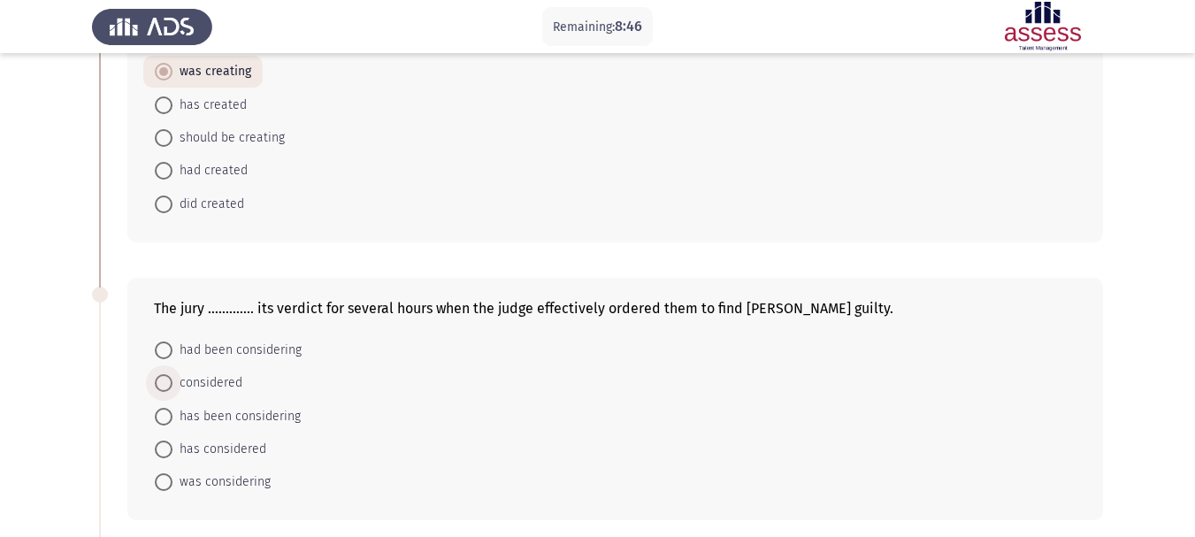
click at [190, 381] on span "considered" at bounding box center [207, 382] width 70 height 21
click at [172, 381] on input "considered" at bounding box center [164, 383] width 18 height 18
radio input "true"
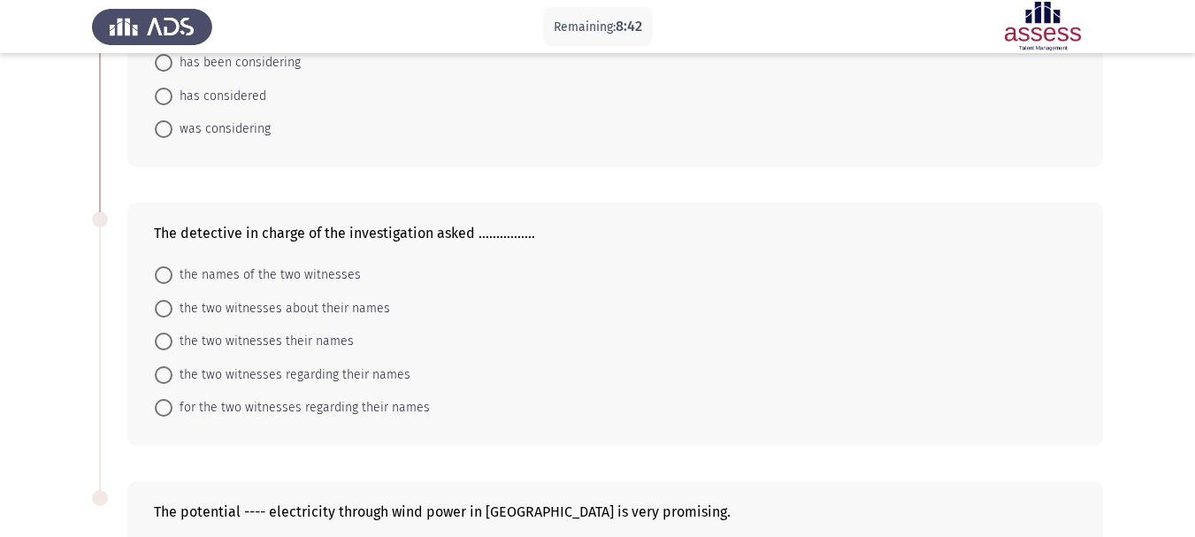
scroll to position [796, 0]
click at [291, 272] on span "the names of the two witnesses" at bounding box center [266, 273] width 188 height 21
click at [172, 272] on input "the names of the two witnesses" at bounding box center [164, 273] width 18 height 18
radio input "true"
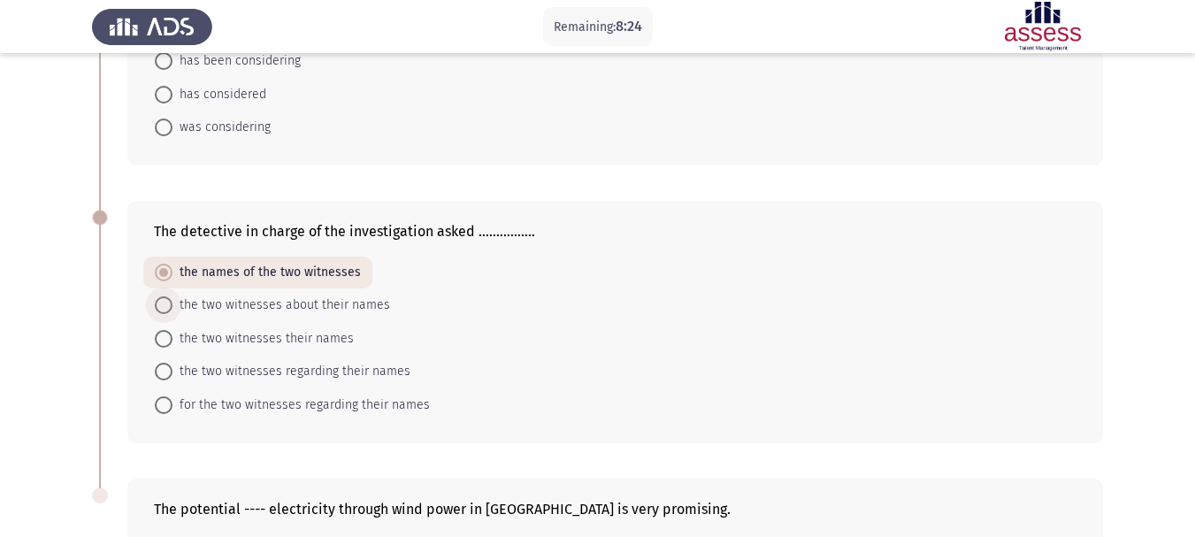
click at [228, 306] on span "the two witnesses about their names" at bounding box center [281, 305] width 218 height 21
click at [172, 306] on input "the two witnesses about their names" at bounding box center [164, 305] width 18 height 18
radio input "true"
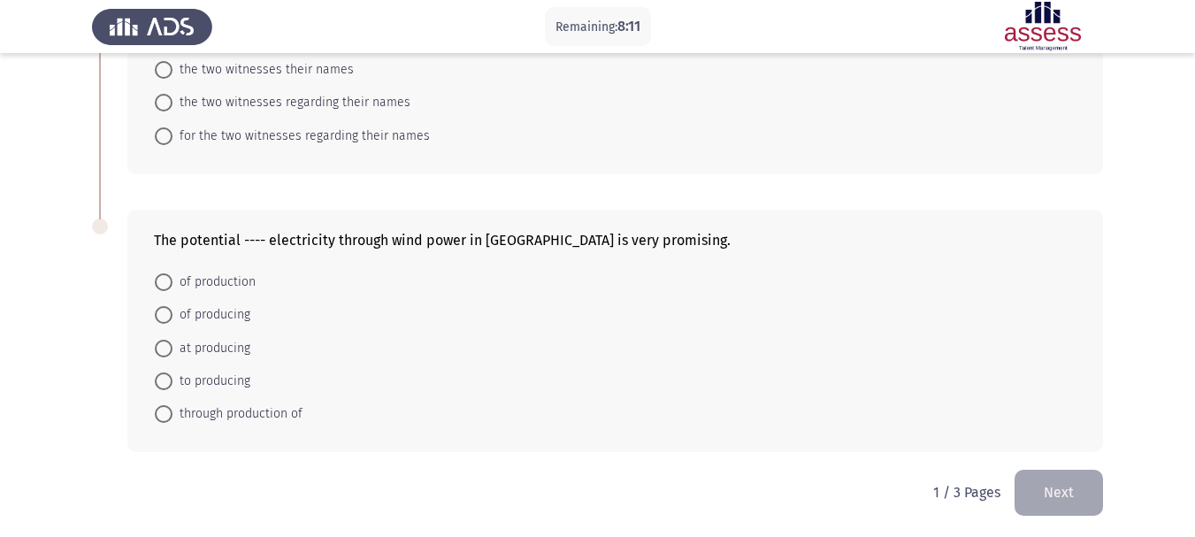
scroll to position [1068, 0]
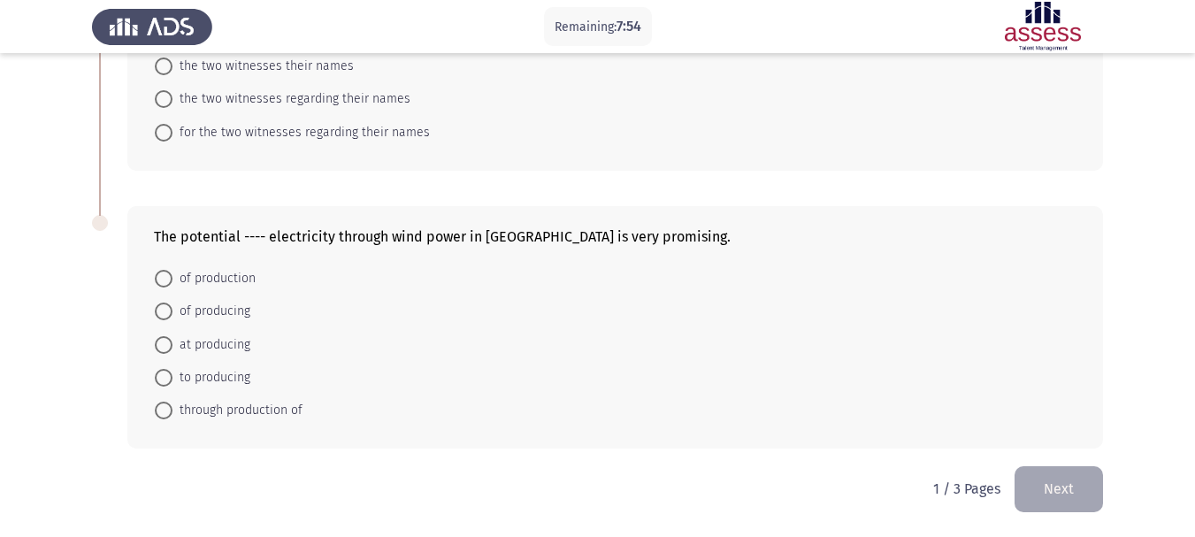
click at [234, 317] on span "of producing" at bounding box center [211, 311] width 78 height 21
click at [172, 317] on input "of producing" at bounding box center [164, 311] width 18 height 18
radio input "true"
click at [1044, 483] on button "Next" at bounding box center [1058, 488] width 88 height 45
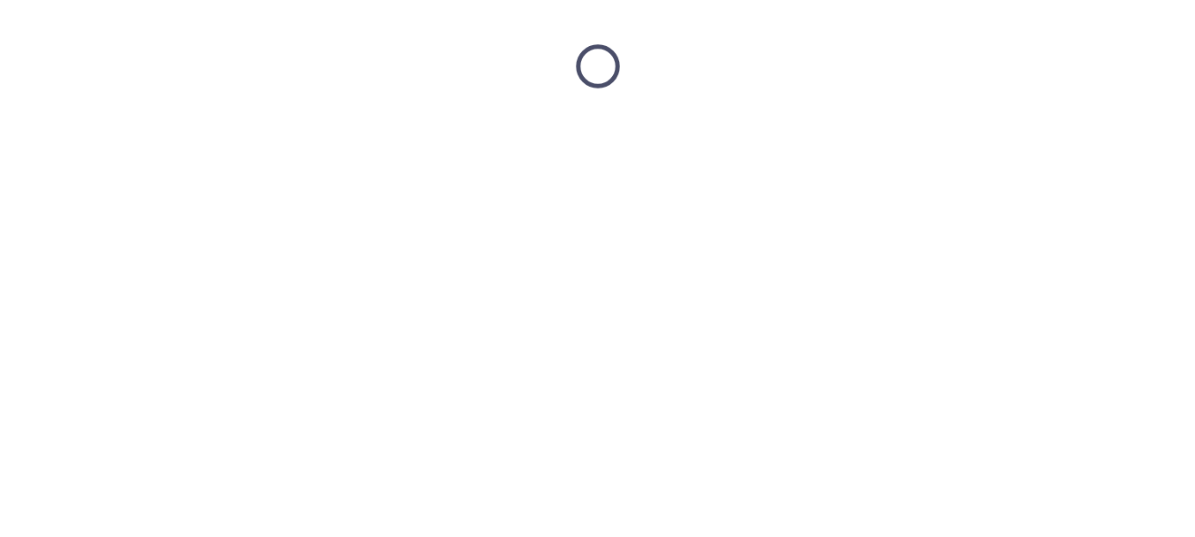
scroll to position [0, 0]
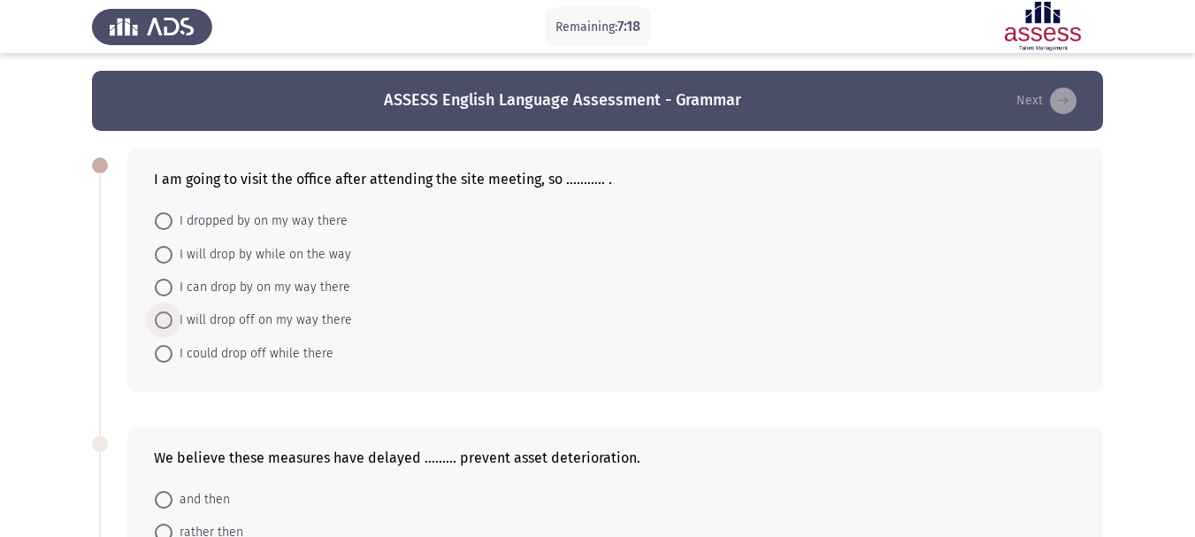
click at [216, 318] on span "I will drop off on my way there" at bounding box center [262, 320] width 180 height 21
click at [172, 318] on input "I will drop off on my way there" at bounding box center [164, 320] width 18 height 18
radio input "true"
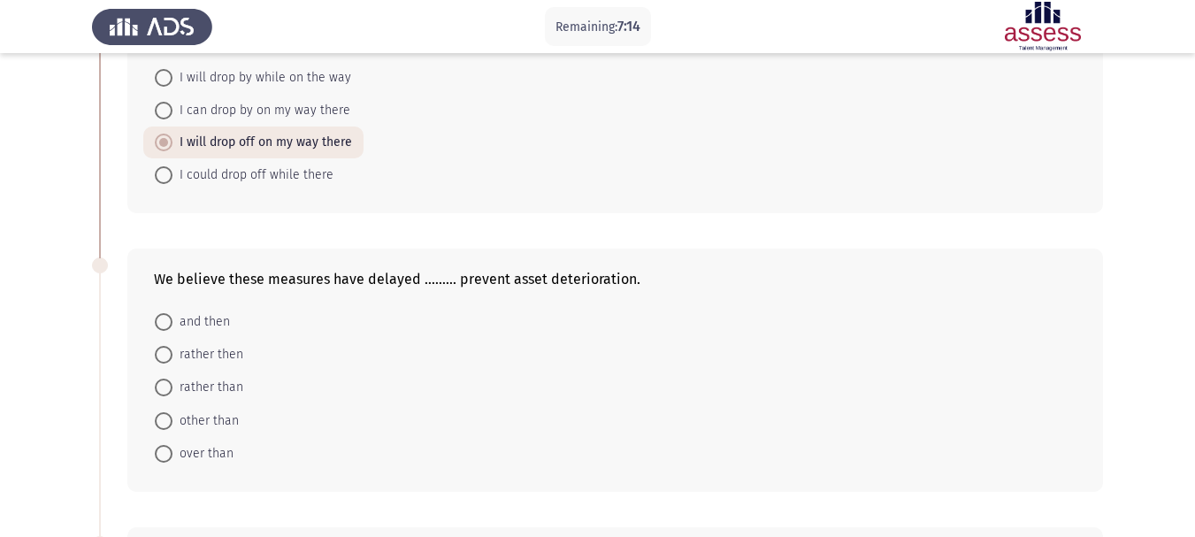
scroll to position [265, 0]
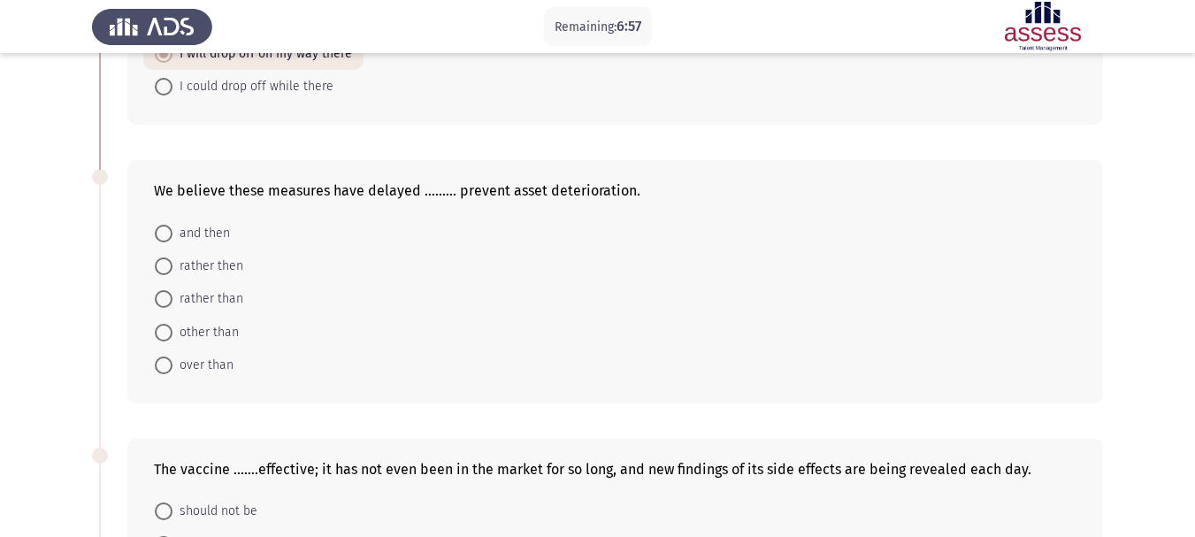
click at [170, 286] on mat-radio-button "rather than" at bounding box center [198, 298] width 111 height 33
click at [170, 290] on span at bounding box center [164, 299] width 18 height 18
click at [170, 290] on input "rather than" at bounding box center [164, 299] width 18 height 18
radio input "true"
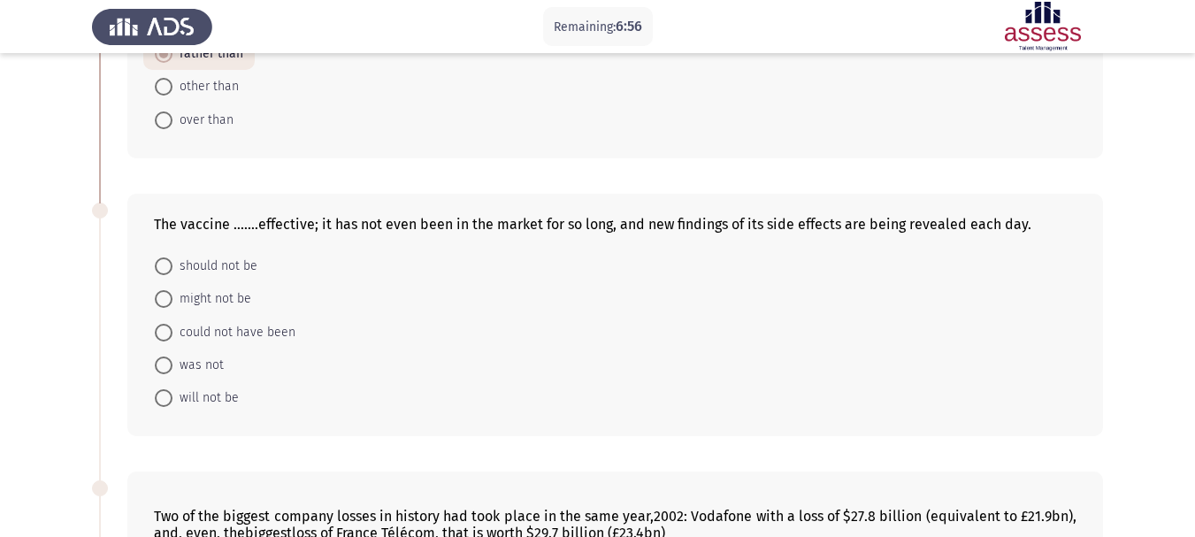
scroll to position [531, 0]
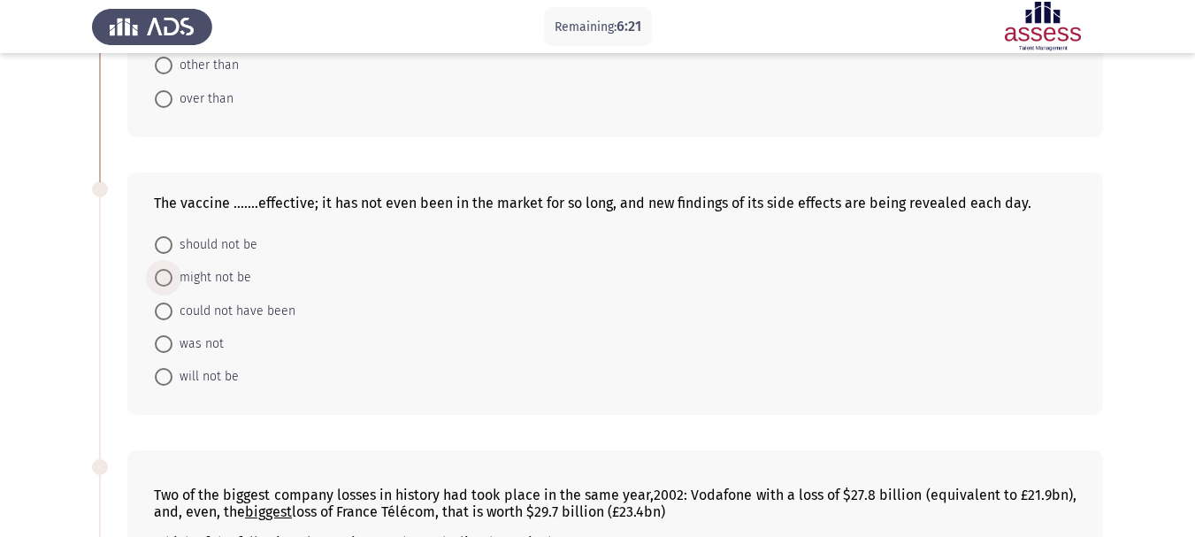
click at [207, 279] on span "might not be" at bounding box center [211, 277] width 79 height 21
click at [172, 279] on input "might not be" at bounding box center [164, 278] width 18 height 18
radio input "true"
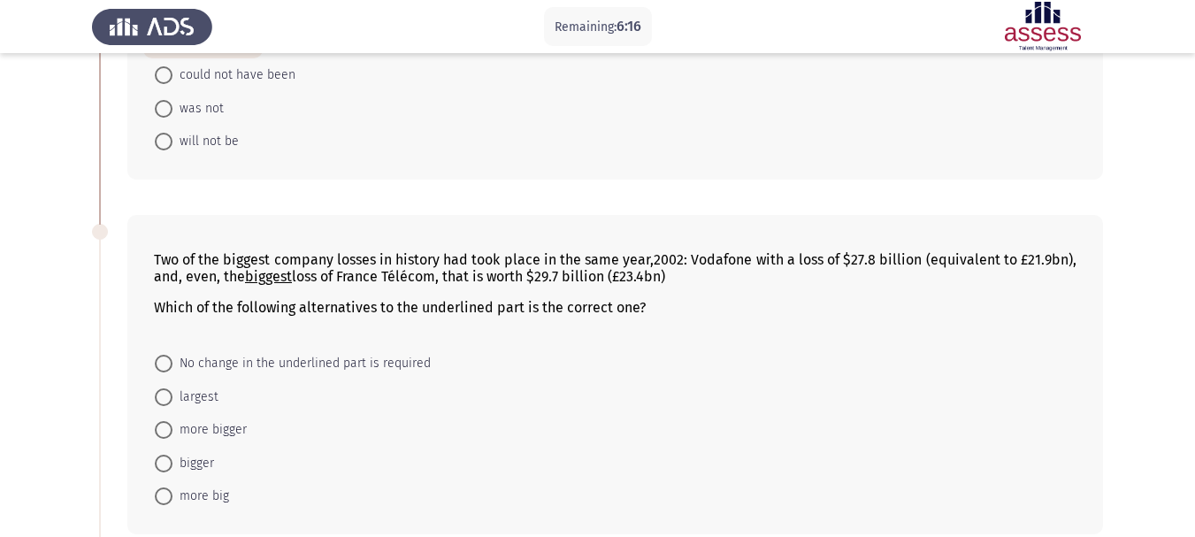
scroll to position [796, 0]
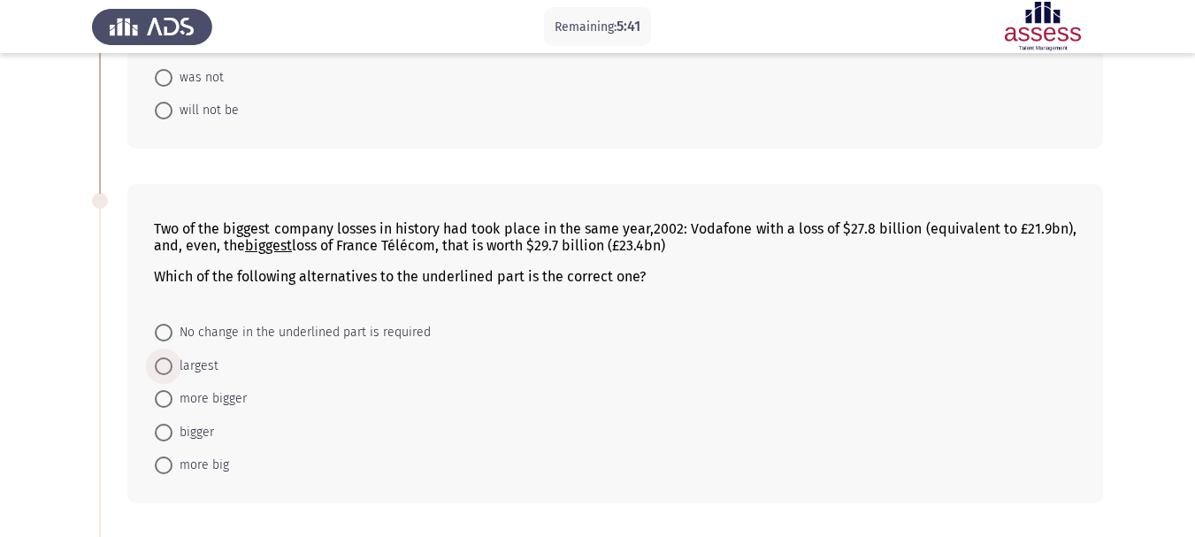
click at [203, 368] on span "largest" at bounding box center [195, 366] width 46 height 21
click at [172, 368] on input "largest" at bounding box center [164, 366] width 18 height 18
radio input "true"
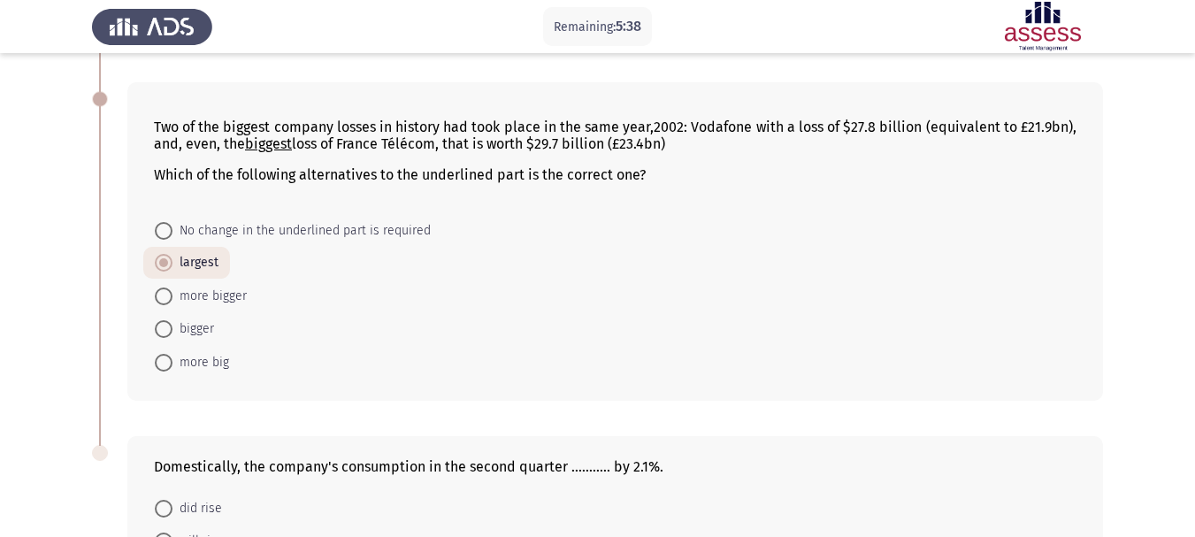
scroll to position [1061, 0]
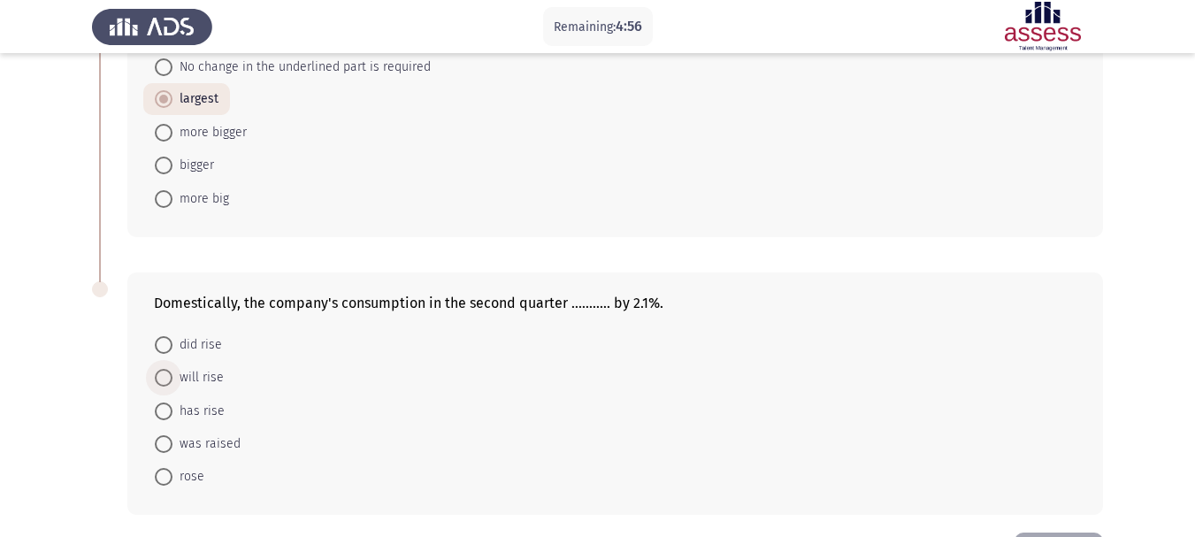
click at [210, 380] on span "will rise" at bounding box center [197, 377] width 51 height 21
click at [172, 380] on input "will rise" at bounding box center [164, 378] width 18 height 18
radio input "true"
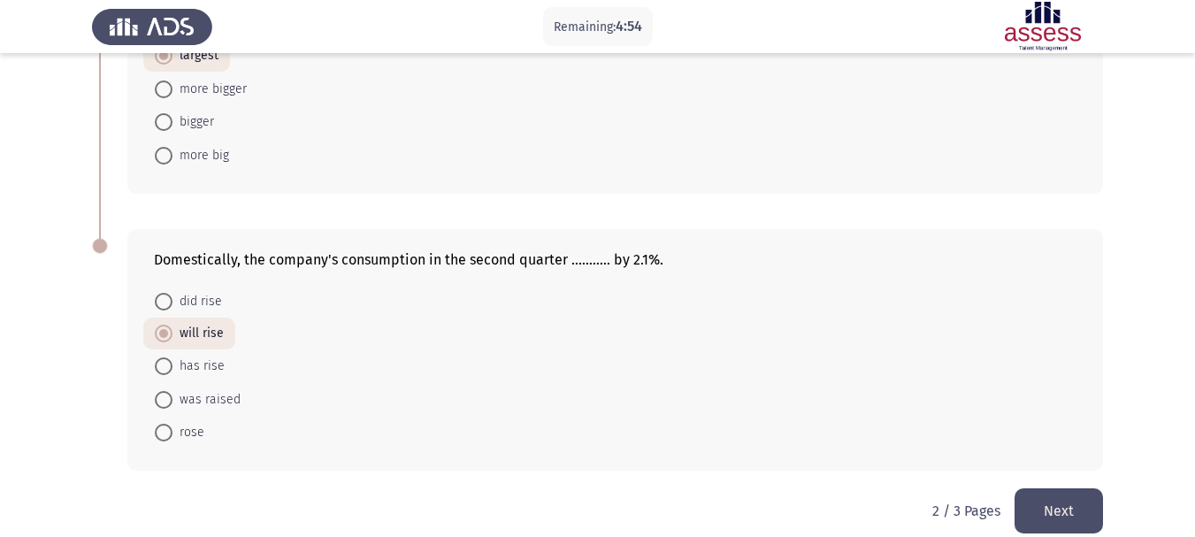
scroll to position [1127, 0]
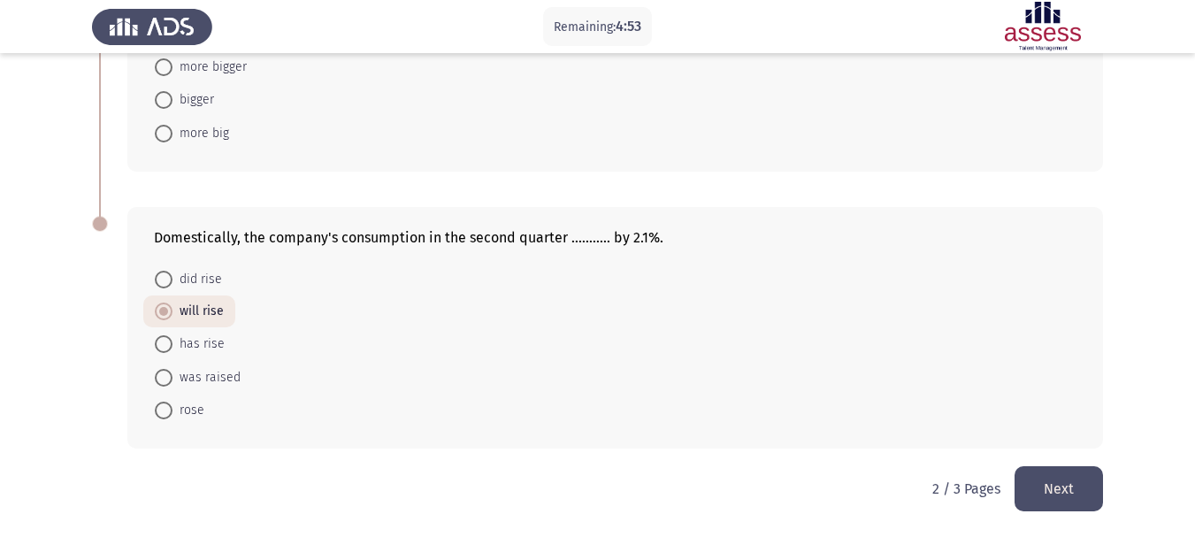
click at [1066, 501] on button "Next" at bounding box center [1058, 488] width 88 height 45
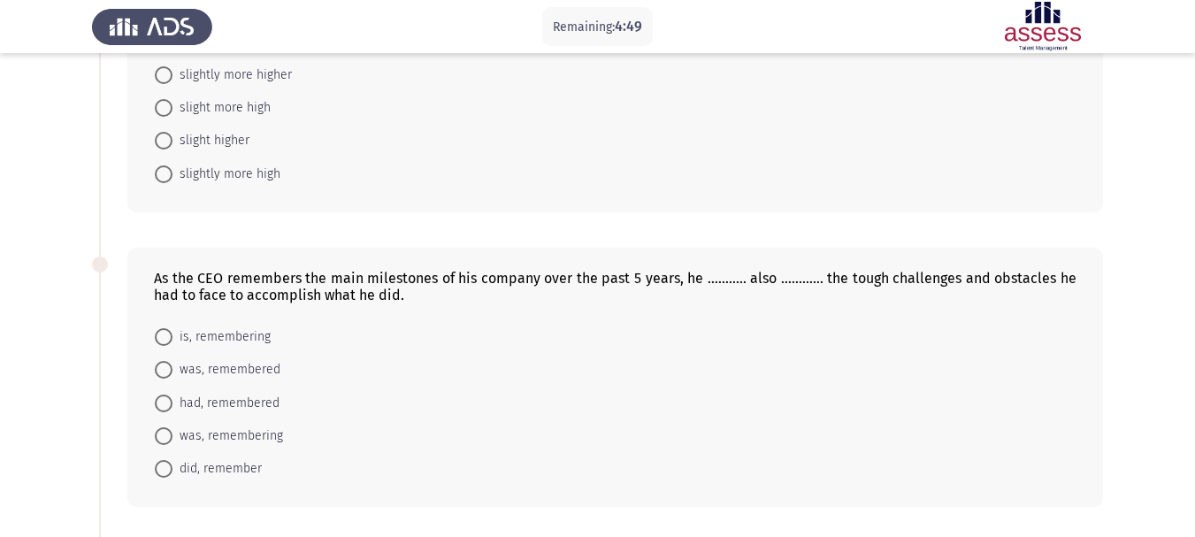
scroll to position [0, 0]
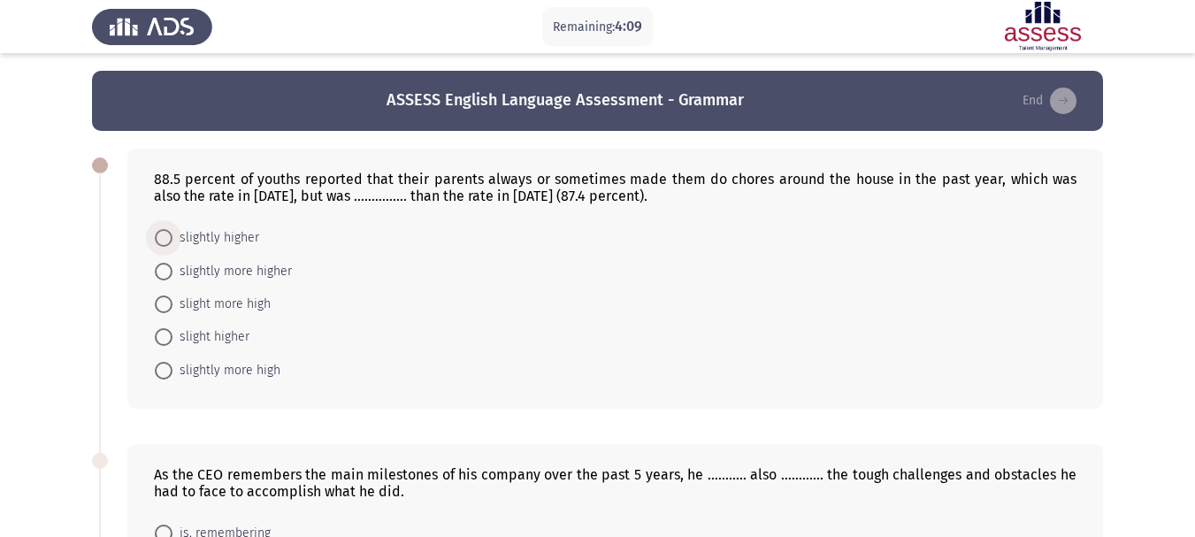
click at [226, 239] on span "slightly higher" at bounding box center [215, 237] width 87 height 21
click at [172, 239] on input "slightly higher" at bounding box center [164, 238] width 18 height 18
radio input "true"
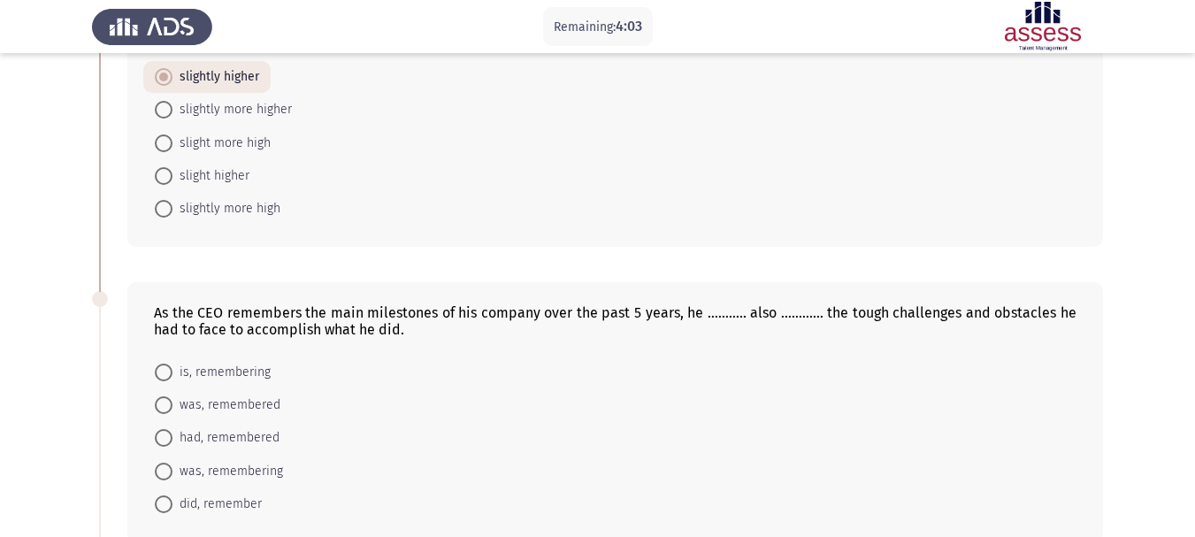
scroll to position [177, 0]
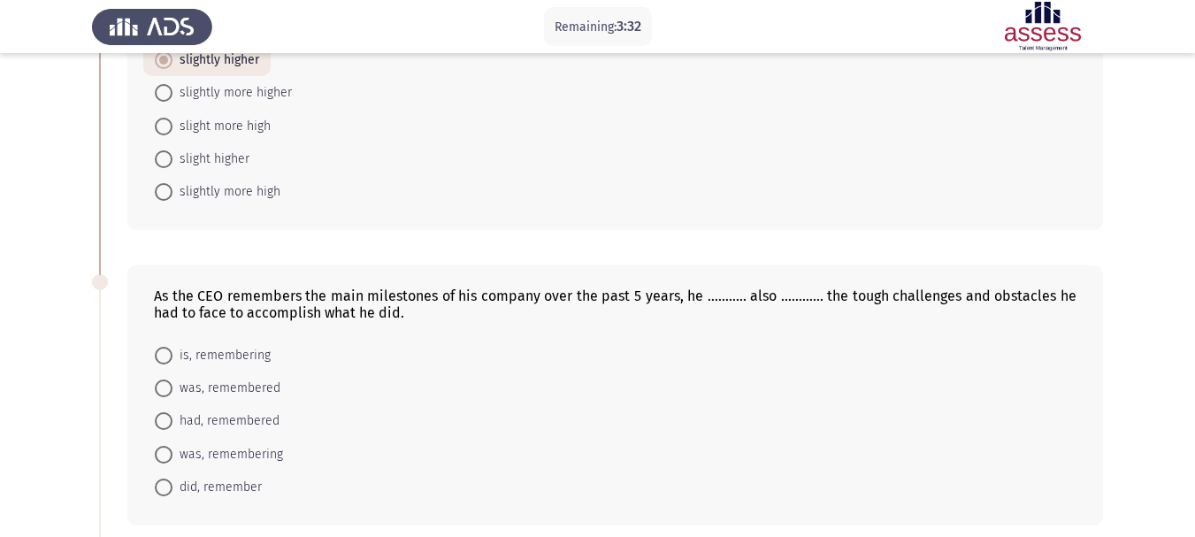
click at [217, 416] on span "had, remembered" at bounding box center [225, 420] width 107 height 21
click at [172, 416] on input "had, remembered" at bounding box center [164, 421] width 18 height 18
radio input "true"
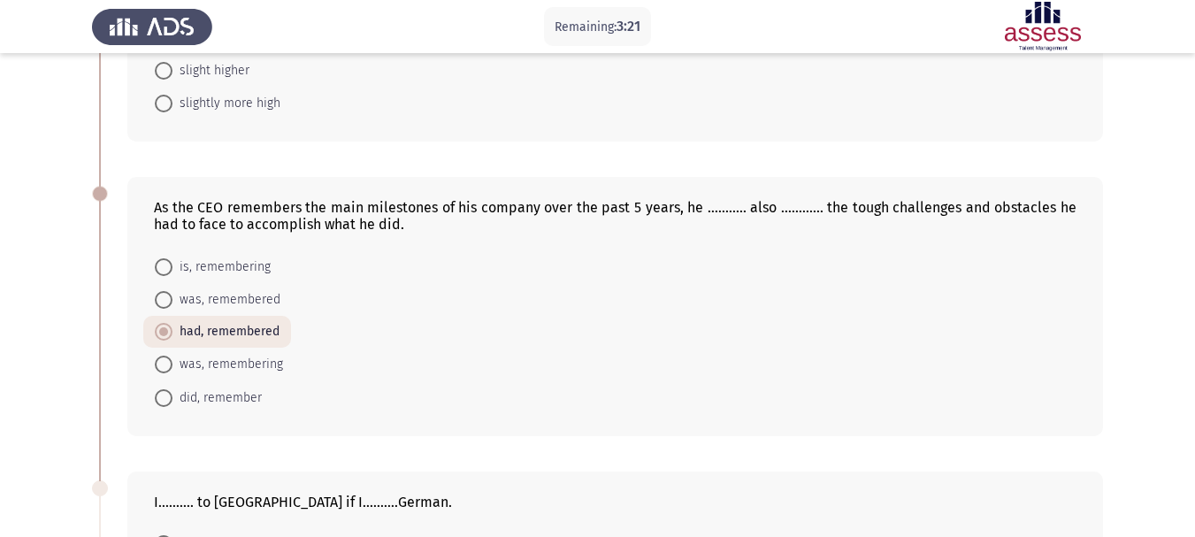
scroll to position [354, 0]
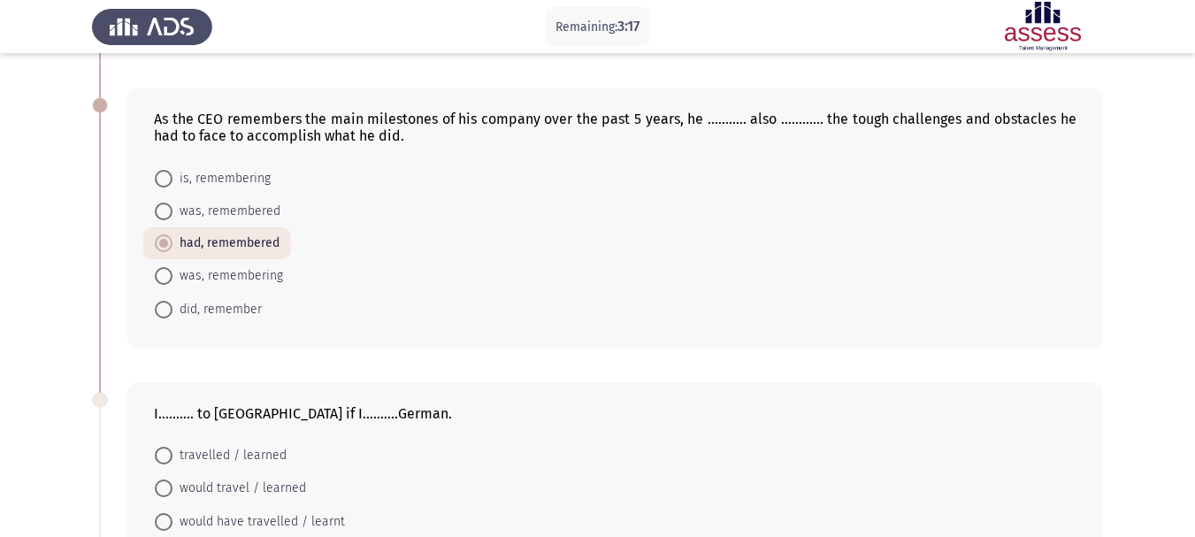
click at [241, 271] on span "was, remembering" at bounding box center [227, 275] width 111 height 21
click at [172, 271] on input "was, remembering" at bounding box center [164, 276] width 18 height 18
radio input "true"
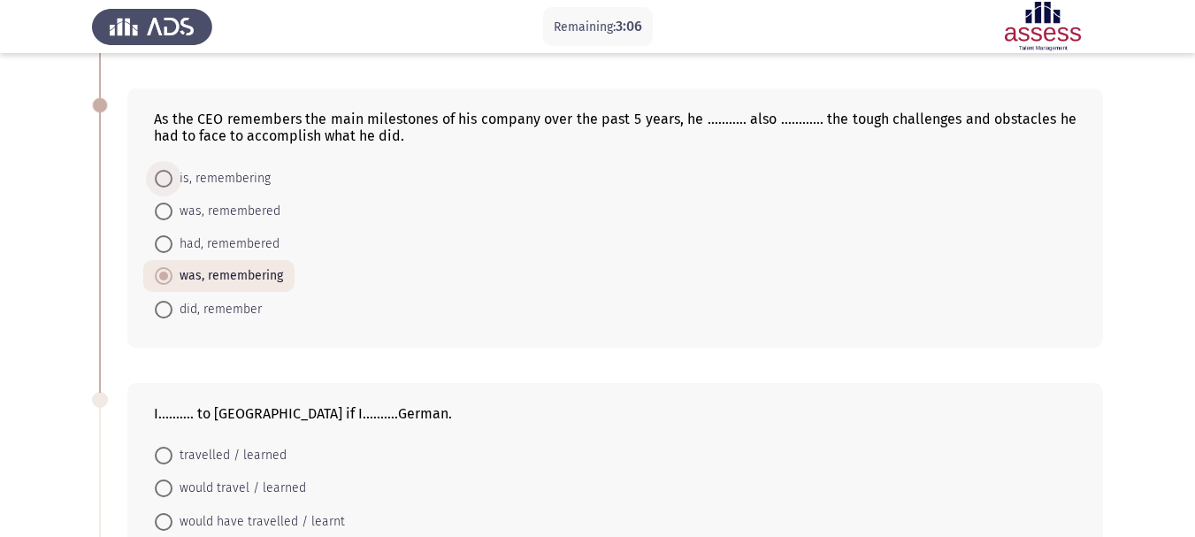
click at [209, 179] on span "is, remembering" at bounding box center [221, 178] width 98 height 21
click at [172, 179] on input "is, remembering" at bounding box center [164, 179] width 18 height 18
radio input "true"
click at [228, 271] on span "was, remembering" at bounding box center [227, 275] width 111 height 21
click at [172, 271] on input "was, remembering" at bounding box center [164, 276] width 18 height 18
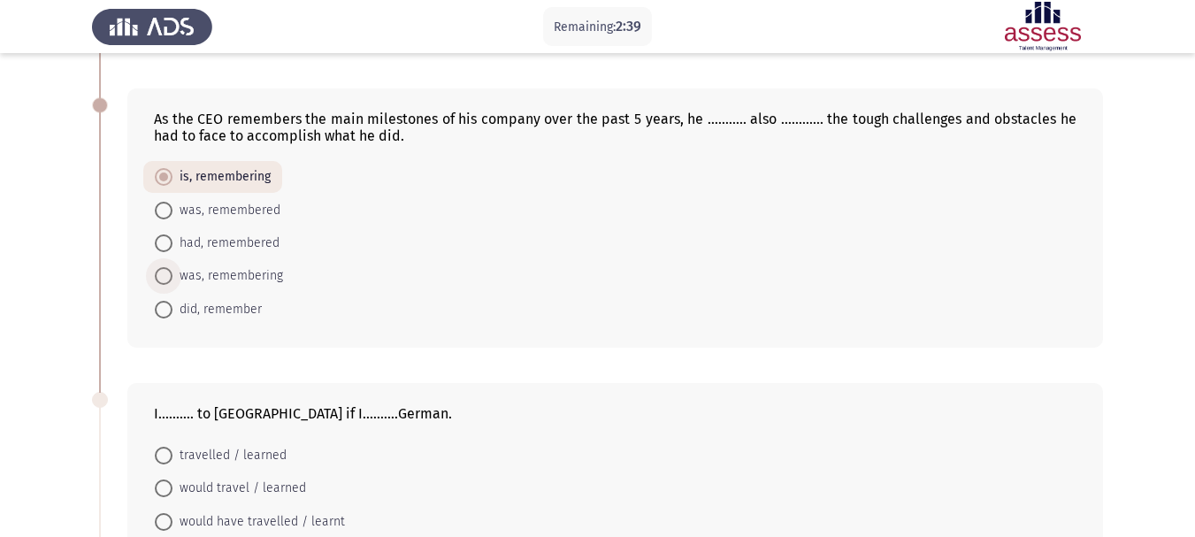
radio input "true"
click at [246, 179] on span "is, remembering" at bounding box center [221, 178] width 98 height 21
click at [172, 179] on input "is, remembering" at bounding box center [164, 179] width 18 height 18
radio input "true"
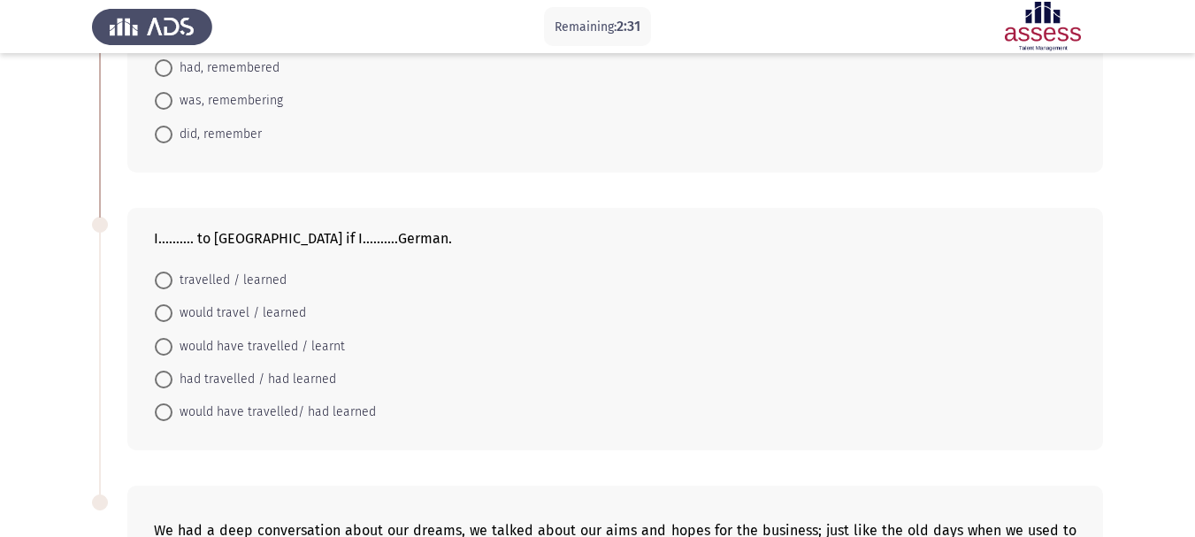
scroll to position [531, 0]
click at [228, 310] on span "would travel / learned" at bounding box center [239, 311] width 134 height 21
click at [172, 310] on input "would travel / learned" at bounding box center [164, 311] width 18 height 18
radio input "true"
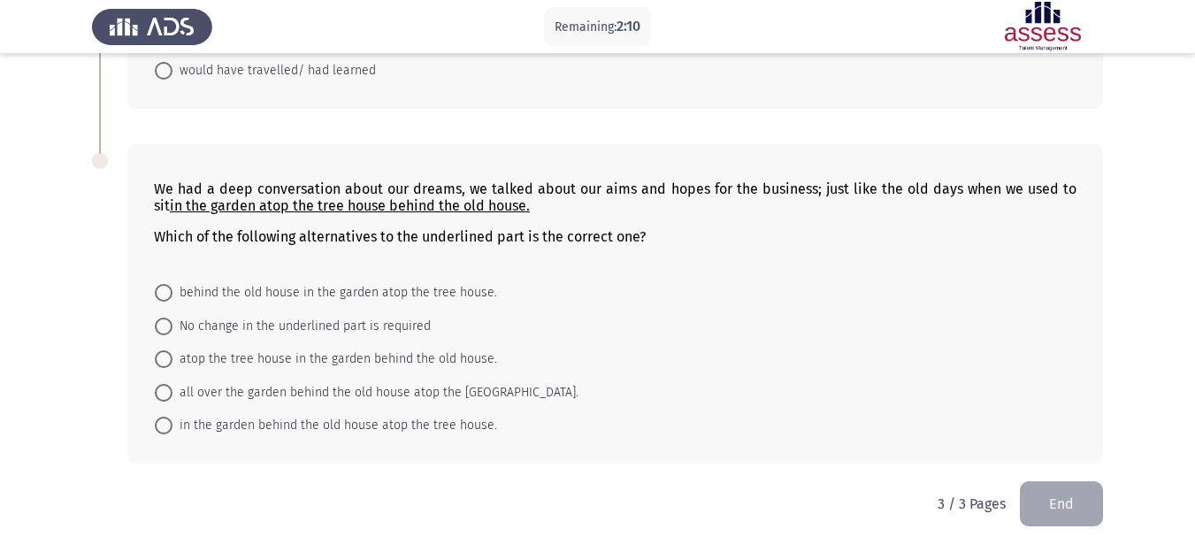
scroll to position [884, 0]
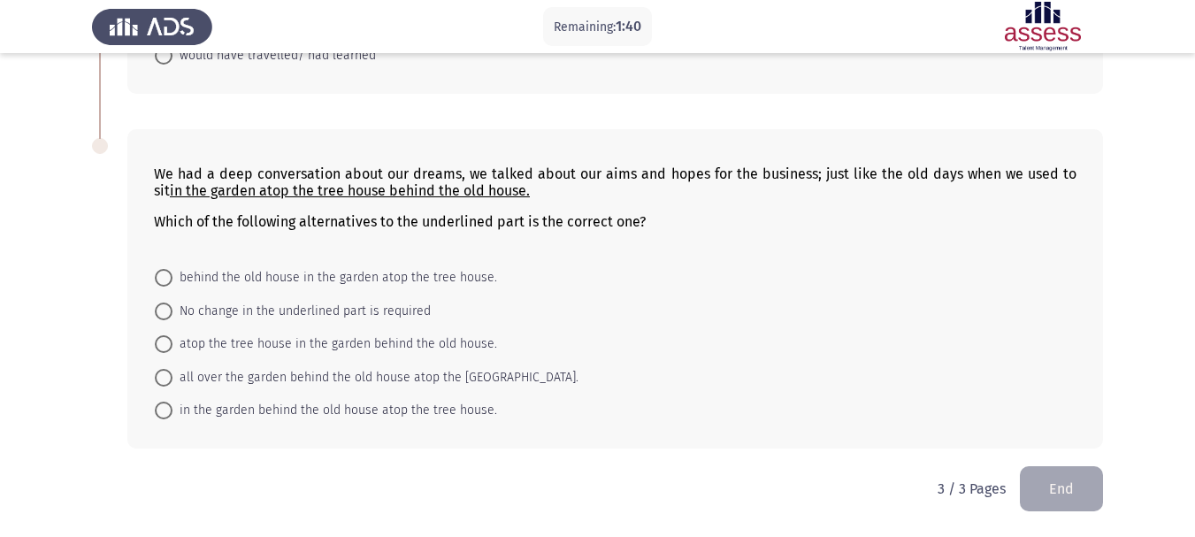
click at [360, 276] on span "behind the old house in the garden atop the tree house." at bounding box center [334, 277] width 325 height 21
click at [172, 276] on input "behind the old house in the garden atop the tree house." at bounding box center [164, 278] width 18 height 18
radio input "true"
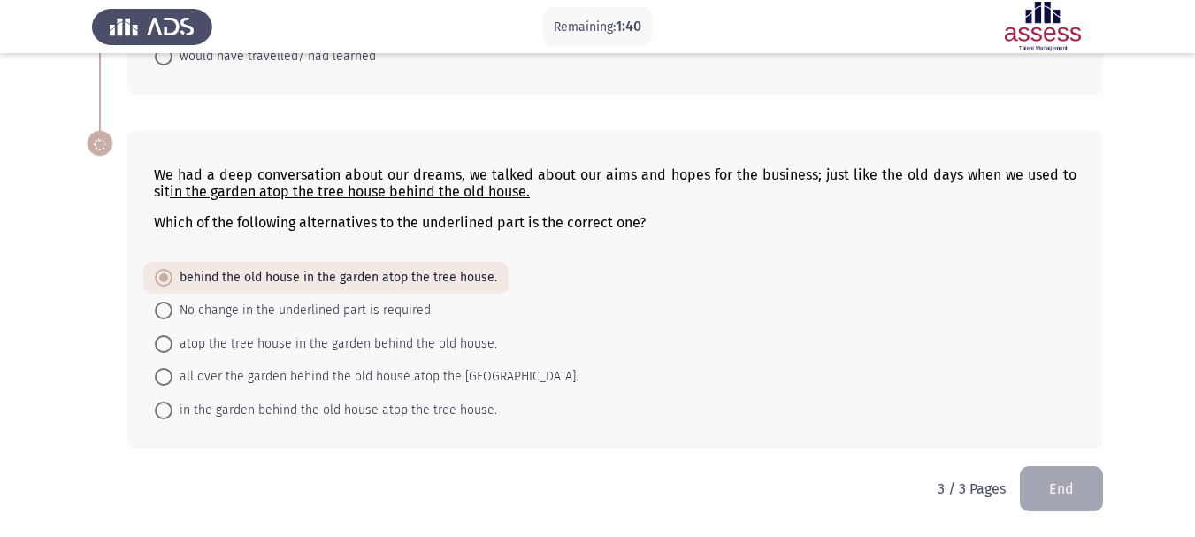
scroll to position [884, 0]
click at [1052, 487] on button "End" at bounding box center [1061, 488] width 83 height 45
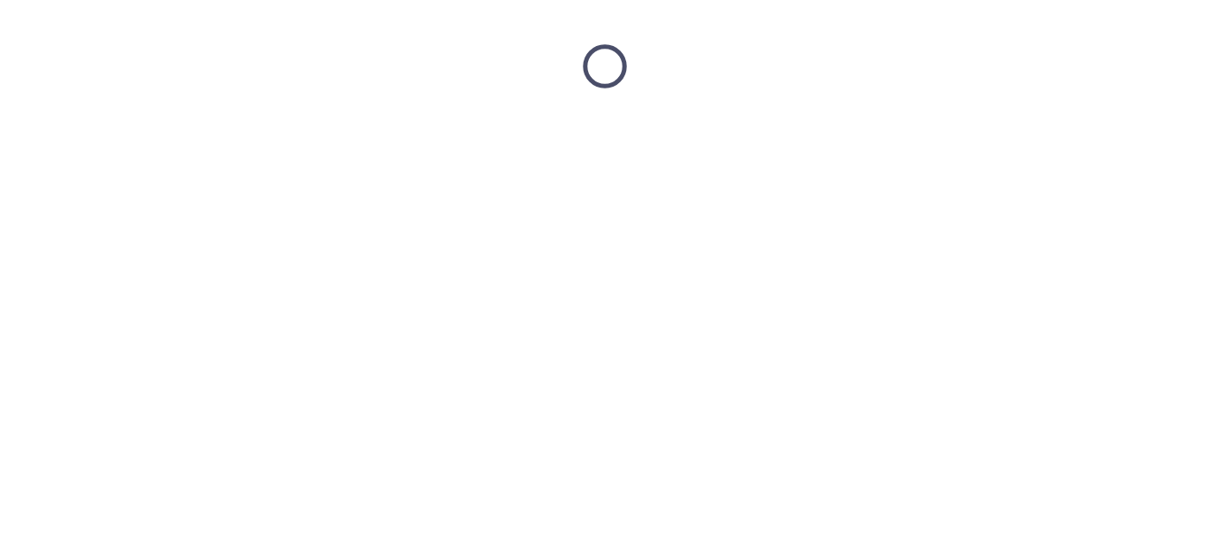
scroll to position [0, 0]
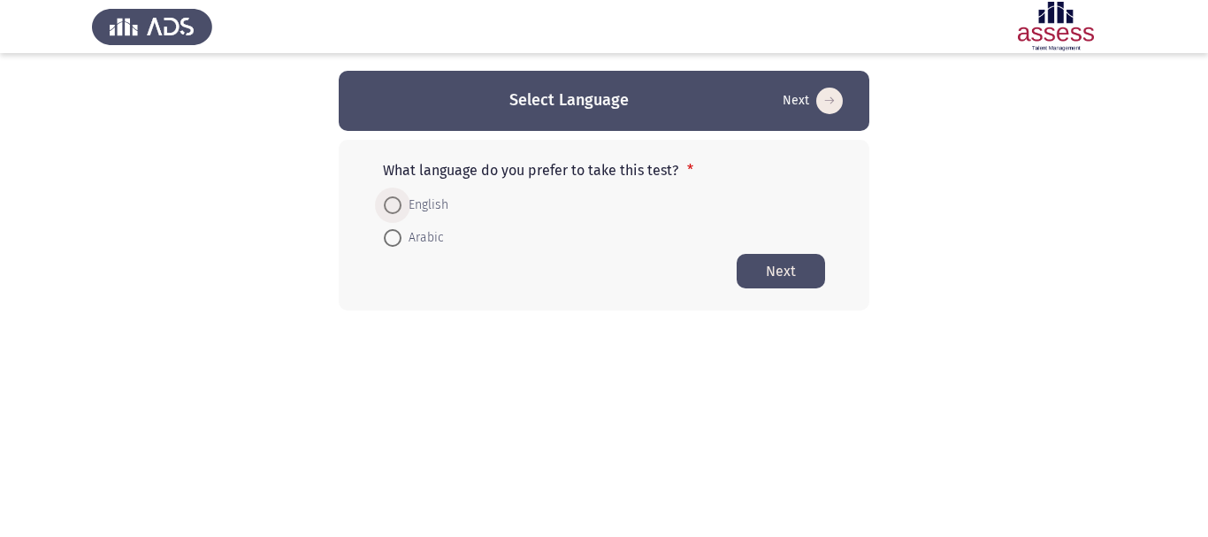
click at [432, 203] on span "English" at bounding box center [425, 205] width 47 height 21
click at [402, 203] on input "English" at bounding box center [393, 205] width 18 height 18
radio input "true"
click at [780, 275] on button "Next" at bounding box center [781, 270] width 88 height 34
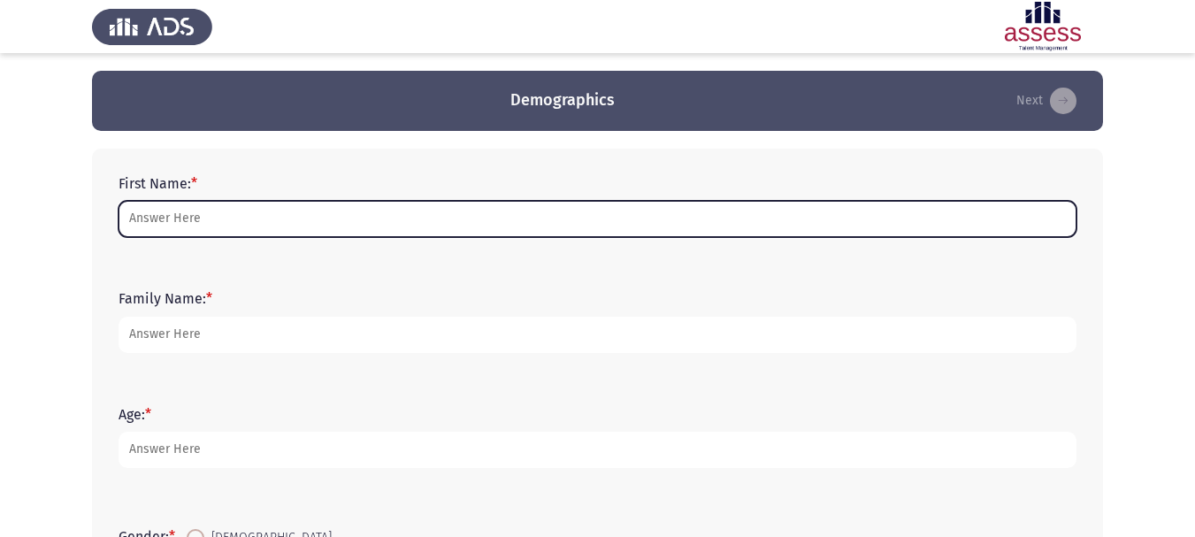
click at [261, 215] on input "First Name: *" at bounding box center [598, 219] width 958 height 36
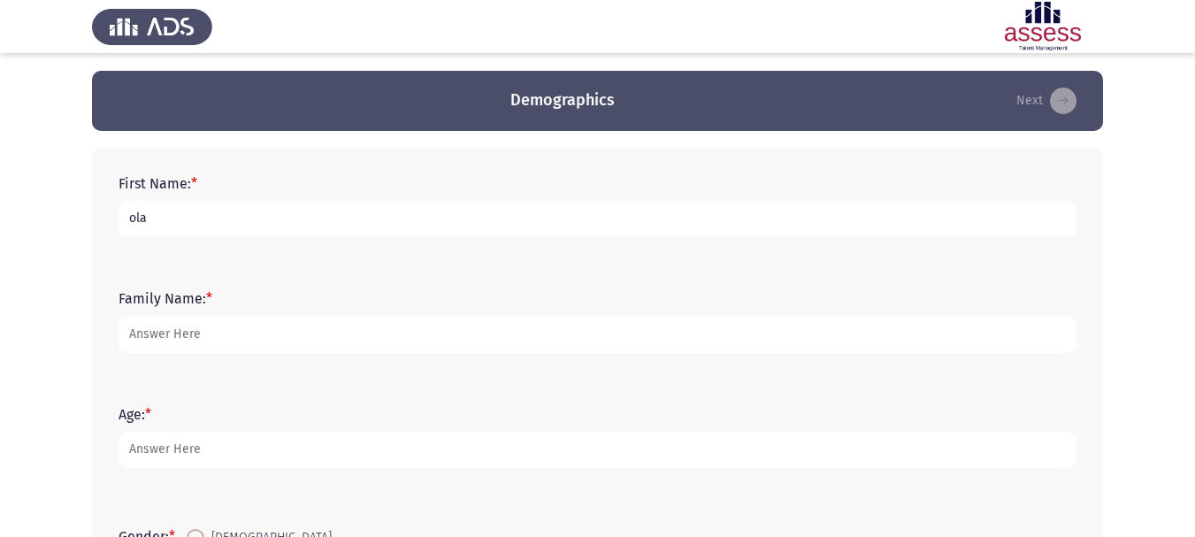
type input "ola"
type input "shabeb"
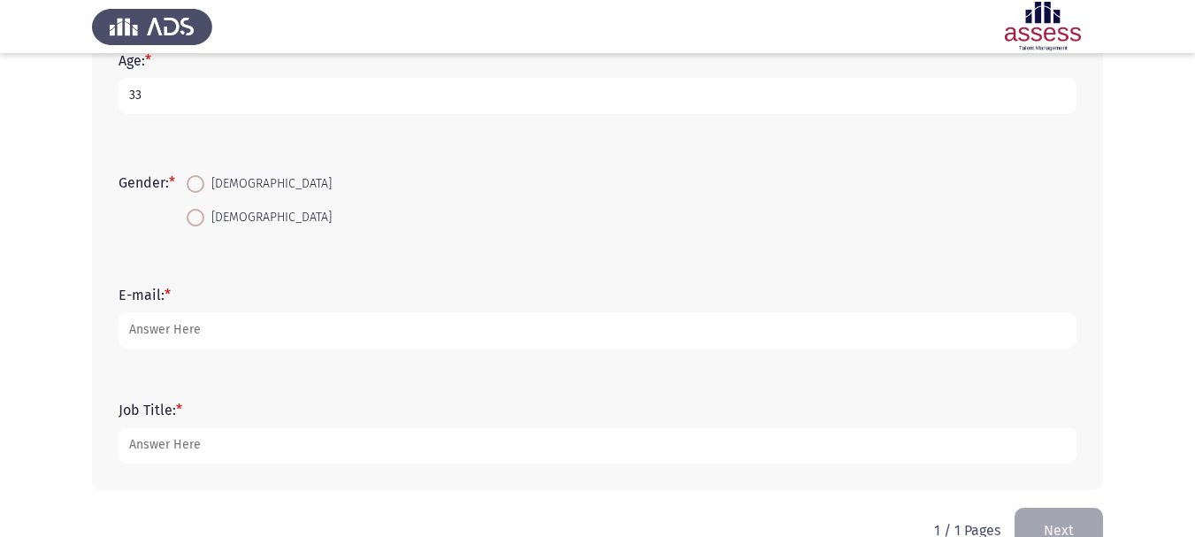
type input "33"
click at [226, 220] on span "[DEMOGRAPHIC_DATA]" at bounding box center [267, 217] width 127 height 21
click at [204, 220] on input "[DEMOGRAPHIC_DATA]" at bounding box center [196, 218] width 18 height 18
radio input "true"
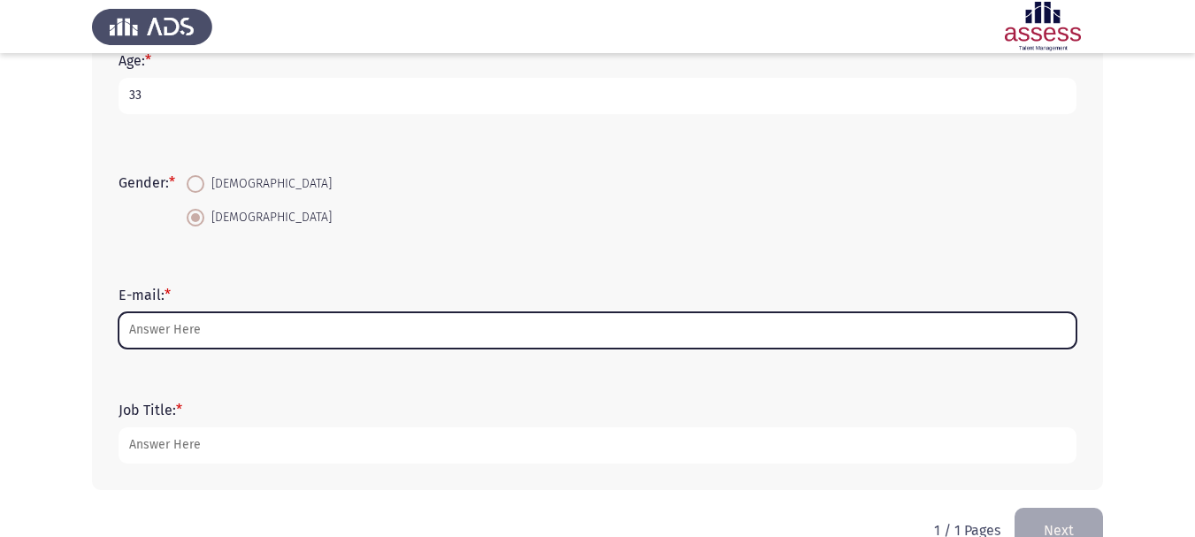
click at [183, 340] on input "E-mail: *" at bounding box center [598, 330] width 958 height 36
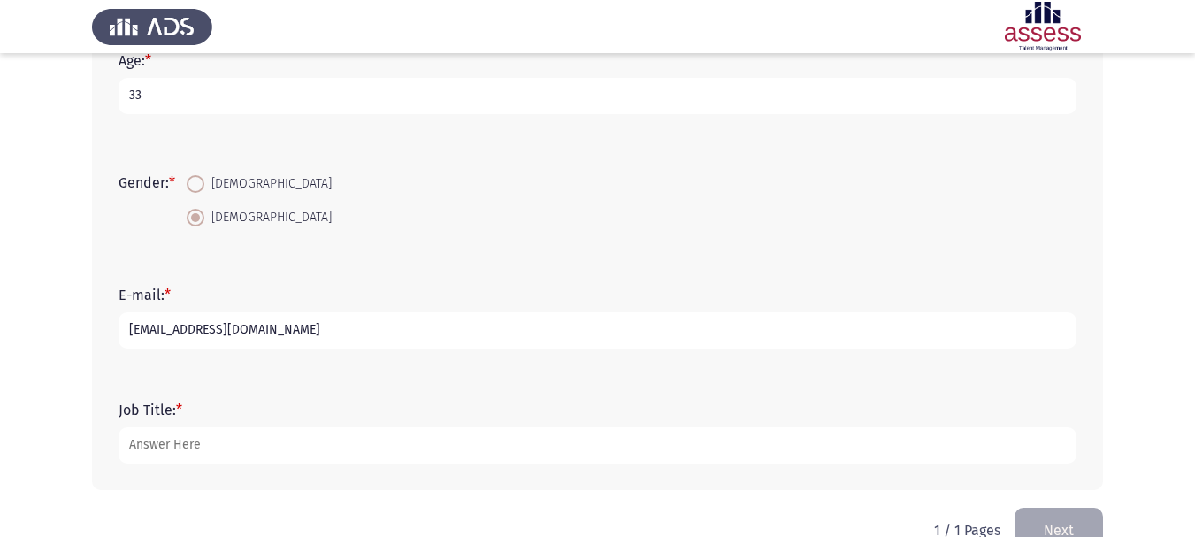
type input "[EMAIL_ADDRESS][DOMAIN_NAME]"
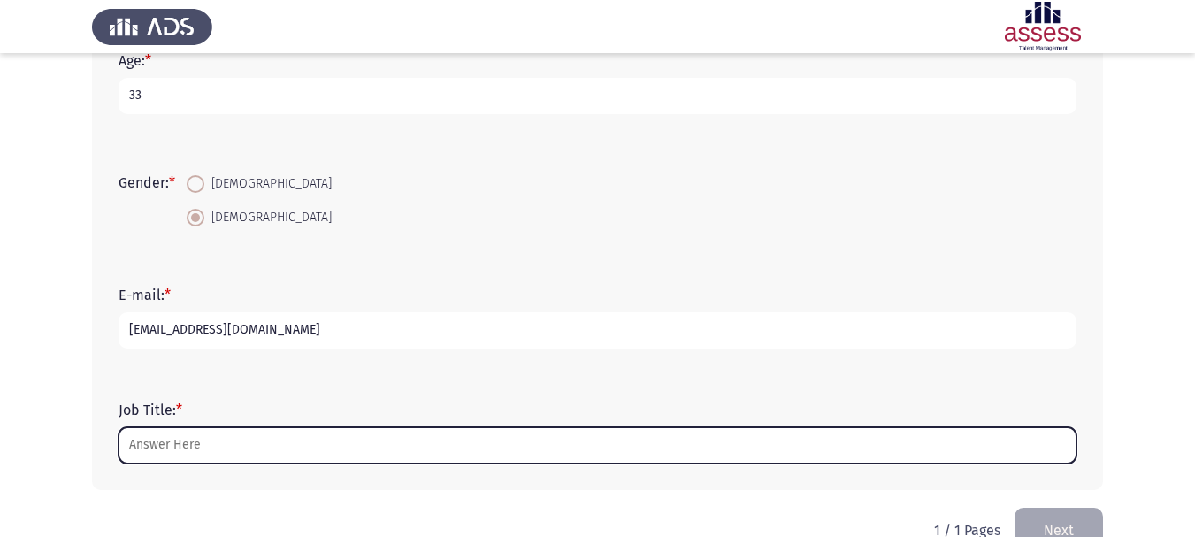
click at [178, 441] on input "Job Title: *" at bounding box center [598, 445] width 958 height 36
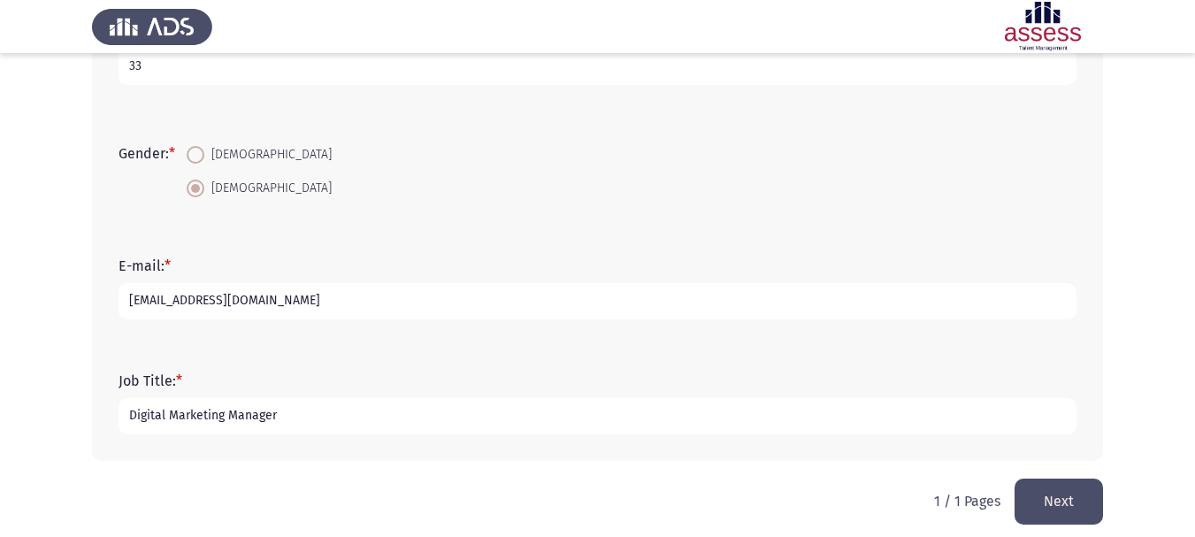
scroll to position [395, 0]
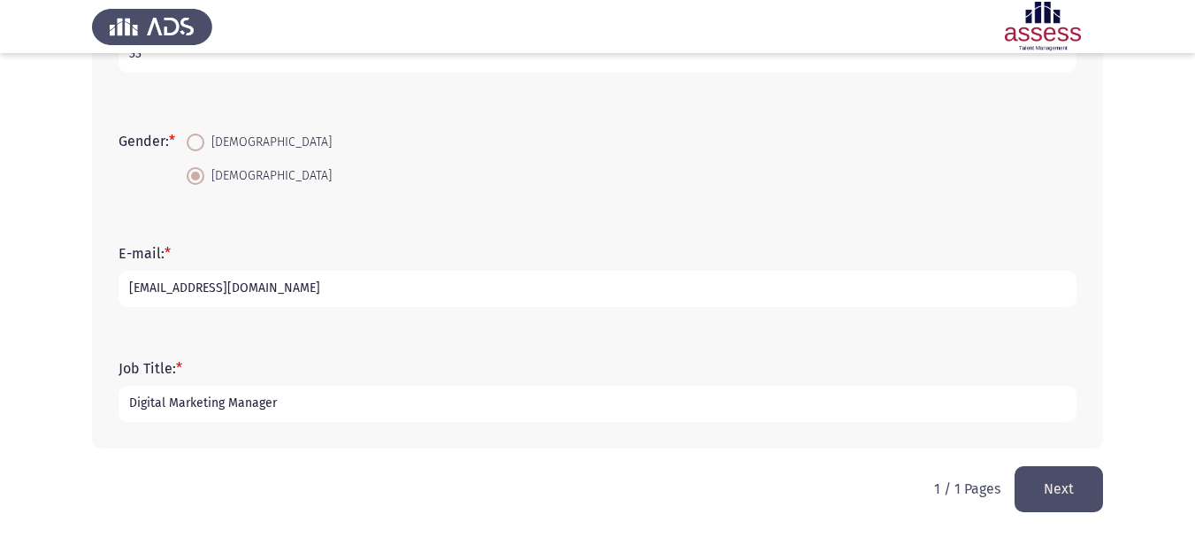
type input "Digital Marketing Manager"
click at [1059, 483] on button "Next" at bounding box center [1058, 488] width 88 height 45
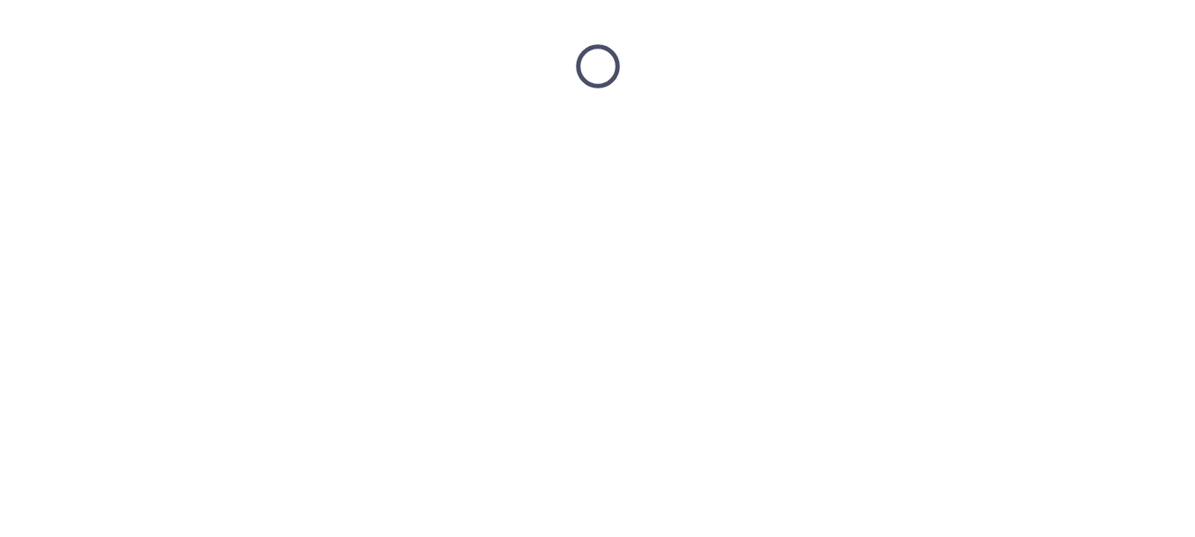
scroll to position [0, 0]
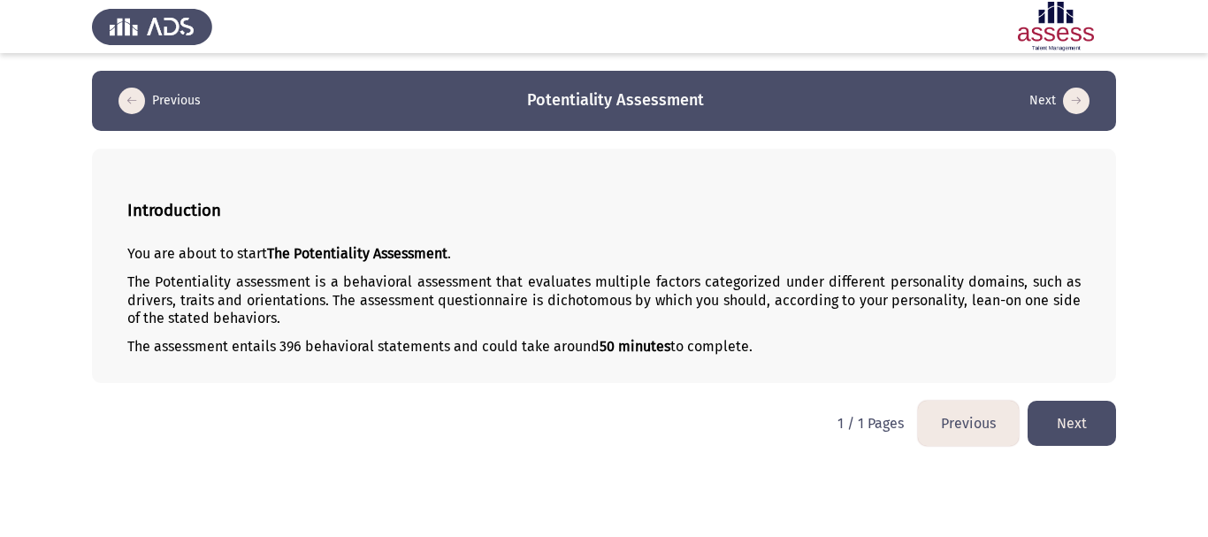
click at [1055, 415] on button "Next" at bounding box center [1072, 423] width 88 height 45
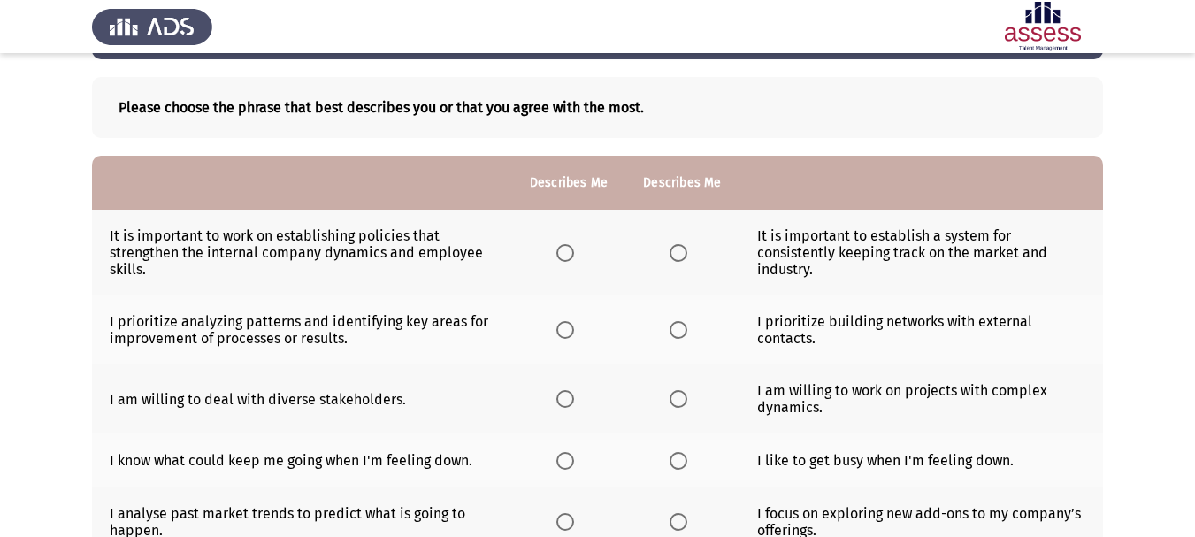
scroll to position [103, 0]
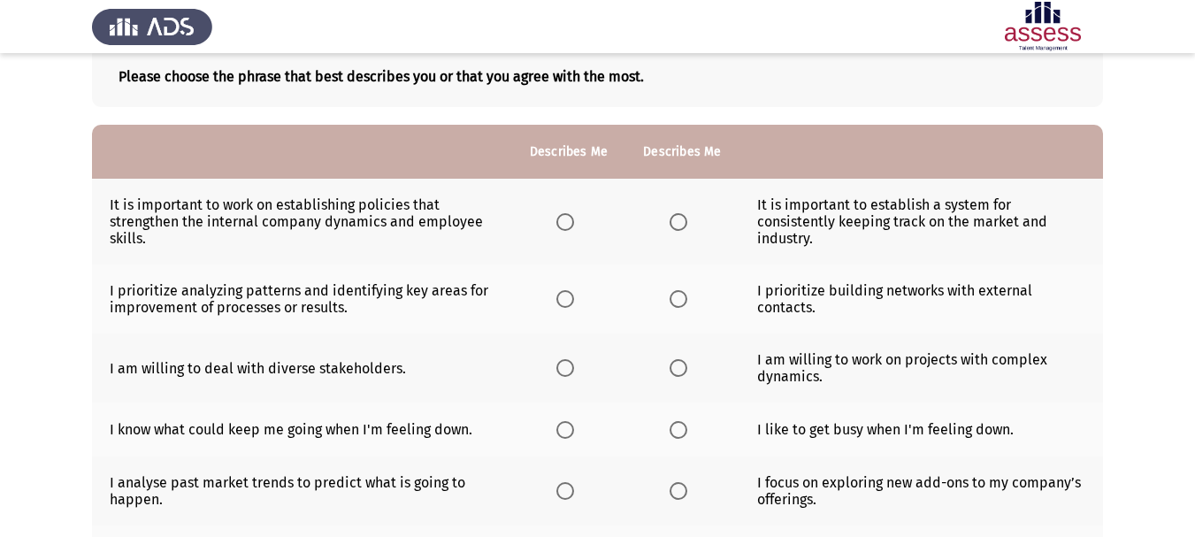
click at [565, 219] on span "Select an option" at bounding box center [565, 222] width 18 height 18
click at [565, 219] on input "Select an option" at bounding box center [565, 222] width 18 height 18
click at [672, 221] on span "Select an option" at bounding box center [679, 222] width 18 height 18
click at [672, 221] on input "Select an option" at bounding box center [679, 222] width 18 height 18
click at [567, 224] on span "Select an option" at bounding box center [565, 222] width 18 height 18
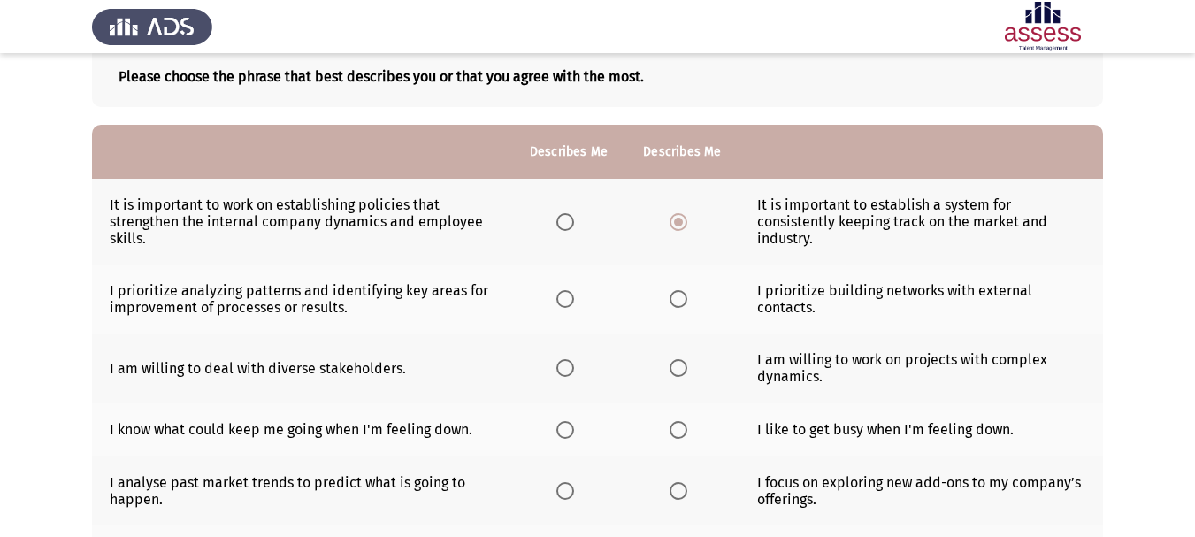
click at [567, 224] on input "Select an option" at bounding box center [565, 222] width 18 height 18
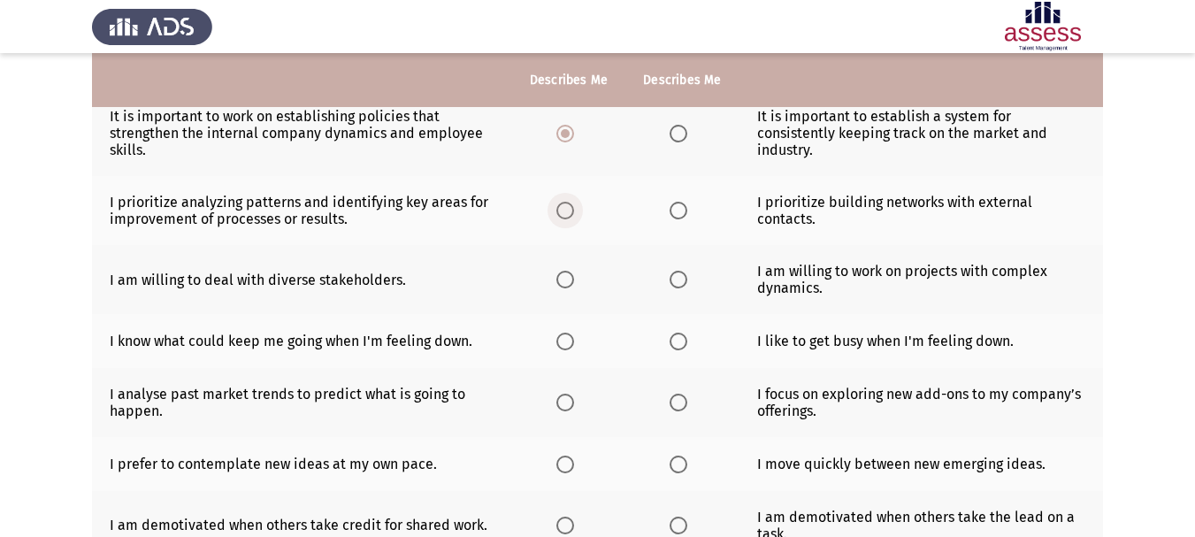
click at [562, 210] on span "Select an option" at bounding box center [565, 211] width 18 height 18
click at [562, 210] on input "Select an option" at bounding box center [565, 211] width 18 height 18
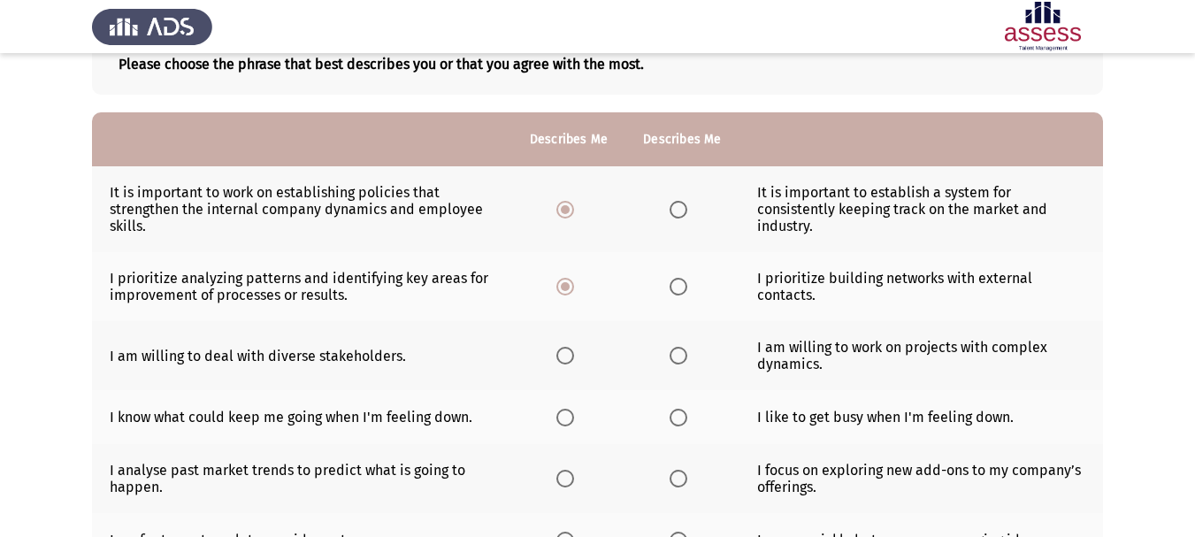
scroll to position [103, 0]
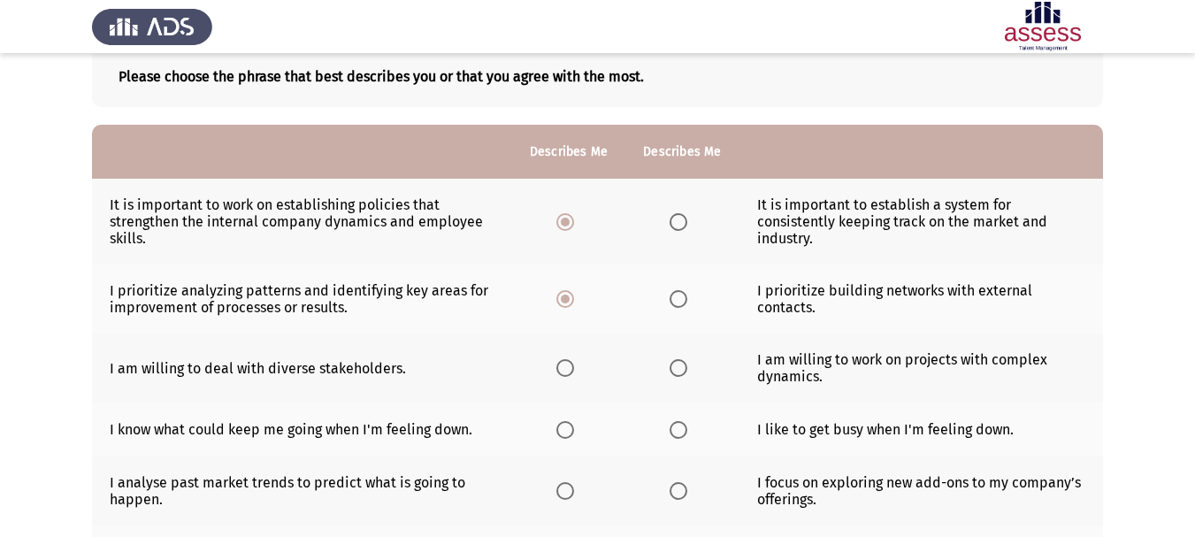
click at [682, 299] on span "Select an option" at bounding box center [679, 299] width 18 height 18
click at [682, 299] on input "Select an option" at bounding box center [679, 299] width 18 height 18
click at [572, 302] on span "Select an option" at bounding box center [565, 299] width 18 height 18
click at [572, 302] on input "Select an option" at bounding box center [565, 299] width 18 height 18
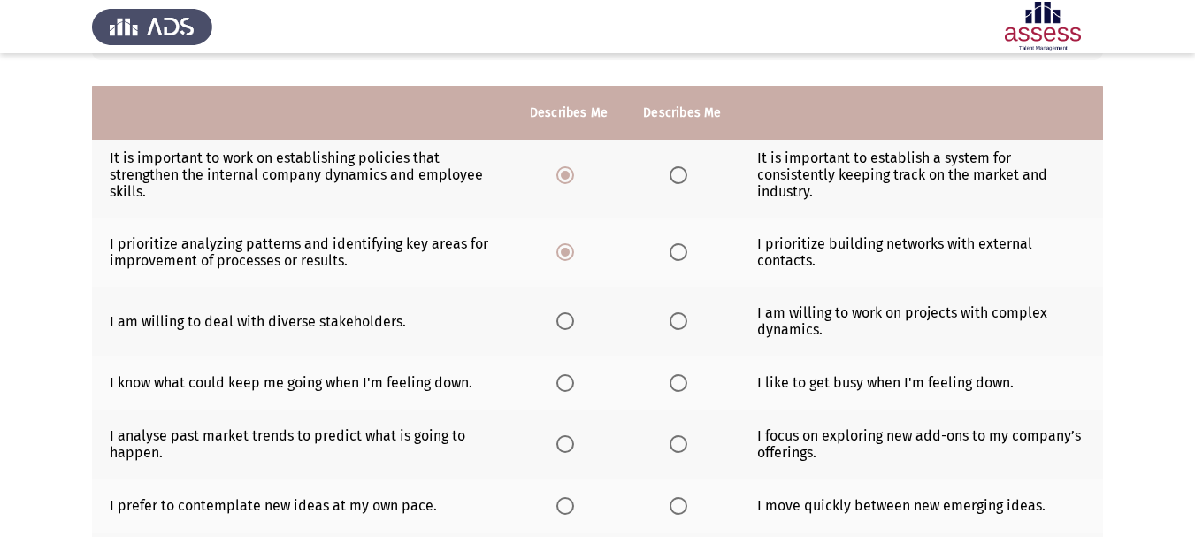
scroll to position [191, 0]
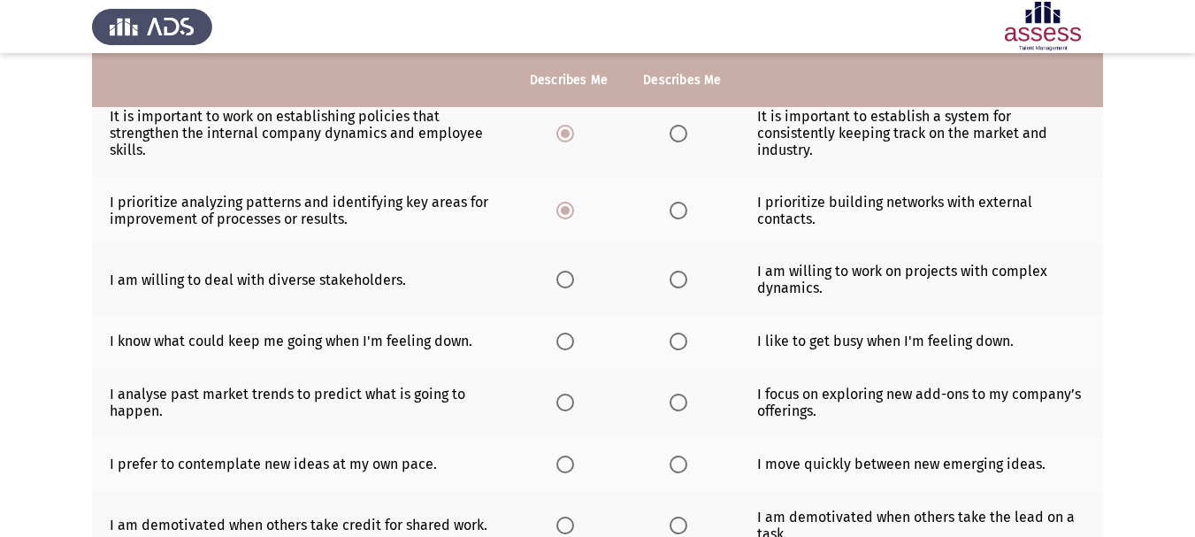
click at [558, 286] on span "Select an option" at bounding box center [565, 280] width 18 height 18
click at [558, 286] on input "Select an option" at bounding box center [565, 280] width 18 height 18
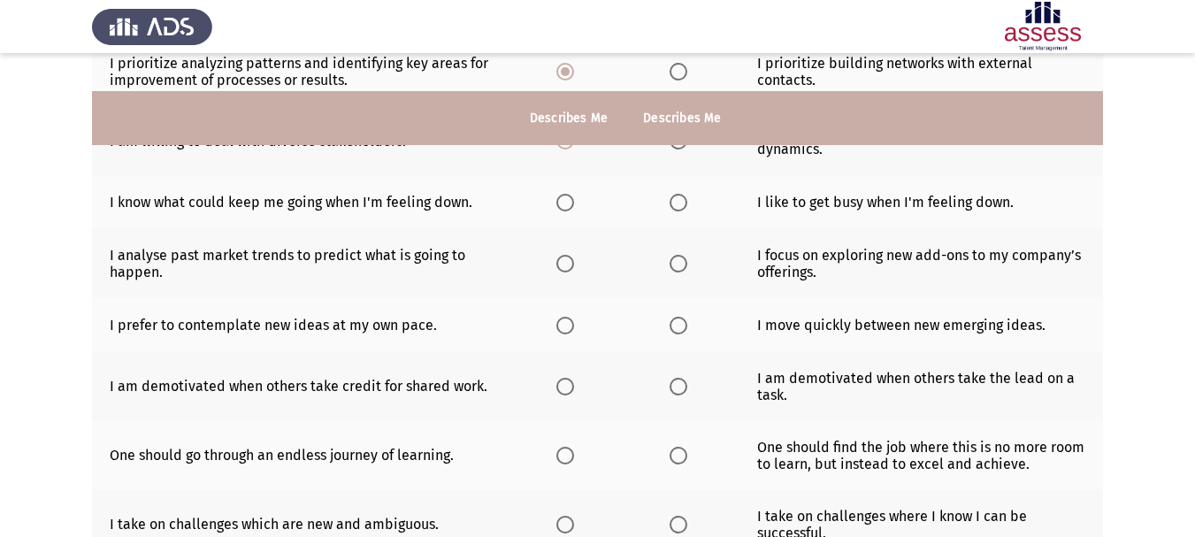
scroll to position [368, 0]
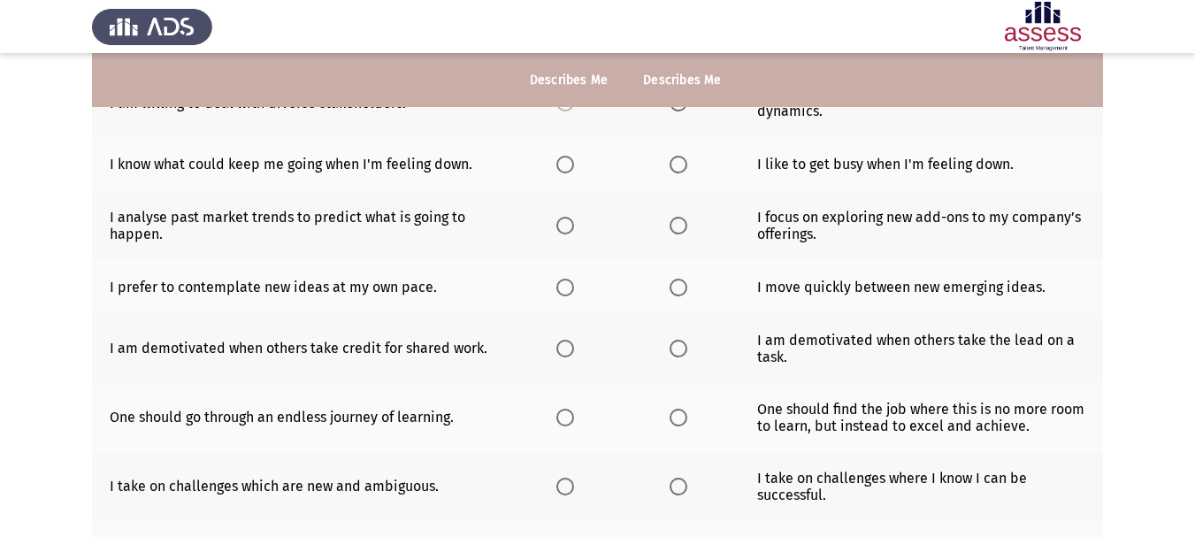
click at [672, 163] on span "Select an option" at bounding box center [679, 165] width 18 height 18
click at [672, 163] on input "Select an option" at bounding box center [679, 165] width 18 height 18
click at [558, 223] on span "Select an option" at bounding box center [565, 226] width 18 height 18
click at [558, 223] on input "Select an option" at bounding box center [565, 226] width 18 height 18
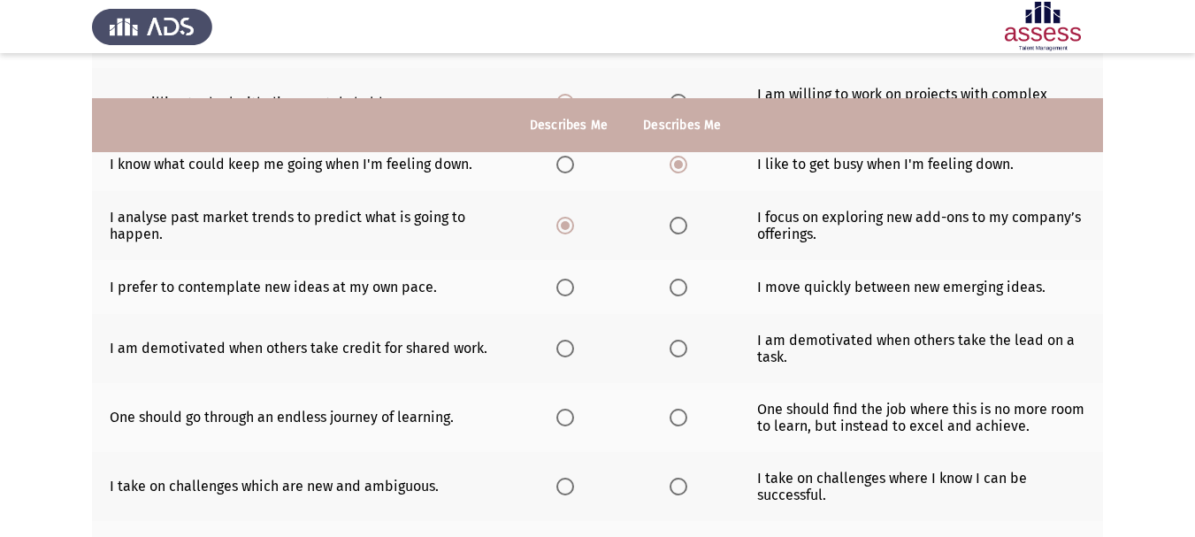
scroll to position [456, 0]
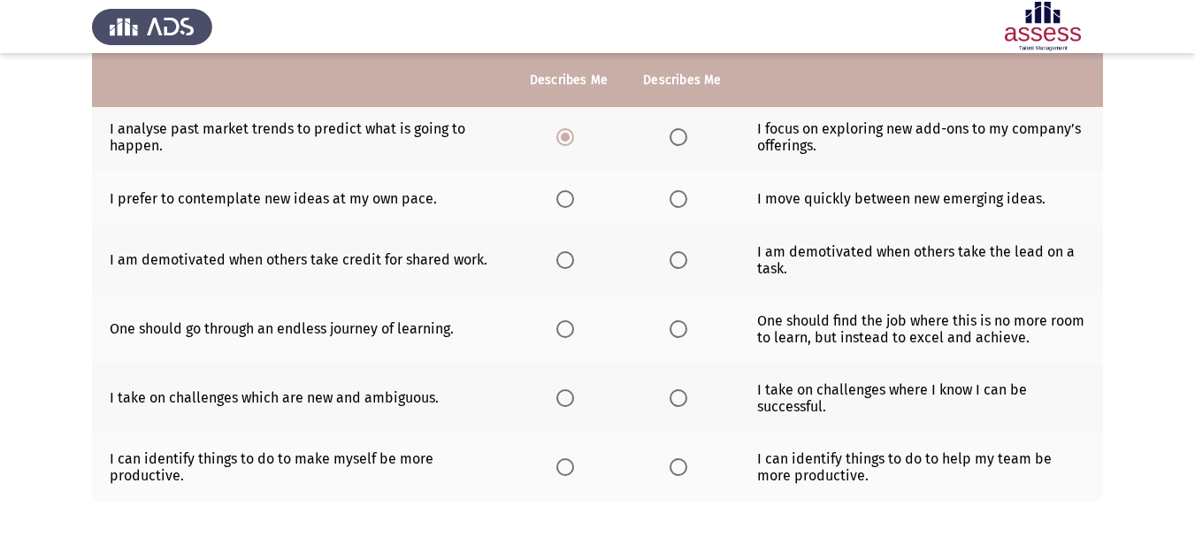
click at [678, 200] on span "Select an option" at bounding box center [679, 199] width 18 height 18
click at [678, 200] on input "Select an option" at bounding box center [679, 199] width 18 height 18
click at [563, 261] on span "Select an option" at bounding box center [565, 260] width 18 height 18
click at [563, 261] on input "Select an option" at bounding box center [565, 260] width 18 height 18
click at [564, 332] on span "Select an option" at bounding box center [565, 329] width 18 height 18
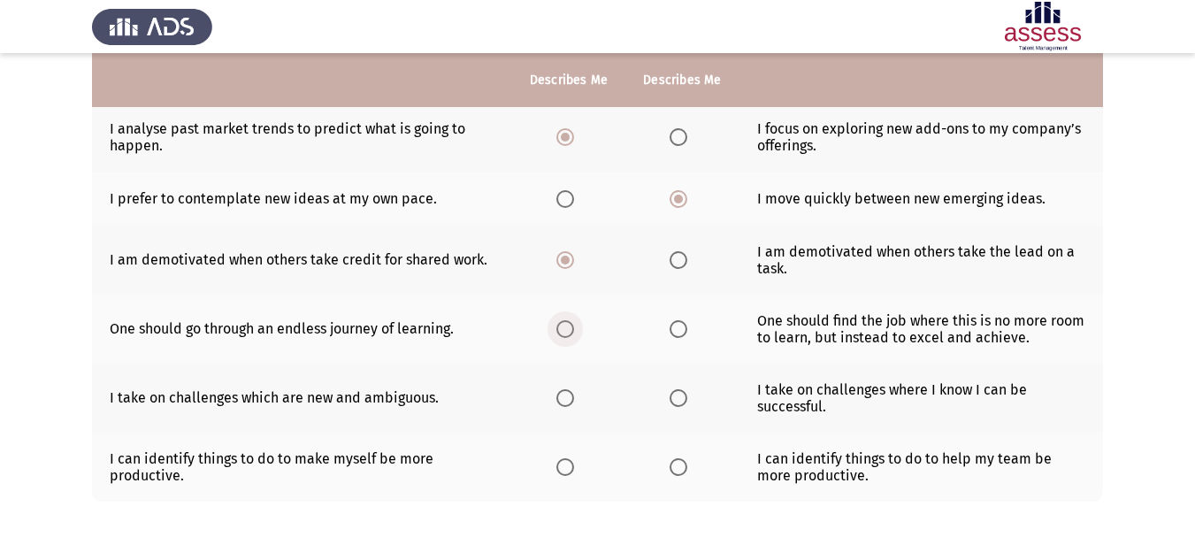
click at [564, 332] on input "Select an option" at bounding box center [565, 329] width 18 height 18
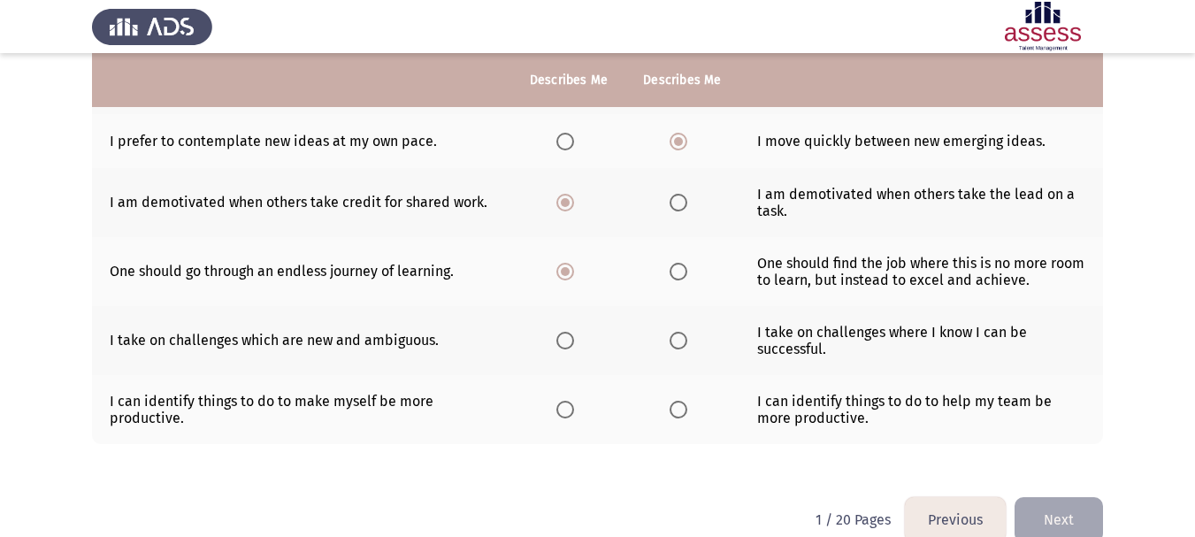
scroll to position [545, 0]
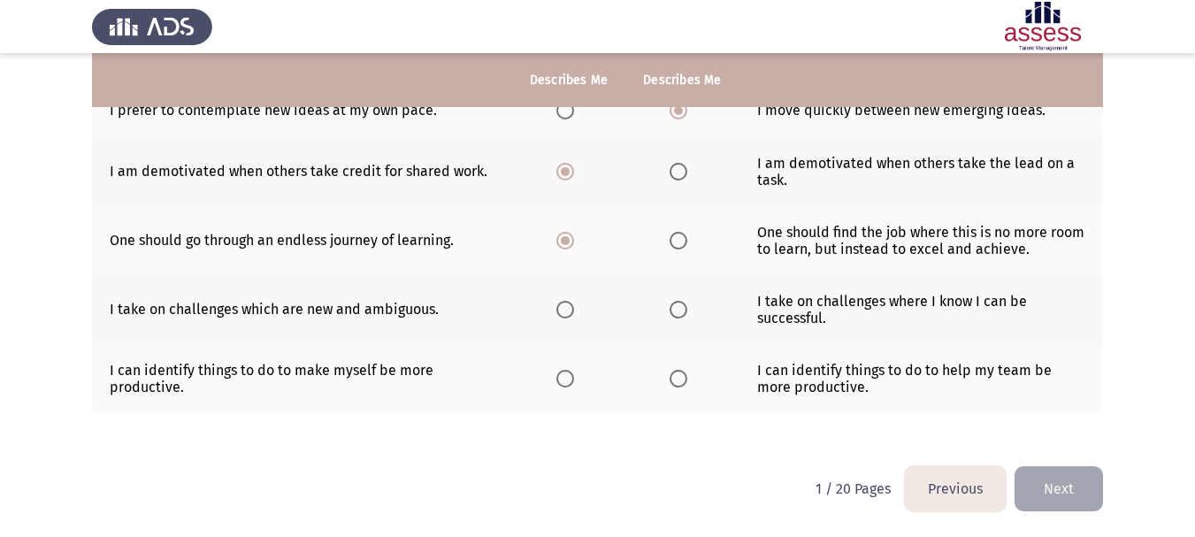
click at [670, 312] on span "Select an option" at bounding box center [679, 310] width 18 height 18
click at [670, 312] on input "Select an option" at bounding box center [679, 310] width 18 height 18
click at [569, 375] on span "Select an option" at bounding box center [565, 379] width 18 height 18
click at [569, 375] on input "Select an option" at bounding box center [565, 379] width 18 height 18
click at [1045, 478] on button "Next" at bounding box center [1058, 488] width 88 height 45
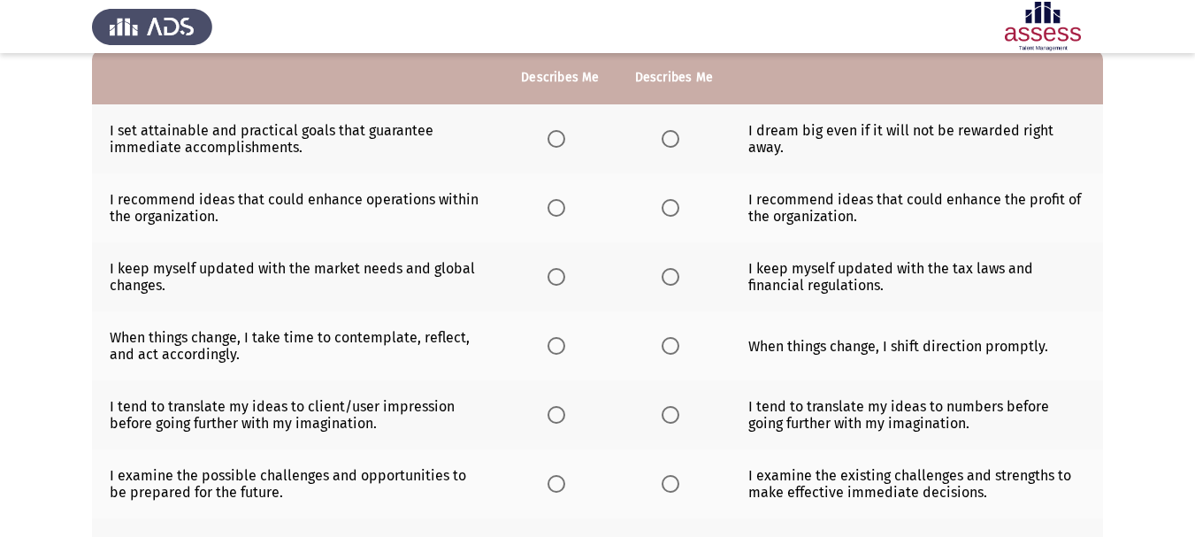
scroll to position [88, 0]
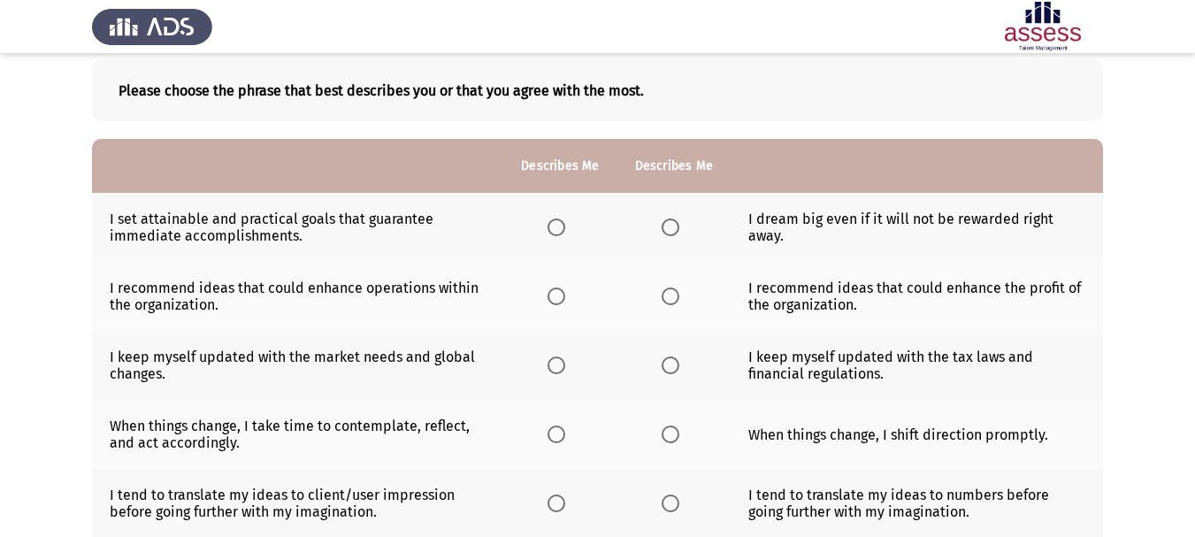
click at [557, 226] on span "Select an option" at bounding box center [556, 227] width 18 height 18
click at [557, 226] on input "Select an option" at bounding box center [556, 227] width 18 height 18
click at [559, 296] on span "Select an option" at bounding box center [556, 296] width 18 height 18
click at [559, 296] on input "Select an option" at bounding box center [556, 296] width 18 height 18
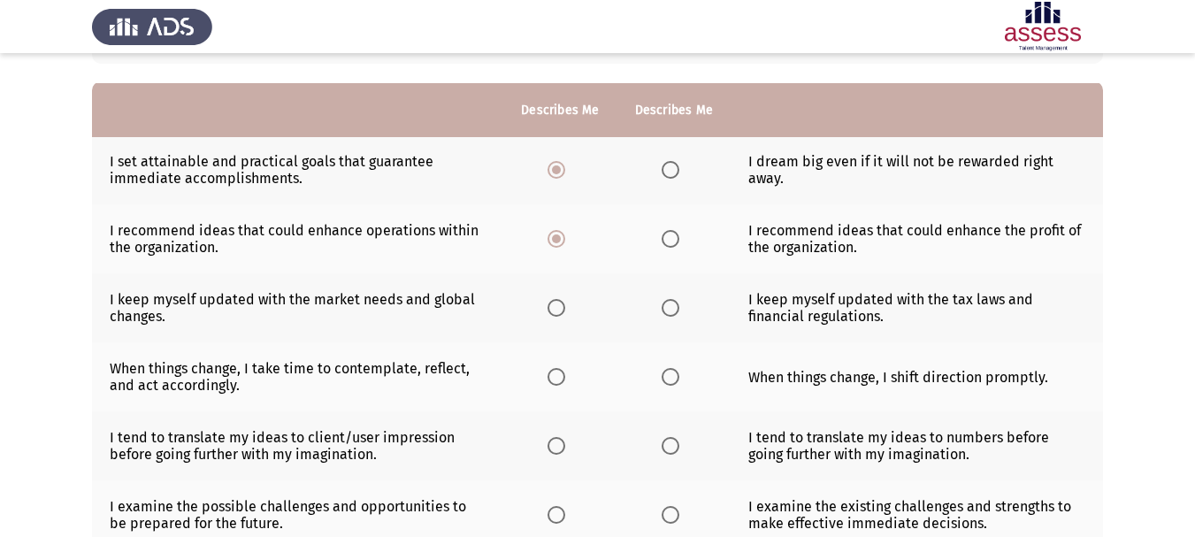
scroll to position [177, 0]
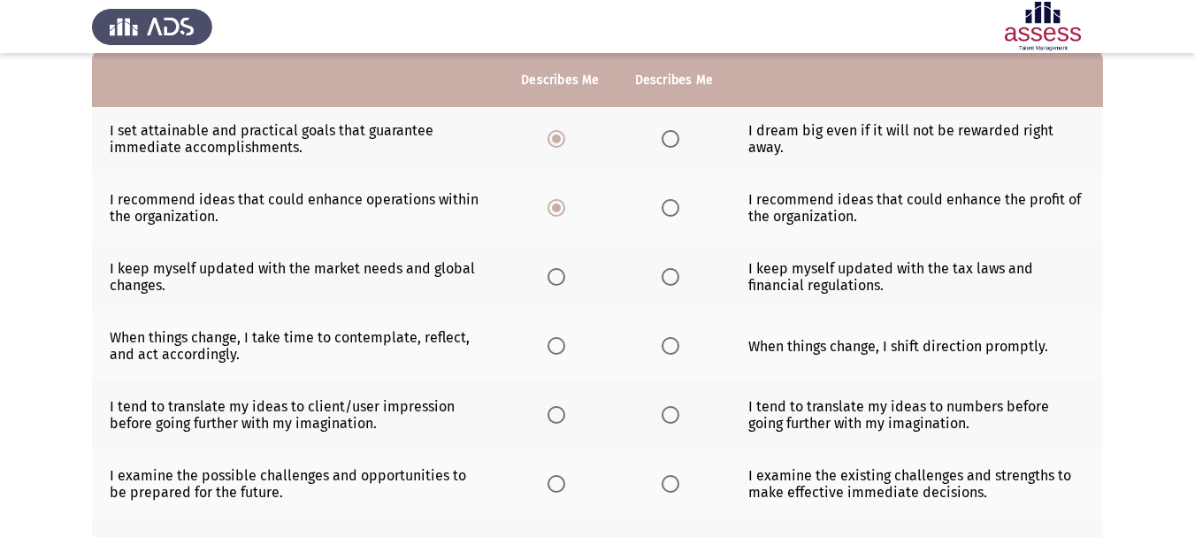
click at [557, 280] on span "Select an option" at bounding box center [556, 277] width 18 height 18
click at [557, 280] on input "Select an option" at bounding box center [556, 277] width 18 height 18
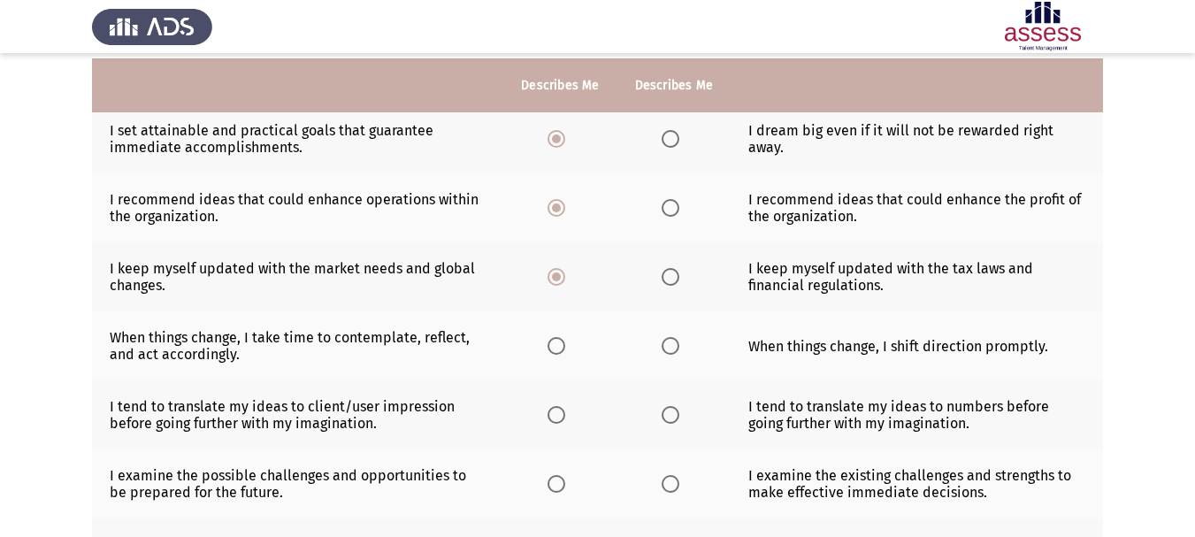
scroll to position [265, 0]
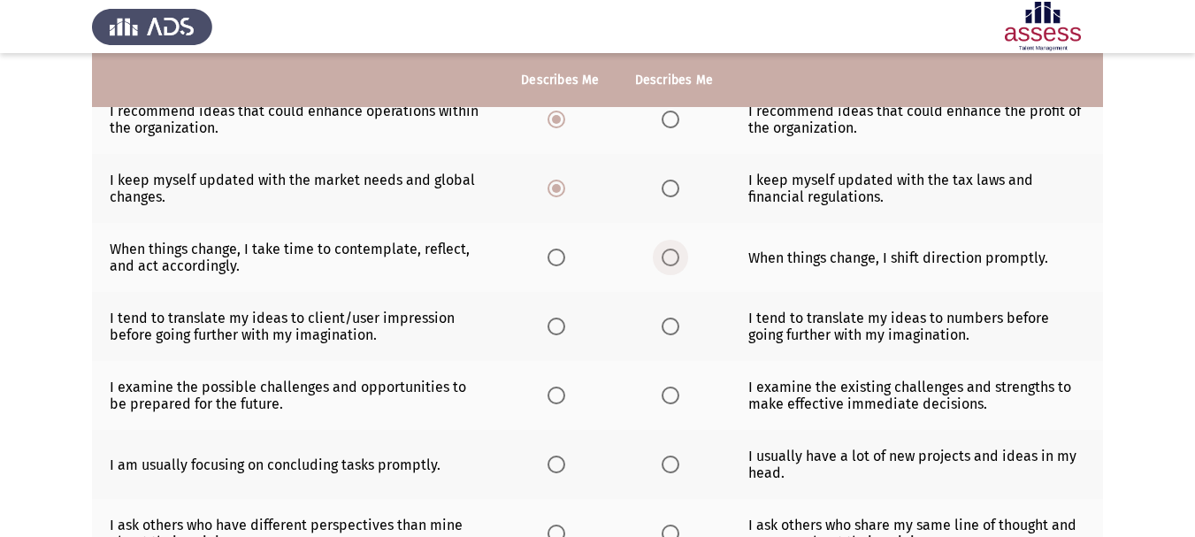
click at [684, 262] on label "Select an option" at bounding box center [674, 258] width 25 height 18
click at [679, 262] on input "Select an option" at bounding box center [671, 258] width 18 height 18
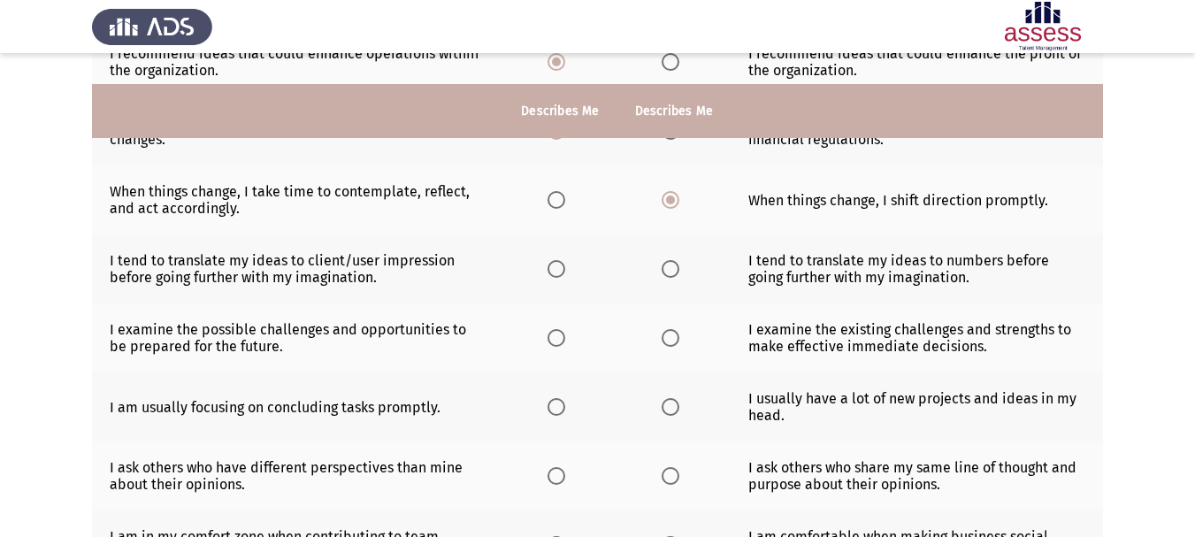
scroll to position [354, 0]
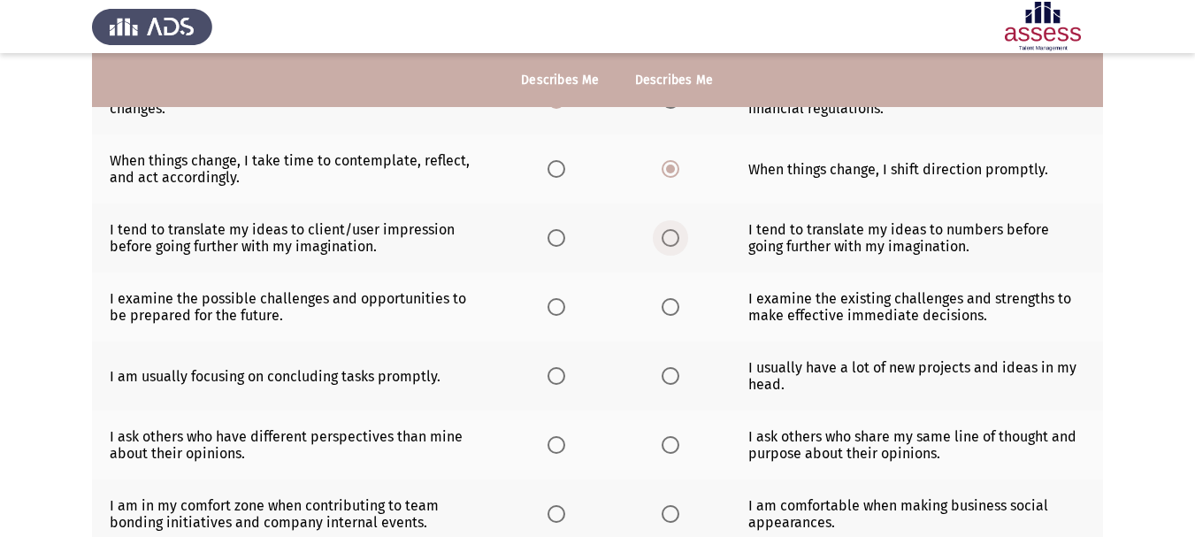
click at [670, 236] on span "Select an option" at bounding box center [671, 238] width 18 height 18
click at [670, 236] on input "Select an option" at bounding box center [671, 238] width 18 height 18
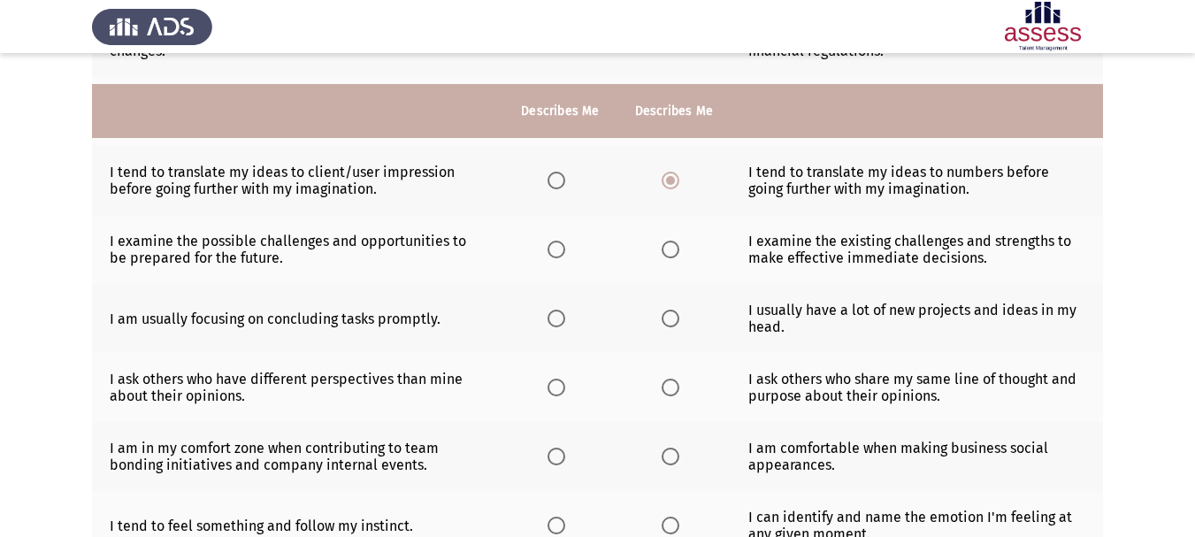
scroll to position [442, 0]
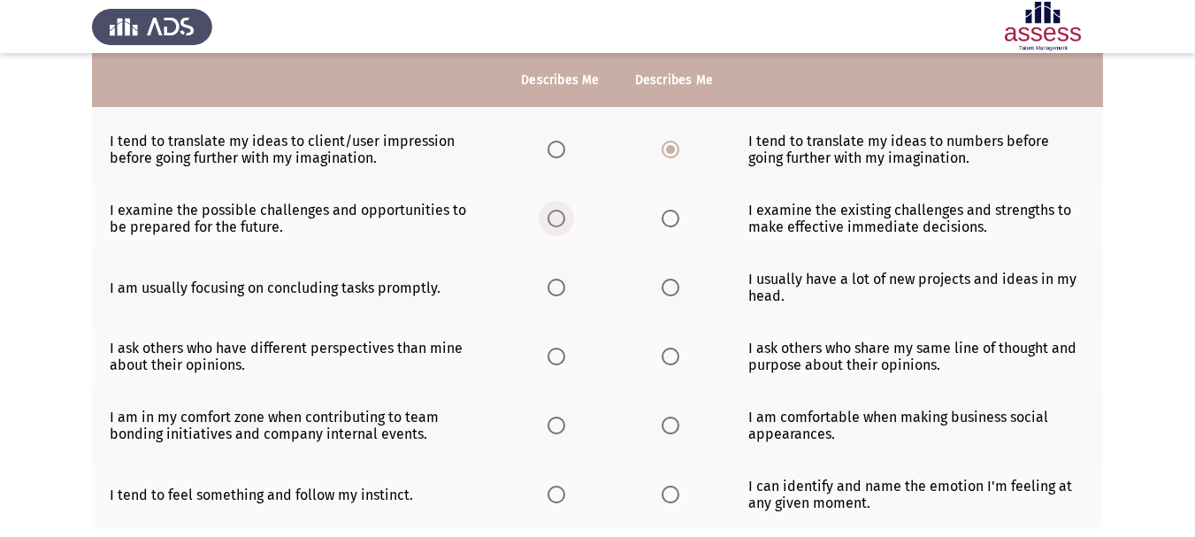
click at [562, 221] on span "Select an option" at bounding box center [556, 219] width 18 height 18
click at [562, 221] on input "Select an option" at bounding box center [556, 219] width 18 height 18
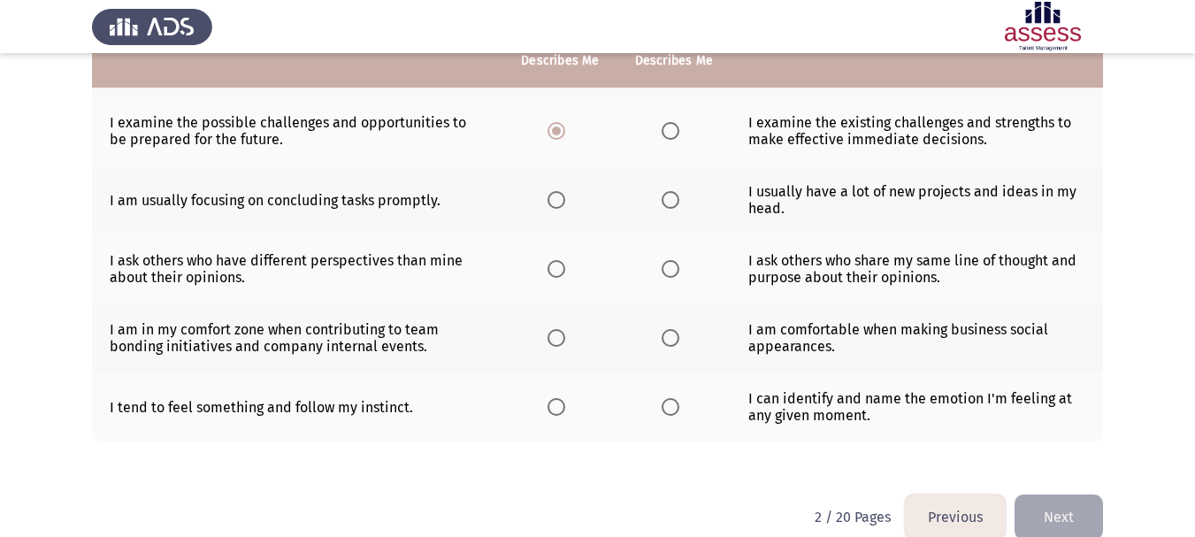
scroll to position [531, 0]
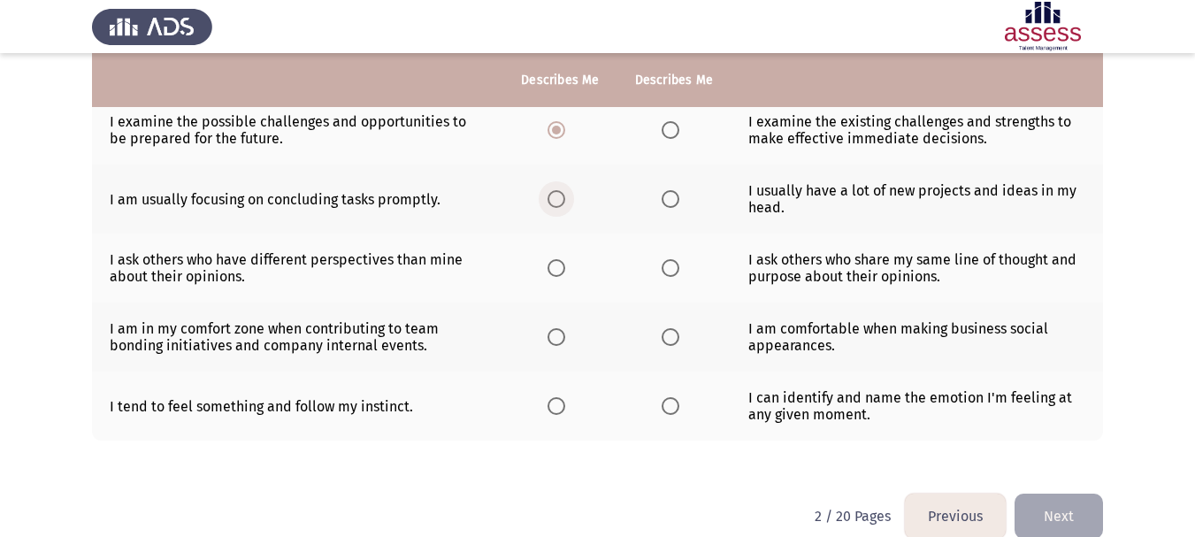
click at [555, 208] on span "Select an option" at bounding box center [556, 199] width 18 height 18
click at [555, 208] on input "Select an option" at bounding box center [556, 199] width 18 height 18
click at [664, 271] on span "Select an option" at bounding box center [671, 268] width 18 height 18
click at [664, 271] on input "Select an option" at bounding box center [671, 268] width 18 height 18
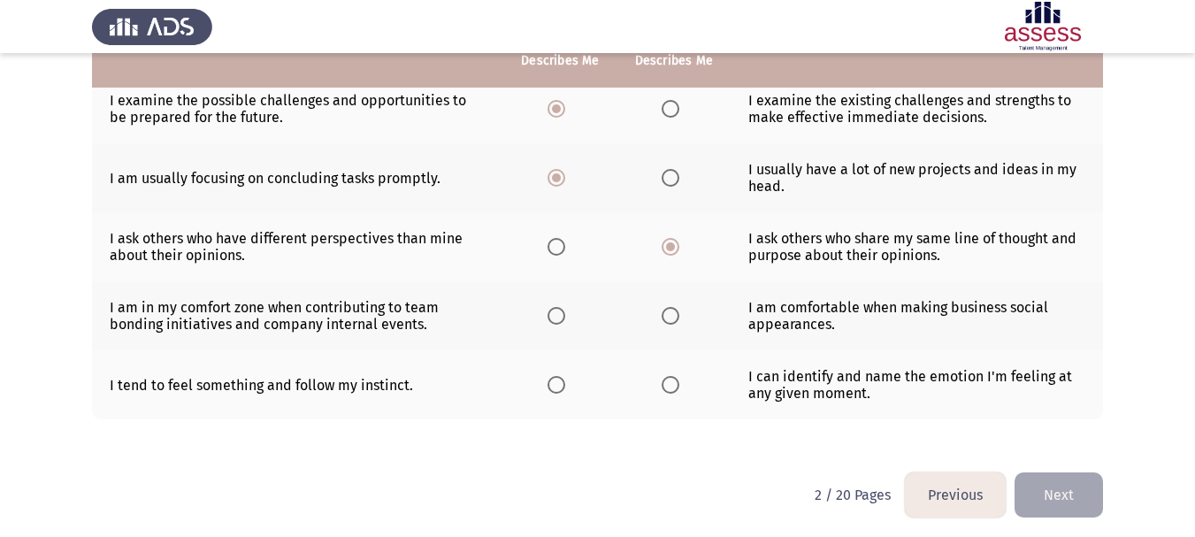
scroll to position [558, 0]
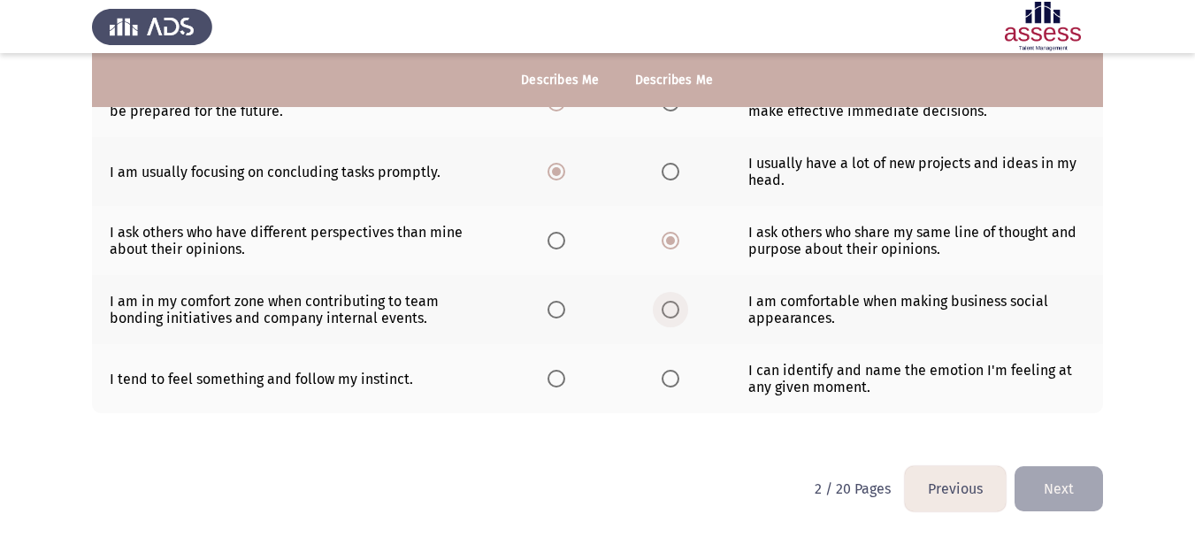
click at [663, 309] on span "Select an option" at bounding box center [671, 310] width 18 height 18
click at [663, 309] on input "Select an option" at bounding box center [671, 310] width 18 height 18
click at [572, 384] on label "Select an option" at bounding box center [559, 379] width 25 height 18
click at [565, 384] on input "Select an option" at bounding box center [556, 379] width 18 height 18
click at [1063, 482] on button "Next" at bounding box center [1058, 488] width 88 height 45
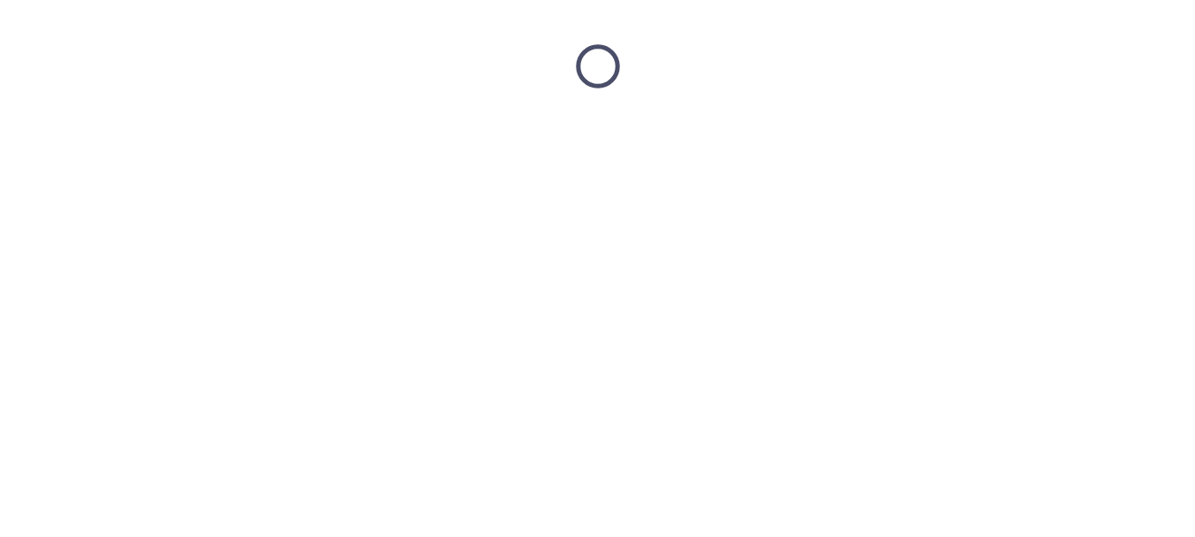
scroll to position [0, 0]
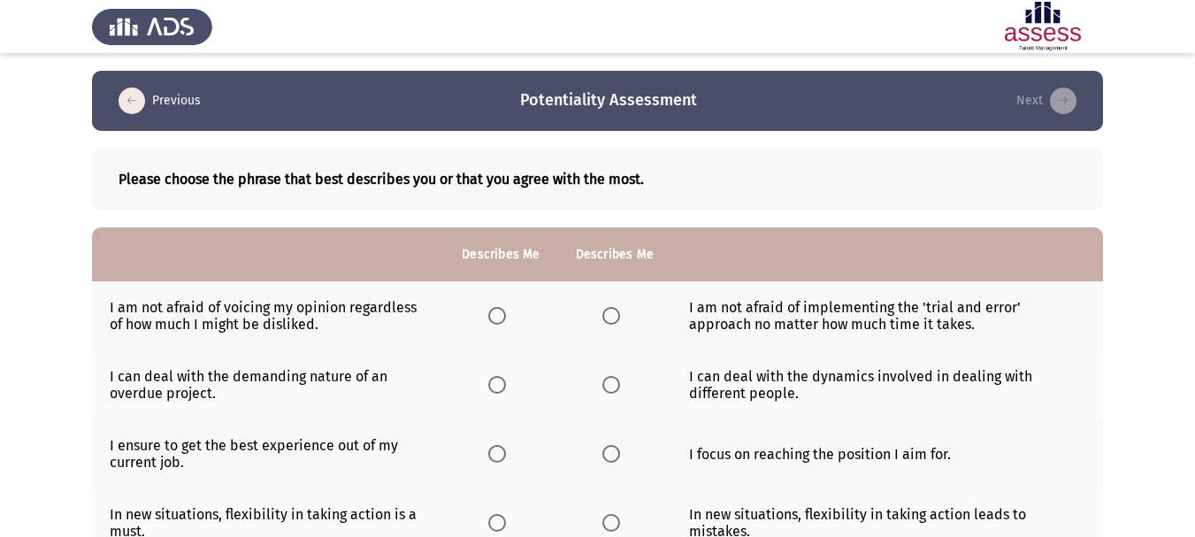
click at [624, 316] on label "Select an option" at bounding box center [614, 316] width 25 height 18
click at [620, 316] on input "Select an option" at bounding box center [611, 316] width 18 height 18
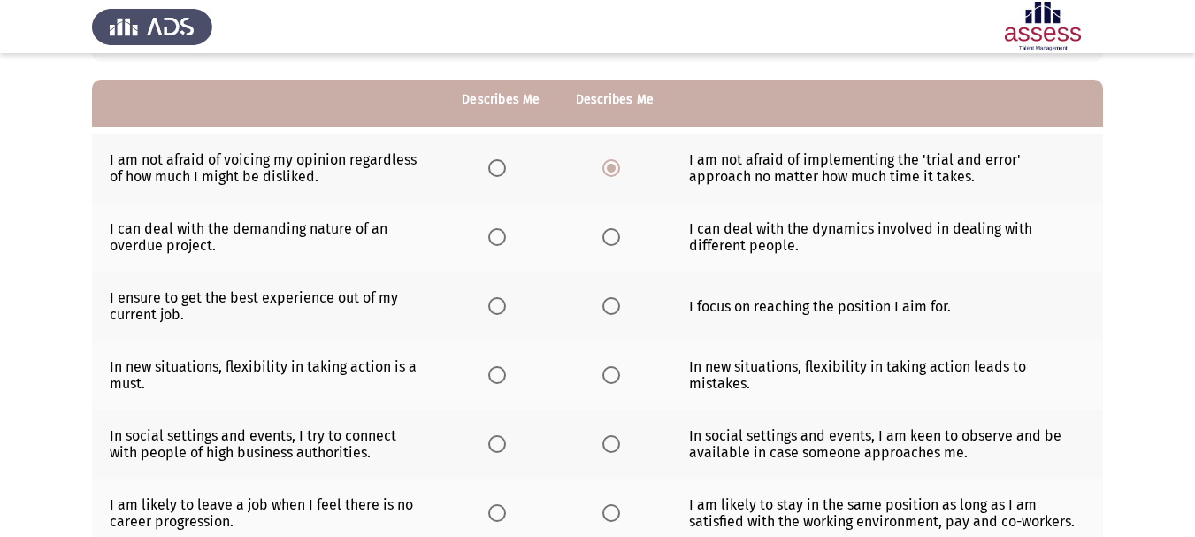
scroll to position [177, 0]
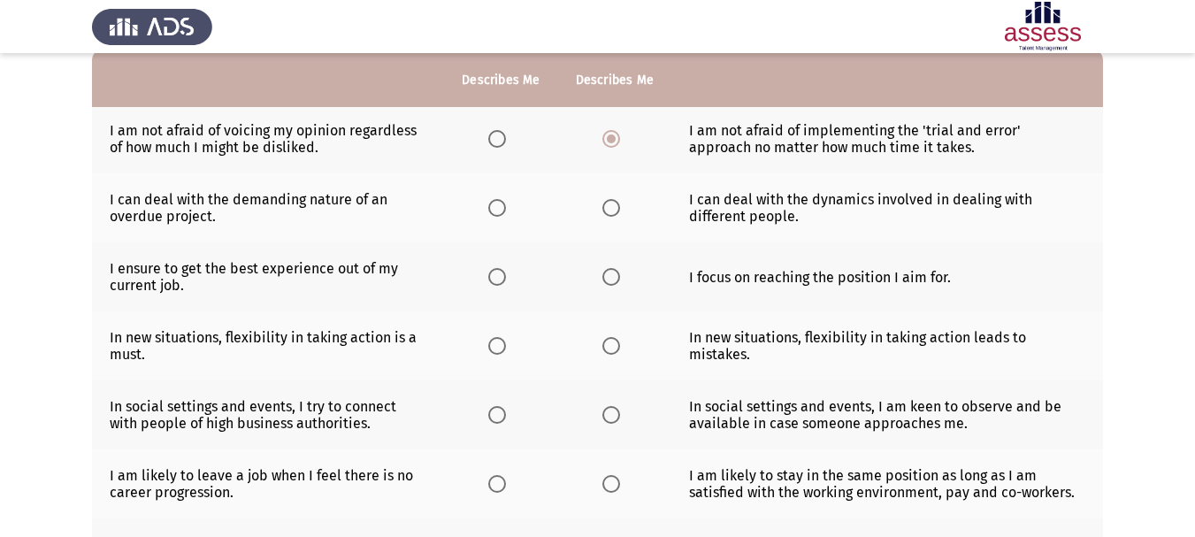
click at [609, 210] on span "Select an option" at bounding box center [611, 208] width 18 height 18
click at [609, 210] on input "Select an option" at bounding box center [611, 208] width 18 height 18
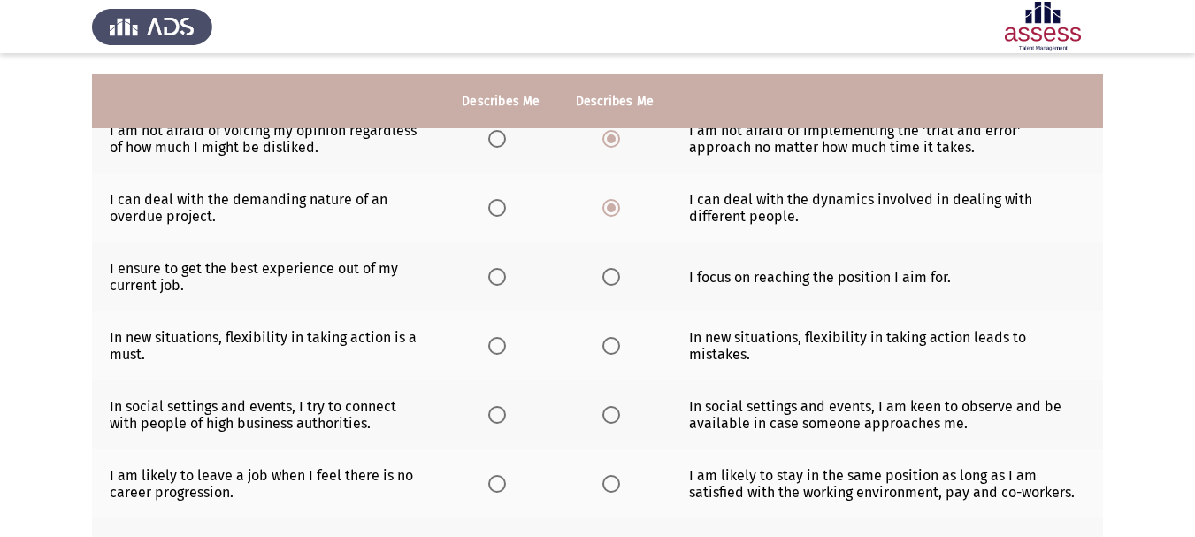
scroll to position [265, 0]
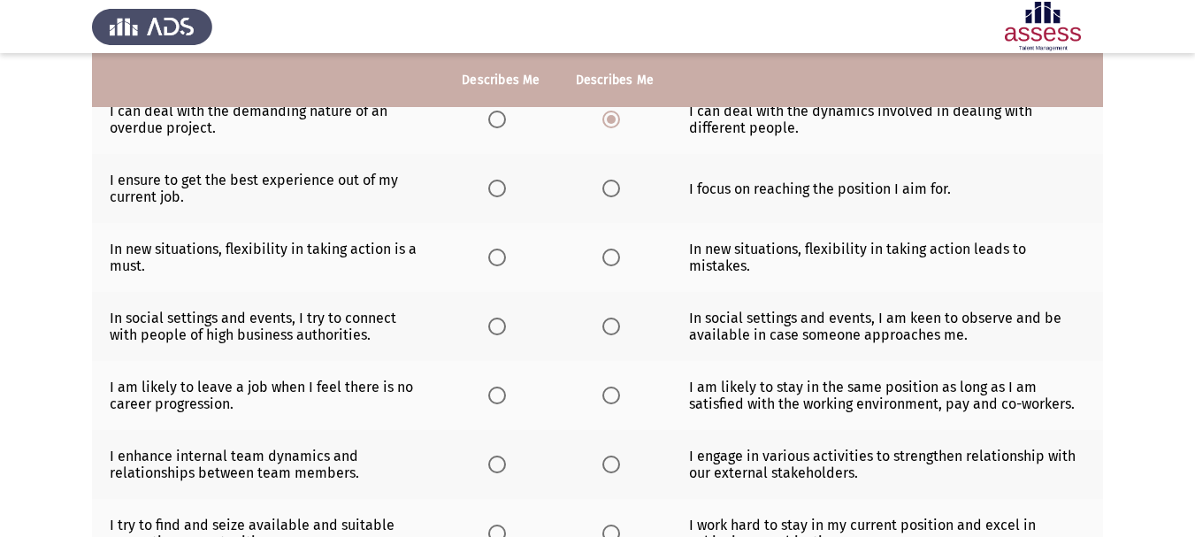
click at [485, 188] on th at bounding box center [500, 188] width 113 height 69
click at [489, 188] on span "Select an option" at bounding box center [497, 189] width 18 height 18
click at [489, 188] on input "Select an option" at bounding box center [497, 189] width 18 height 18
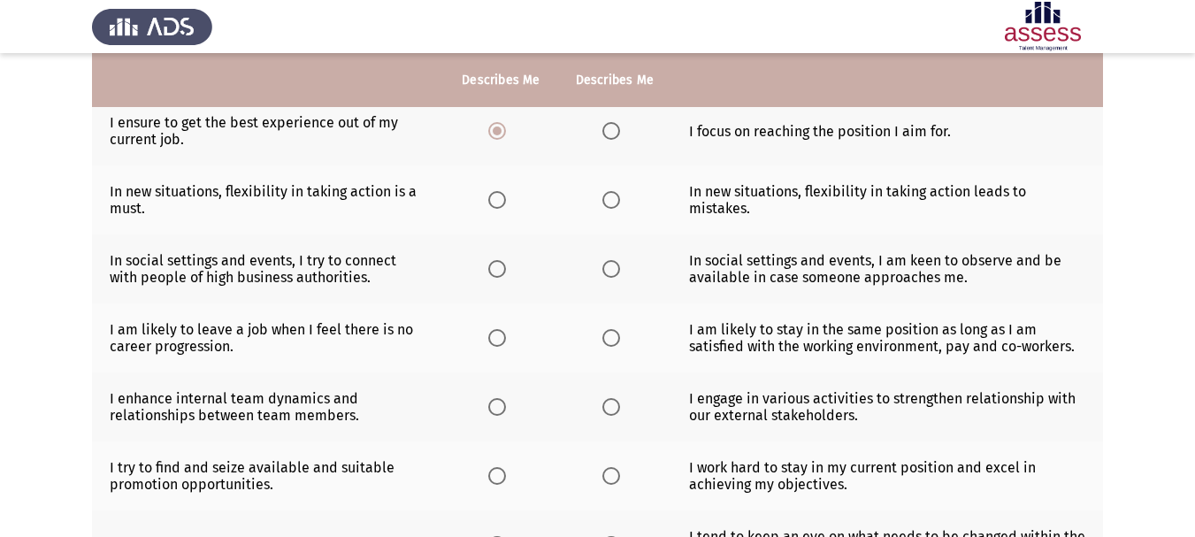
scroll to position [354, 0]
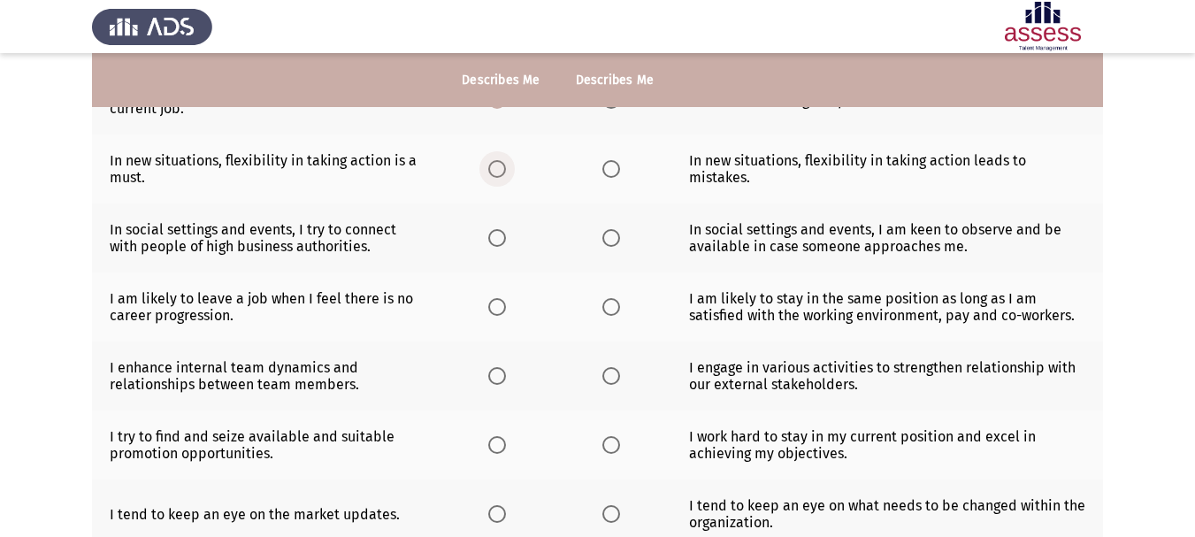
click at [508, 174] on label "Select an option" at bounding box center [500, 169] width 25 height 18
click at [506, 174] on input "Select an option" at bounding box center [497, 169] width 18 height 18
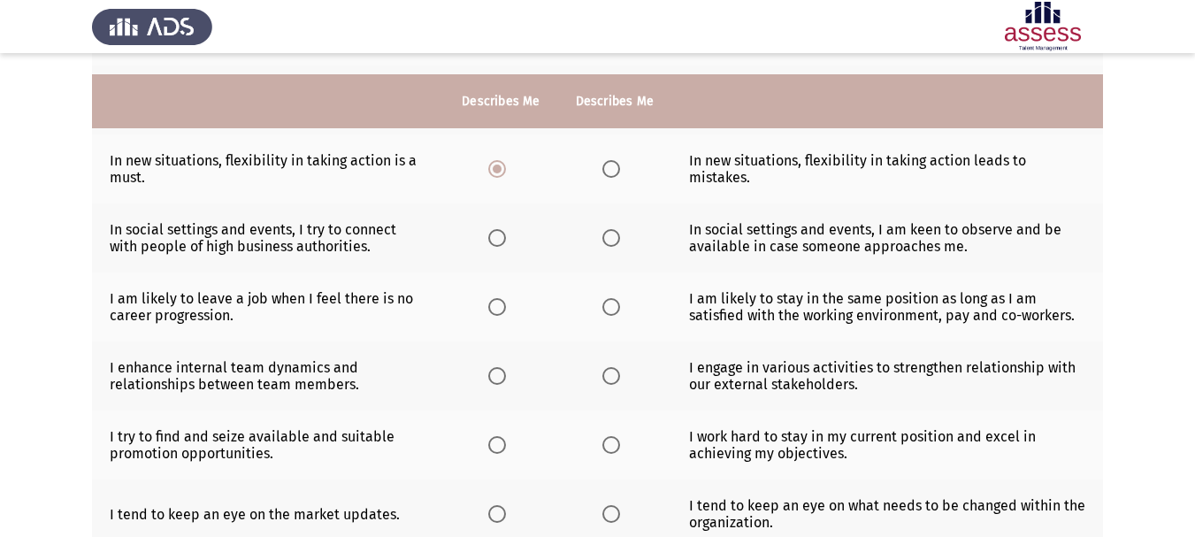
scroll to position [442, 0]
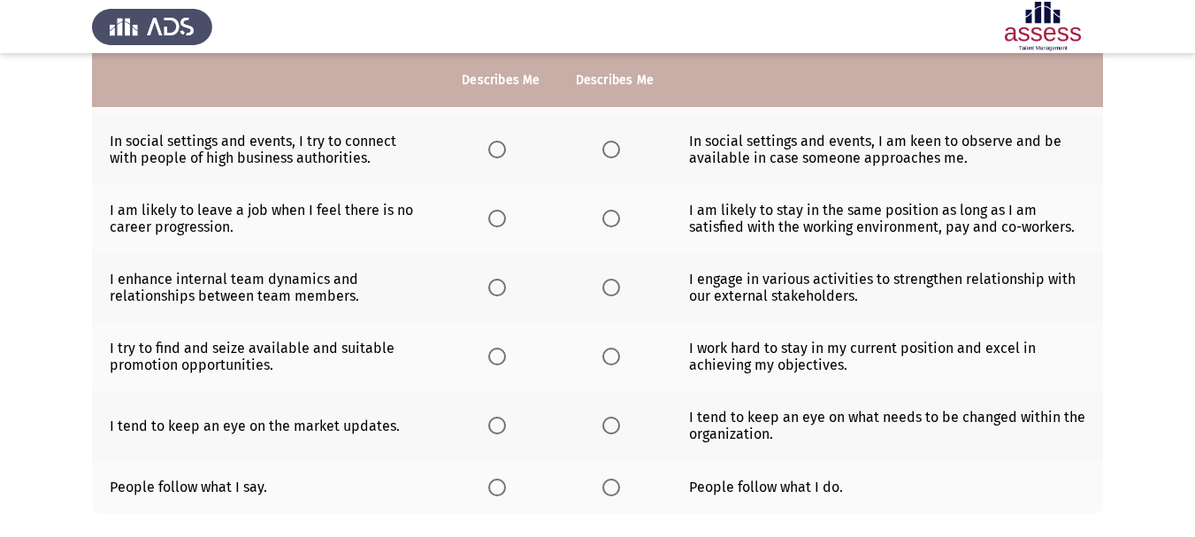
click at [486, 218] on th at bounding box center [500, 218] width 113 height 69
click at [498, 213] on span "Select an option" at bounding box center [497, 219] width 18 height 18
click at [498, 213] on input "Select an option" at bounding box center [497, 219] width 18 height 18
click at [603, 217] on span "Select an option" at bounding box center [611, 219] width 18 height 18
click at [603, 217] on input "Select an option" at bounding box center [611, 219] width 18 height 18
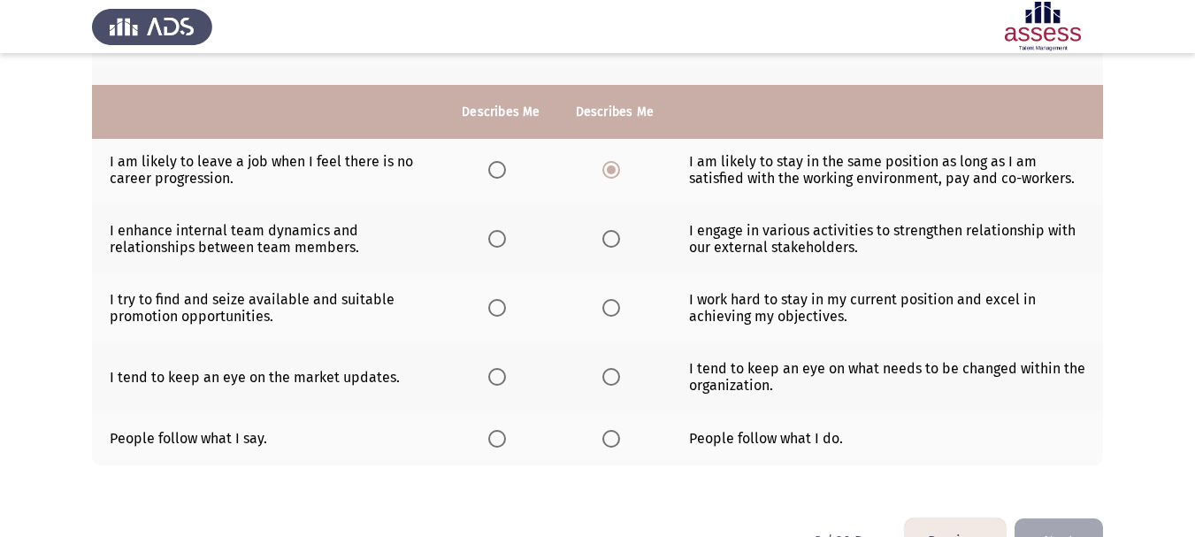
scroll to position [531, 0]
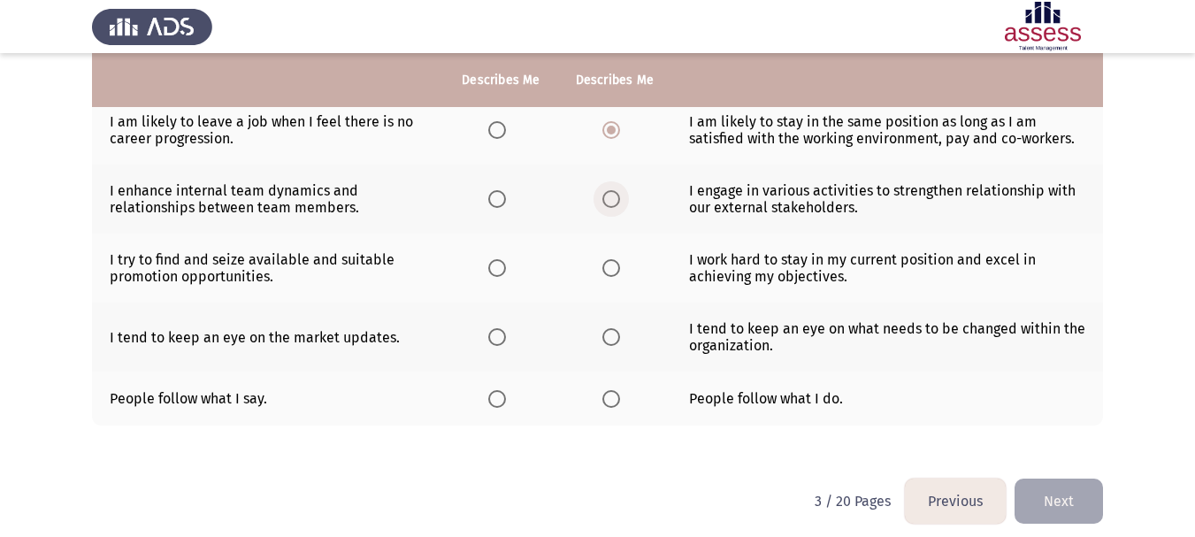
click at [619, 194] on label "Select an option" at bounding box center [614, 199] width 25 height 18
click at [619, 194] on input "Select an option" at bounding box center [611, 199] width 18 height 18
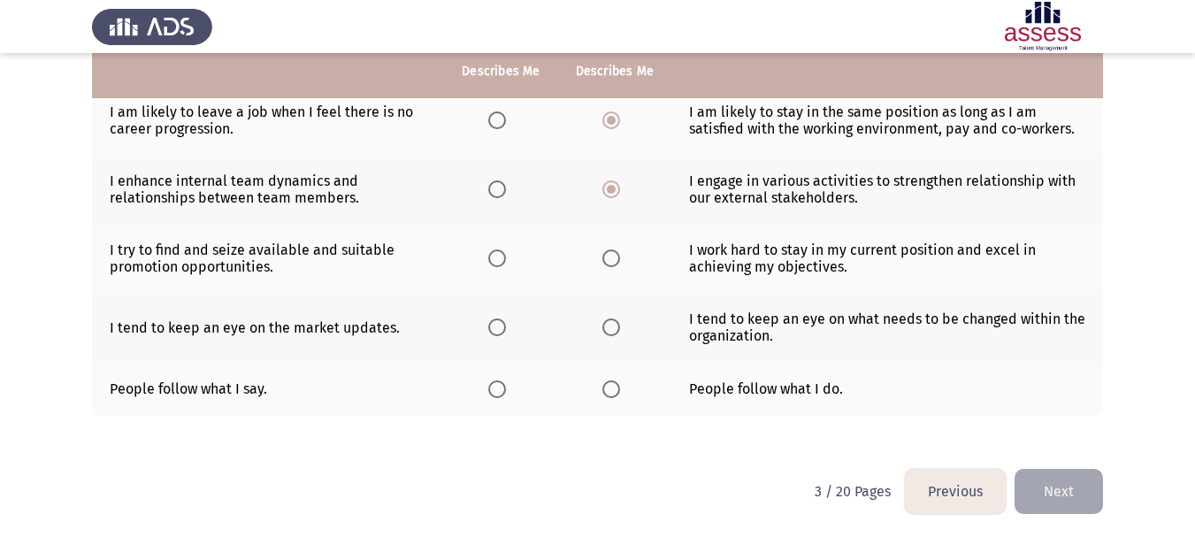
scroll to position [543, 0]
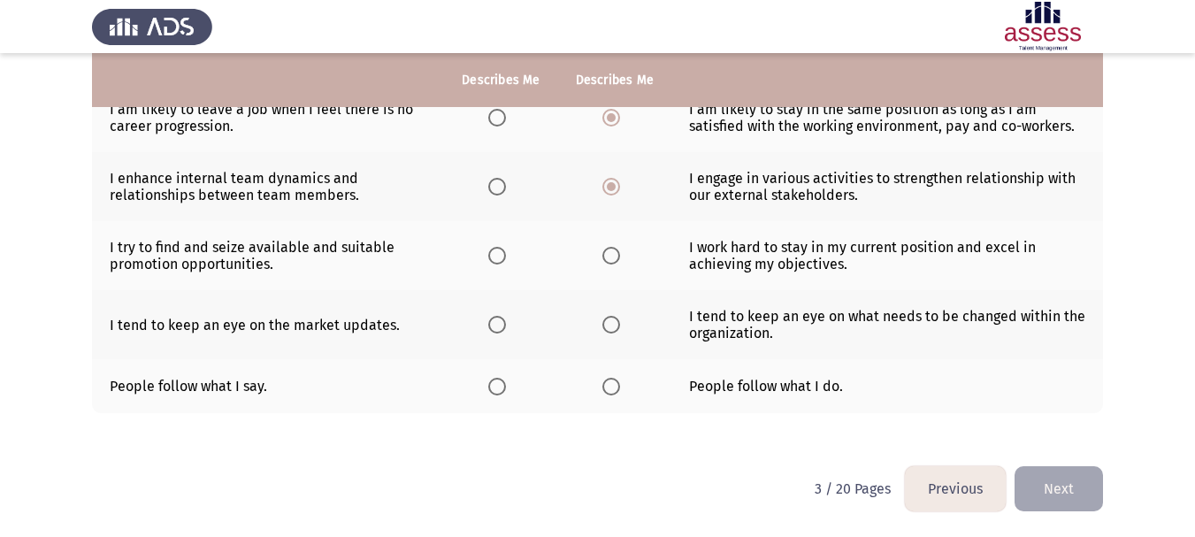
click at [613, 261] on span "Select an option" at bounding box center [611, 256] width 18 height 18
click at [613, 261] on input "Select an option" at bounding box center [611, 256] width 18 height 18
click at [609, 327] on span "Select an option" at bounding box center [611, 325] width 18 height 18
click at [609, 327] on input "Select an option" at bounding box center [611, 325] width 18 height 18
click at [608, 396] on th at bounding box center [614, 386] width 113 height 54
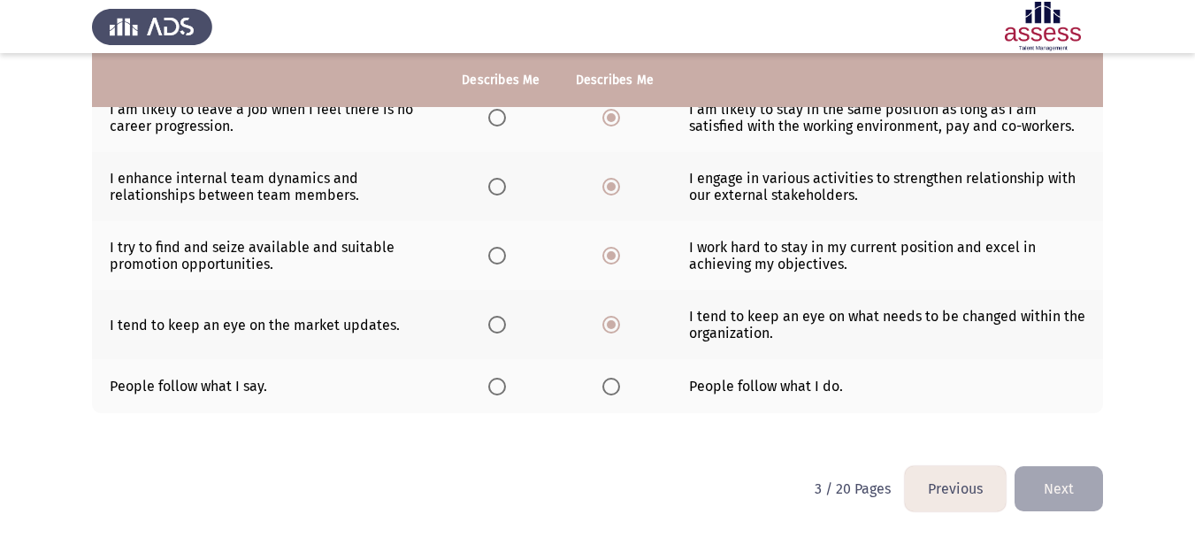
click at [611, 388] on span "Select an option" at bounding box center [611, 387] width 18 height 18
click at [611, 388] on input "Select an option" at bounding box center [611, 387] width 18 height 18
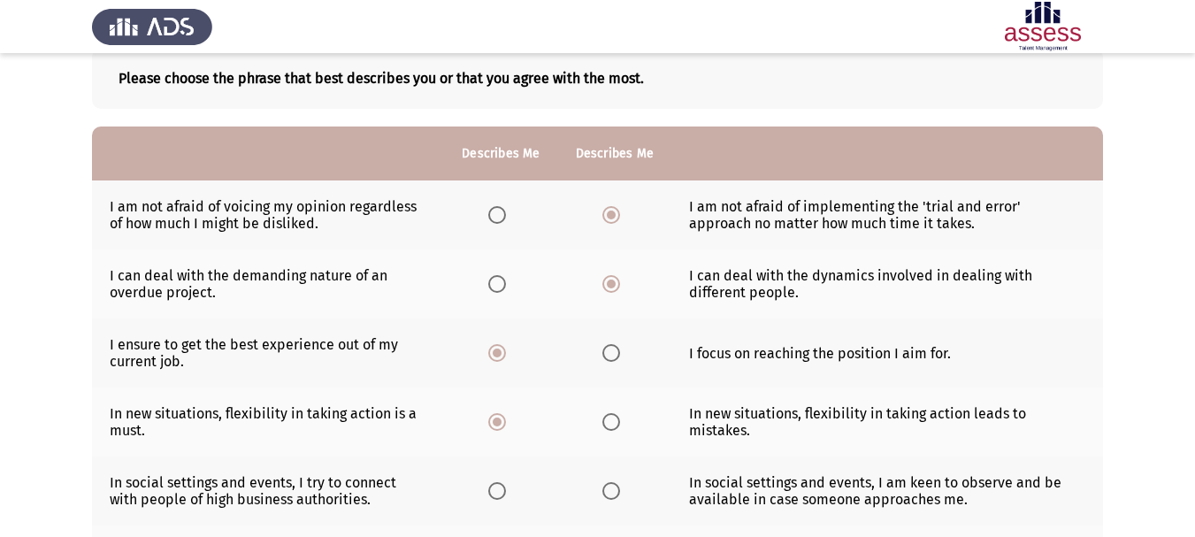
scroll to position [12, 0]
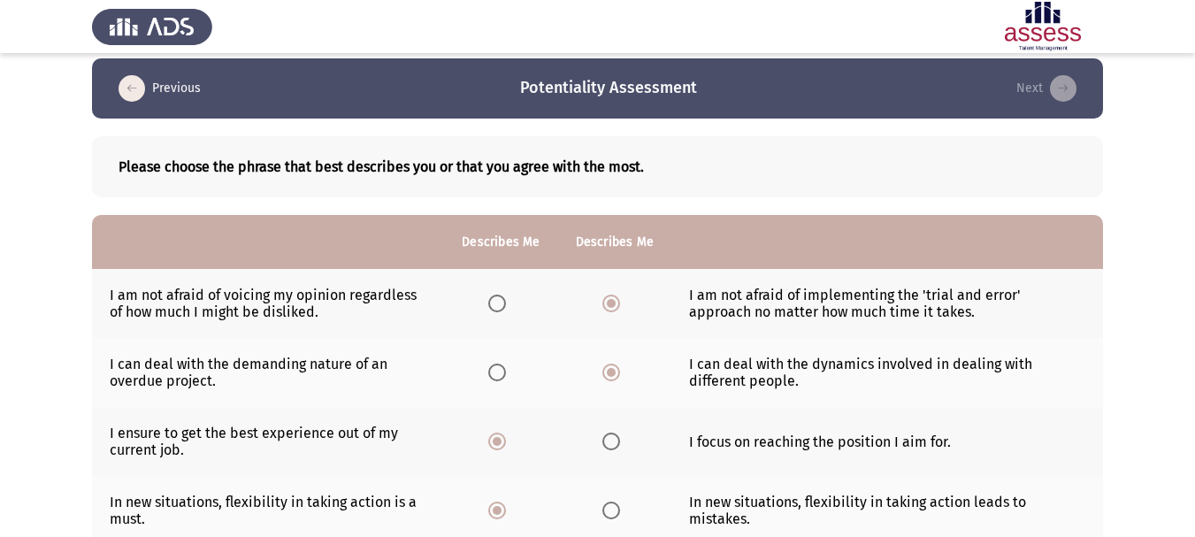
click at [1167, 257] on app-assessment-container "Previous Potentiality Assessment Next Please choose the phrase that best descri…" at bounding box center [597, 527] width 1195 height 938
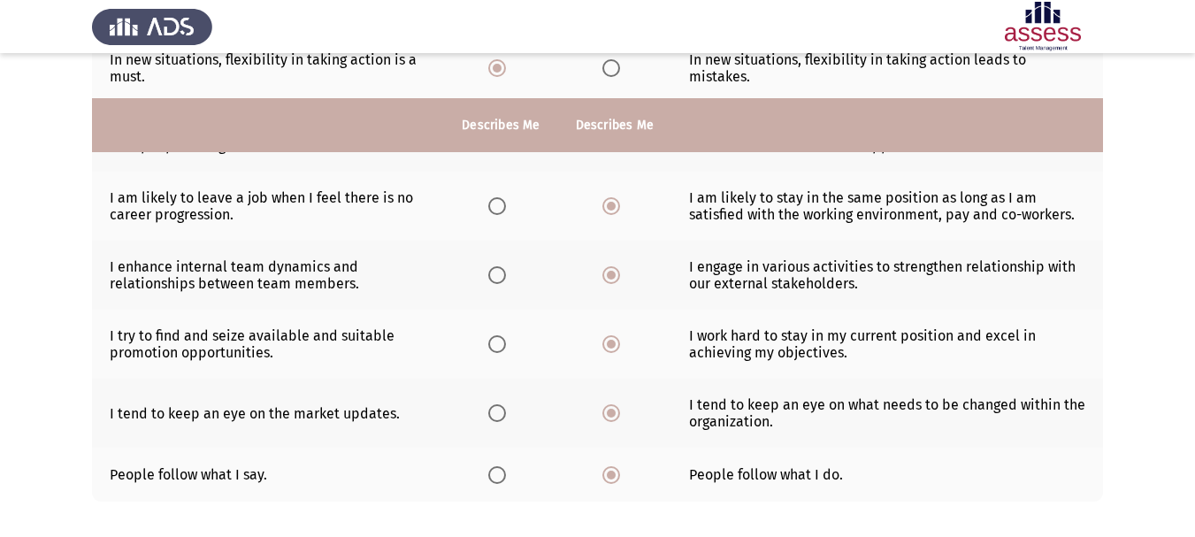
scroll to position [543, 0]
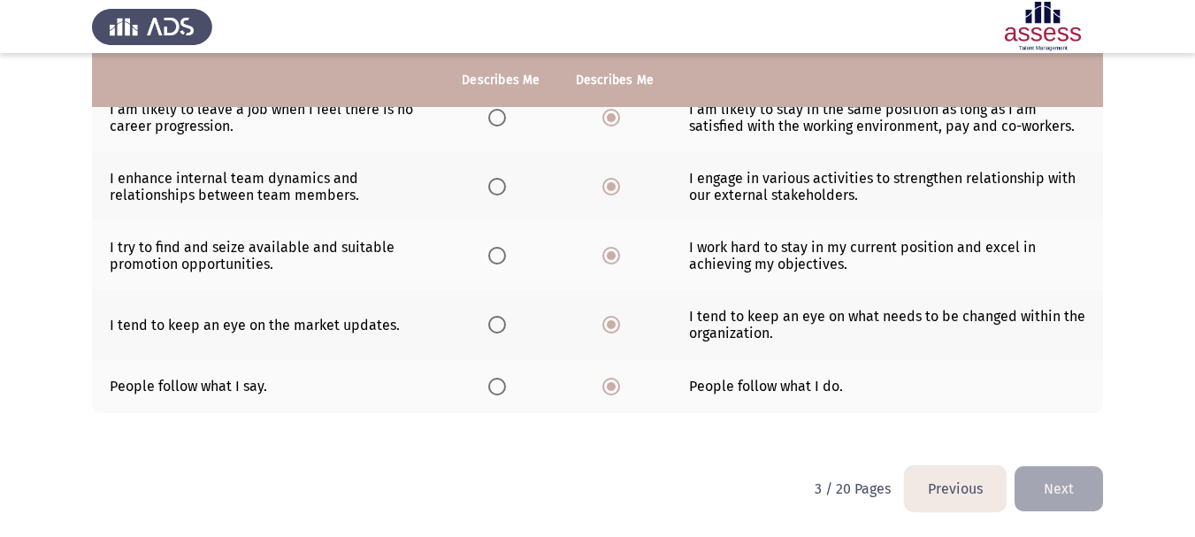
click at [613, 395] on th at bounding box center [614, 386] width 113 height 54
click at [613, 390] on span "Select an option" at bounding box center [611, 386] width 9 height 9
click at [613, 390] on input "Select an option" at bounding box center [611, 387] width 18 height 18
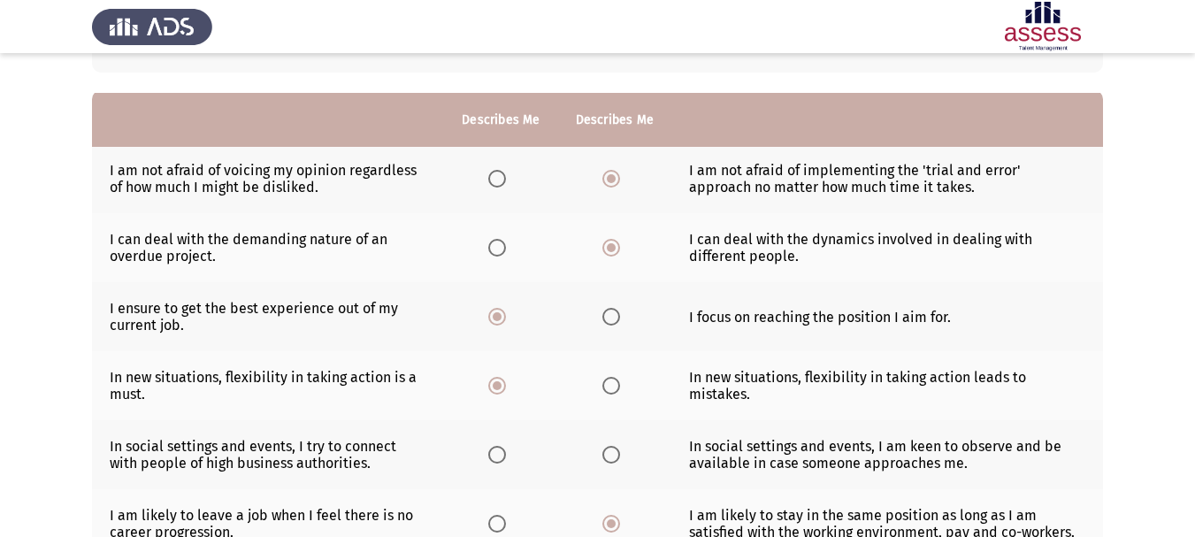
scroll to position [177, 0]
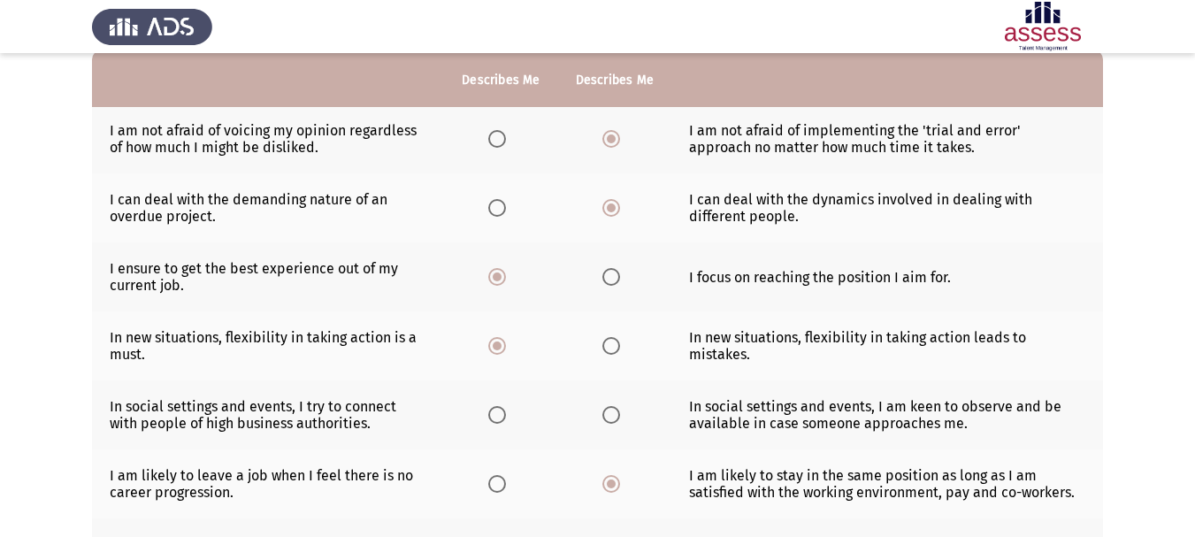
click at [607, 412] on span "Select an option" at bounding box center [611, 415] width 18 height 18
click at [607, 412] on input "Select an option" at bounding box center [611, 415] width 18 height 18
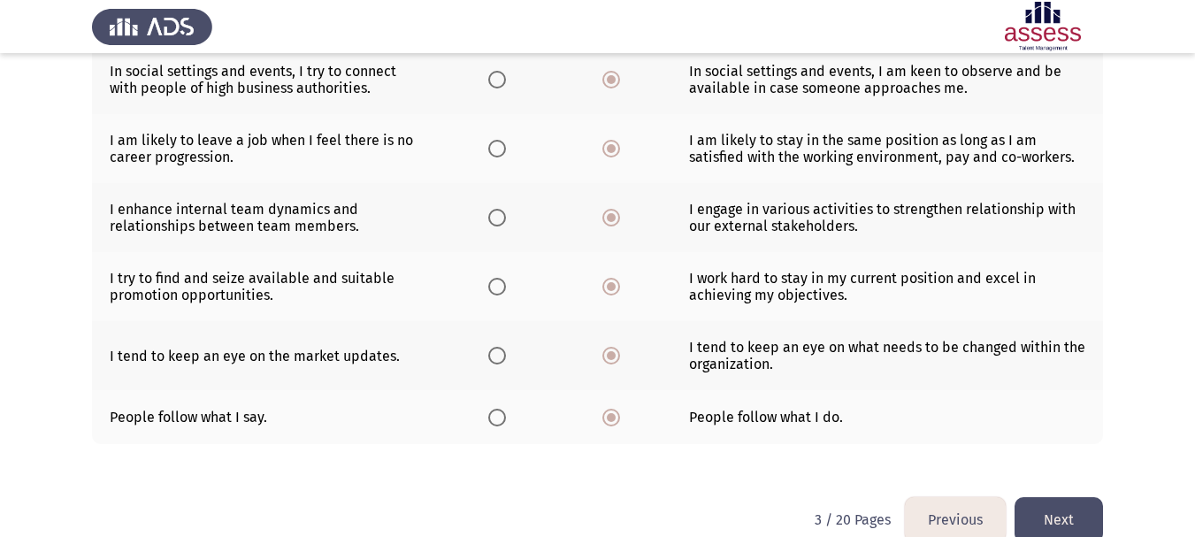
scroll to position [543, 0]
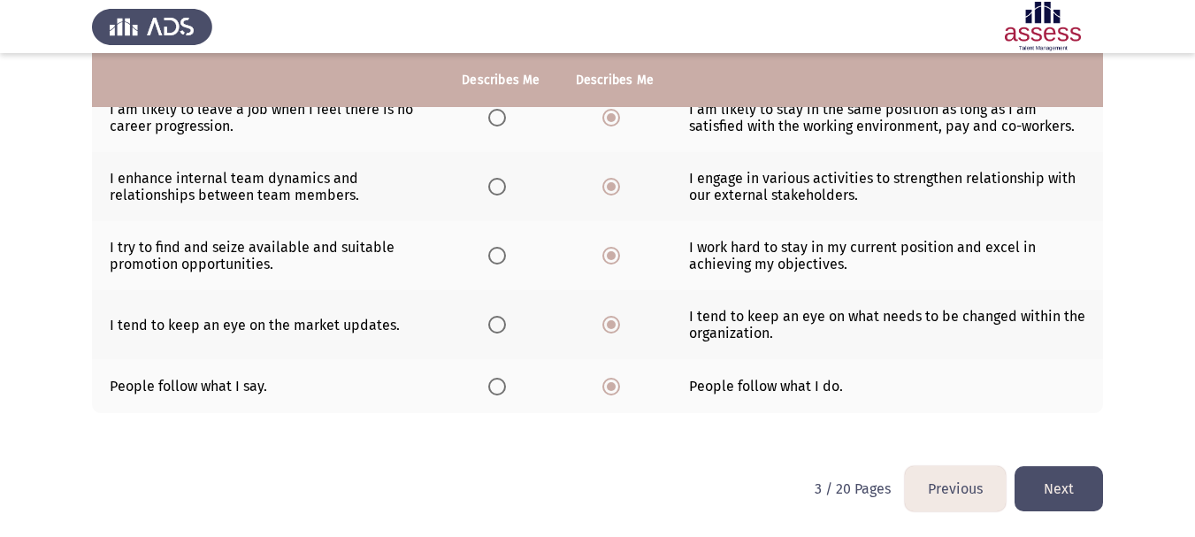
click at [1052, 482] on button "Next" at bounding box center [1058, 488] width 88 height 45
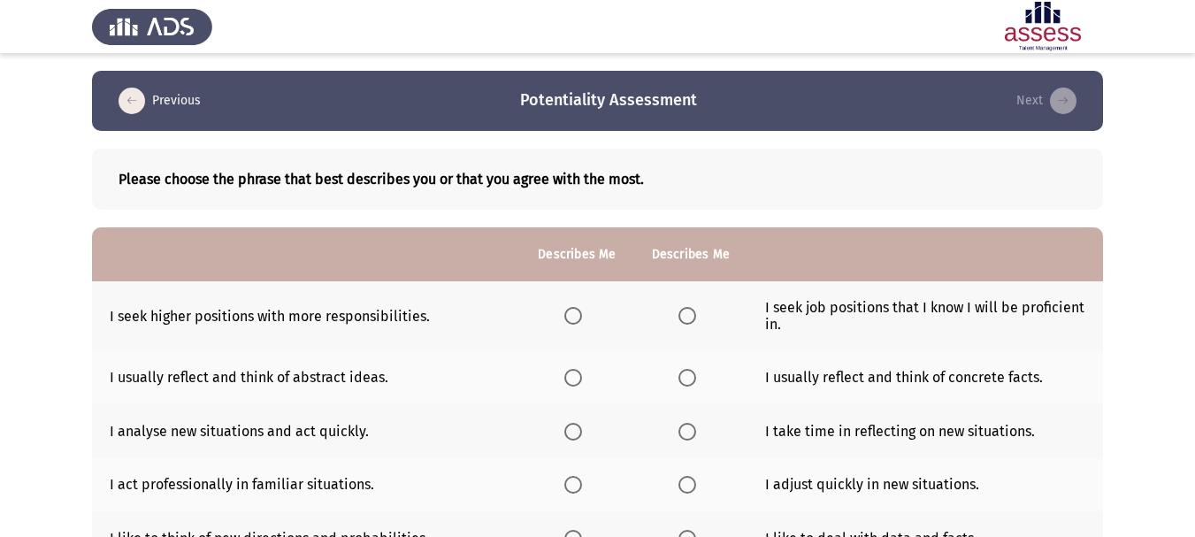
click at [681, 320] on span "Select an option" at bounding box center [687, 316] width 18 height 18
click at [681, 320] on input "Select an option" at bounding box center [687, 316] width 18 height 18
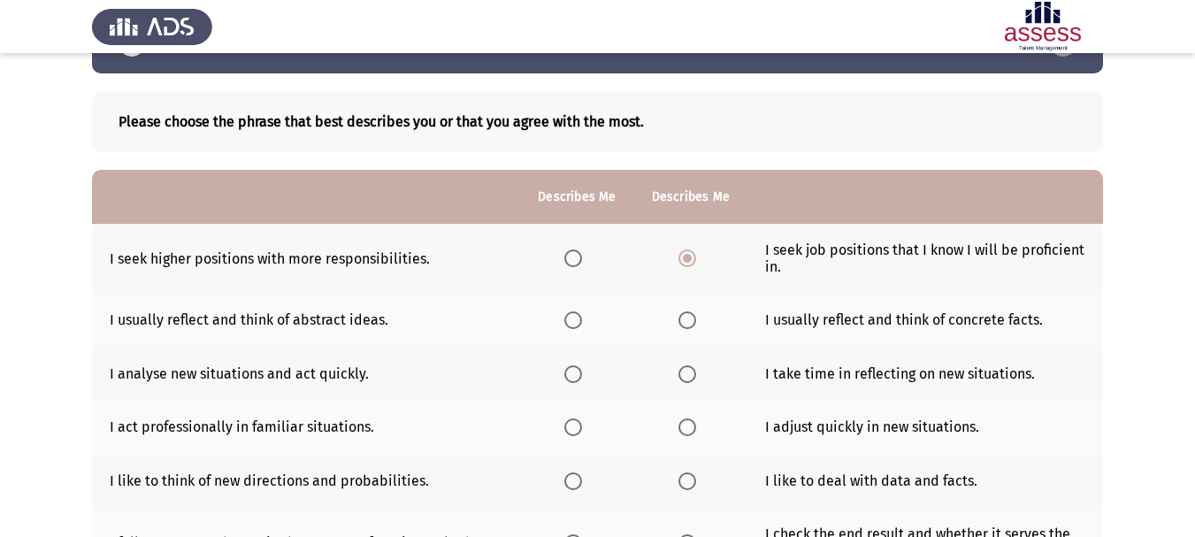
scroll to position [88, 0]
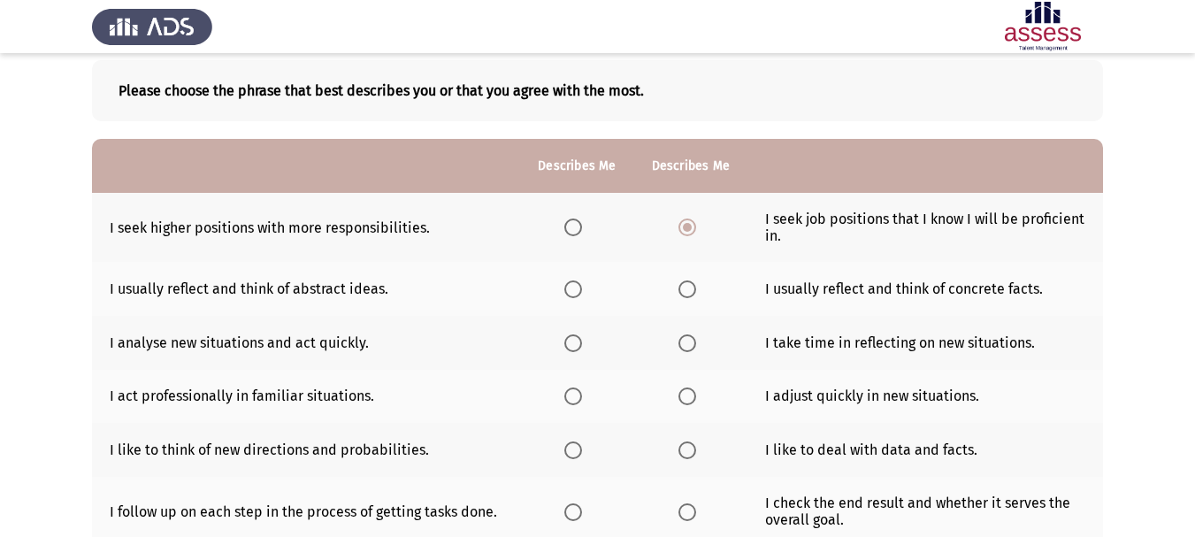
click at [571, 293] on span "Select an option" at bounding box center [573, 289] width 18 height 18
click at [571, 293] on input "Select an option" at bounding box center [573, 289] width 18 height 18
click at [681, 287] on span "Select an option" at bounding box center [687, 289] width 18 height 18
click at [681, 287] on input "Select an option" at bounding box center [687, 289] width 18 height 18
click at [573, 342] on span "Select an option" at bounding box center [573, 343] width 18 height 18
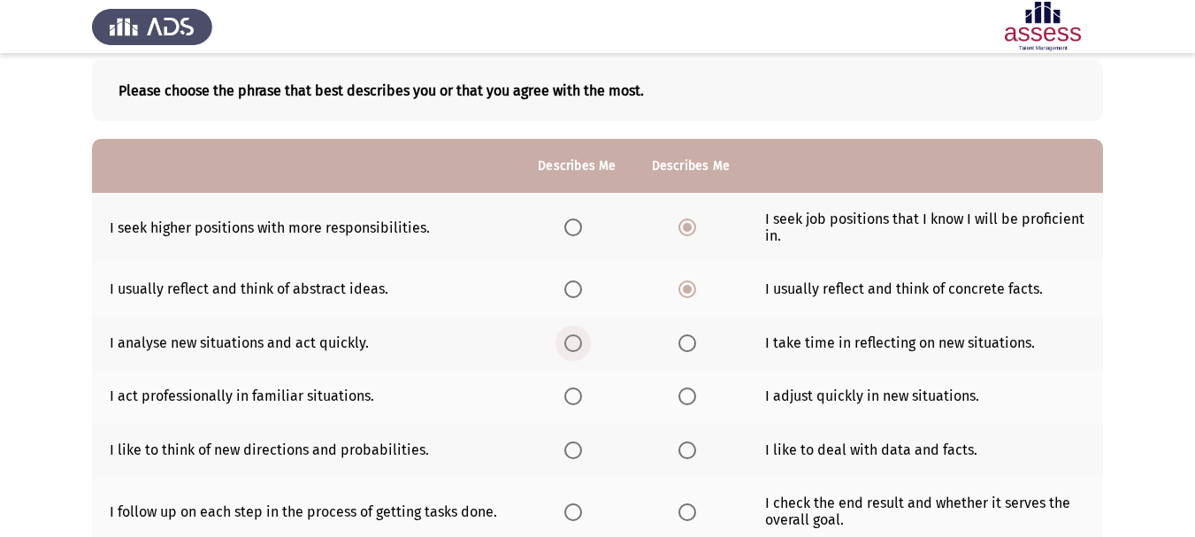
click at [573, 342] on input "Select an option" at bounding box center [573, 343] width 18 height 18
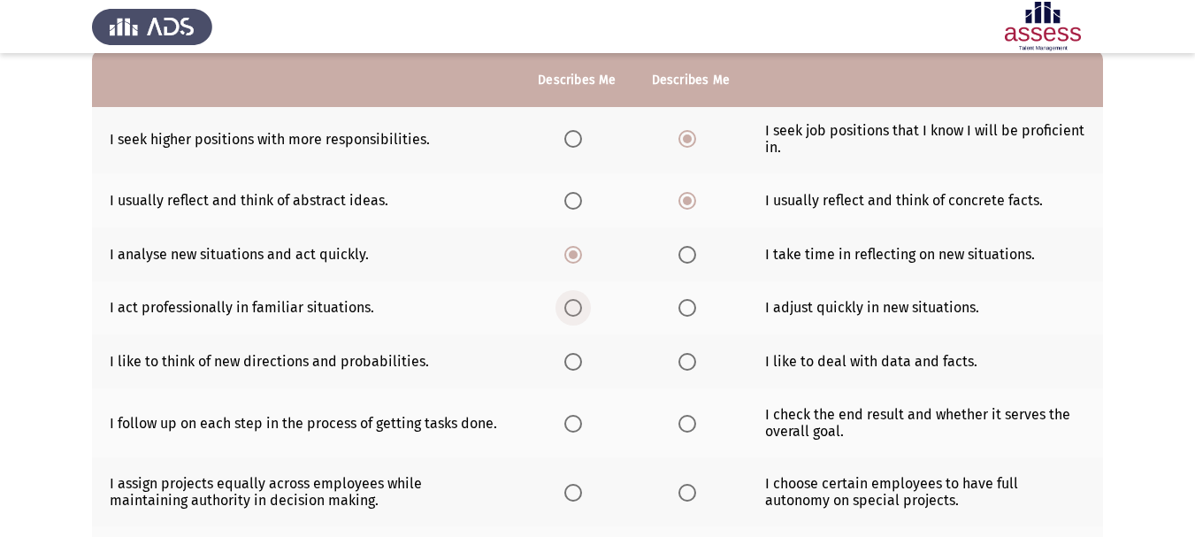
click at [567, 306] on span "Select an option" at bounding box center [573, 308] width 18 height 18
click at [567, 306] on input "Select an option" at bounding box center [573, 308] width 18 height 18
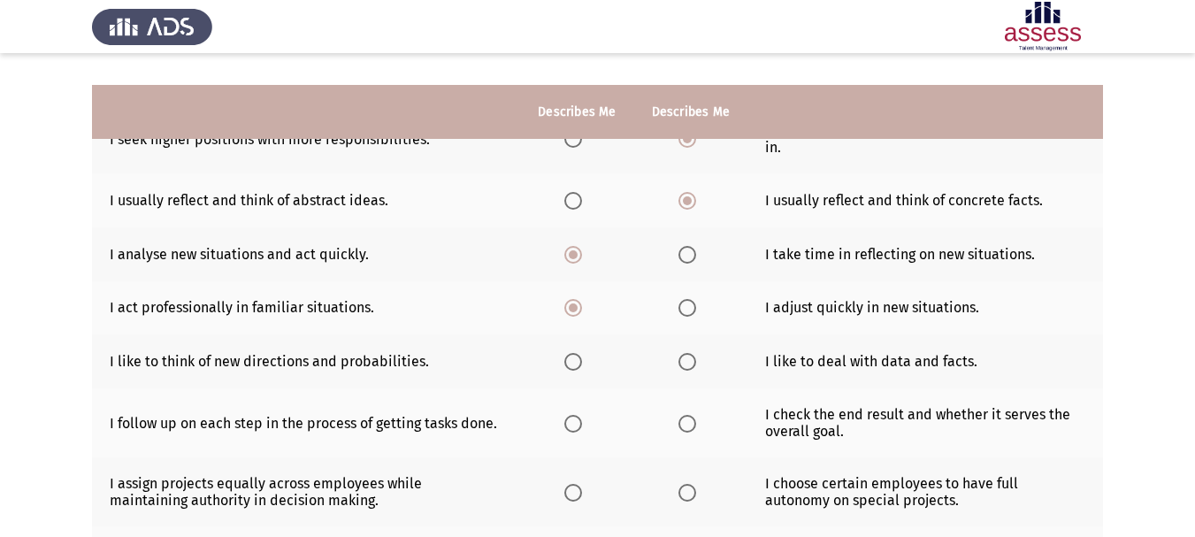
scroll to position [265, 0]
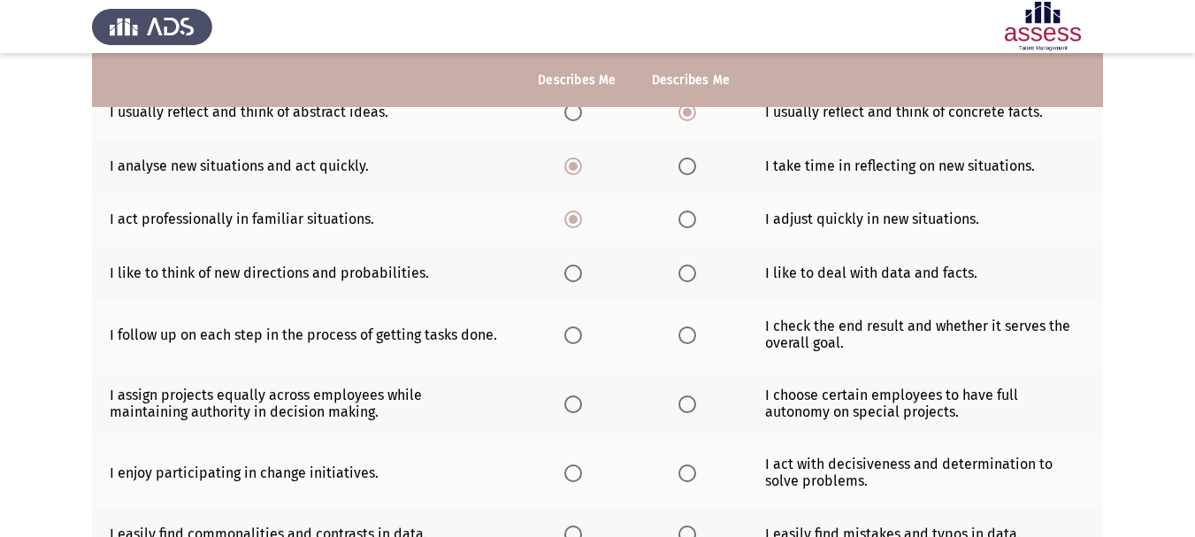
click at [697, 274] on label "Select an option" at bounding box center [690, 273] width 25 height 18
click at [696, 274] on input "Select an option" at bounding box center [687, 273] width 18 height 18
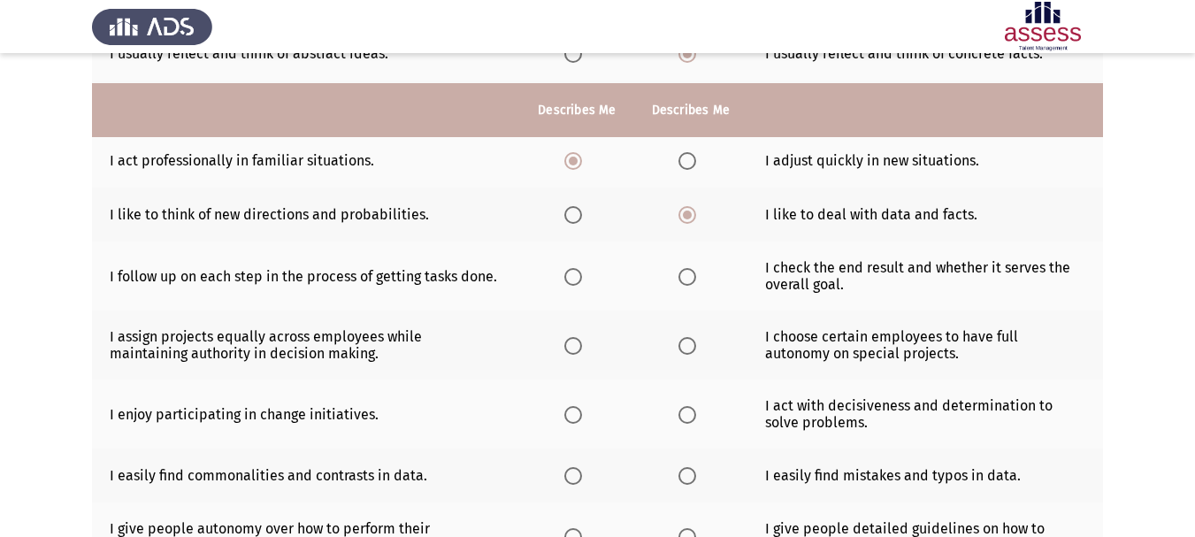
scroll to position [354, 0]
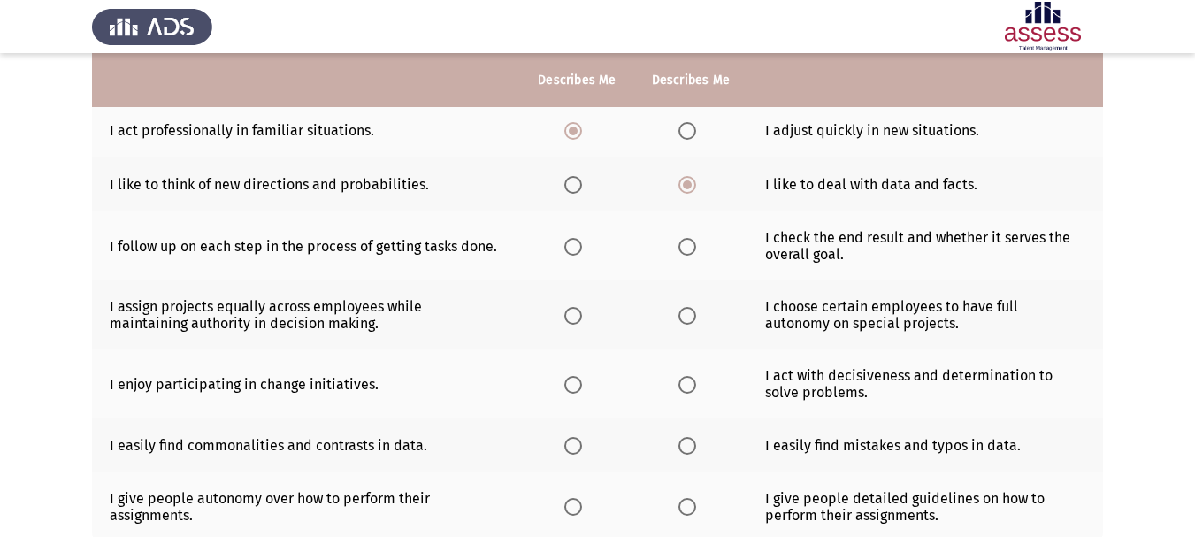
click at [684, 249] on span "Select an option" at bounding box center [687, 247] width 18 height 18
click at [684, 249] on input "Select an option" at bounding box center [687, 247] width 18 height 18
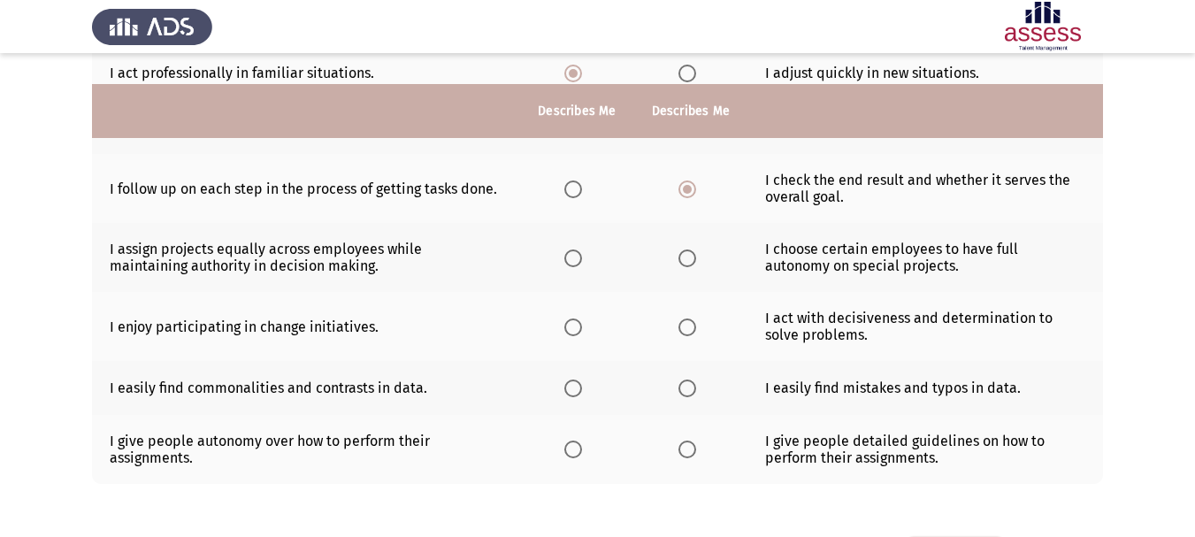
scroll to position [442, 0]
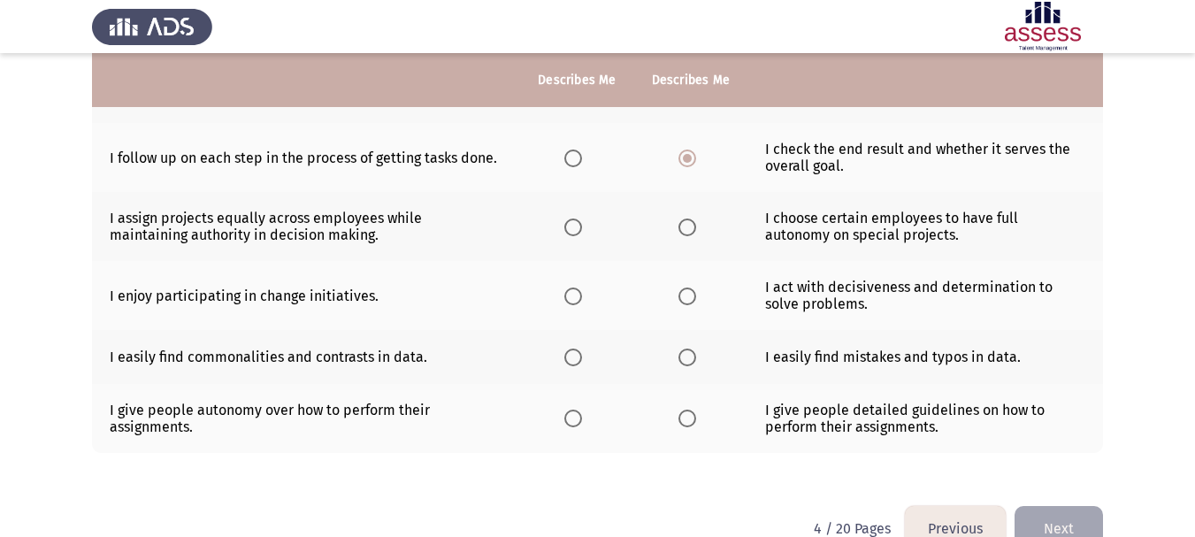
click at [576, 230] on span "Select an option" at bounding box center [573, 227] width 18 height 18
click at [576, 230] on input "Select an option" at bounding box center [573, 227] width 18 height 18
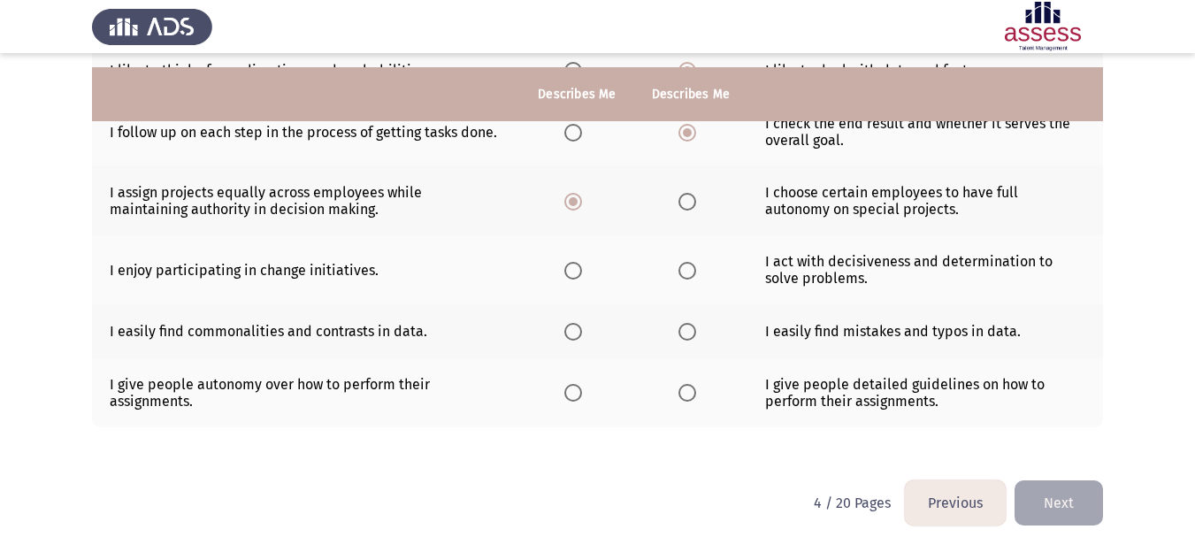
scroll to position [482, 0]
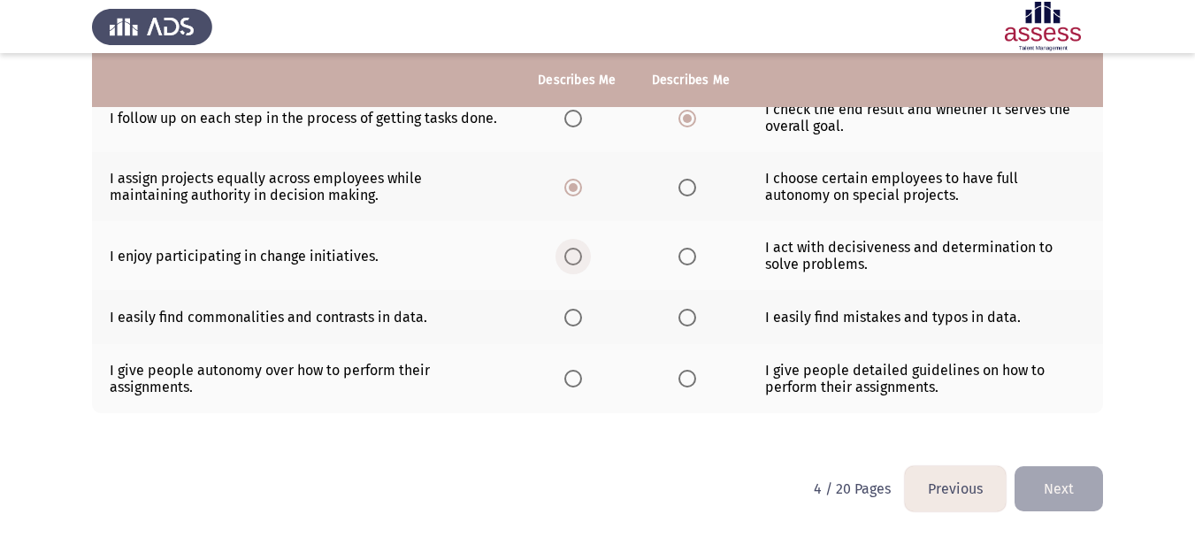
click at [574, 261] on span "Select an option" at bounding box center [573, 257] width 18 height 18
click at [574, 261] on input "Select an option" at bounding box center [573, 257] width 18 height 18
click at [692, 315] on span "Select an option" at bounding box center [687, 318] width 18 height 18
click at [692, 315] on input "Select an option" at bounding box center [687, 318] width 18 height 18
click at [688, 381] on span "Select an option" at bounding box center [687, 379] width 18 height 18
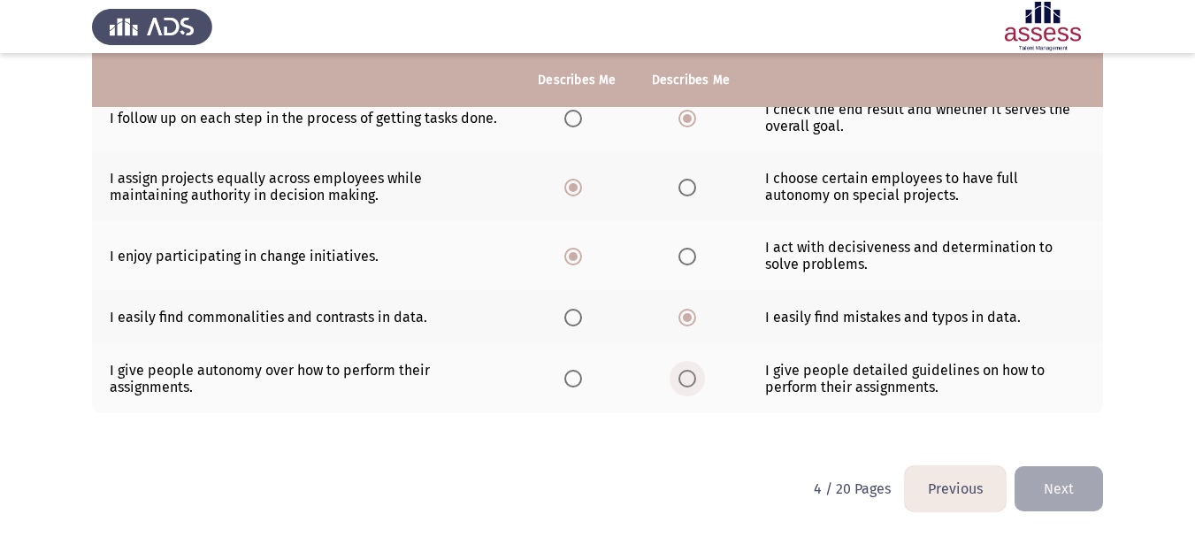
click at [688, 381] on input "Select an option" at bounding box center [687, 379] width 18 height 18
click at [1075, 488] on button "Next" at bounding box center [1058, 488] width 88 height 45
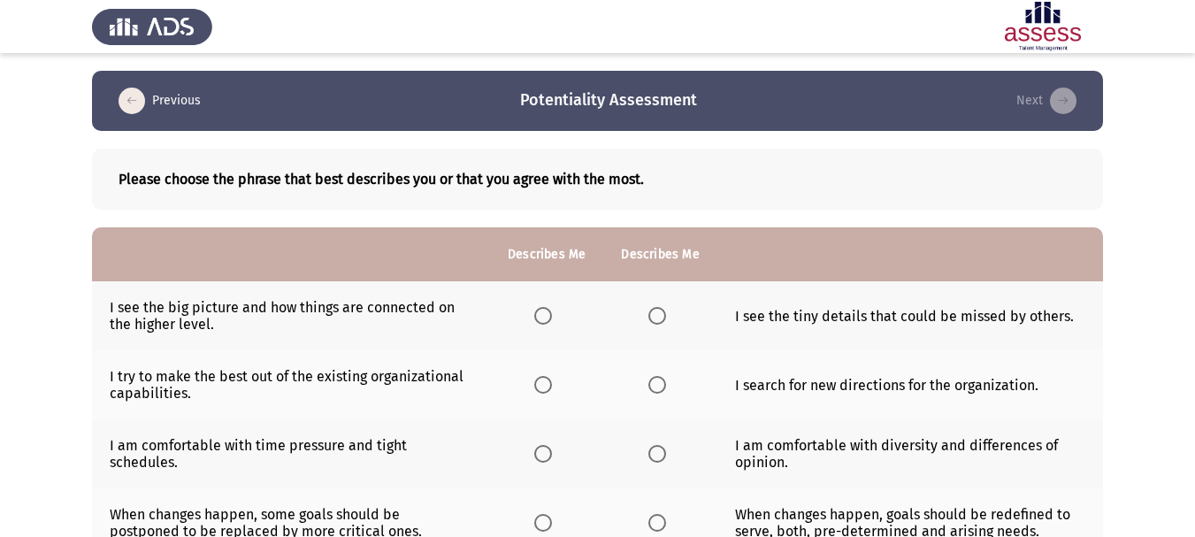
scroll to position [88, 0]
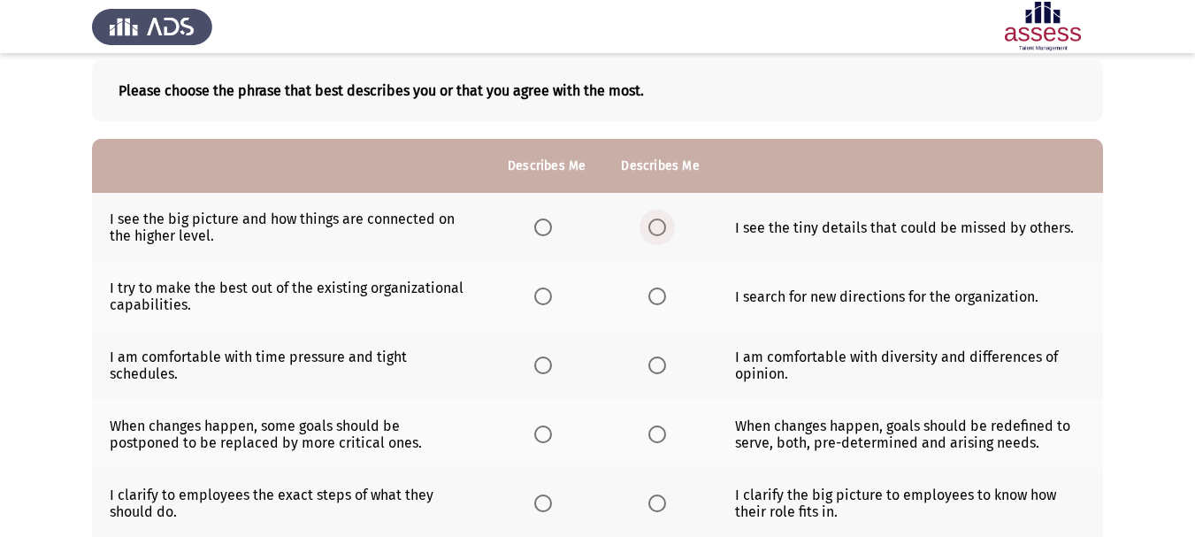
click at [654, 225] on span "Select an option" at bounding box center [657, 227] width 18 height 18
click at [654, 225] on input "Select an option" at bounding box center [657, 227] width 18 height 18
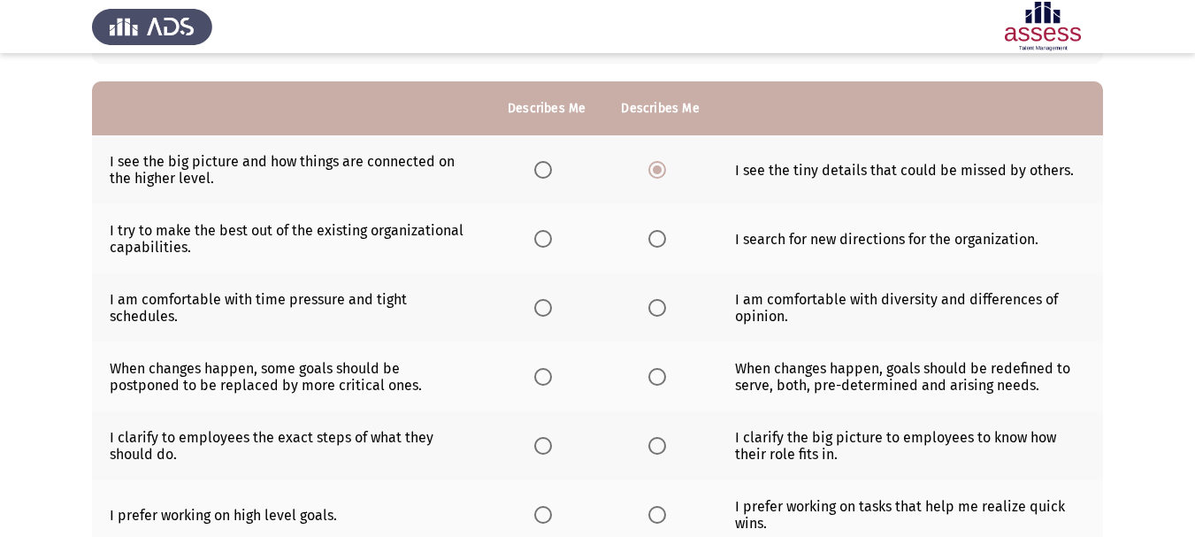
scroll to position [177, 0]
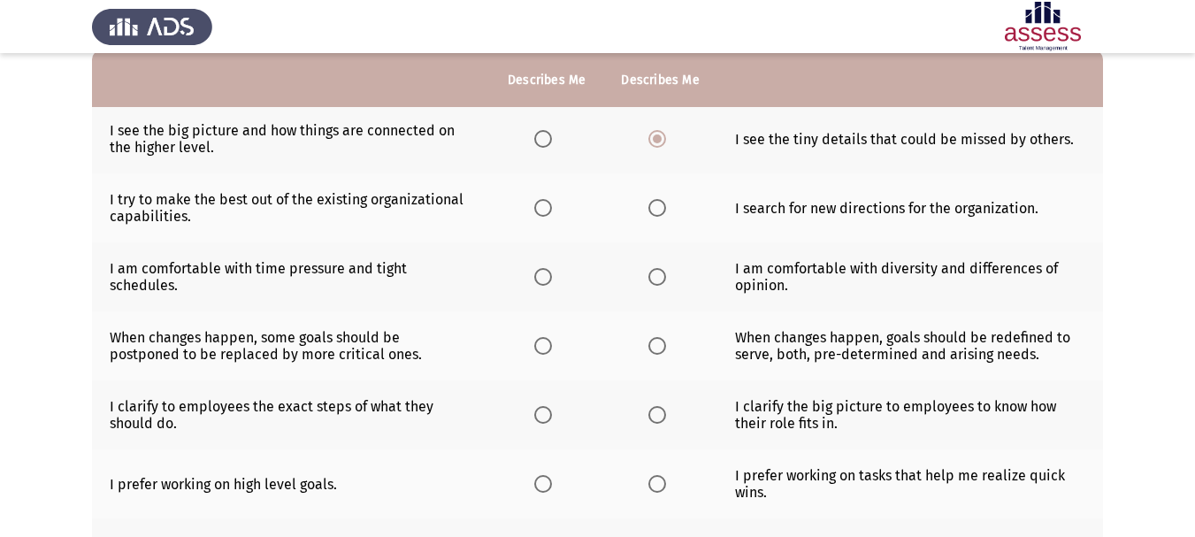
click at [550, 212] on span "Select an option" at bounding box center [543, 208] width 18 height 18
click at [550, 212] on input "Select an option" at bounding box center [543, 208] width 18 height 18
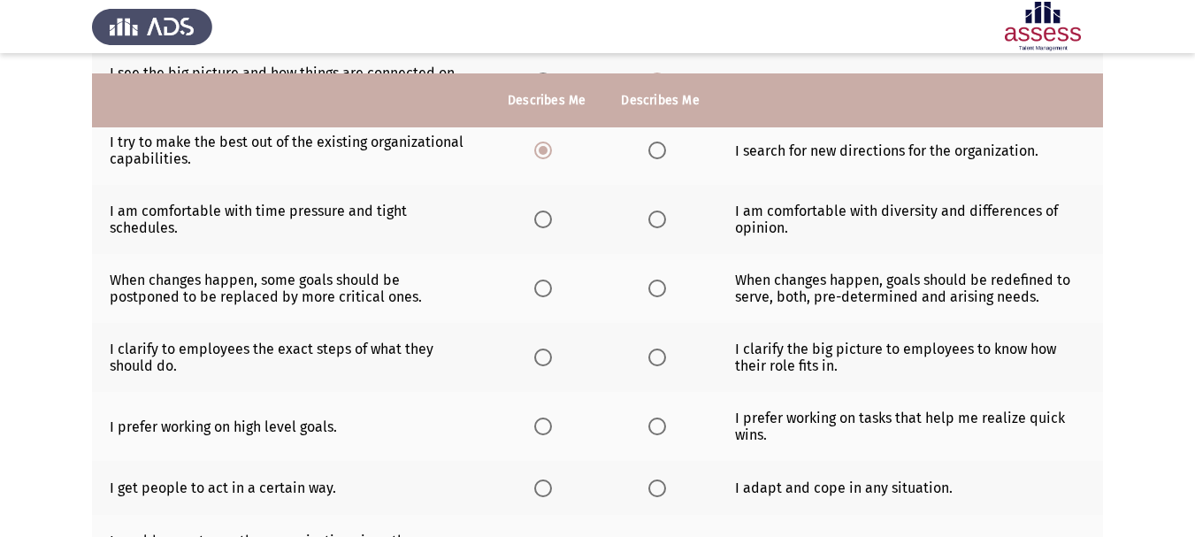
scroll to position [265, 0]
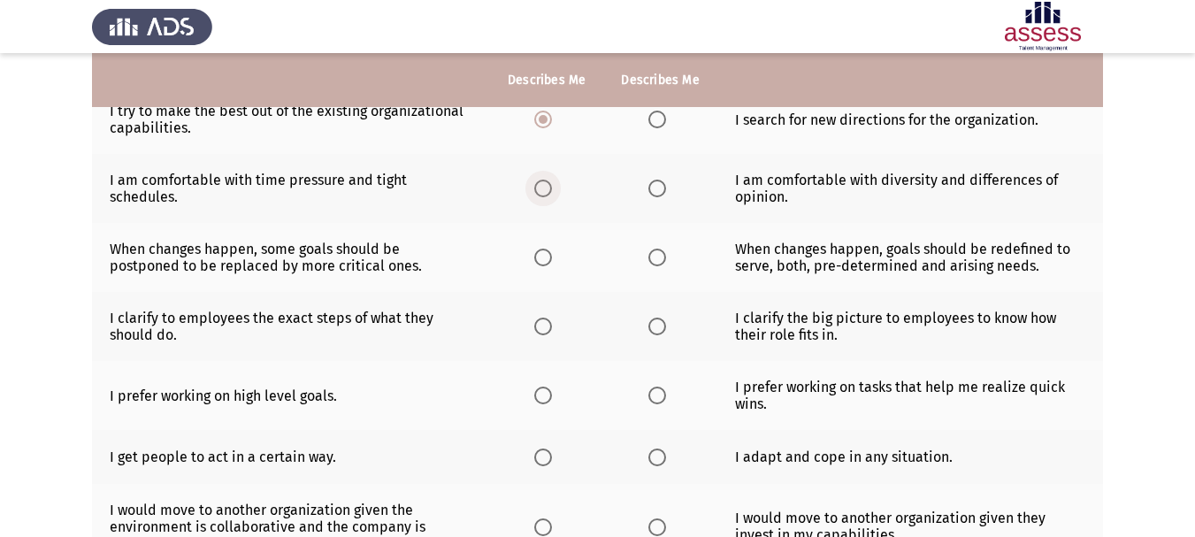
click at [544, 186] on span "Select an option" at bounding box center [543, 189] width 18 height 18
click at [544, 186] on input "Select an option" at bounding box center [543, 189] width 18 height 18
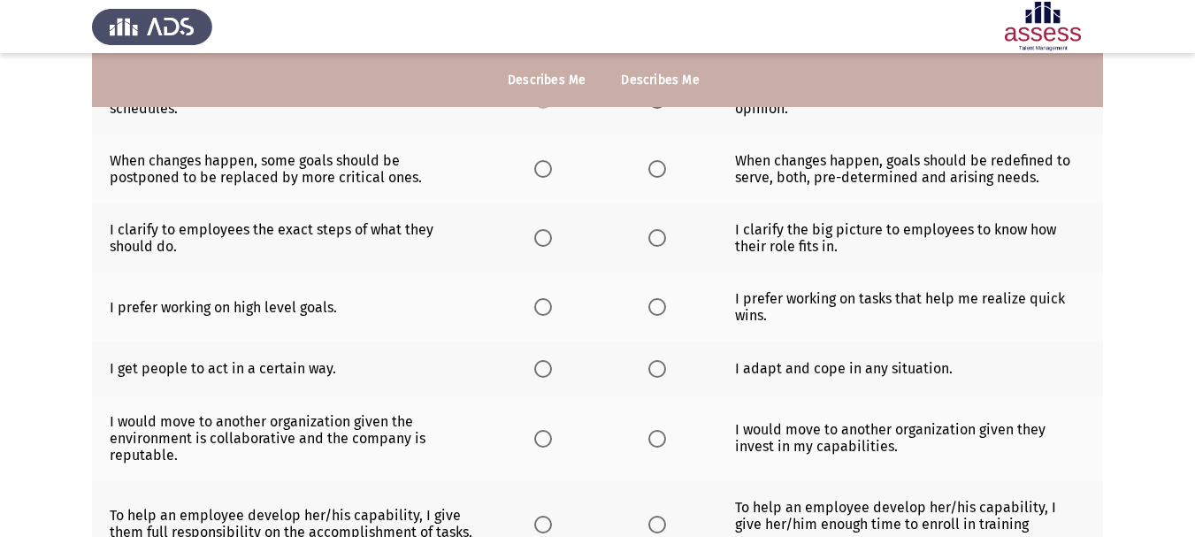
click at [556, 172] on label "Select an option" at bounding box center [546, 169] width 25 height 18
click at [552, 172] on input "Select an option" at bounding box center [543, 169] width 18 height 18
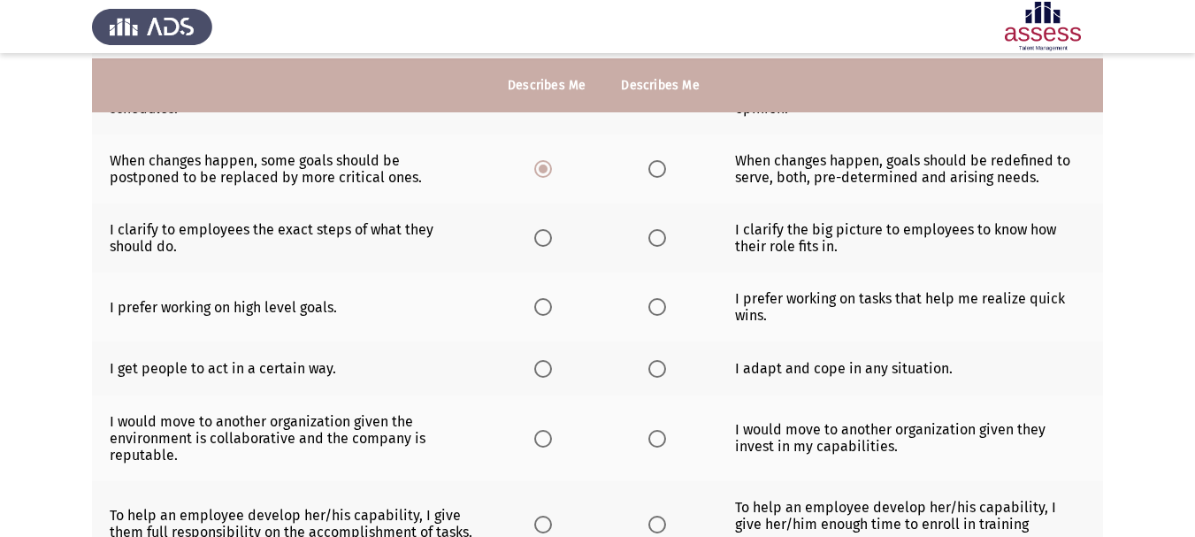
scroll to position [442, 0]
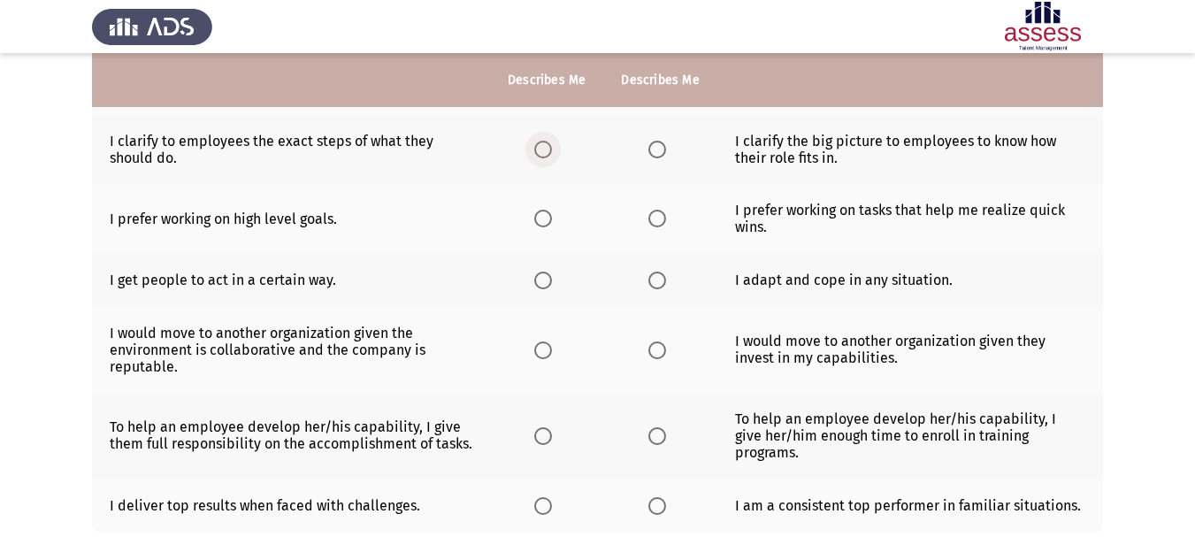
click at [553, 149] on label "Select an option" at bounding box center [546, 150] width 25 height 18
click at [552, 149] on input "Select an option" at bounding box center [543, 150] width 18 height 18
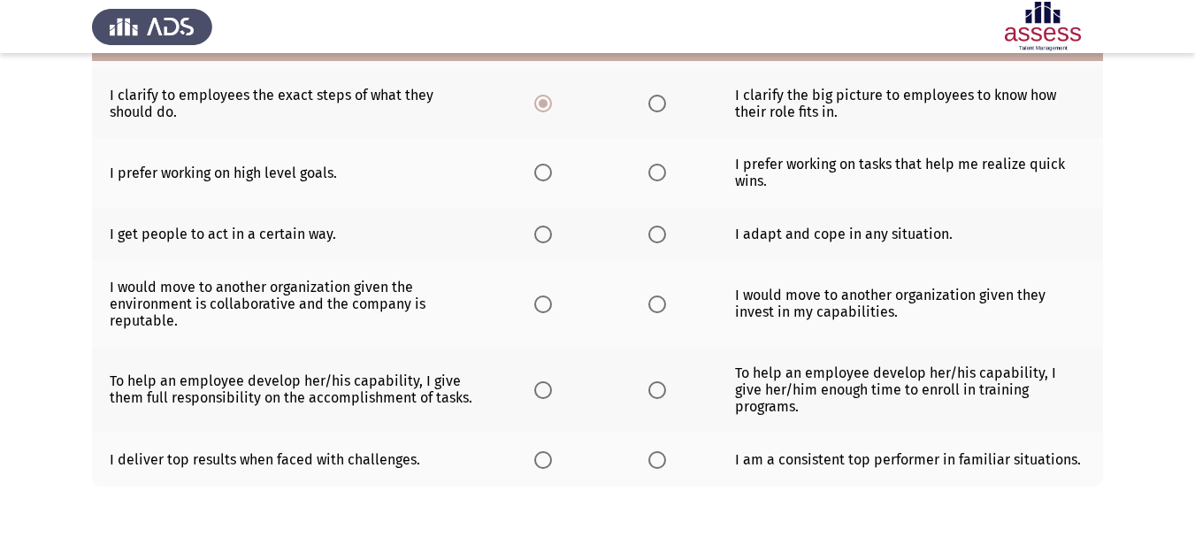
scroll to position [531, 0]
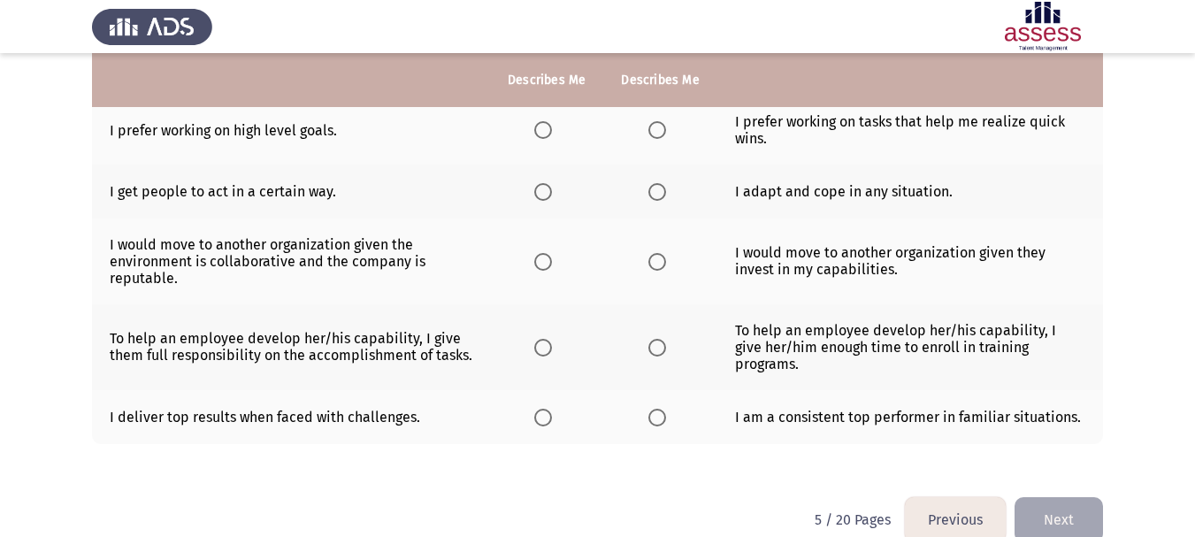
click at [650, 130] on span "Select an option" at bounding box center [657, 130] width 18 height 18
click at [650, 130] on input "Select an option" at bounding box center [657, 130] width 18 height 18
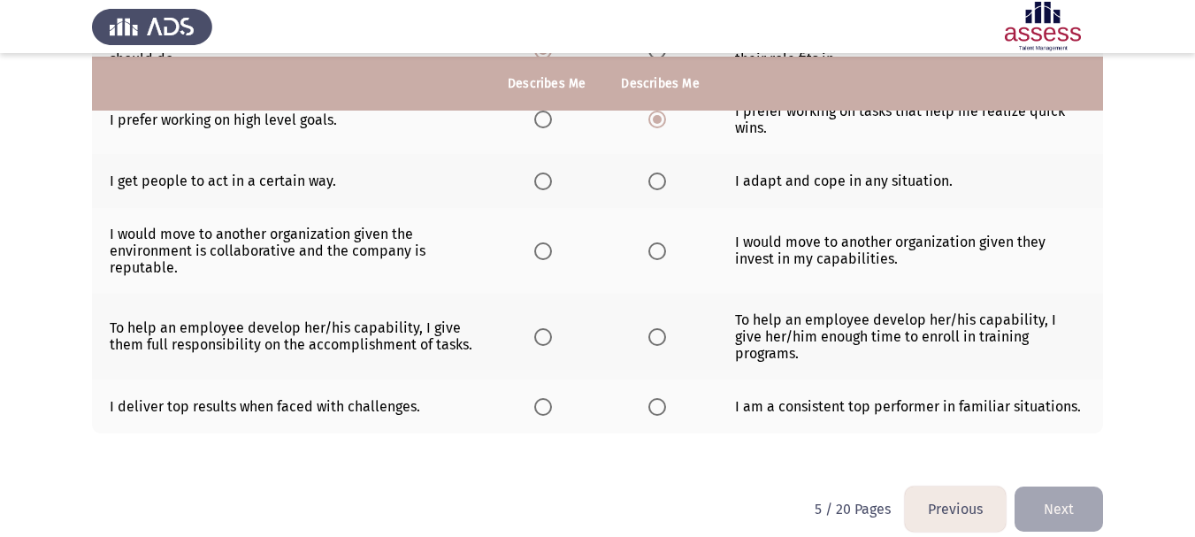
scroll to position [545, 0]
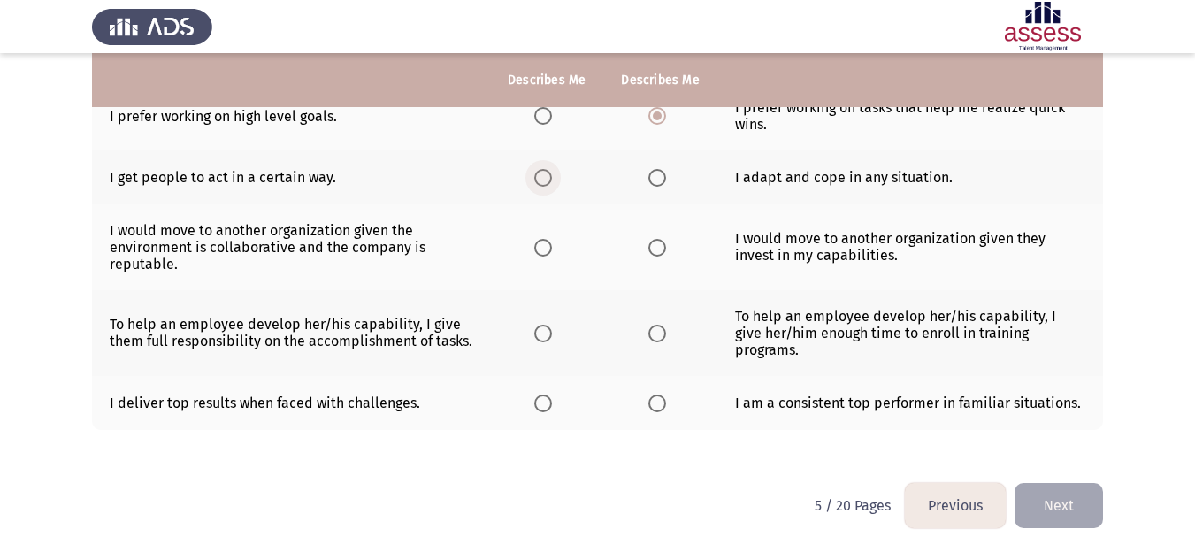
click at [535, 181] on span "Select an option" at bounding box center [543, 178] width 18 height 18
click at [535, 181] on input "Select an option" at bounding box center [543, 178] width 18 height 18
click at [657, 178] on span "Select an option" at bounding box center [657, 178] width 0 height 0
click at [654, 178] on input "Select an option" at bounding box center [657, 178] width 18 height 18
click at [539, 252] on span "Select an option" at bounding box center [543, 248] width 18 height 18
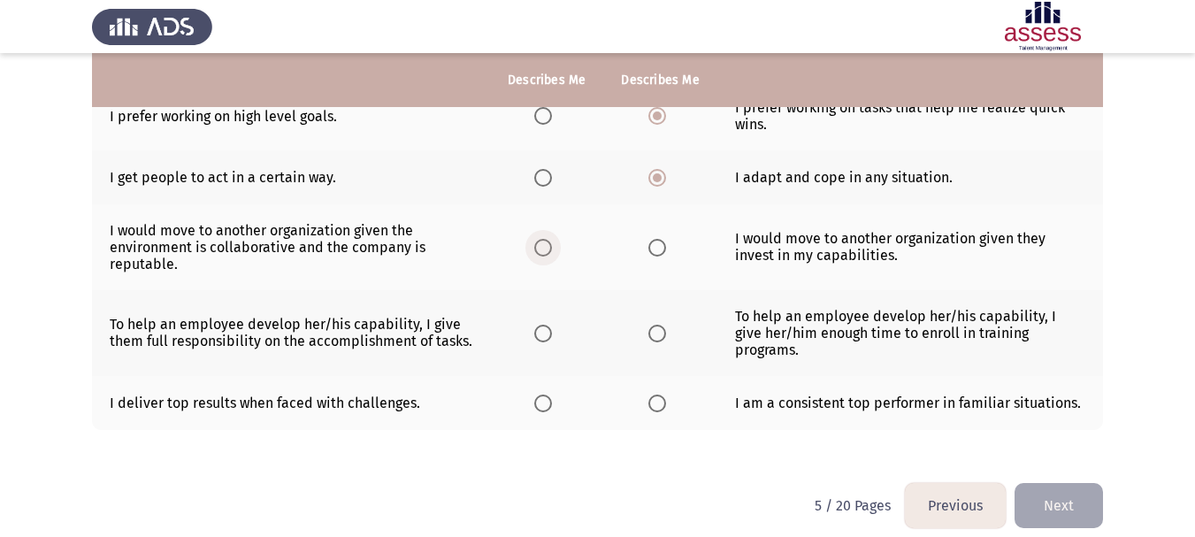
click at [539, 252] on input "Select an option" at bounding box center [543, 248] width 18 height 18
click at [540, 328] on span "Select an option" at bounding box center [543, 334] width 18 height 18
click at [540, 328] on input "Select an option" at bounding box center [543, 334] width 18 height 18
click at [651, 394] on span "Select an option" at bounding box center [657, 403] width 18 height 18
click at [651, 394] on input "Select an option" at bounding box center [657, 403] width 18 height 18
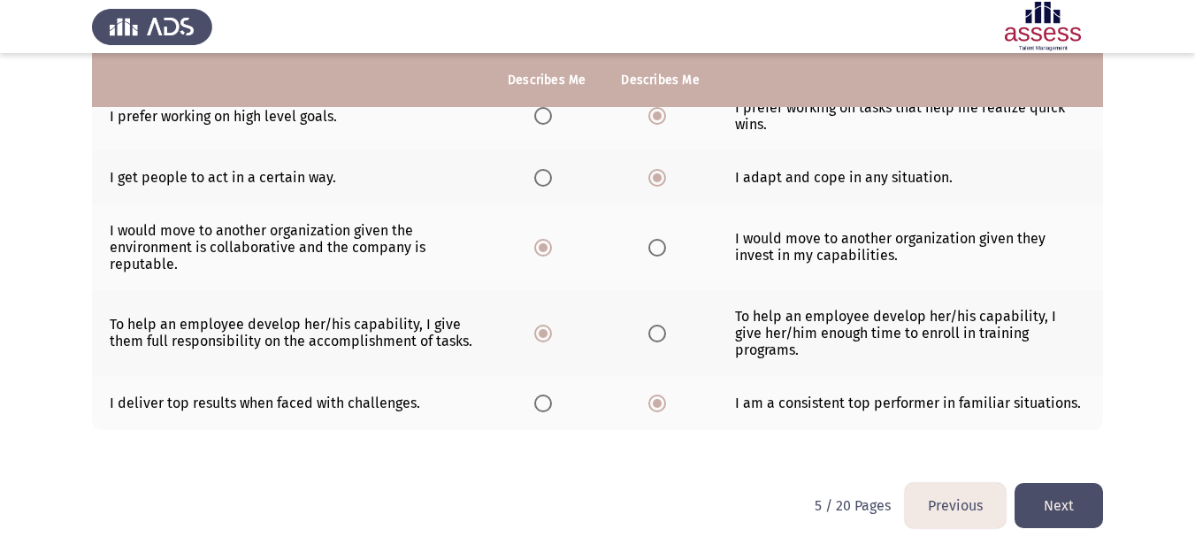
click at [1068, 491] on button "Next" at bounding box center [1058, 505] width 88 height 45
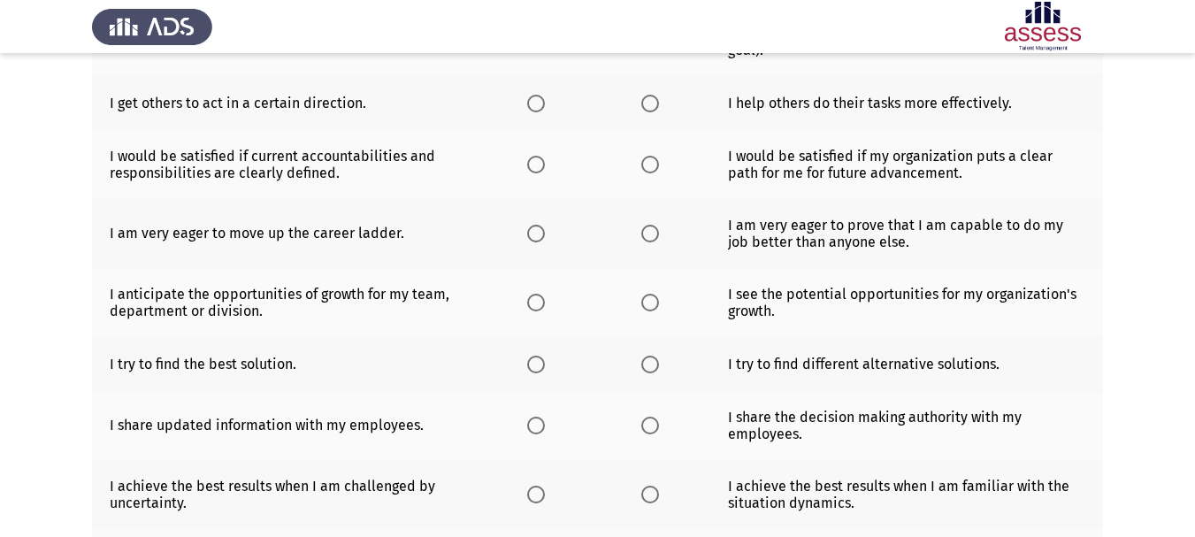
scroll to position [86, 0]
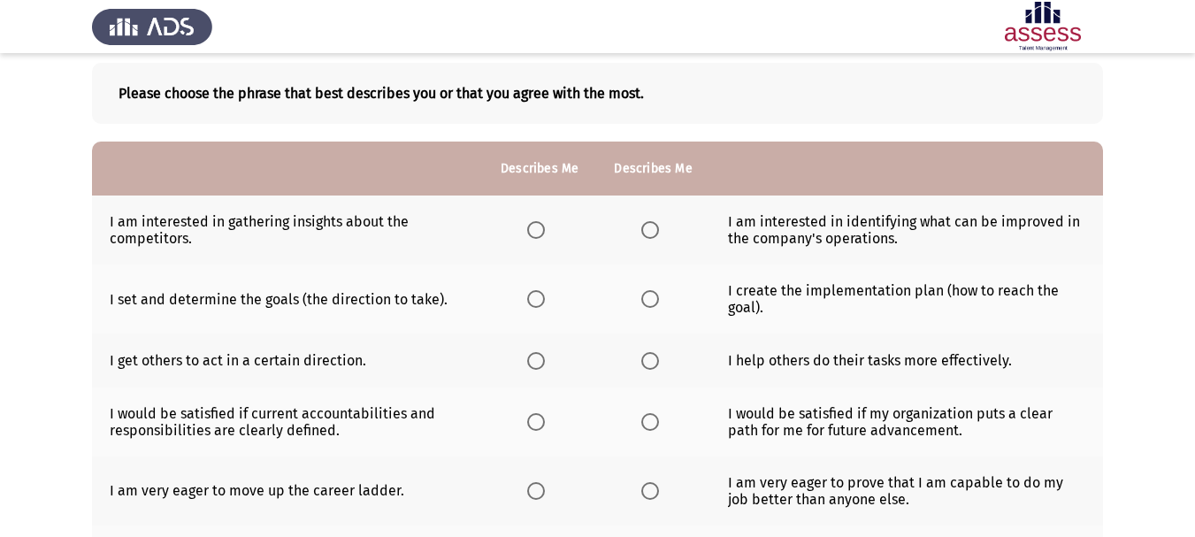
click at [533, 225] on span "Select an option" at bounding box center [536, 230] width 18 height 18
click at [533, 225] on input "Select an option" at bounding box center [536, 230] width 18 height 18
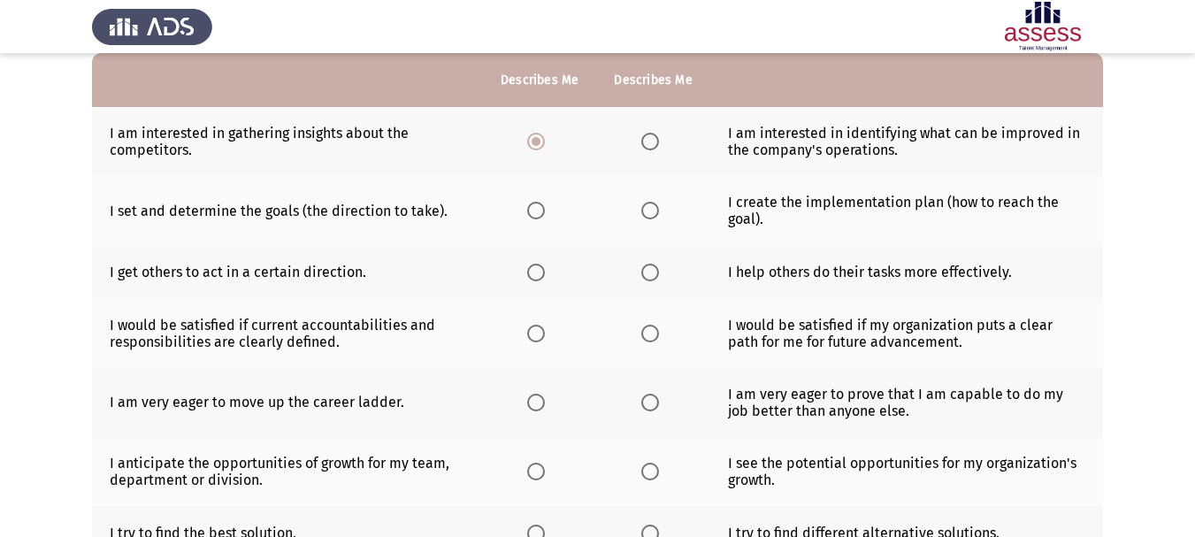
click at [532, 213] on span "Select an option" at bounding box center [536, 211] width 18 height 18
click at [532, 213] on input "Select an option" at bounding box center [536, 211] width 18 height 18
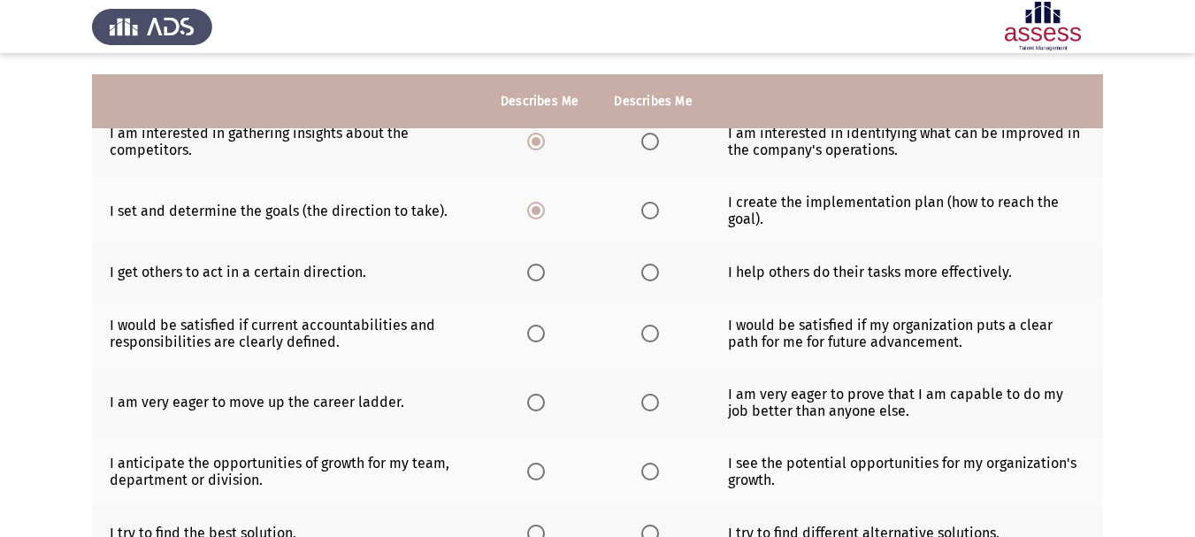
scroll to position [263, 0]
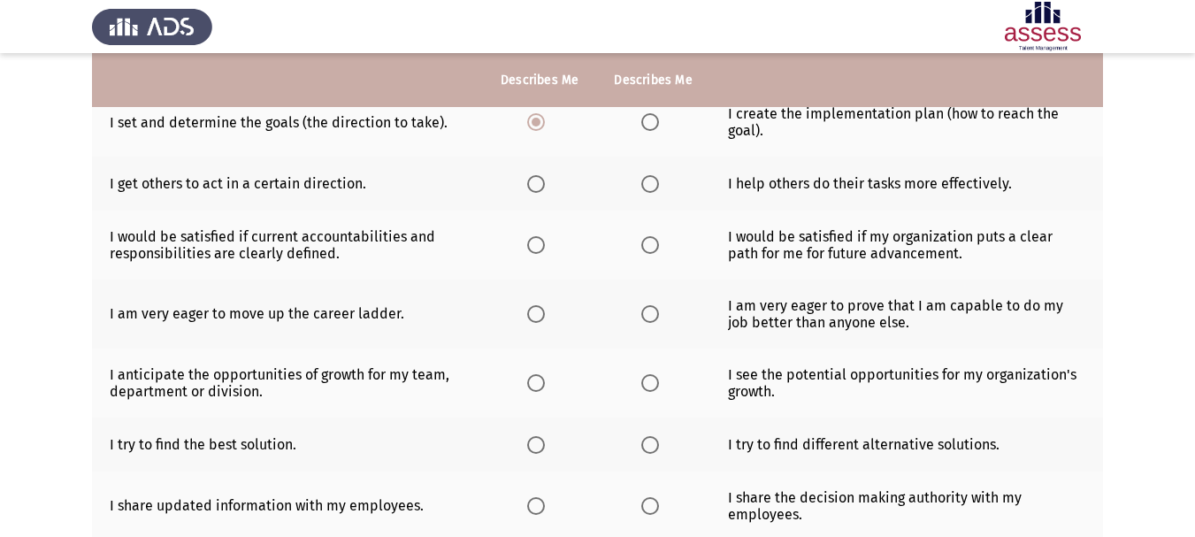
click at [646, 181] on span "Select an option" at bounding box center [650, 184] width 18 height 18
click at [646, 181] on input "Select an option" at bounding box center [650, 184] width 18 height 18
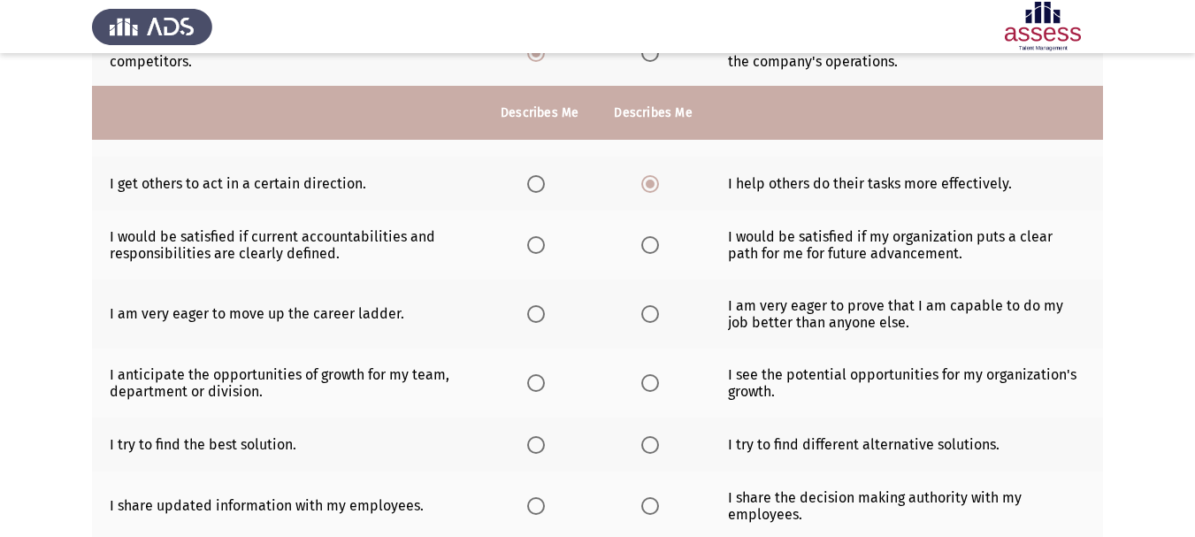
scroll to position [351, 0]
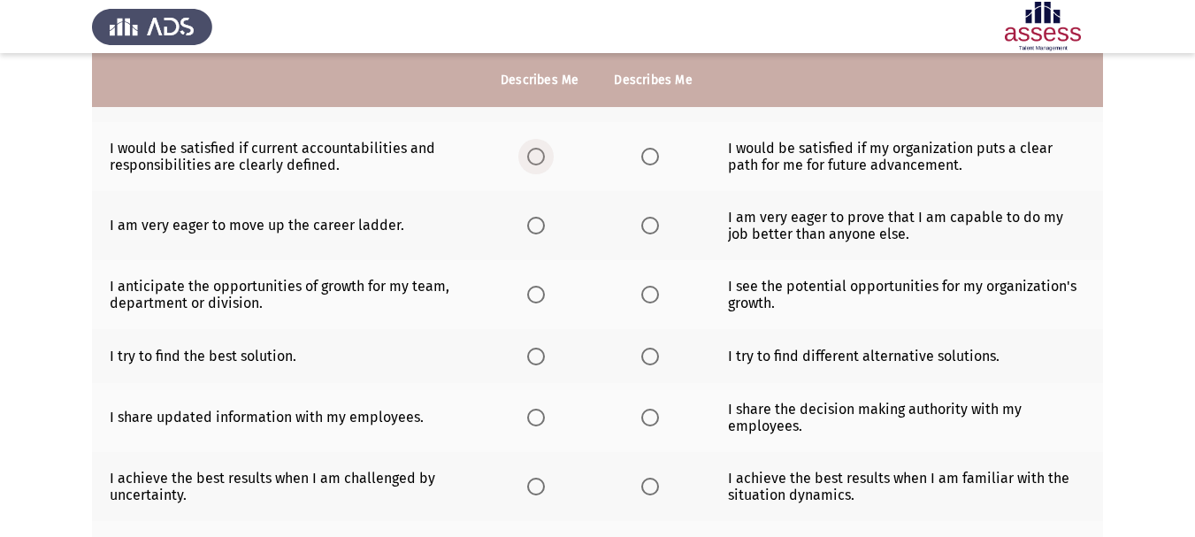
click at [534, 162] on span "Select an option" at bounding box center [536, 157] width 18 height 18
click at [534, 162] on input "Select an option" at bounding box center [536, 157] width 18 height 18
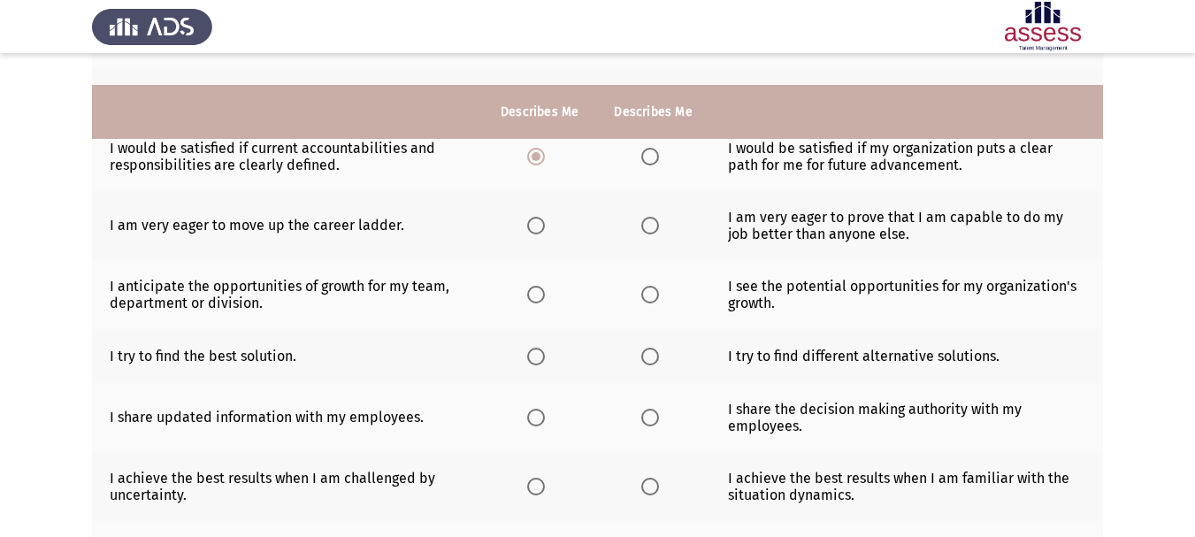
scroll to position [440, 0]
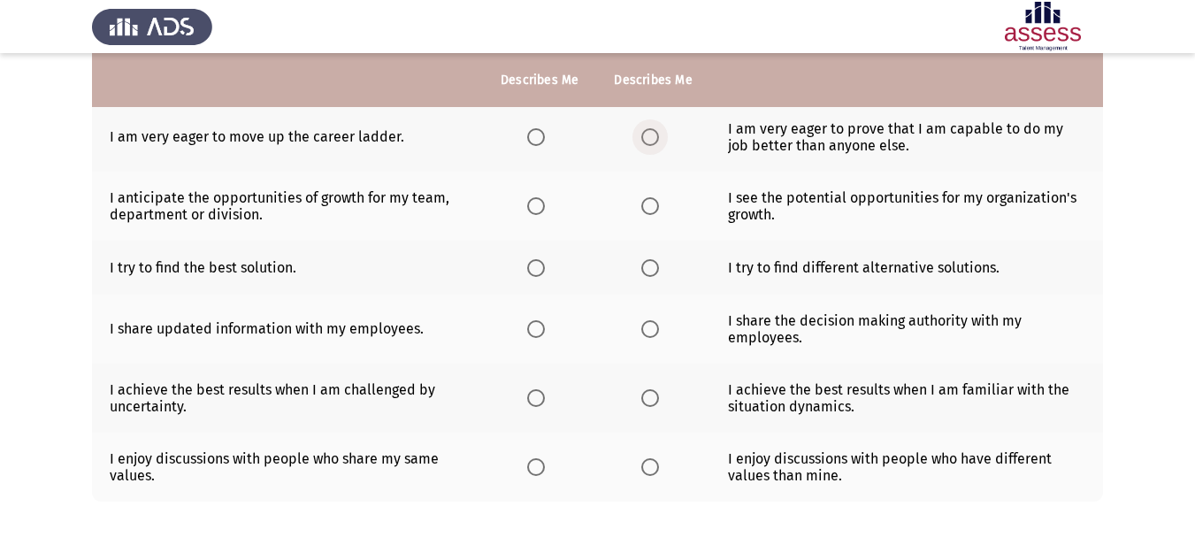
click at [641, 136] on span "Select an option" at bounding box center [650, 137] width 18 height 18
click at [641, 136] on input "Select an option" at bounding box center [650, 137] width 18 height 18
click at [532, 204] on span "Select an option" at bounding box center [536, 206] width 18 height 18
click at [532, 204] on input "Select an option" at bounding box center [536, 206] width 18 height 18
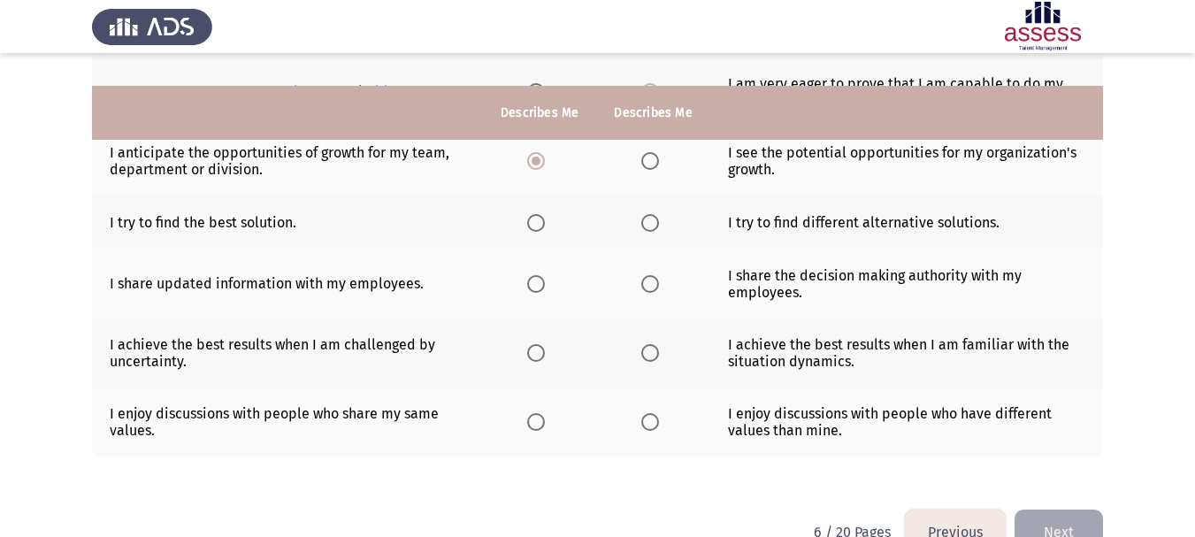
scroll to position [528, 0]
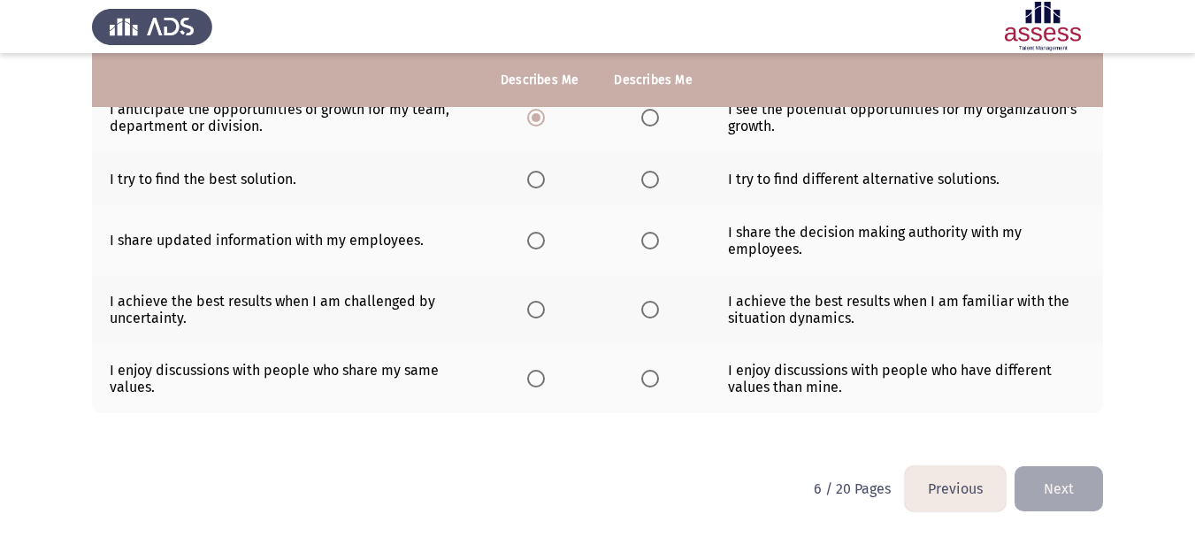
click at [543, 175] on span "Select an option" at bounding box center [536, 180] width 18 height 18
click at [543, 175] on input "Select an option" at bounding box center [536, 180] width 18 height 18
click at [535, 239] on span "Select an option" at bounding box center [536, 241] width 18 height 18
click at [535, 239] on input "Select an option" at bounding box center [536, 241] width 18 height 18
click at [652, 306] on span "Select an option" at bounding box center [650, 310] width 18 height 18
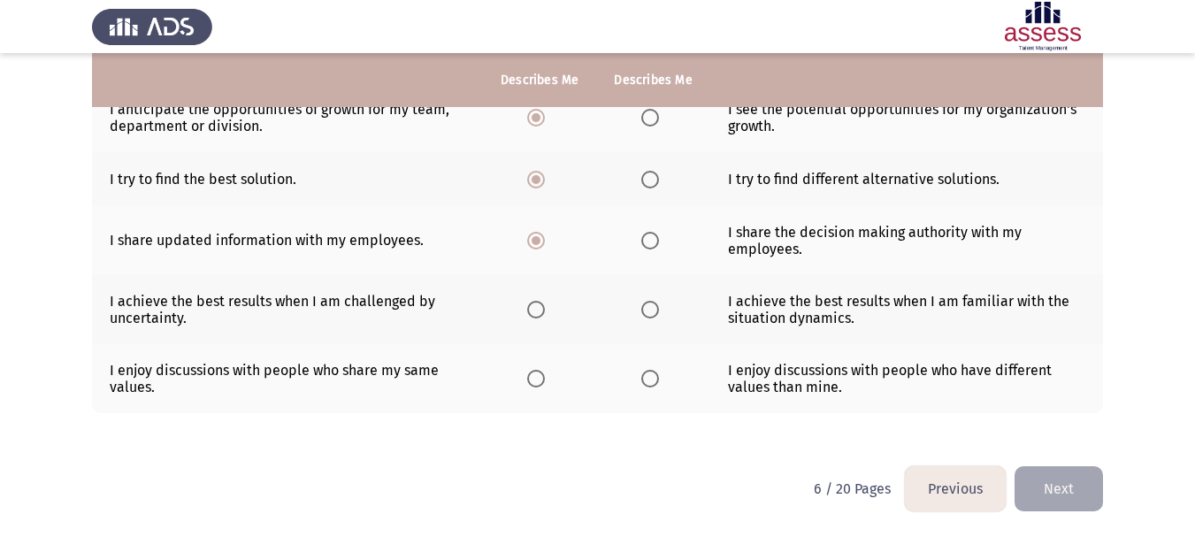
click at [652, 306] on input "Select an option" at bounding box center [650, 310] width 18 height 18
click at [540, 385] on span "Select an option" at bounding box center [536, 379] width 18 height 18
click at [540, 385] on input "Select an option" at bounding box center [536, 379] width 18 height 18
click at [1065, 490] on button "Next" at bounding box center [1058, 488] width 88 height 45
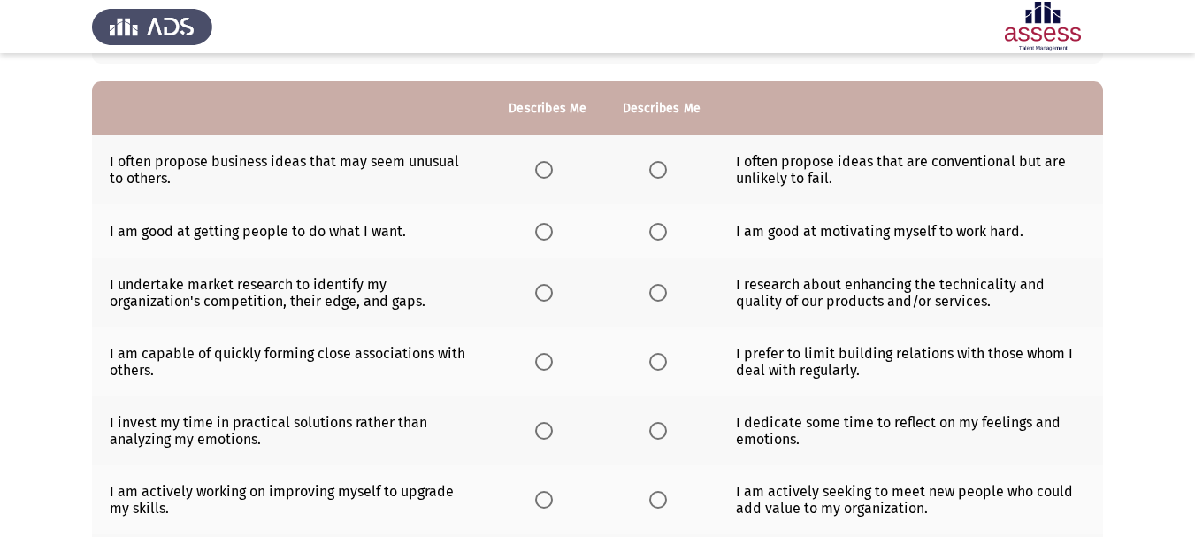
scroll to position [177, 0]
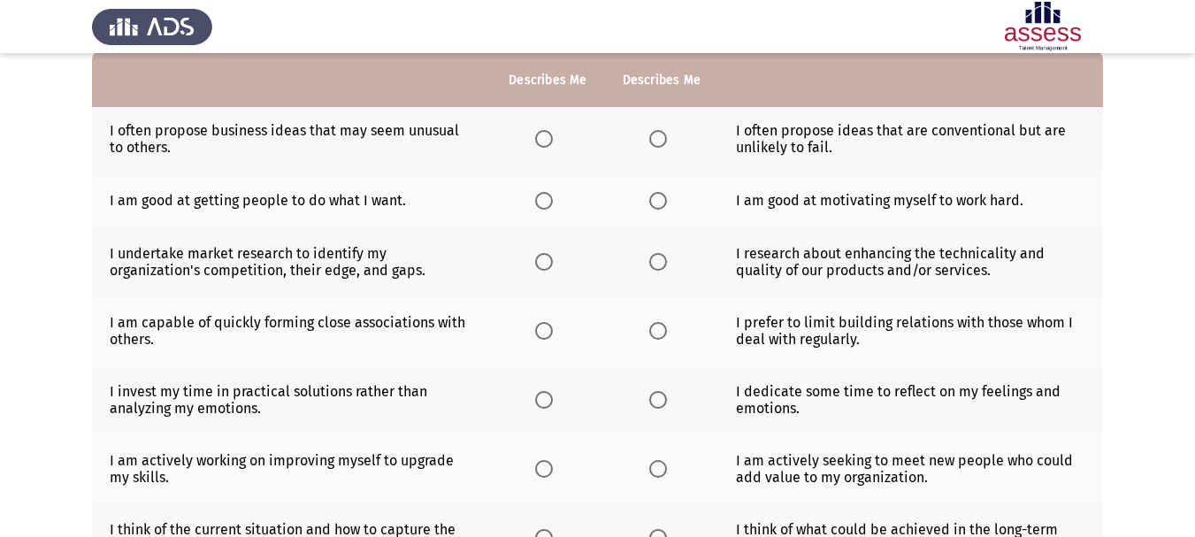
click at [691, 141] on th at bounding box center [661, 138] width 113 height 69
click at [670, 142] on label "Select an option" at bounding box center [661, 139] width 25 height 18
click at [667, 142] on input "Select an option" at bounding box center [658, 139] width 18 height 18
click at [550, 205] on span "Select an option" at bounding box center [544, 201] width 18 height 18
click at [550, 205] on input "Select an option" at bounding box center [544, 201] width 18 height 18
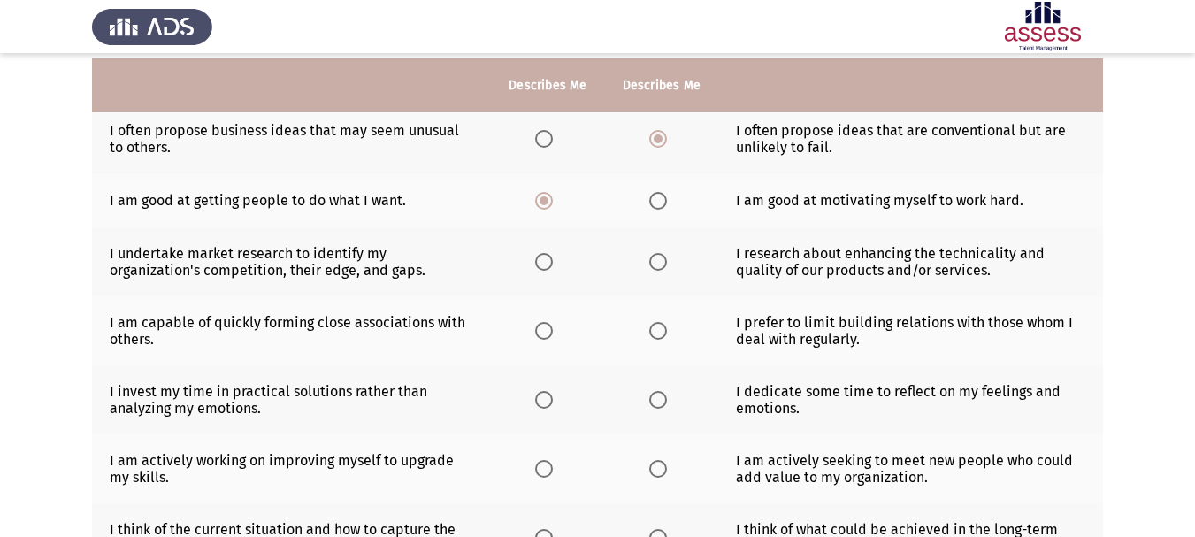
scroll to position [265, 0]
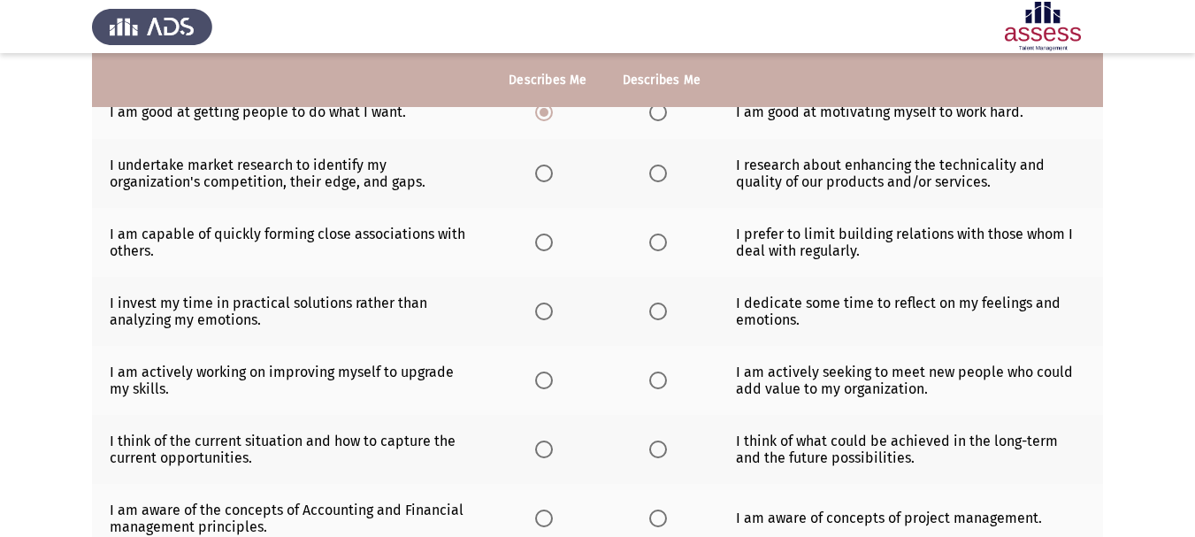
click at [660, 172] on span "Select an option" at bounding box center [658, 174] width 18 height 18
click at [660, 172] on input "Select an option" at bounding box center [658, 174] width 18 height 18
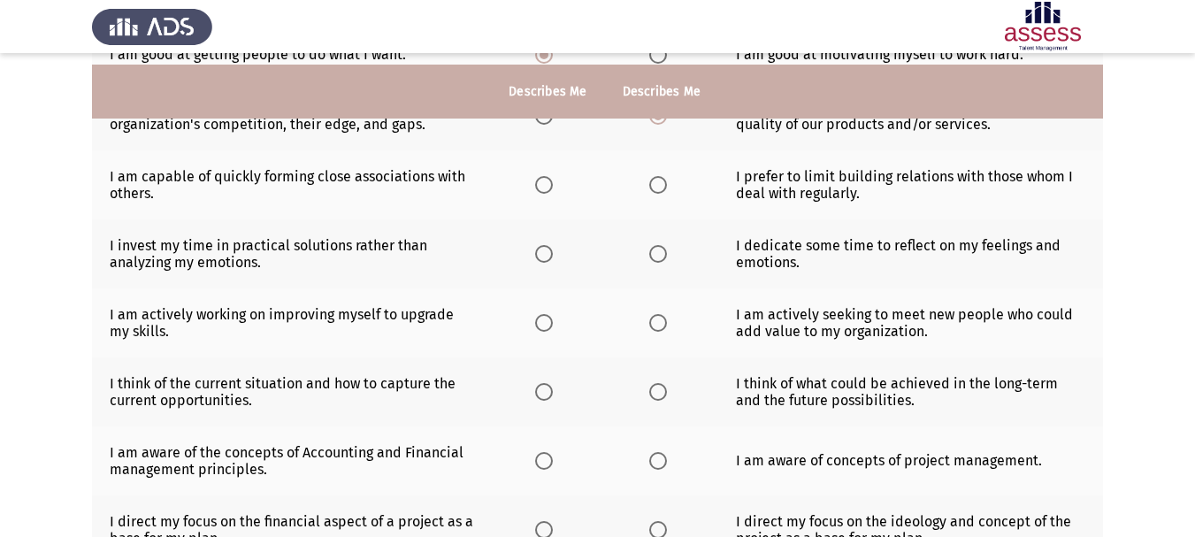
scroll to position [354, 0]
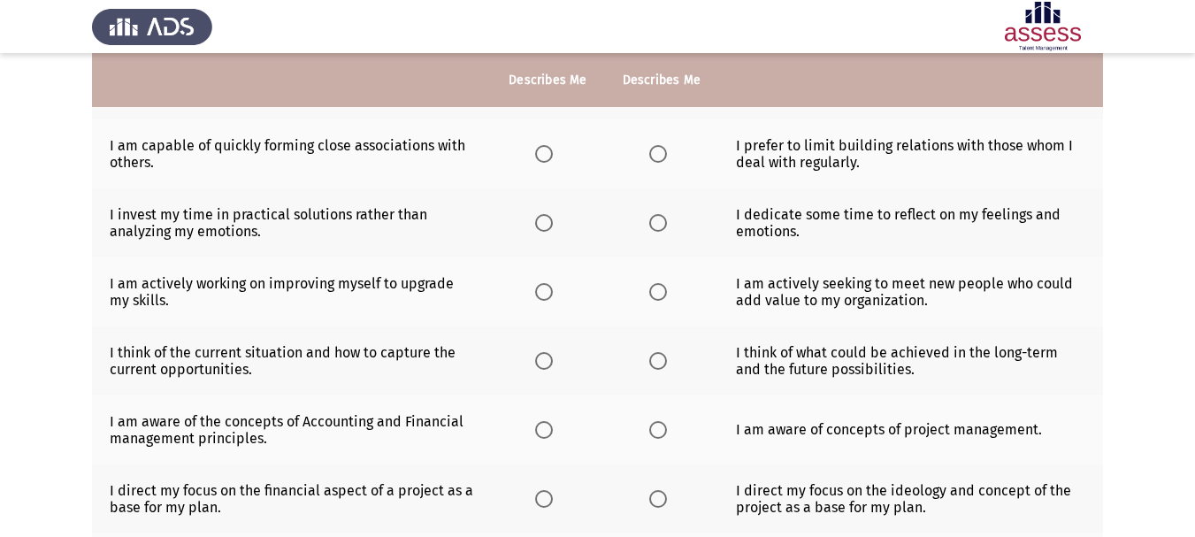
click at [537, 156] on span "Select an option" at bounding box center [544, 154] width 18 height 18
click at [537, 156] on input "Select an option" at bounding box center [544, 154] width 18 height 18
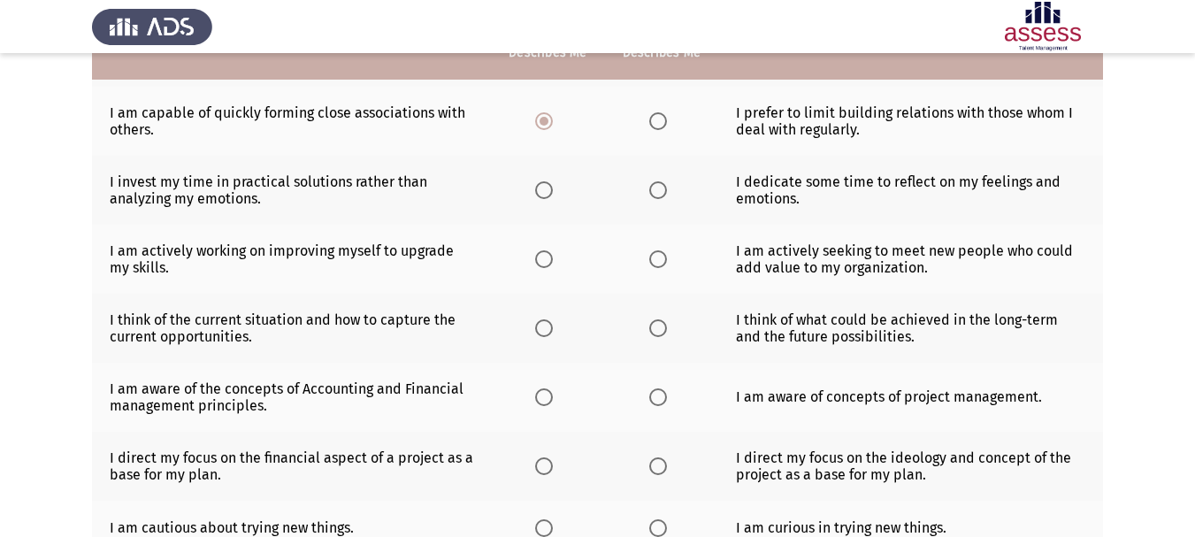
scroll to position [442, 0]
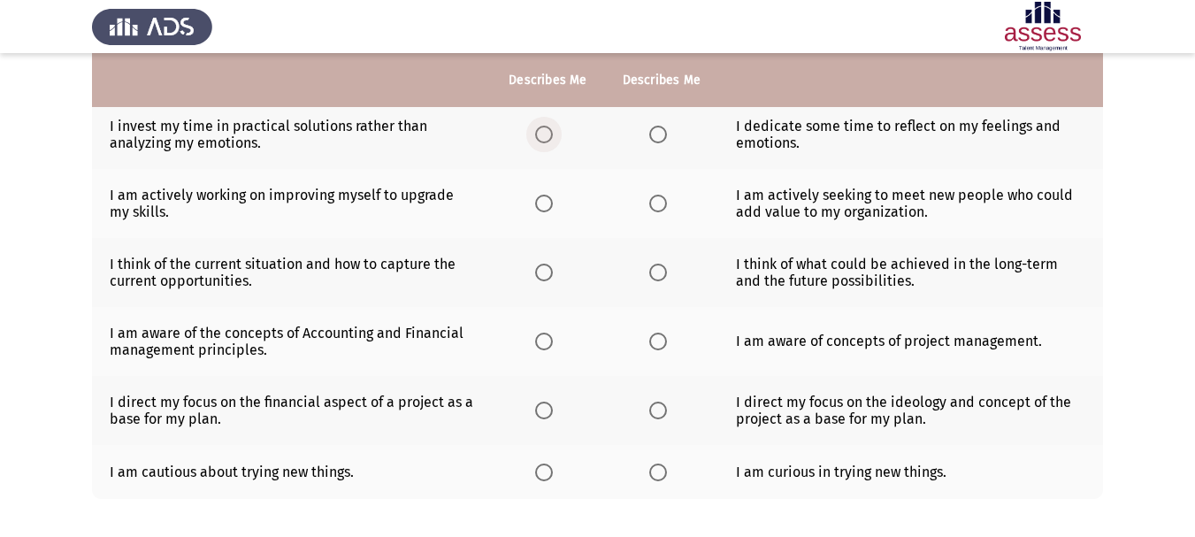
click at [549, 132] on span "Select an option" at bounding box center [544, 135] width 18 height 18
click at [549, 132] on input "Select an option" at bounding box center [544, 135] width 18 height 18
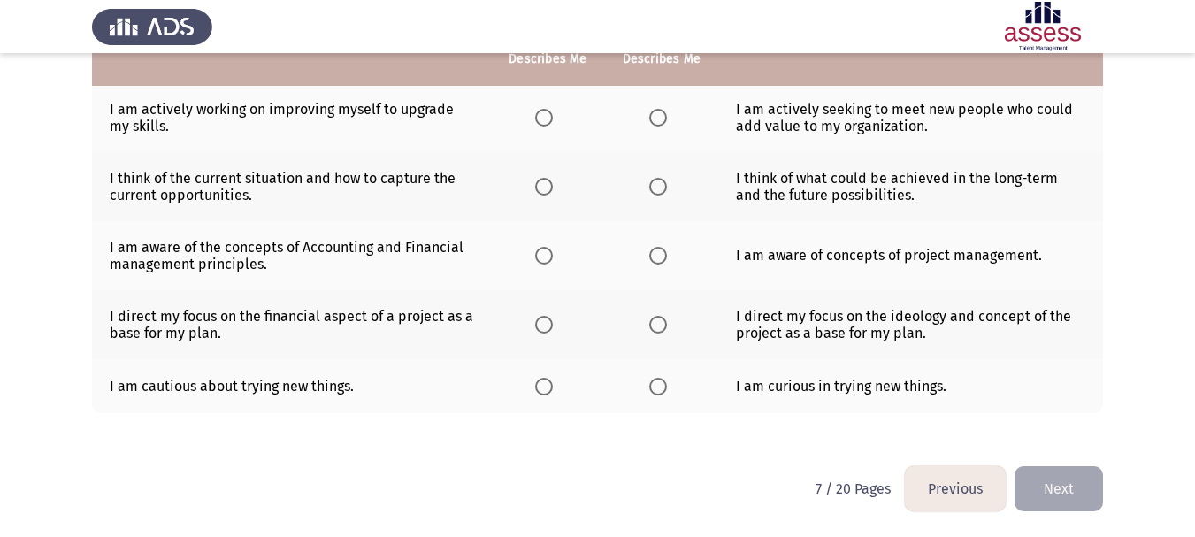
scroll to position [440, 0]
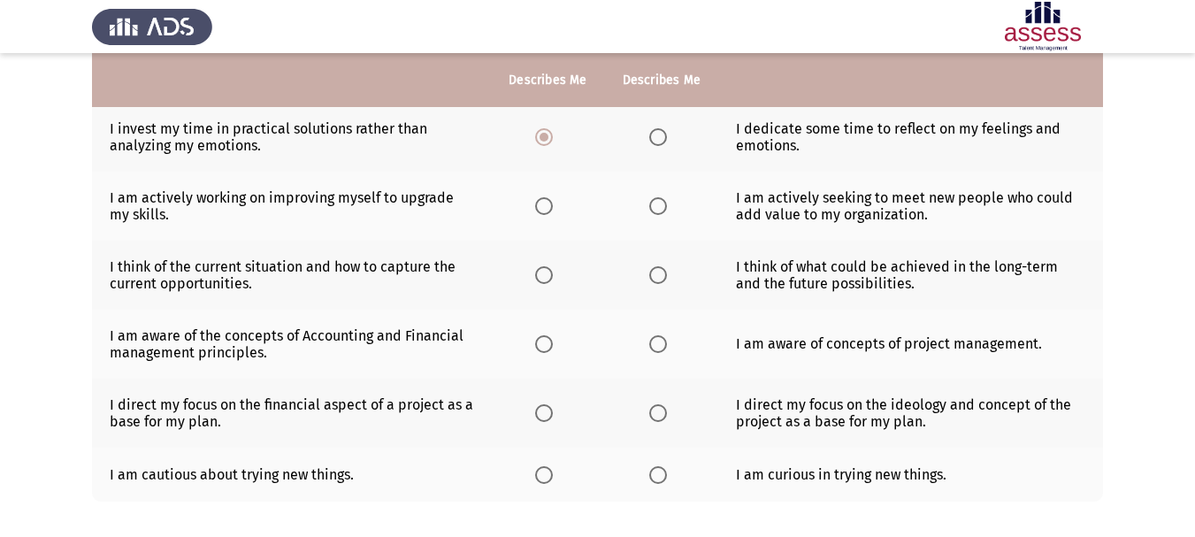
click at [562, 202] on th at bounding box center [547, 206] width 113 height 69
click at [542, 202] on span "Select an option" at bounding box center [544, 206] width 18 height 18
click at [542, 202] on input "Select an option" at bounding box center [544, 206] width 18 height 18
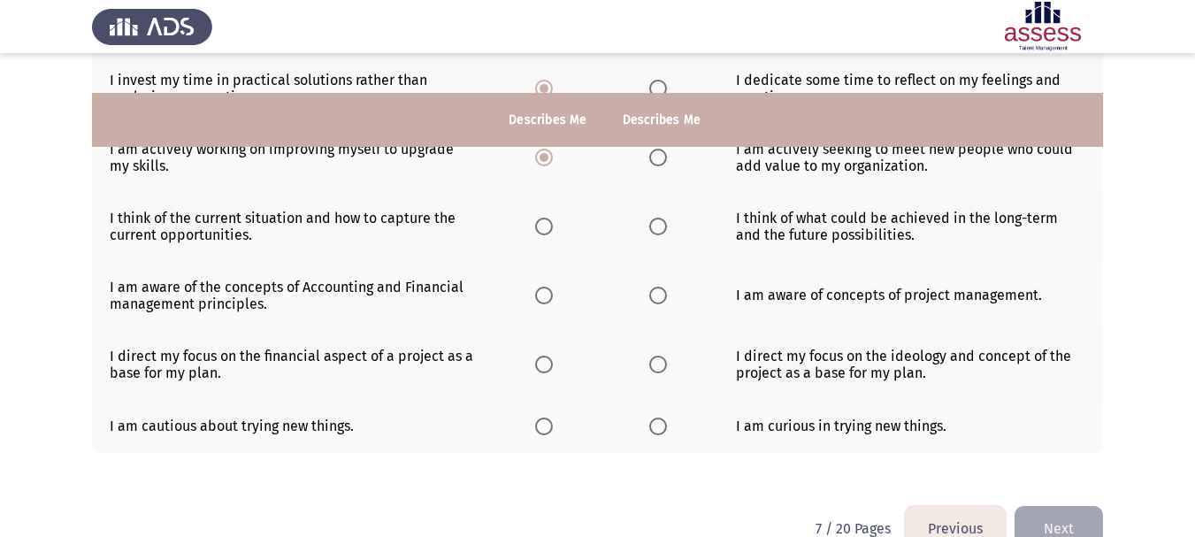
scroll to position [528, 0]
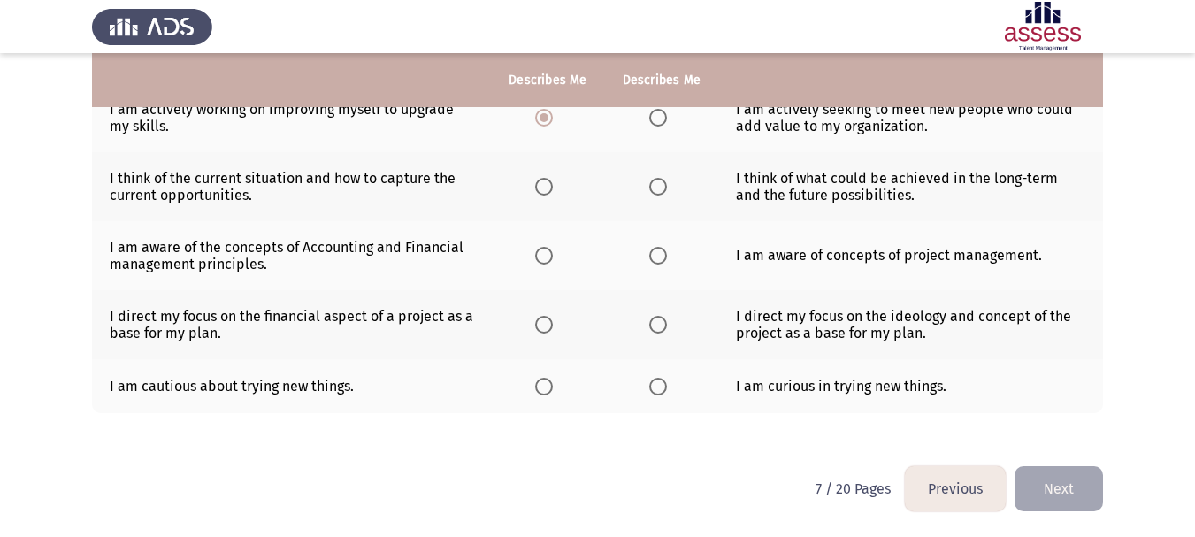
click at [549, 184] on span "Select an option" at bounding box center [544, 187] width 18 height 18
click at [549, 184] on input "Select an option" at bounding box center [544, 187] width 18 height 18
click at [662, 256] on span "Select an option" at bounding box center [658, 256] width 18 height 18
click at [662, 256] on input "Select an option" at bounding box center [658, 256] width 18 height 18
click at [538, 324] on span "Select an option" at bounding box center [544, 325] width 18 height 18
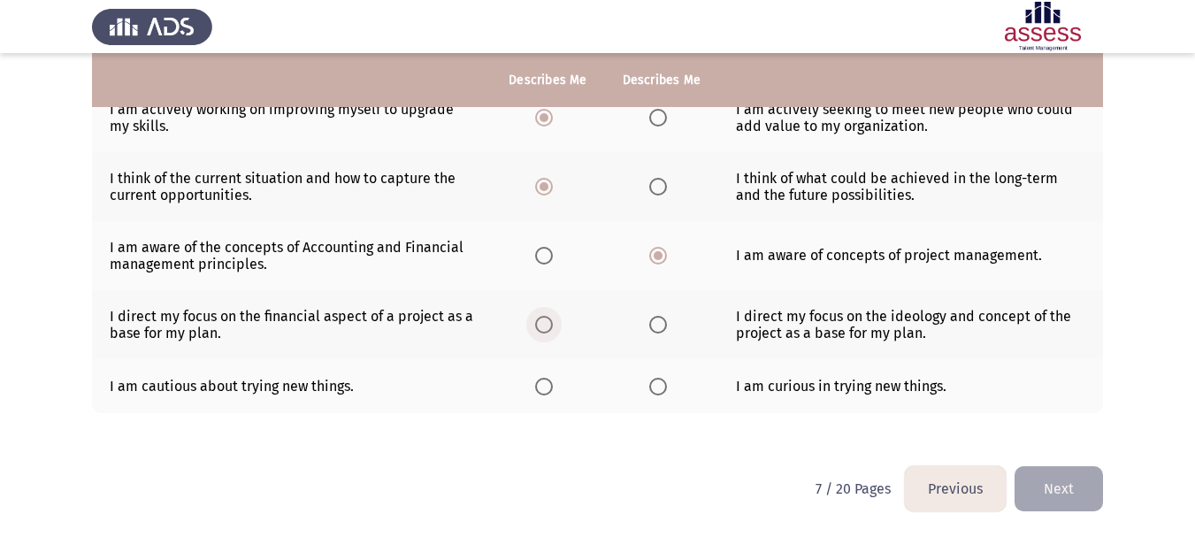
click at [538, 324] on input "Select an option" at bounding box center [544, 325] width 18 height 18
click at [543, 394] on span "Select an option" at bounding box center [544, 387] width 18 height 18
click at [543, 394] on input "Select an option" at bounding box center [544, 387] width 18 height 18
click at [1069, 498] on button "Next" at bounding box center [1058, 488] width 88 height 45
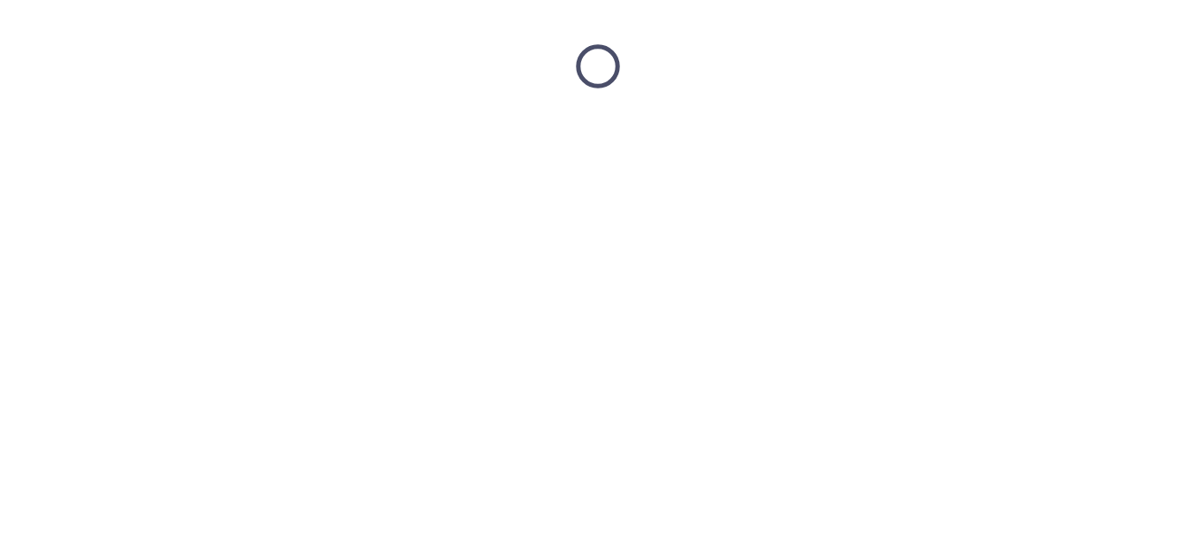
scroll to position [0, 0]
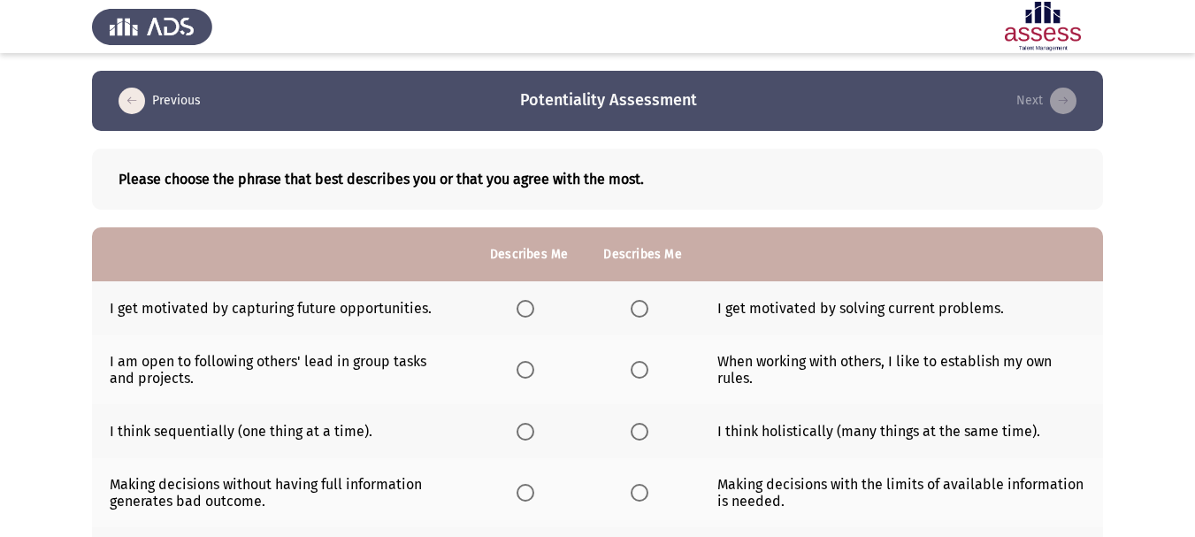
click at [635, 310] on span "Select an option" at bounding box center [640, 309] width 18 height 18
click at [635, 310] on input "Select an option" at bounding box center [640, 309] width 18 height 18
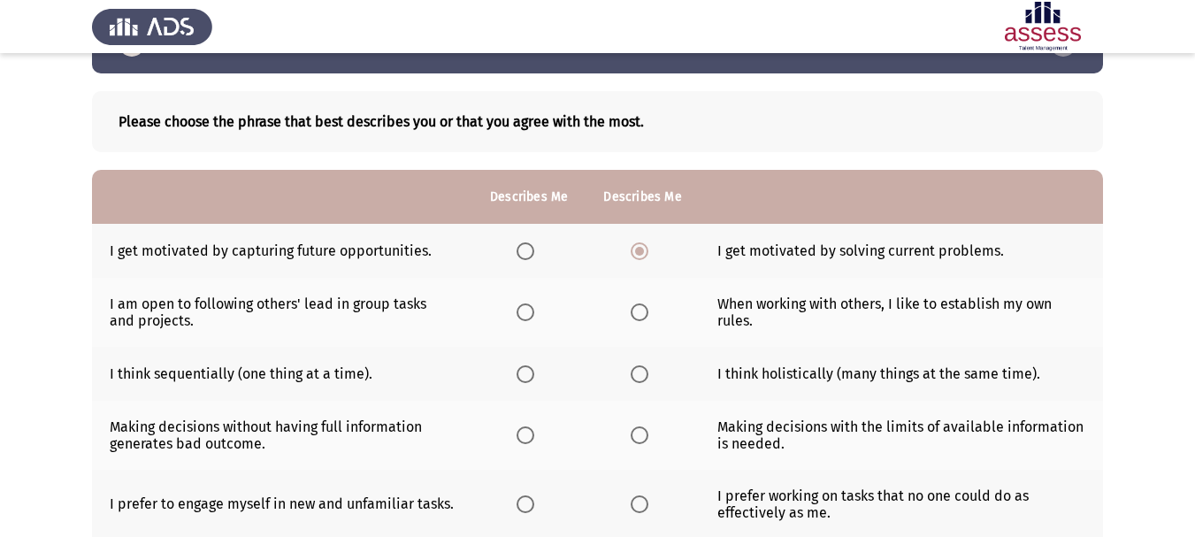
scroll to position [88, 0]
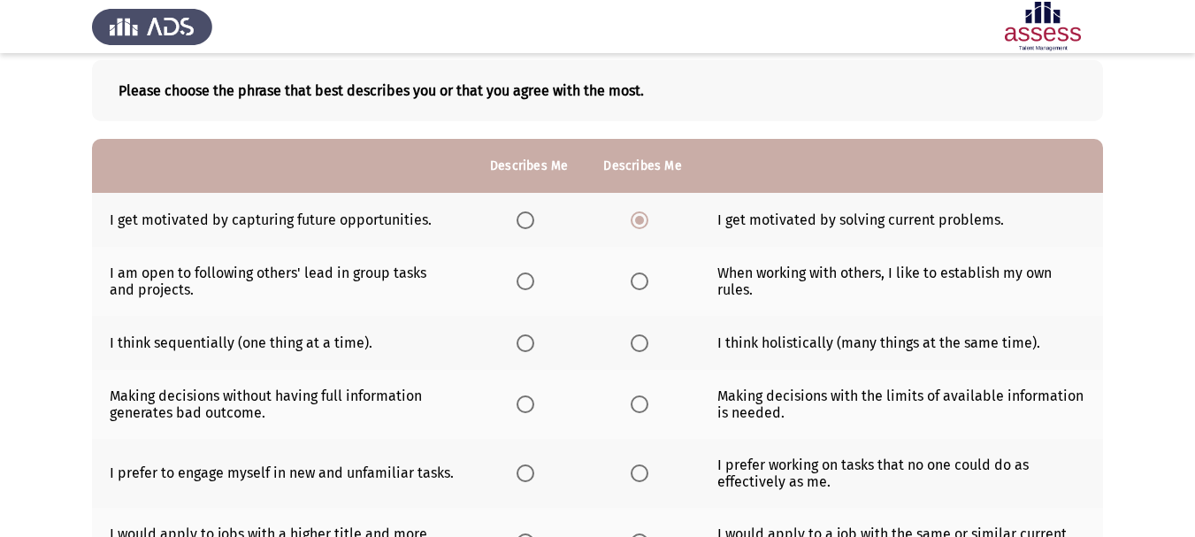
click at [527, 284] on span "Select an option" at bounding box center [526, 281] width 18 height 18
click at [527, 284] on input "Select an option" at bounding box center [526, 281] width 18 height 18
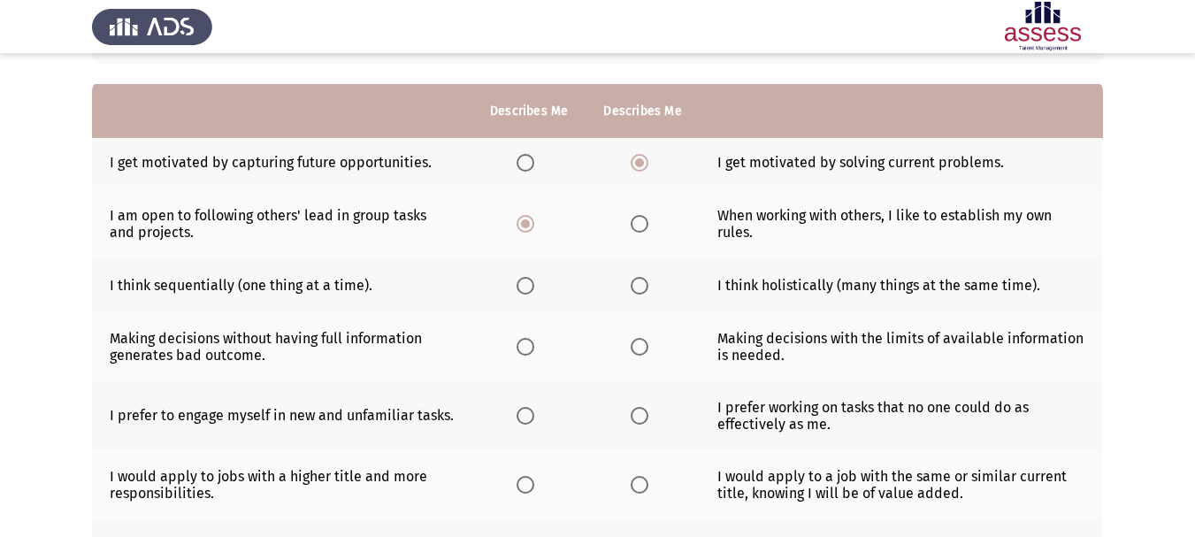
scroll to position [177, 0]
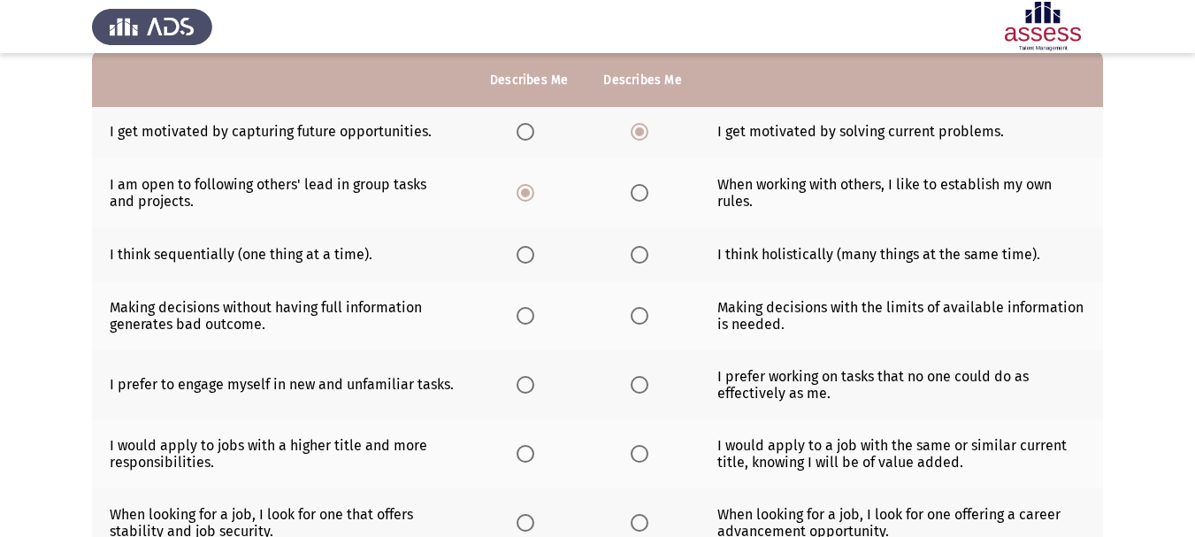
click at [527, 256] on span "Select an option" at bounding box center [526, 255] width 18 height 18
click at [527, 256] on input "Select an option" at bounding box center [526, 255] width 18 height 18
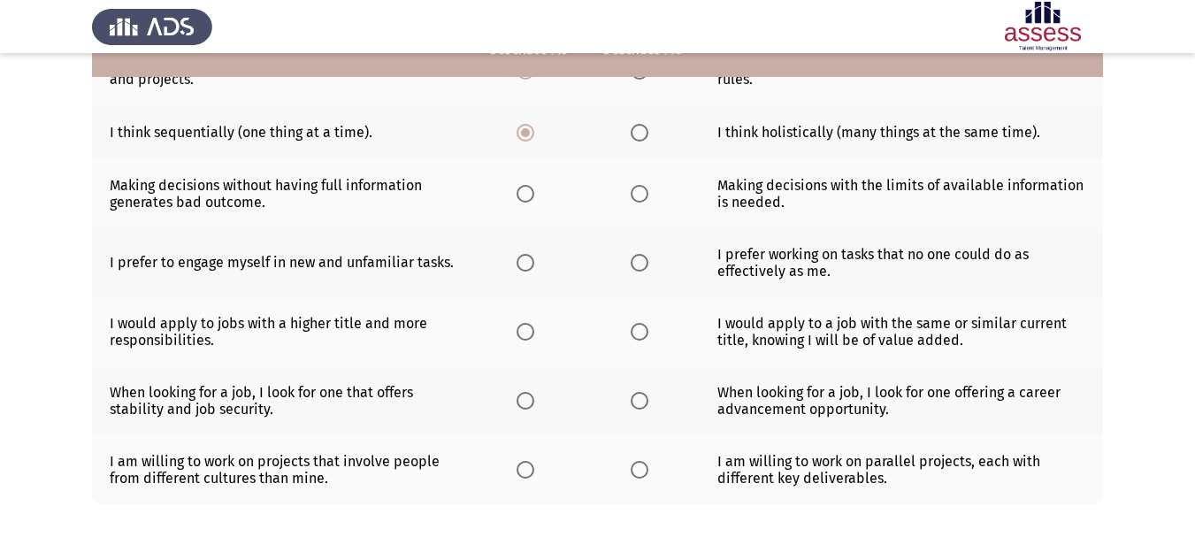
scroll to position [354, 0]
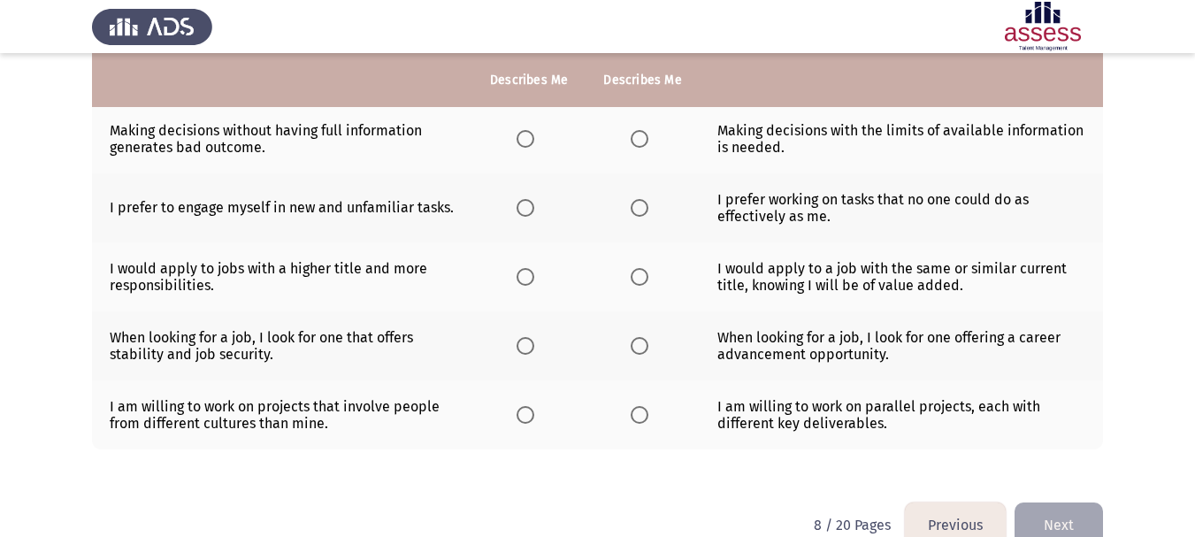
click at [633, 143] on span "Select an option" at bounding box center [640, 139] width 18 height 18
click at [633, 143] on input "Select an option" at bounding box center [640, 139] width 18 height 18
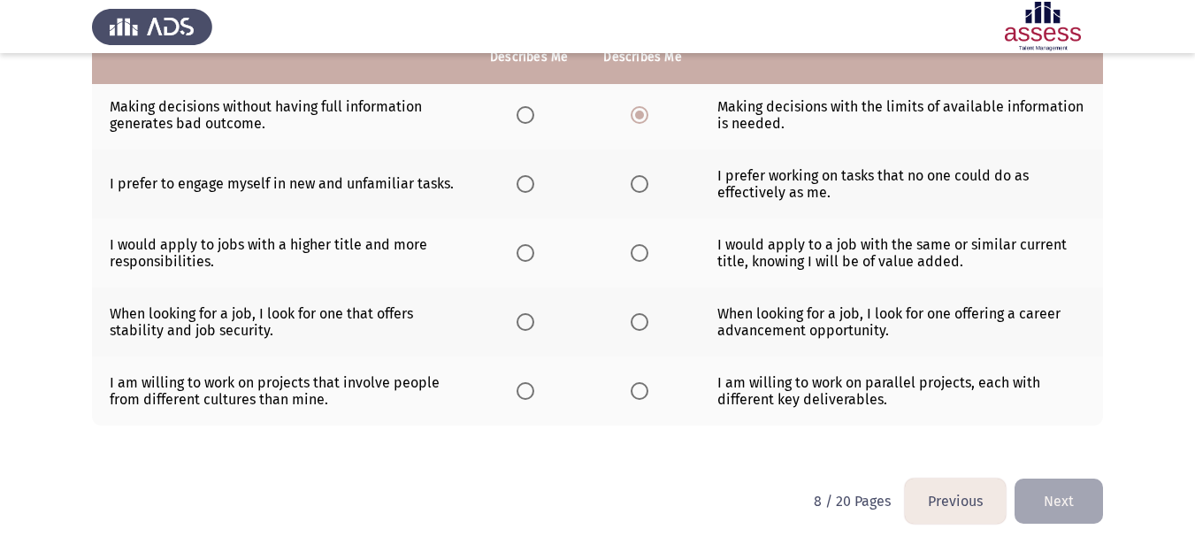
scroll to position [390, 0]
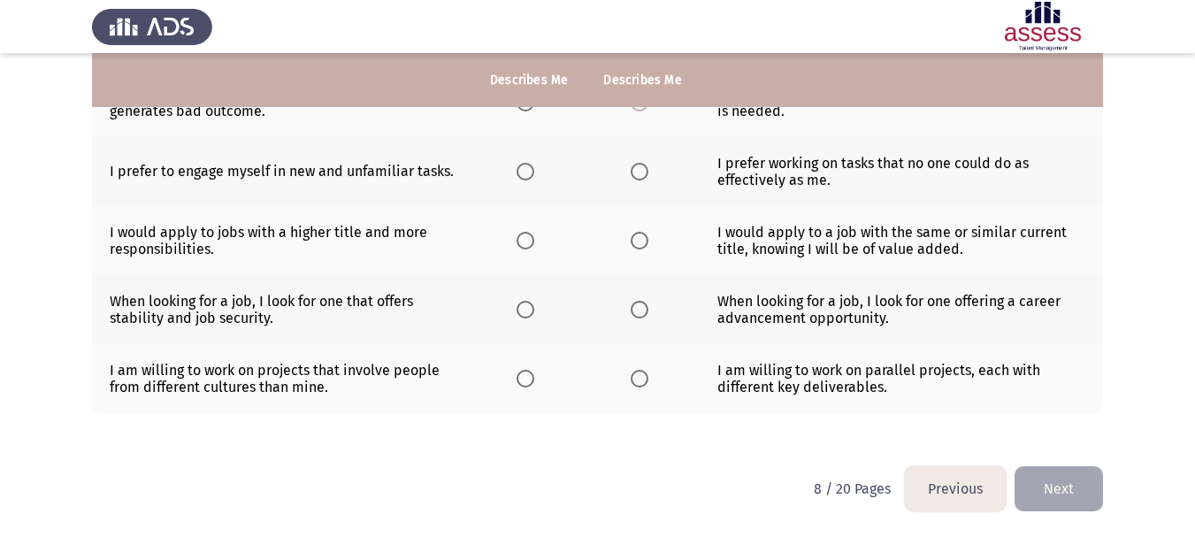
click at [634, 183] on th at bounding box center [641, 171] width 113 height 69
click at [637, 177] on span "Select an option" at bounding box center [640, 172] width 18 height 18
click at [637, 177] on input "Select an option" at bounding box center [640, 172] width 18 height 18
click at [509, 242] on th at bounding box center [528, 240] width 113 height 69
click at [523, 242] on span "Select an option" at bounding box center [526, 241] width 18 height 18
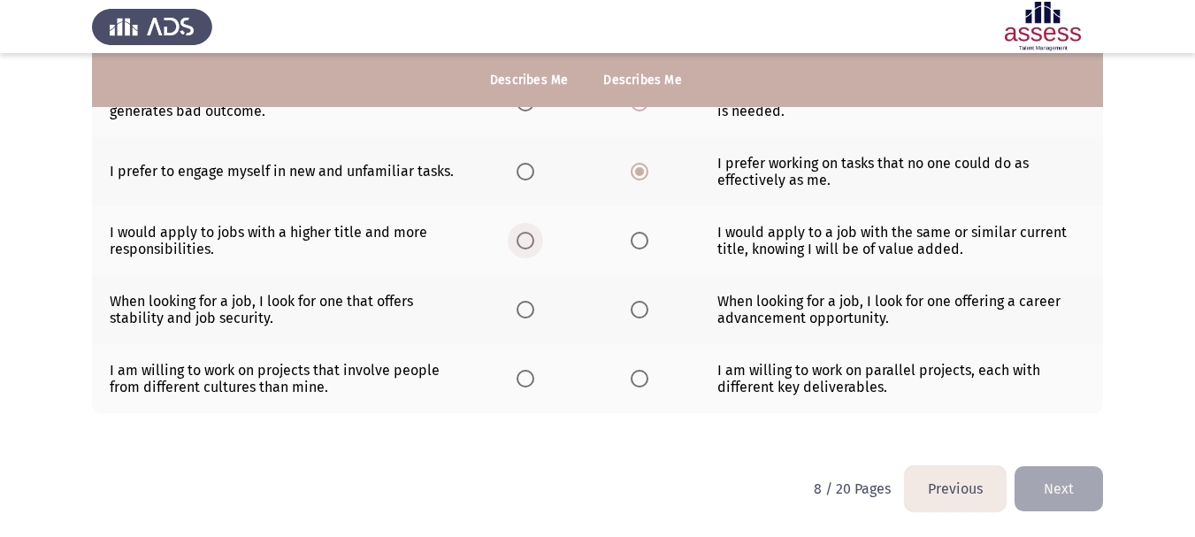
click at [523, 242] on input "Select an option" at bounding box center [526, 241] width 18 height 18
click at [519, 319] on th at bounding box center [528, 309] width 113 height 69
click at [524, 316] on span "Select an option" at bounding box center [526, 310] width 18 height 18
click at [524, 316] on input "Select an option" at bounding box center [526, 310] width 18 height 18
click at [633, 385] on span "Select an option" at bounding box center [640, 379] width 18 height 18
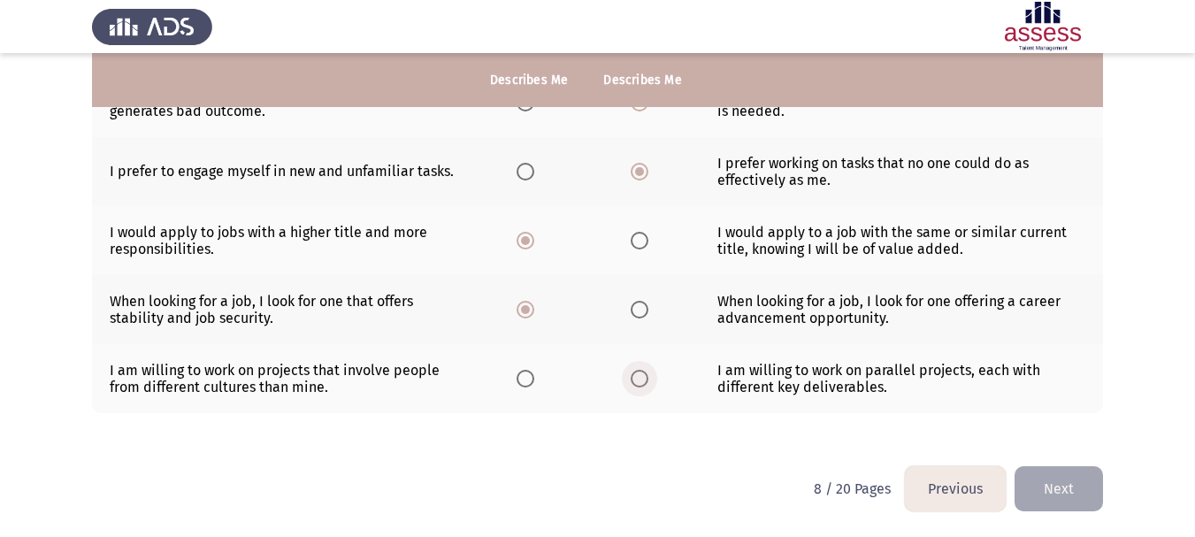
click at [633, 385] on input "Select an option" at bounding box center [640, 379] width 18 height 18
click at [1055, 485] on button "Next" at bounding box center [1058, 488] width 88 height 45
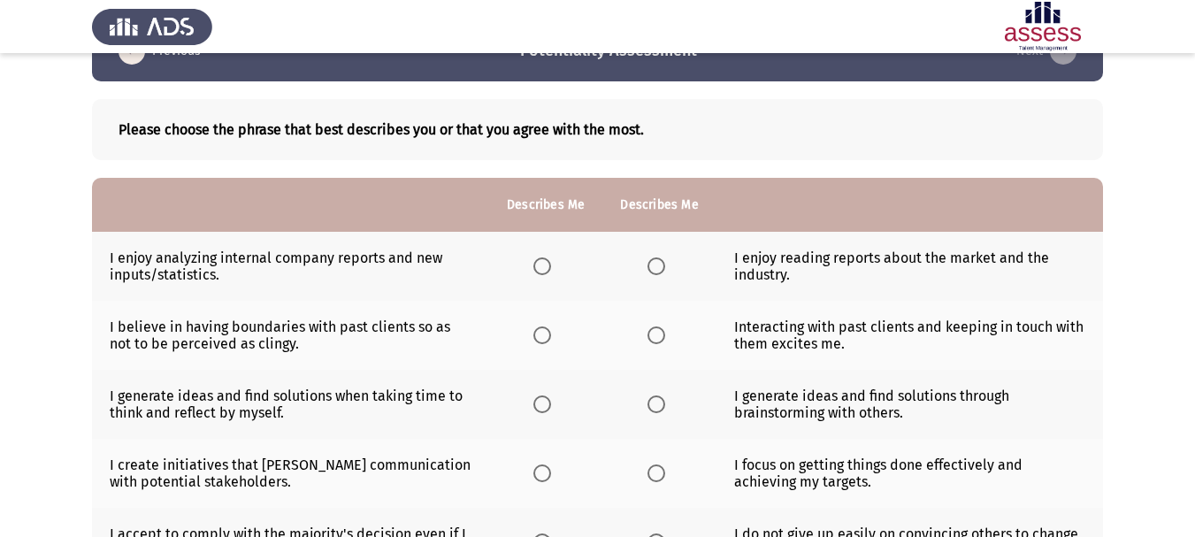
scroll to position [88, 0]
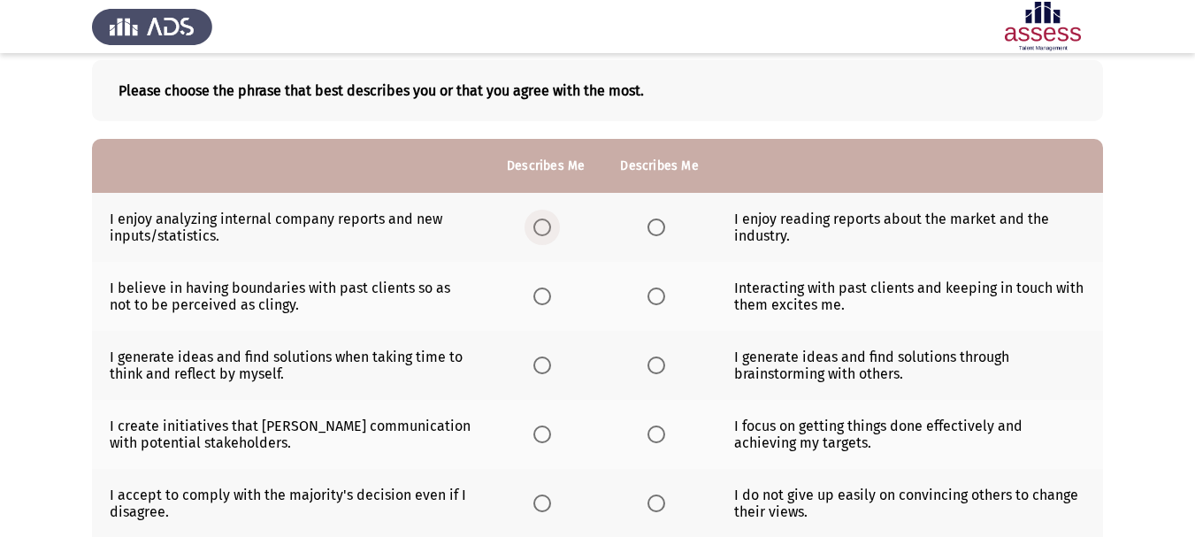
click at [542, 230] on span "Select an option" at bounding box center [542, 227] width 18 height 18
click at [542, 230] on input "Select an option" at bounding box center [542, 227] width 18 height 18
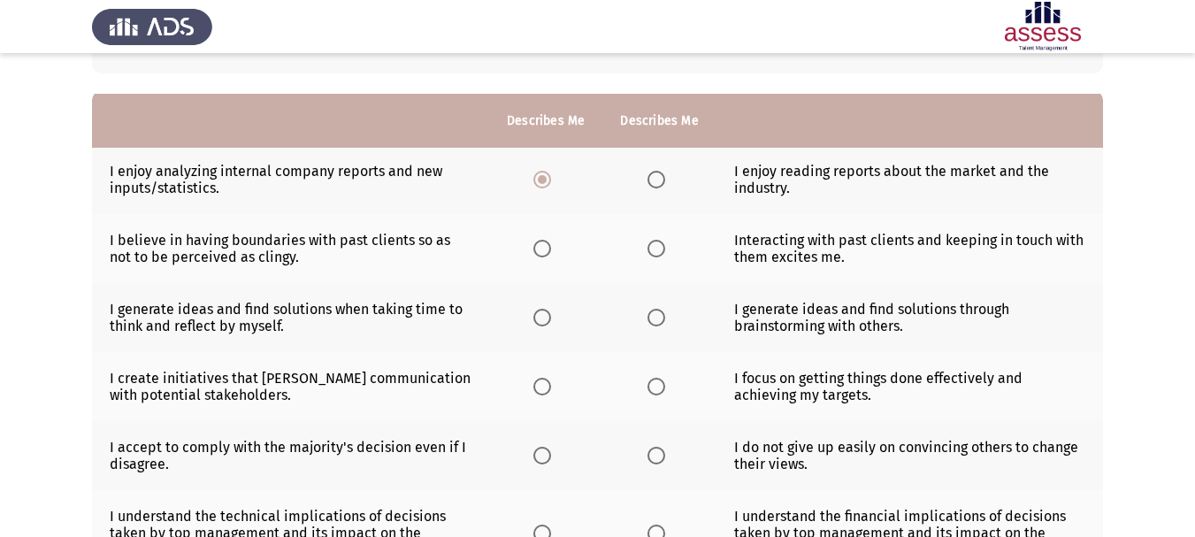
scroll to position [177, 0]
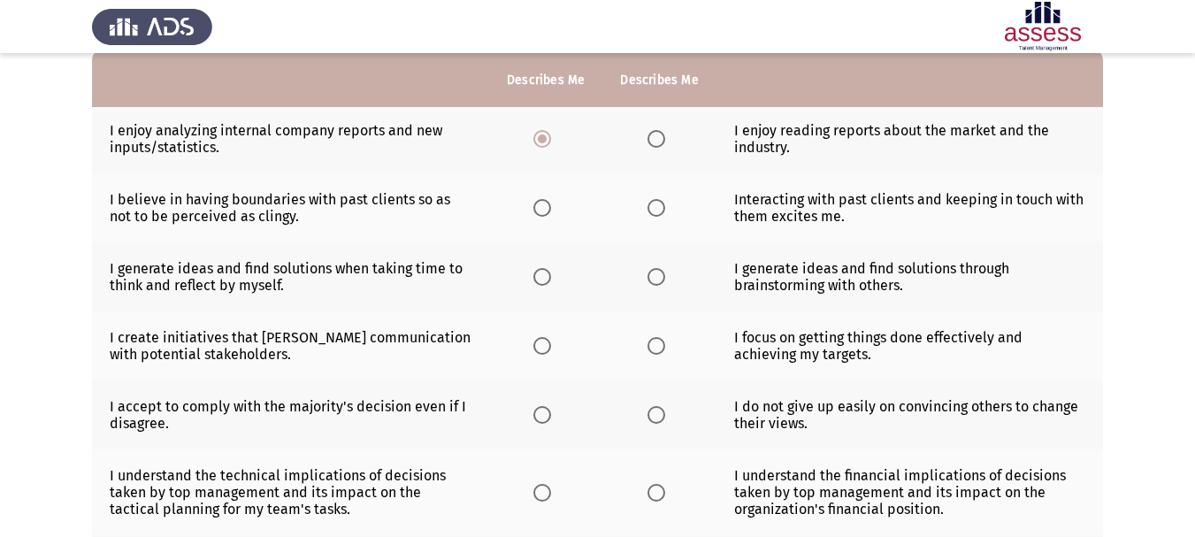
click at [658, 222] on th at bounding box center [658, 207] width 113 height 69
click at [654, 217] on span "Select an option" at bounding box center [656, 208] width 18 height 18
click at [654, 217] on input "Select an option" at bounding box center [656, 208] width 18 height 18
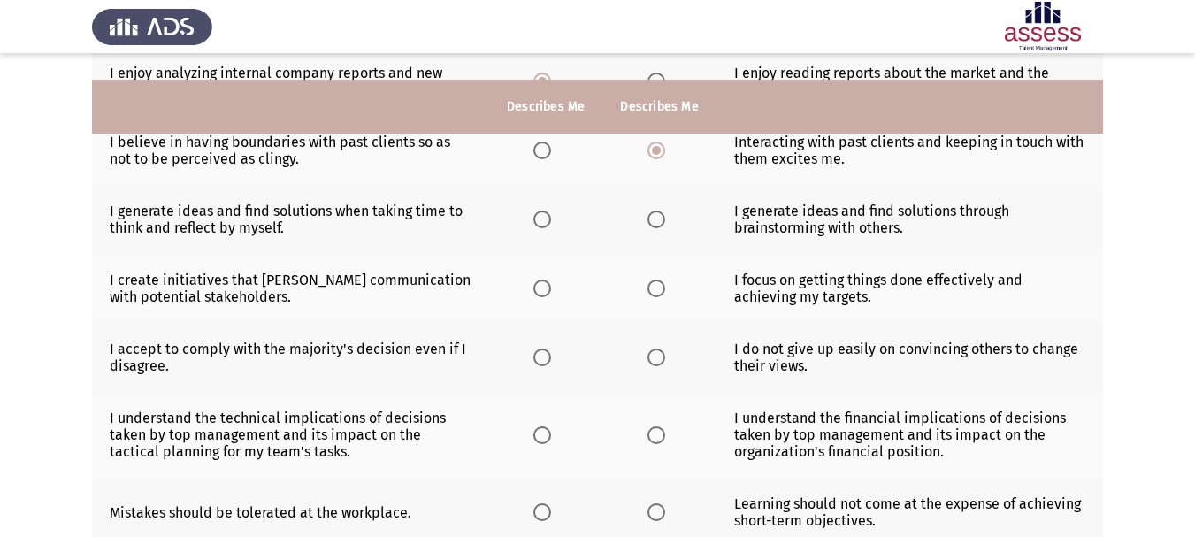
scroll to position [265, 0]
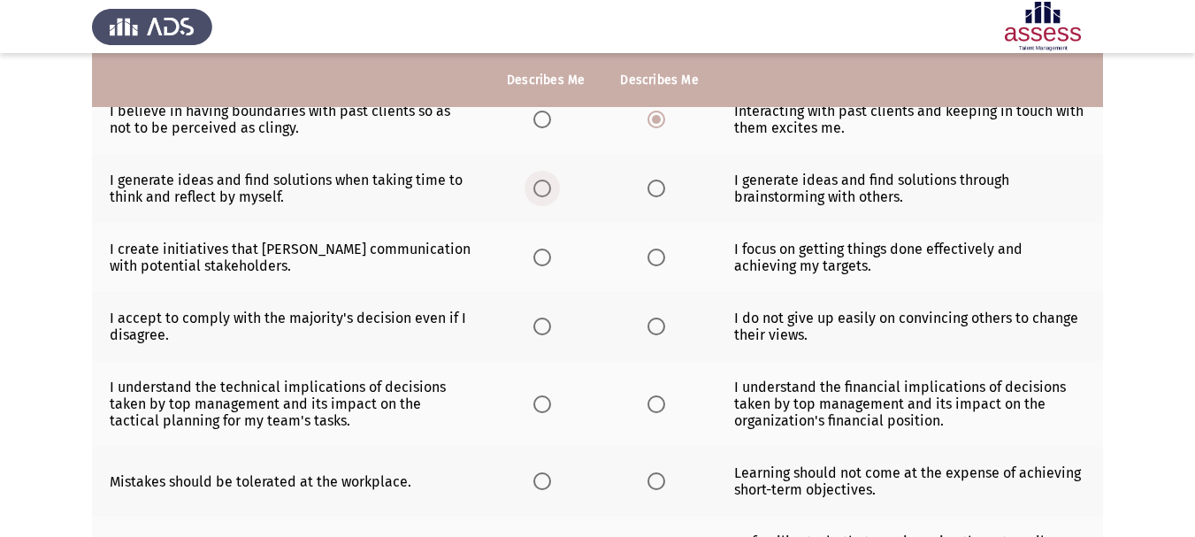
click at [538, 195] on span "Select an option" at bounding box center [542, 189] width 18 height 18
click at [538, 195] on input "Select an option" at bounding box center [542, 189] width 18 height 18
click at [649, 195] on span "Select an option" at bounding box center [656, 189] width 18 height 18
click at [649, 195] on input "Select an option" at bounding box center [656, 189] width 18 height 18
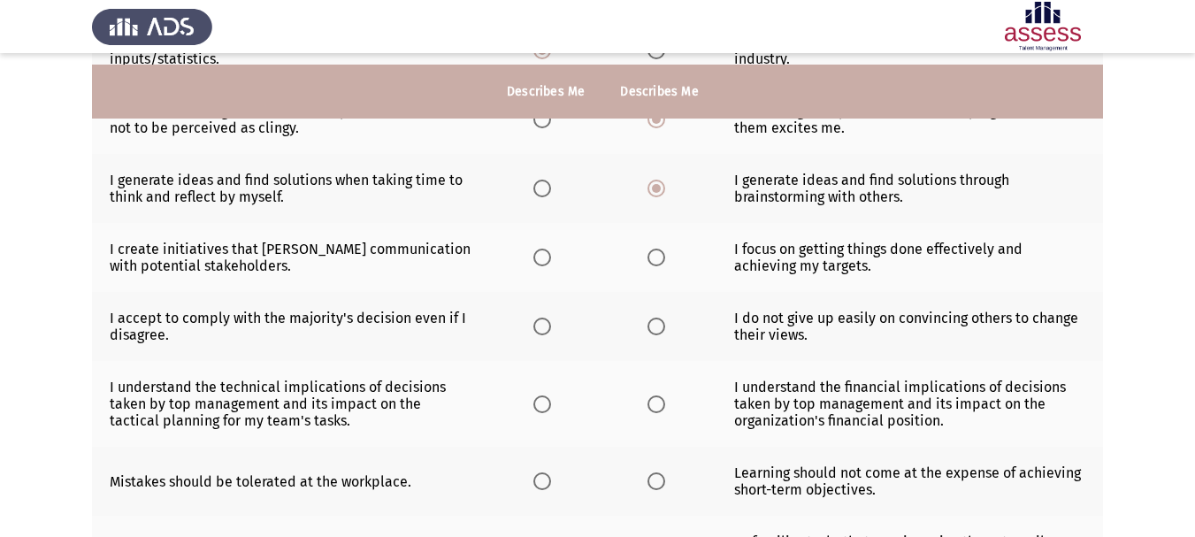
scroll to position [354, 0]
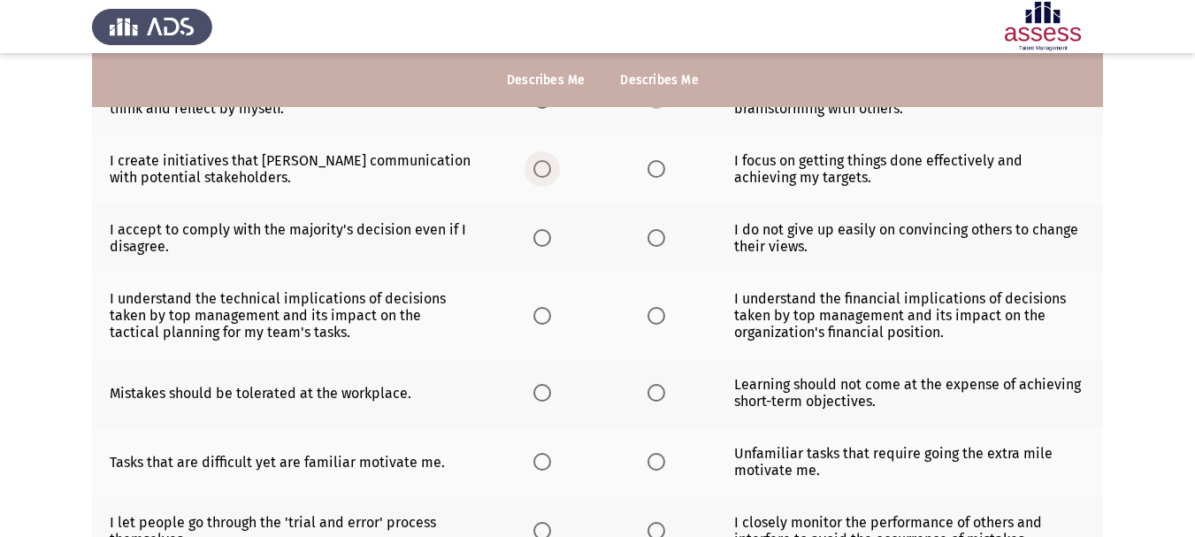
click at [542, 163] on span "Select an option" at bounding box center [542, 169] width 18 height 18
click at [542, 163] on input "Select an option" at bounding box center [542, 169] width 18 height 18
click at [654, 175] on span "Select an option" at bounding box center [656, 169] width 18 height 18
click at [654, 175] on input "Select an option" at bounding box center [656, 169] width 18 height 18
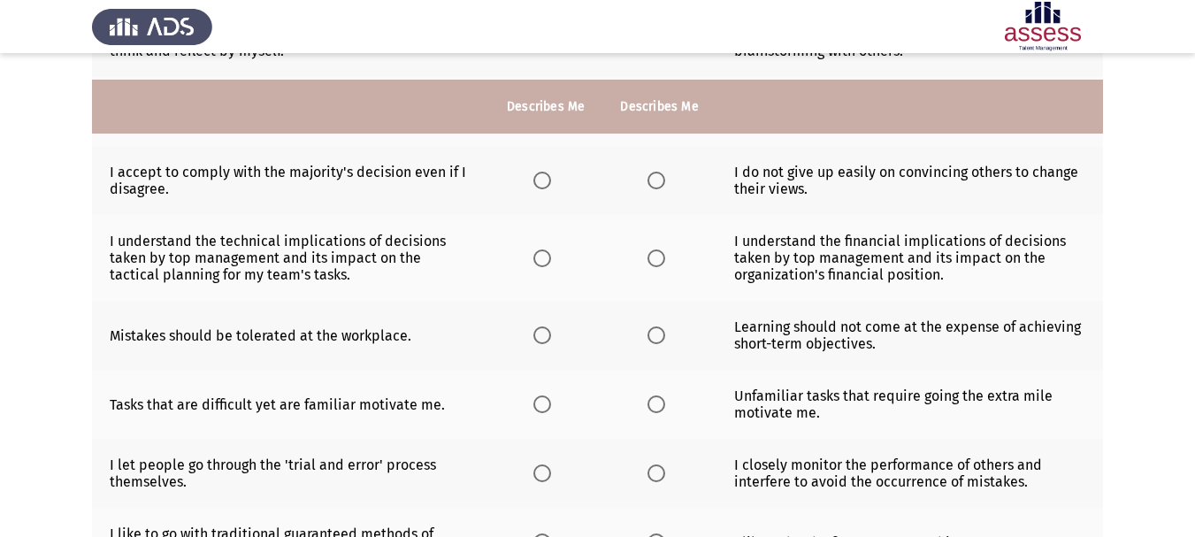
scroll to position [442, 0]
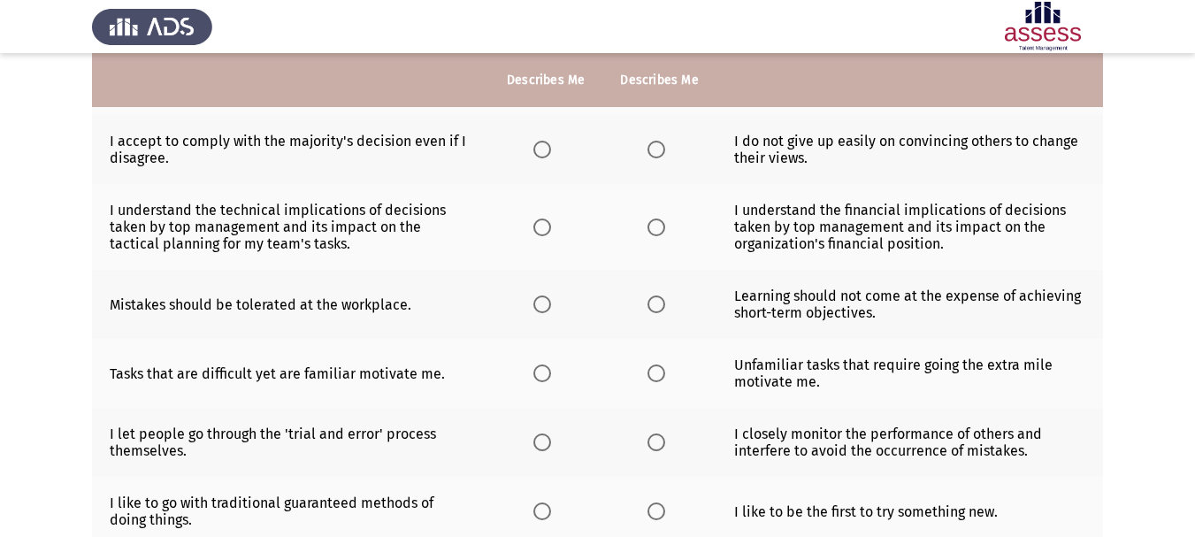
click at [523, 148] on th at bounding box center [545, 149] width 113 height 69
click at [542, 155] on span "Select an option" at bounding box center [542, 150] width 18 height 18
click at [542, 155] on input "Select an option" at bounding box center [542, 150] width 18 height 18
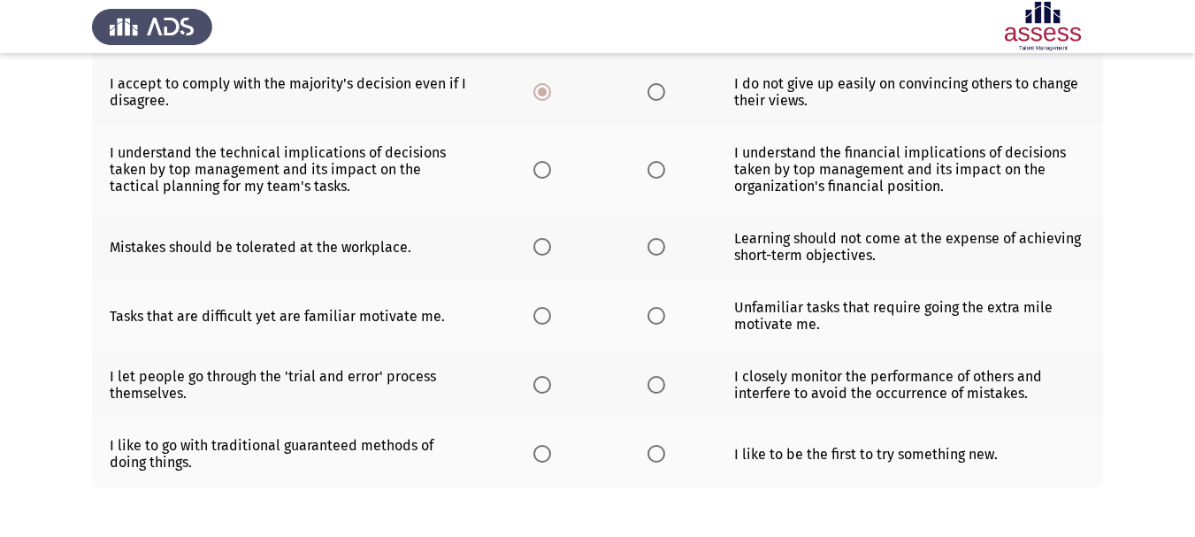
scroll to position [531, 0]
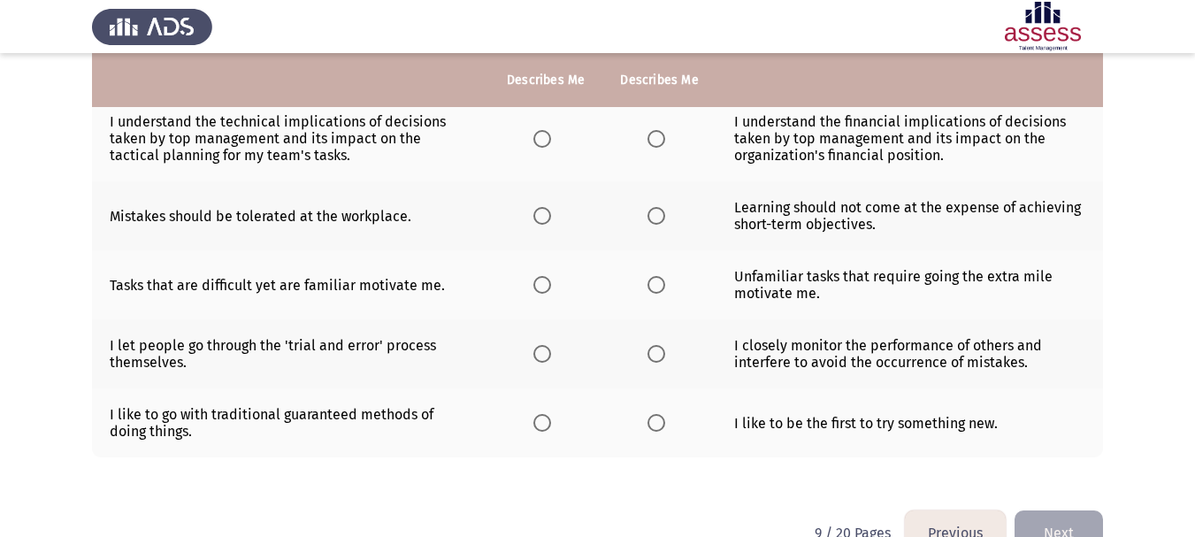
click at [659, 144] on span "Select an option" at bounding box center [656, 139] width 18 height 18
click at [659, 144] on input "Select an option" at bounding box center [656, 139] width 18 height 18
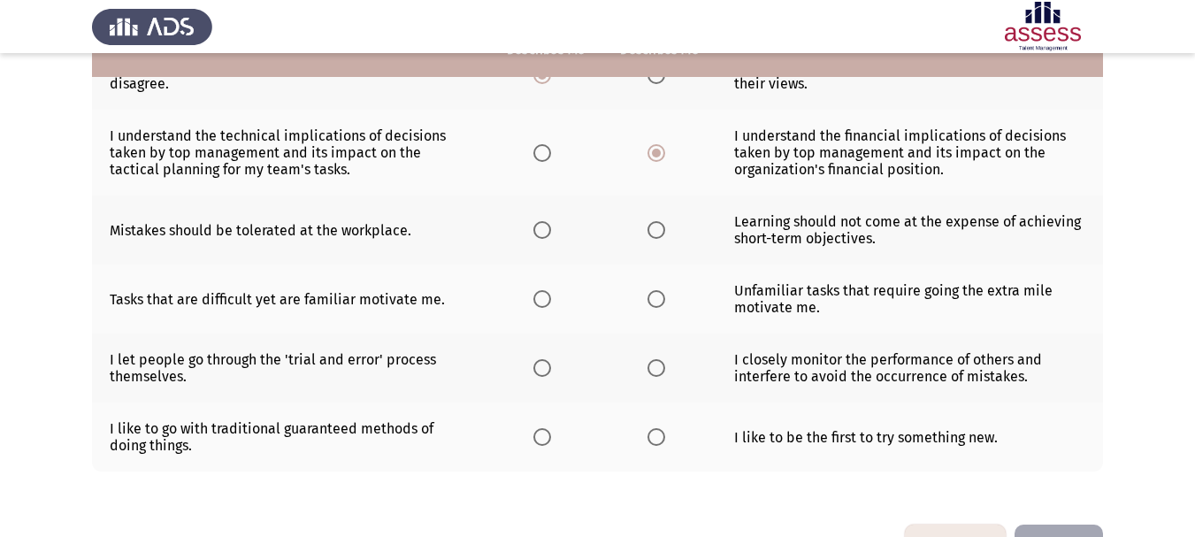
scroll to position [486, 0]
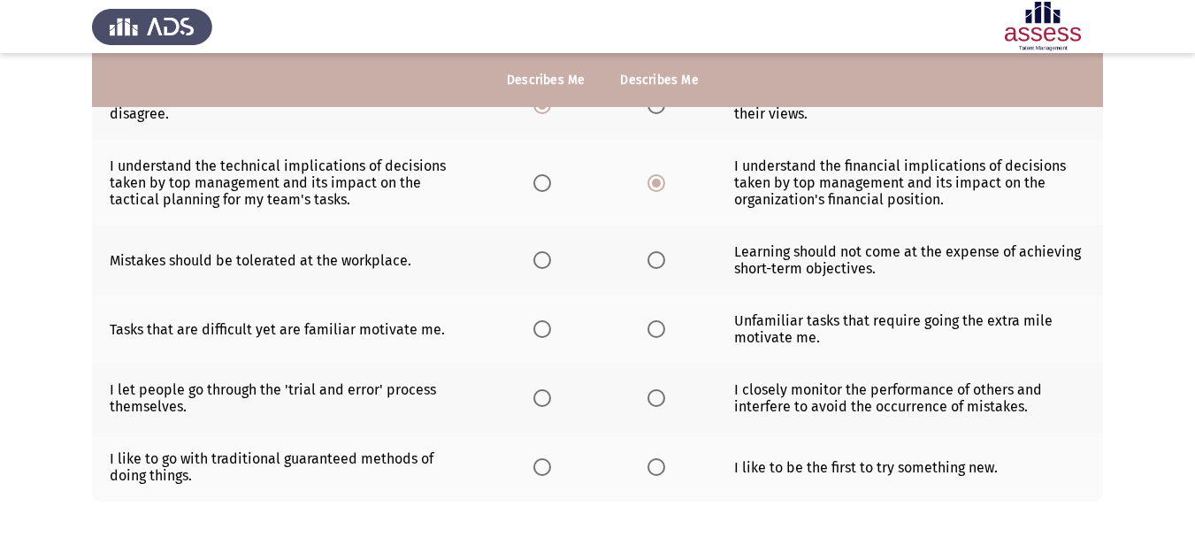
click at [549, 264] on span "Select an option" at bounding box center [542, 260] width 18 height 18
click at [549, 264] on input "Select an option" at bounding box center [542, 260] width 18 height 18
click at [661, 333] on span "Select an option" at bounding box center [656, 329] width 18 height 18
click at [661, 333] on input "Select an option" at bounding box center [656, 329] width 18 height 18
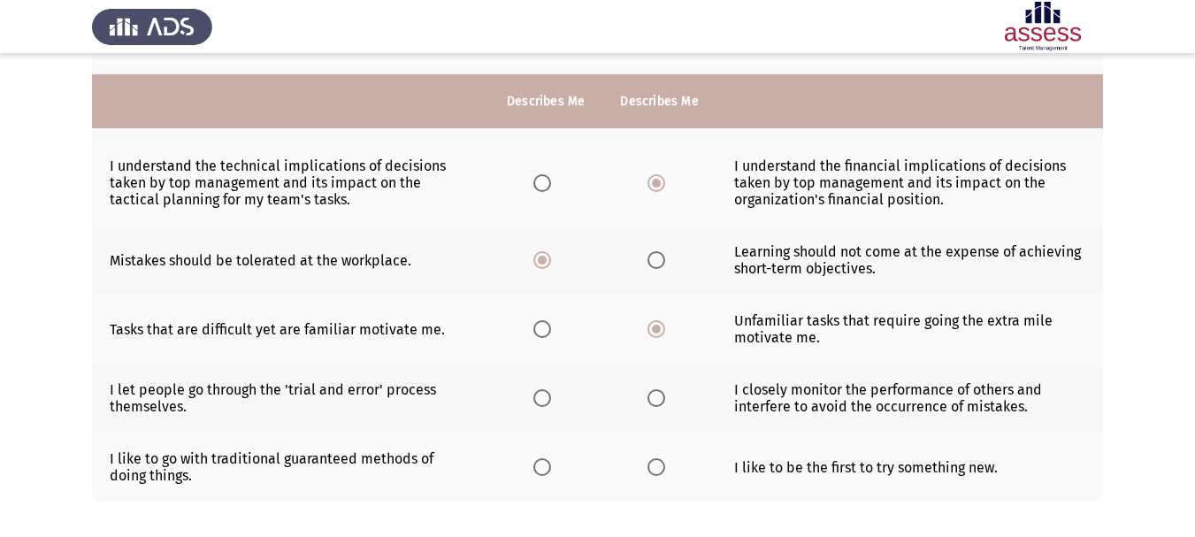
scroll to position [575, 0]
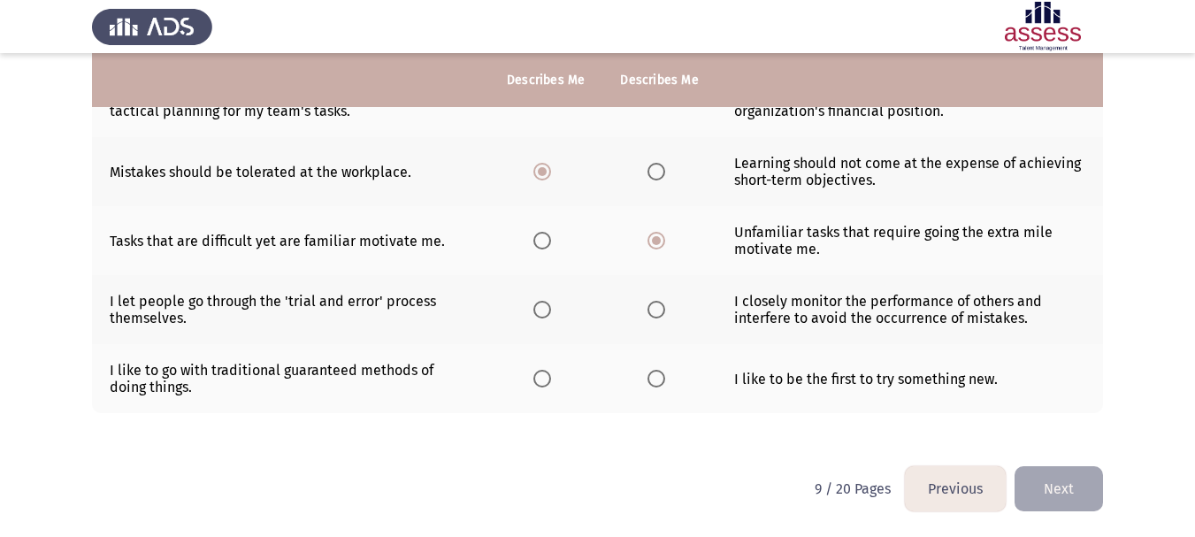
click at [654, 313] on span "Select an option" at bounding box center [656, 310] width 18 height 18
click at [654, 313] on input "Select an option" at bounding box center [656, 310] width 18 height 18
click at [547, 381] on span "Select an option" at bounding box center [542, 379] width 18 height 18
click at [547, 381] on input "Select an option" at bounding box center [542, 379] width 18 height 18
click at [1077, 500] on button "Next" at bounding box center [1058, 488] width 88 height 45
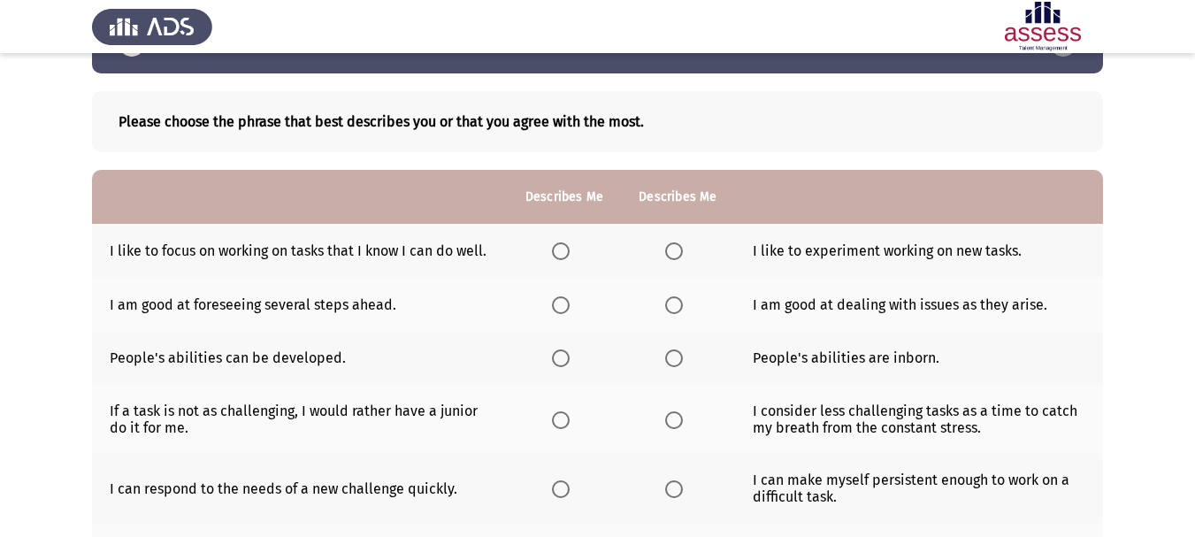
scroll to position [88, 0]
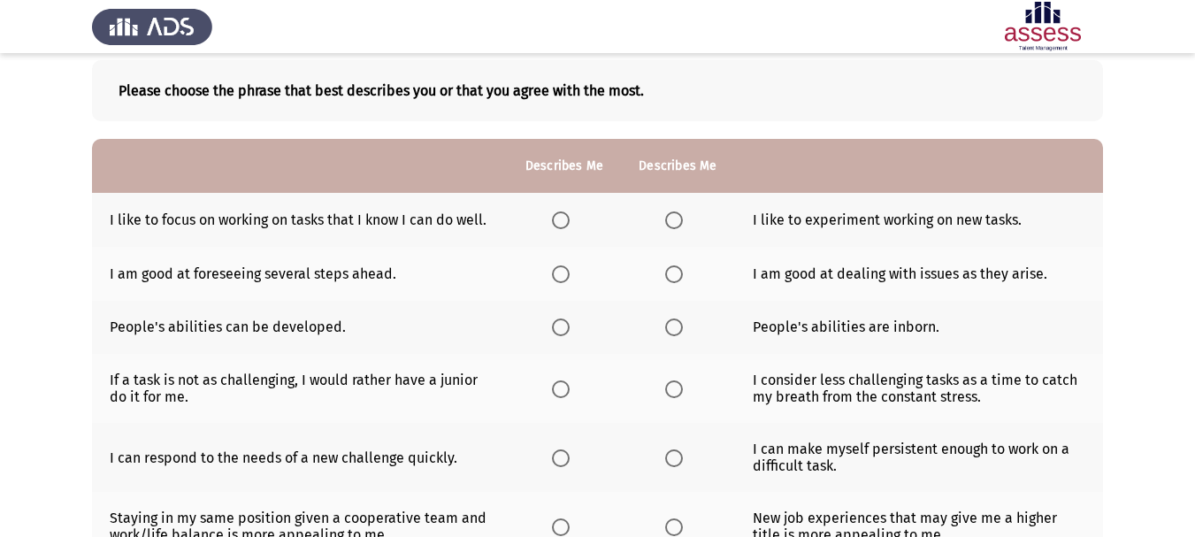
drag, startPoint x: 0, startPoint y: 14, endPoint x: 606, endPoint y: 111, distance: 613.5
click at [606, 111] on div "Please choose the phrase that best describes you or that you agree with the mos…" at bounding box center [597, 90] width 1011 height 61
click at [565, 228] on span "Select an option" at bounding box center [561, 220] width 18 height 18
click at [565, 228] on input "Select an option" at bounding box center [561, 220] width 18 height 18
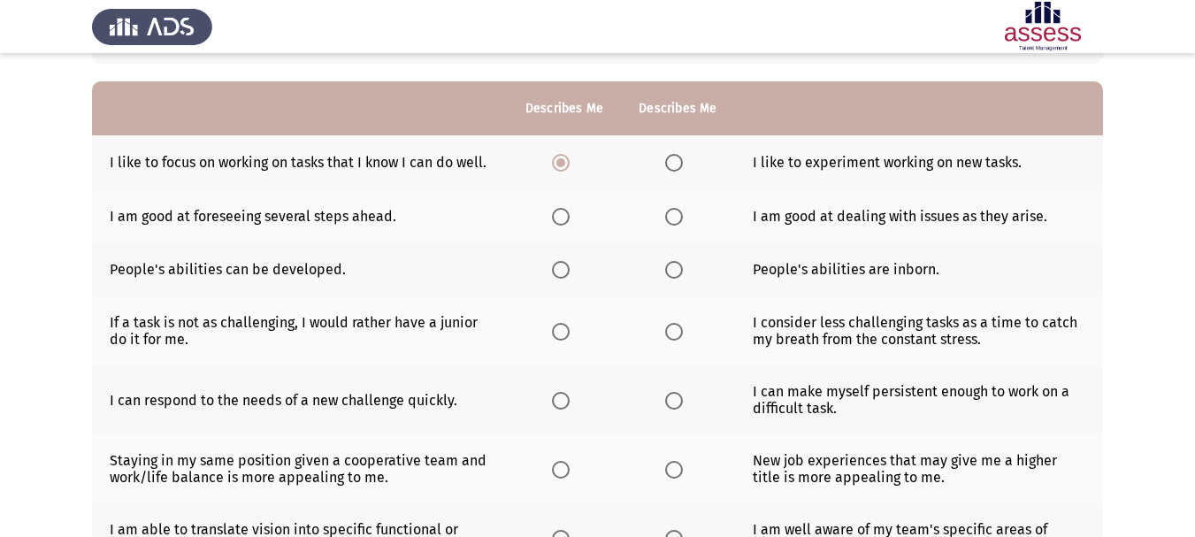
scroll to position [177, 0]
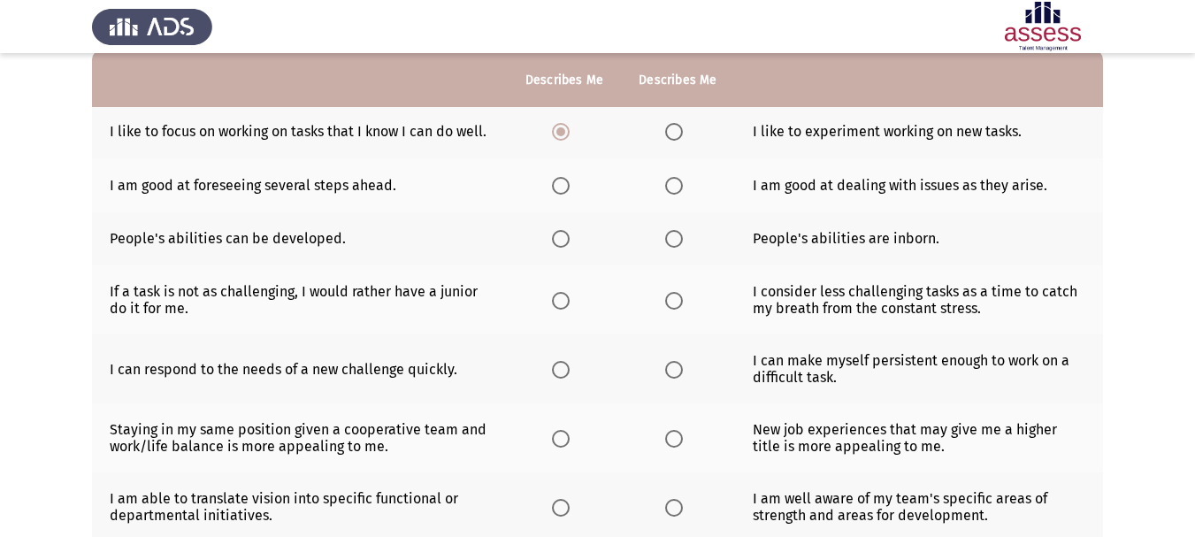
click at [673, 195] on span "Select an option" at bounding box center [674, 186] width 18 height 18
click at [673, 195] on input "Select an option" at bounding box center [674, 186] width 18 height 18
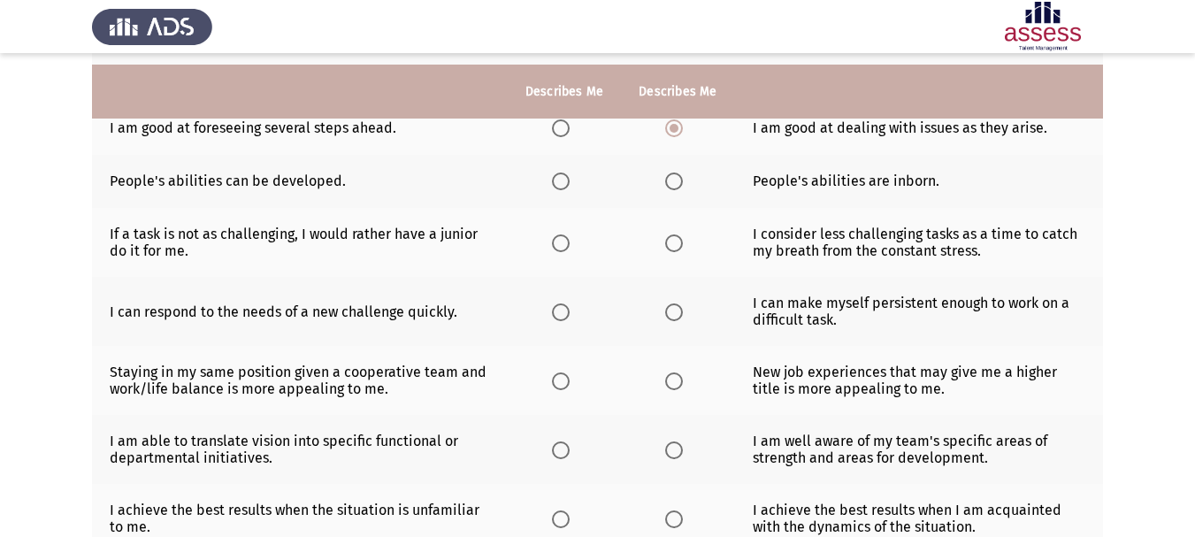
scroll to position [265, 0]
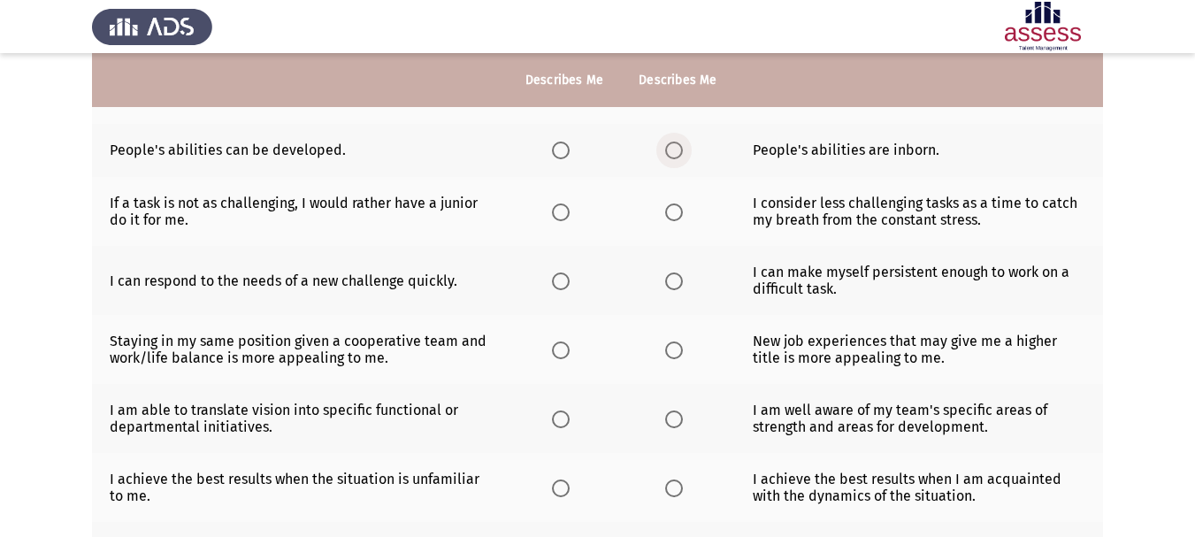
click at [670, 159] on span "Select an option" at bounding box center [674, 151] width 18 height 18
click at [670, 159] on input "Select an option" at bounding box center [674, 151] width 18 height 18
click at [665, 221] on span "Select an option" at bounding box center [674, 212] width 18 height 18
click at [665, 221] on input "Select an option" at bounding box center [674, 212] width 18 height 18
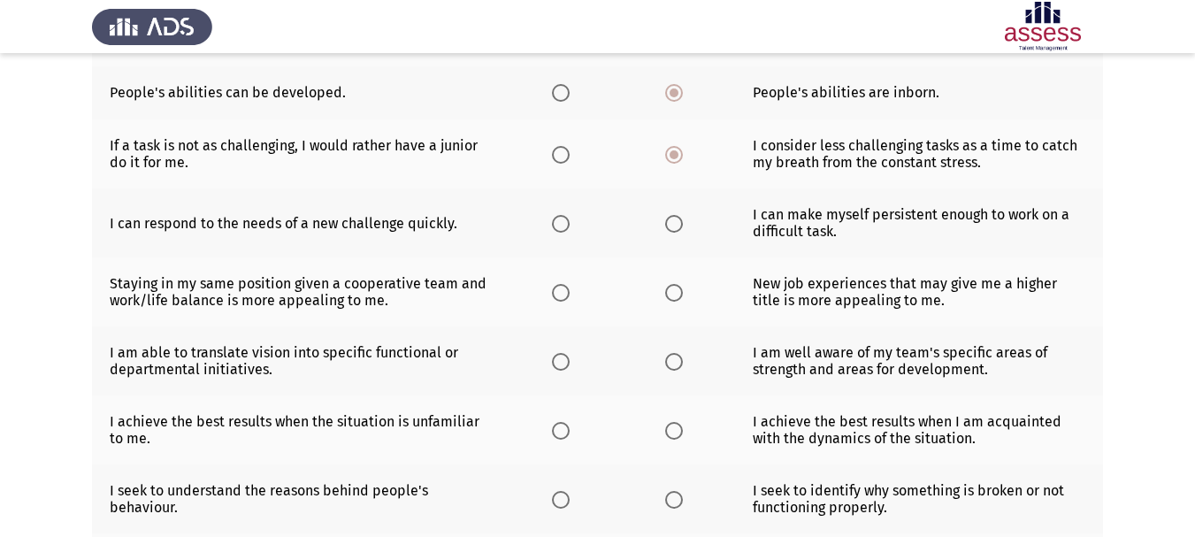
scroll to position [354, 0]
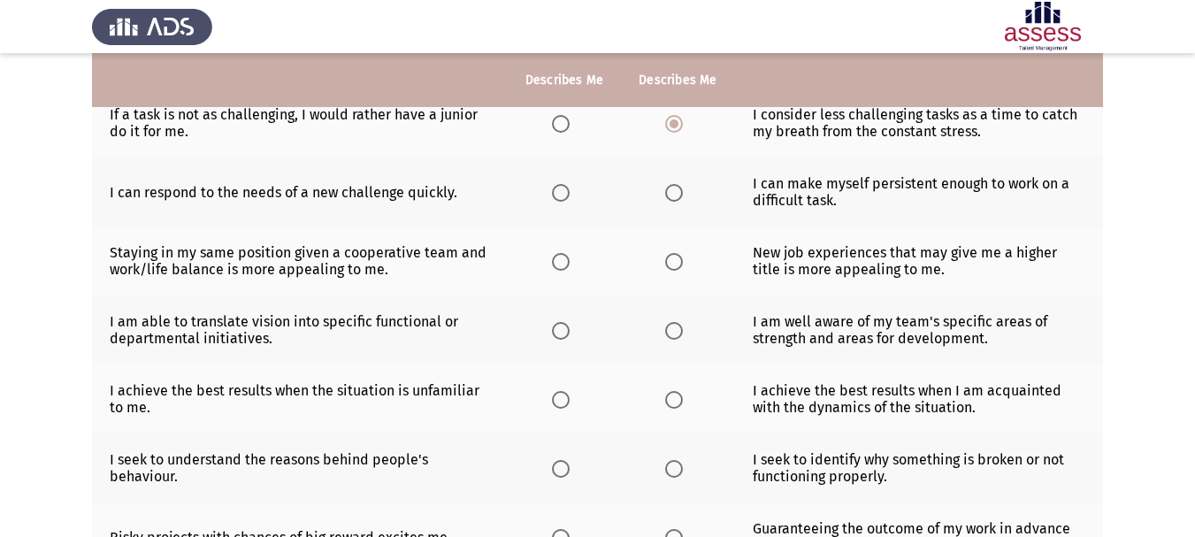
click at [555, 202] on span "Select an option" at bounding box center [561, 193] width 18 height 18
click at [555, 202] on input "Select an option" at bounding box center [561, 193] width 18 height 18
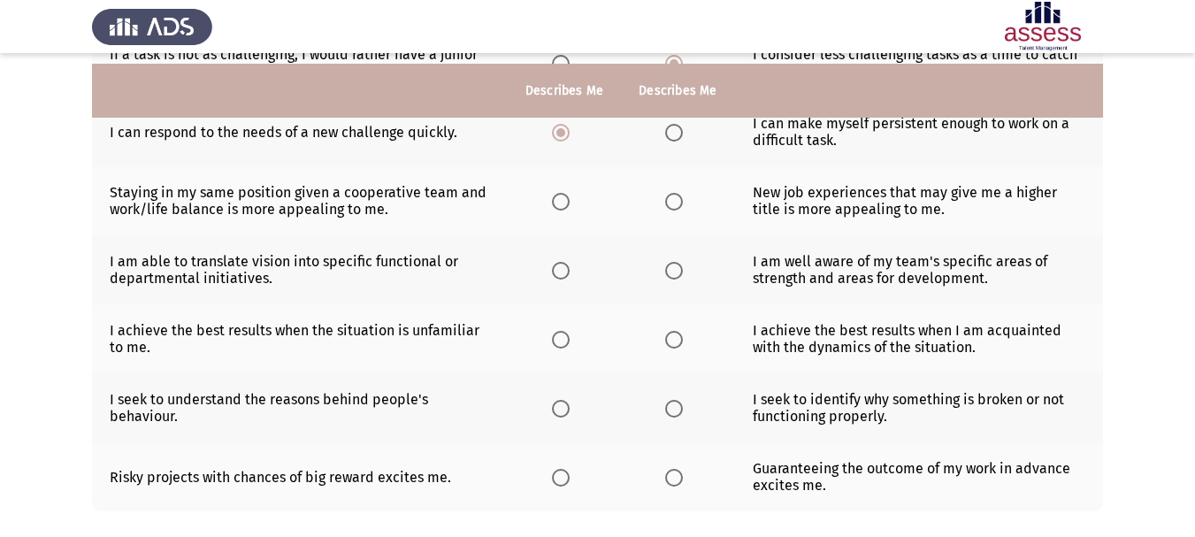
scroll to position [442, 0]
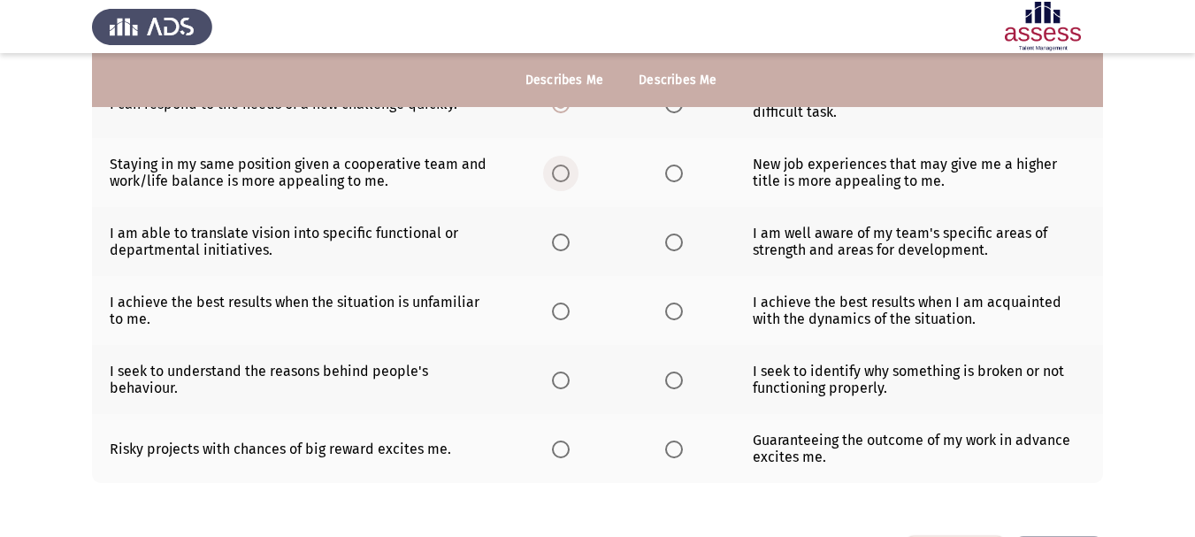
click at [574, 182] on label "Select an option" at bounding box center [564, 174] width 25 height 18
click at [570, 182] on input "Select an option" at bounding box center [561, 174] width 18 height 18
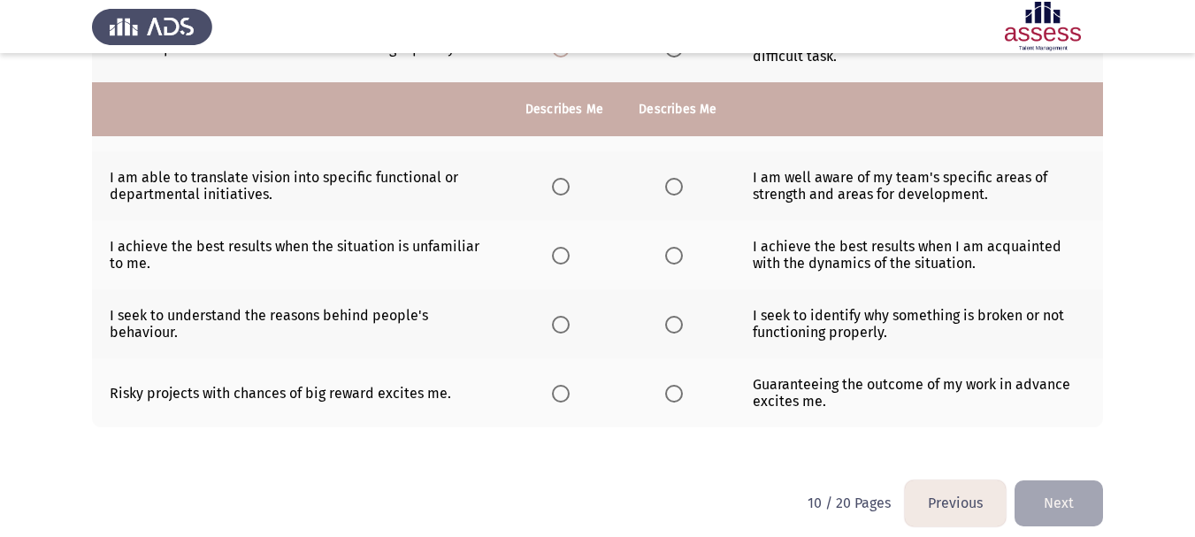
scroll to position [528, 0]
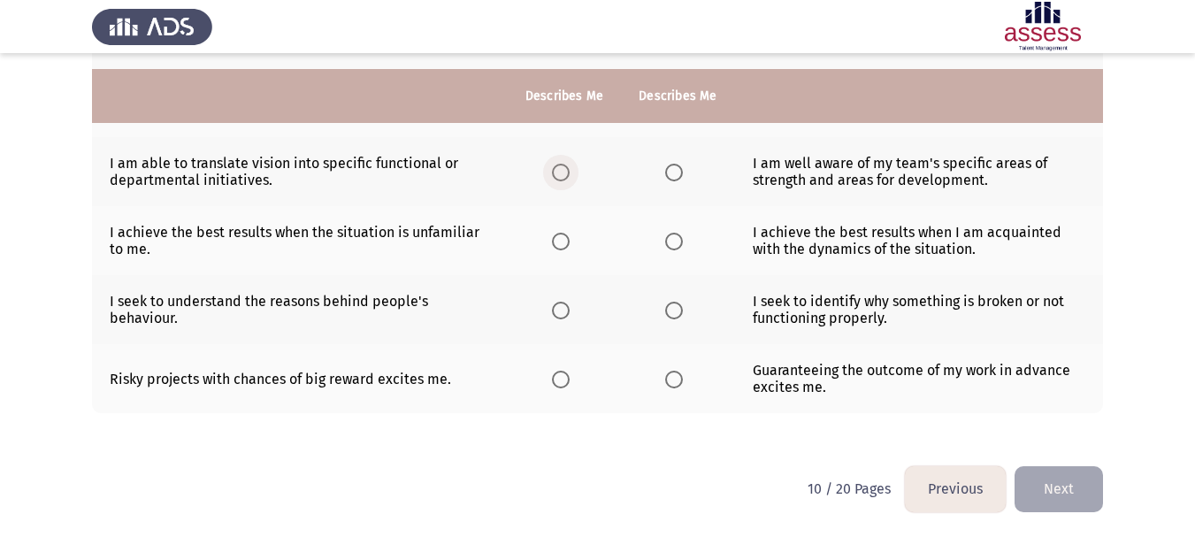
click at [557, 178] on span "Select an option" at bounding box center [561, 173] width 18 height 18
click at [557, 178] on input "Select an option" at bounding box center [561, 173] width 18 height 18
click at [709, 246] on th at bounding box center [677, 240] width 113 height 69
click at [662, 238] on th at bounding box center [677, 240] width 113 height 69
click at [669, 247] on span "Select an option" at bounding box center [674, 242] width 18 height 18
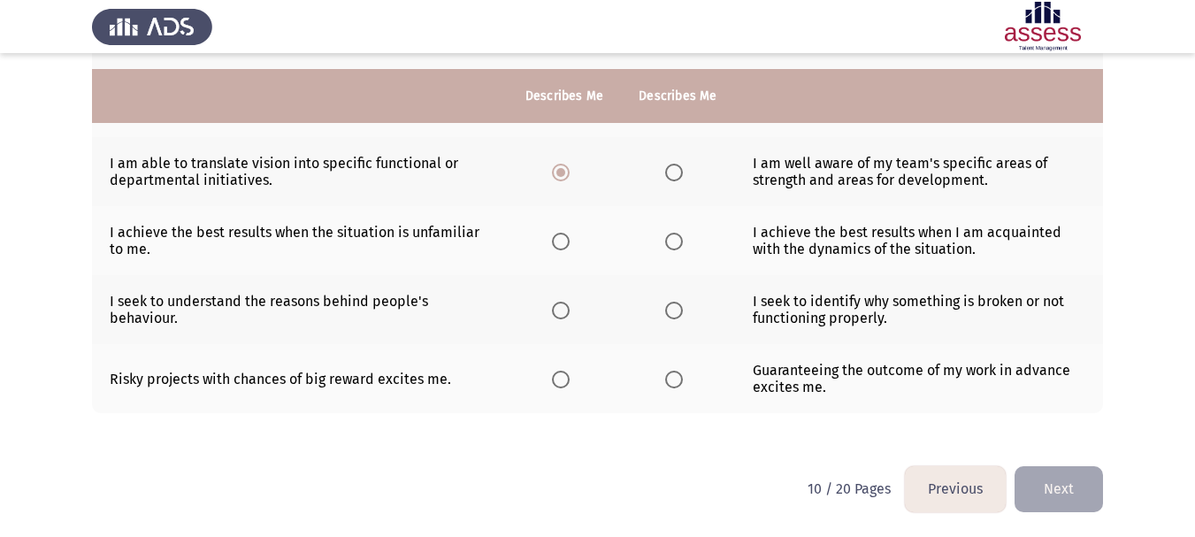
click at [669, 247] on input "Select an option" at bounding box center [674, 242] width 18 height 18
click at [564, 311] on span "Select an option" at bounding box center [561, 311] width 18 height 18
click at [564, 311] on input "Select an option" at bounding box center [561, 311] width 18 height 18
click at [669, 310] on span "Select an option" at bounding box center [674, 311] width 18 height 18
click at [669, 310] on input "Select an option" at bounding box center [674, 311] width 18 height 18
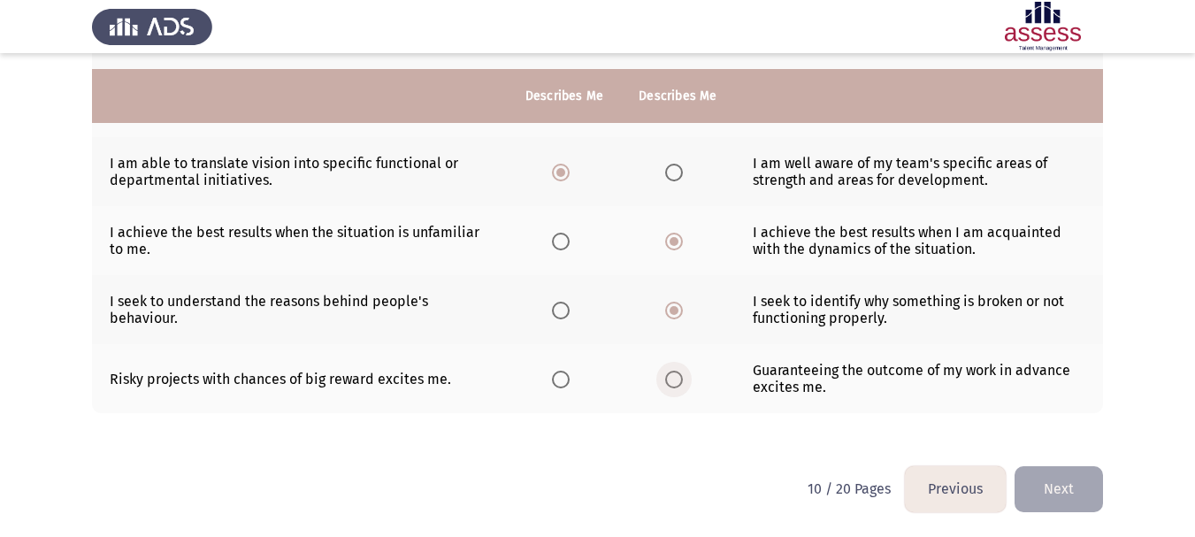
click at [667, 375] on span "Select an option" at bounding box center [674, 380] width 18 height 18
click at [667, 375] on input "Select an option" at bounding box center [674, 380] width 18 height 18
click at [1056, 487] on button "Next" at bounding box center [1058, 488] width 88 height 45
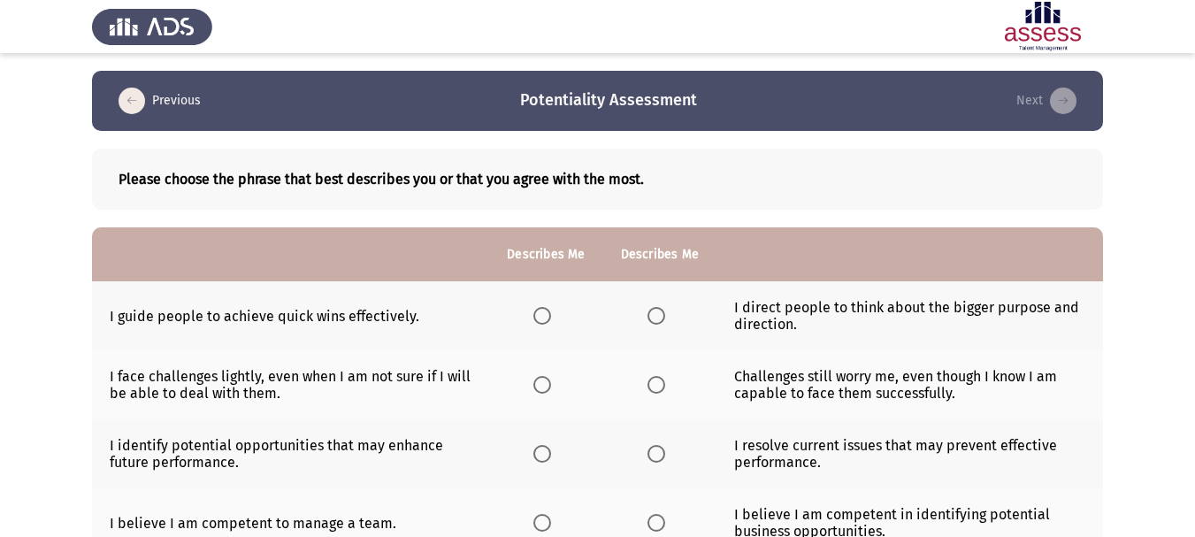
click at [540, 318] on span "Select an option" at bounding box center [542, 316] width 18 height 18
click at [540, 318] on input "Select an option" at bounding box center [542, 316] width 18 height 18
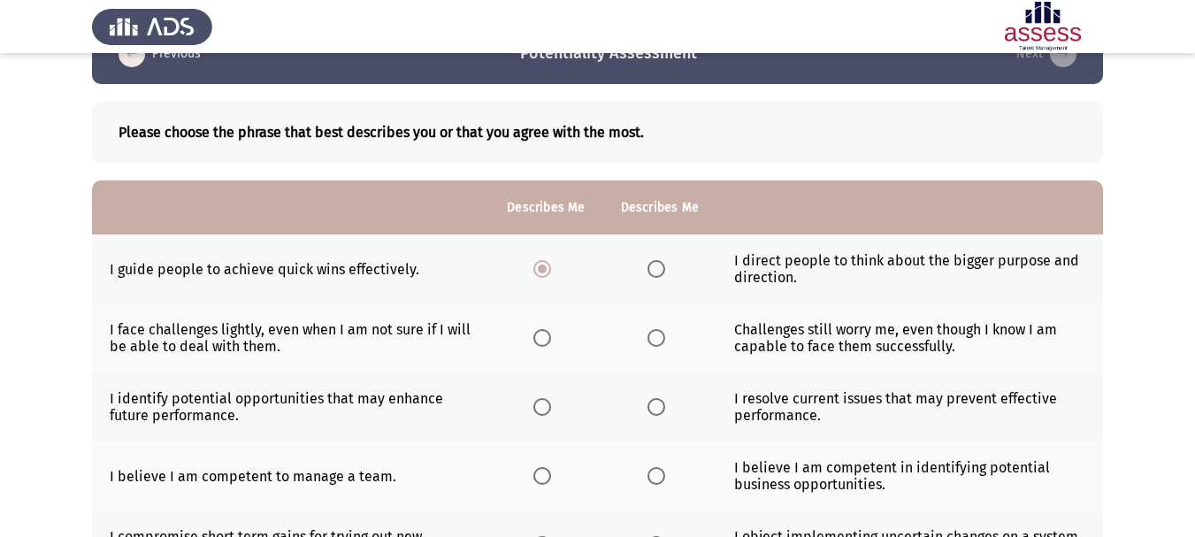
scroll to position [88, 0]
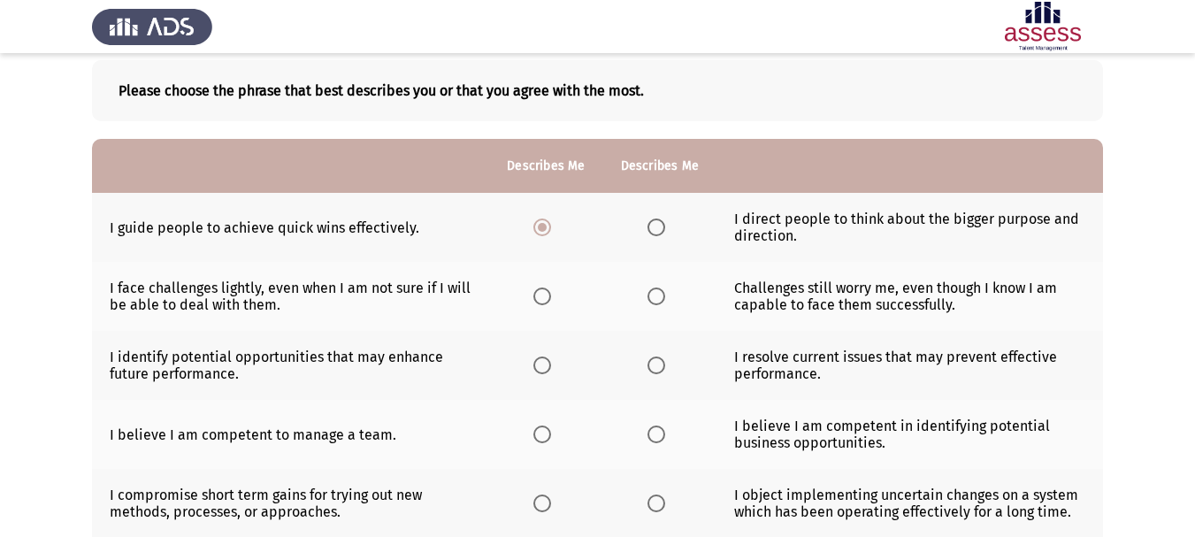
click at [654, 296] on span "Select an option" at bounding box center [656, 296] width 18 height 18
click at [654, 296] on input "Select an option" at bounding box center [656, 296] width 18 height 18
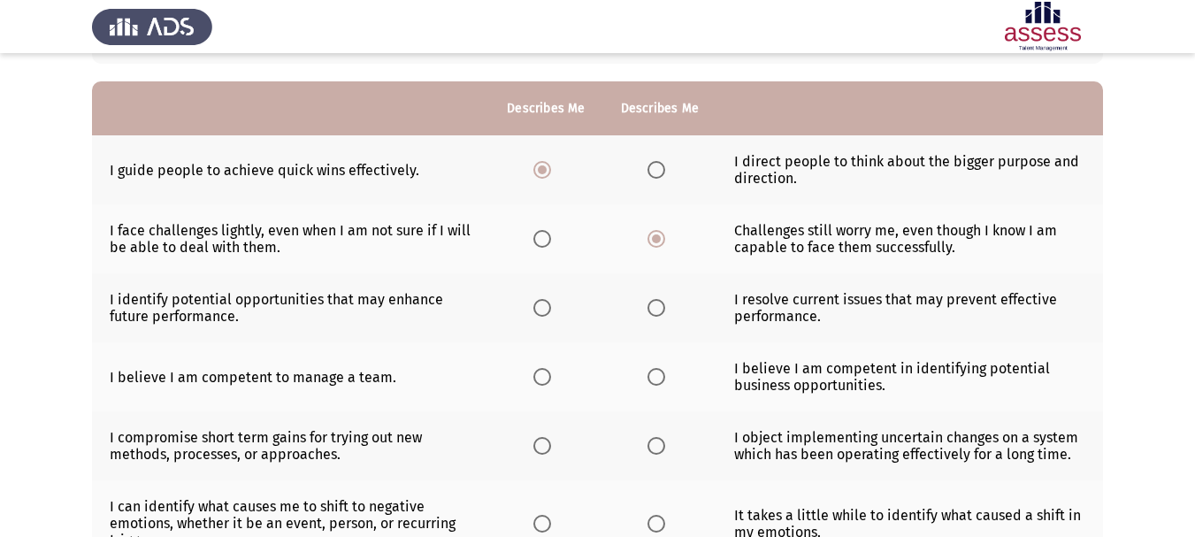
scroll to position [177, 0]
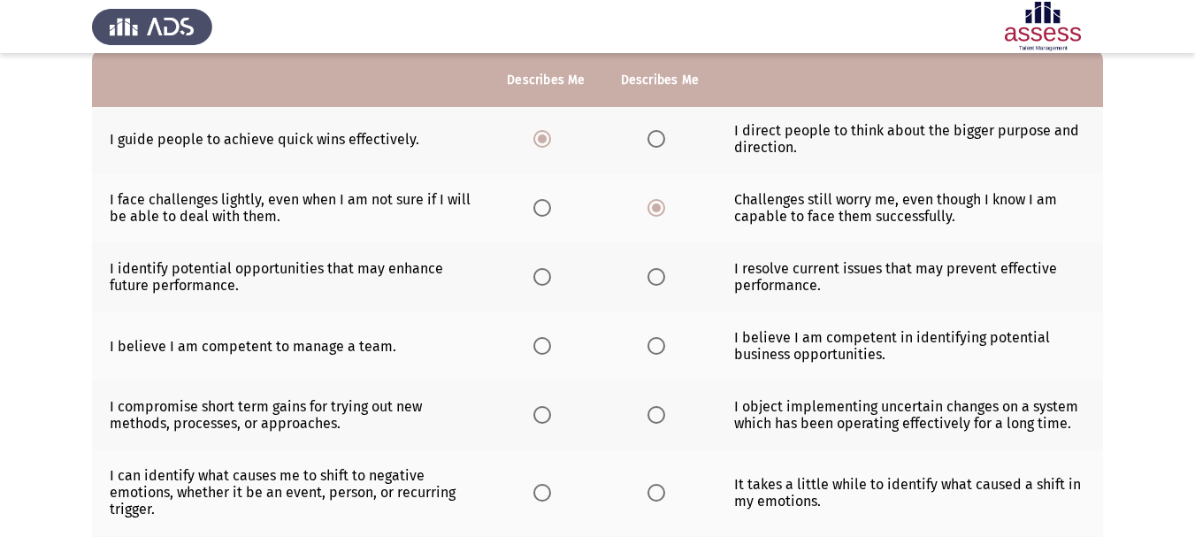
click at [664, 277] on span "Select an option" at bounding box center [656, 277] width 18 height 18
click at [664, 277] on input "Select an option" at bounding box center [656, 277] width 18 height 18
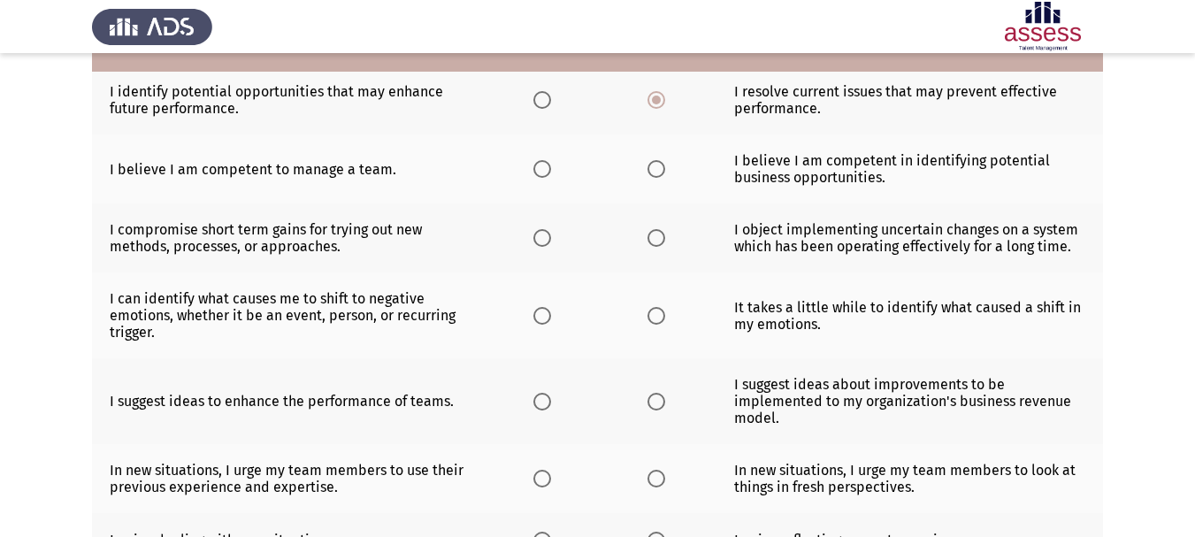
scroll to position [265, 0]
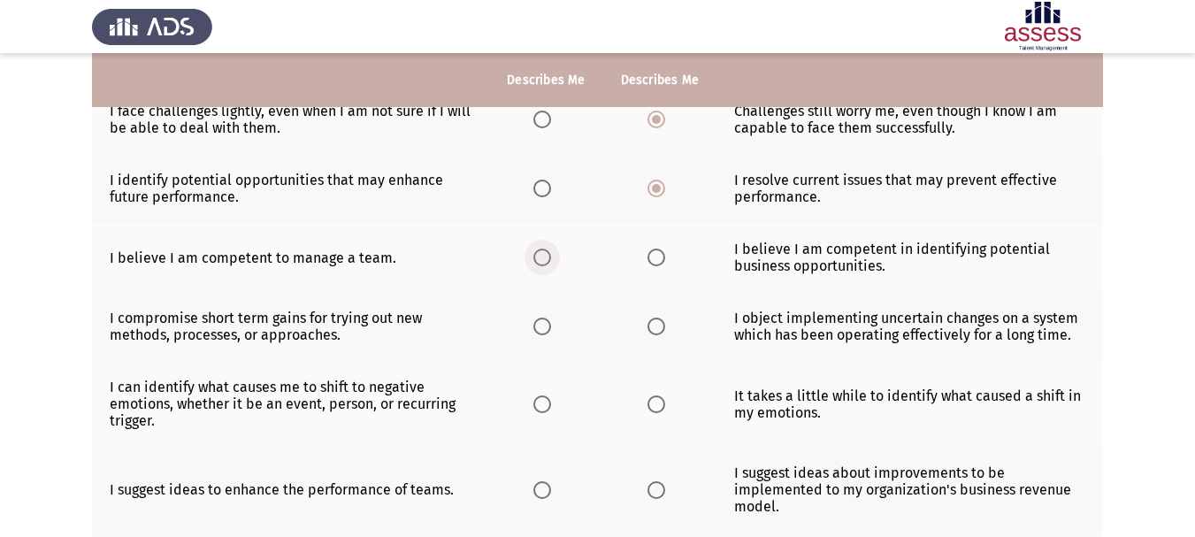
click at [551, 263] on span "Select an option" at bounding box center [542, 258] width 18 height 18
click at [551, 263] on input "Select an option" at bounding box center [542, 258] width 18 height 18
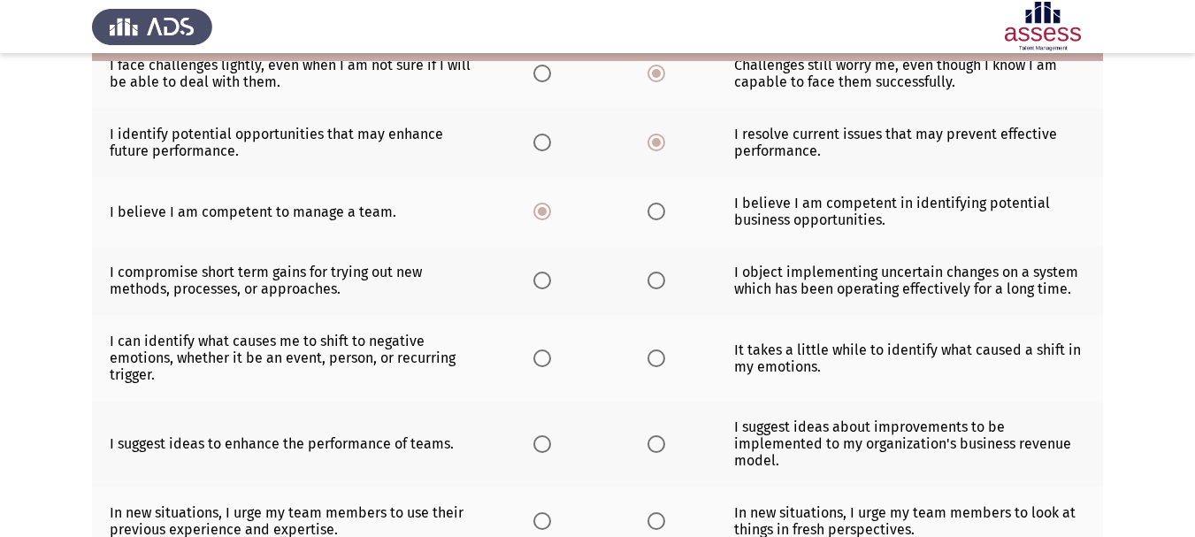
scroll to position [354, 0]
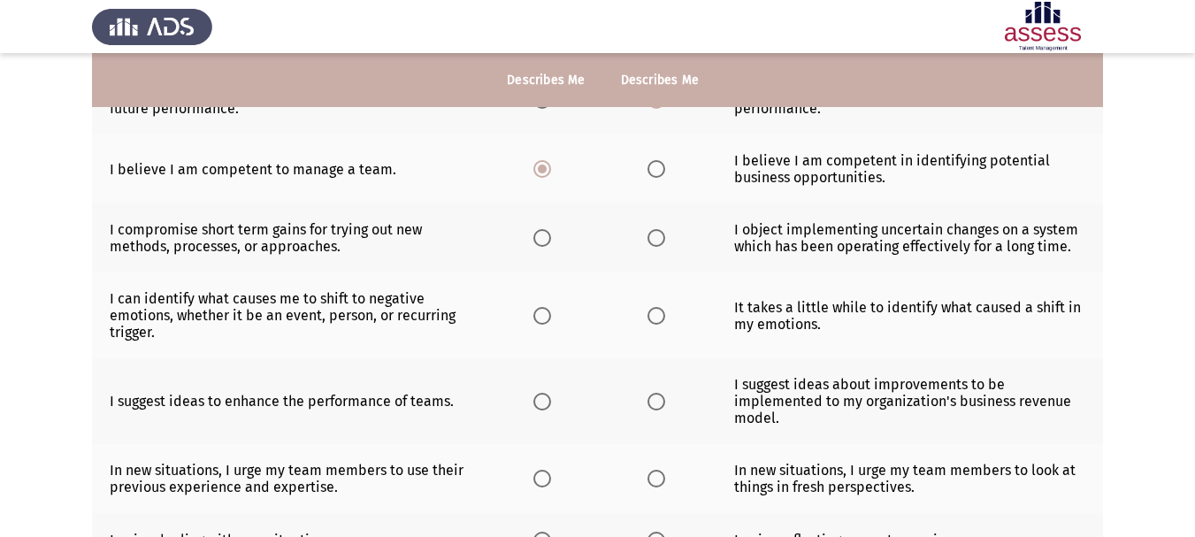
click at [661, 234] on span "Select an option" at bounding box center [656, 238] width 18 height 18
click at [661, 234] on input "Select an option" at bounding box center [656, 238] width 18 height 18
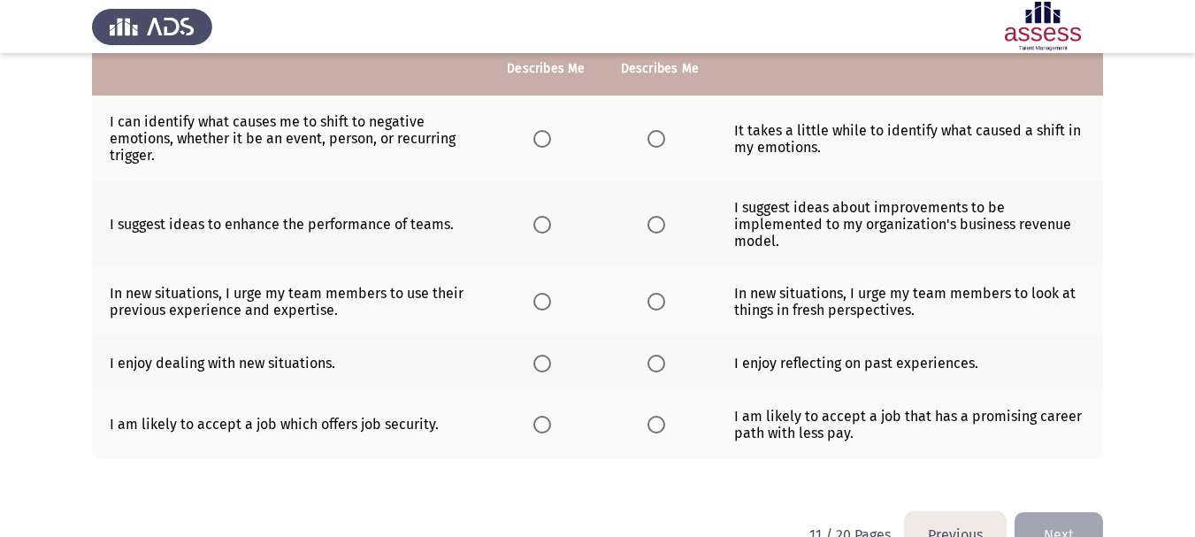
scroll to position [442, 0]
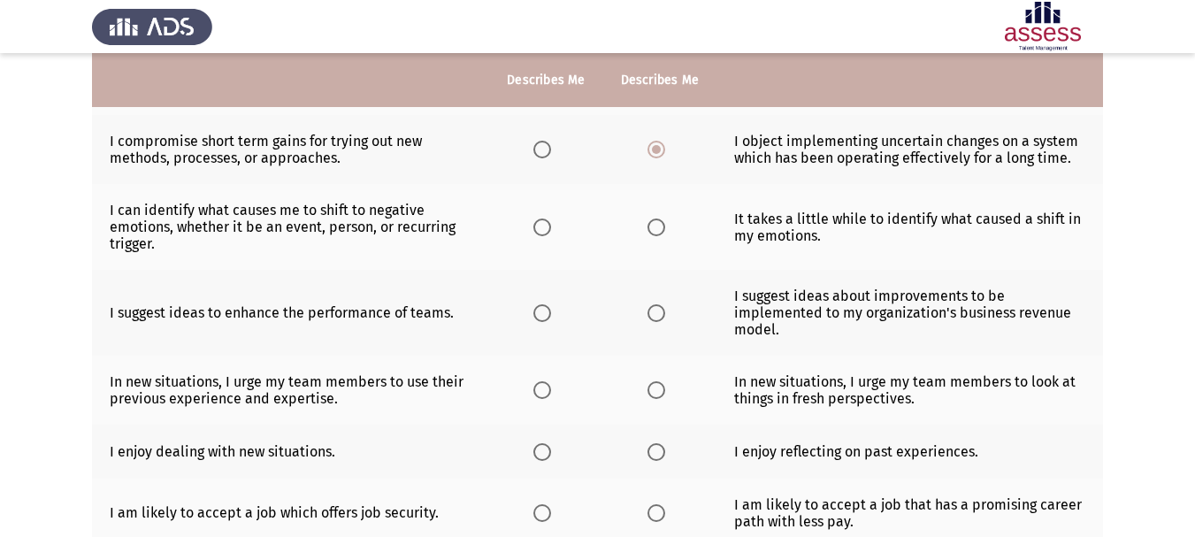
click at [565, 229] on th at bounding box center [545, 227] width 113 height 86
click at [543, 229] on span "Select an option" at bounding box center [542, 227] width 18 height 18
click at [543, 229] on input "Select an option" at bounding box center [542, 227] width 18 height 18
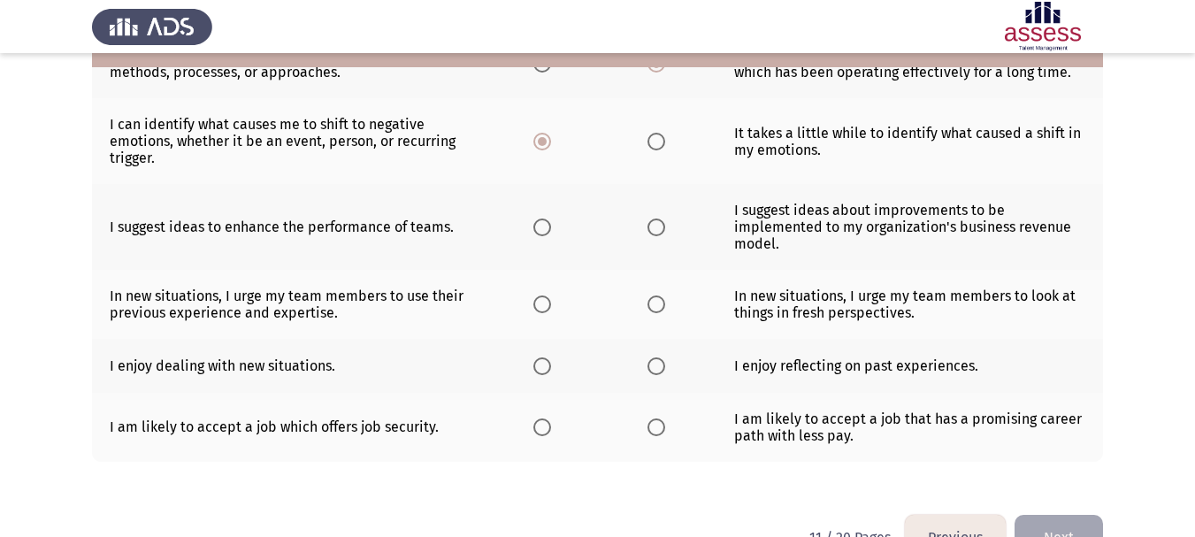
scroll to position [488, 0]
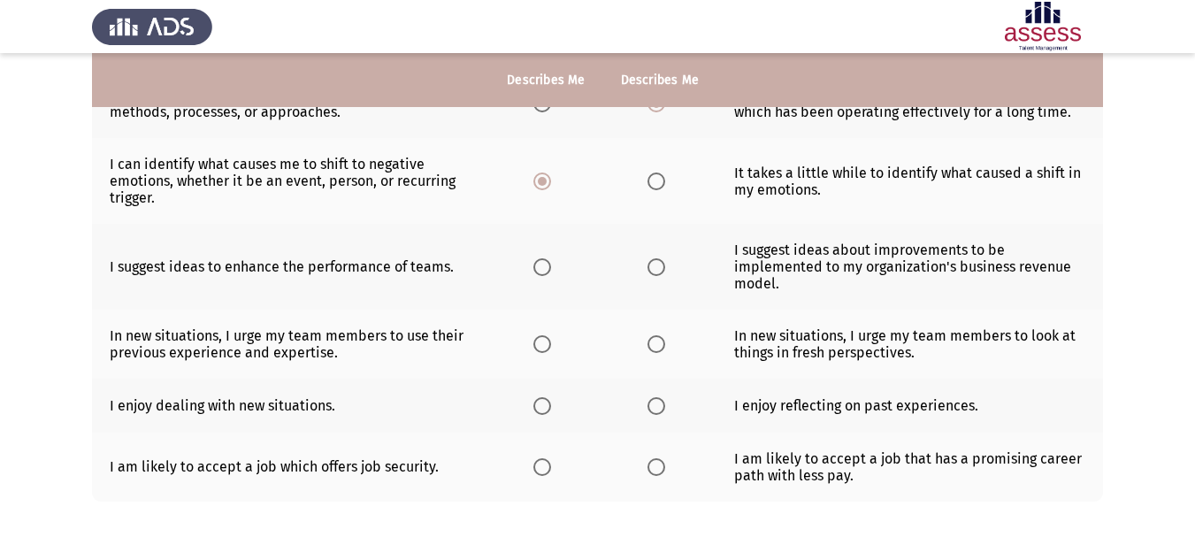
click at [535, 269] on span "Select an option" at bounding box center [542, 267] width 18 height 18
click at [535, 269] on input "Select an option" at bounding box center [542, 267] width 18 height 18
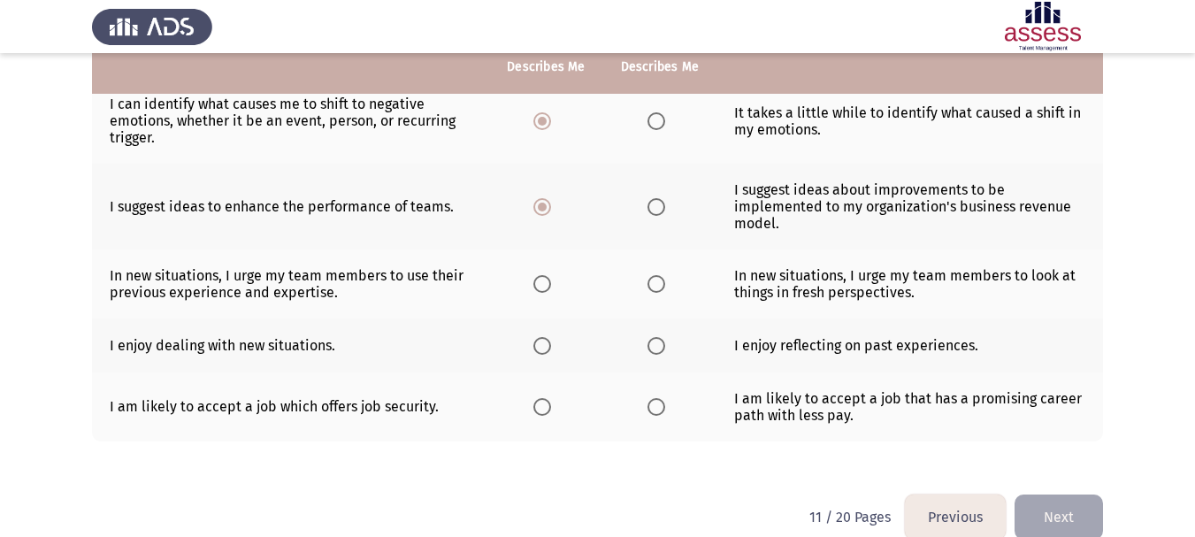
scroll to position [577, 0]
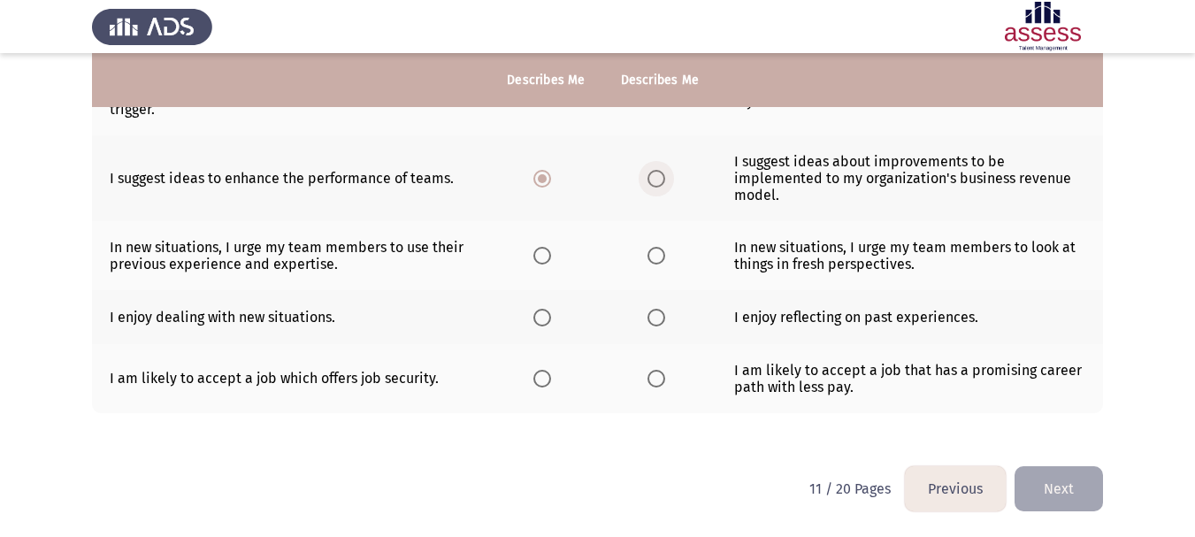
click at [649, 177] on span "Select an option" at bounding box center [656, 179] width 18 height 18
click at [649, 177] on input "Select an option" at bounding box center [656, 179] width 18 height 18
click at [558, 254] on label "Select an option" at bounding box center [545, 256] width 25 height 18
click at [551, 254] on input "Select an option" at bounding box center [542, 256] width 18 height 18
click at [653, 322] on span "Select an option" at bounding box center [656, 318] width 18 height 18
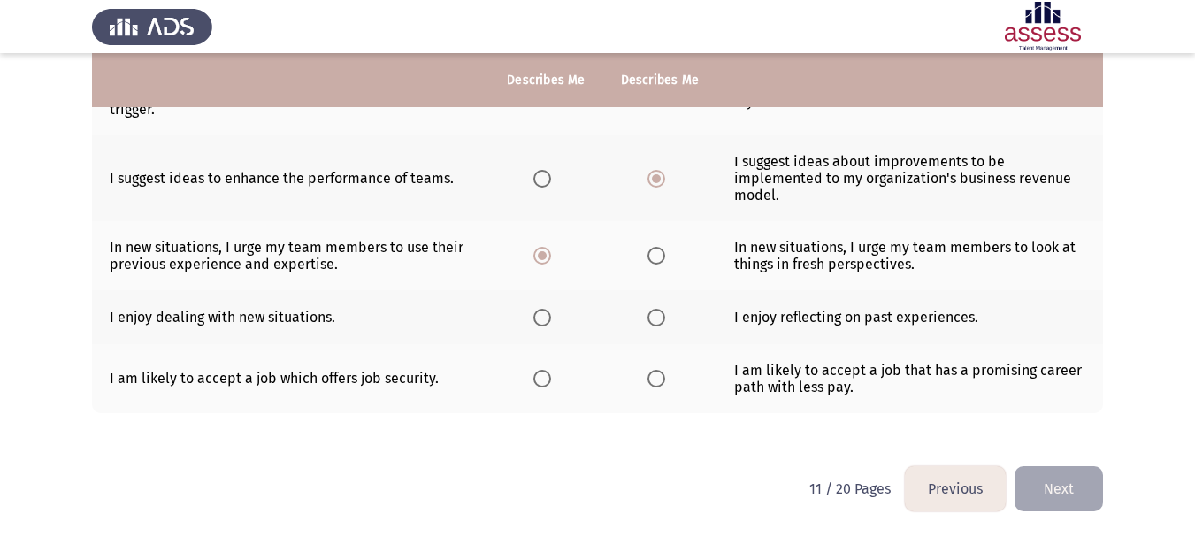
click at [653, 322] on input "Select an option" at bounding box center [656, 318] width 18 height 18
click at [547, 378] on span "Select an option" at bounding box center [542, 379] width 18 height 18
click at [547, 378] on input "Select an option" at bounding box center [542, 379] width 18 height 18
click at [1085, 495] on button "Next" at bounding box center [1058, 488] width 88 height 45
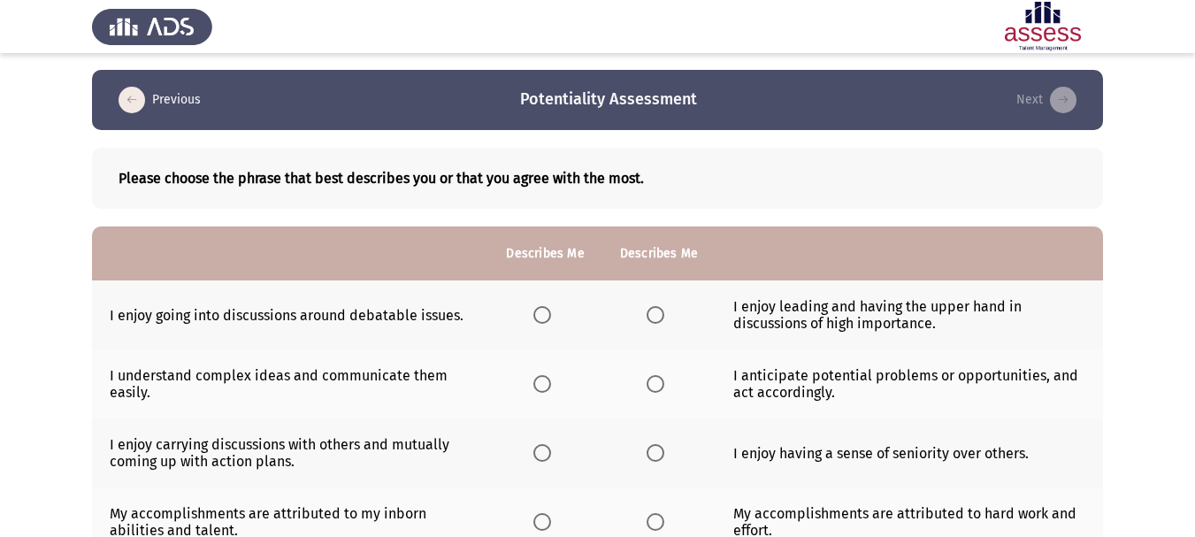
scroll to position [0, 0]
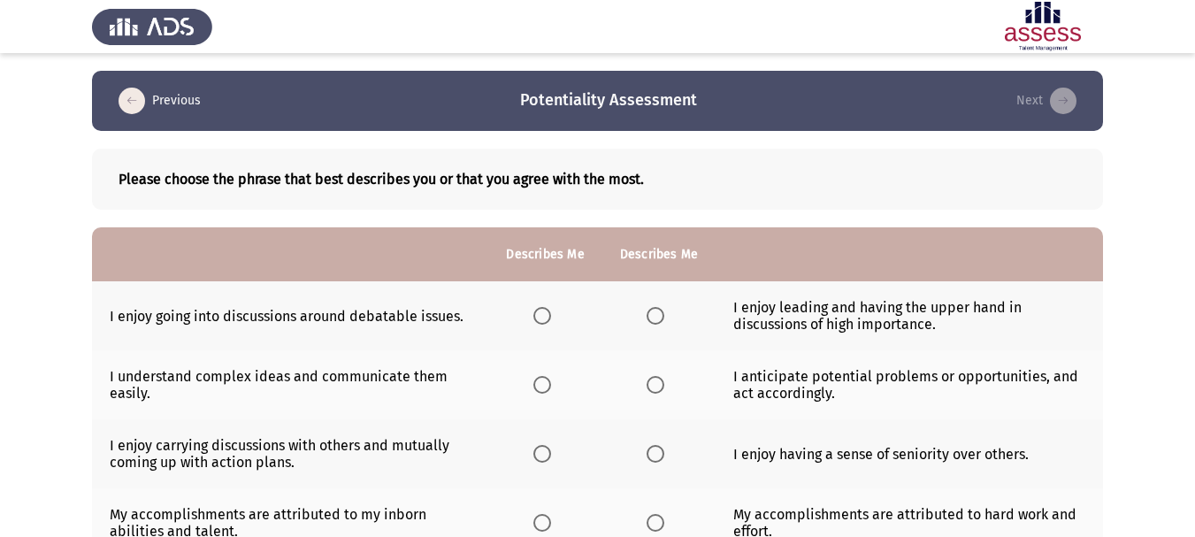
click at [655, 318] on span "Select an option" at bounding box center [656, 316] width 18 height 18
click at [655, 318] on input "Select an option" at bounding box center [656, 316] width 18 height 18
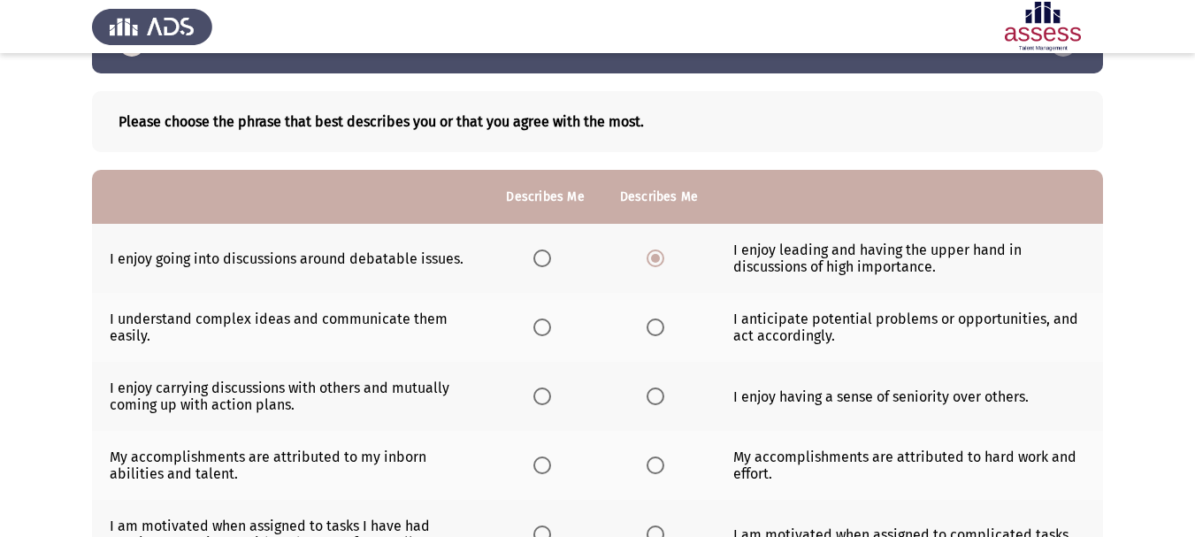
scroll to position [88, 0]
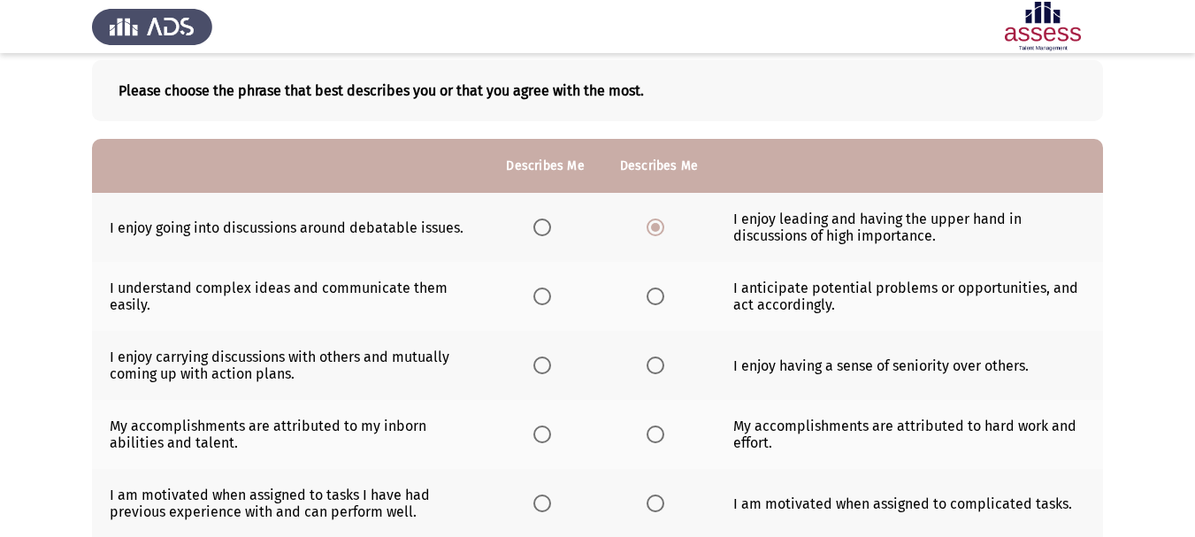
click at [664, 289] on label "Select an option" at bounding box center [659, 296] width 25 height 18
click at [664, 289] on input "Select an option" at bounding box center [656, 296] width 18 height 18
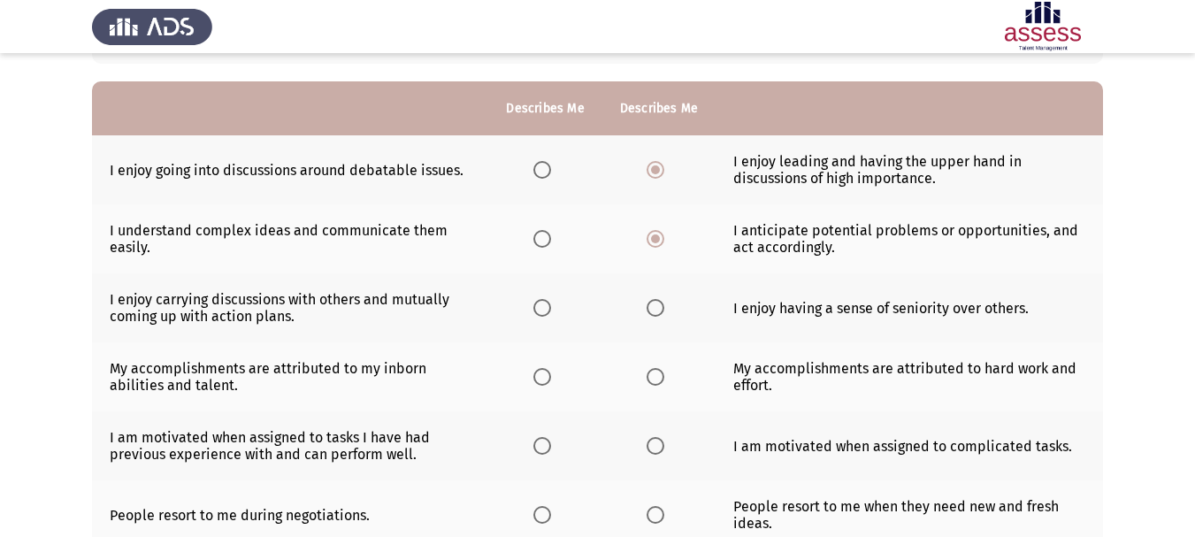
scroll to position [177, 0]
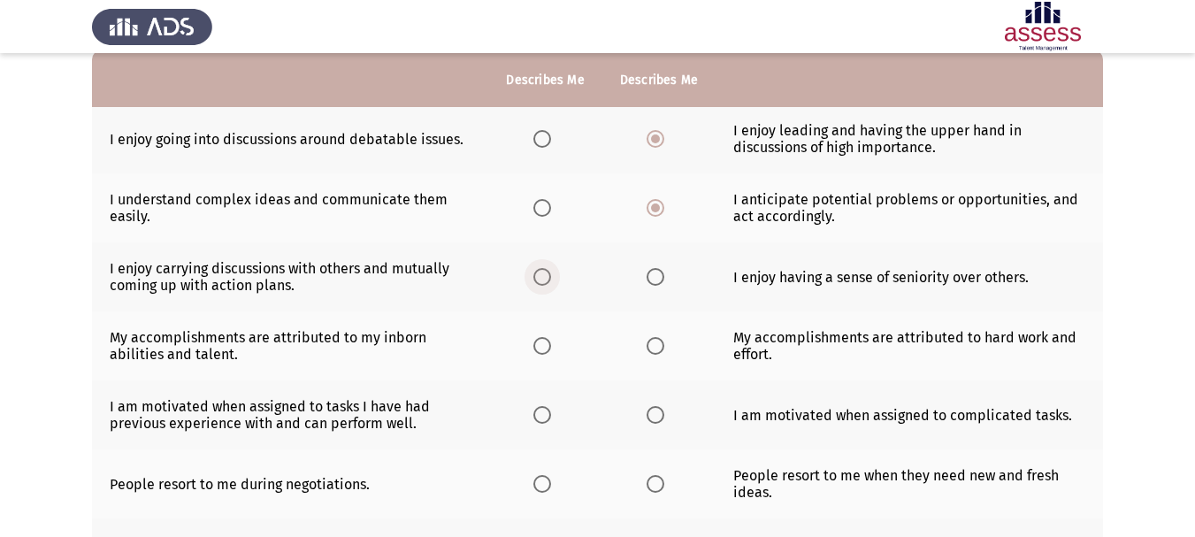
click at [538, 275] on span "Select an option" at bounding box center [542, 277] width 18 height 18
click at [538, 275] on input "Select an option" at bounding box center [542, 277] width 18 height 18
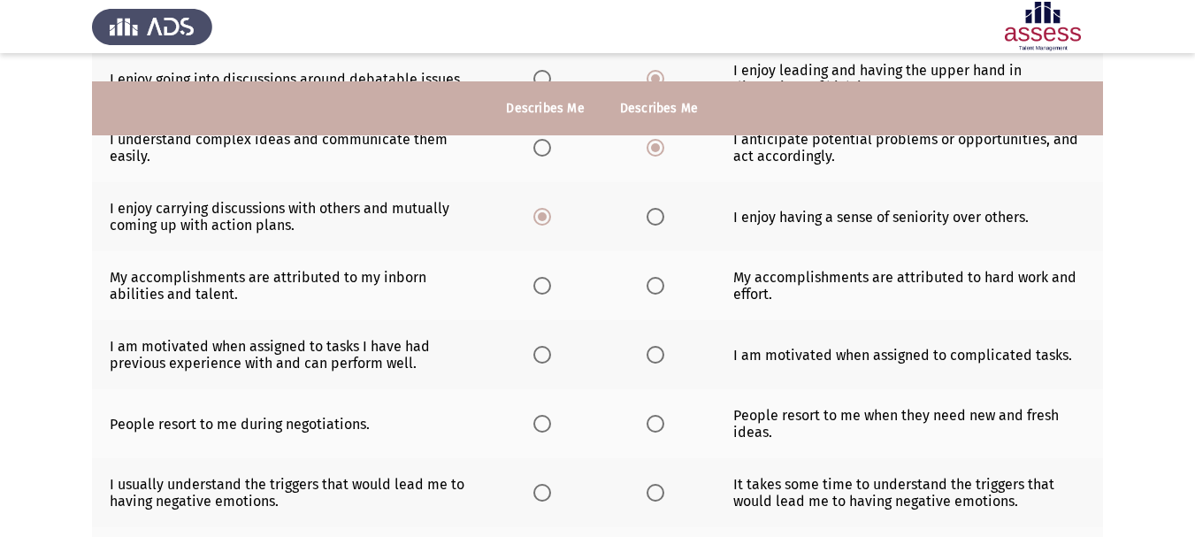
scroll to position [265, 0]
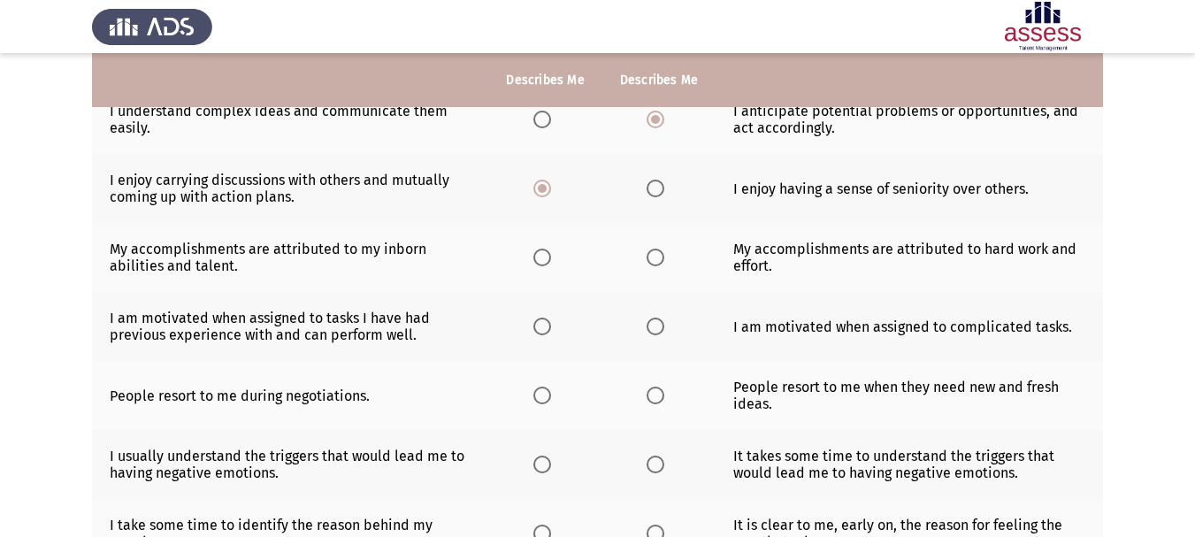
click at [651, 253] on span "Select an option" at bounding box center [656, 258] width 18 height 18
click at [651, 253] on input "Select an option" at bounding box center [656, 258] width 18 height 18
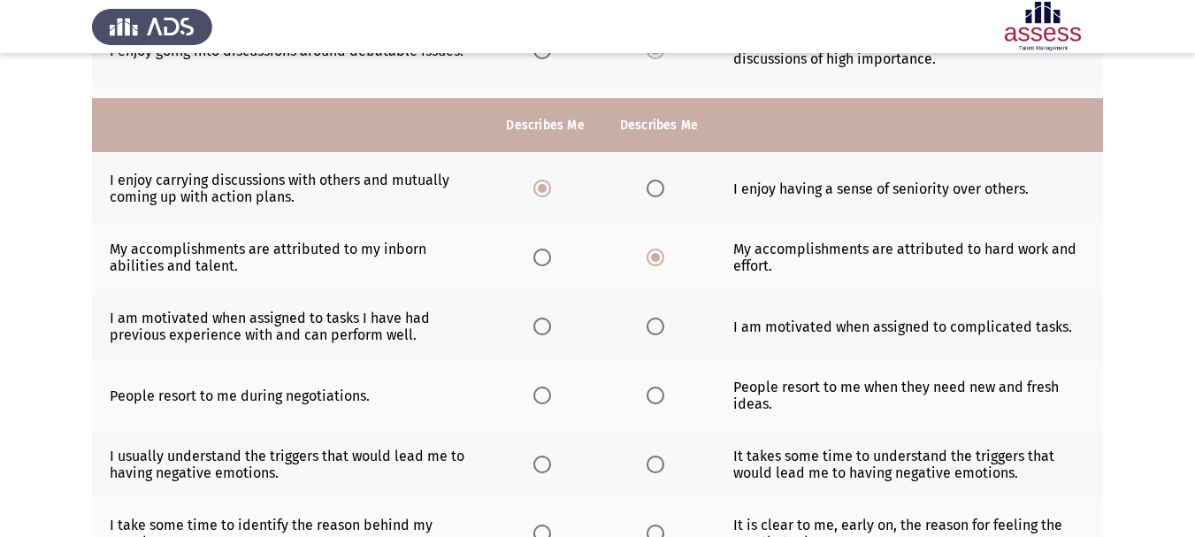
scroll to position [354, 0]
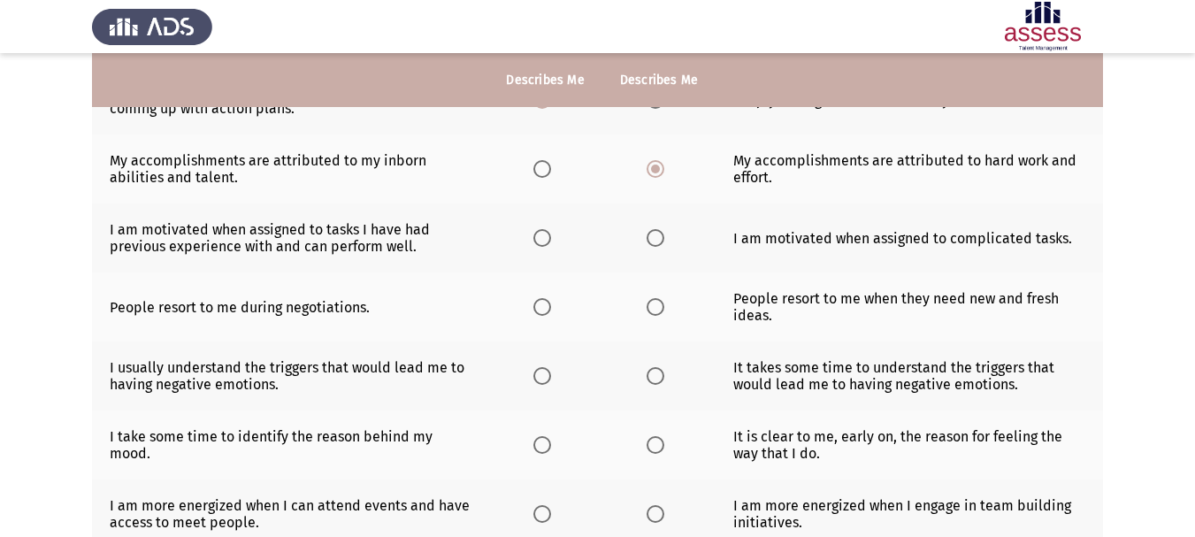
click at [526, 243] on th at bounding box center [544, 237] width 113 height 69
click at [548, 240] on span "Select an option" at bounding box center [542, 238] width 18 height 18
click at [548, 240] on input "Select an option" at bounding box center [542, 238] width 18 height 18
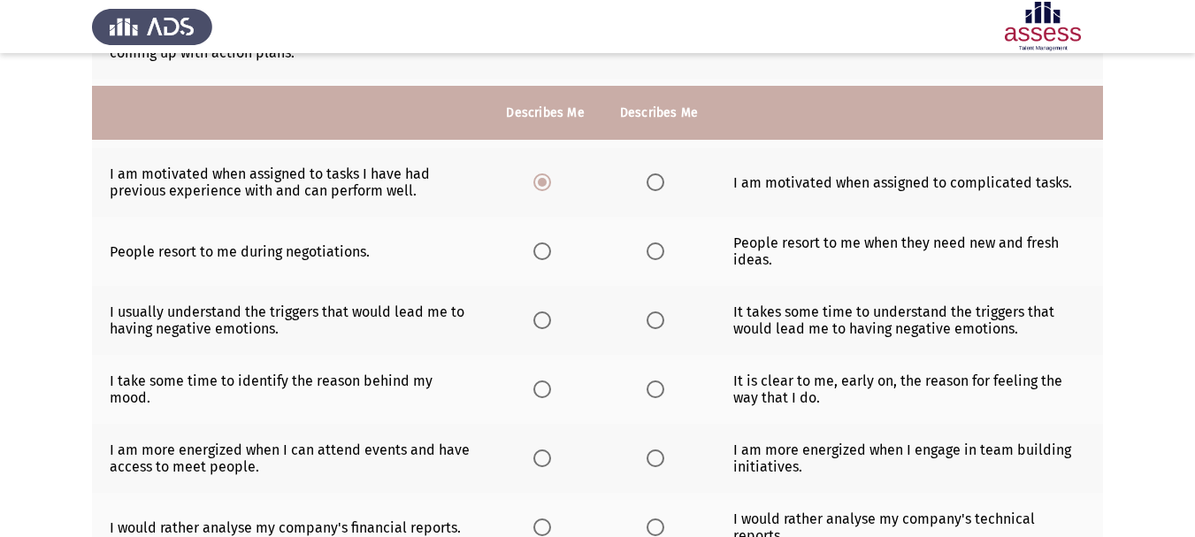
scroll to position [442, 0]
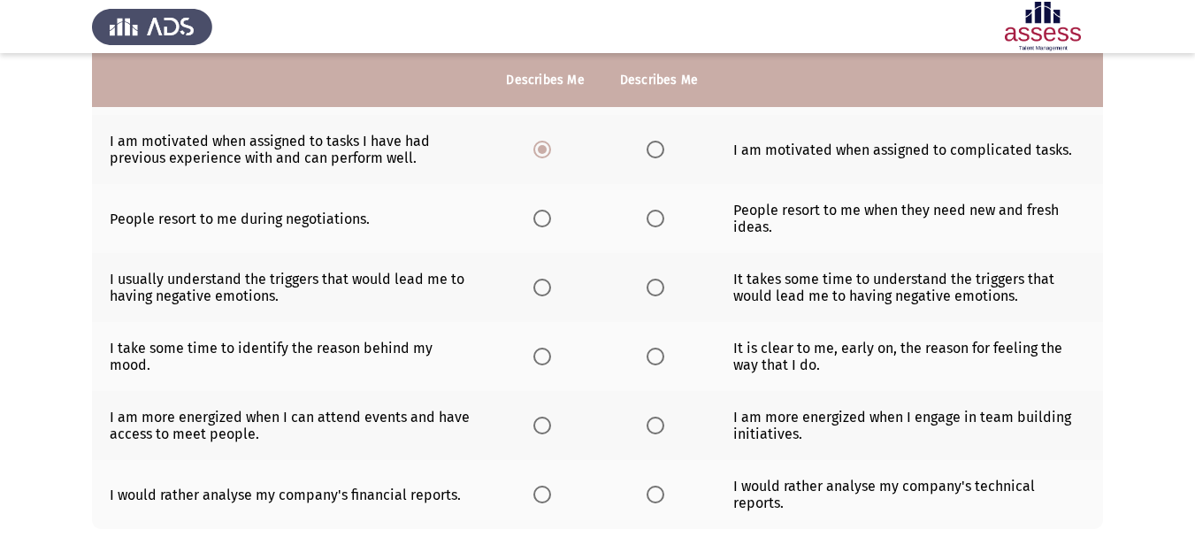
click at [653, 218] on span "Select an option" at bounding box center [656, 219] width 18 height 18
click at [653, 218] on input "Select an option" at bounding box center [656, 219] width 18 height 18
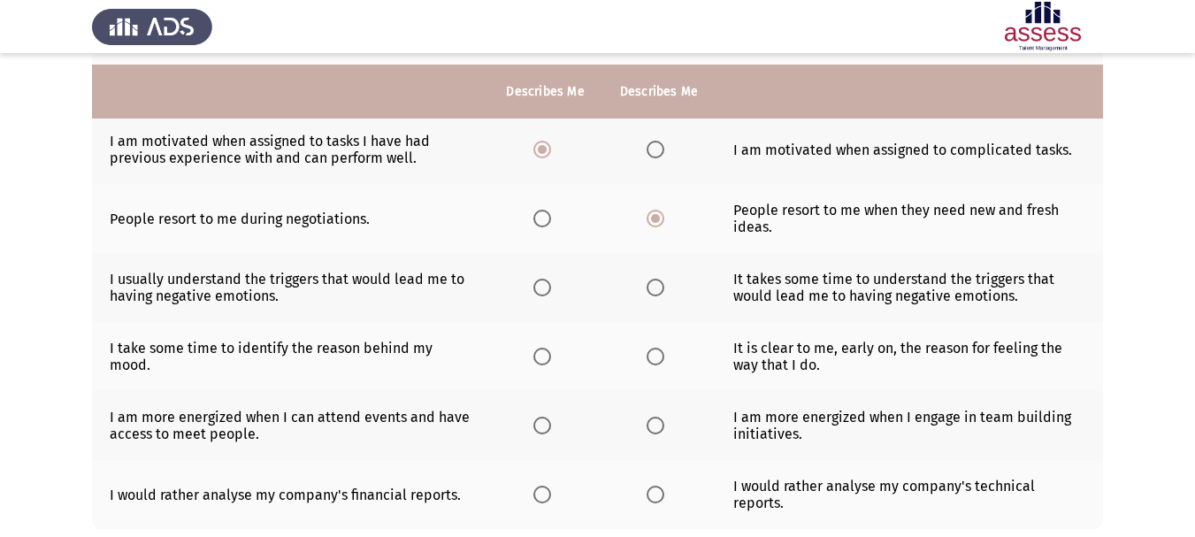
scroll to position [531, 0]
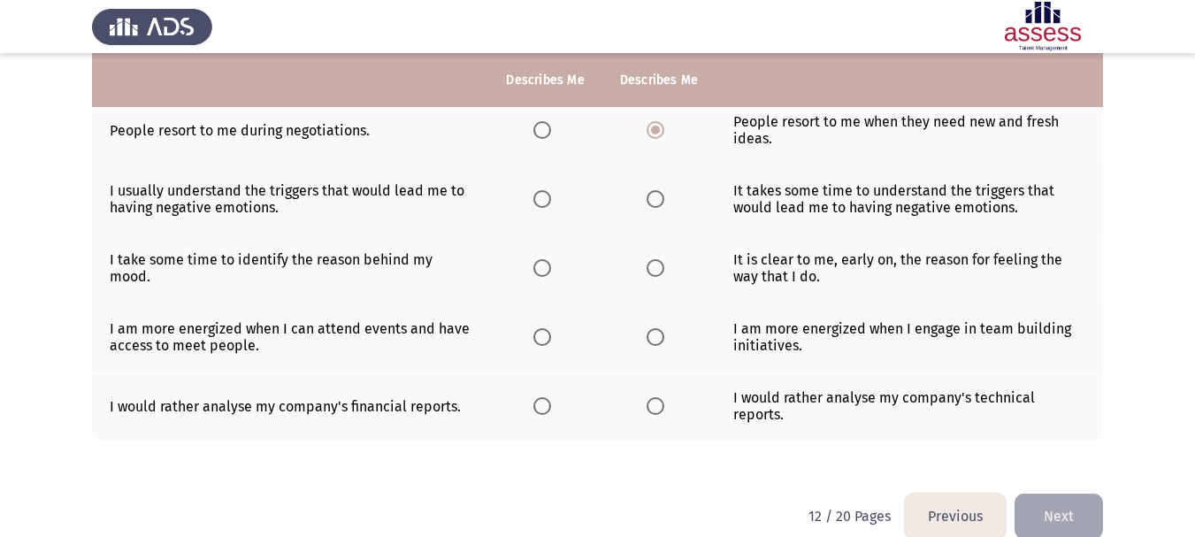
click at [538, 199] on span "Select an option" at bounding box center [542, 199] width 18 height 18
click at [538, 199] on input "Select an option" at bounding box center [542, 199] width 18 height 18
click at [647, 268] on span "Select an option" at bounding box center [656, 268] width 18 height 18
click at [647, 268] on input "Select an option" at bounding box center [656, 268] width 18 height 18
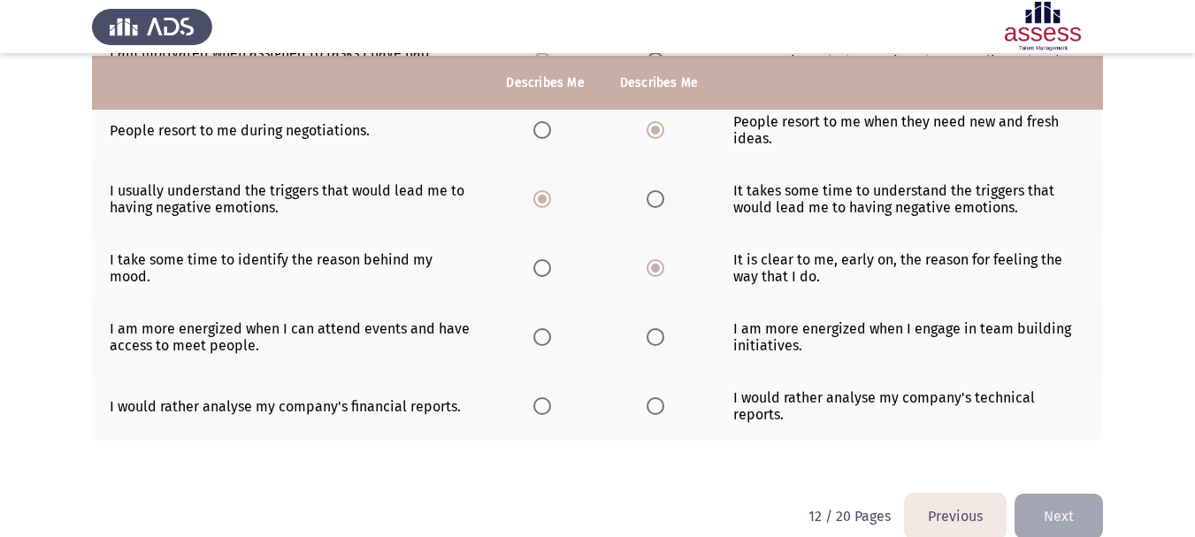
scroll to position [543, 0]
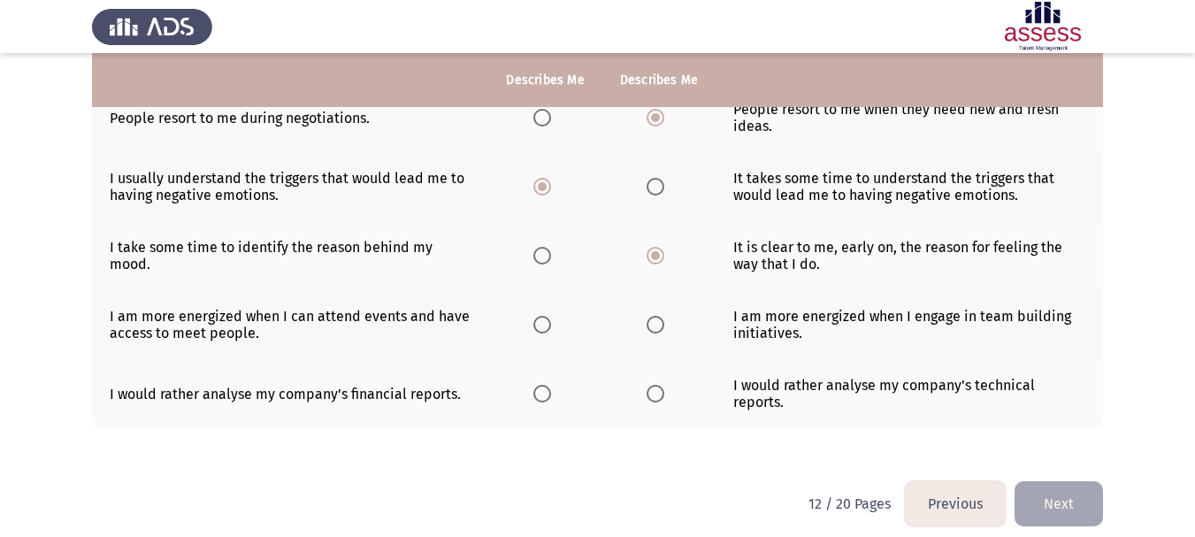
click at [543, 321] on span "Select an option" at bounding box center [542, 325] width 18 height 18
click at [543, 321] on input "Select an option" at bounding box center [542, 325] width 18 height 18
click at [654, 389] on span "Select an option" at bounding box center [656, 394] width 18 height 18
click at [654, 389] on input "Select an option" at bounding box center [656, 394] width 18 height 18
click at [1048, 488] on button "Next" at bounding box center [1058, 503] width 88 height 45
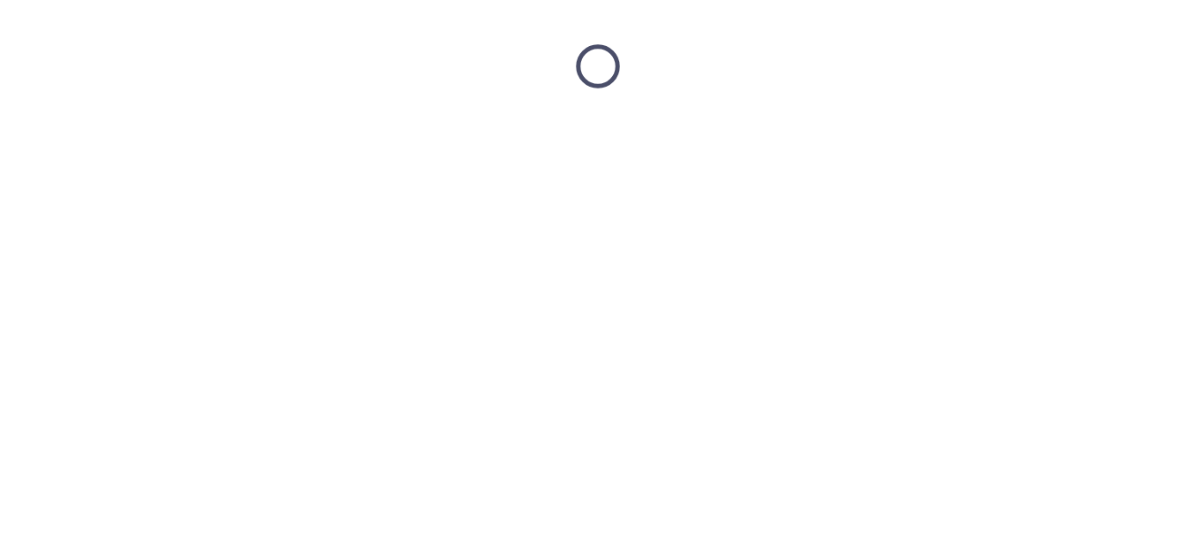
scroll to position [0, 0]
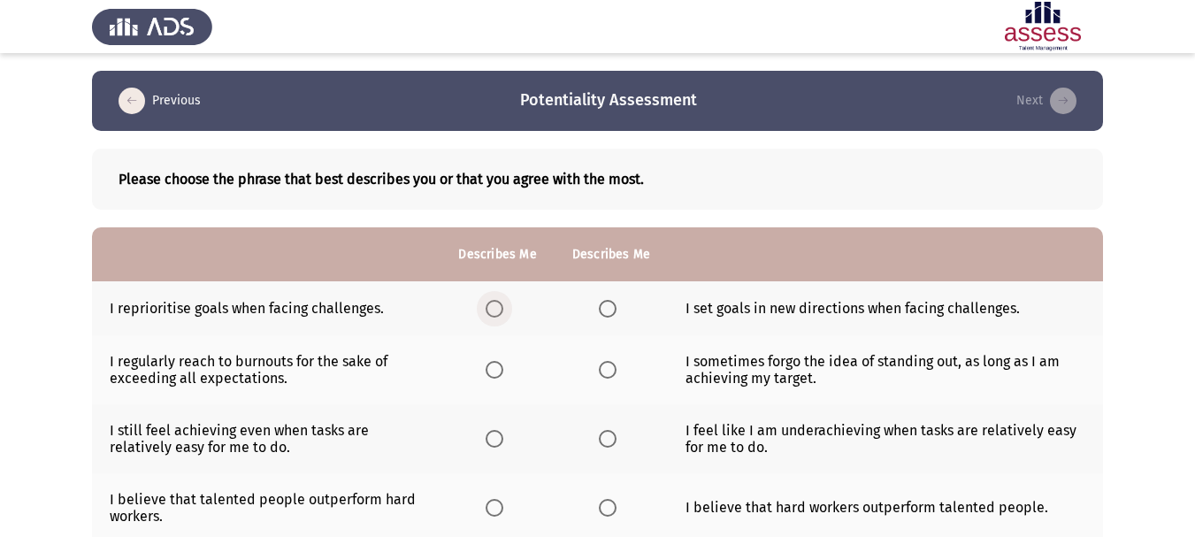
click at [491, 308] on span "Select an option" at bounding box center [495, 309] width 18 height 18
click at [491, 308] on input "Select an option" at bounding box center [495, 309] width 18 height 18
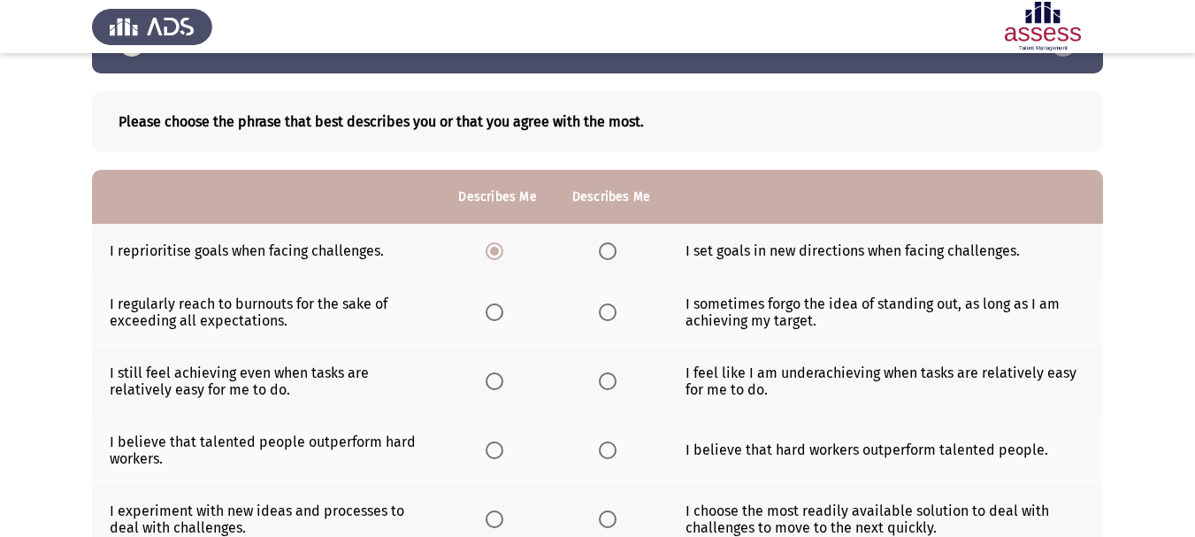
scroll to position [88, 0]
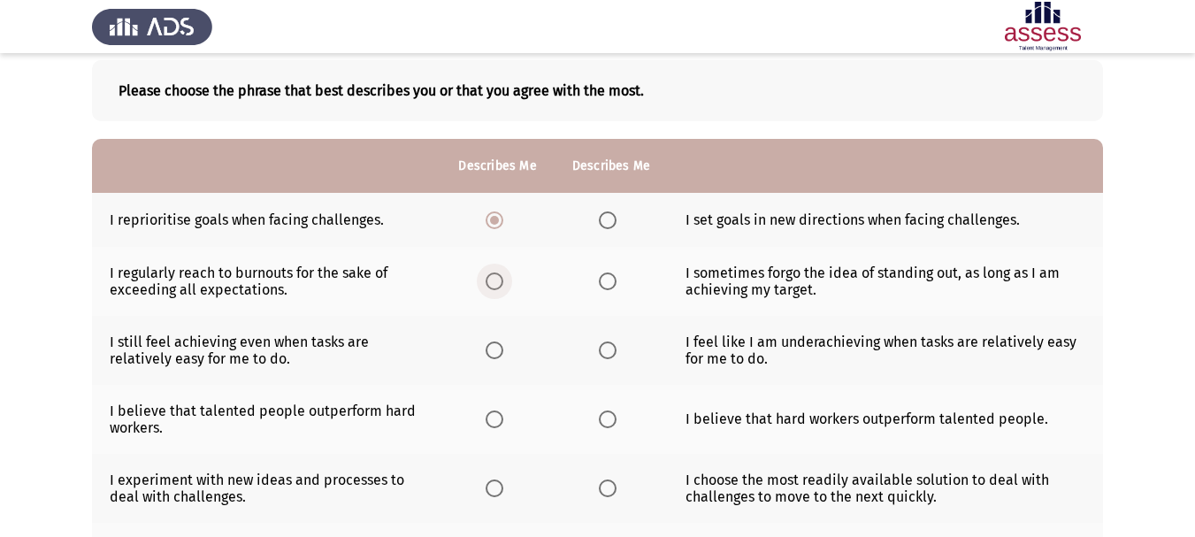
click at [491, 282] on span "Select an option" at bounding box center [495, 281] width 18 height 18
click at [491, 282] on input "Select an option" at bounding box center [495, 281] width 18 height 18
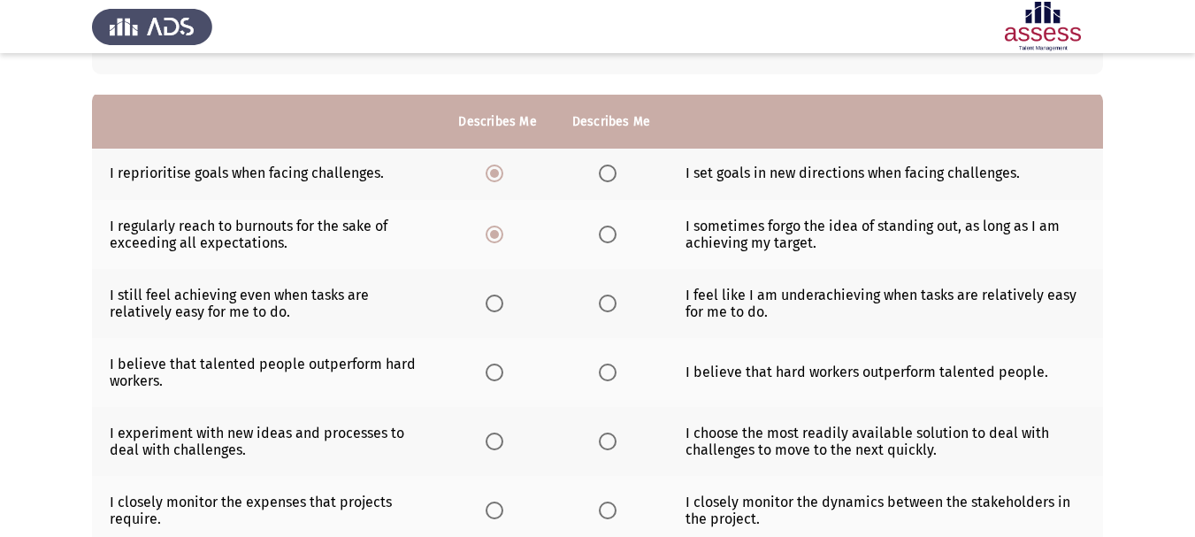
scroll to position [177, 0]
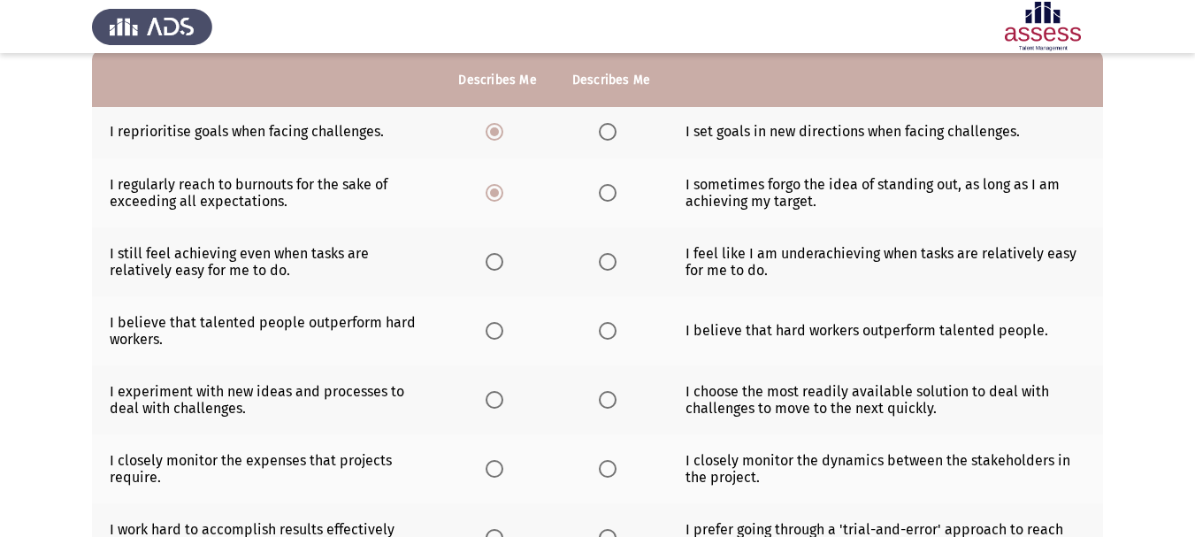
click at [492, 250] on th at bounding box center [496, 261] width 113 height 69
click at [496, 259] on span "Select an option" at bounding box center [495, 262] width 18 height 18
click at [496, 259] on input "Select an option" at bounding box center [495, 262] width 18 height 18
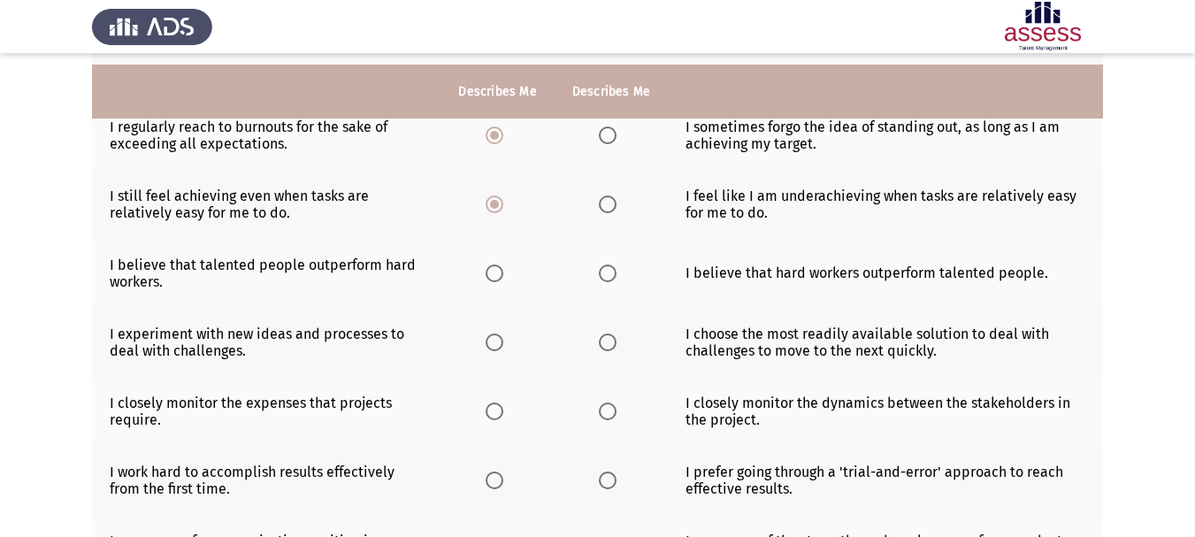
scroll to position [265, 0]
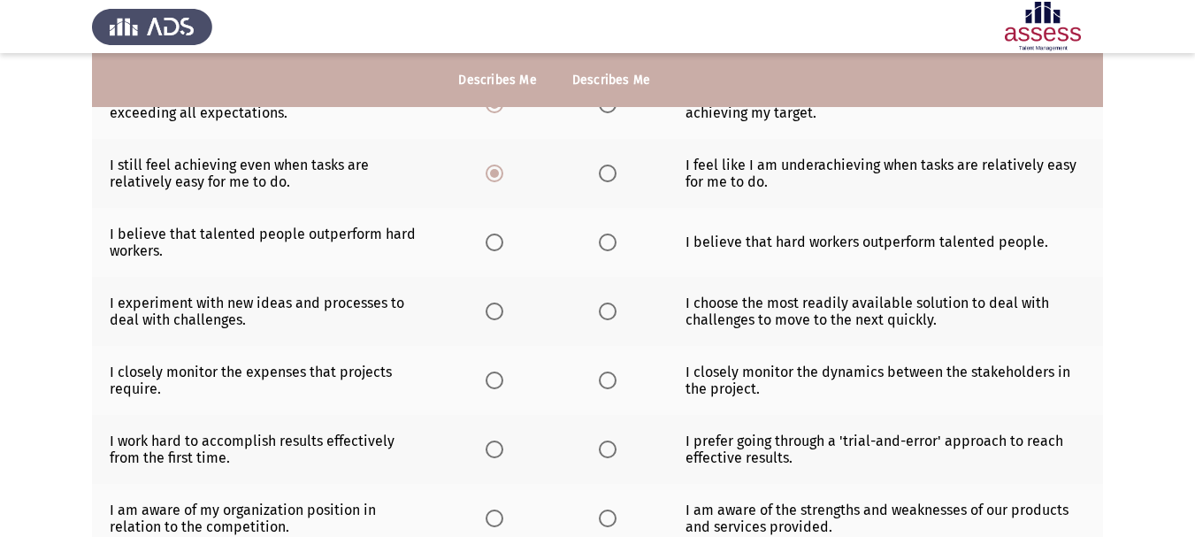
click at [604, 234] on span "Select an option" at bounding box center [608, 242] width 18 height 18
click at [604, 234] on input "Select an option" at bounding box center [608, 242] width 18 height 18
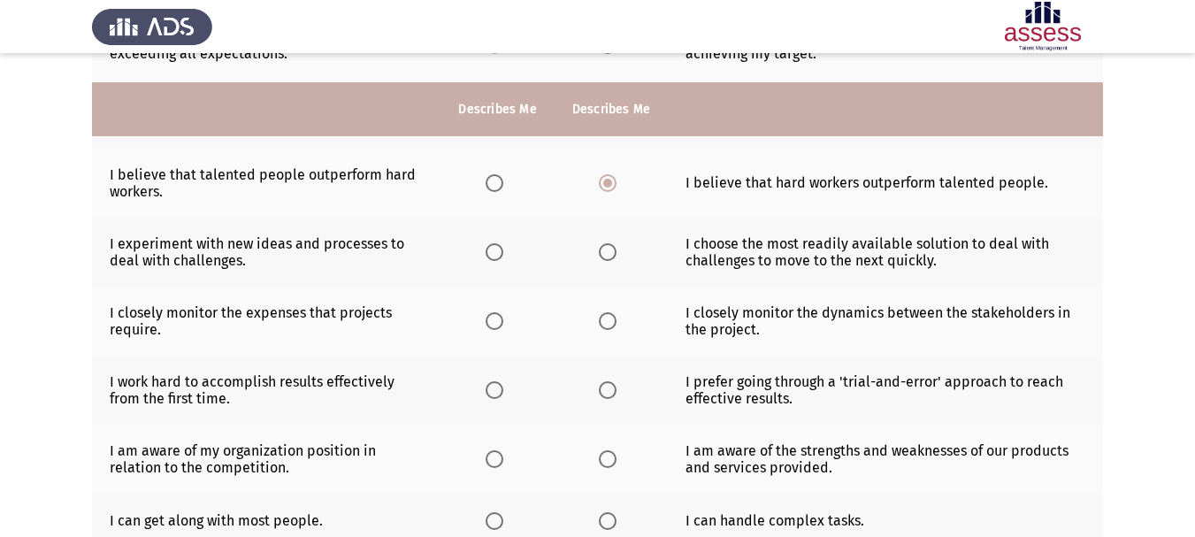
scroll to position [354, 0]
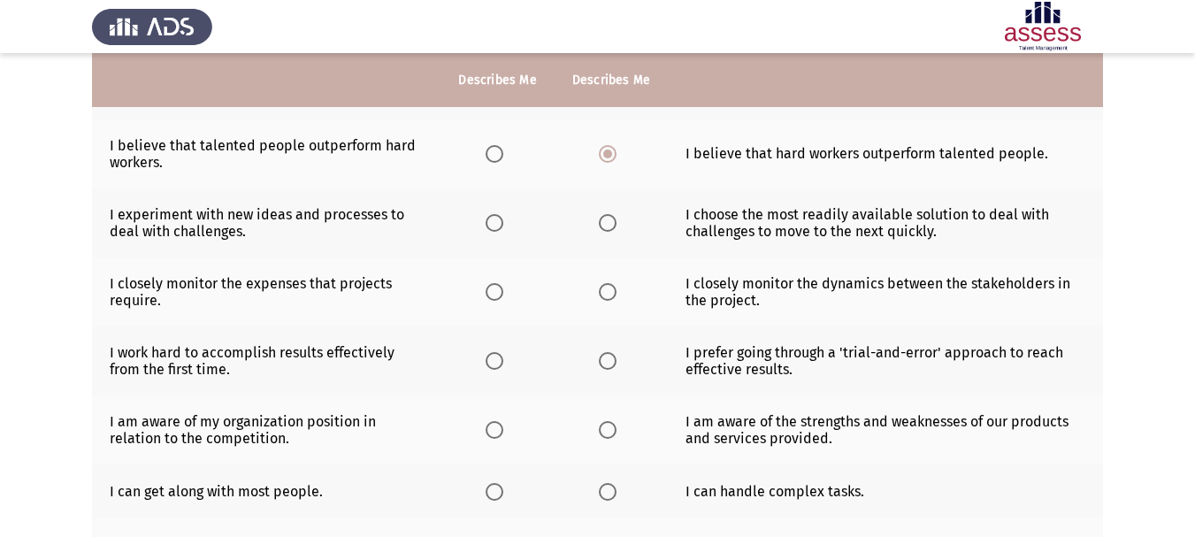
click at [629, 219] on th at bounding box center [611, 222] width 113 height 69
click at [608, 226] on span "Select an option" at bounding box center [608, 223] width 18 height 18
click at [608, 226] on input "Select an option" at bounding box center [608, 223] width 18 height 18
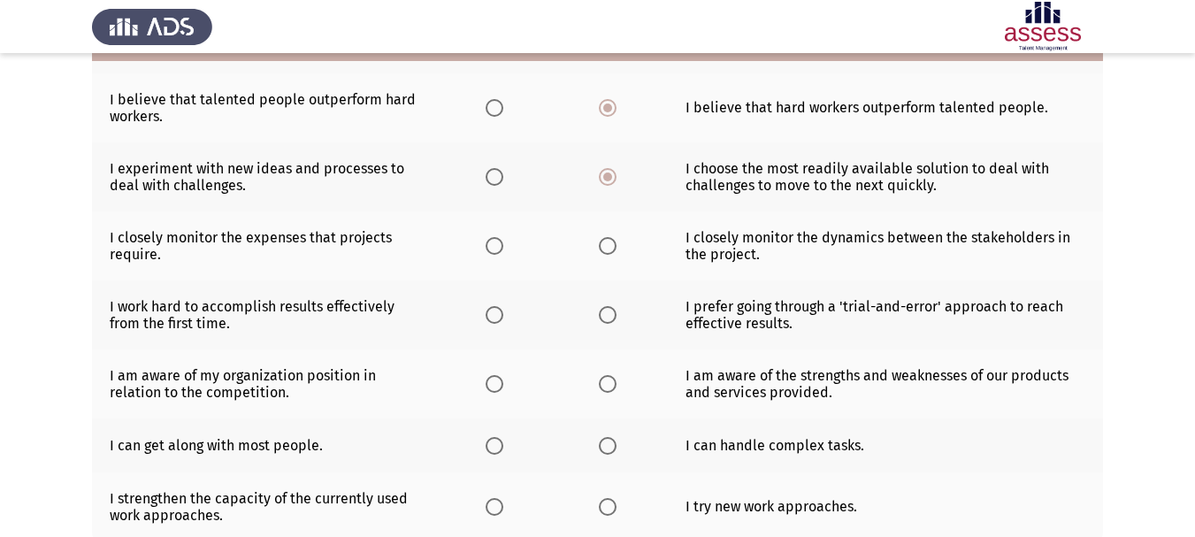
scroll to position [442, 0]
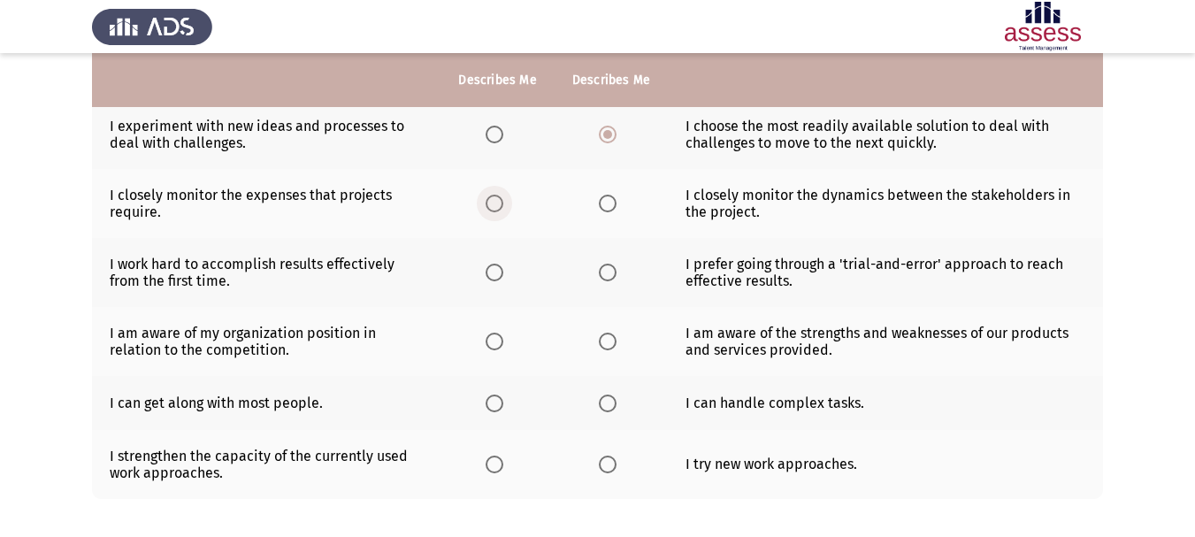
click at [493, 204] on span "Select an option" at bounding box center [495, 204] width 18 height 18
click at [493, 204] on input "Select an option" at bounding box center [495, 204] width 18 height 18
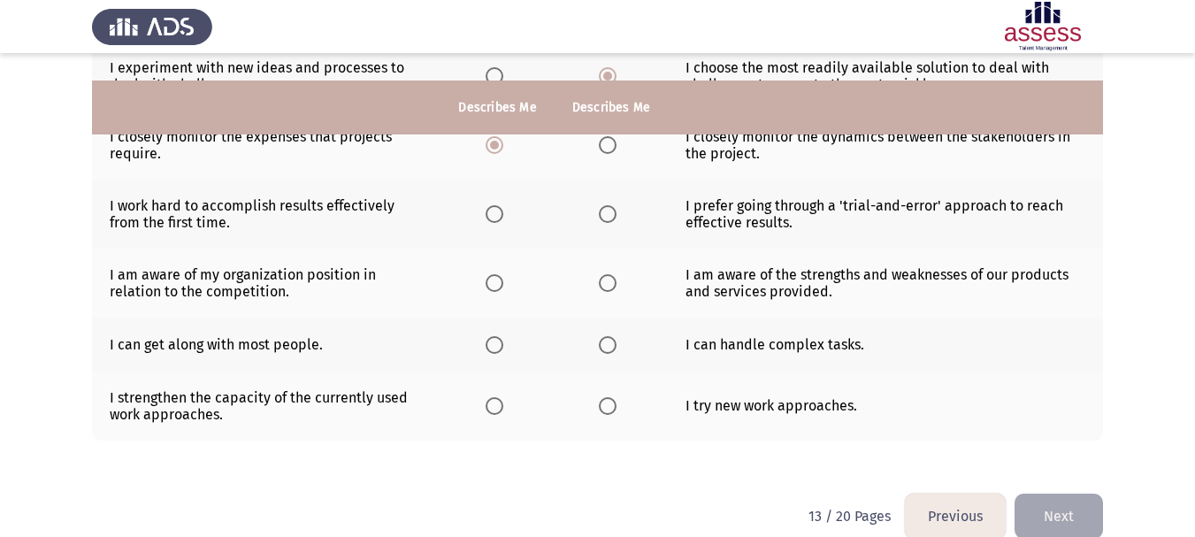
scroll to position [528, 0]
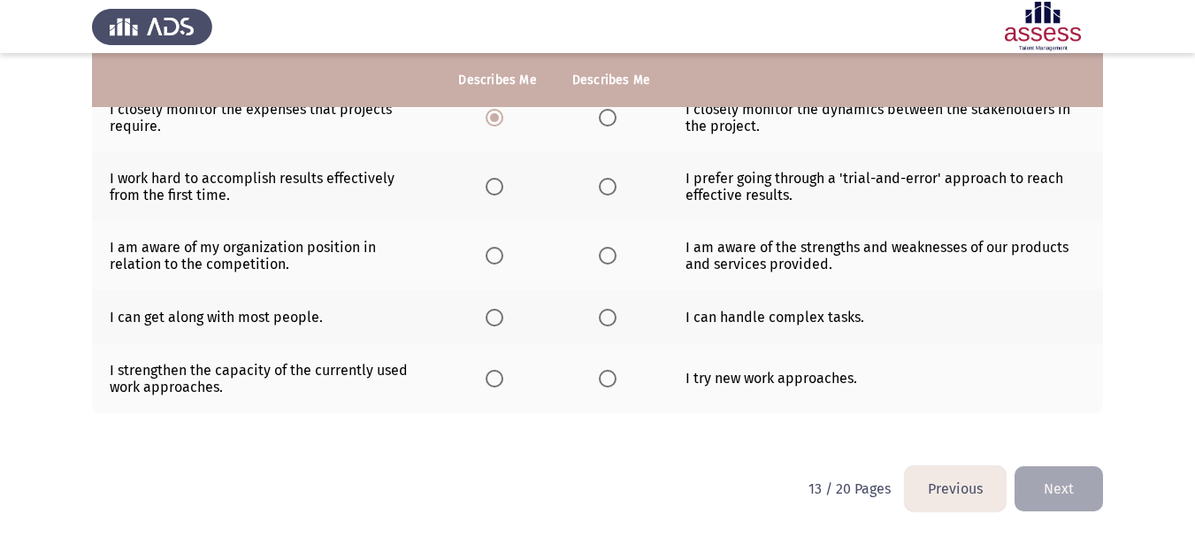
click at [494, 189] on span "Select an option" at bounding box center [495, 187] width 18 height 18
click at [494, 189] on input "Select an option" at bounding box center [495, 187] width 18 height 18
click at [501, 257] on span "Select an option" at bounding box center [495, 256] width 18 height 18
click at [501, 257] on input "Select an option" at bounding box center [495, 256] width 18 height 18
click at [600, 252] on span "Select an option" at bounding box center [608, 256] width 18 height 18
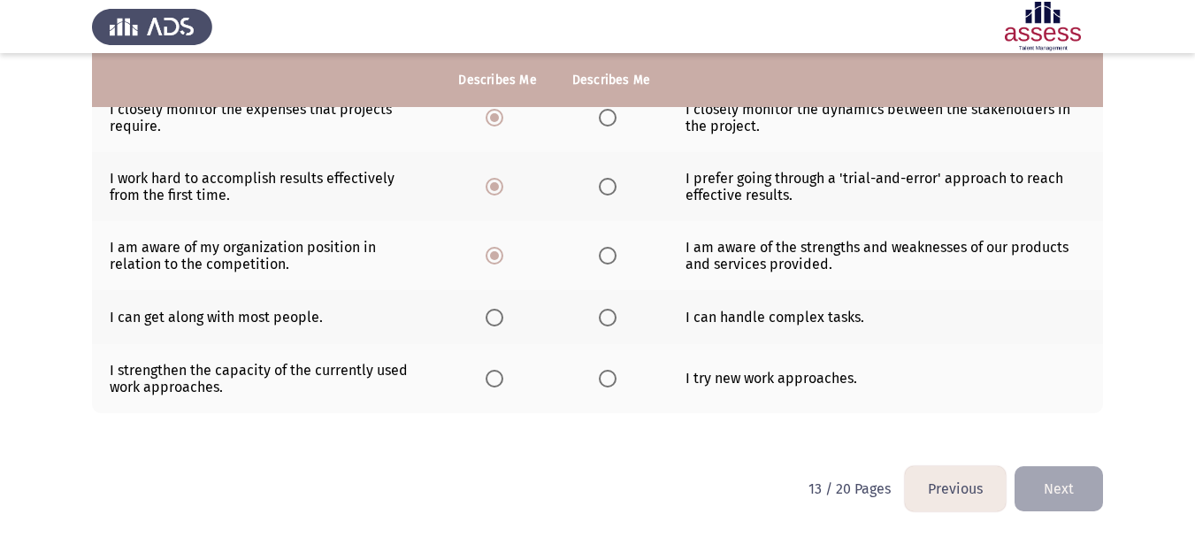
click at [600, 252] on input "Select an option" at bounding box center [608, 256] width 18 height 18
click at [486, 316] on span "Select an option" at bounding box center [495, 318] width 18 height 18
click at [486, 316] on input "Select an option" at bounding box center [495, 318] width 18 height 18
click at [609, 319] on span "Select an option" at bounding box center [608, 318] width 18 height 18
click at [609, 319] on input "Select an option" at bounding box center [608, 318] width 18 height 18
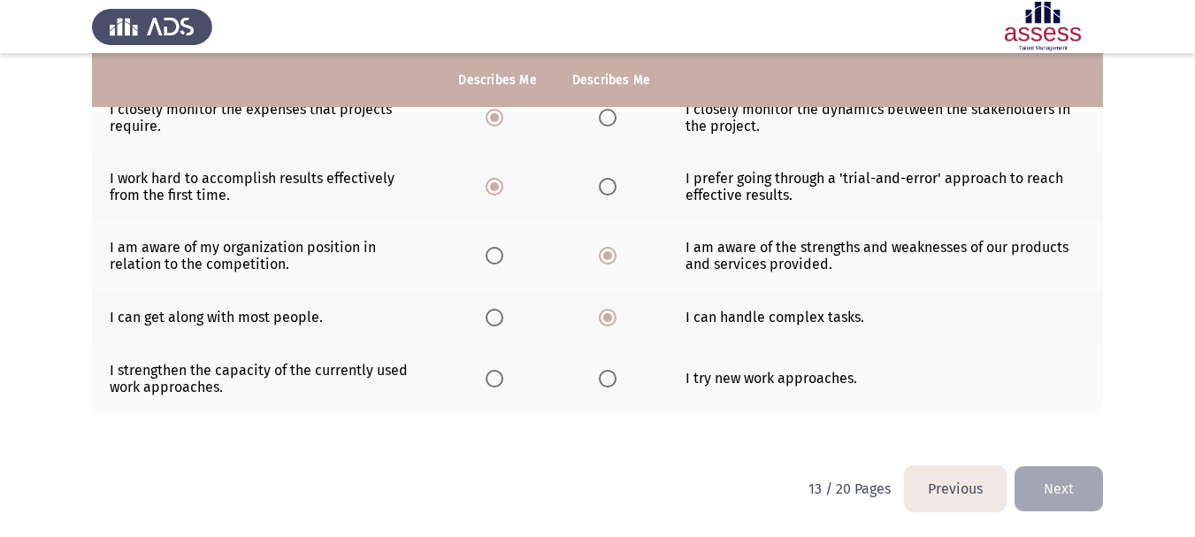
click at [491, 386] on span "Select an option" at bounding box center [495, 379] width 18 height 18
click at [491, 386] on input "Select an option" at bounding box center [495, 379] width 18 height 18
click at [1080, 490] on button "Next" at bounding box center [1058, 488] width 88 height 45
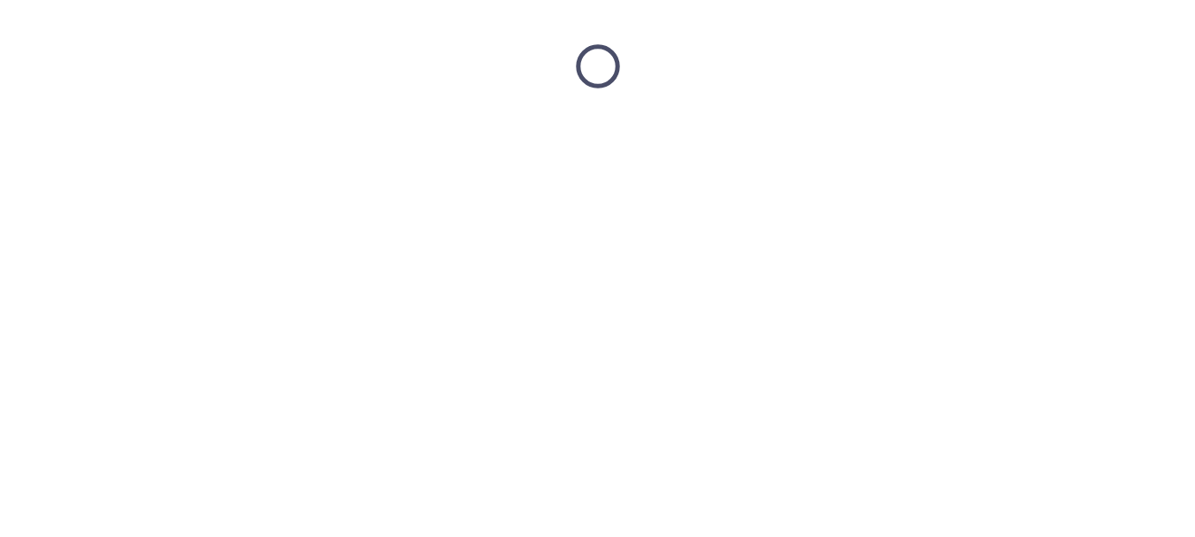
scroll to position [0, 0]
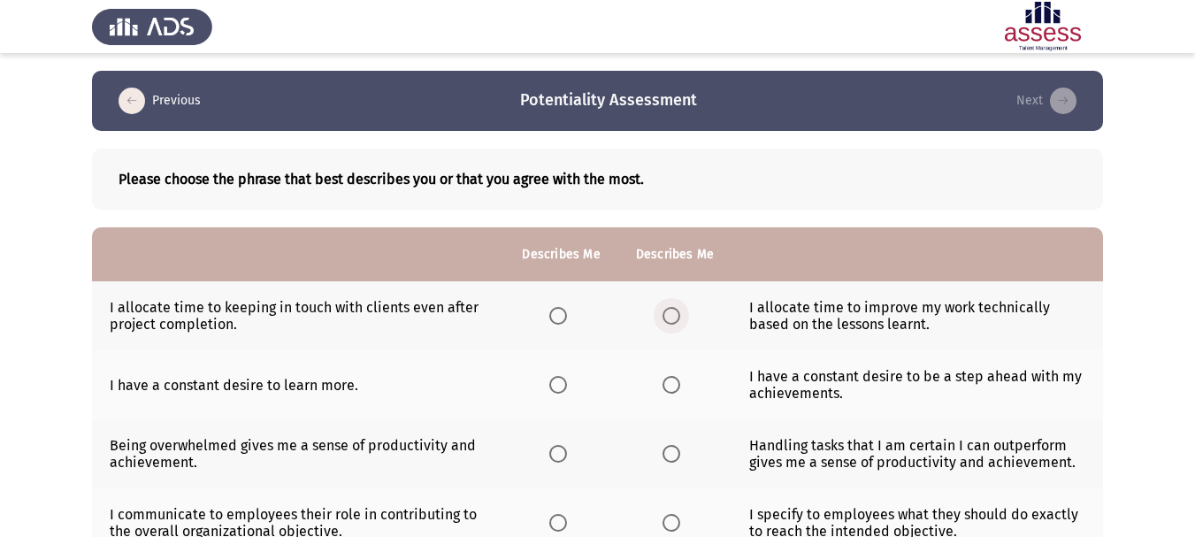
click at [685, 316] on label "Select an option" at bounding box center [674, 316] width 25 height 18
click at [680, 316] on input "Select an option" at bounding box center [671, 316] width 18 height 18
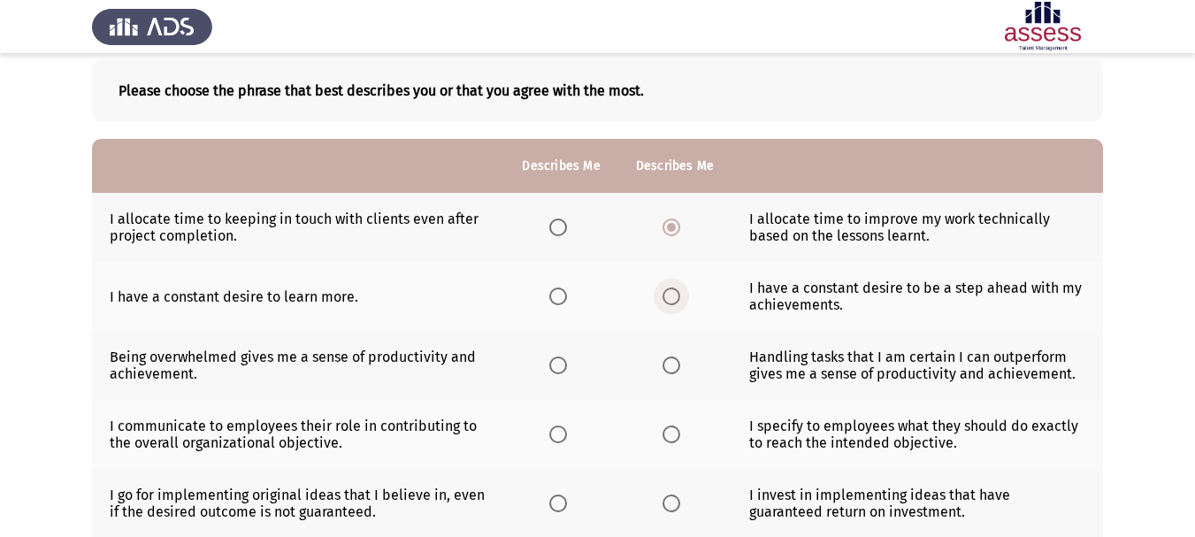
click at [676, 295] on span "Select an option" at bounding box center [671, 296] width 18 height 18
click at [676, 295] on input "Select an option" at bounding box center [671, 296] width 18 height 18
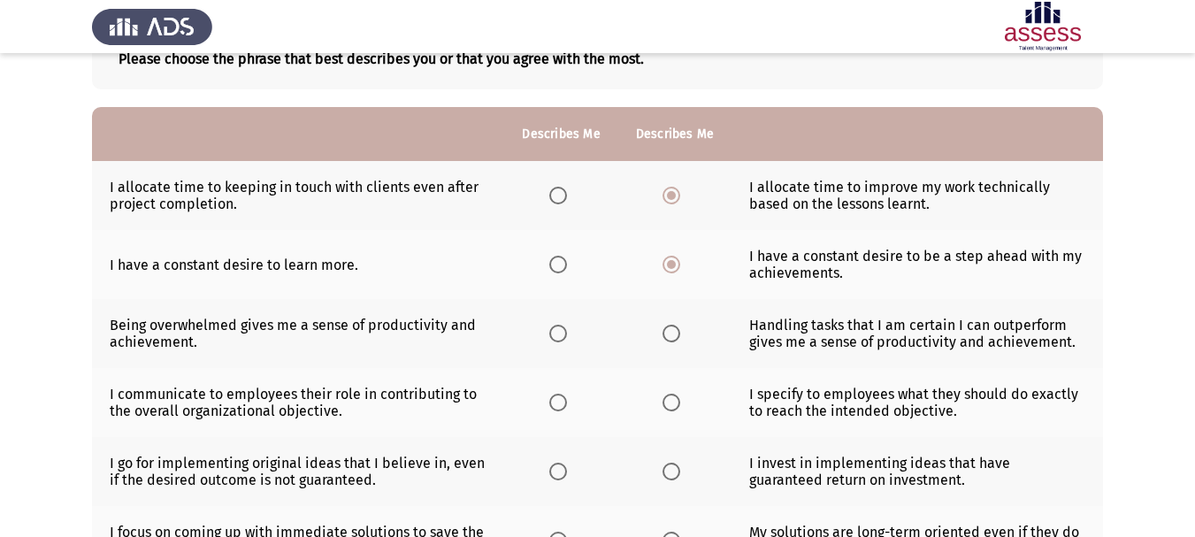
scroll to position [177, 0]
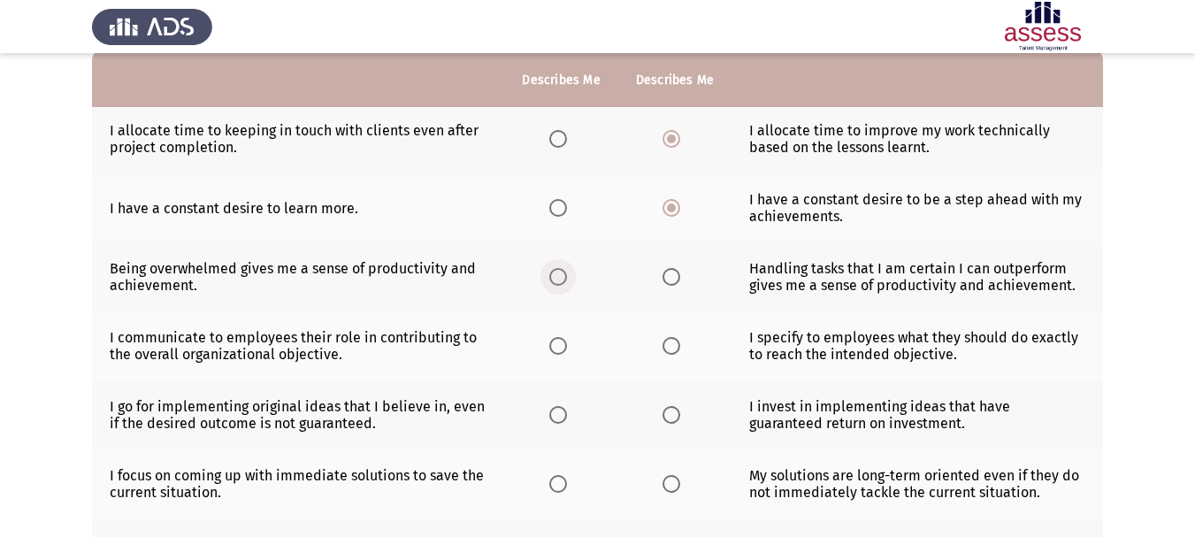
click at [554, 276] on span "Select an option" at bounding box center [558, 277] width 18 height 18
click at [554, 276] on input "Select an option" at bounding box center [558, 277] width 18 height 18
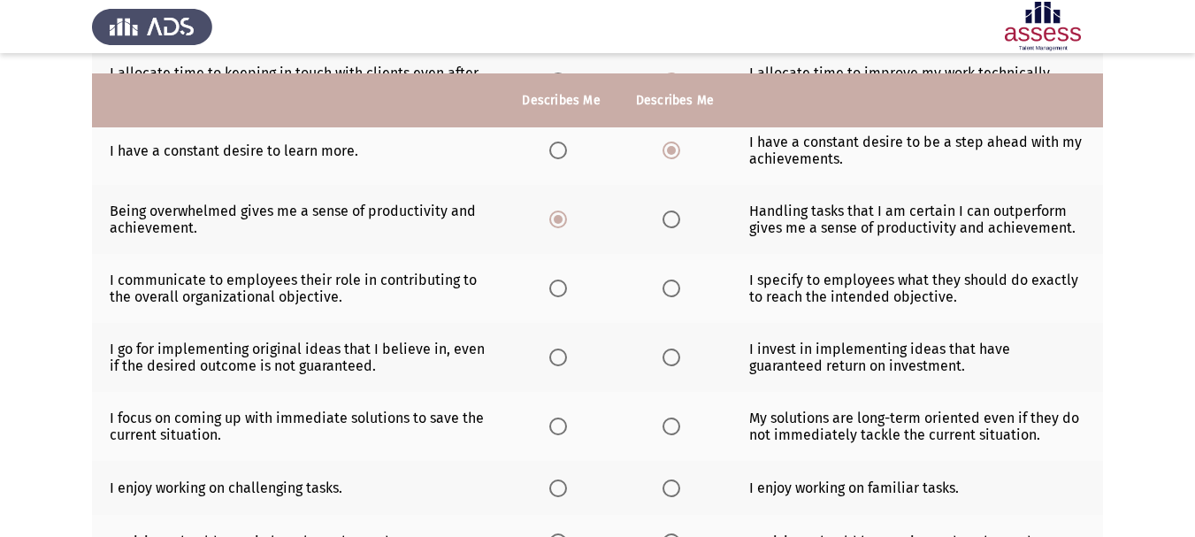
scroll to position [265, 0]
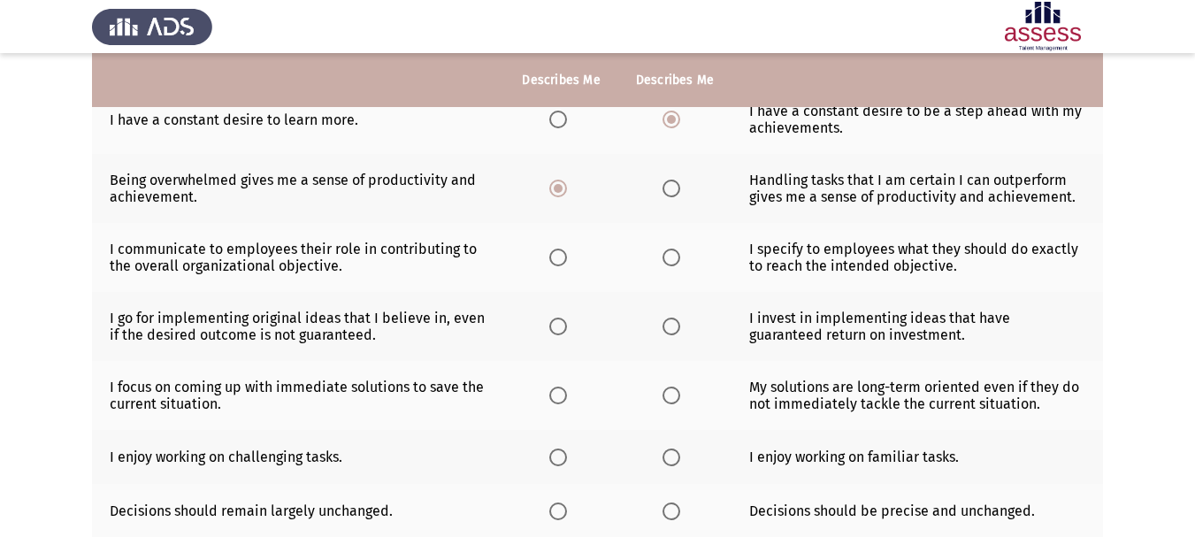
click at [672, 262] on span "Select an option" at bounding box center [671, 258] width 18 height 18
click at [672, 262] on input "Select an option" at bounding box center [671, 258] width 18 height 18
click at [677, 324] on span "Select an option" at bounding box center [671, 327] width 18 height 18
click at [677, 324] on input "Select an option" at bounding box center [671, 327] width 18 height 18
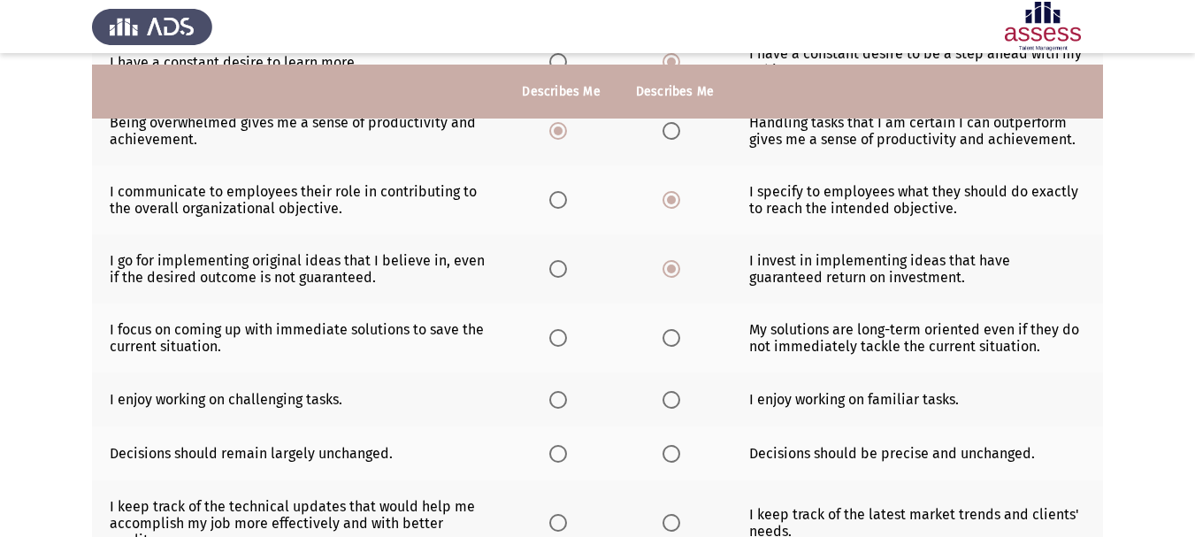
scroll to position [354, 0]
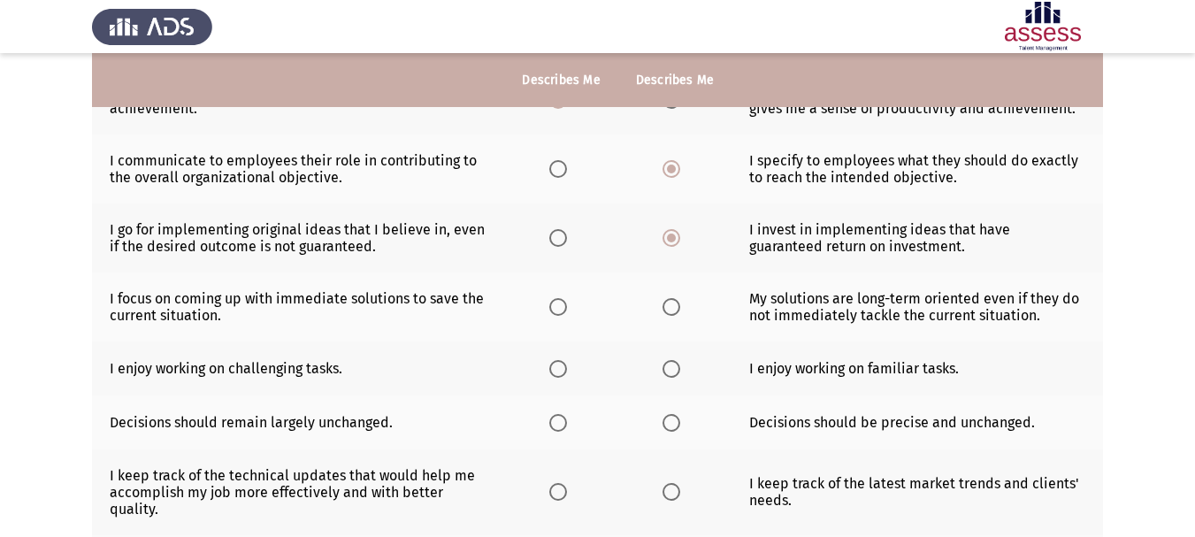
click at [555, 308] on span "Select an option" at bounding box center [558, 307] width 18 height 18
click at [555, 308] on input "Select an option" at bounding box center [558, 307] width 18 height 18
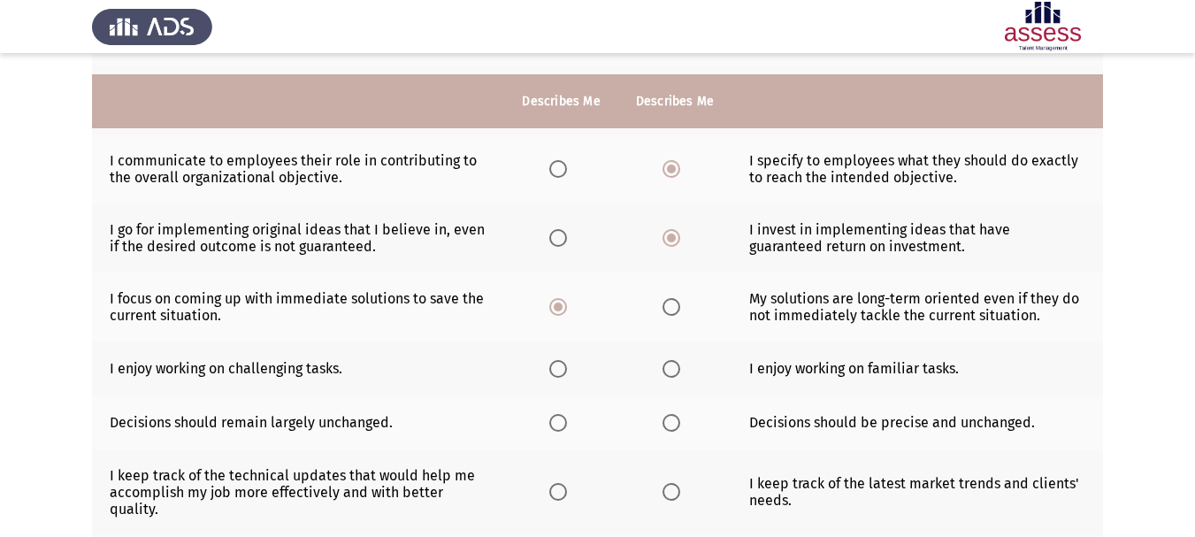
scroll to position [442, 0]
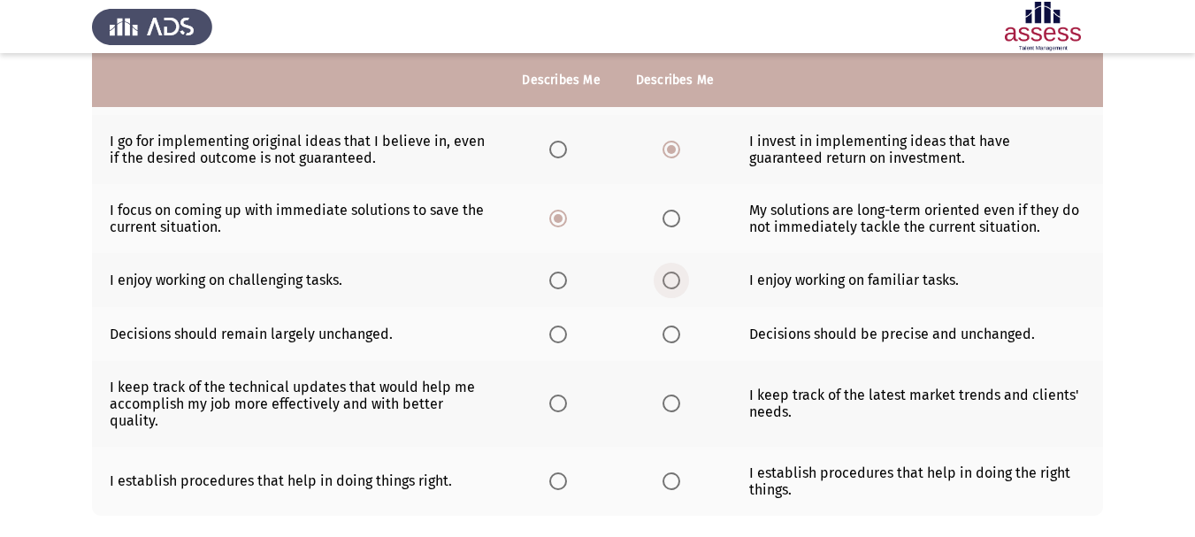
click at [674, 279] on span "Select an option" at bounding box center [671, 281] width 18 height 18
click at [674, 279] on input "Select an option" at bounding box center [671, 281] width 18 height 18
click at [665, 336] on span "Select an option" at bounding box center [671, 334] width 18 height 18
click at [665, 336] on input "Select an option" at bounding box center [671, 334] width 18 height 18
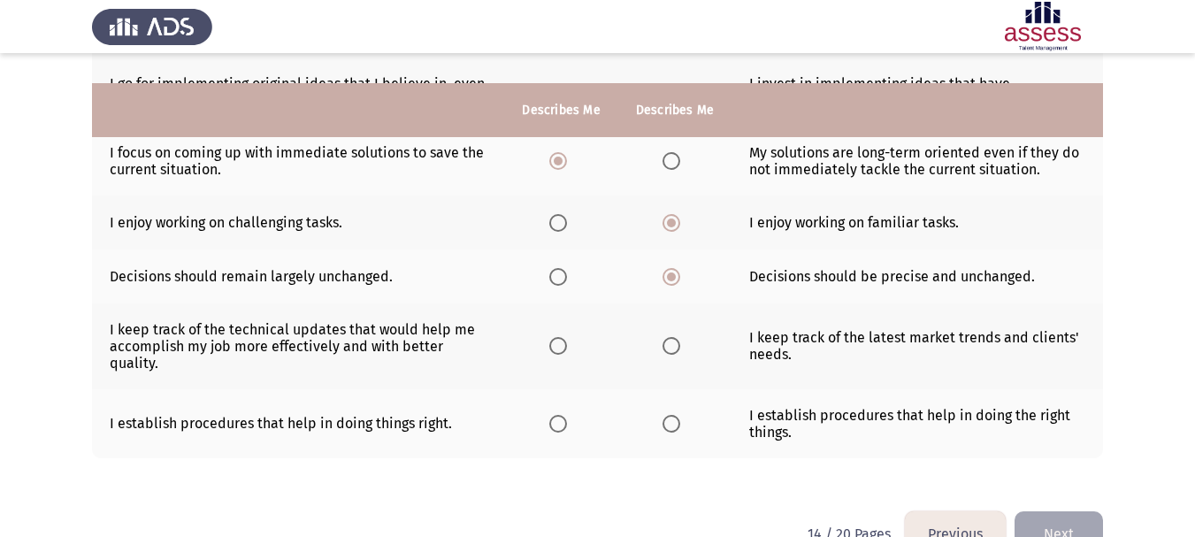
scroll to position [531, 0]
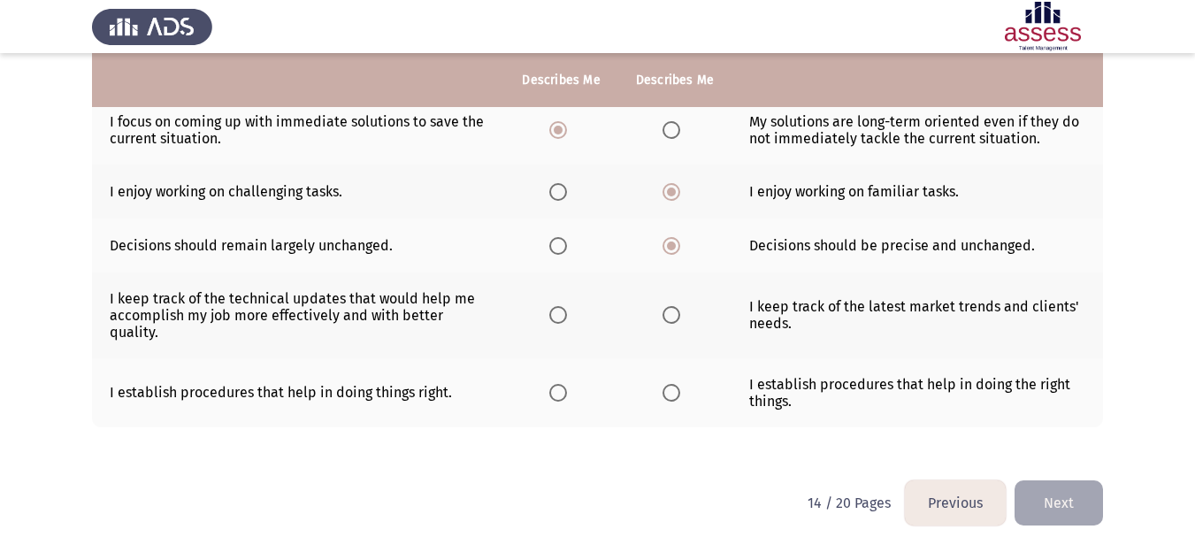
click at [542, 317] on th at bounding box center [560, 315] width 113 height 86
click at [555, 317] on span "Select an option" at bounding box center [558, 315] width 18 height 18
click at [555, 317] on input "Select an option" at bounding box center [558, 315] width 18 height 18
click at [559, 392] on span "Select an option" at bounding box center [558, 393] width 18 height 18
click at [559, 392] on input "Select an option" at bounding box center [558, 393] width 18 height 18
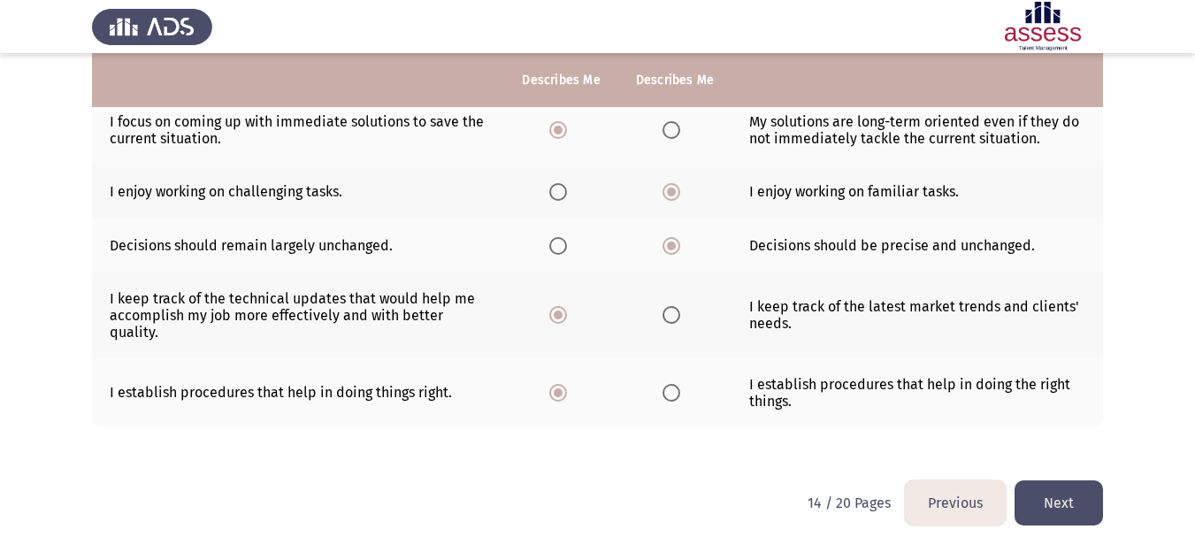
click at [1096, 486] on button "Next" at bounding box center [1058, 502] width 88 height 45
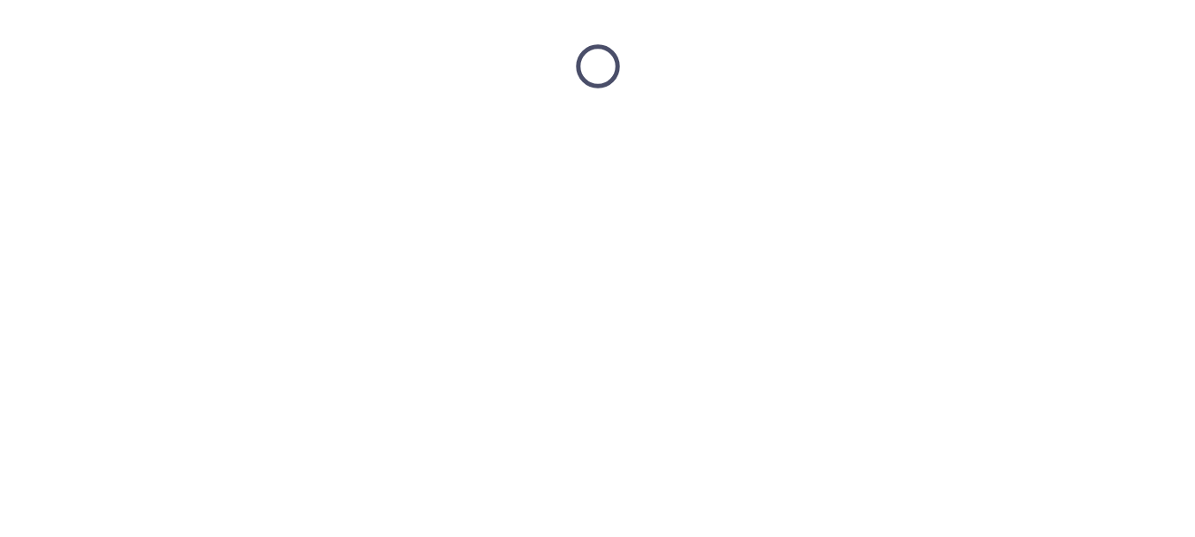
scroll to position [0, 0]
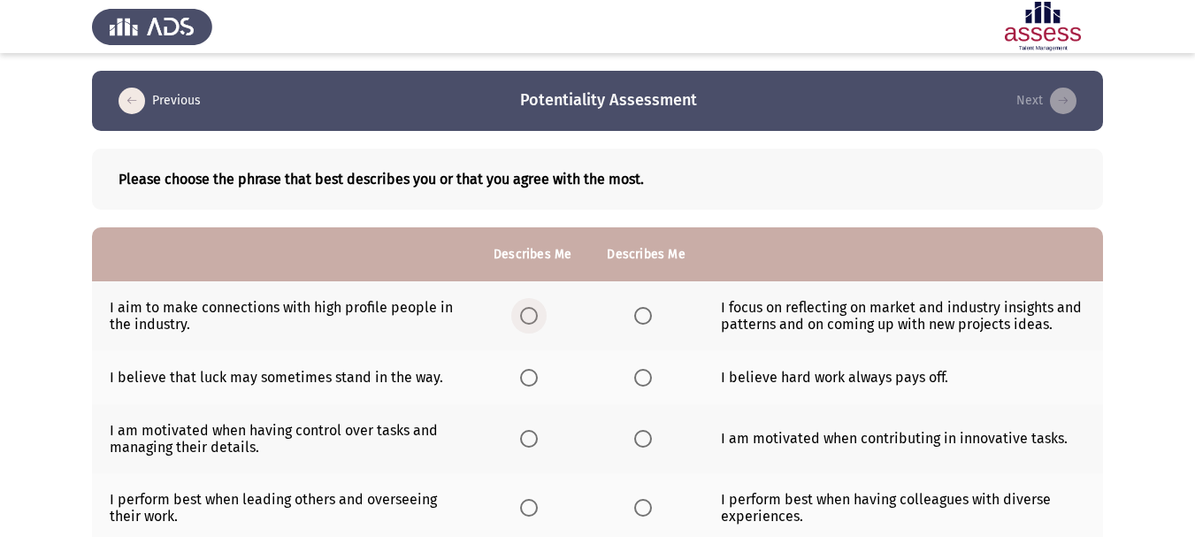
click at [535, 314] on span "Select an option" at bounding box center [529, 316] width 18 height 18
click at [535, 314] on input "Select an option" at bounding box center [529, 316] width 18 height 18
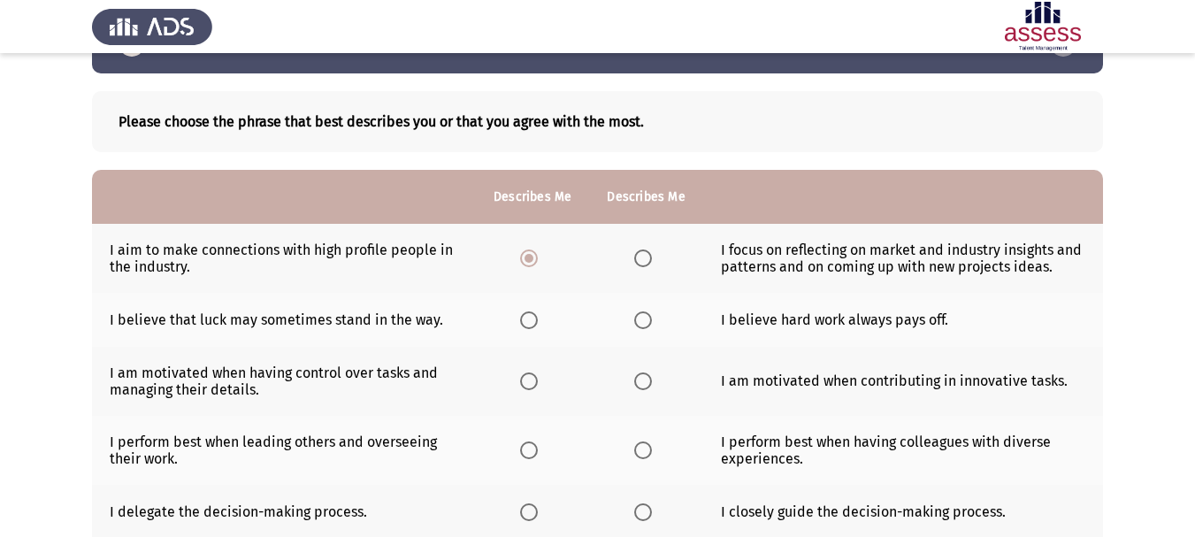
scroll to position [88, 0]
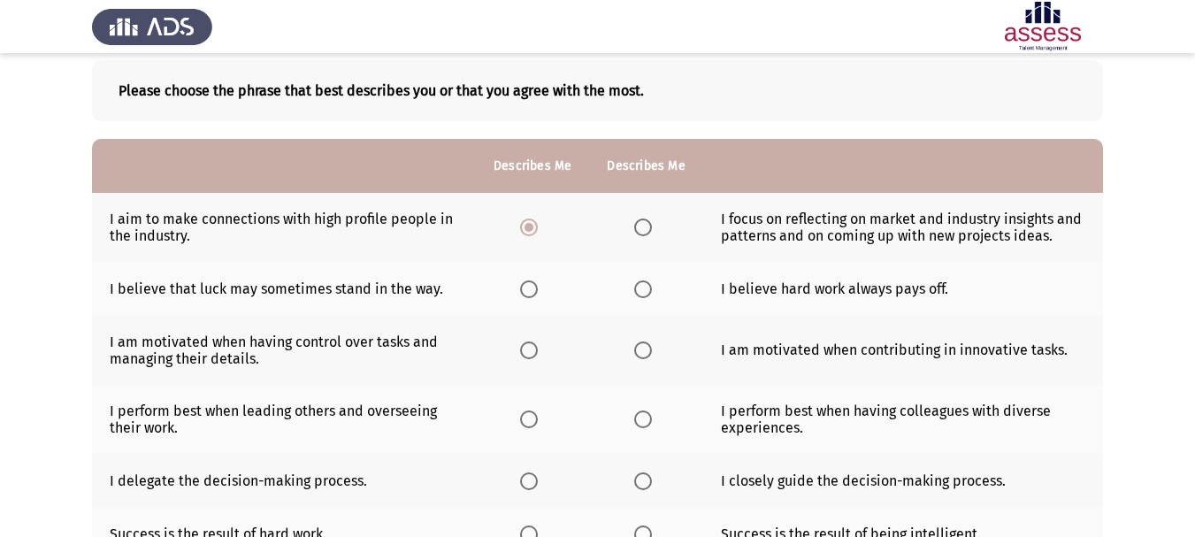
click at [655, 288] on label "Select an option" at bounding box center [646, 289] width 25 height 18
click at [652, 288] on input "Select an option" at bounding box center [643, 289] width 18 height 18
click at [531, 352] on span "Select an option" at bounding box center [529, 350] width 18 height 18
click at [531, 352] on input "Select an option" at bounding box center [529, 350] width 18 height 18
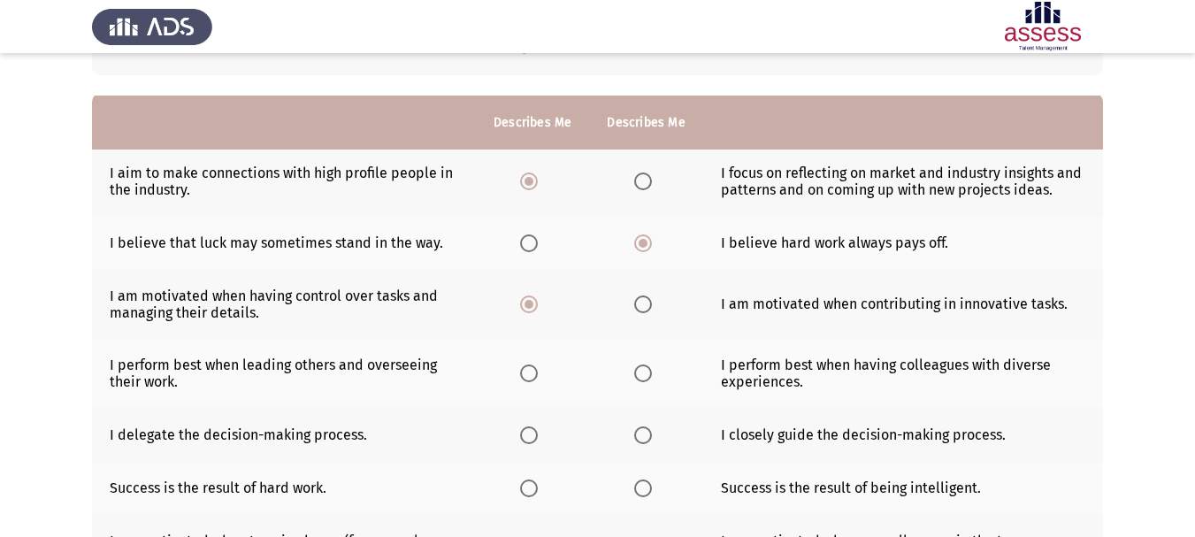
scroll to position [177, 0]
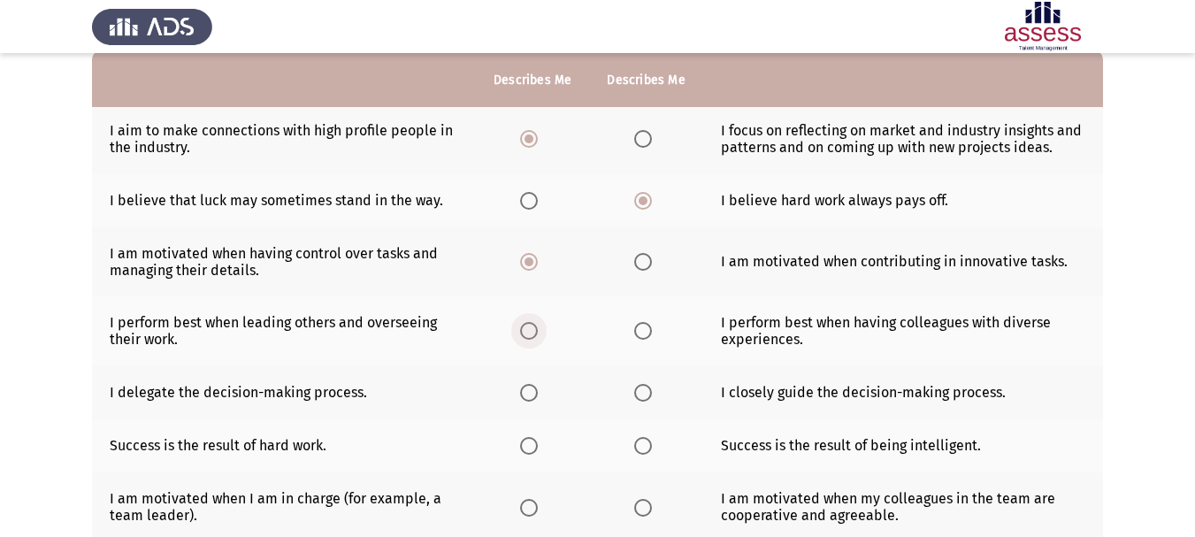
click at [524, 334] on span "Select an option" at bounding box center [529, 331] width 18 height 18
click at [524, 334] on input "Select an option" at bounding box center [529, 331] width 18 height 18
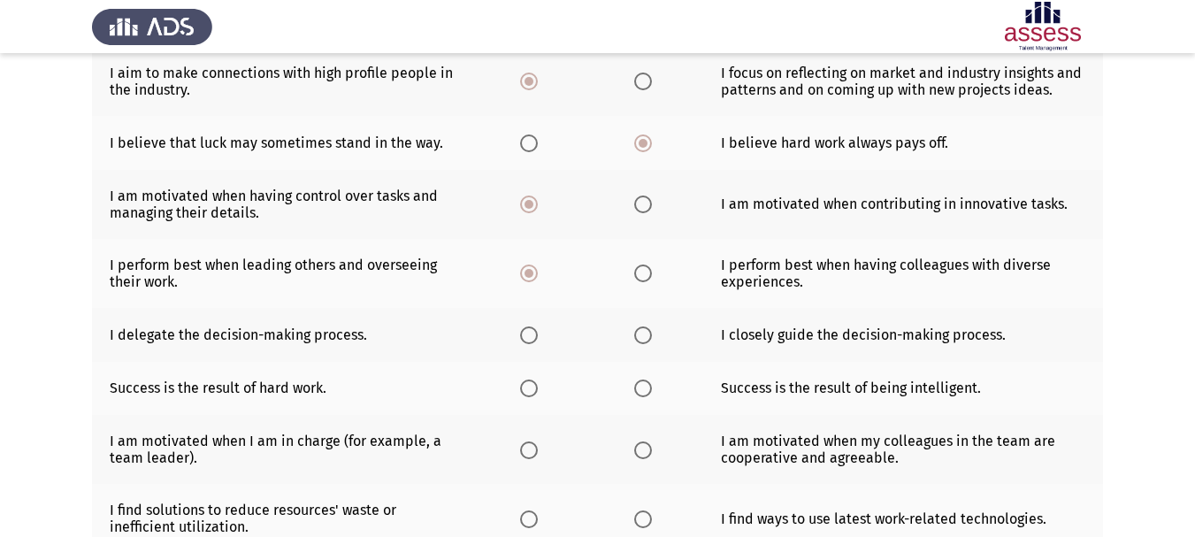
scroll to position [265, 0]
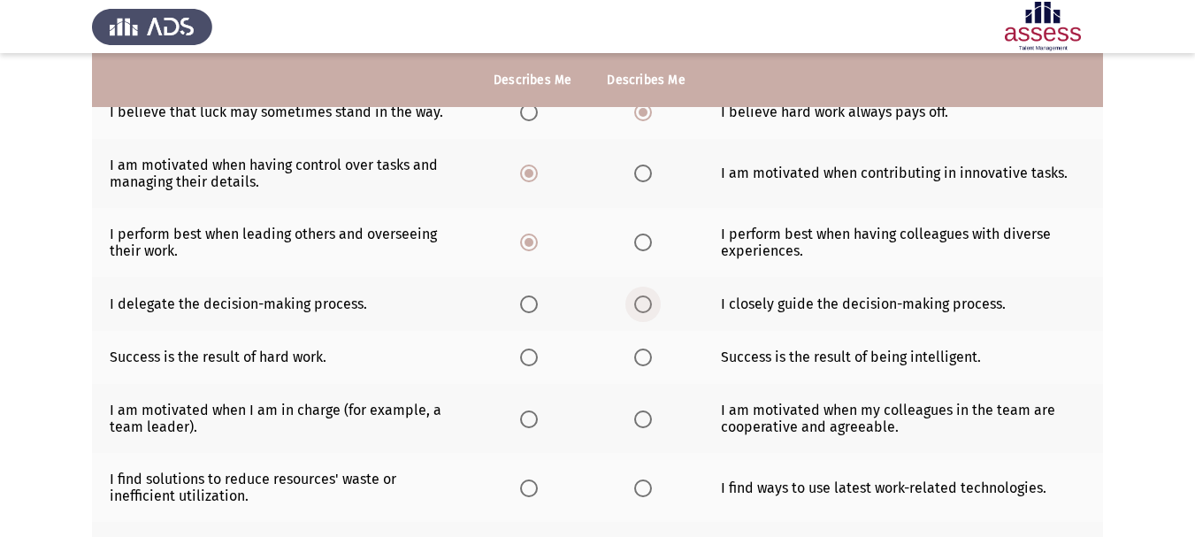
click at [646, 307] on span "Select an option" at bounding box center [643, 304] width 18 height 18
click at [646, 307] on input "Select an option" at bounding box center [643, 304] width 18 height 18
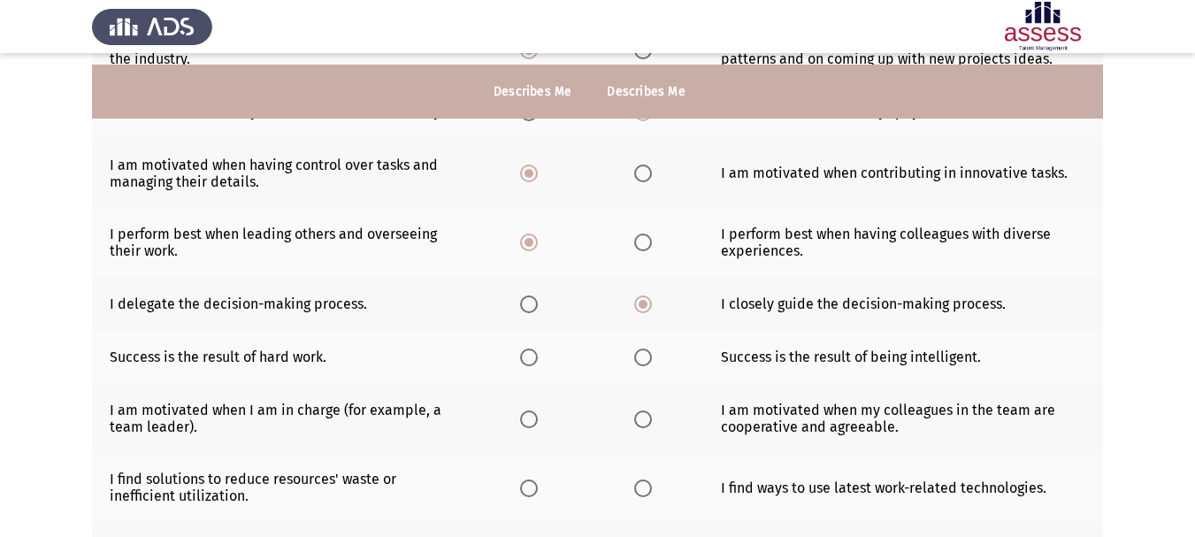
scroll to position [354, 0]
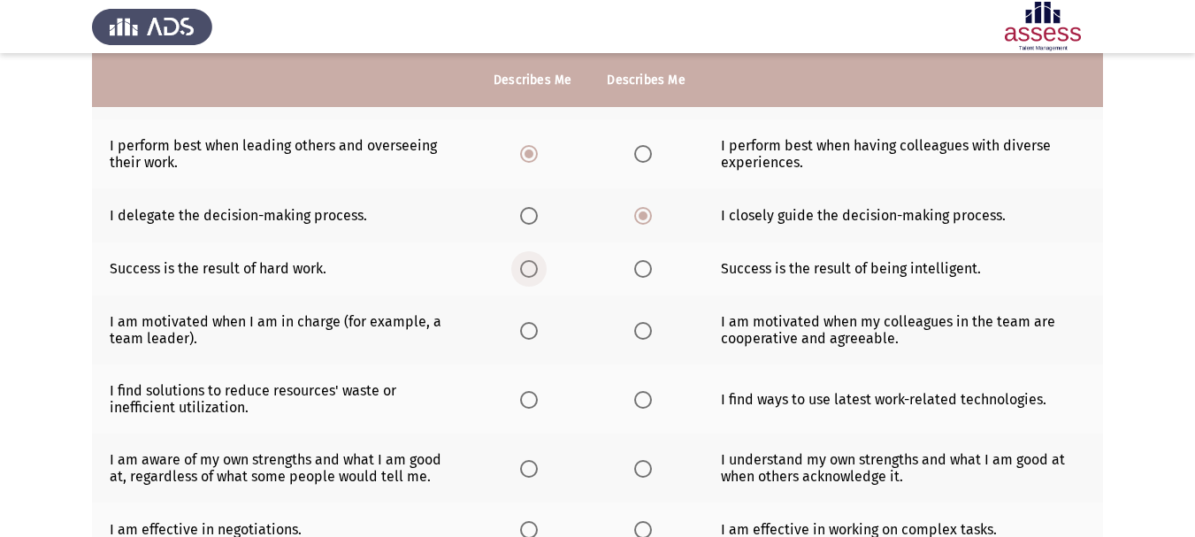
click at [527, 270] on span "Select an option" at bounding box center [529, 269] width 18 height 18
click at [527, 270] on input "Select an option" at bounding box center [529, 269] width 18 height 18
click at [528, 338] on span "Select an option" at bounding box center [529, 331] width 18 height 18
click at [528, 338] on input "Select an option" at bounding box center [529, 331] width 18 height 18
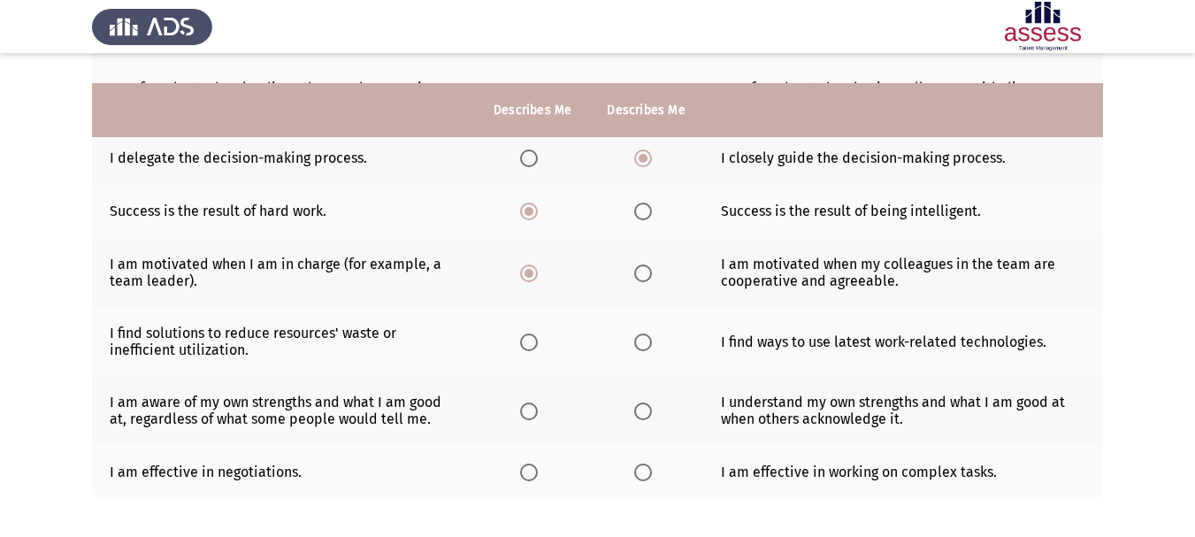
scroll to position [442, 0]
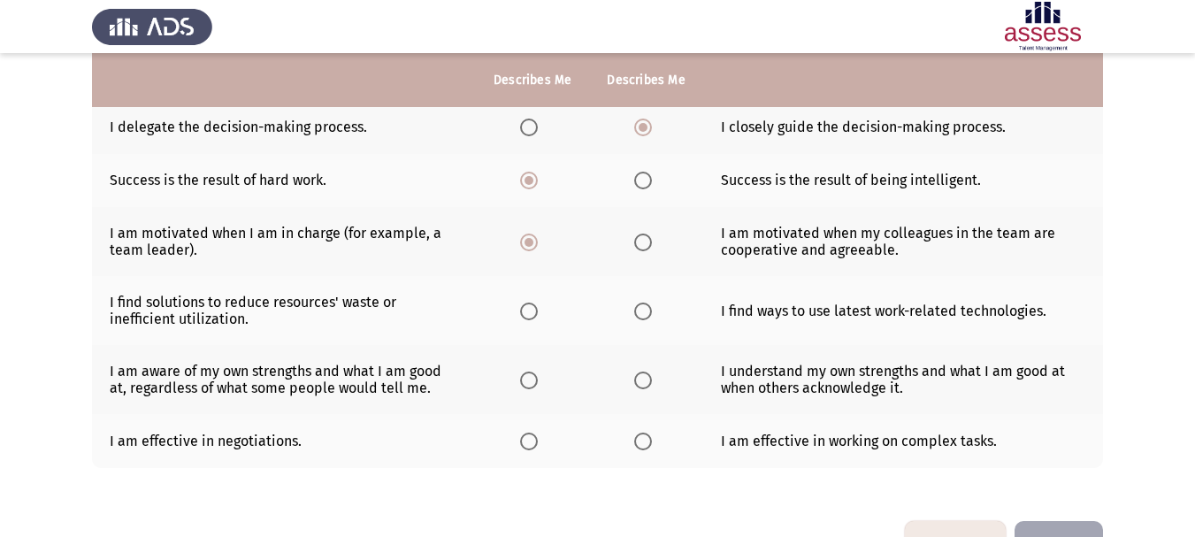
click at [533, 309] on span "Select an option" at bounding box center [529, 311] width 18 height 18
click at [533, 309] on input "Select an option" at bounding box center [529, 311] width 18 height 18
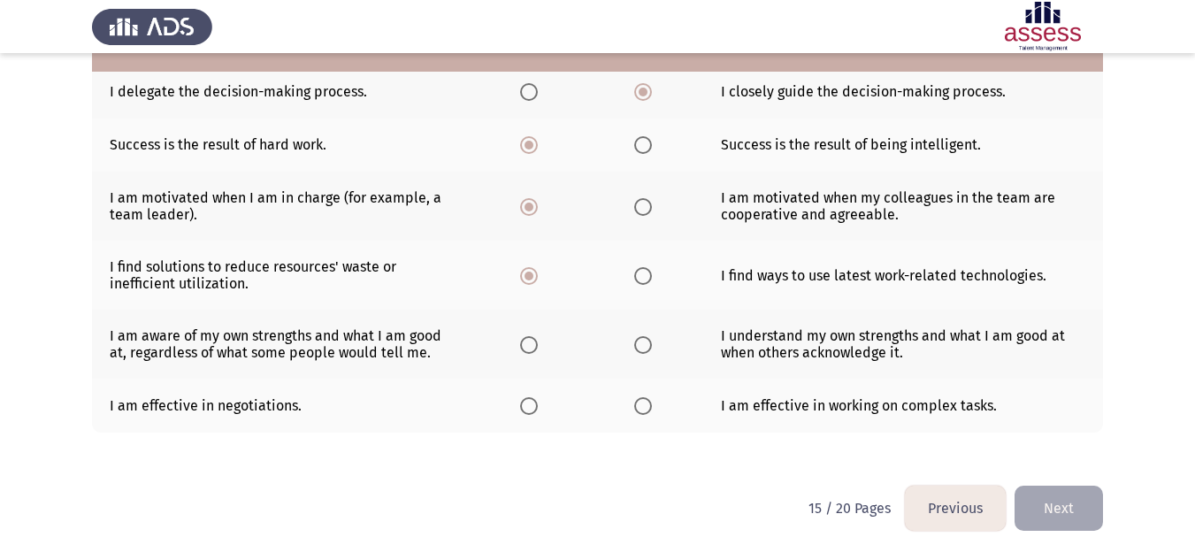
scroll to position [497, 0]
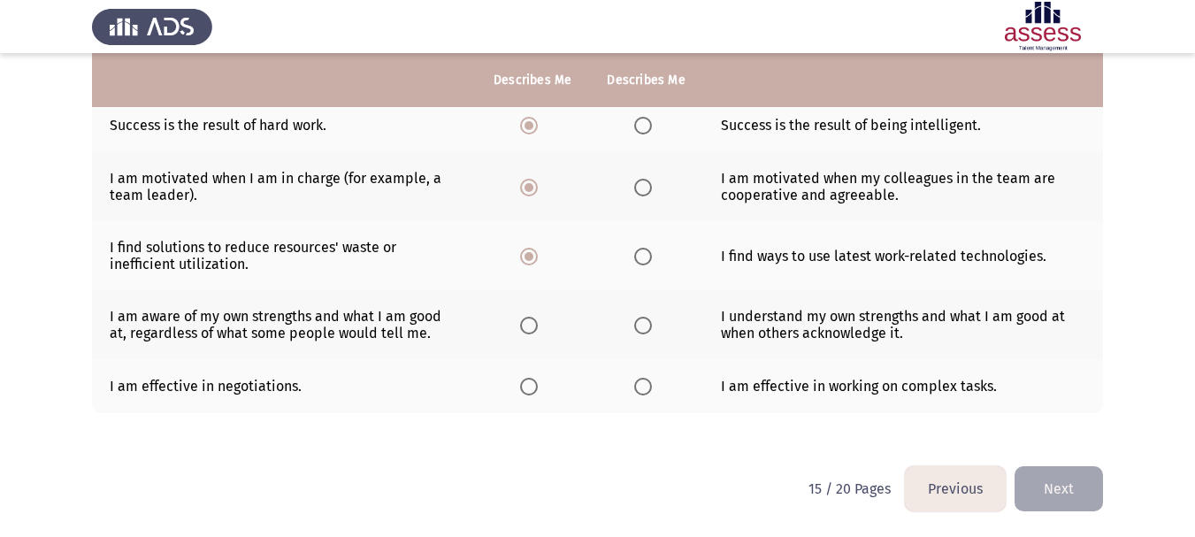
click at [527, 329] on span "Select an option" at bounding box center [529, 326] width 18 height 18
click at [527, 329] on input "Select an option" at bounding box center [529, 326] width 18 height 18
click at [643, 386] on span "Select an option" at bounding box center [643, 387] width 18 height 18
click at [643, 386] on input "Select an option" at bounding box center [643, 387] width 18 height 18
click at [1075, 494] on button "Next" at bounding box center [1058, 488] width 88 height 45
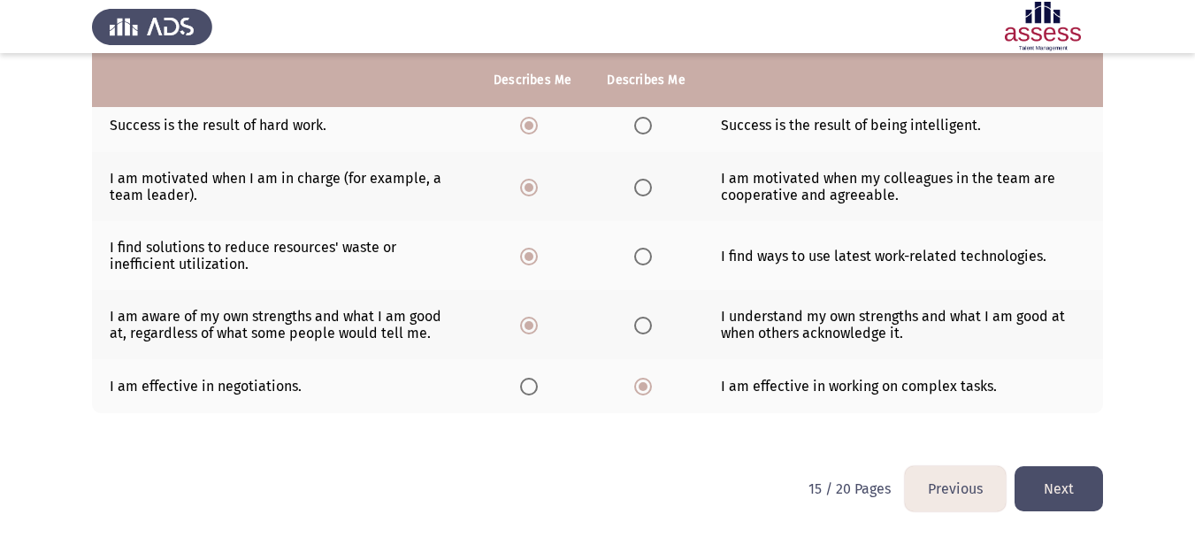
scroll to position [0, 0]
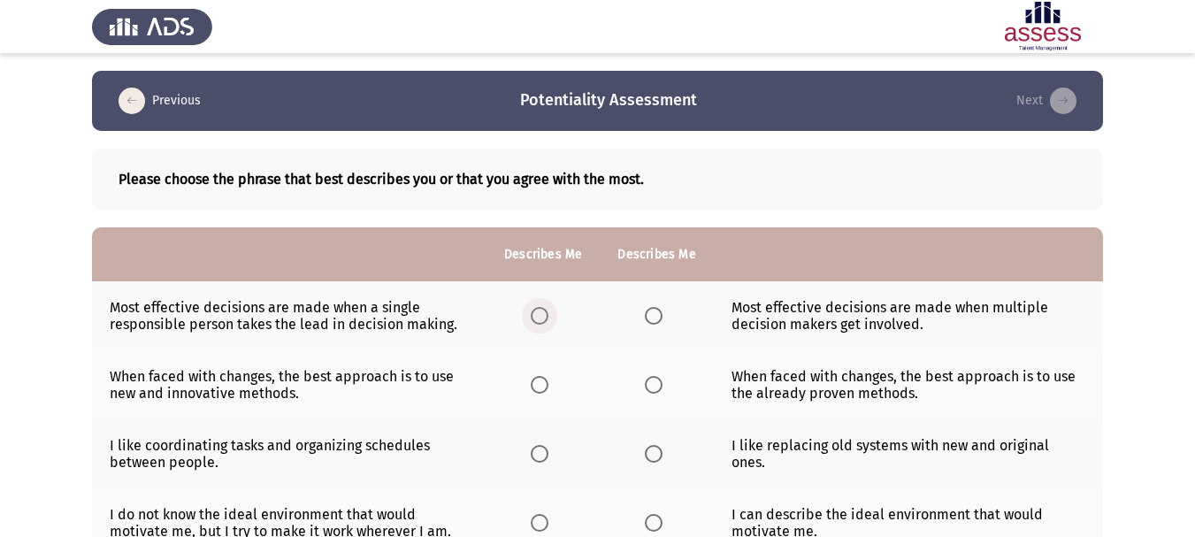
click at [553, 316] on label "Select an option" at bounding box center [543, 316] width 25 height 18
click at [548, 316] on input "Select an option" at bounding box center [540, 316] width 18 height 18
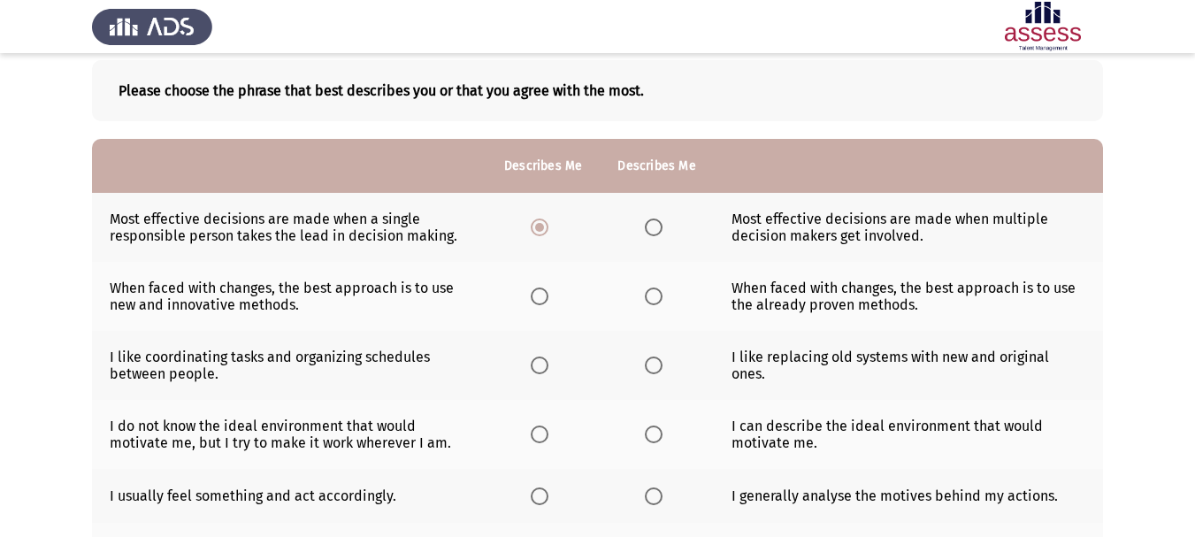
click at [540, 302] on span "Select an option" at bounding box center [540, 296] width 18 height 18
click at [540, 302] on input "Select an option" at bounding box center [540, 296] width 18 height 18
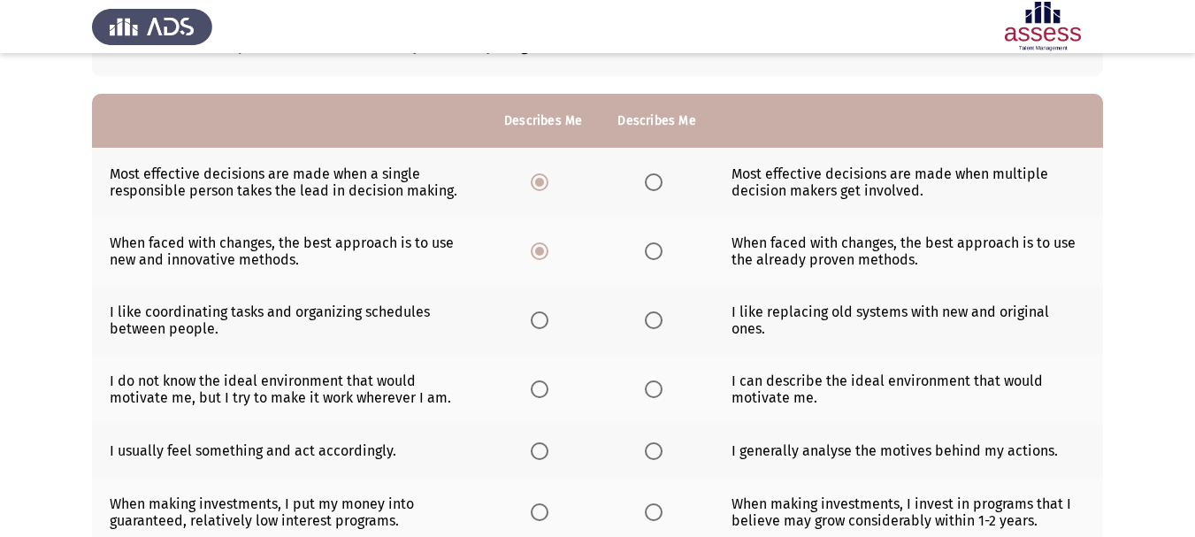
scroll to position [177, 0]
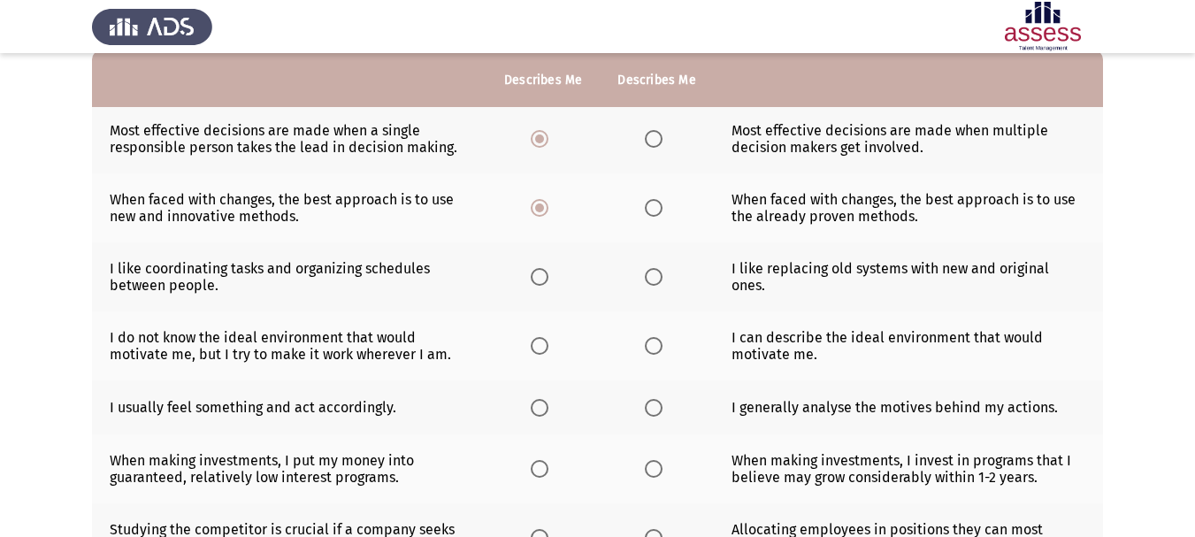
click at [537, 283] on span "Select an option" at bounding box center [540, 277] width 18 height 18
click at [537, 283] on input "Select an option" at bounding box center [540, 277] width 18 height 18
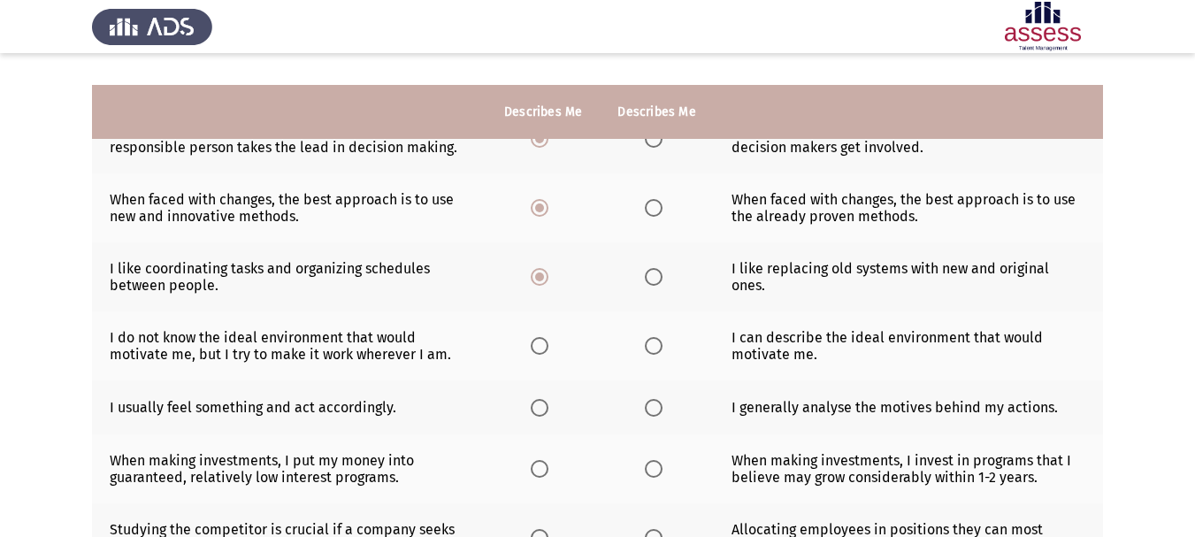
scroll to position [265, 0]
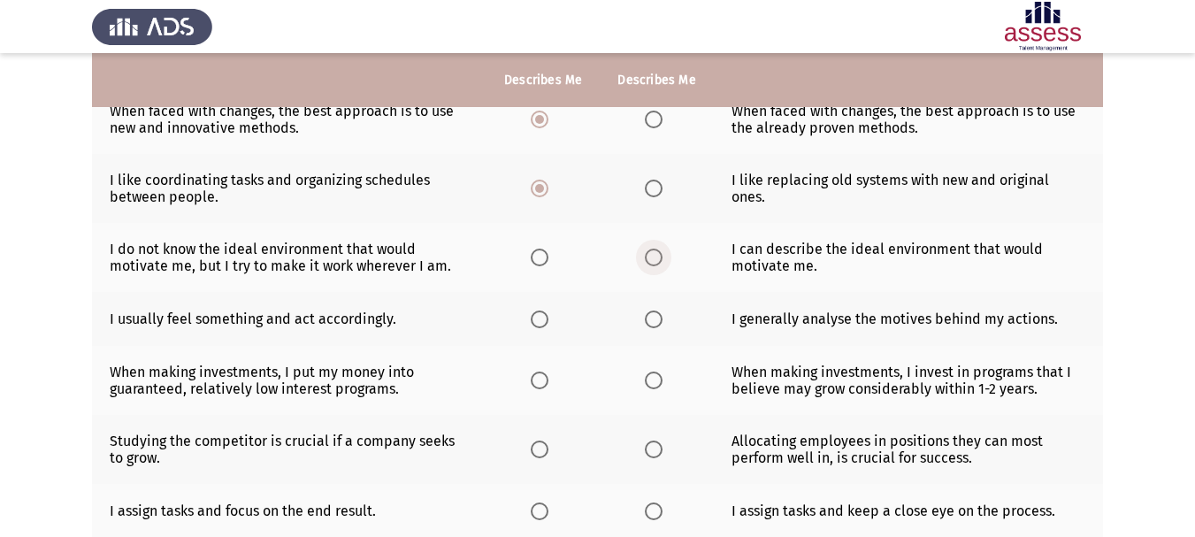
click at [654, 265] on span "Select an option" at bounding box center [654, 258] width 18 height 18
click at [654, 265] on input "Select an option" at bounding box center [654, 258] width 18 height 18
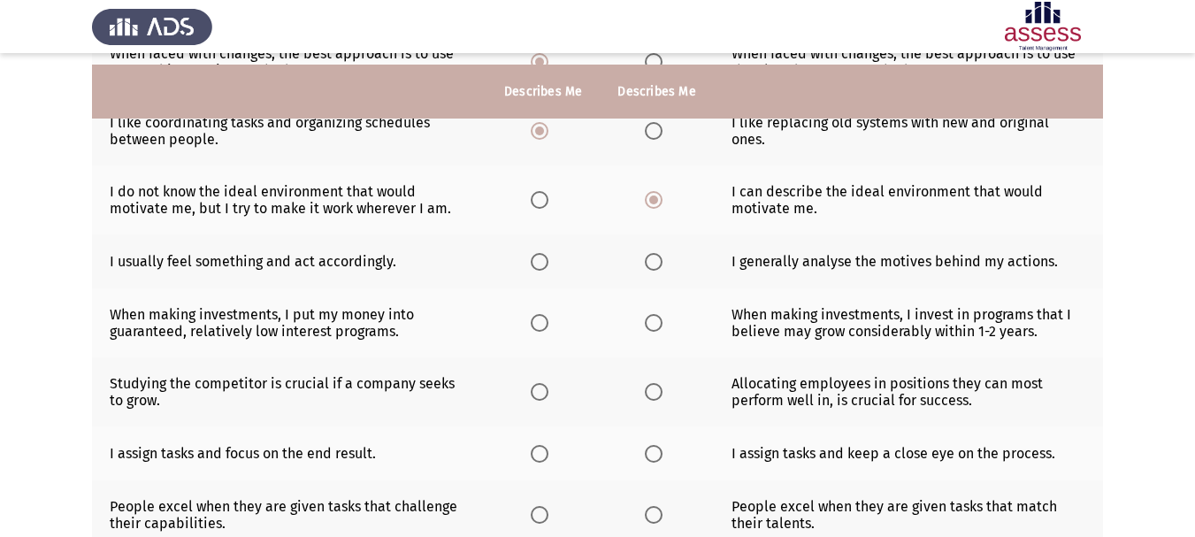
scroll to position [354, 0]
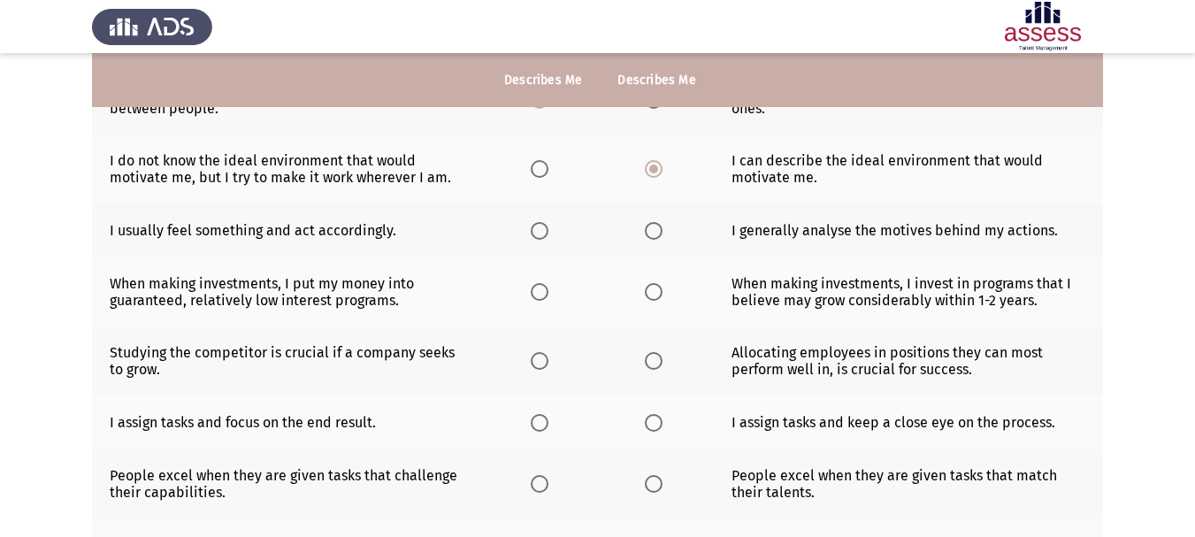
click at [654, 236] on span "Select an option" at bounding box center [654, 231] width 18 height 18
click at [654, 236] on input "Select an option" at bounding box center [654, 231] width 18 height 18
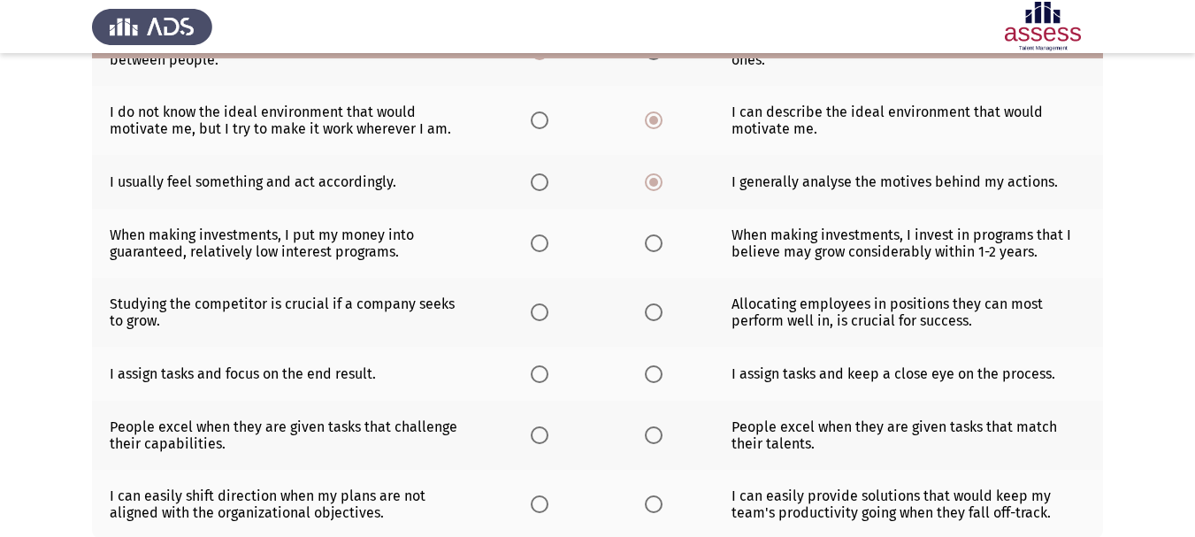
scroll to position [442, 0]
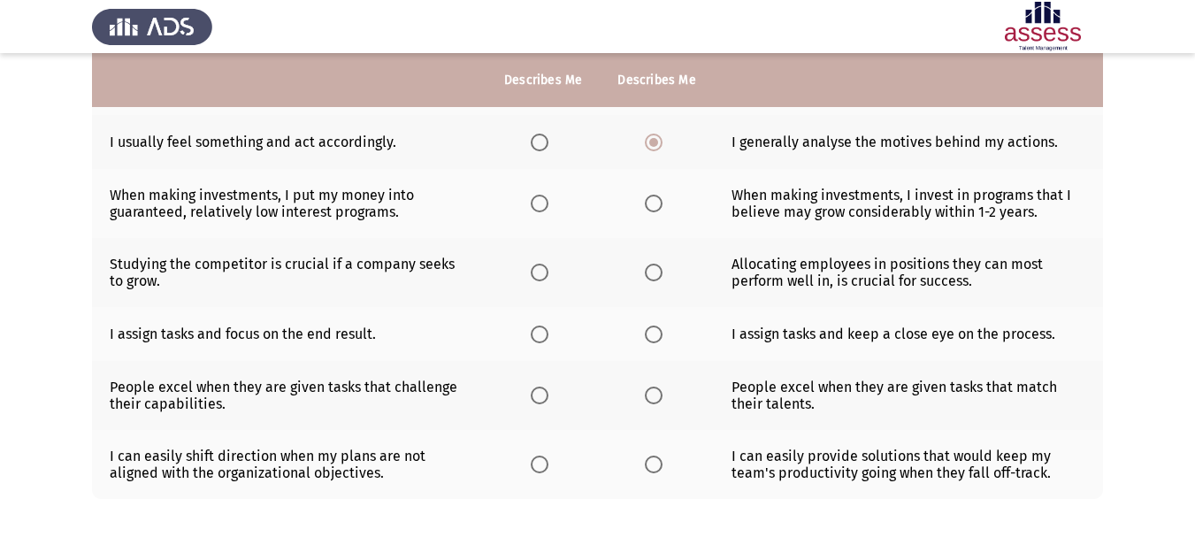
click at [535, 205] on span "Select an option" at bounding box center [540, 204] width 18 height 18
click at [535, 205] on input "Select an option" at bounding box center [540, 204] width 18 height 18
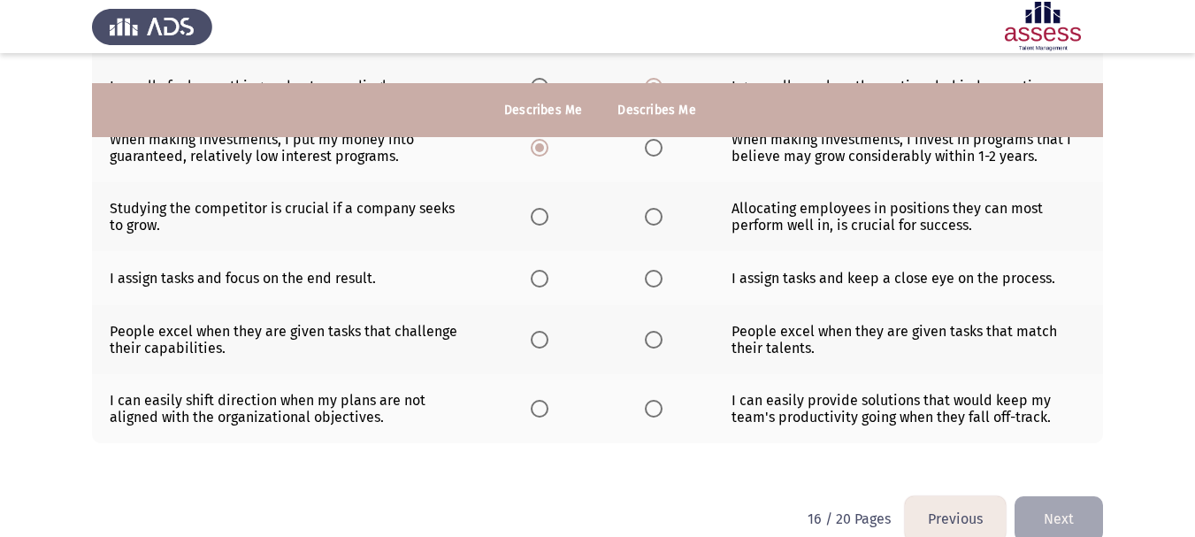
scroll to position [528, 0]
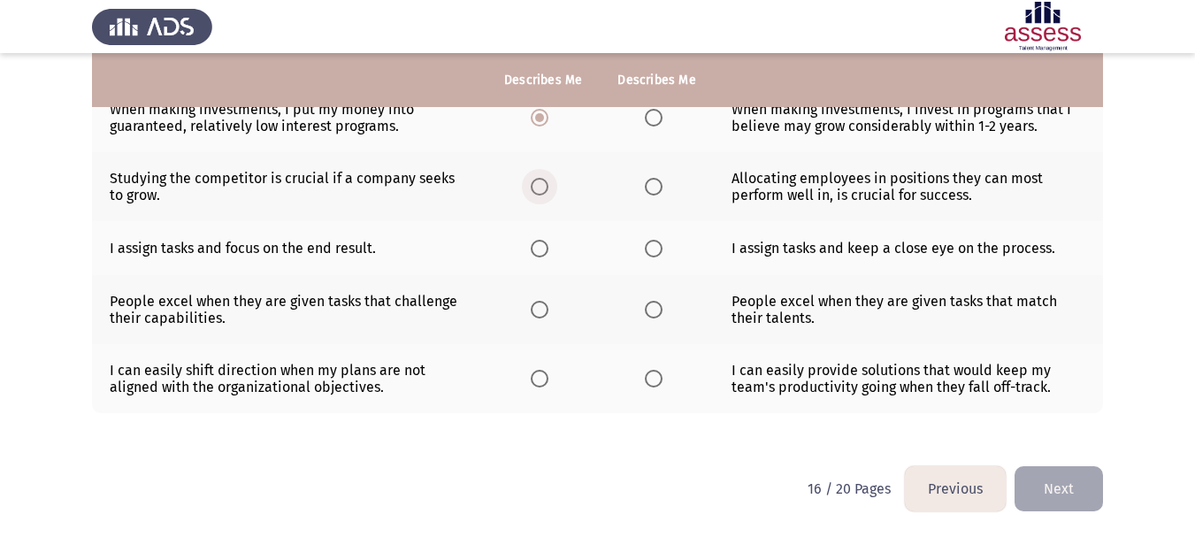
click at [535, 190] on span "Select an option" at bounding box center [540, 187] width 18 height 18
click at [535, 190] on input "Select an option" at bounding box center [540, 187] width 18 height 18
click at [536, 248] on span "Select an option" at bounding box center [540, 249] width 18 height 18
click at [536, 248] on input "Select an option" at bounding box center [540, 249] width 18 height 18
click at [647, 252] on span "Select an option" at bounding box center [654, 249] width 18 height 18
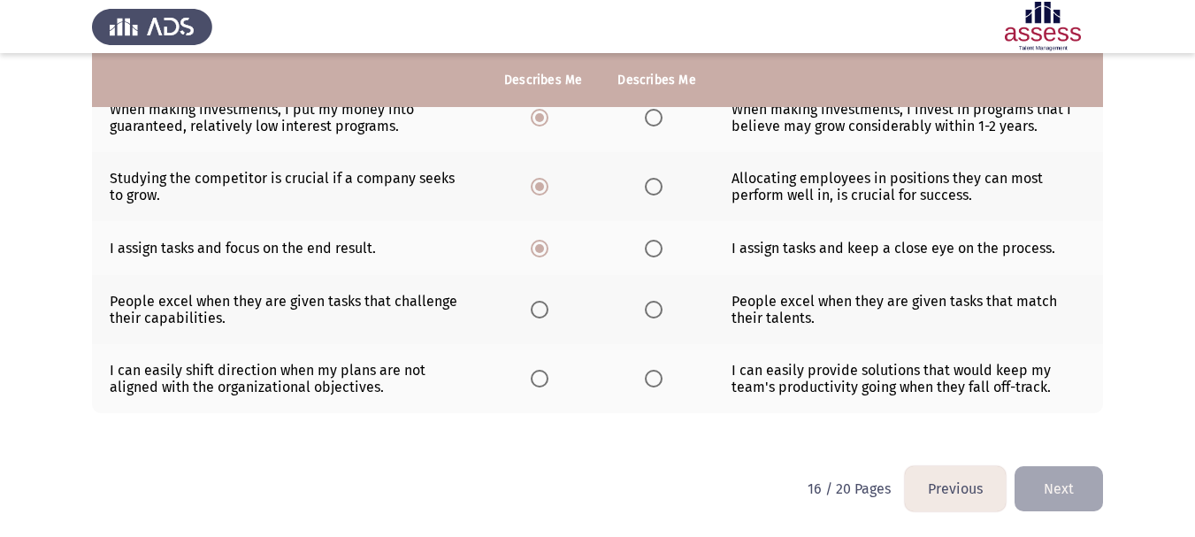
click at [647, 252] on input "Select an option" at bounding box center [654, 249] width 18 height 18
click at [656, 319] on th at bounding box center [656, 309] width 113 height 69
click at [654, 316] on span "Select an option" at bounding box center [654, 310] width 18 height 18
click at [654, 316] on input "Select an option" at bounding box center [654, 310] width 18 height 18
click at [546, 372] on span "Select an option" at bounding box center [540, 379] width 18 height 18
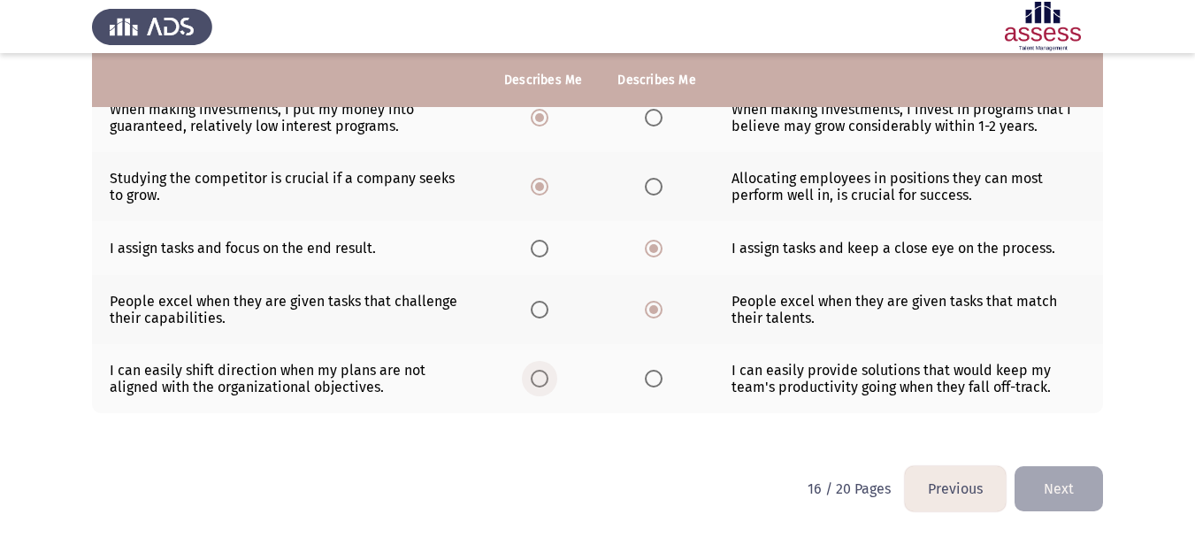
click at [546, 372] on input "Select an option" at bounding box center [540, 379] width 18 height 18
click at [1063, 482] on button "Next" at bounding box center [1058, 488] width 88 height 45
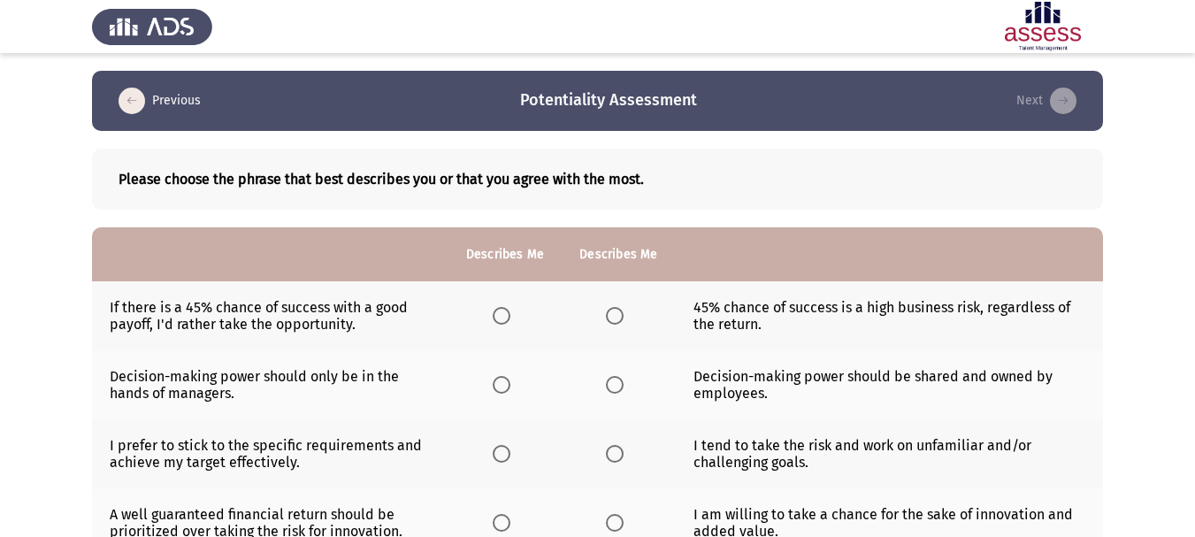
click at [613, 314] on span "Select an option" at bounding box center [615, 316] width 18 height 18
click at [613, 314] on input "Select an option" at bounding box center [615, 316] width 18 height 18
click at [508, 383] on span "Select an option" at bounding box center [502, 385] width 18 height 18
click at [508, 383] on input "Select an option" at bounding box center [502, 385] width 18 height 18
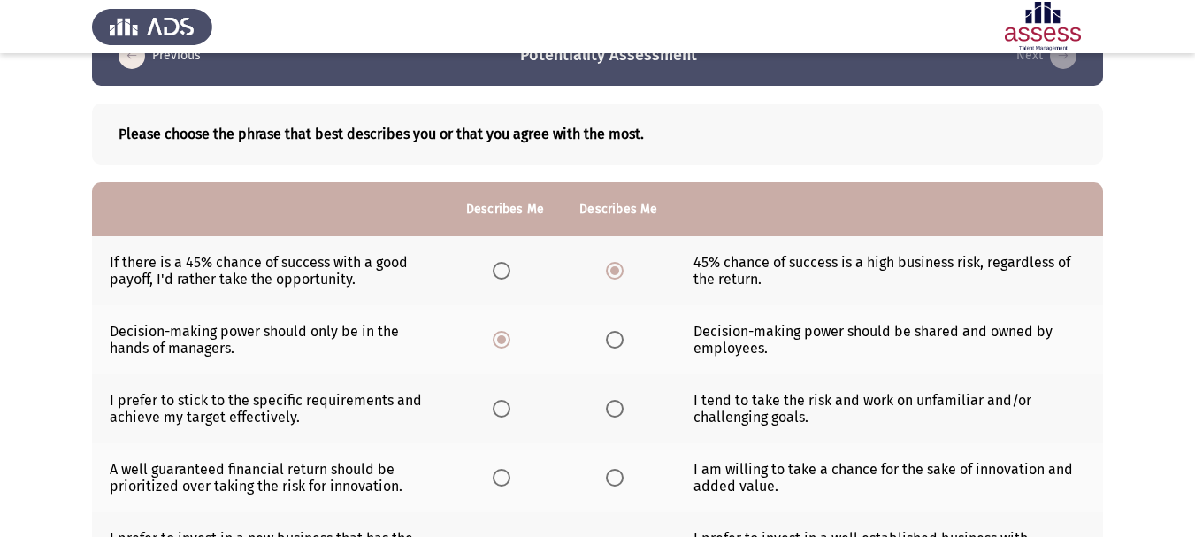
scroll to position [88, 0]
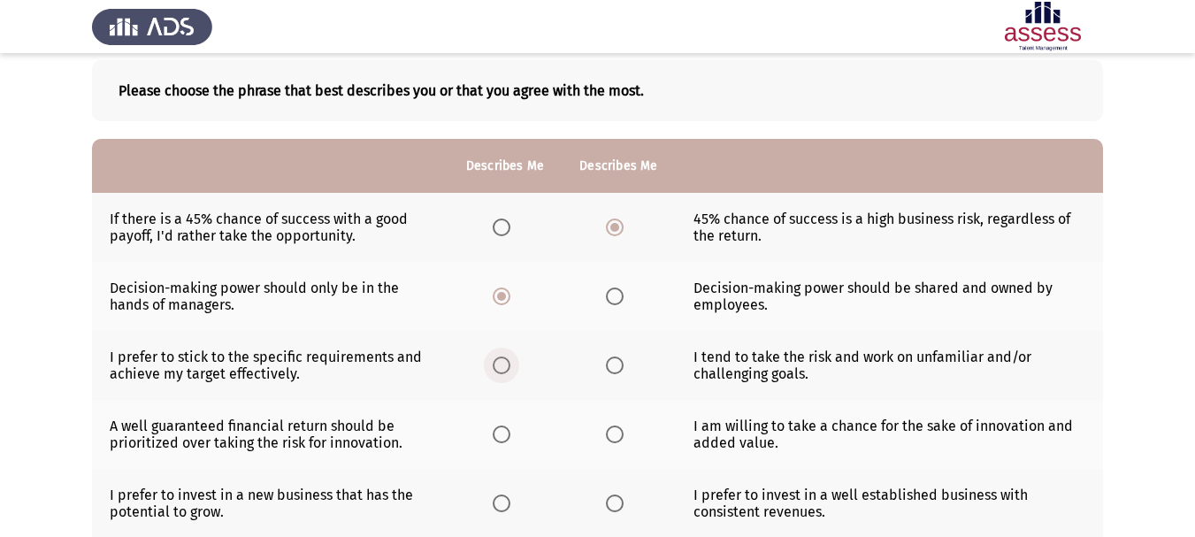
click at [499, 370] on span "Select an option" at bounding box center [502, 365] width 18 height 18
click at [499, 370] on input "Select an option" at bounding box center [502, 365] width 18 height 18
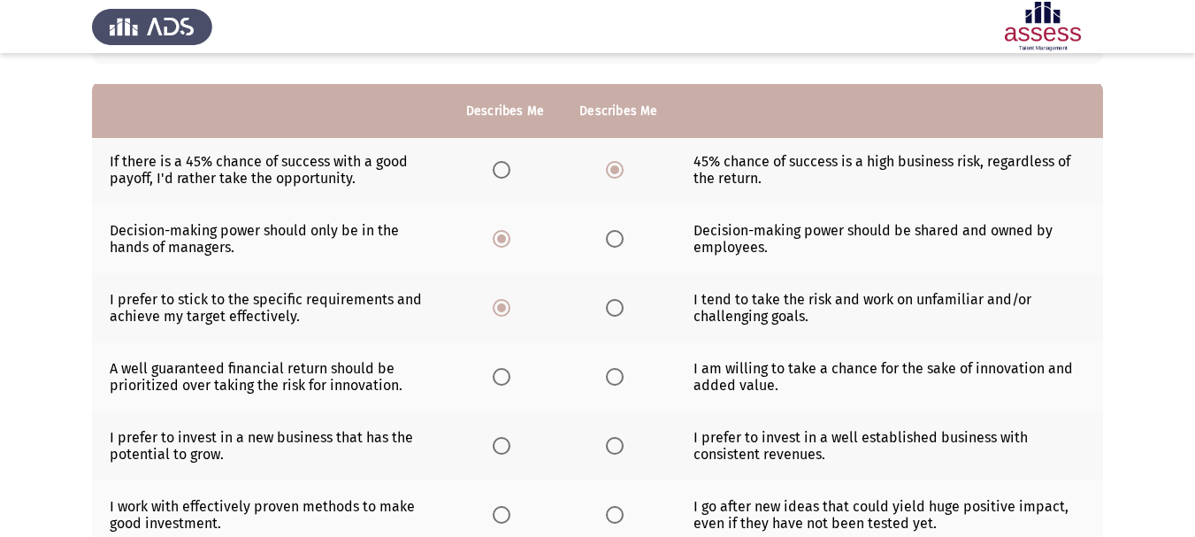
scroll to position [177, 0]
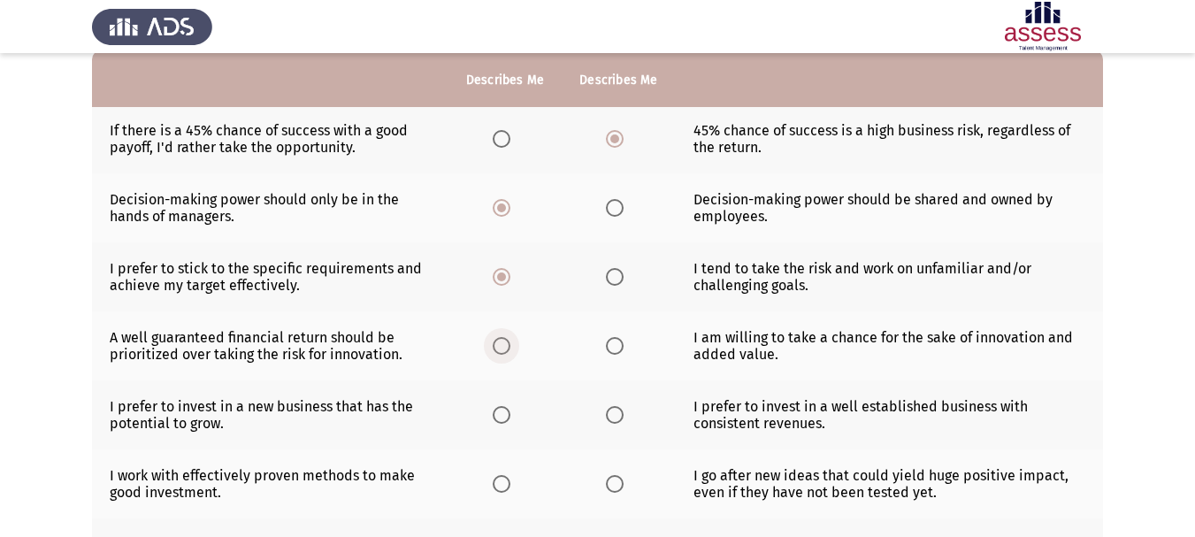
click at [500, 350] on span "Select an option" at bounding box center [502, 346] width 18 height 18
click at [500, 350] on input "Select an option" at bounding box center [502, 346] width 18 height 18
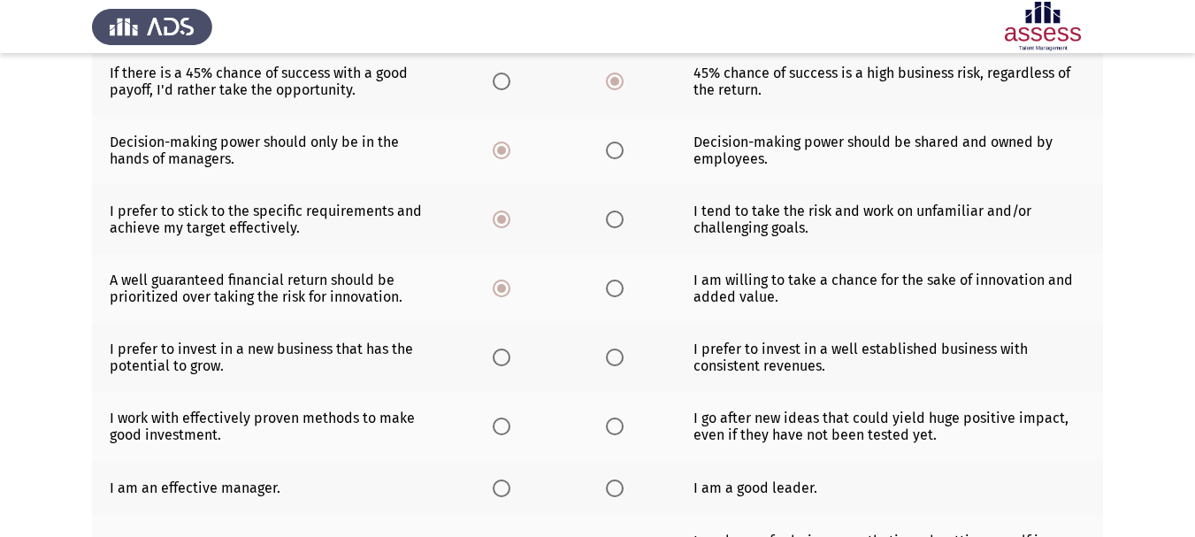
scroll to position [265, 0]
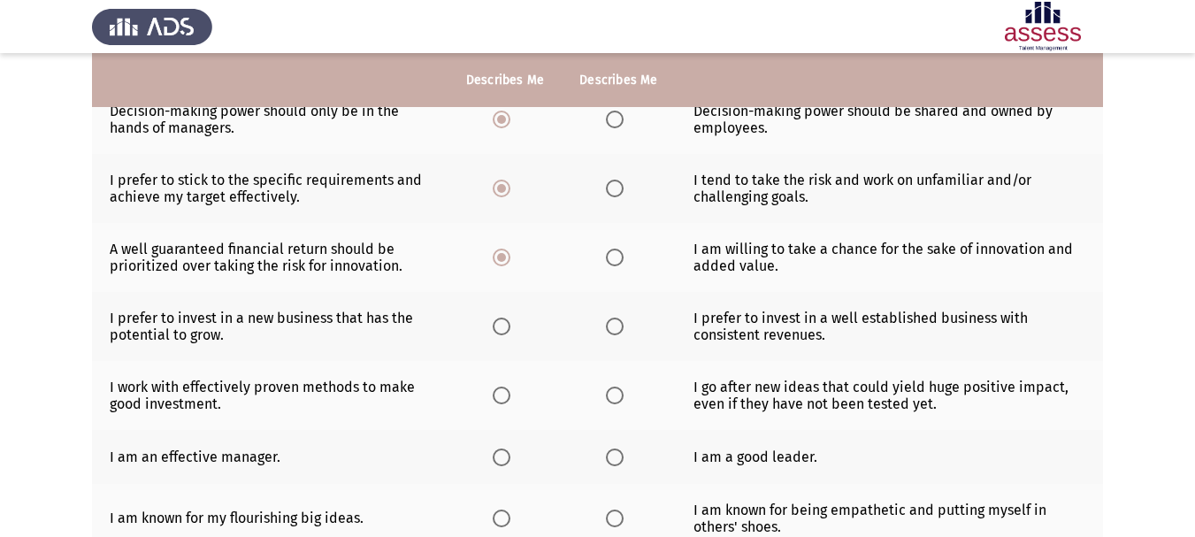
click at [608, 328] on span "Select an option" at bounding box center [615, 327] width 18 height 18
click at [608, 328] on input "Select an option" at bounding box center [615, 327] width 18 height 18
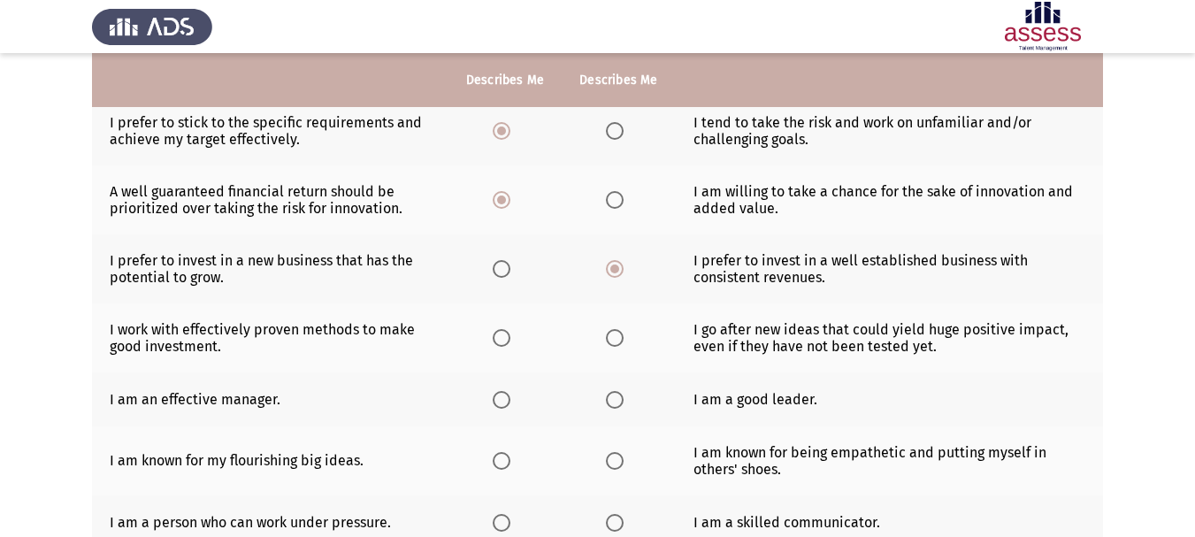
scroll to position [354, 0]
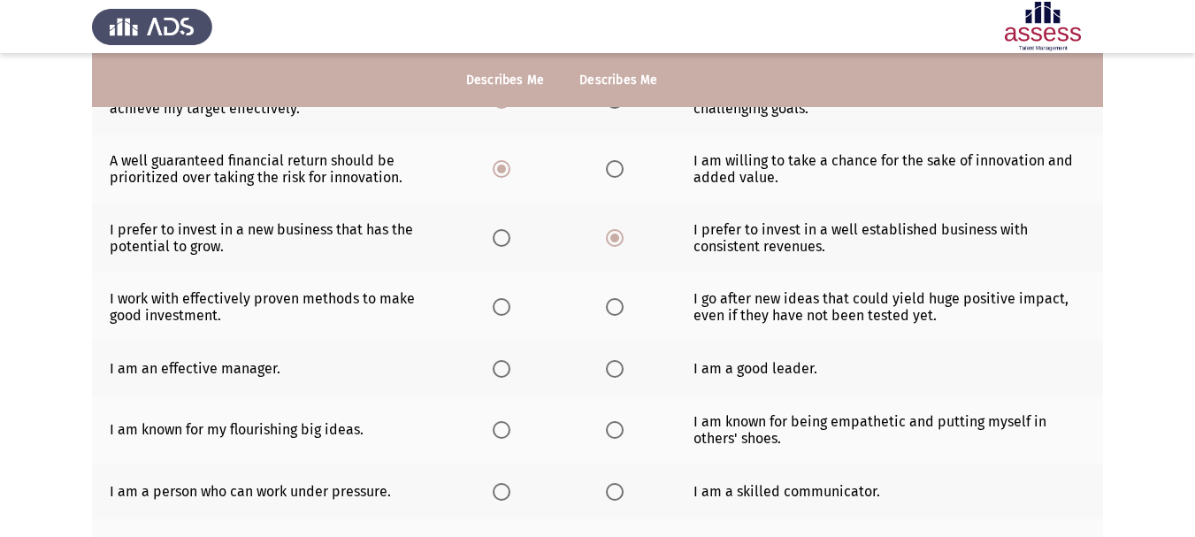
click at [501, 317] on th at bounding box center [504, 306] width 113 height 69
click at [501, 311] on span "Select an option" at bounding box center [502, 307] width 18 height 18
click at [501, 311] on input "Select an option" at bounding box center [502, 307] width 18 height 18
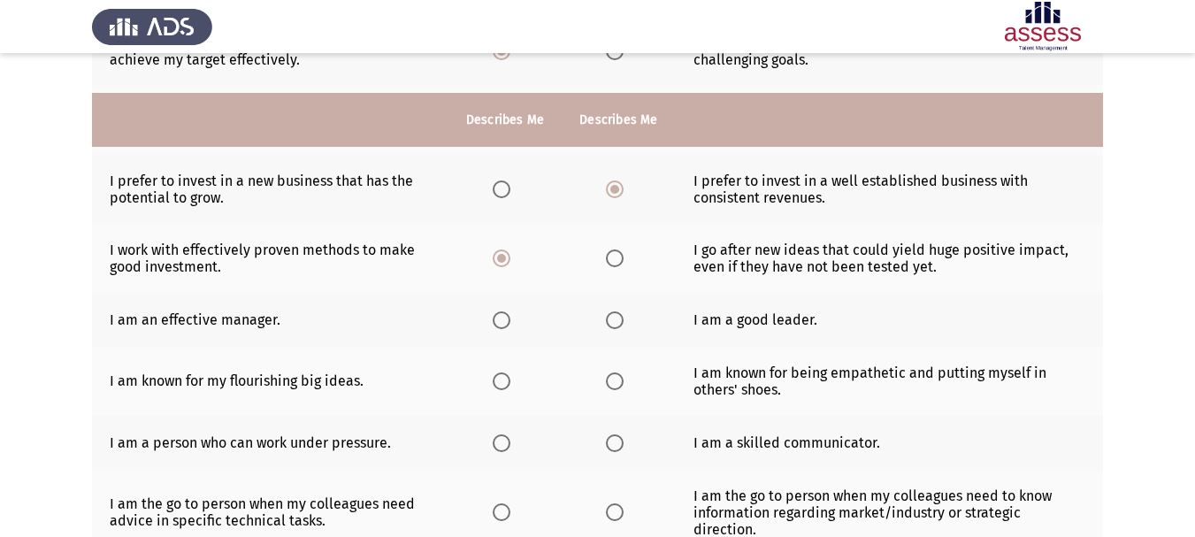
scroll to position [442, 0]
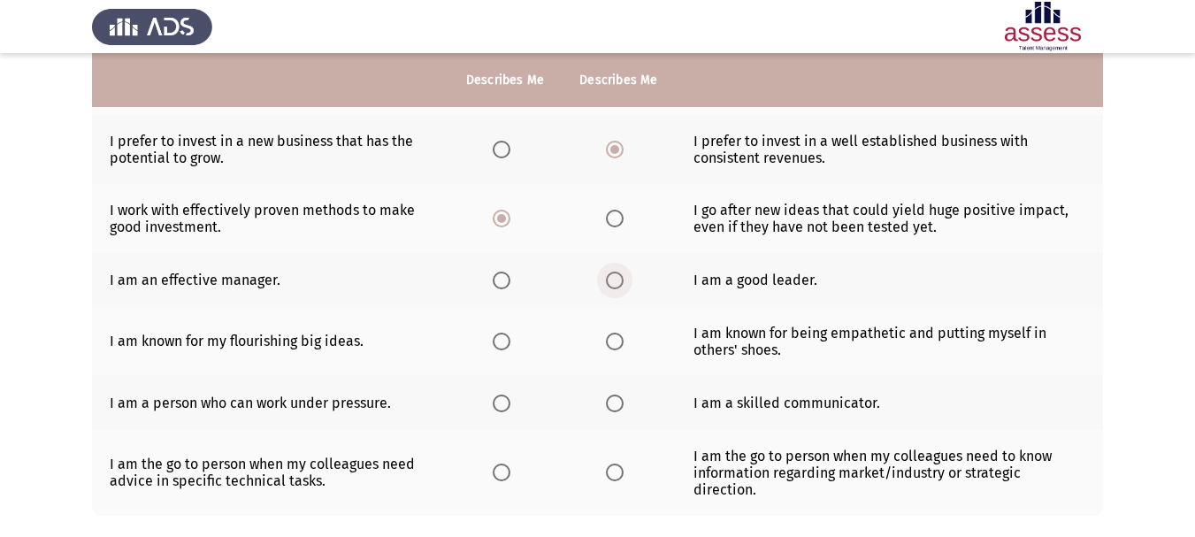
click at [615, 280] on span "Select an option" at bounding box center [615, 280] width 0 height 0
click at [614, 279] on input "Select an option" at bounding box center [615, 281] width 18 height 18
click at [507, 340] on span "Select an option" at bounding box center [502, 342] width 18 height 18
click at [507, 340] on input "Select an option" at bounding box center [502, 342] width 18 height 18
click at [507, 406] on span "Select an option" at bounding box center [502, 403] width 18 height 18
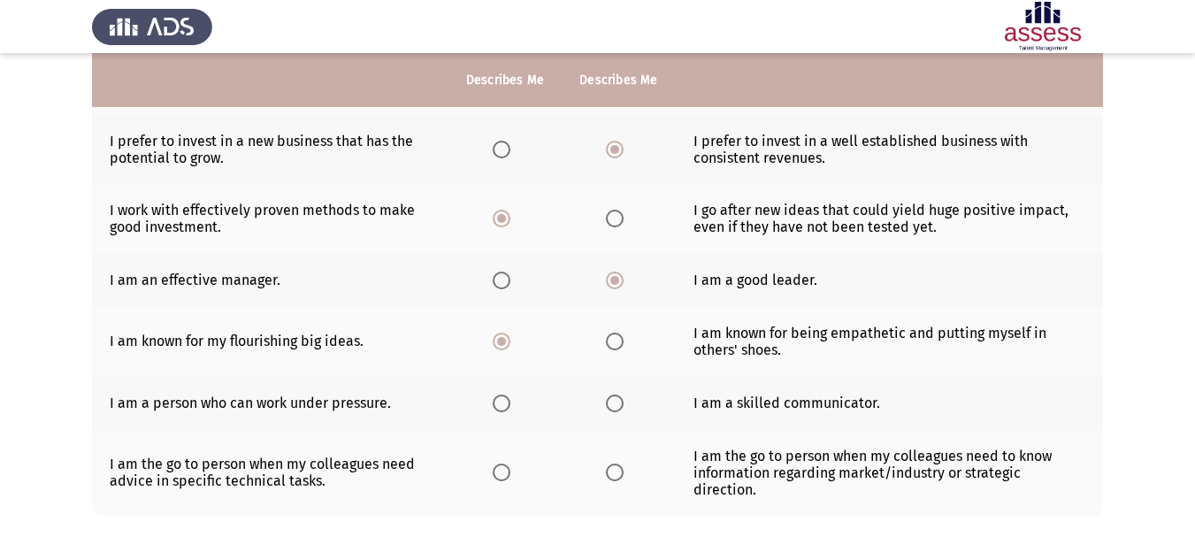
click at [507, 406] on input "Select an option" at bounding box center [502, 403] width 18 height 18
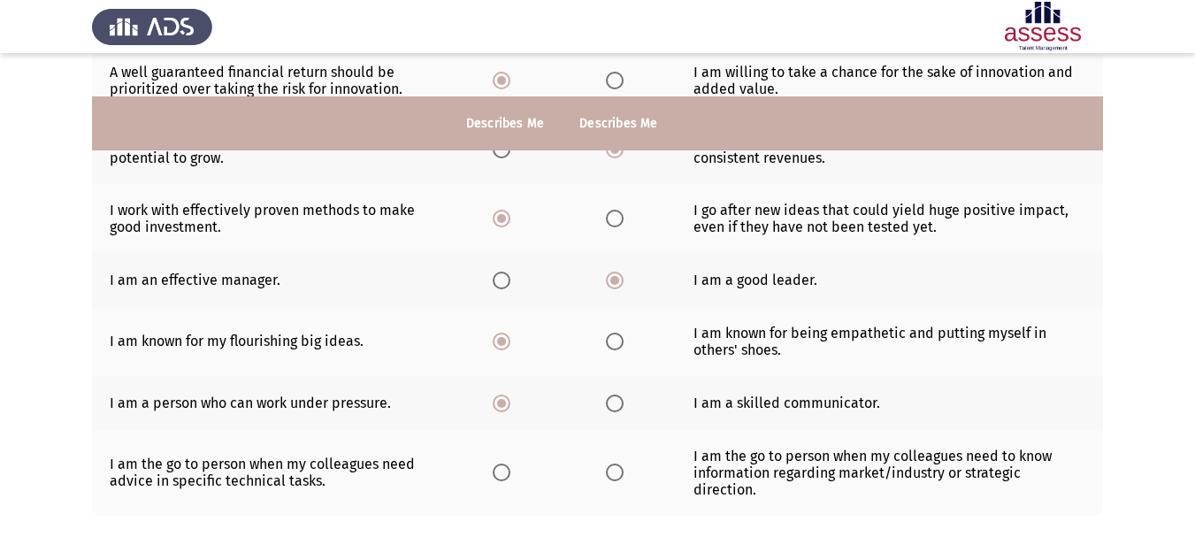
scroll to position [528, 0]
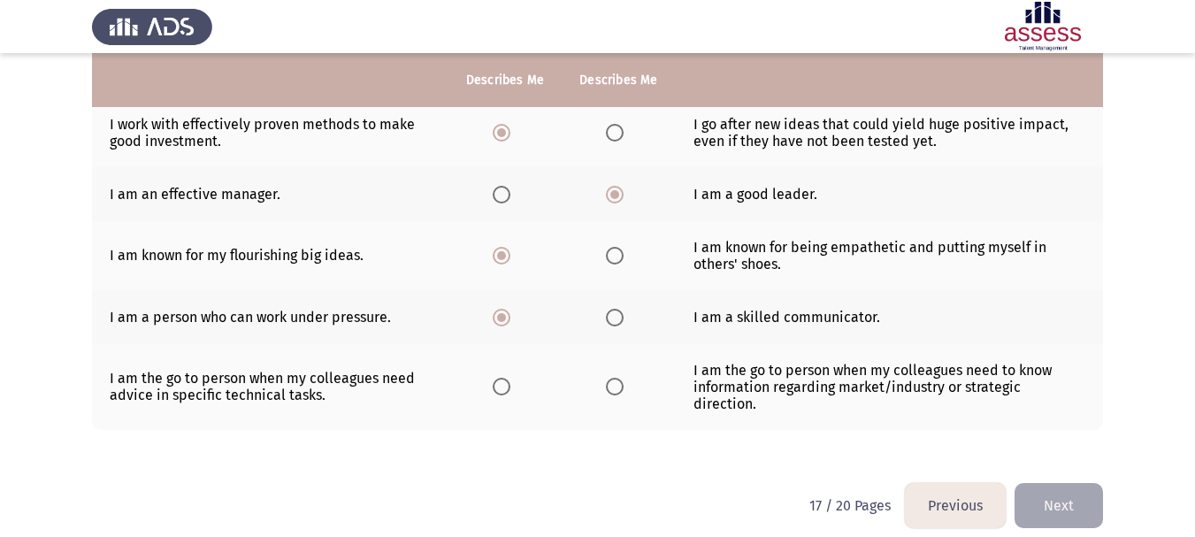
click at [494, 380] on span "Select an option" at bounding box center [502, 387] width 18 height 18
click at [494, 380] on input "Select an option" at bounding box center [502, 387] width 18 height 18
click at [1068, 485] on button "Next" at bounding box center [1058, 505] width 88 height 45
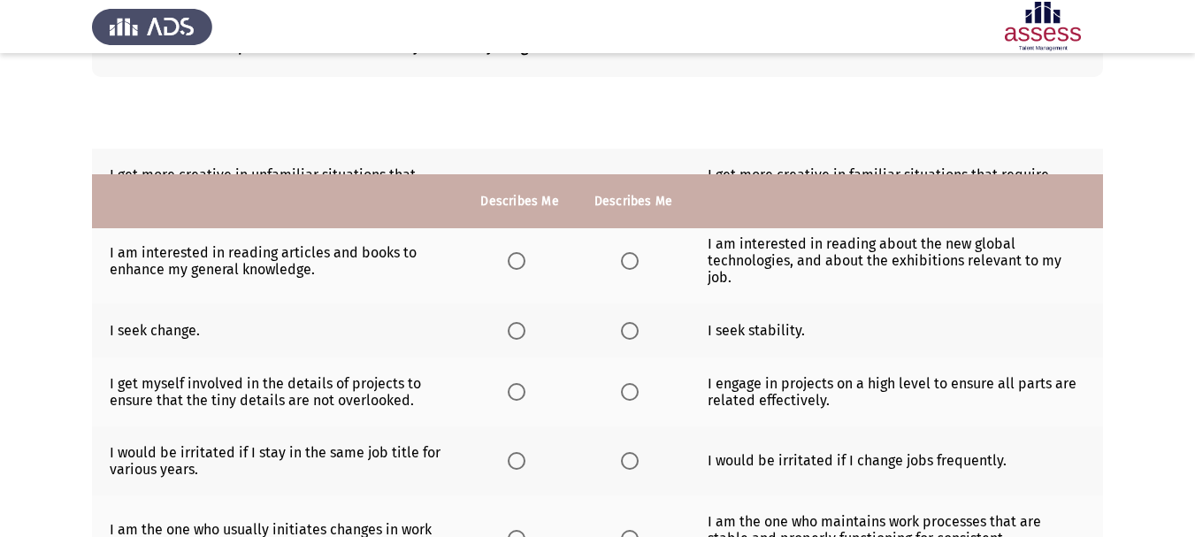
scroll to position [101, 0]
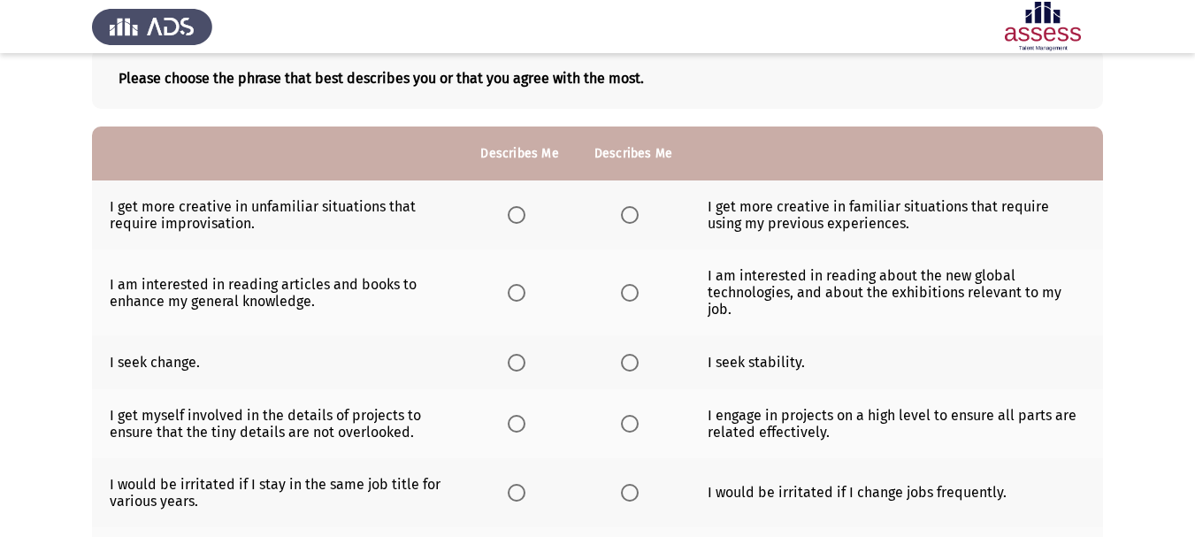
click at [516, 213] on span "Select an option" at bounding box center [517, 215] width 18 height 18
click at [516, 213] on input "Select an option" at bounding box center [517, 215] width 18 height 18
click at [630, 284] on span "Select an option" at bounding box center [630, 293] width 18 height 18
click at [630, 284] on input "Select an option" at bounding box center [630, 293] width 18 height 18
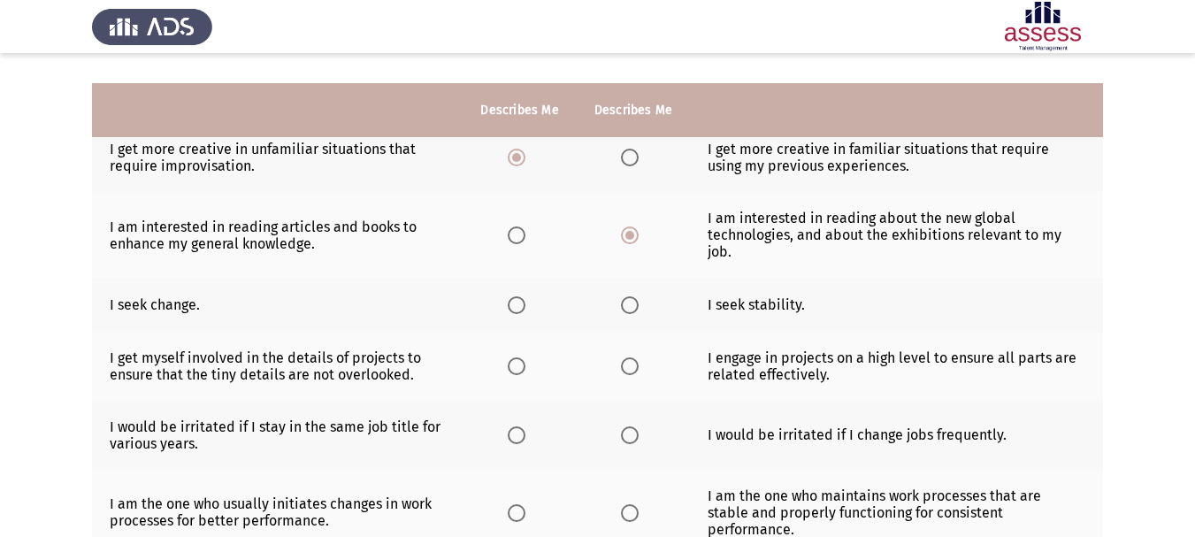
scroll to position [189, 0]
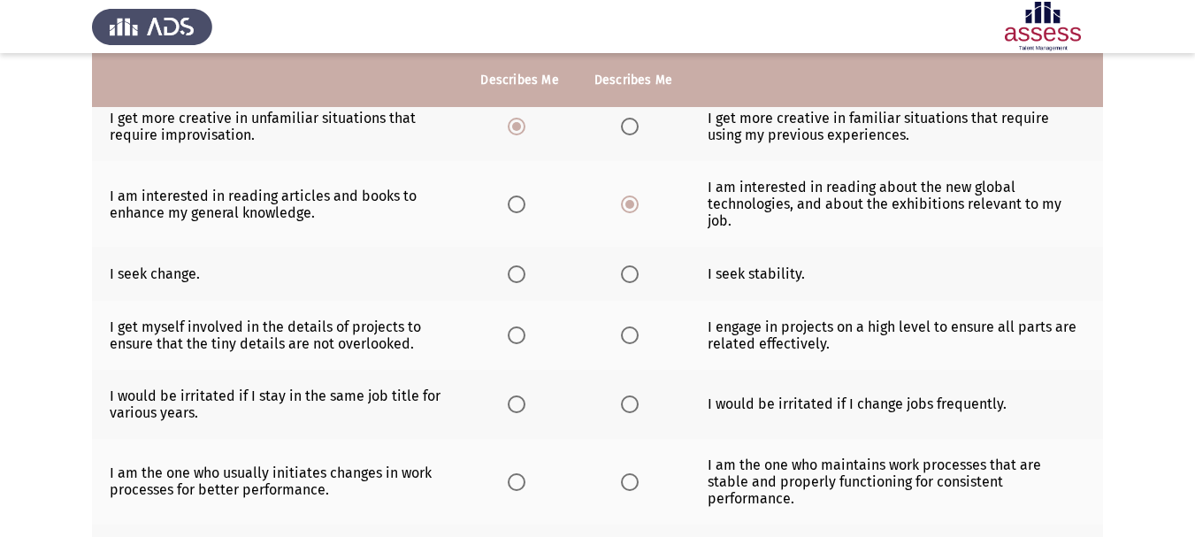
click at [630, 274] on span "Select an option" at bounding box center [630, 274] width 0 height 0
click at [628, 265] on input "Select an option" at bounding box center [630, 274] width 18 height 18
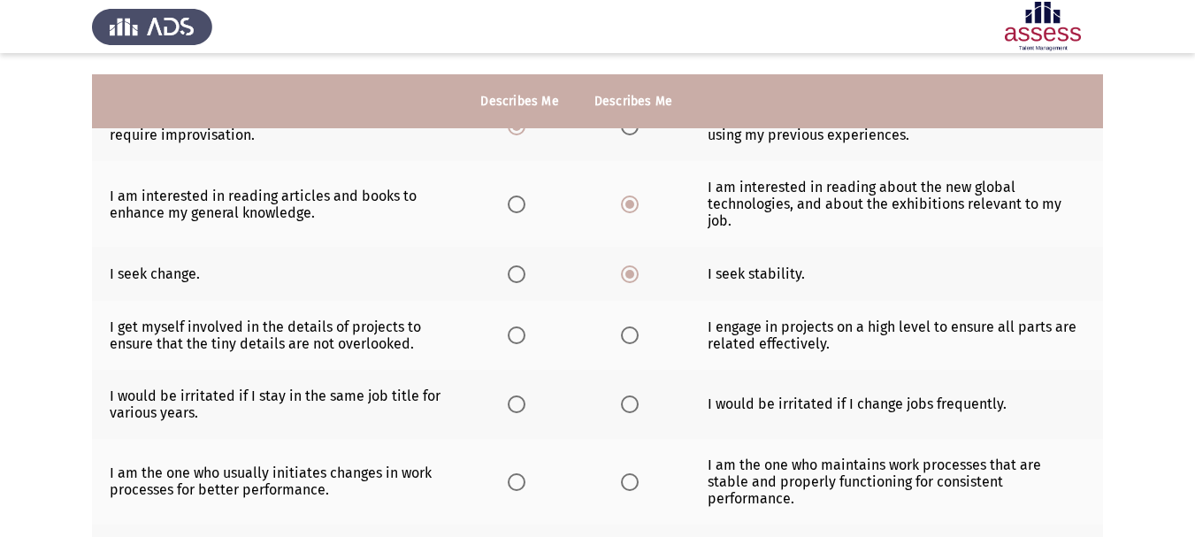
scroll to position [278, 0]
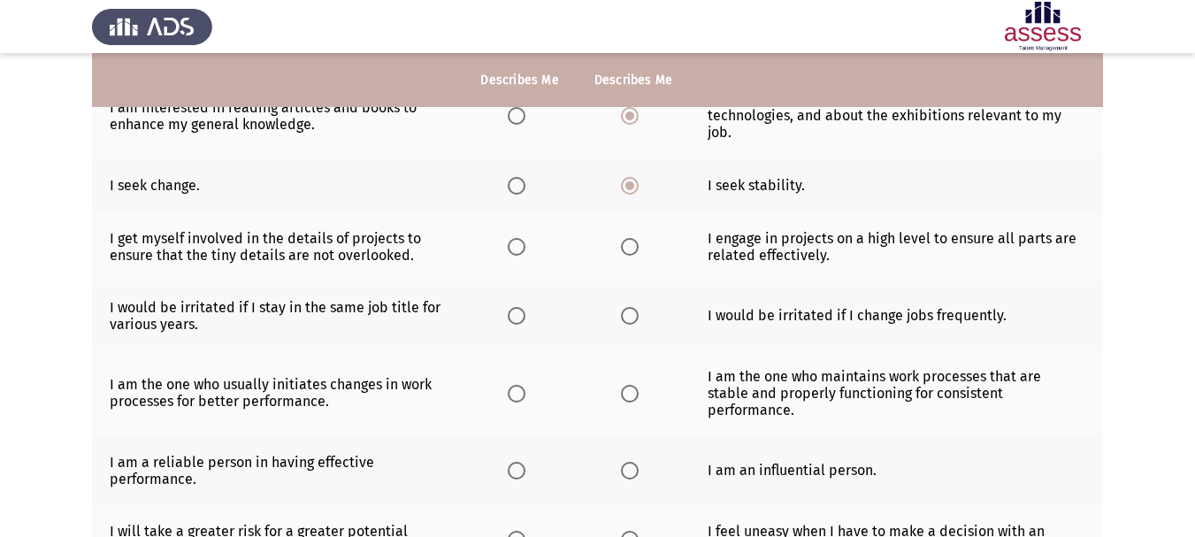
click at [501, 235] on th at bounding box center [519, 246] width 113 height 69
click at [512, 238] on span "Select an option" at bounding box center [517, 247] width 18 height 18
click at [512, 238] on input "Select an option" at bounding box center [517, 247] width 18 height 18
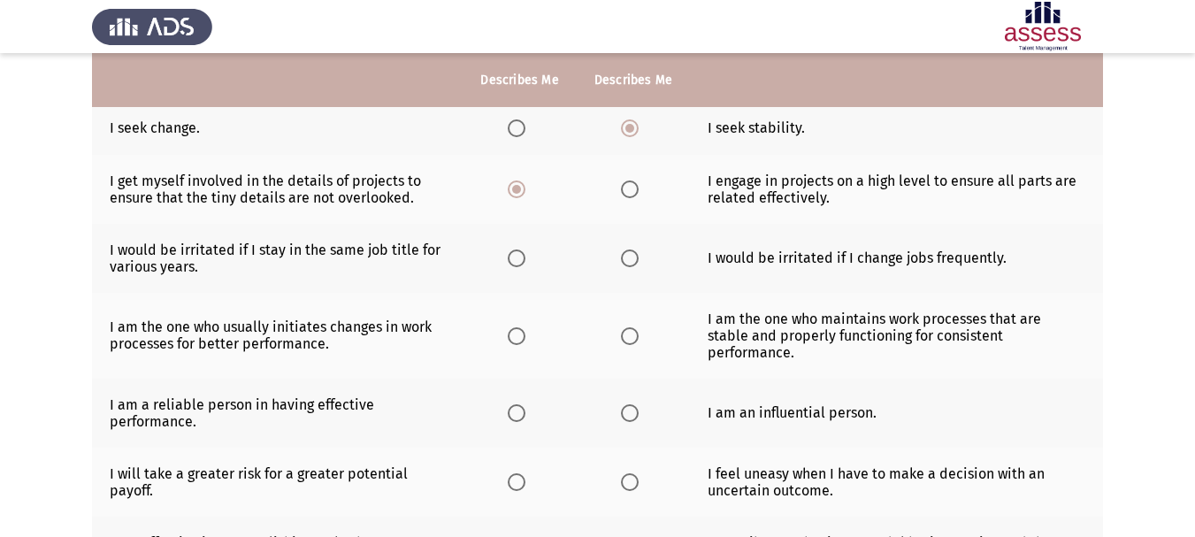
scroll to position [366, 0]
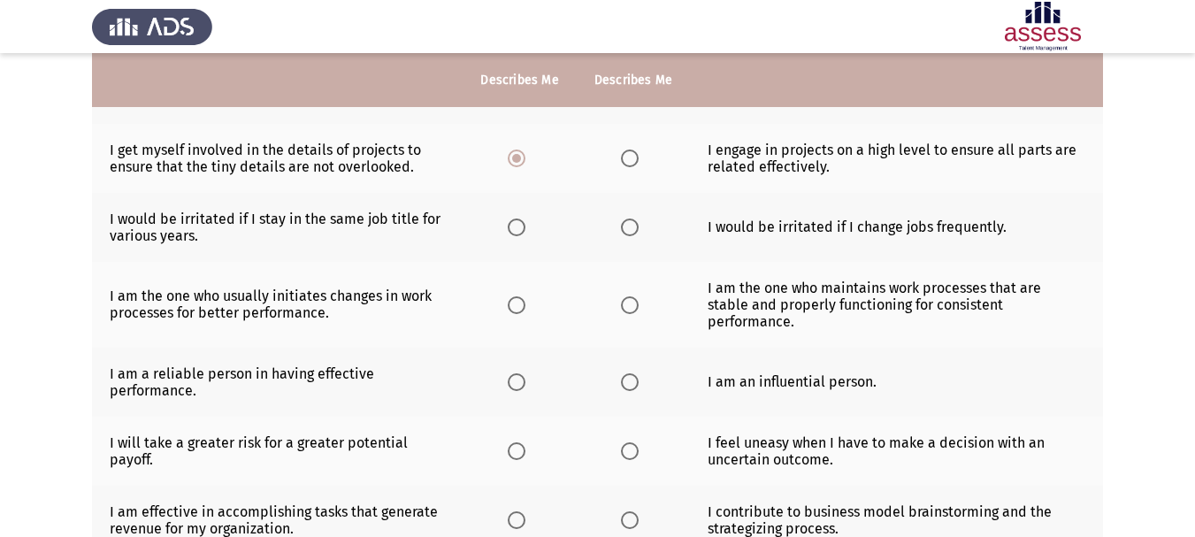
click at [512, 218] on span "Select an option" at bounding box center [517, 227] width 18 height 18
click at [512, 218] on input "Select an option" at bounding box center [517, 227] width 18 height 18
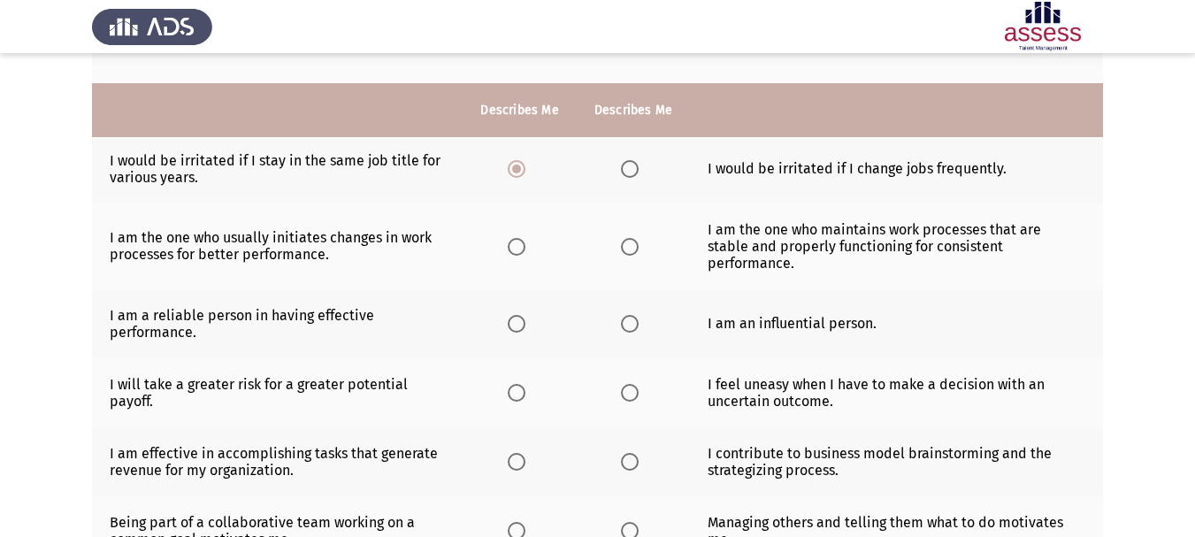
scroll to position [455, 0]
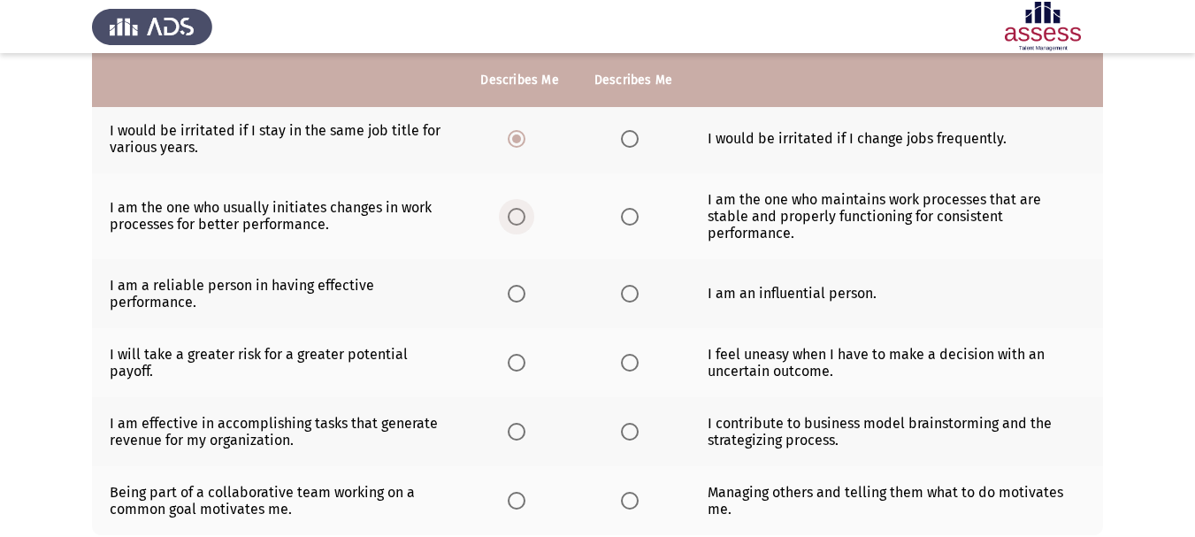
click at [517, 208] on span "Select an option" at bounding box center [517, 217] width 18 height 18
click at [517, 208] on input "Select an option" at bounding box center [517, 217] width 18 height 18
click at [517, 285] on span "Select an option" at bounding box center [517, 294] width 18 height 18
click at [517, 285] on input "Select an option" at bounding box center [517, 294] width 18 height 18
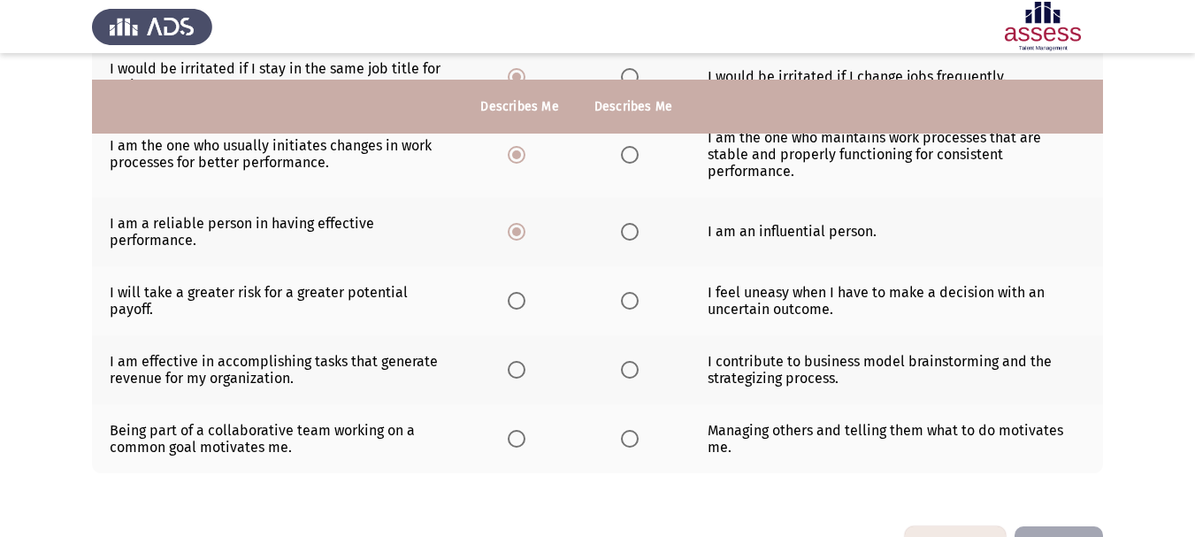
scroll to position [543, 0]
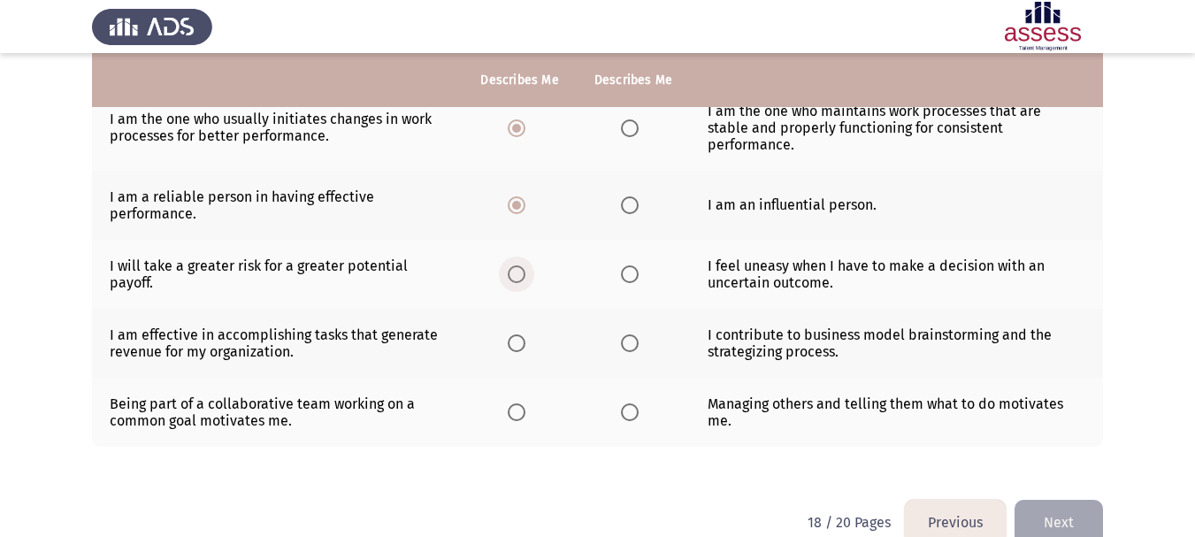
click at [514, 265] on span "Select an option" at bounding box center [517, 274] width 18 height 18
click at [514, 265] on input "Select an option" at bounding box center [517, 274] width 18 height 18
click at [522, 334] on span "Select an option" at bounding box center [517, 343] width 18 height 18
click at [522, 334] on input "Select an option" at bounding box center [517, 343] width 18 height 18
click at [518, 403] on span "Select an option" at bounding box center [517, 412] width 18 height 18
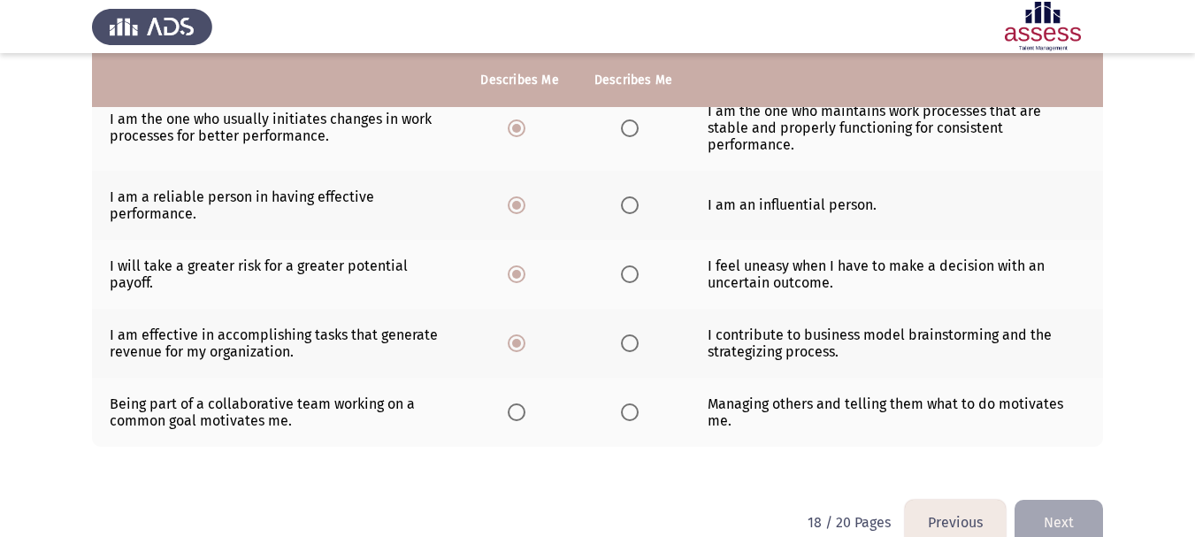
click at [518, 403] on input "Select an option" at bounding box center [517, 412] width 18 height 18
click at [1075, 500] on button "Next" at bounding box center [1058, 522] width 88 height 45
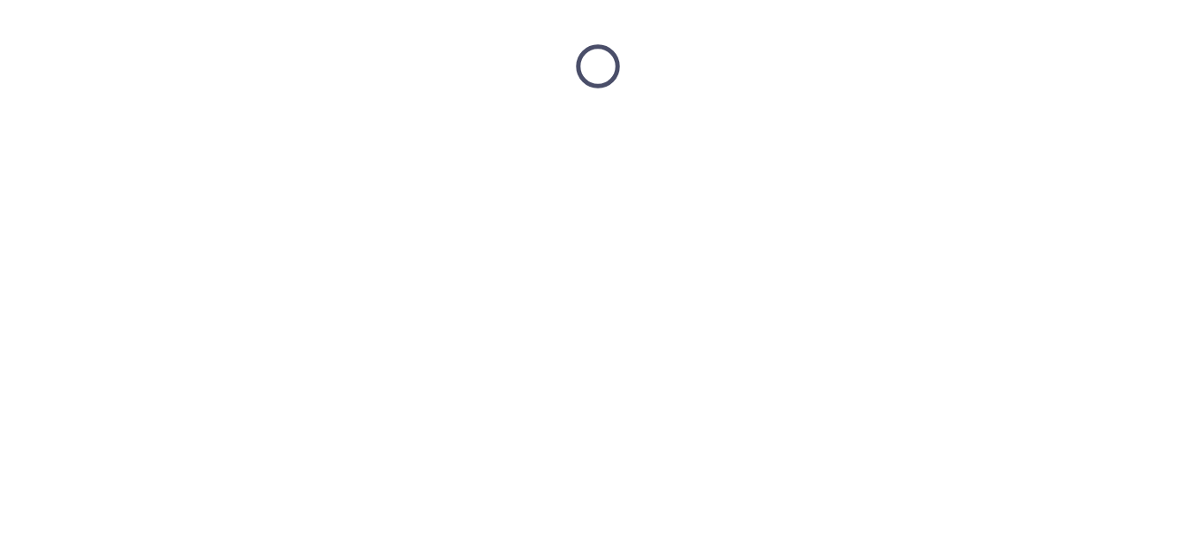
scroll to position [0, 0]
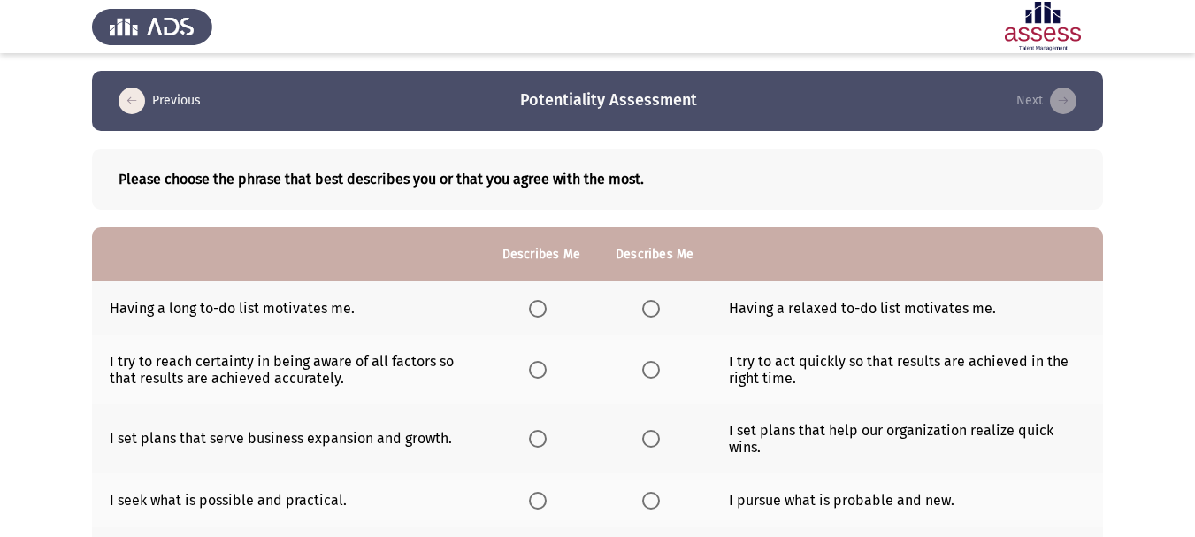
click at [530, 308] on span "Select an option" at bounding box center [538, 309] width 18 height 18
click at [530, 308] on input "Select an option" at bounding box center [538, 309] width 18 height 18
click at [644, 369] on span "Select an option" at bounding box center [651, 370] width 18 height 18
click at [644, 369] on input "Select an option" at bounding box center [651, 370] width 18 height 18
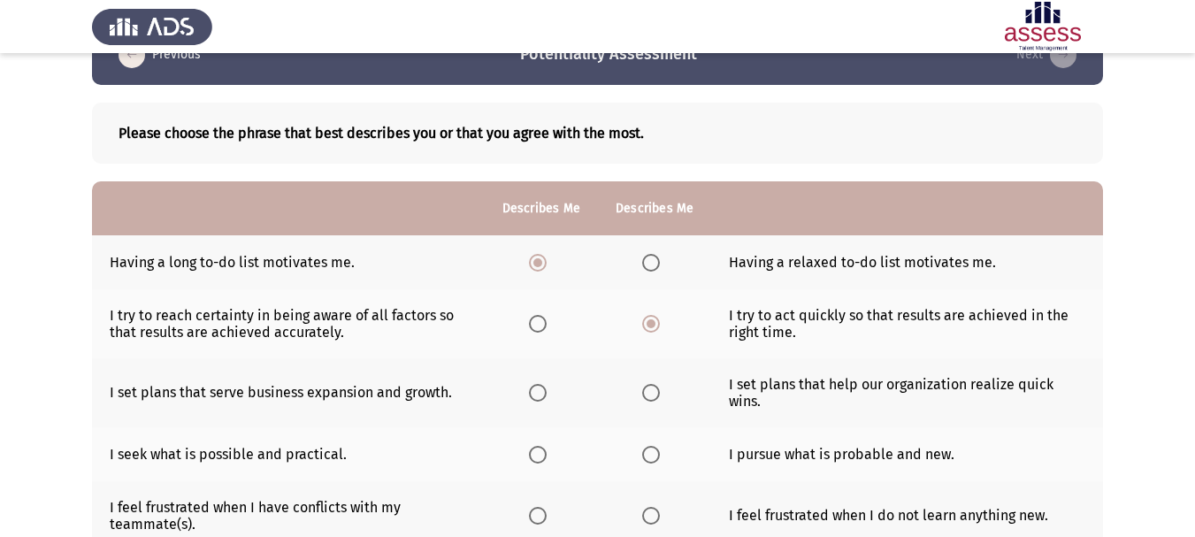
scroll to position [88, 0]
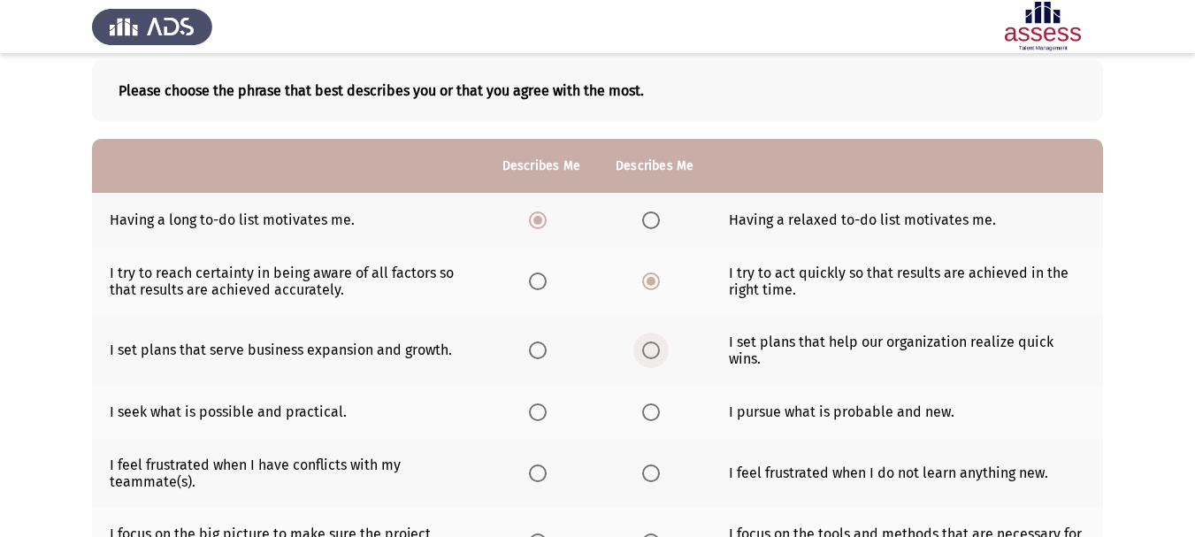
click at [649, 350] on span "Select an option" at bounding box center [651, 350] width 18 height 18
click at [649, 350] on input "Select an option" at bounding box center [651, 350] width 18 height 18
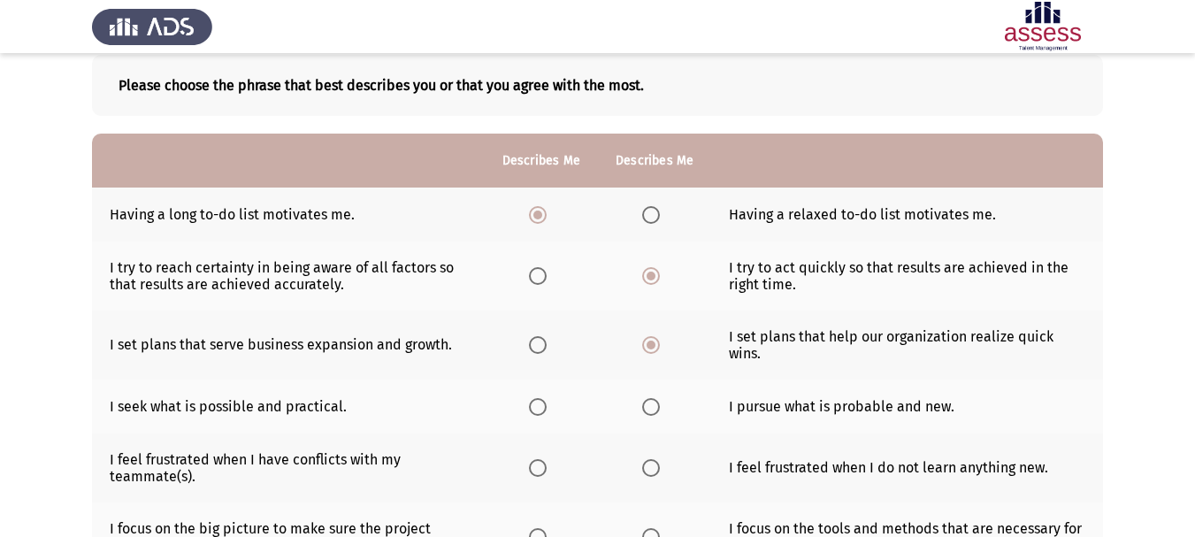
scroll to position [177, 0]
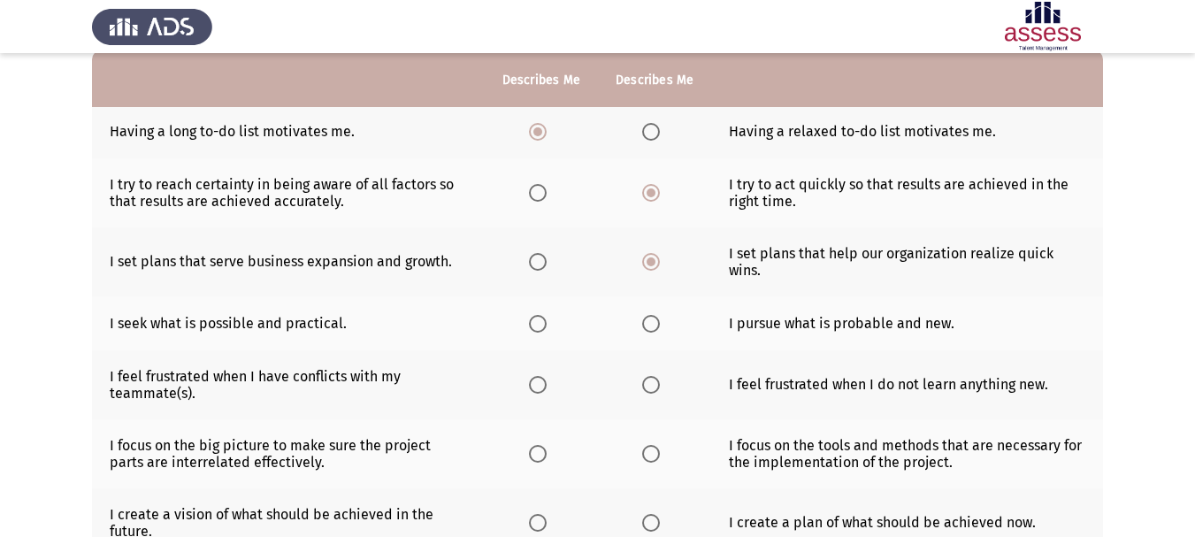
click at [532, 315] on span "Select an option" at bounding box center [538, 324] width 18 height 18
click at [532, 315] on input "Select an option" at bounding box center [538, 324] width 18 height 18
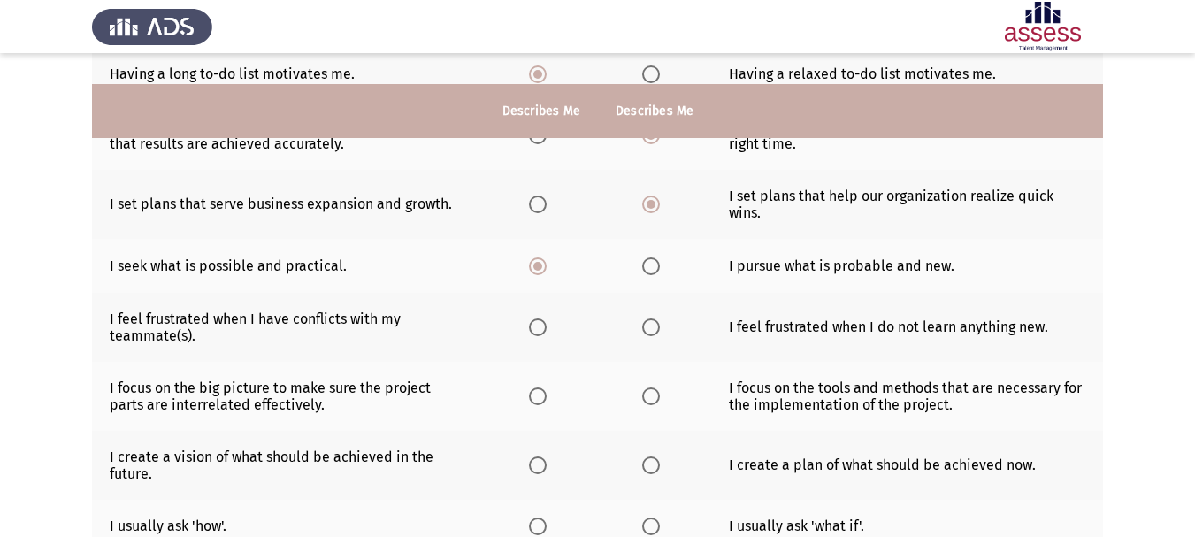
scroll to position [265, 0]
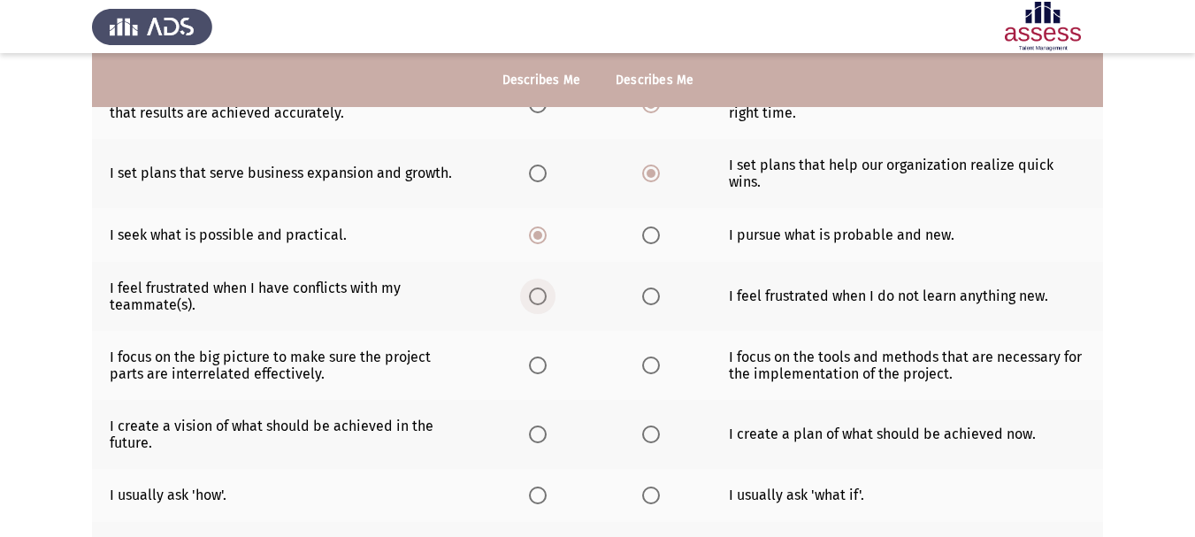
click at [533, 287] on span "Select an option" at bounding box center [538, 296] width 18 height 18
click at [533, 287] on input "Select an option" at bounding box center [538, 296] width 18 height 18
click at [642, 287] on span "Select an option" at bounding box center [651, 296] width 18 height 18
click at [642, 287] on input "Select an option" at bounding box center [651, 296] width 18 height 18
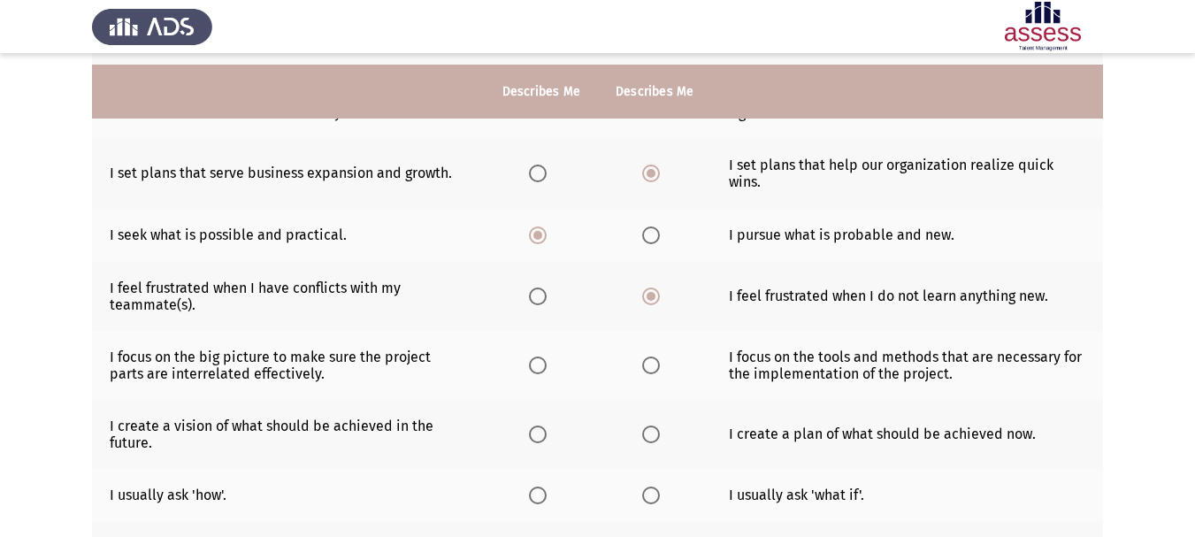
scroll to position [354, 0]
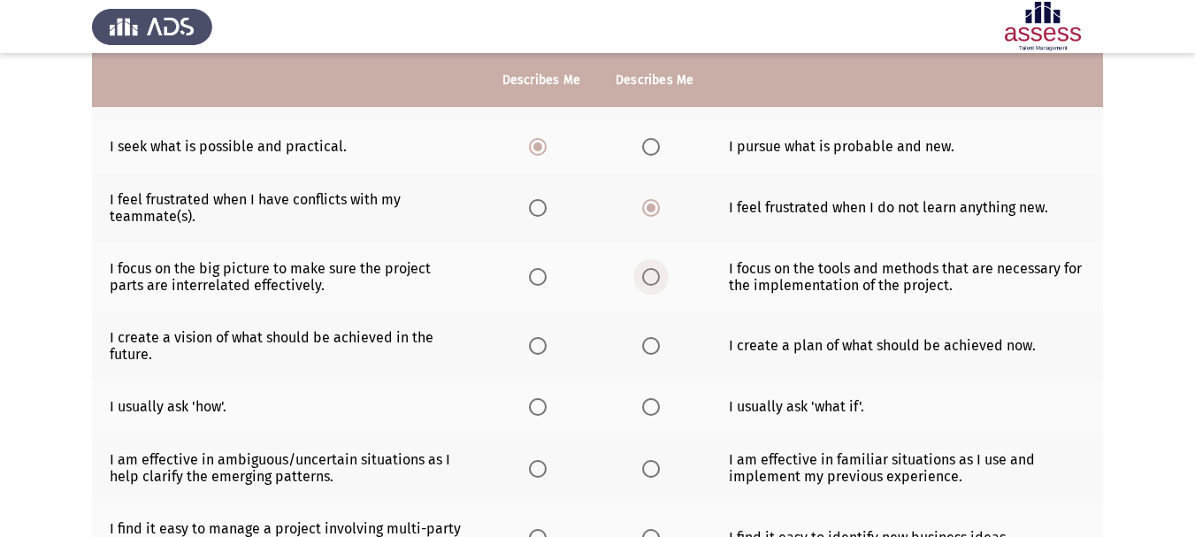
click at [655, 268] on span "Select an option" at bounding box center [651, 277] width 18 height 18
click at [655, 268] on input "Select an option" at bounding box center [651, 277] width 18 height 18
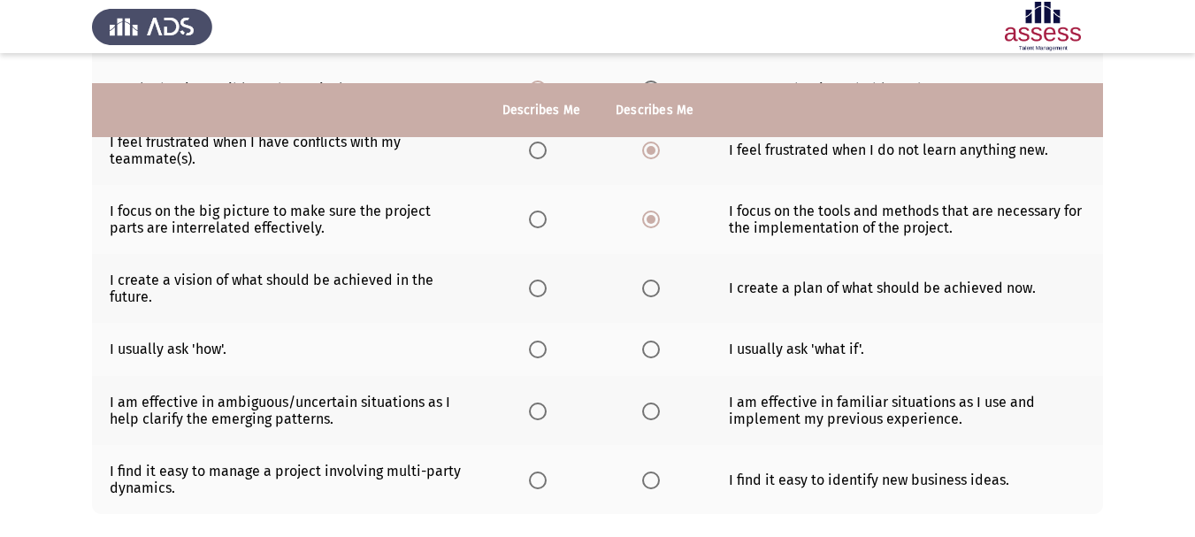
scroll to position [442, 0]
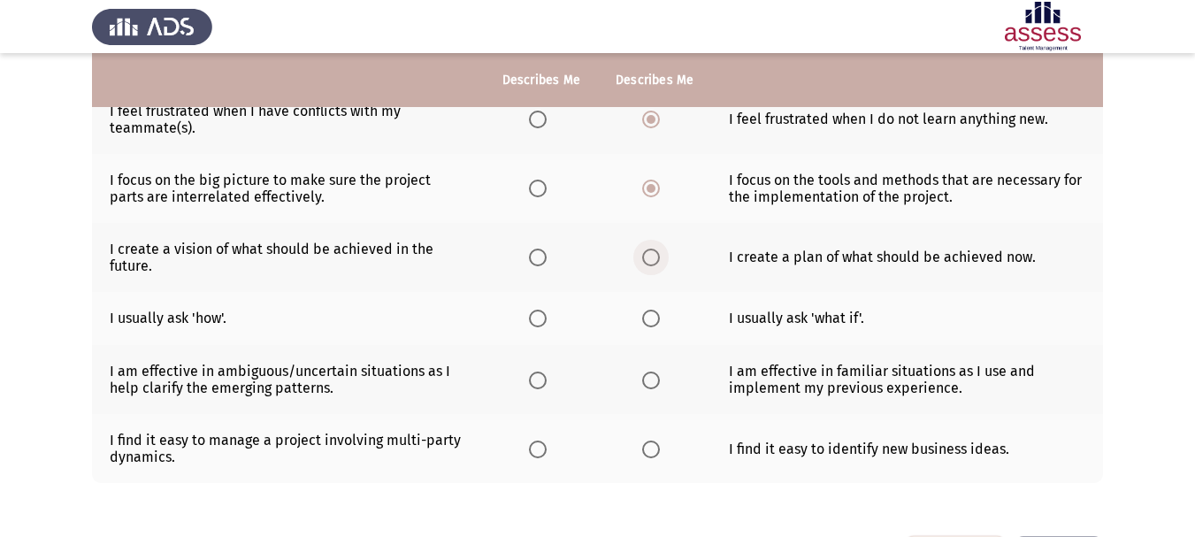
click at [663, 249] on label "Select an option" at bounding box center [654, 258] width 25 height 18
click at [660, 249] on input "Select an option" at bounding box center [651, 258] width 18 height 18
click at [544, 310] on span "Select an option" at bounding box center [538, 319] width 18 height 18
click at [544, 310] on input "Select an option" at bounding box center [538, 319] width 18 height 18
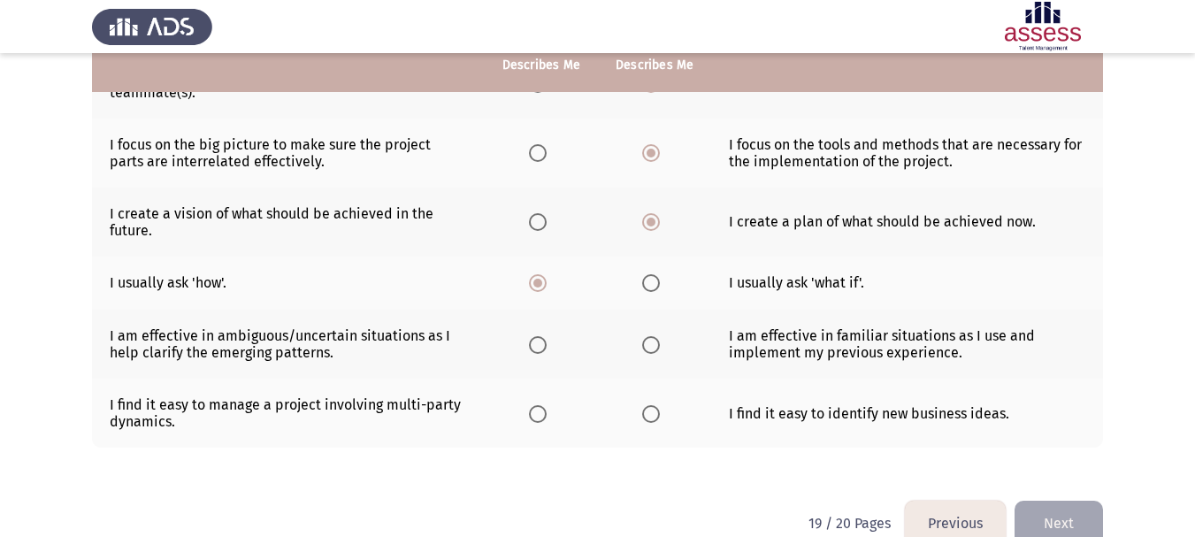
scroll to position [497, 0]
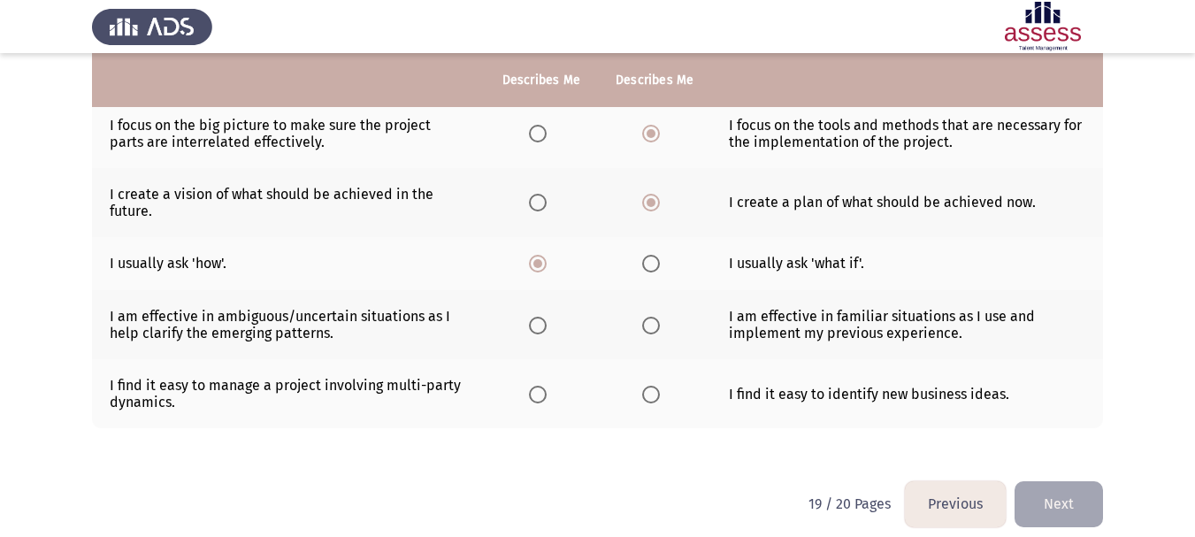
click at [634, 314] on th at bounding box center [654, 324] width 113 height 69
click at [652, 317] on span "Select an option" at bounding box center [651, 326] width 18 height 18
click at [652, 317] on input "Select an option" at bounding box center [651, 326] width 18 height 18
click at [537, 386] on span "Select an option" at bounding box center [538, 395] width 18 height 18
click at [537, 386] on input "Select an option" at bounding box center [538, 395] width 18 height 18
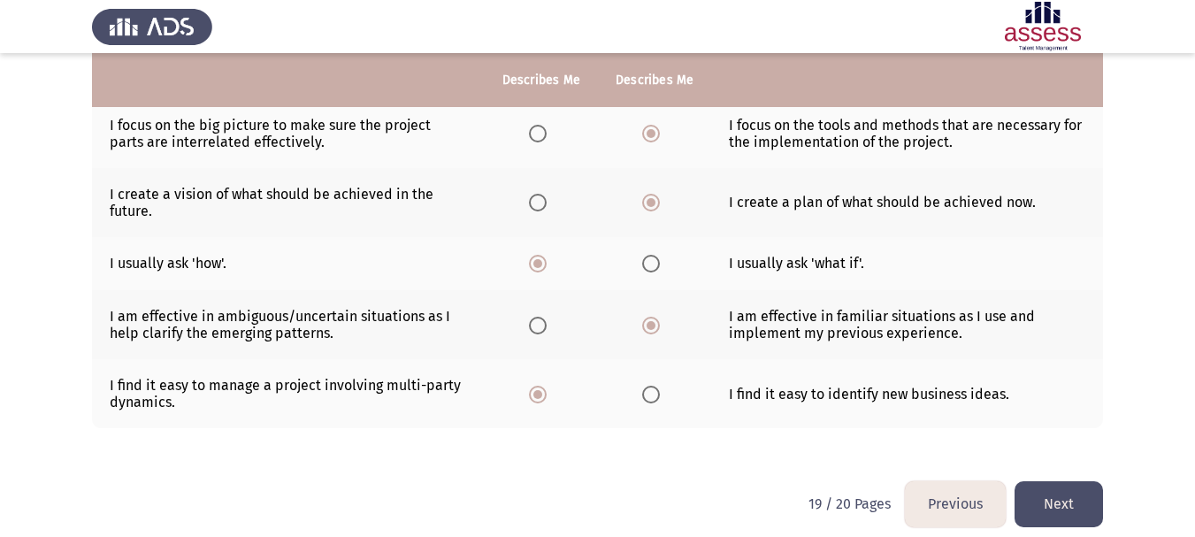
click at [1069, 492] on button "Next" at bounding box center [1058, 503] width 88 height 45
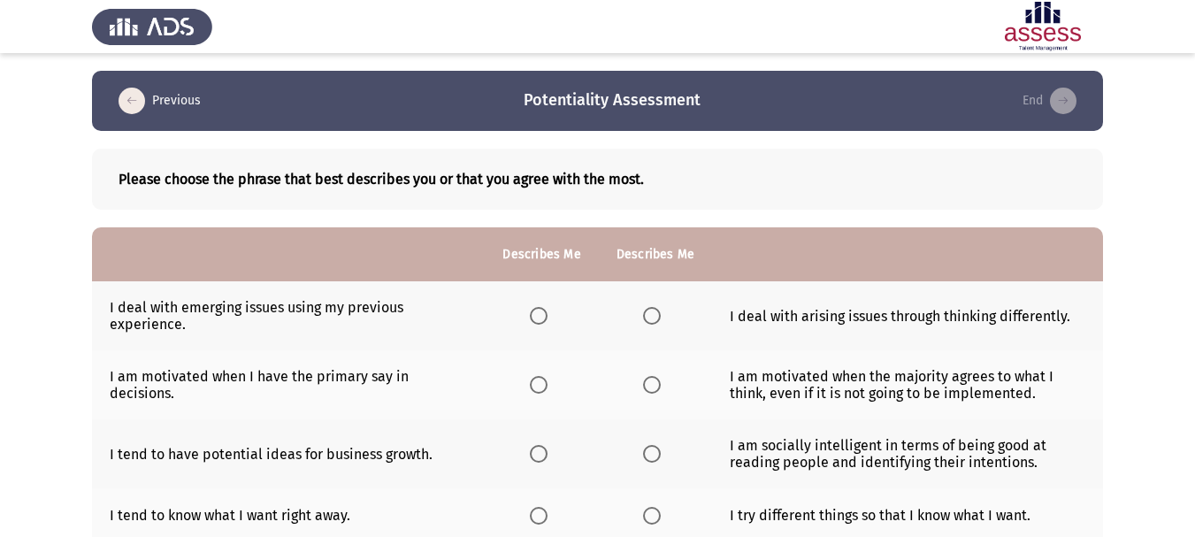
click at [555, 318] on label "Select an option" at bounding box center [542, 316] width 25 height 18
click at [547, 318] on input "Select an option" at bounding box center [539, 316] width 18 height 18
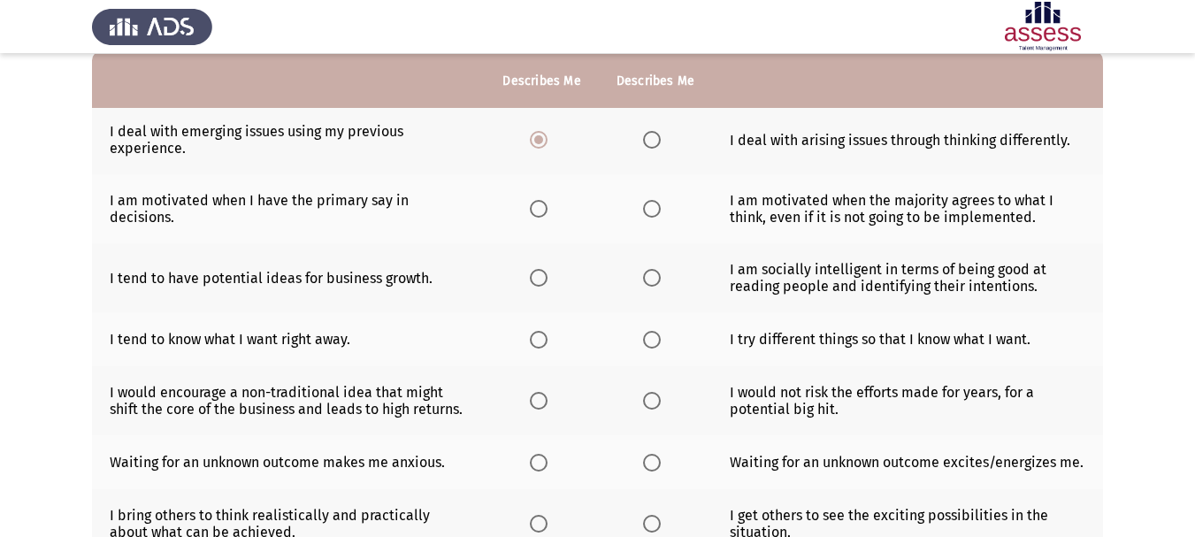
scroll to position [177, 0]
click at [661, 204] on span "Select an option" at bounding box center [652, 208] width 18 height 18
click at [661, 204] on input "Select an option" at bounding box center [652, 208] width 18 height 18
click at [543, 210] on span "Select an option" at bounding box center [539, 208] width 18 height 18
click at [543, 210] on input "Select an option" at bounding box center [539, 208] width 18 height 18
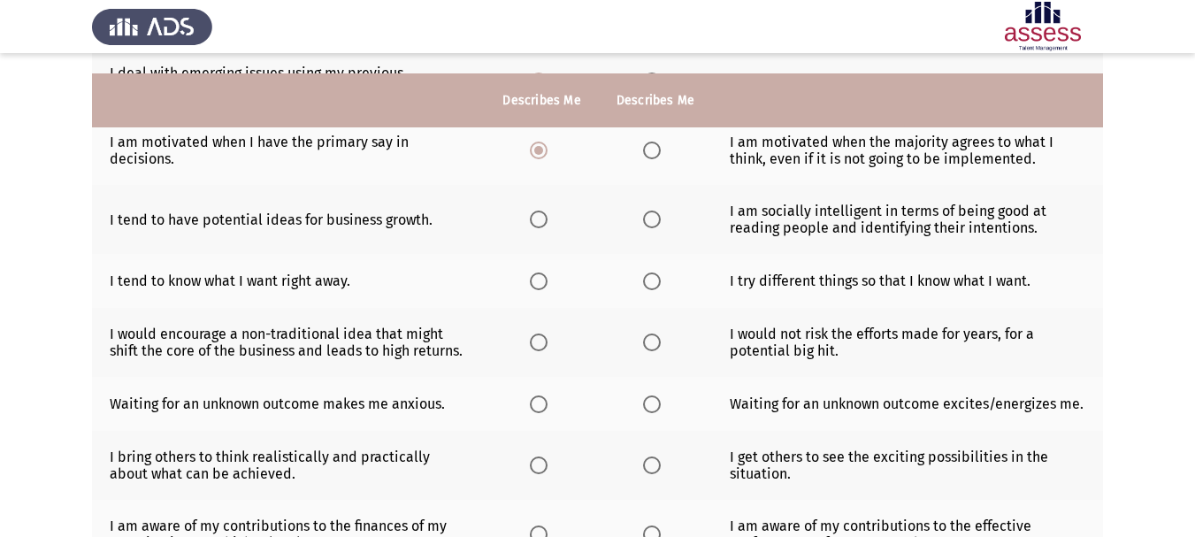
scroll to position [265, 0]
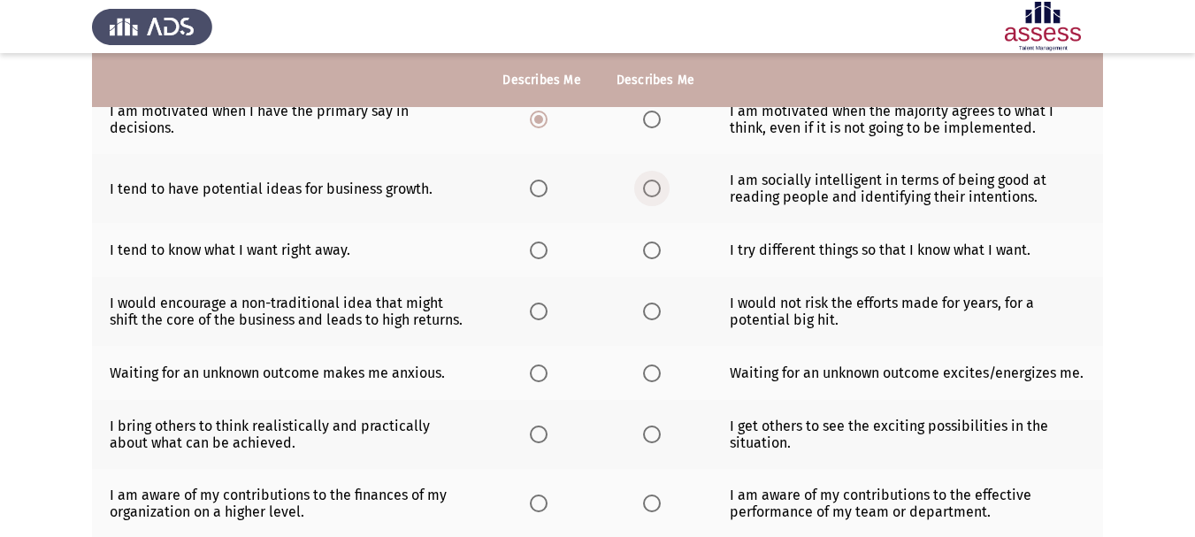
click at [655, 192] on span "Select an option" at bounding box center [652, 189] width 18 height 18
click at [655, 192] on input "Select an option" at bounding box center [652, 189] width 18 height 18
click at [545, 254] on span "Select an option" at bounding box center [539, 250] width 18 height 18
click at [545, 254] on input "Select an option" at bounding box center [539, 250] width 18 height 18
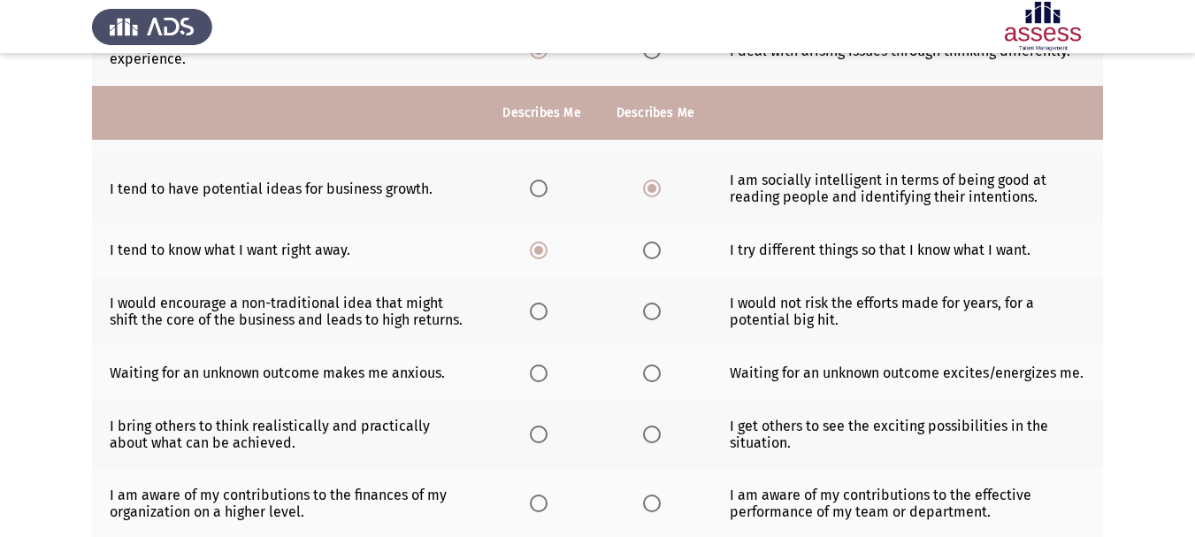
scroll to position [354, 0]
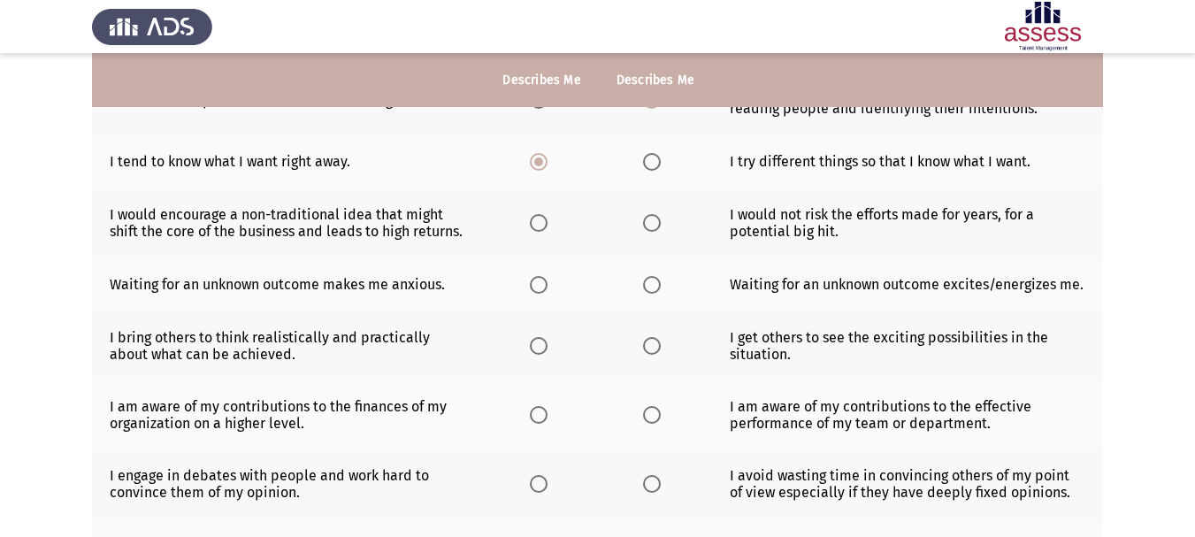
click at [550, 224] on label "Select an option" at bounding box center [542, 223] width 25 height 18
click at [547, 224] on input "Select an option" at bounding box center [539, 223] width 18 height 18
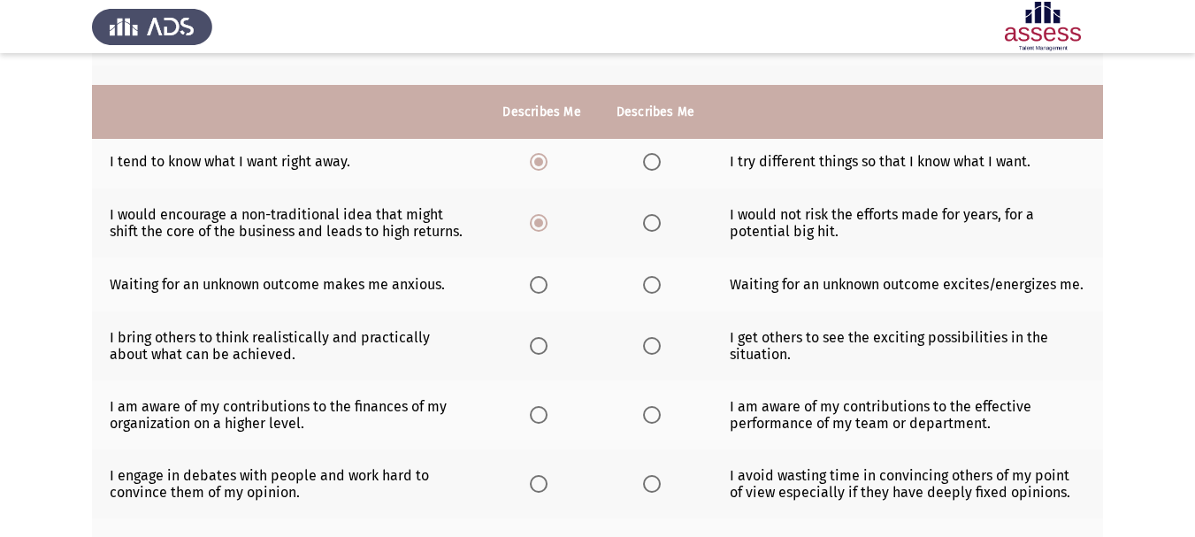
scroll to position [442, 0]
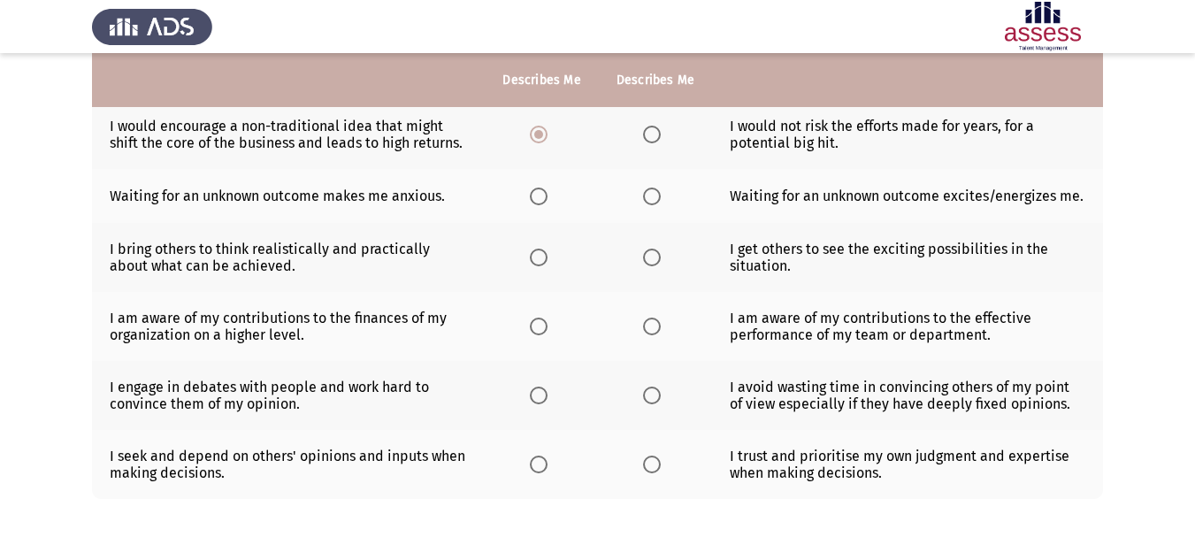
click at [543, 198] on span "Select an option" at bounding box center [539, 196] width 18 height 18
click at [543, 198] on input "Select an option" at bounding box center [539, 196] width 18 height 18
click at [656, 259] on span "Select an option" at bounding box center [652, 258] width 18 height 18
click at [656, 259] on input "Select an option" at bounding box center [652, 258] width 18 height 18
click at [547, 325] on span "Select an option" at bounding box center [539, 327] width 18 height 18
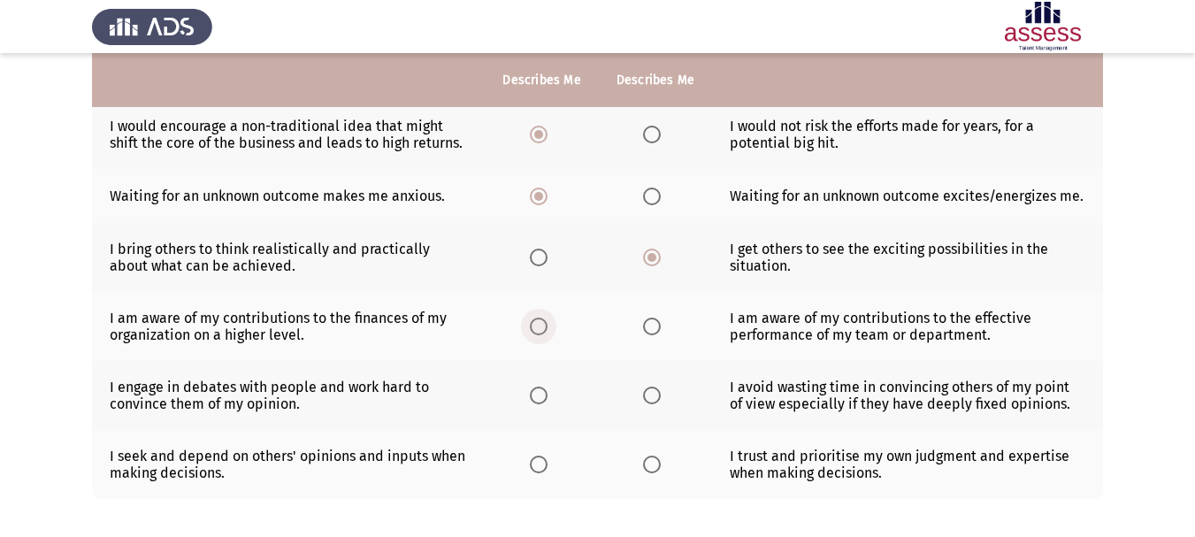
click at [547, 325] on input "Select an option" at bounding box center [539, 327] width 18 height 18
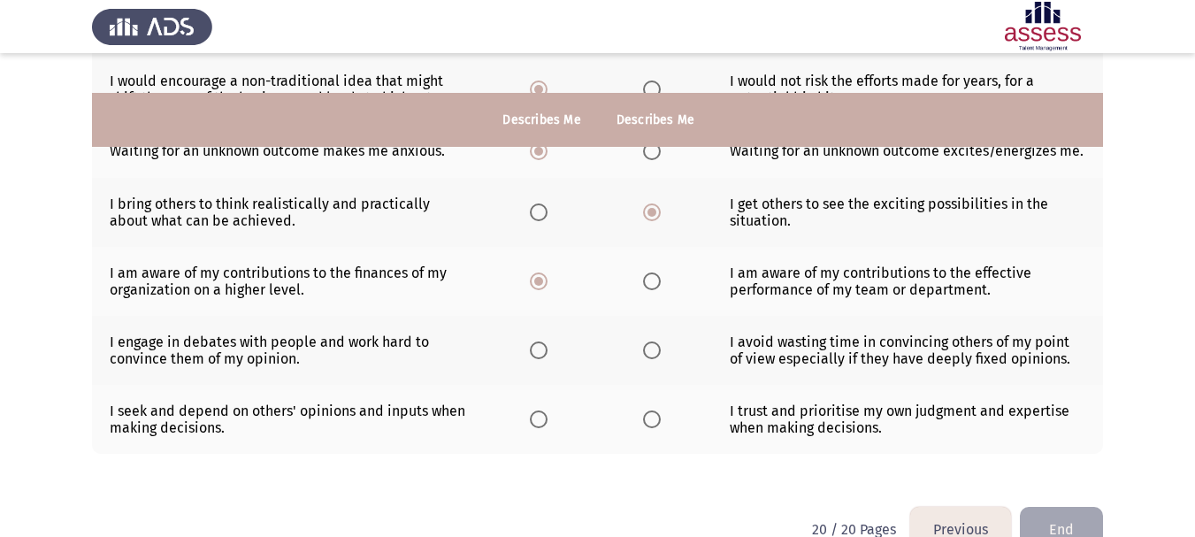
scroll to position [528, 0]
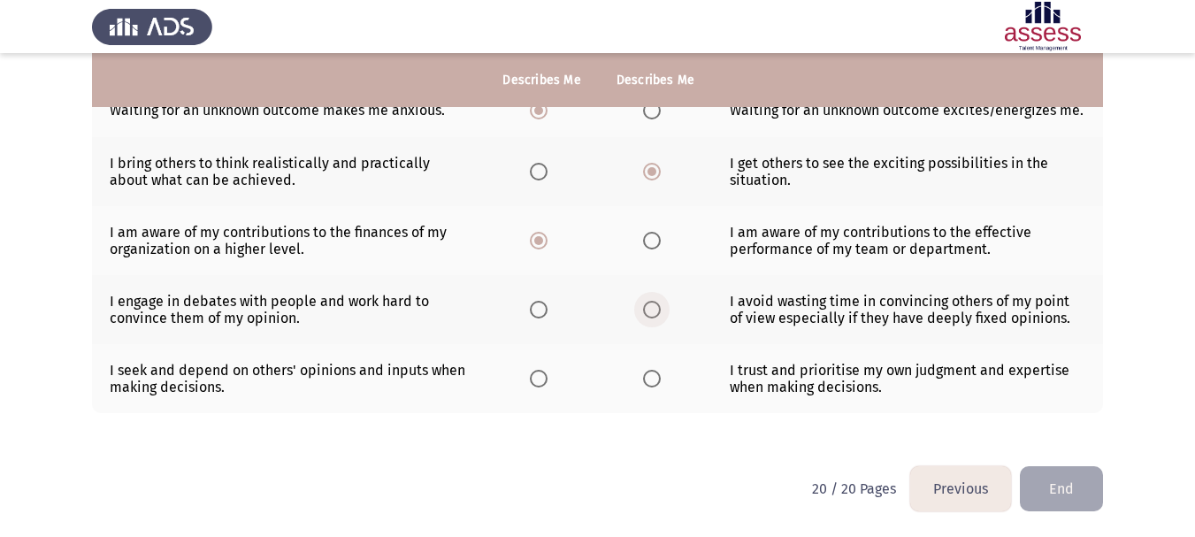
click at [654, 310] on span "Select an option" at bounding box center [652, 310] width 18 height 18
click at [654, 310] on input "Select an option" at bounding box center [652, 310] width 18 height 18
click at [655, 381] on span "Select an option" at bounding box center [652, 379] width 18 height 18
click at [655, 381] on input "Select an option" at bounding box center [652, 379] width 18 height 18
click at [1075, 481] on button "End" at bounding box center [1061, 488] width 83 height 45
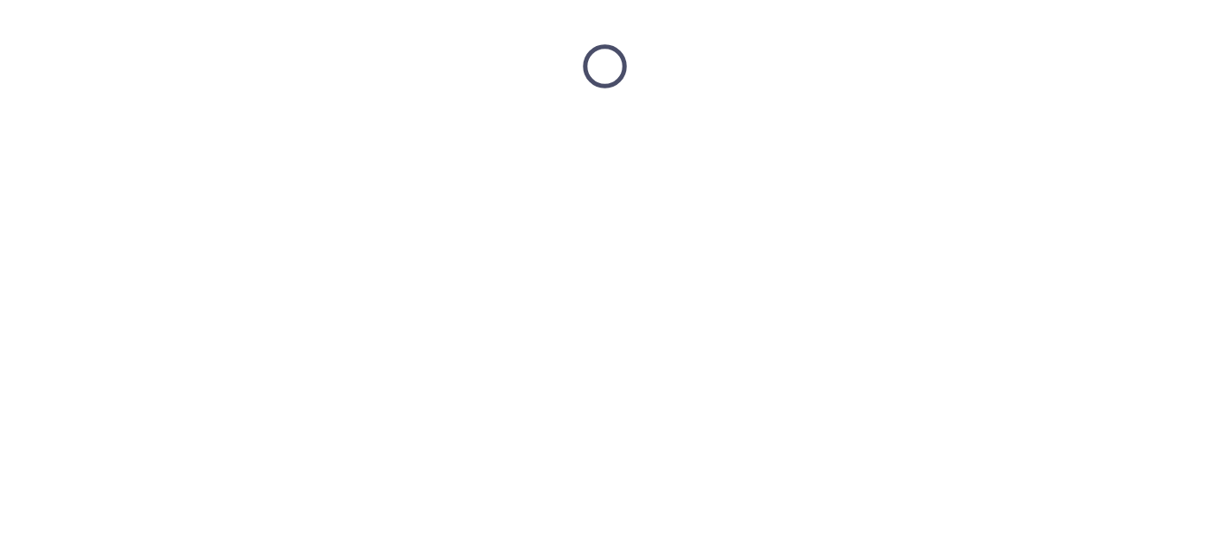
scroll to position [0, 0]
